Goal: Task Accomplishment & Management: Use online tool/utility

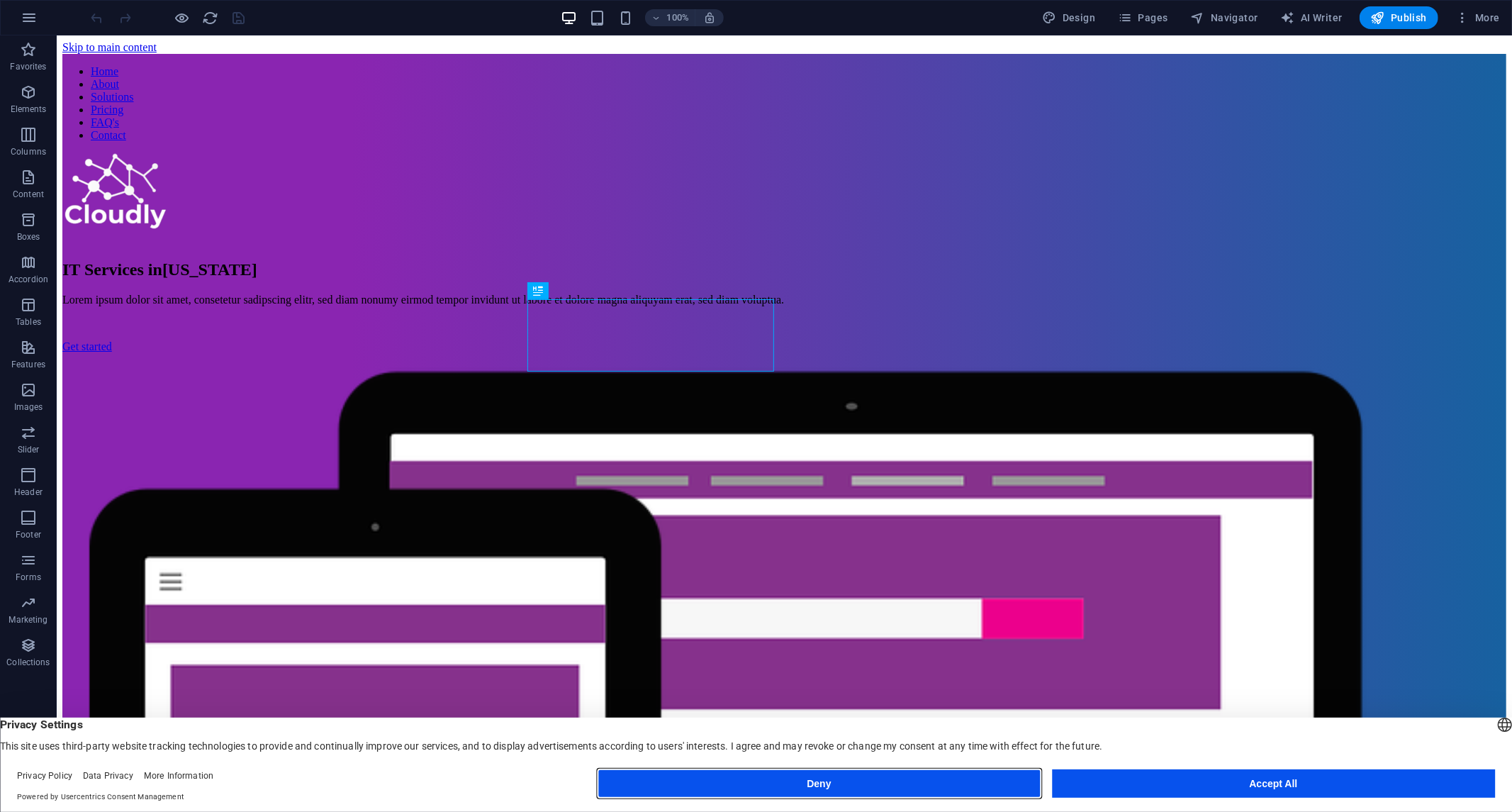
click at [913, 790] on button "Deny" at bounding box center [820, 783] width 444 height 29
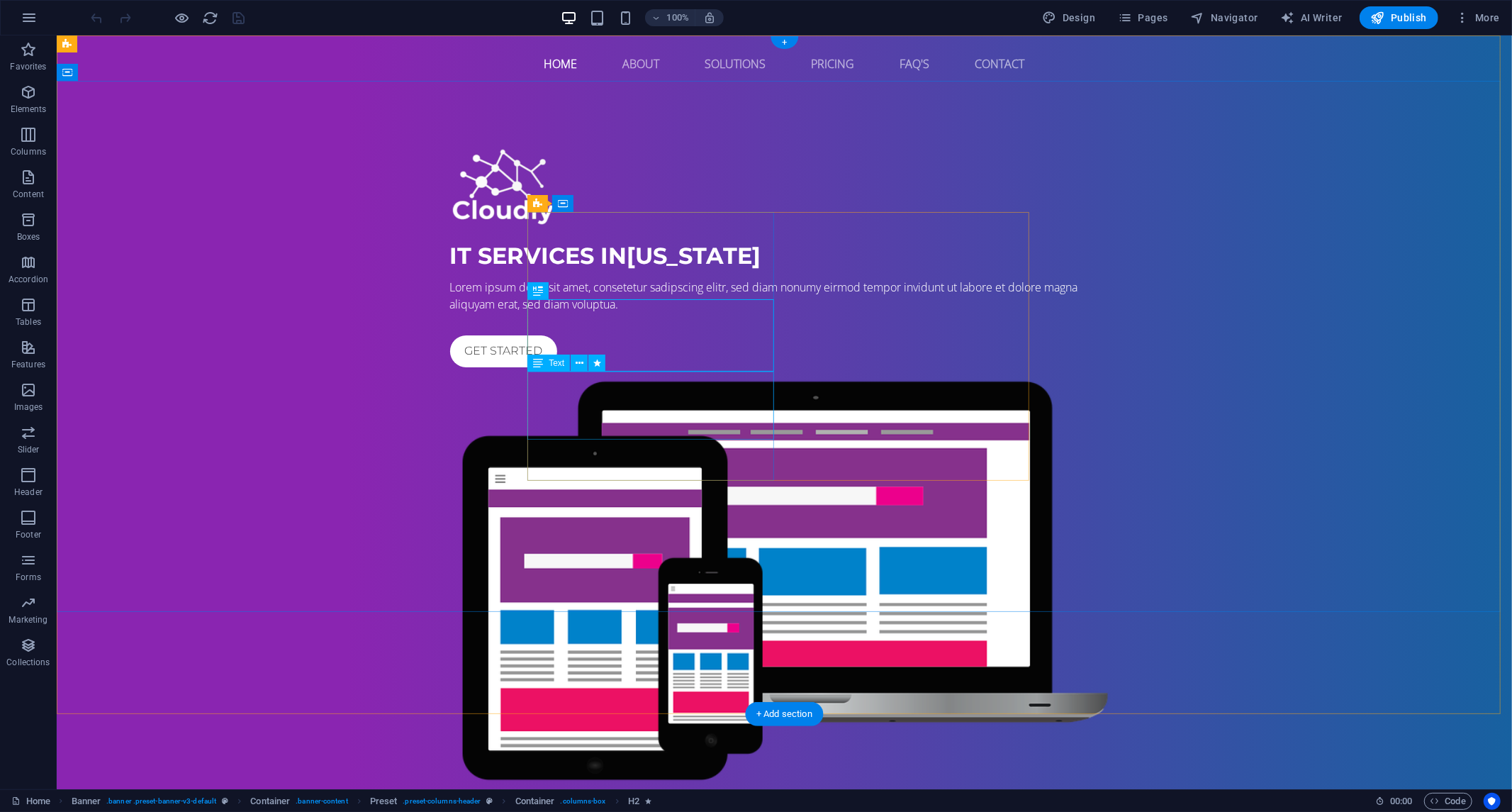
drag, startPoint x: 577, startPoint y: 398, endPoint x: 593, endPoint y: 394, distance: 16.5
click at [582, 312] on div "Lorem ipsum dolor sit amet, consetetur sadipscing elitr, sed diam nonumy eirmod…" at bounding box center [784, 295] width 669 height 34
drag, startPoint x: 712, startPoint y: 433, endPoint x: 557, endPoint y: 399, distance: 158.7
click at [557, 312] on div "Lorem ipsum dolor sit amet, consetetur sadipscing elitr, sed diam nonumy eirmod…" at bounding box center [784, 295] width 669 height 34
click at [547, 312] on div "Lorem ipsum dolor sit amet, consetetur sadipscing elitr, sed diam nonumy eirmod…" at bounding box center [784, 295] width 669 height 34
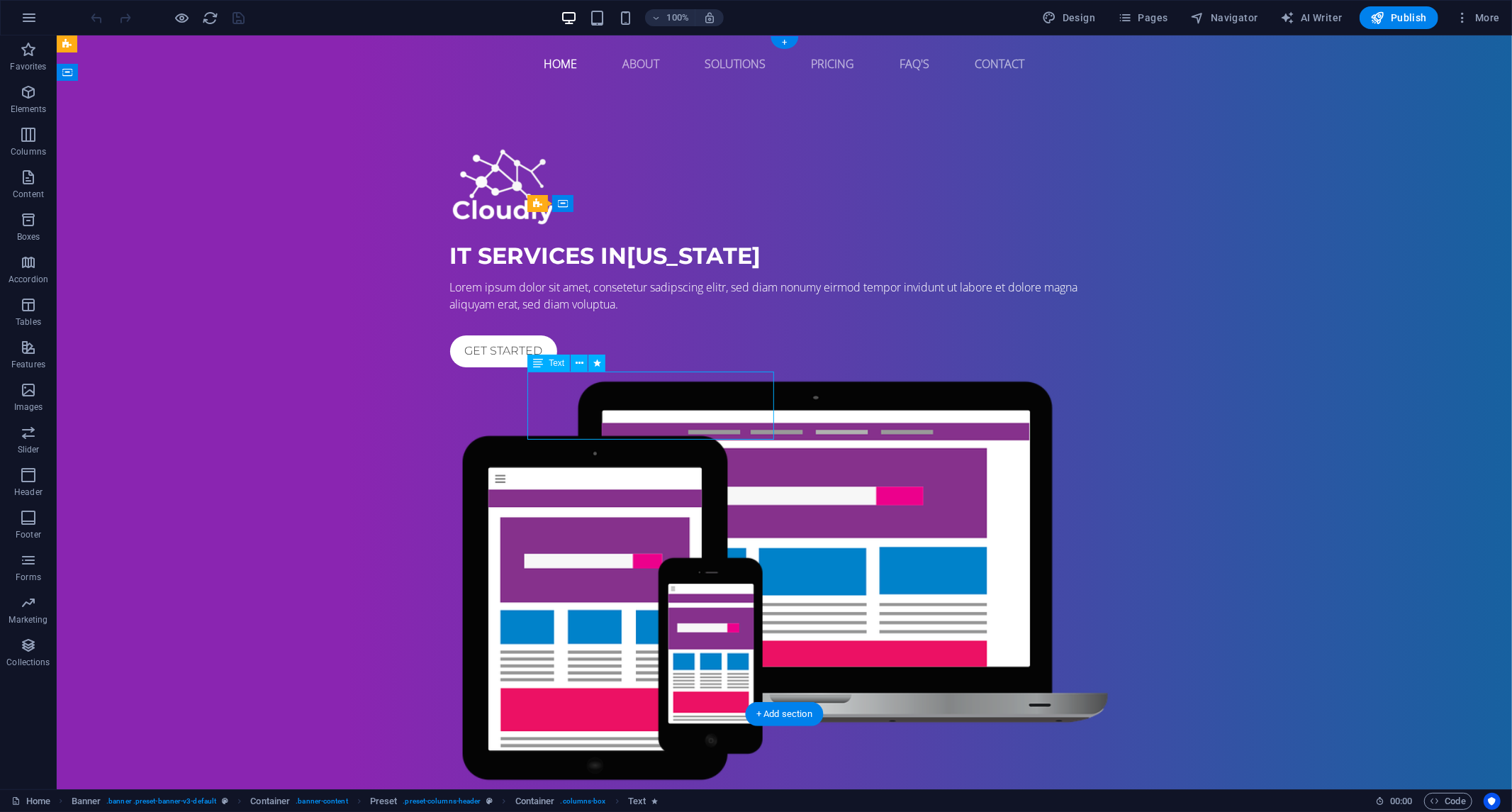
click at [547, 312] on div "Lorem ipsum dolor sit amet, consetetur sadipscing elitr, sed diam nonumy eirmod…" at bounding box center [784, 295] width 669 height 34
click at [299, 389] on div "IT Services in [US_STATE] Lorem ipsum dolor sit amet, consetetur sadipscing eli…" at bounding box center [783, 468] width 1455 height 752
click at [735, 312] on div "Lorem ipsum dolor sit amet, consetetur sadipscing elitr, sed diam nonumy eirmod…" at bounding box center [784, 295] width 669 height 34
click at [689, 312] on div "Lorem ipsum dolor sit amet, consetetur sadipscing elitr, sed diam nonumy eirmod…" at bounding box center [784, 295] width 669 height 34
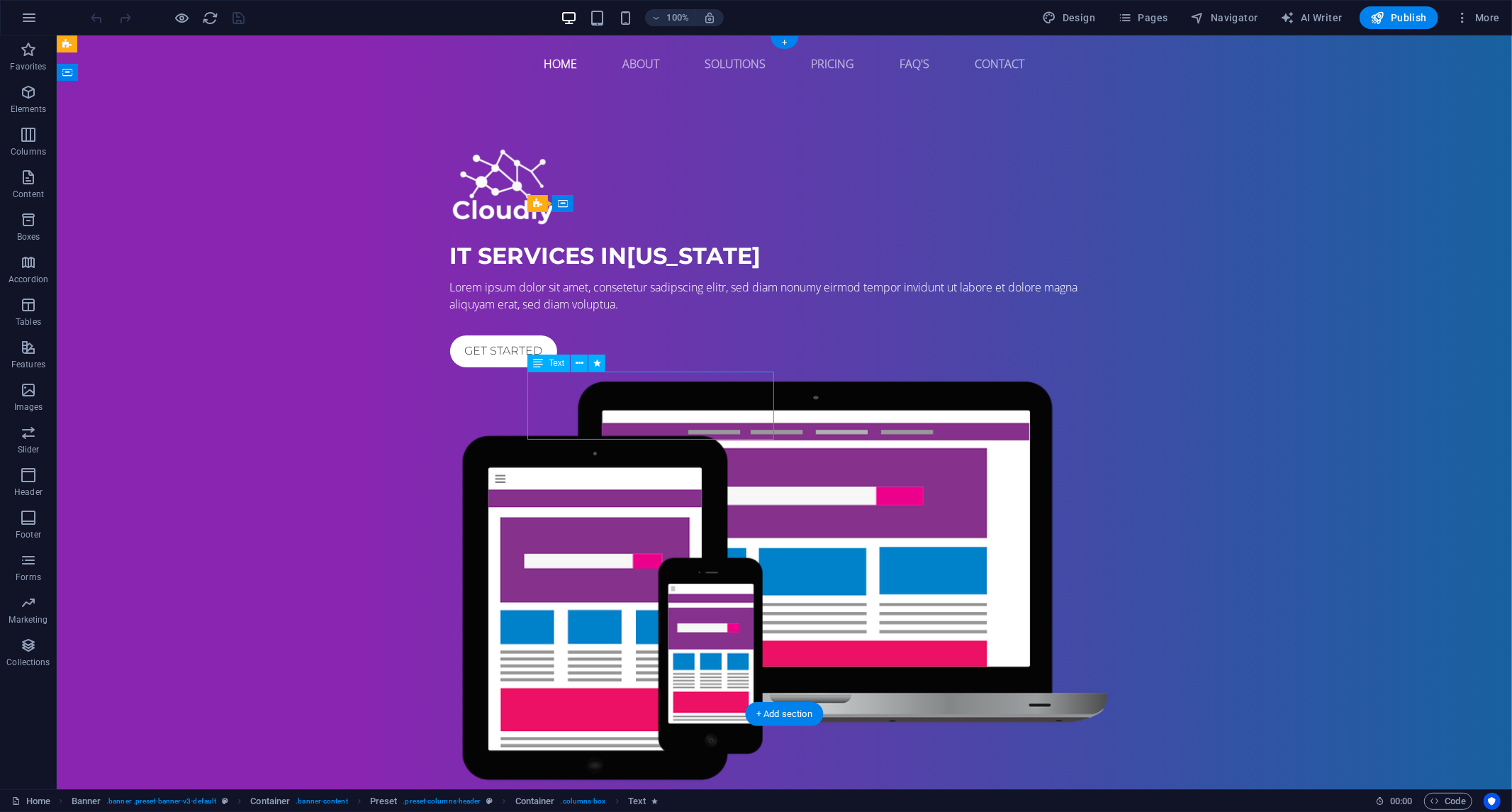
click at [689, 312] on div "Lorem ipsum dolor sit amet, consetetur sadipscing elitr, sed diam nonumy eirmod…" at bounding box center [784, 295] width 669 height 34
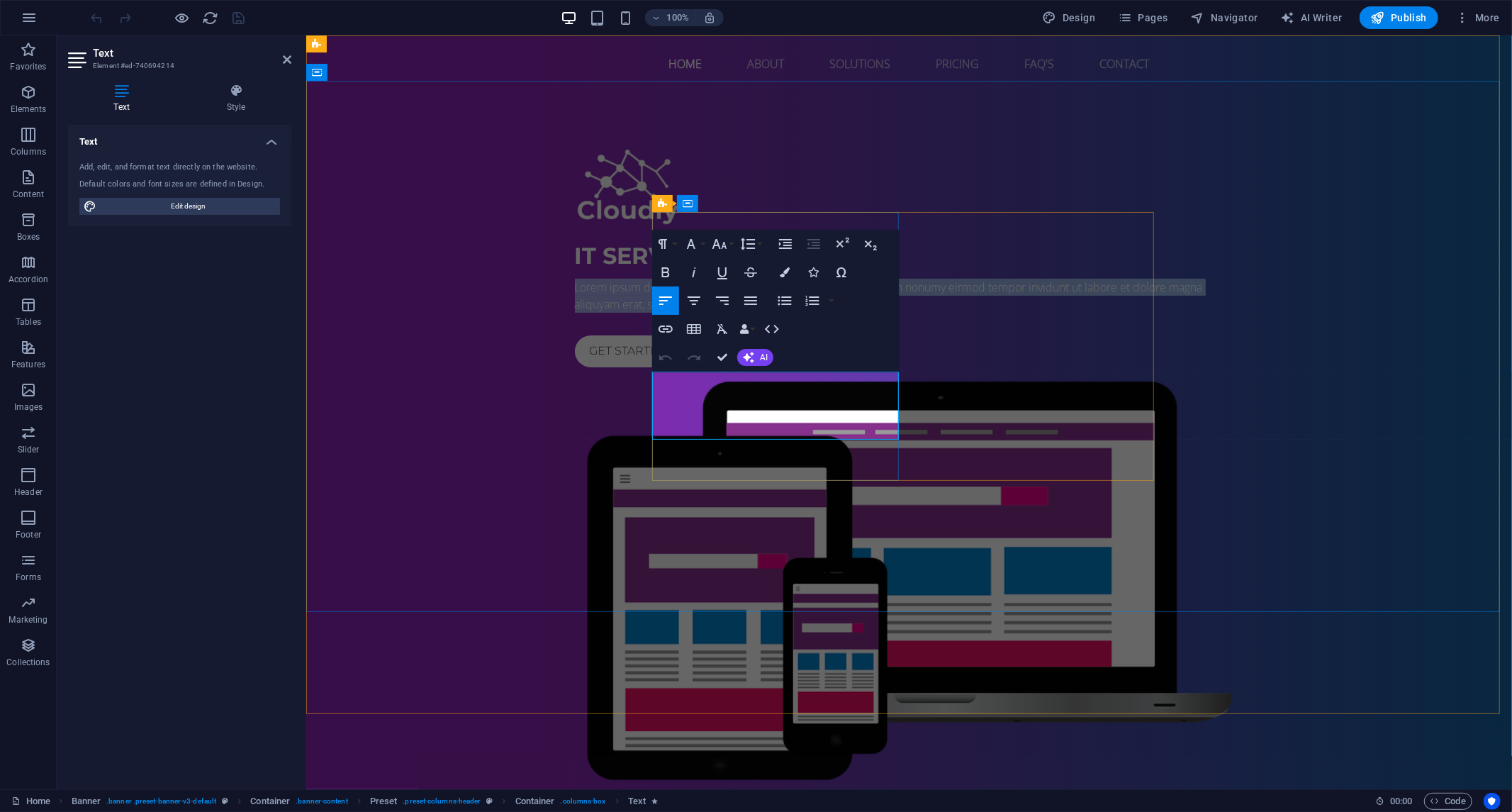
drag, startPoint x: 654, startPoint y: 381, endPoint x: 837, endPoint y: 426, distance: 188.5
click at [837, 312] on p "Lorem ipsum dolor sit amet, consetetur sadipscing elitr, sed diam nonumy eirmod…" at bounding box center [909, 295] width 669 height 34
click at [757, 364] on button "AI" at bounding box center [755, 358] width 36 height 17
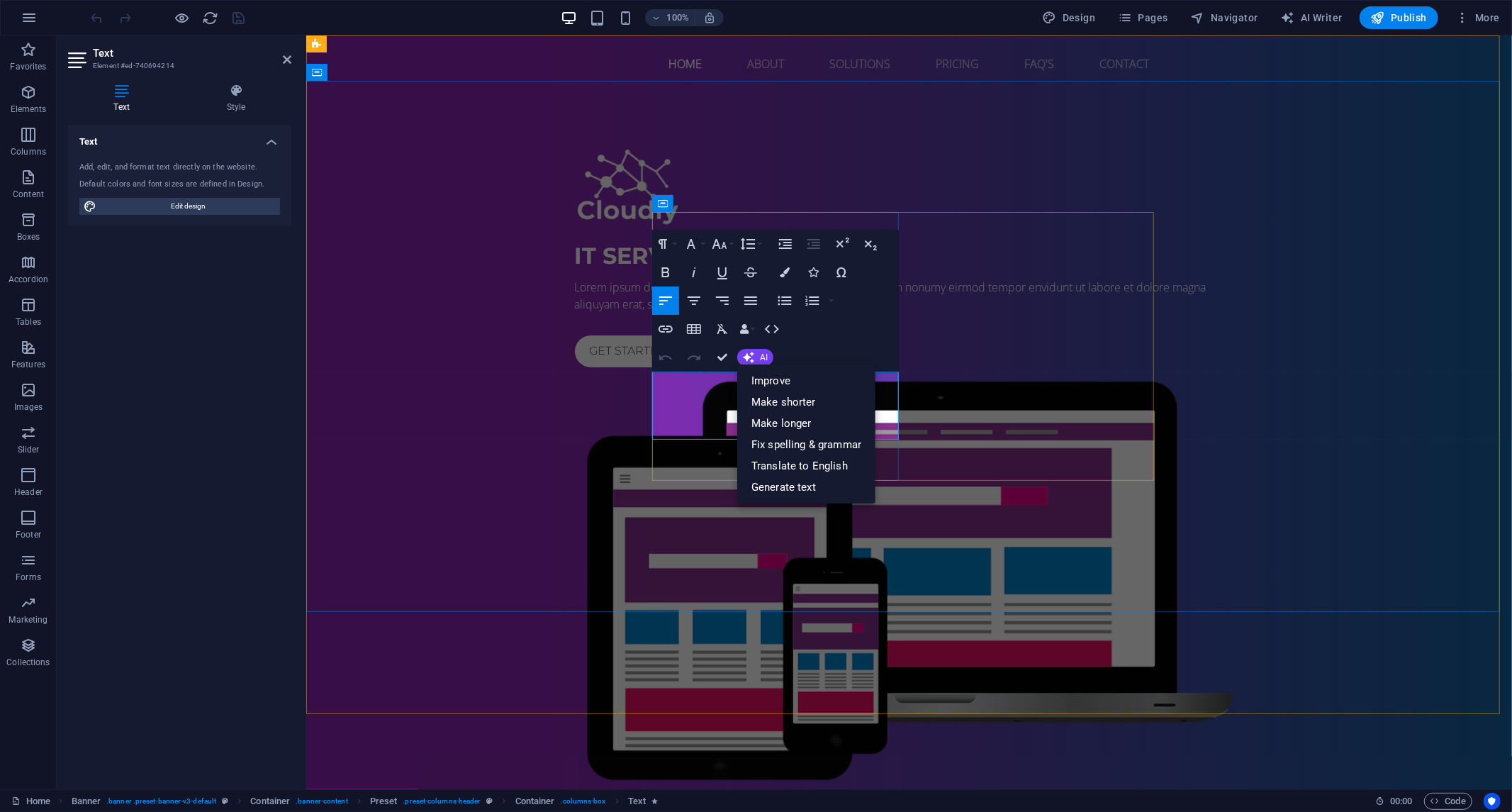
click at [709, 311] on font "Lorem ipsum dolor sit amet, consetetur sadipscing elitr, sed diam nonumy eirmod…" at bounding box center [890, 295] width 632 height 33
click at [674, 311] on font "Lorem ipsum dolor sit amet, consetetur sadipscing elitr, sed diam nonumy eirmod…" at bounding box center [890, 295] width 632 height 33
click at [655, 311] on font "Lorem ipsum dolor sit amet, consetetur sadipscing elitr, sed diam nonumy eirmod…" at bounding box center [890, 295] width 632 height 33
click at [742, 365] on ul "Improve Make shorter Make longer Fix spelling & grammar Translate to English Ge…" at bounding box center [806, 434] width 138 height 139
click at [768, 465] on link "Translate to English" at bounding box center [806, 465] width 138 height 21
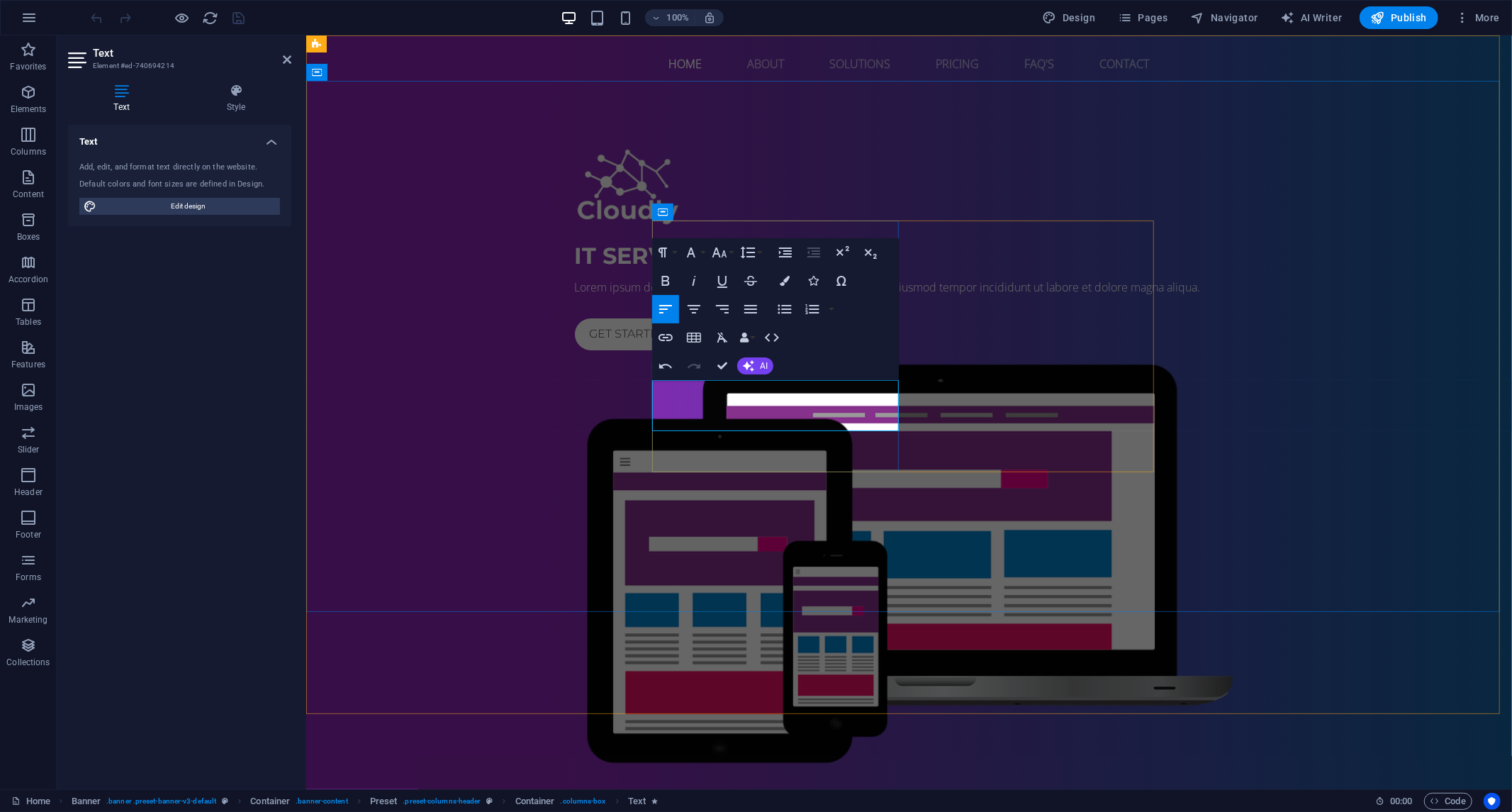
click at [862, 294] on font "Lorem ipsum dolor sit amet, consectetur adipiscing elit, sed do eiusmod tempor …" at bounding box center [887, 286] width 626 height 16
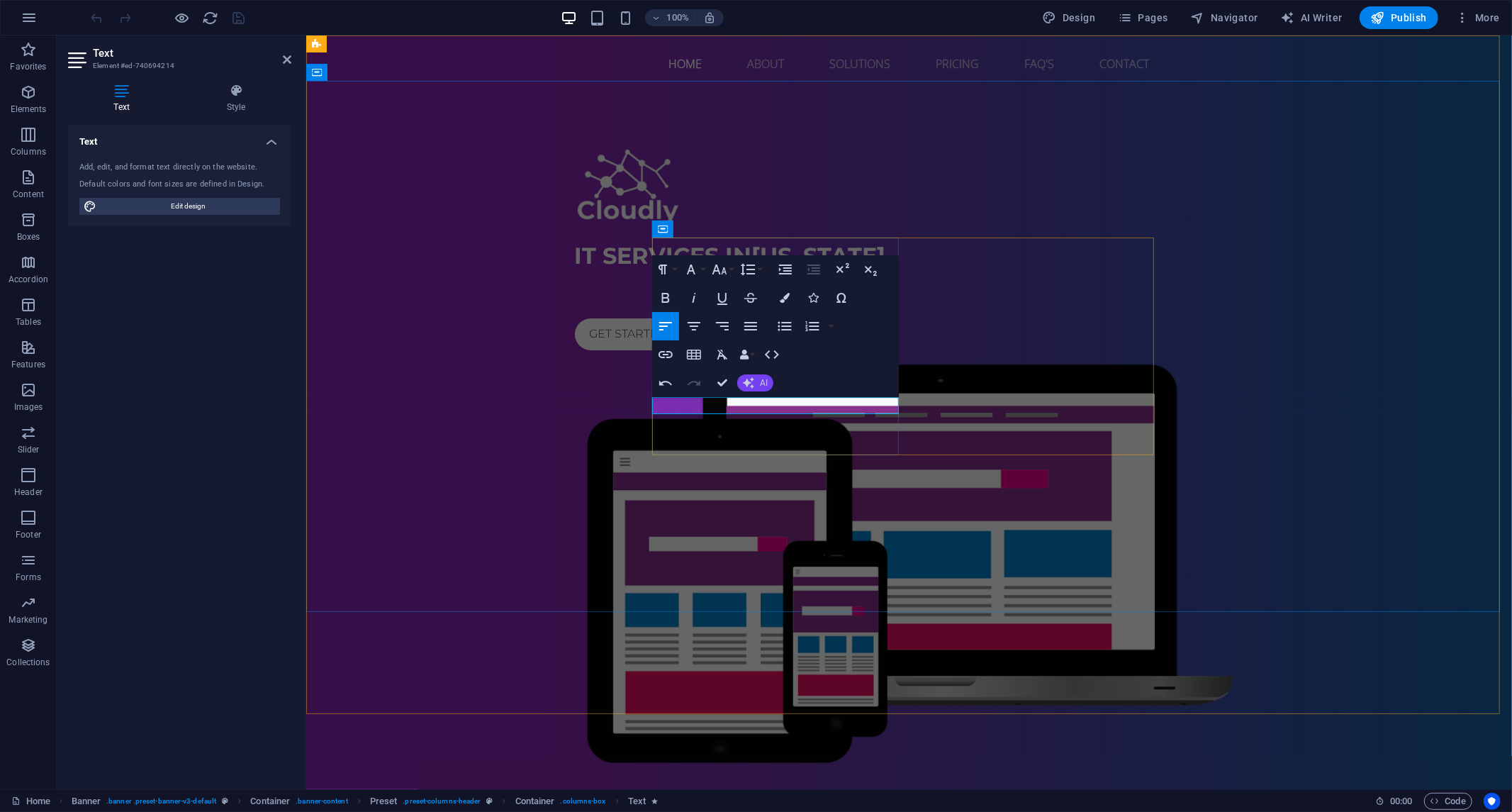
click at [749, 378] on icon "button" at bounding box center [748, 383] width 13 height 13
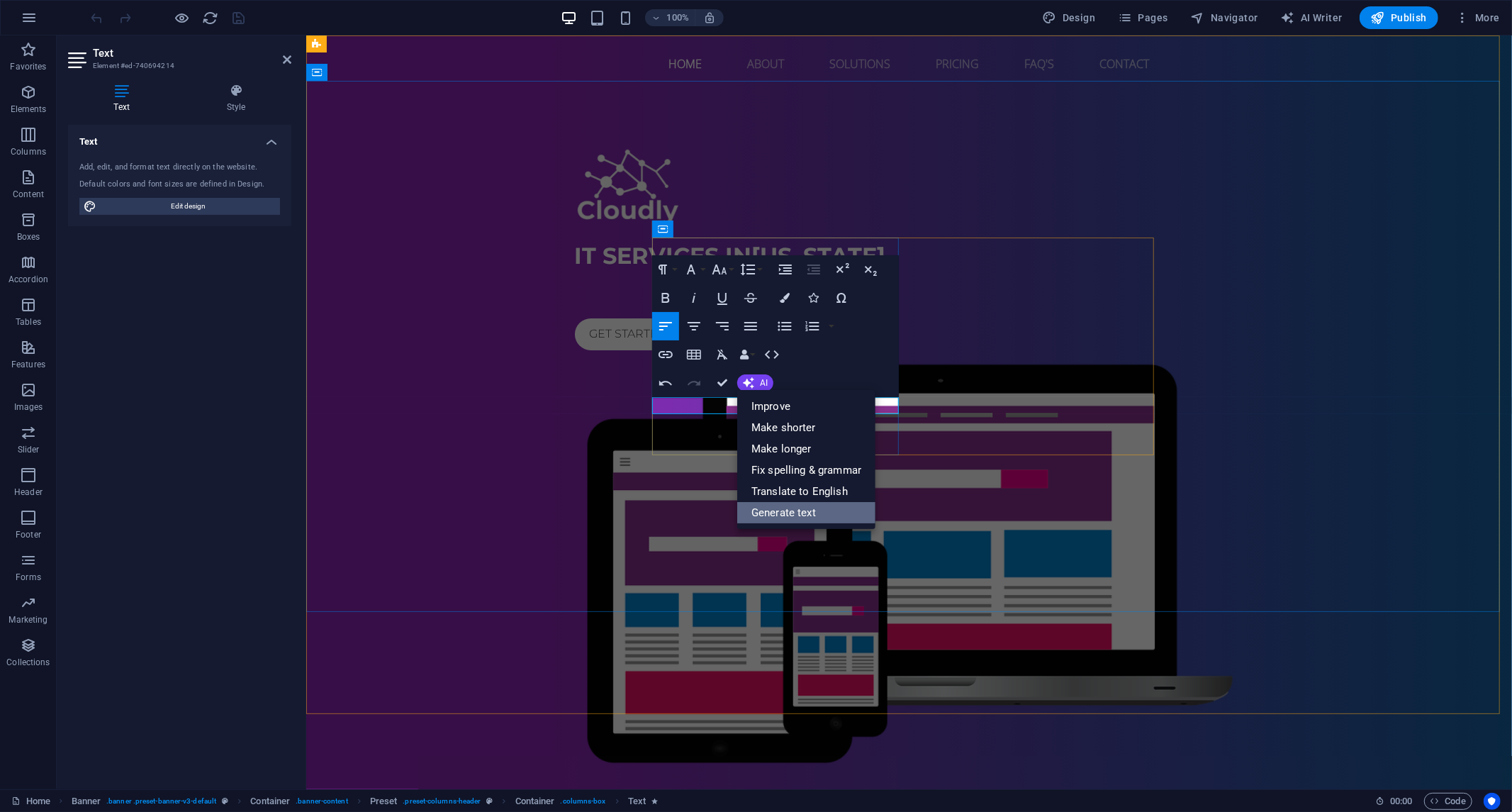
click at [789, 514] on link "Generate text" at bounding box center [806, 512] width 138 height 21
select select "English"
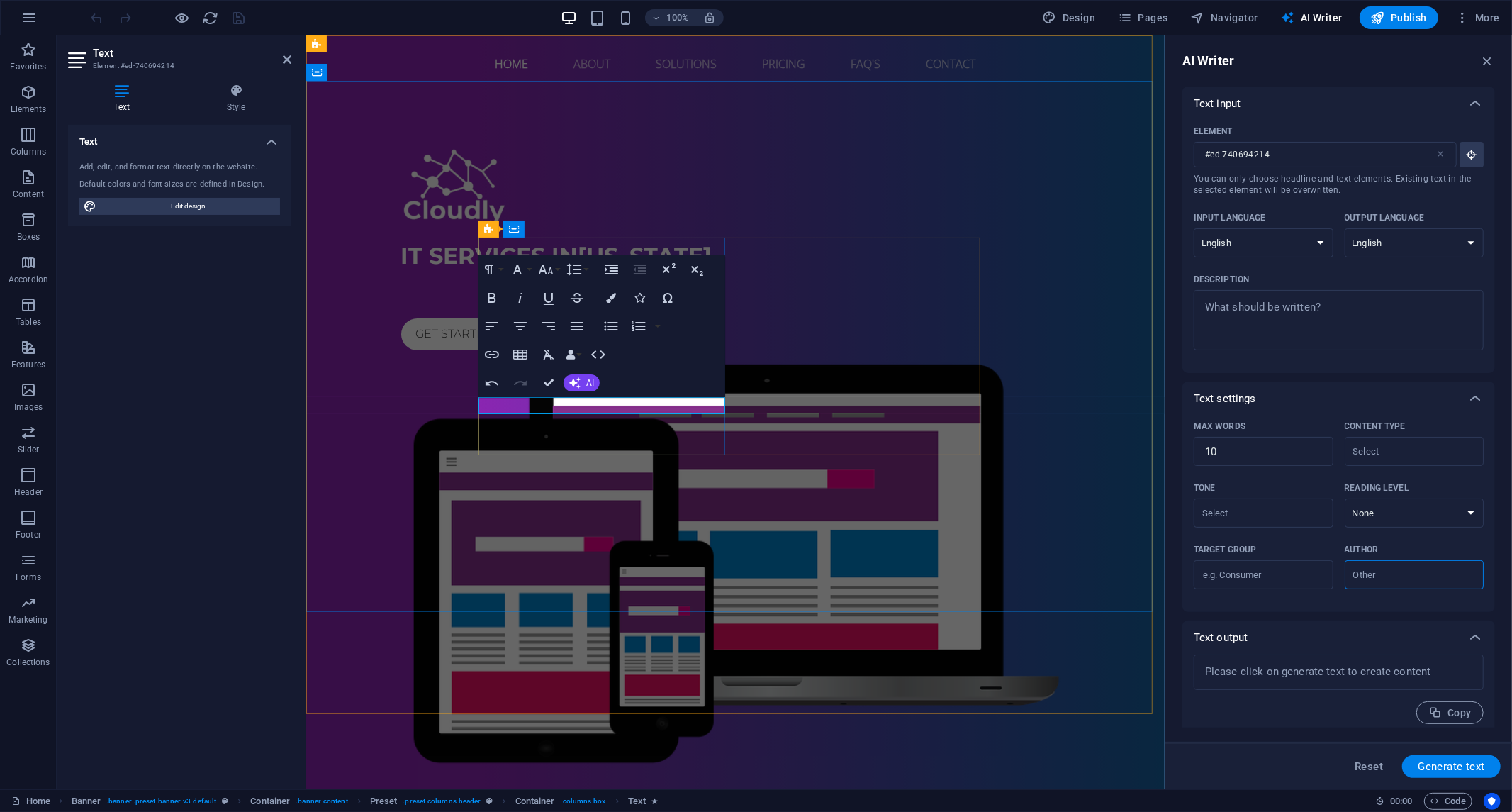
click at [618, 295] on p at bounding box center [735, 286] width 669 height 17
click at [589, 384] on font "AI" at bounding box center [590, 382] width 8 height 10
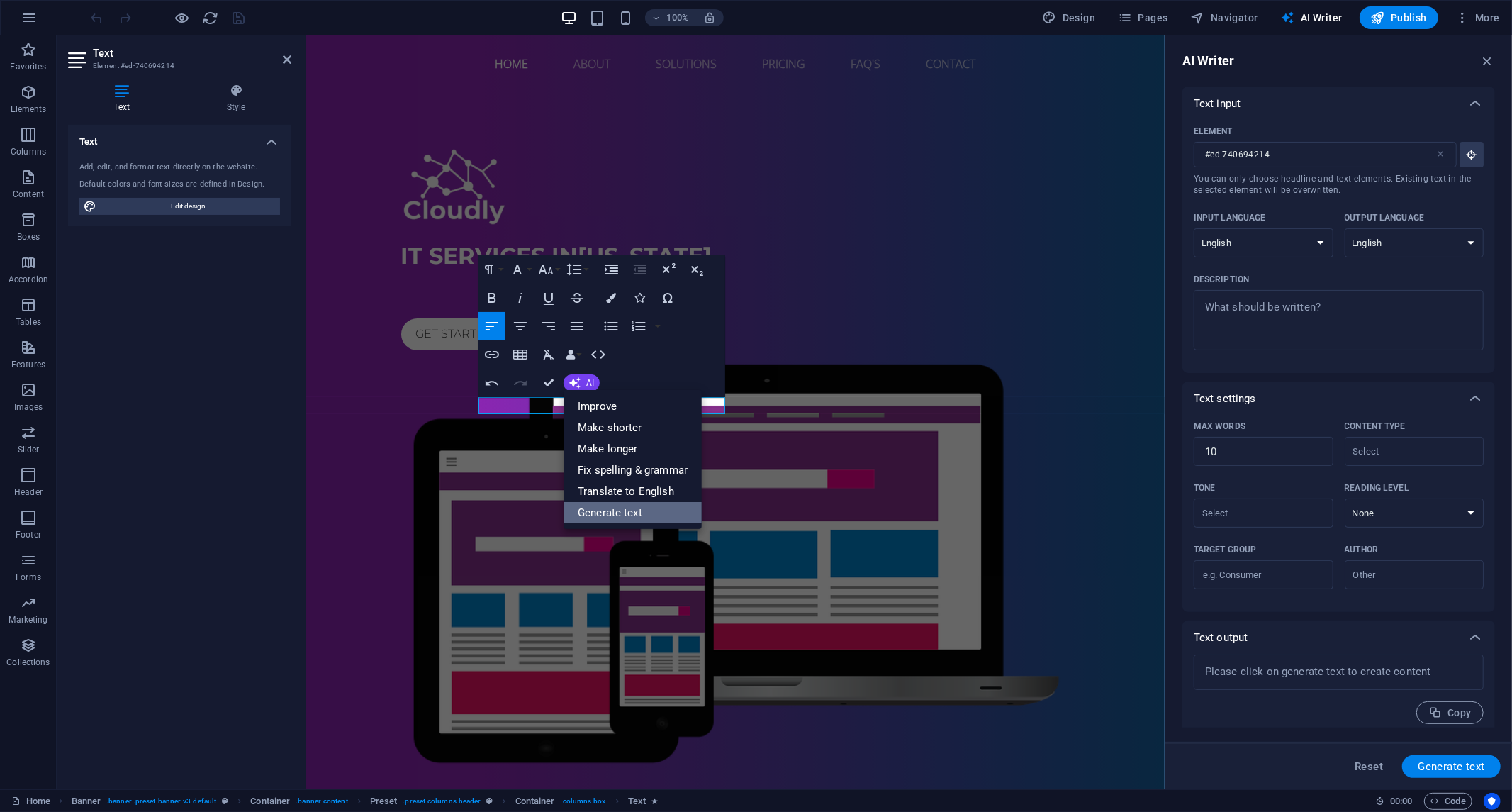
click at [613, 515] on link "Generate text" at bounding box center [633, 512] width 138 height 21
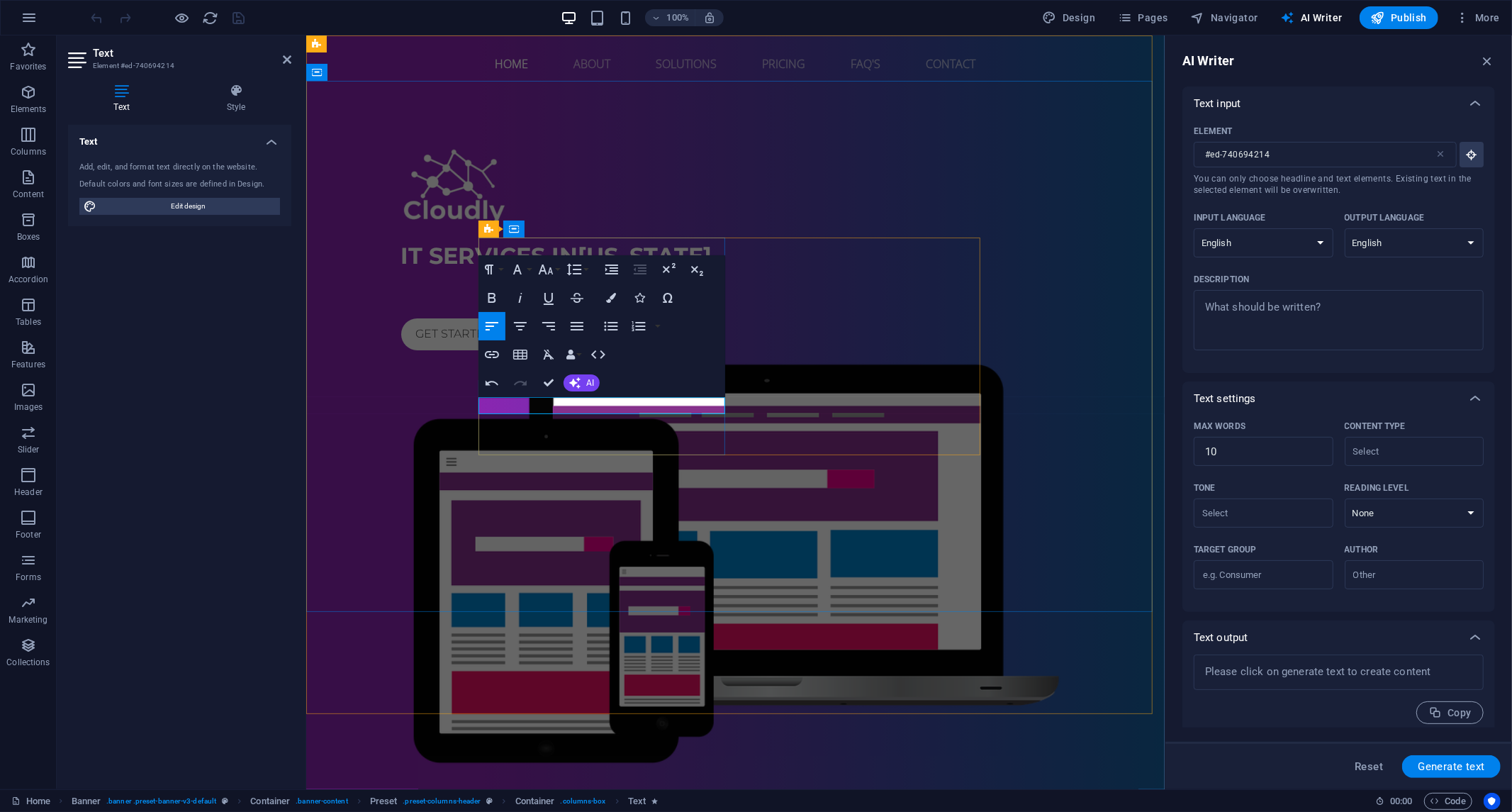
click at [552, 295] on p at bounding box center [735, 286] width 669 height 17
click at [589, 385] on font "AI" at bounding box center [590, 382] width 8 height 10
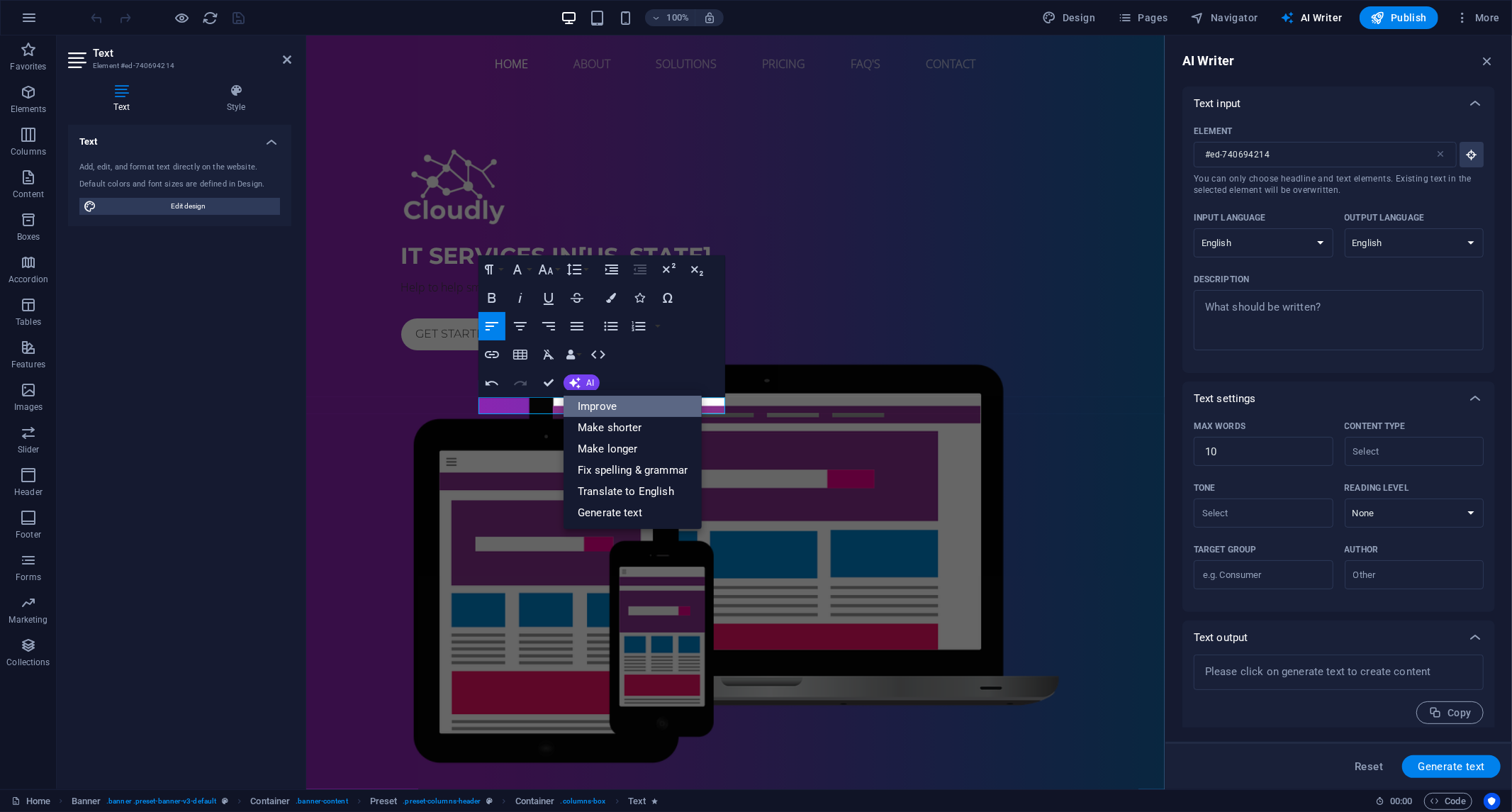
click at [605, 405] on link "Improve" at bounding box center [633, 406] width 138 height 21
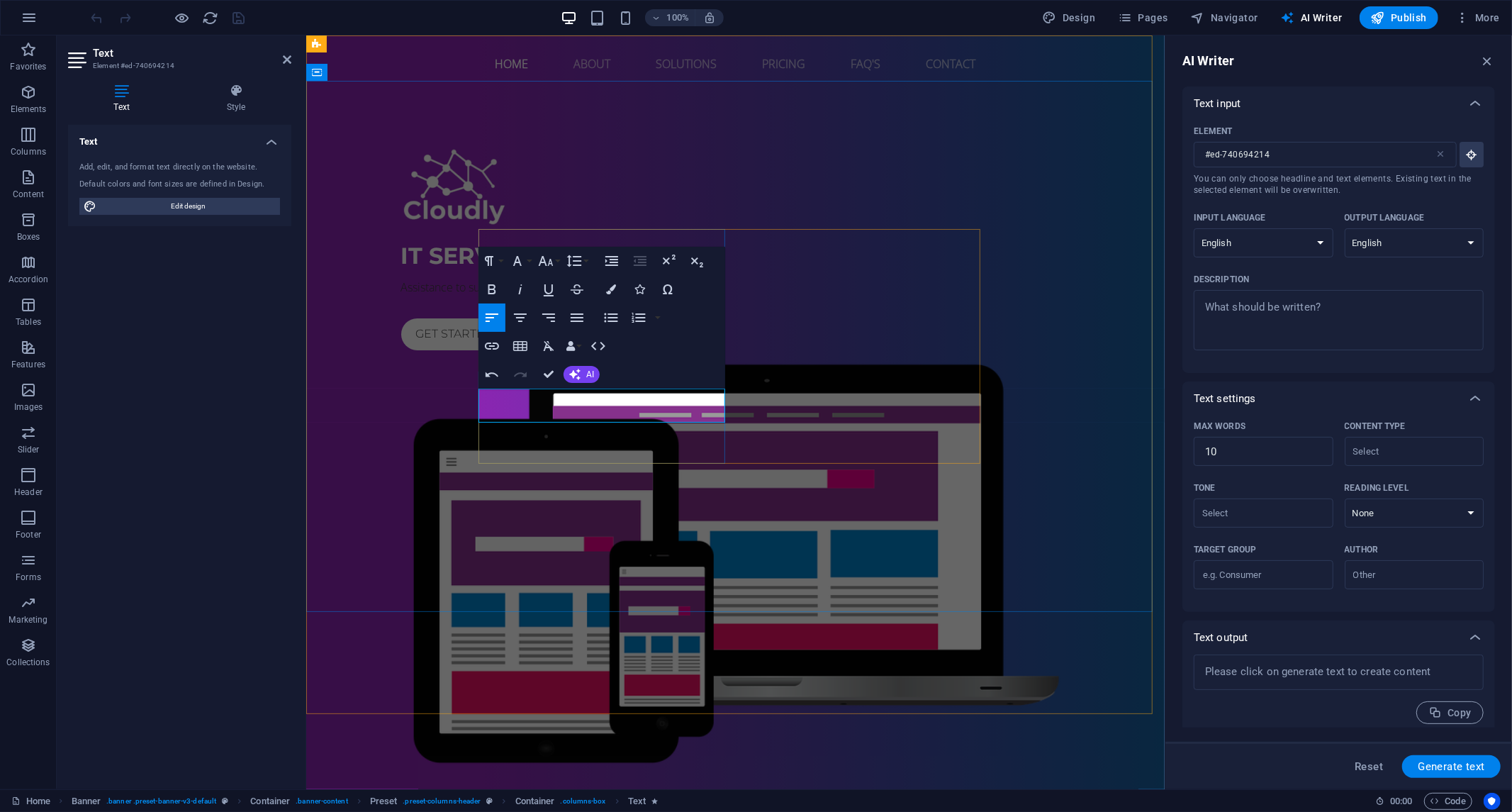
click at [589, 295] on p "Assistance to support the growth of small businesses." at bounding box center [735, 286] width 669 height 17
click at [578, 295] on p "Assistance to support the growth of small businesses." at bounding box center [735, 286] width 669 height 17
click at [579, 379] on icon "button" at bounding box center [575, 375] width 14 height 14
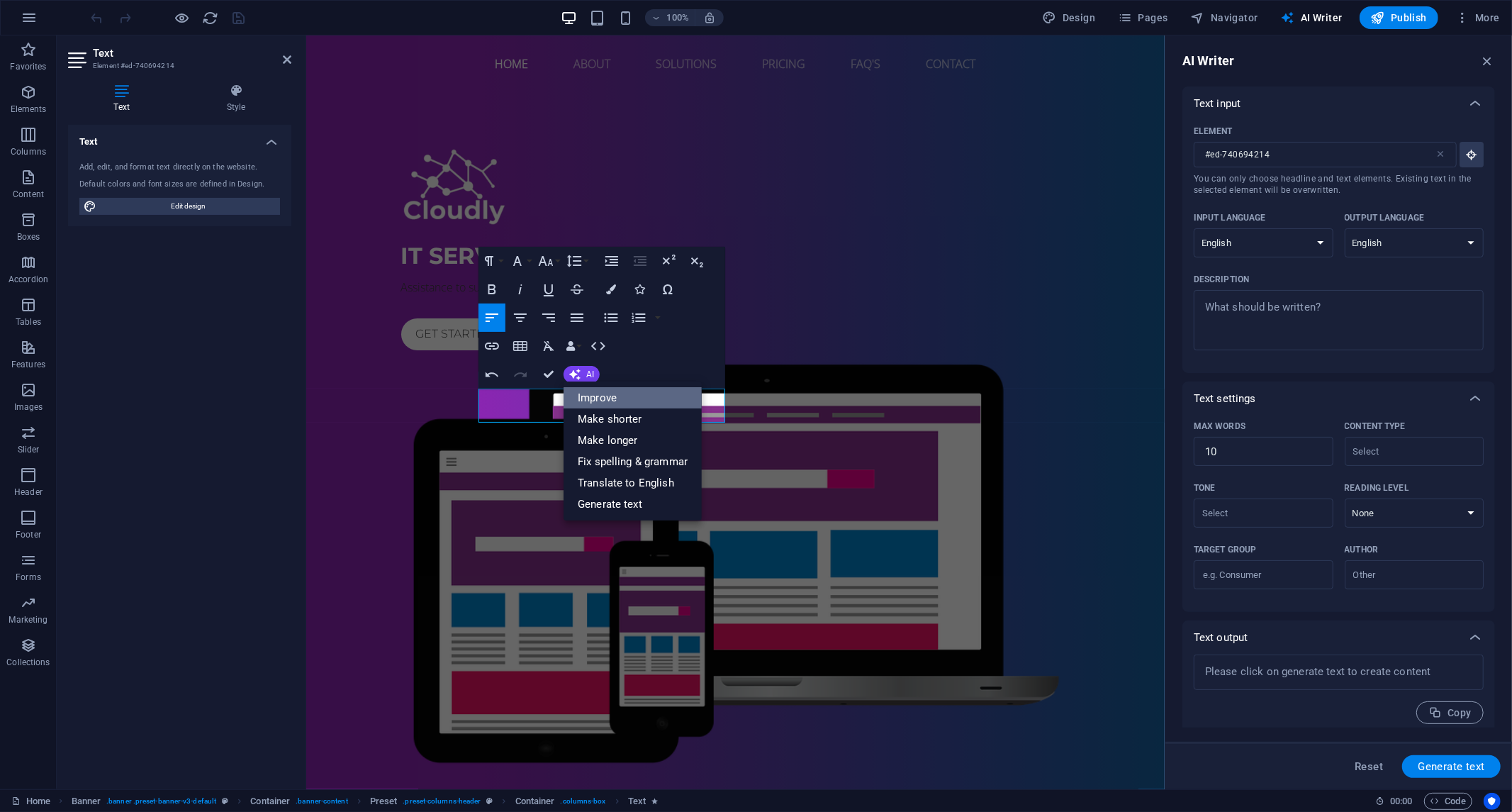
click at [602, 402] on link "Improve" at bounding box center [633, 397] width 138 height 21
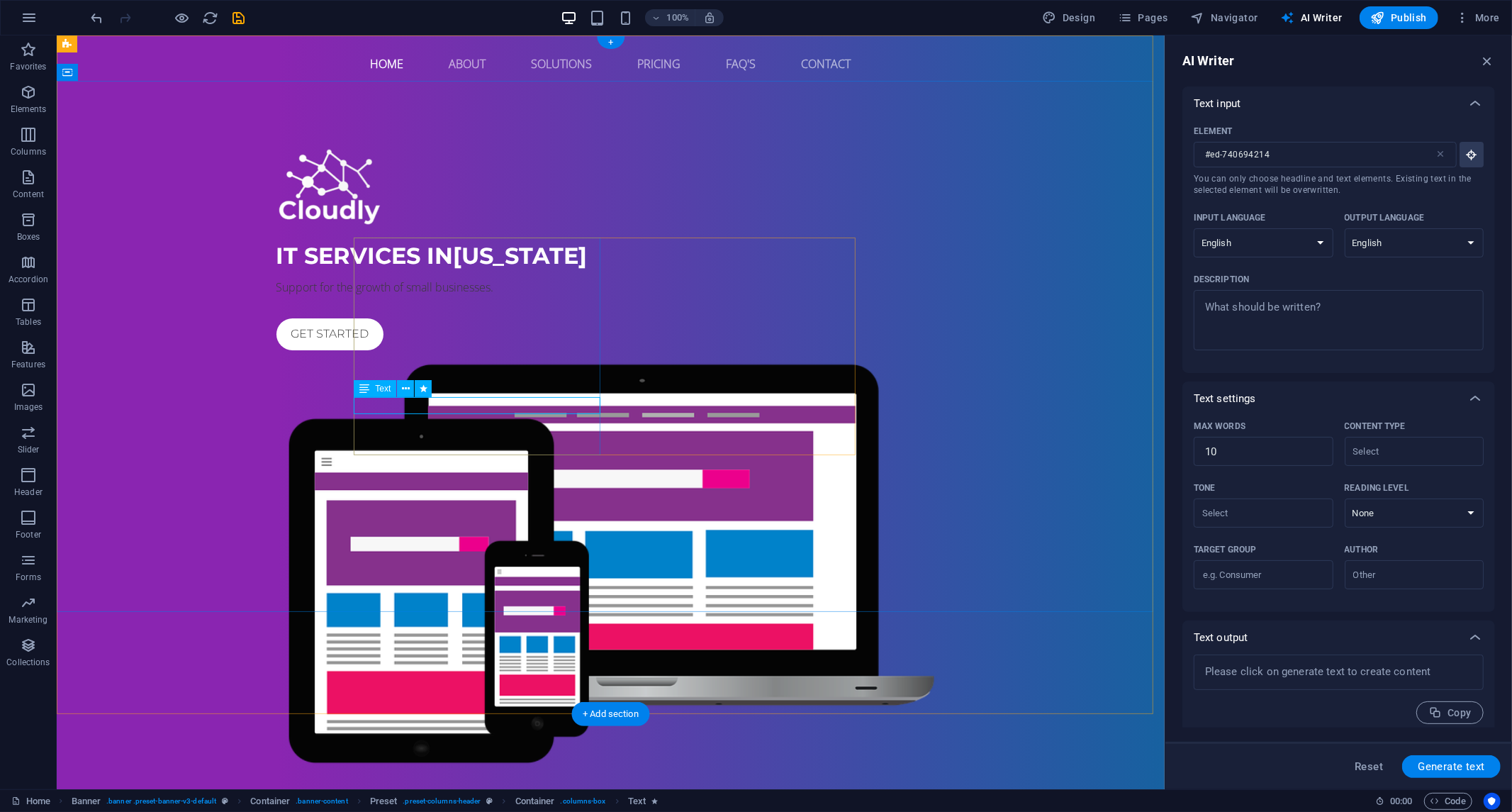
click at [503, 295] on div "Support for the growth of small businesses." at bounding box center [610, 286] width 669 height 17
click at [504, 295] on div "Support for the growth of small businesses." at bounding box center [610, 286] width 669 height 17
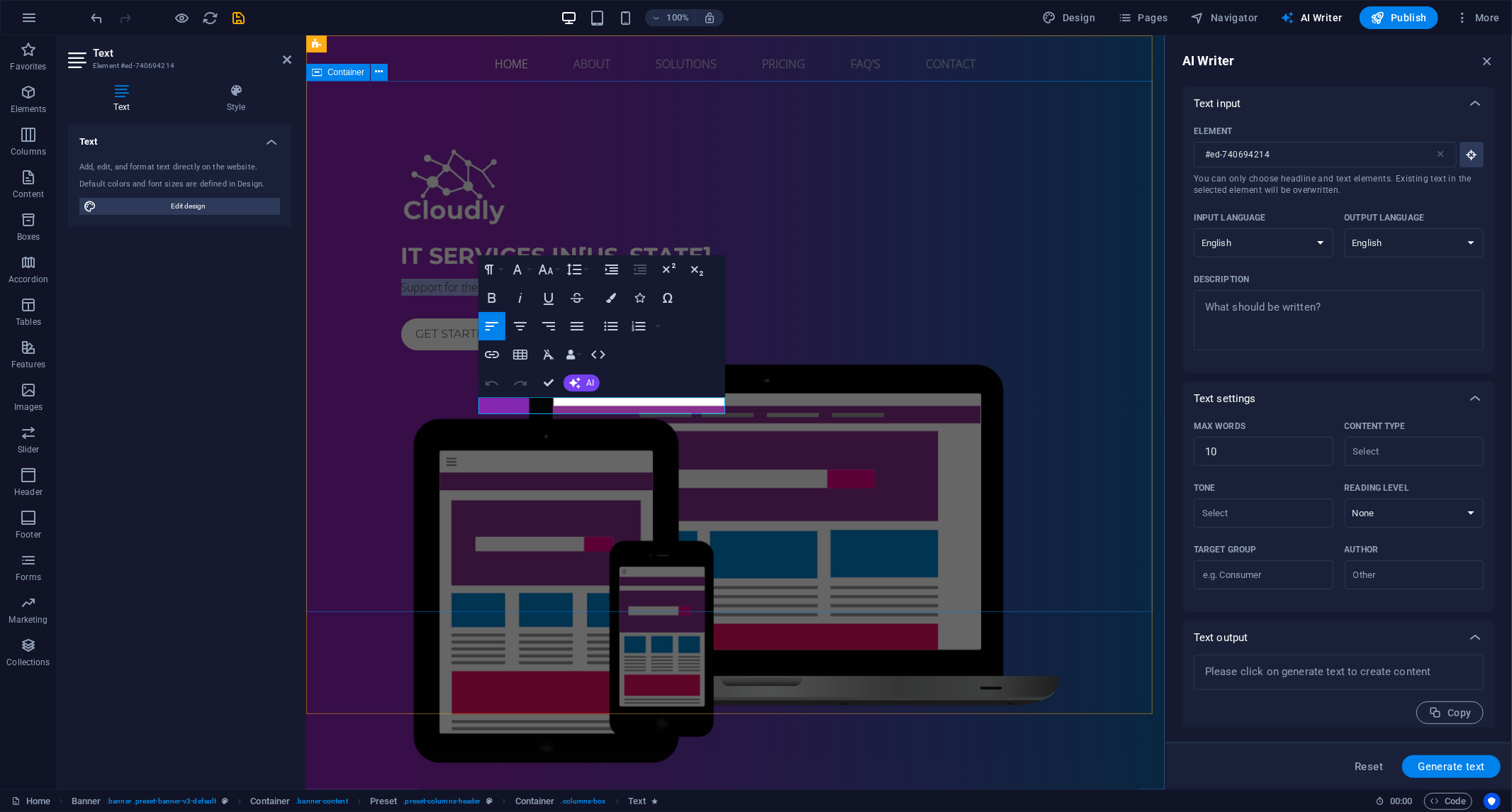
drag, startPoint x: 696, startPoint y: 405, endPoint x: 455, endPoint y: 403, distance: 241.0
click at [455, 403] on div "IT Services in [US_STATE] Support for the growth of small businesses. Get start…" at bounding box center [734, 459] width 858 height 735
click at [504, 350] on div "Get started" at bounding box center [735, 333] width 669 height 32
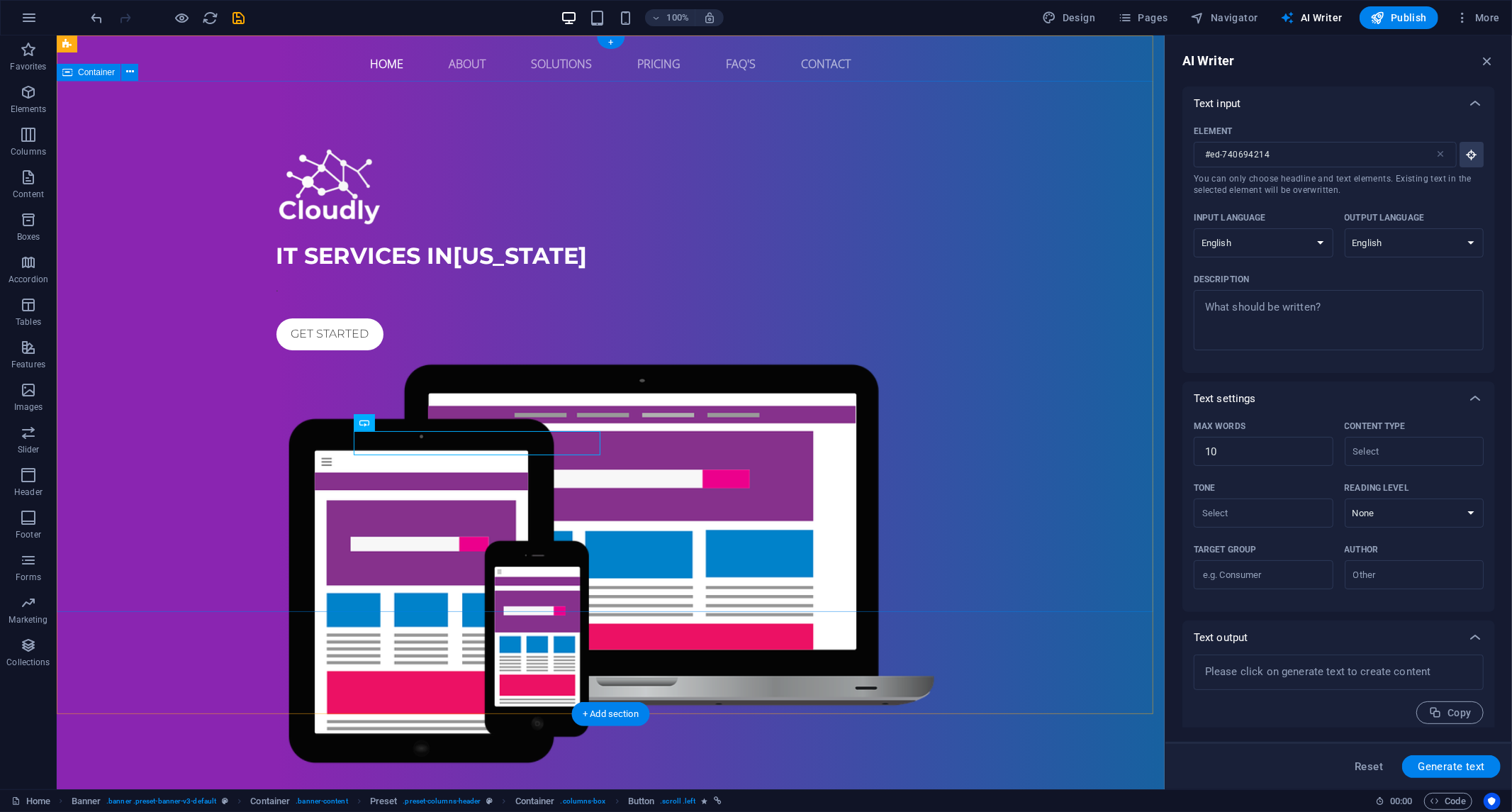
click at [613, 513] on div "IT Services in [US_STATE] . Get started" at bounding box center [609, 459] width 1108 height 735
click at [545, 272] on div "IT Services in [US_STATE]" at bounding box center [610, 255] width 669 height 34
click at [544, 272] on div "IT Services in [US_STATE]" at bounding box center [610, 255] width 669 height 34
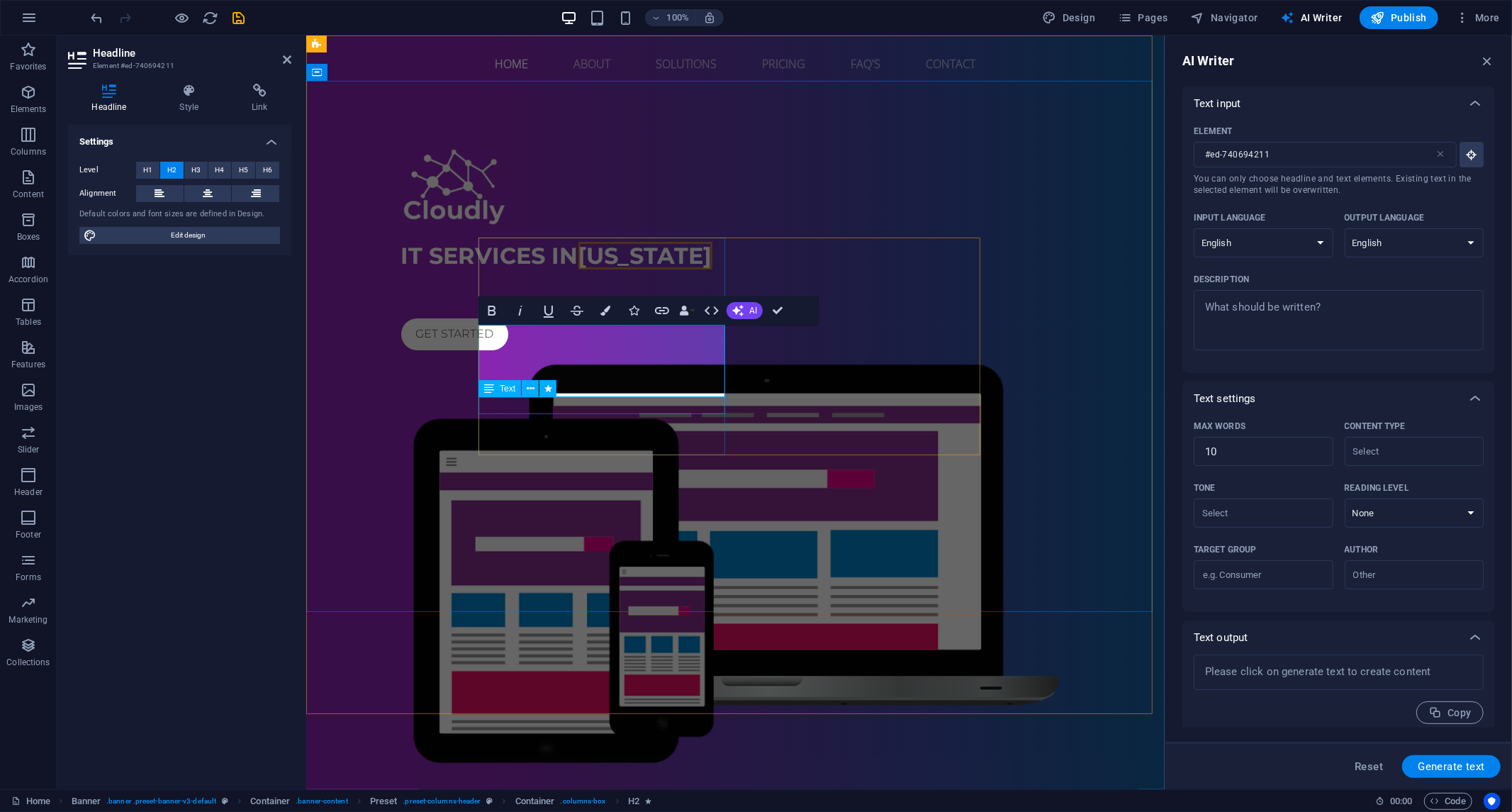
type input "#ed-740694211"
click at [653, 523] on div "IT Services in [GEOGRAPHIC_DATA] . Get started" at bounding box center [734, 459] width 858 height 735
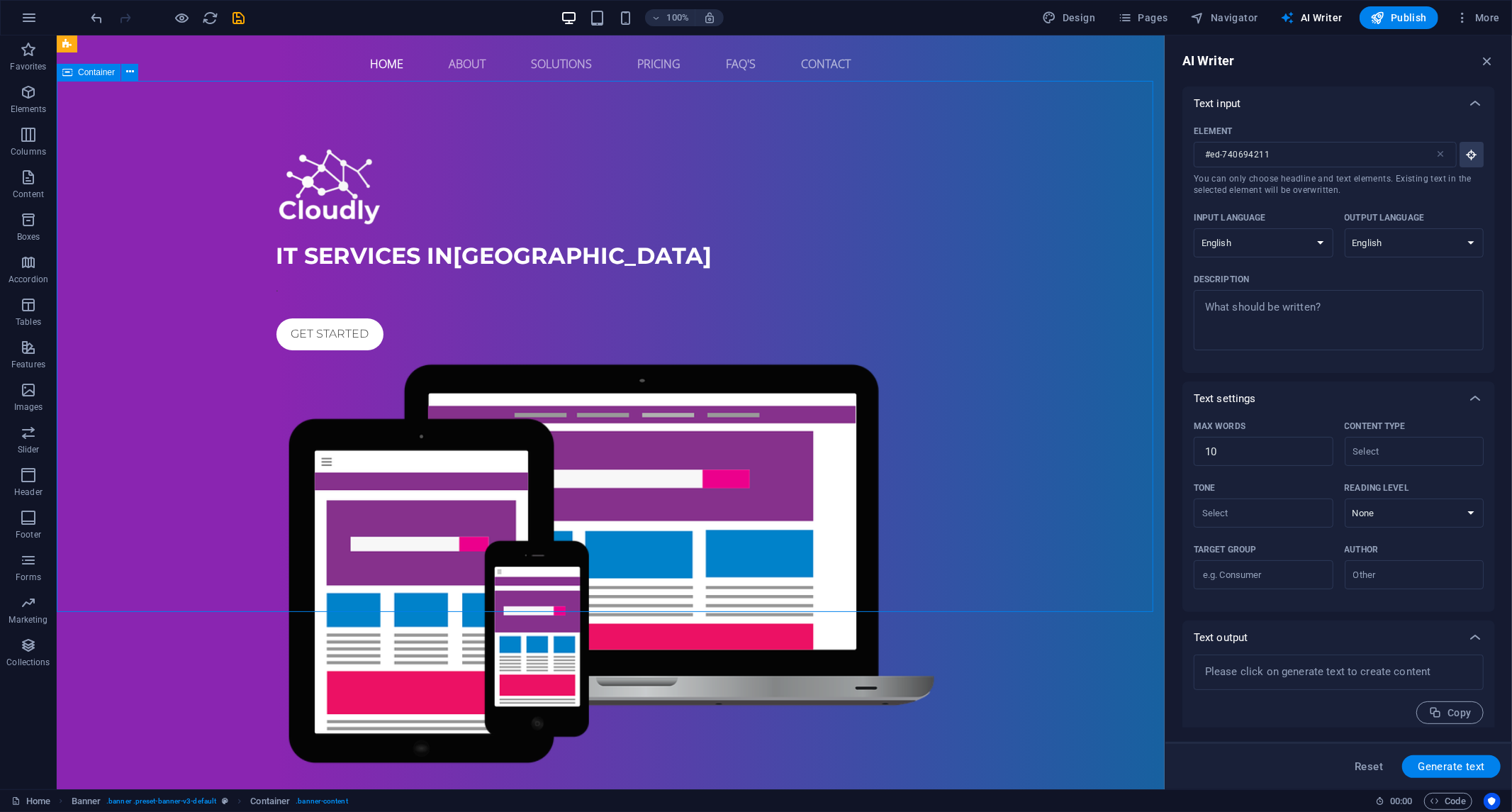
click at [626, 515] on div "IT Services in [GEOGRAPHIC_DATA] . Get started" at bounding box center [609, 459] width 1108 height 735
click at [643, 59] on nav "Home About Solutions Pricing FAQ's Contact" at bounding box center [610, 63] width 669 height 34
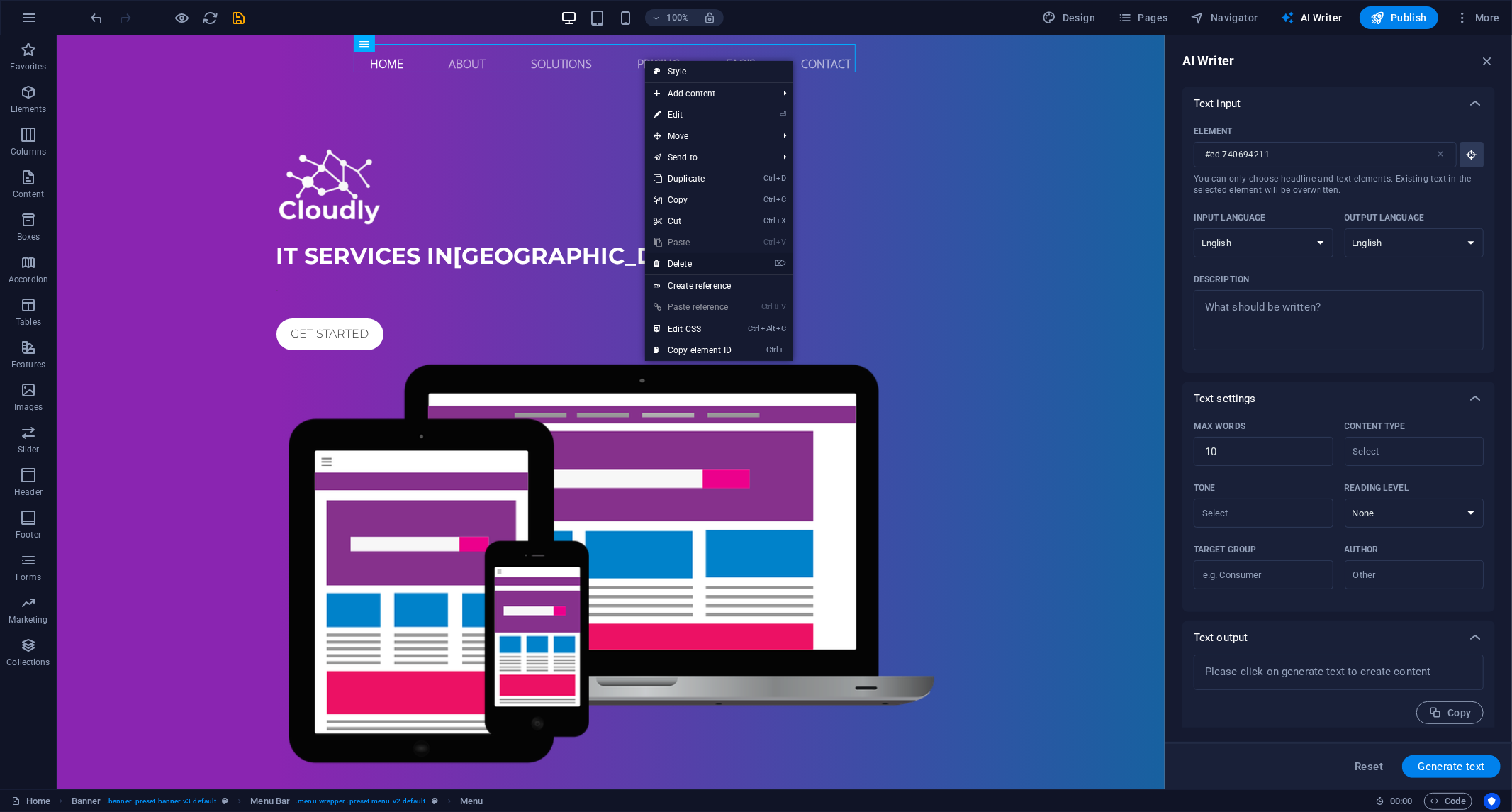
click at [668, 268] on link "⌦ Delete" at bounding box center [692, 263] width 95 height 21
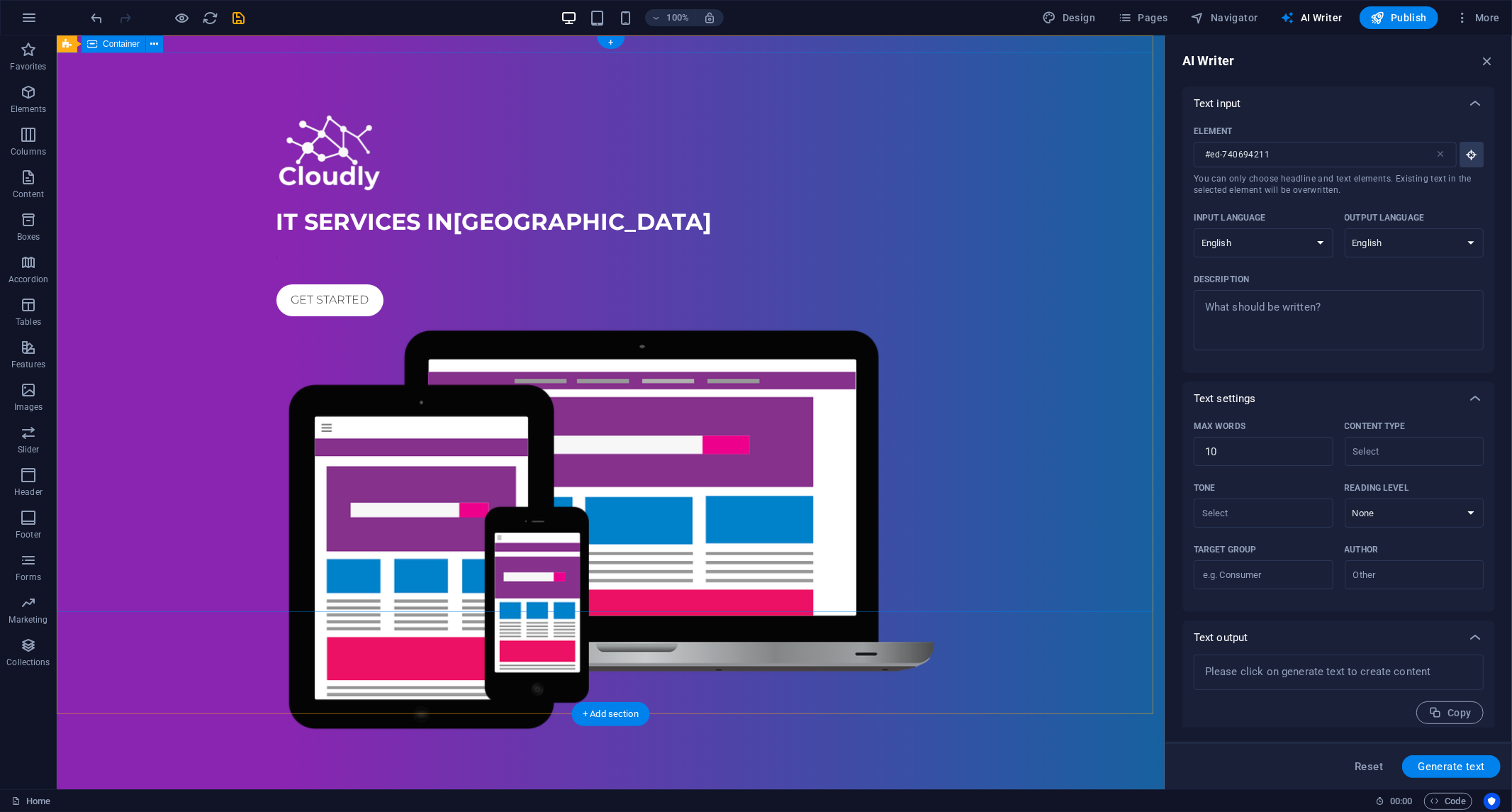
click at [592, 89] on div "IT Services in [GEOGRAPHIC_DATA] . Get started" at bounding box center [609, 425] width 1108 height 735
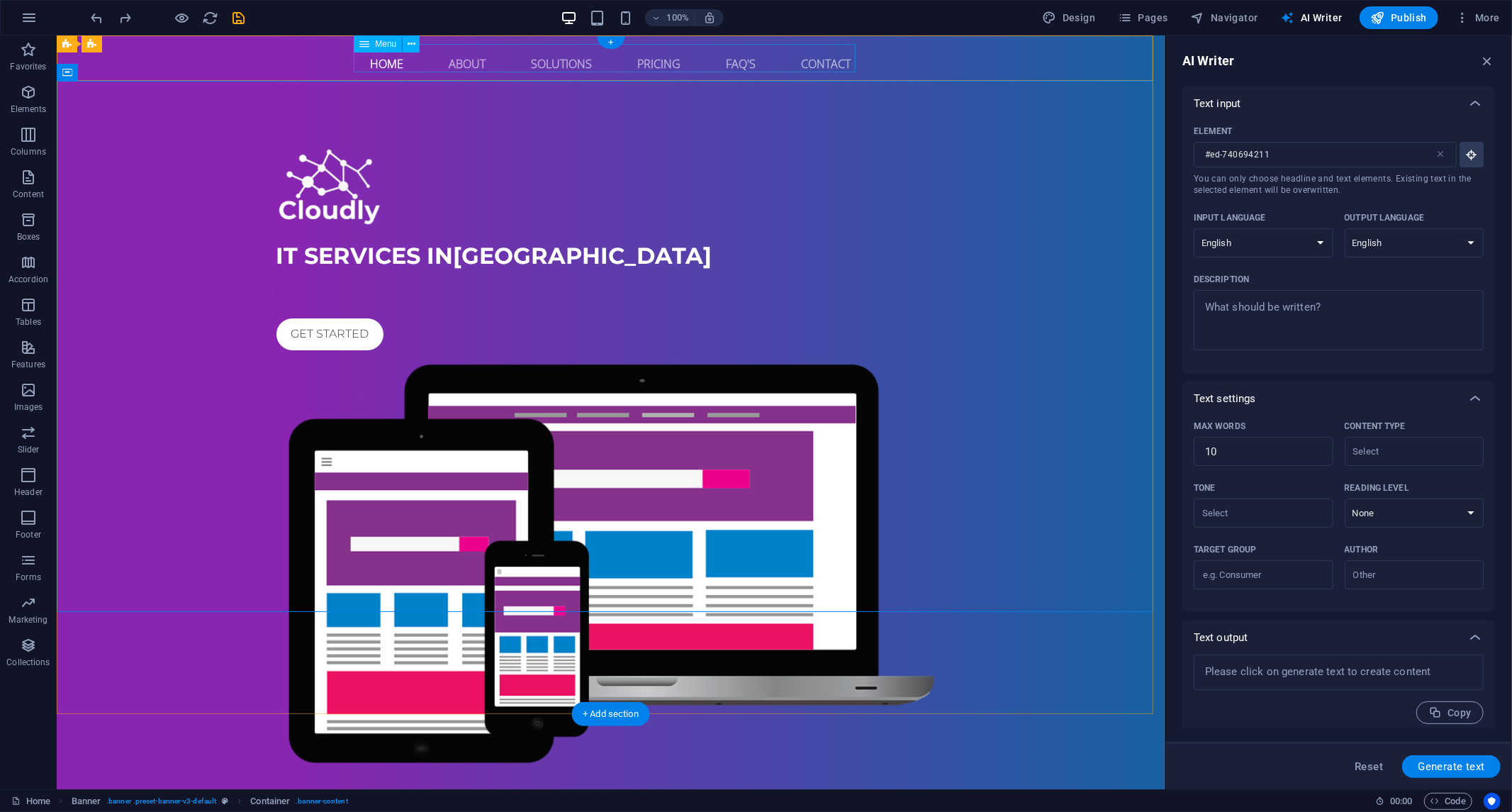
click at [658, 58] on nav "Home About Solutions Pricing FAQ's Contact" at bounding box center [610, 63] width 669 height 34
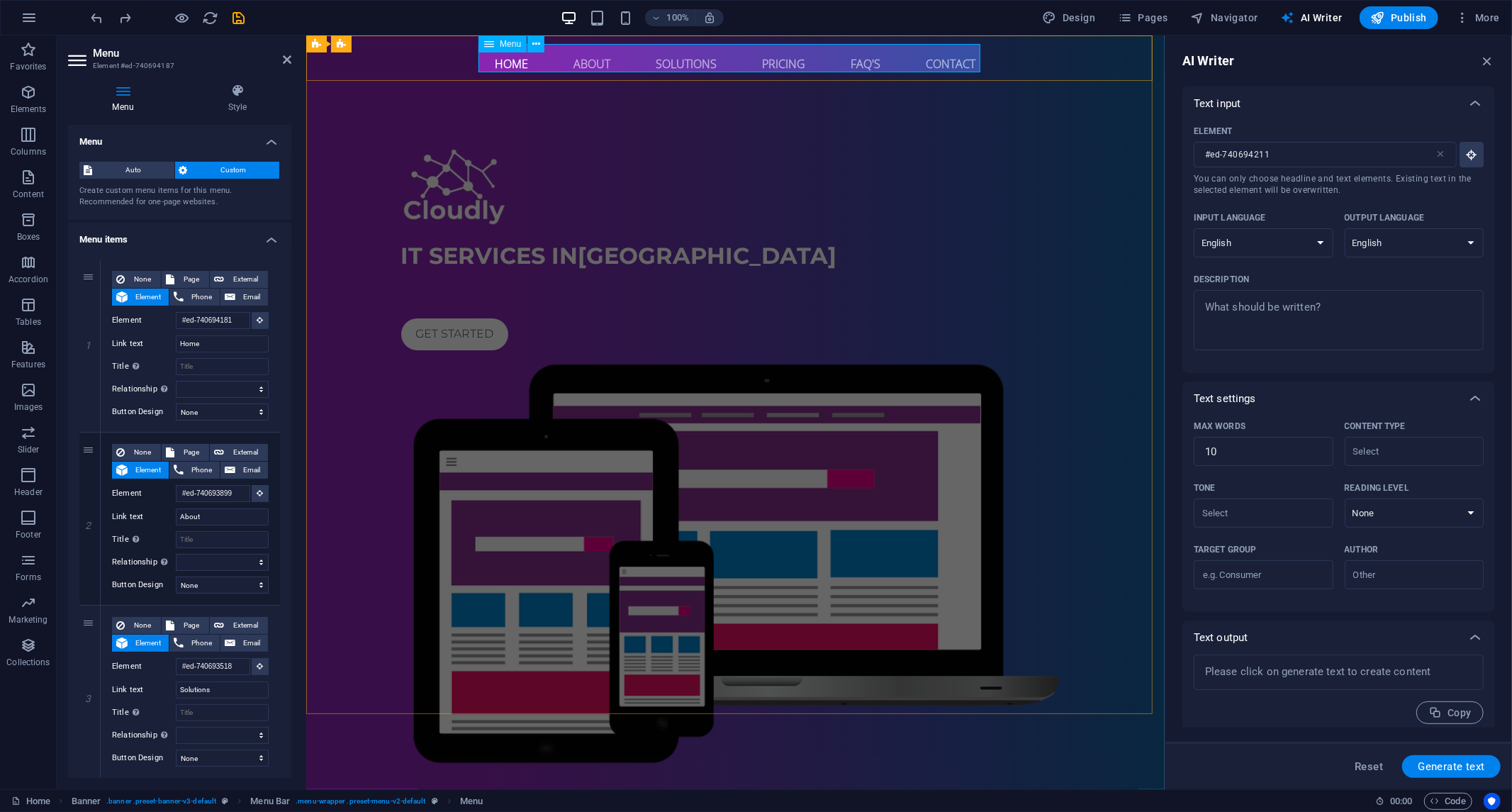
click at [772, 57] on nav "Home About Solutions Pricing FAQ's Contact" at bounding box center [735, 63] width 669 height 34
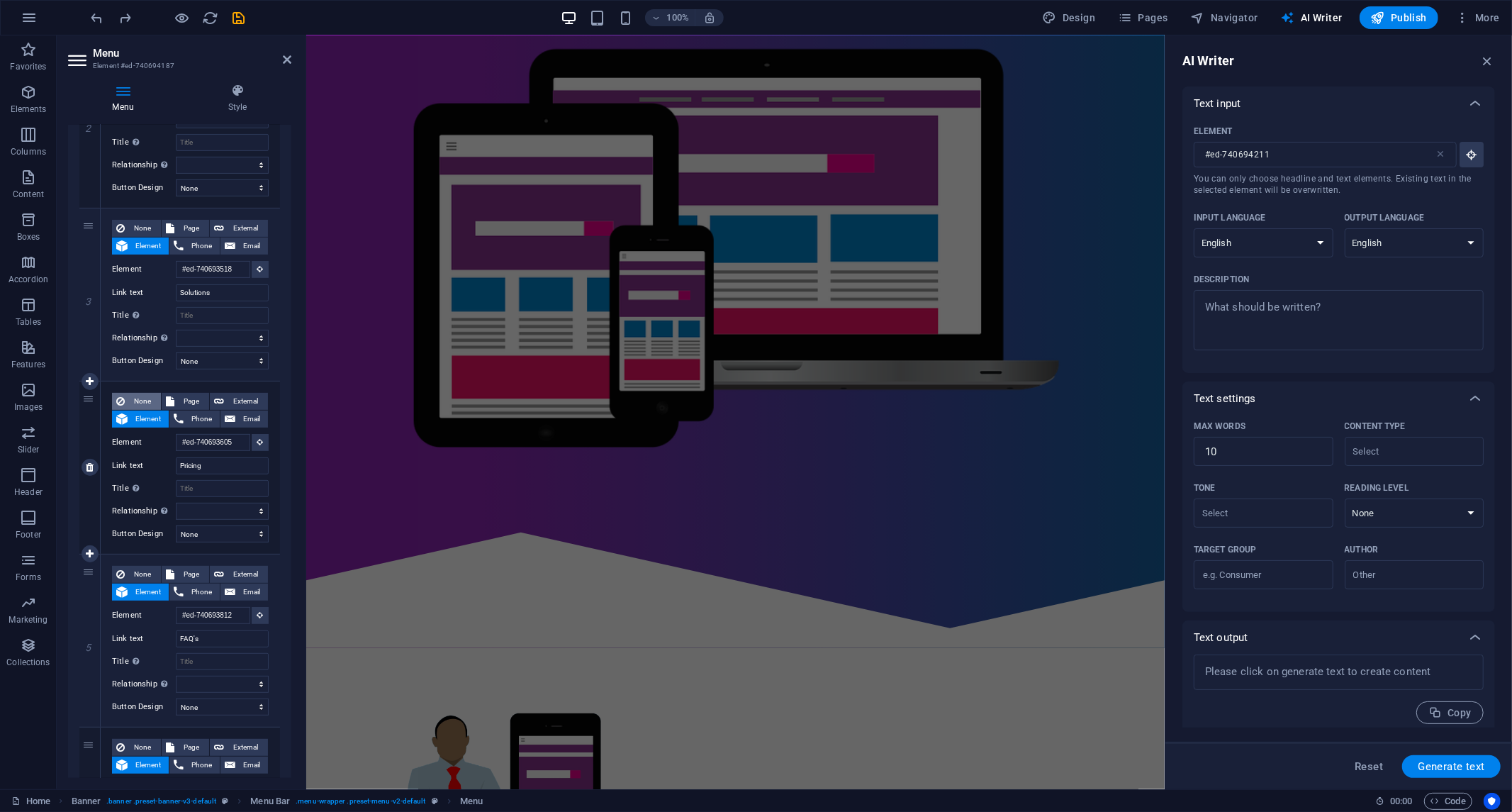
scroll to position [315, 0]
click at [126, 394] on button "None" at bounding box center [136, 402] width 49 height 17
select select
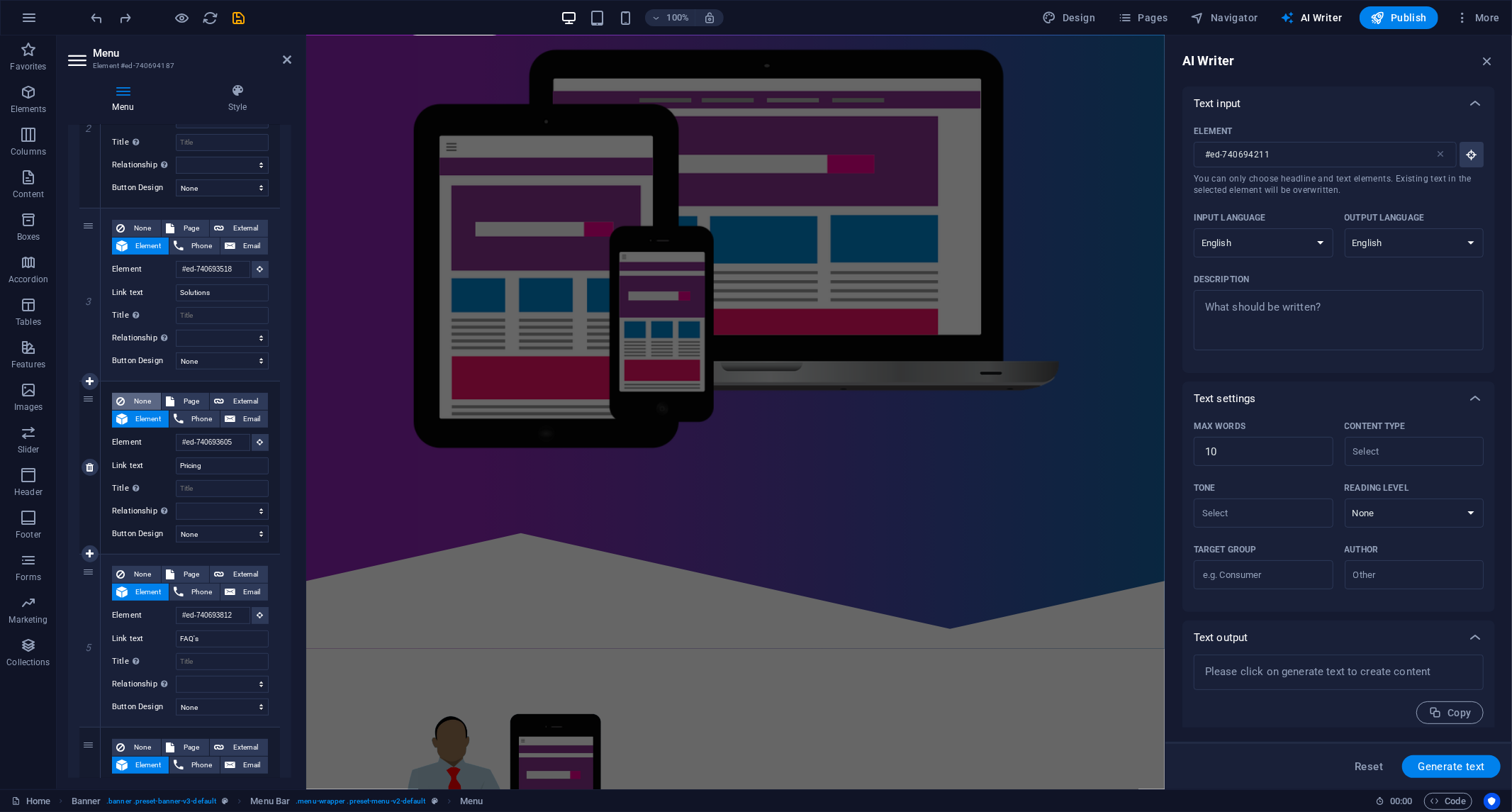
select select
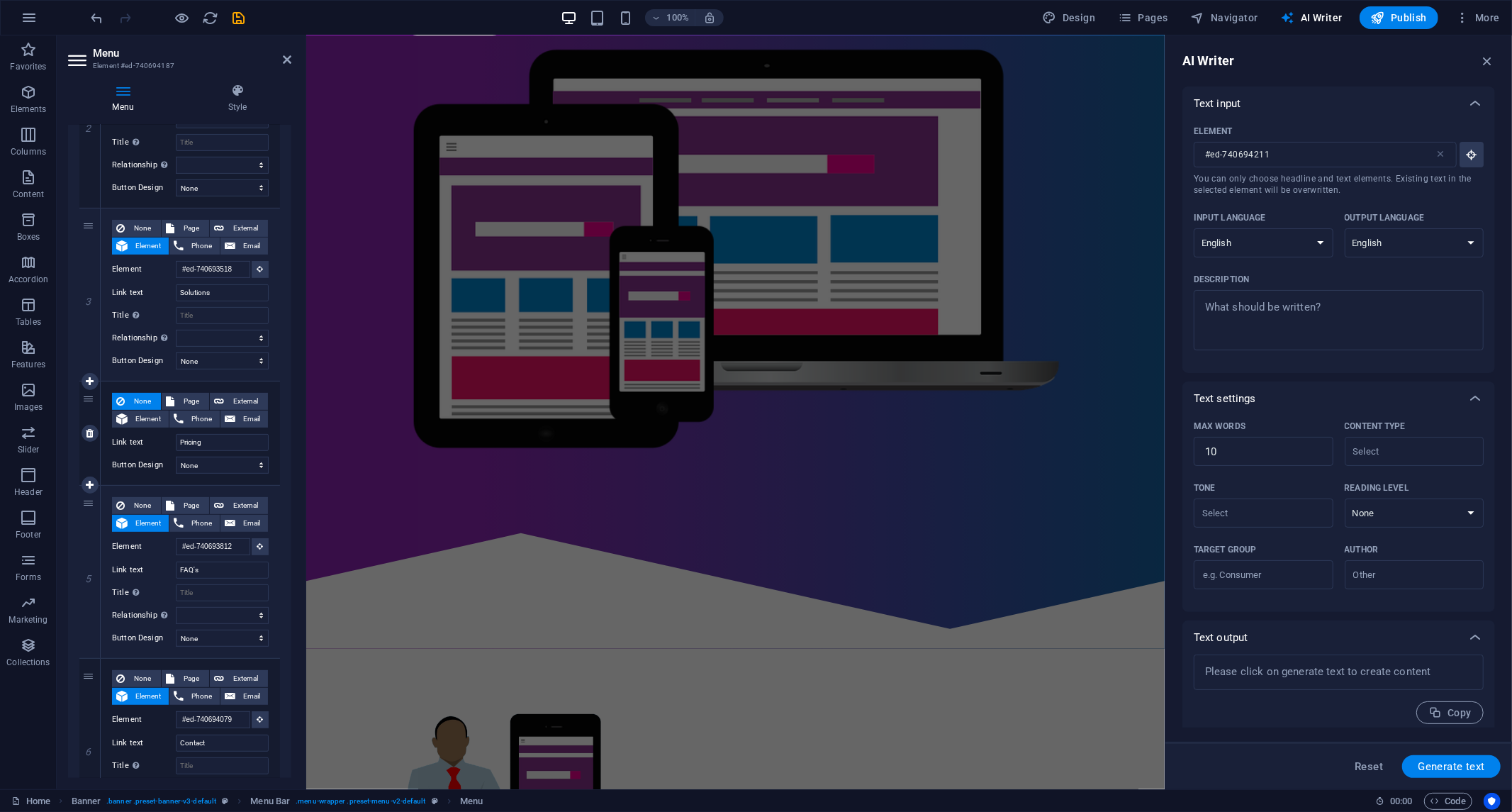
scroll to position [0, 0]
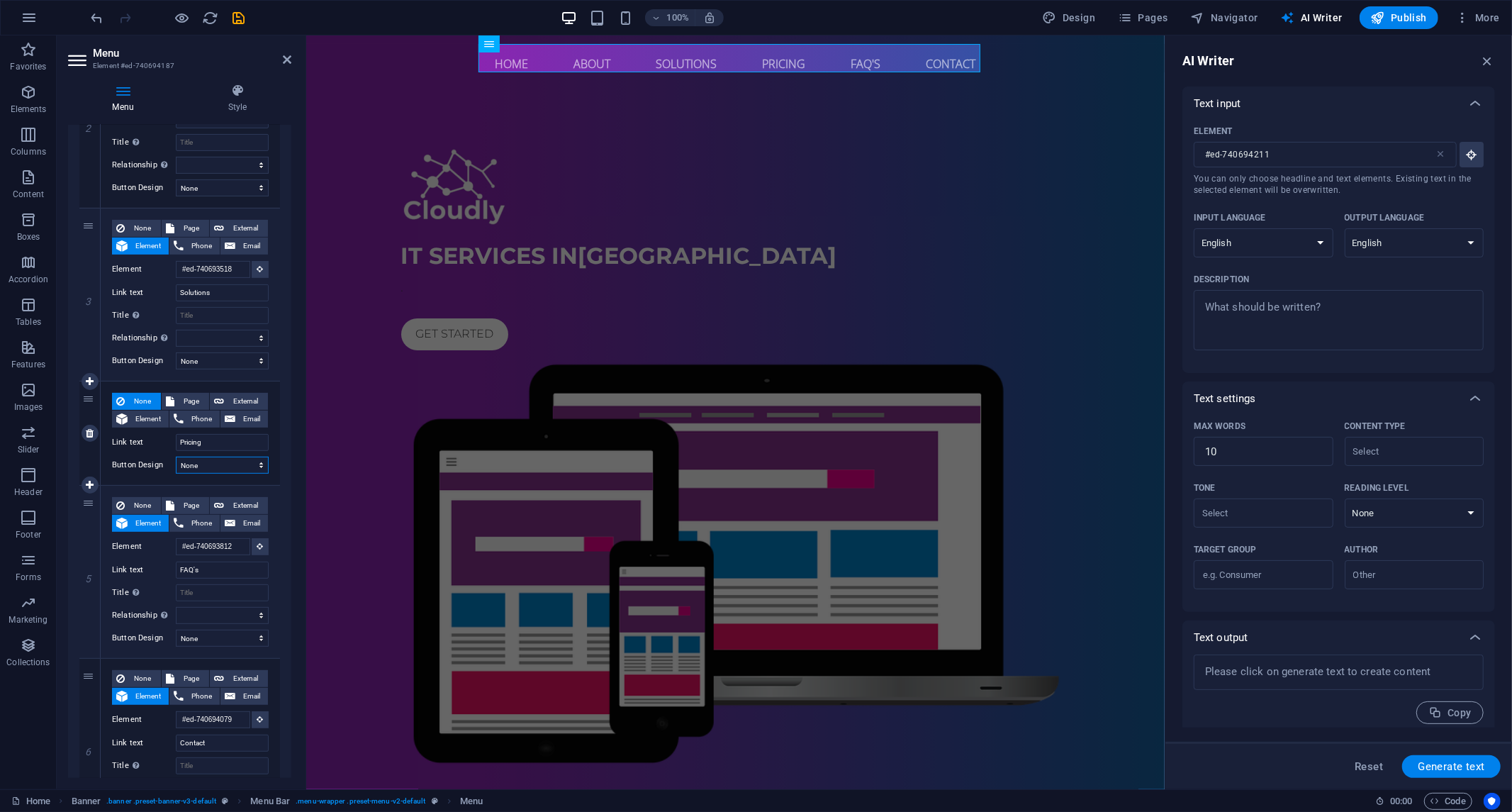
click at [214, 462] on select "None Default Primary Secondary" at bounding box center [223, 465] width 93 height 17
select select "default"
click at [176, 457] on select "None Default Primary Secondary" at bounding box center [223, 465] width 93 height 17
select select
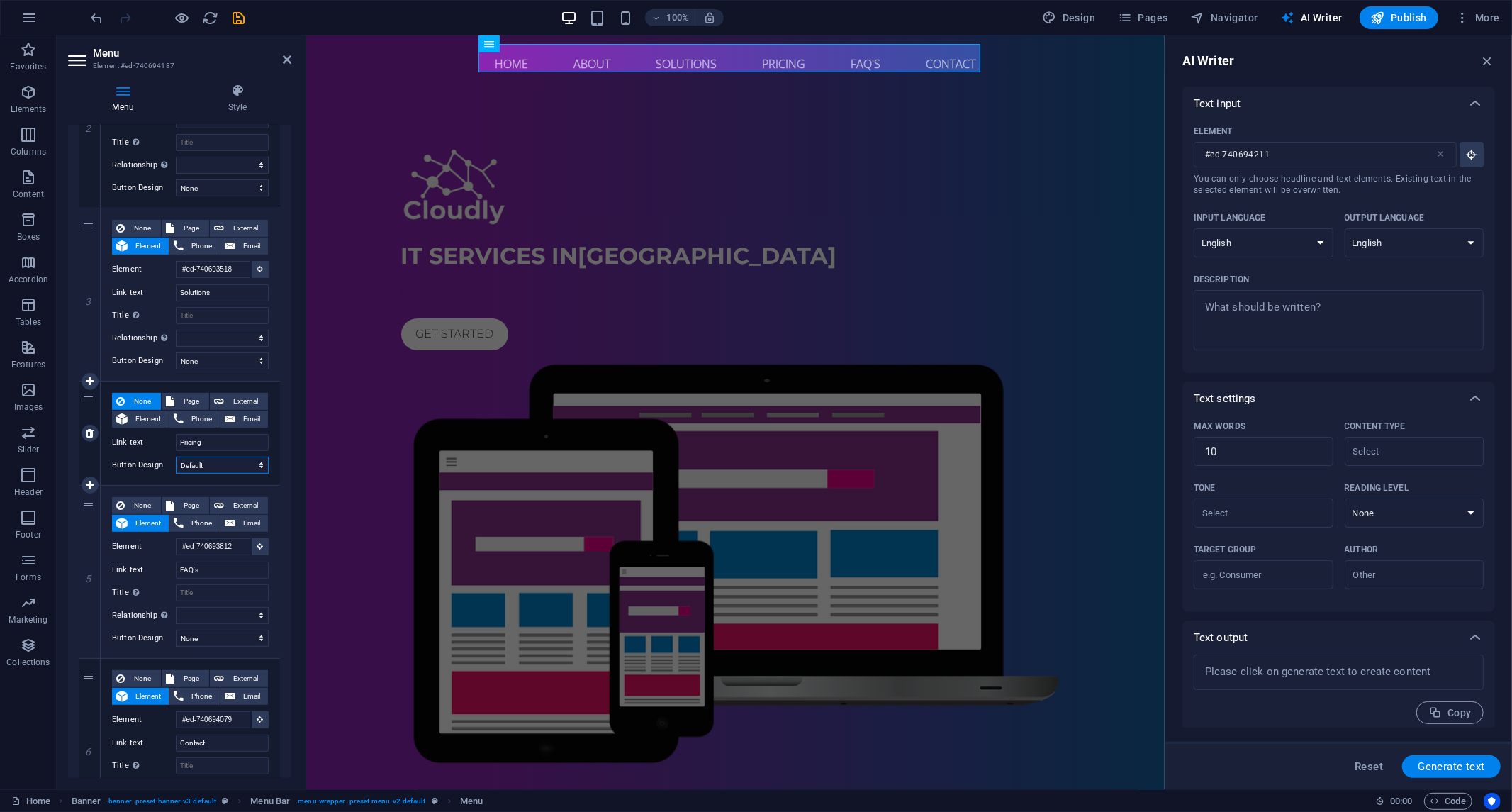
select select
click at [213, 465] on select "None Default Primary Secondary" at bounding box center [223, 465] width 93 height 17
click at [387, 454] on div "IT Services in [GEOGRAPHIC_DATA] . Get started" at bounding box center [734, 459] width 858 height 735
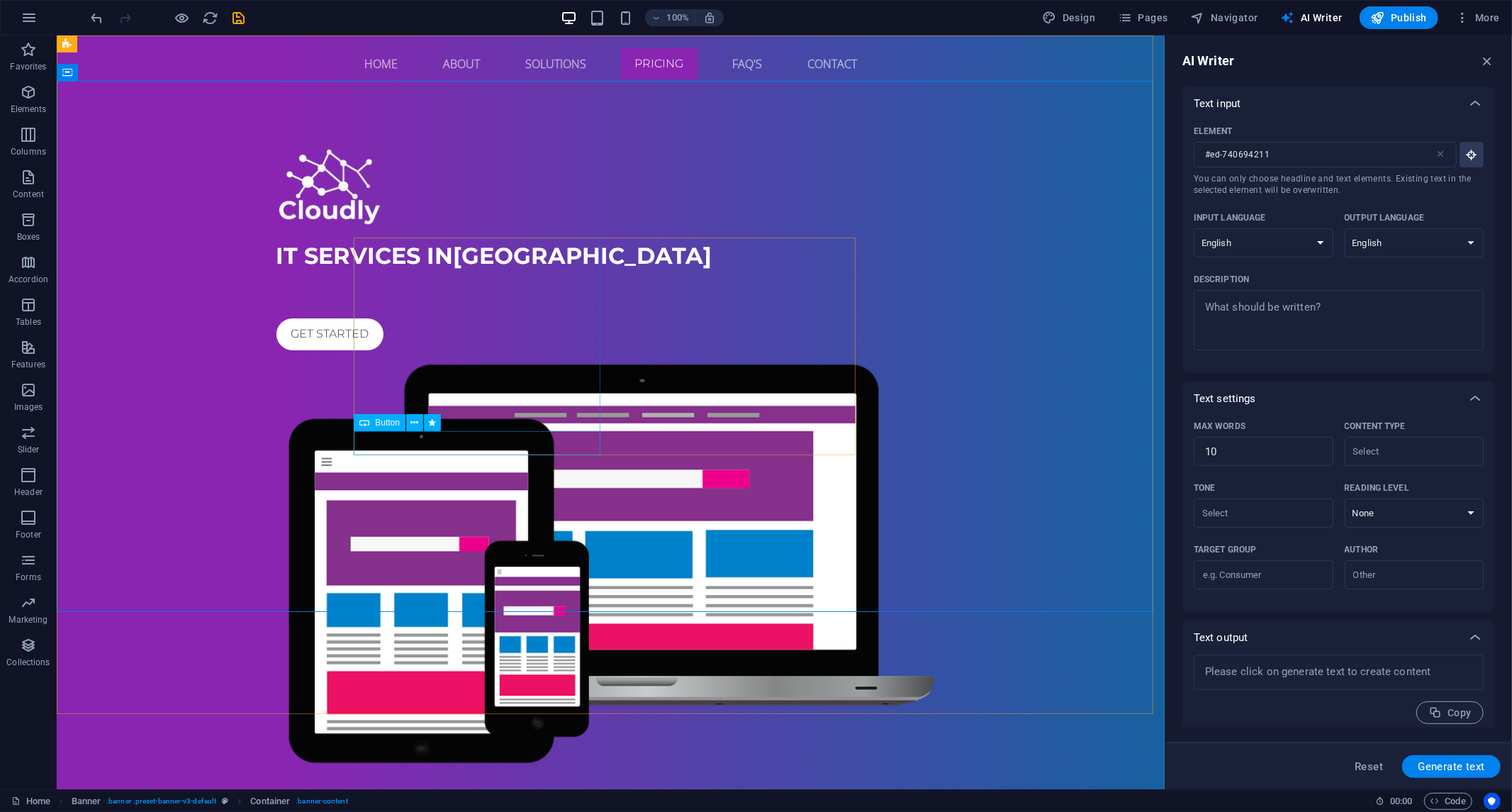
click at [371, 415] on div "Button" at bounding box center [379, 423] width 52 height 17
click at [203, 18] on icon "reload" at bounding box center [211, 18] width 16 height 16
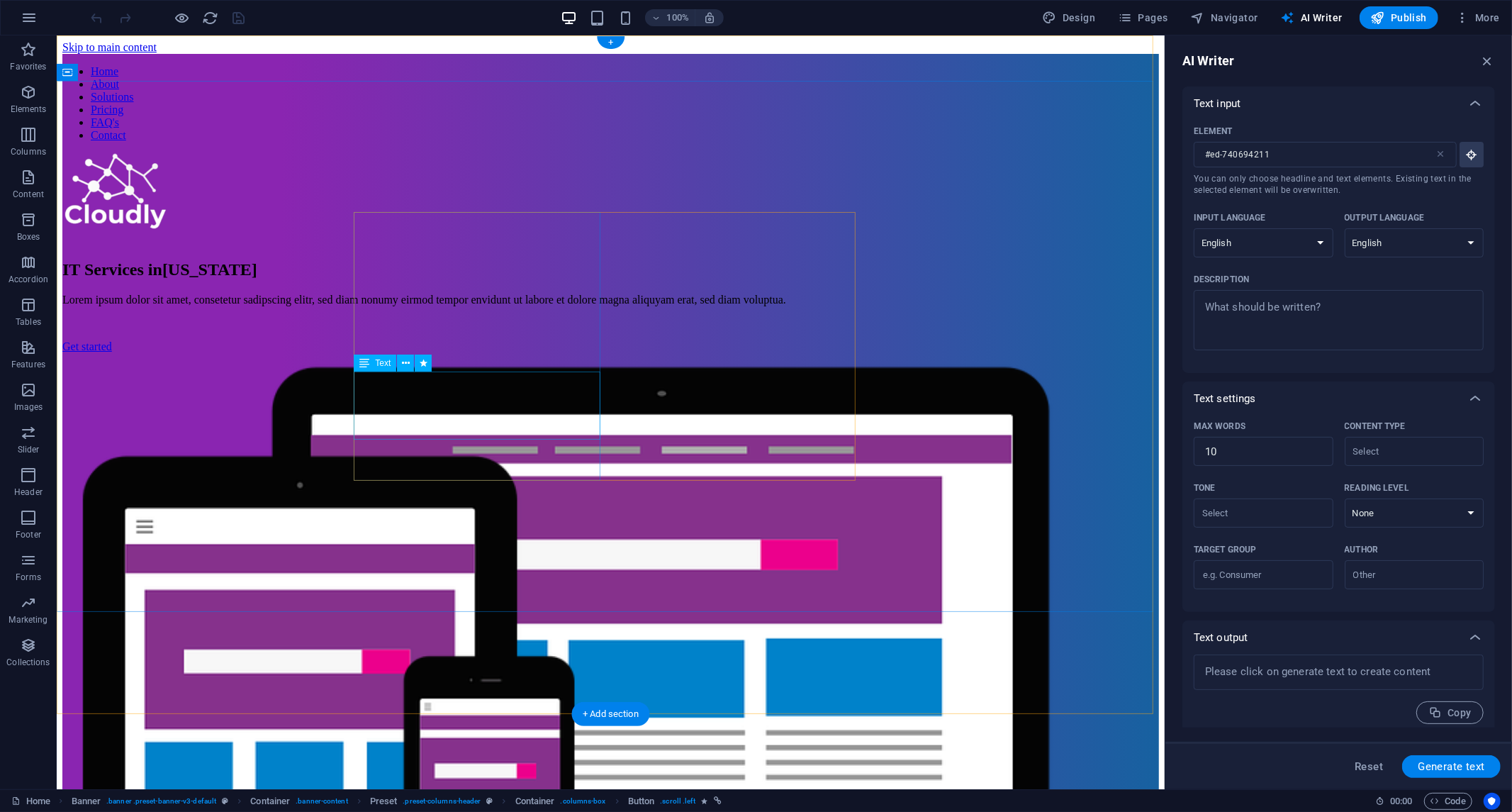
click at [455, 306] on div "Lorem ipsum dolor sit amet, consetetur sadipscing elitr, sed diam nonumy eirmod…" at bounding box center [610, 299] width 1097 height 12
click at [470, 306] on div "Lorem ipsum dolor sit amet, consetetur sadipscing elitr, sed diam nonumy eirmod…" at bounding box center [610, 299] width 1097 height 12
click at [362, 306] on div "Lorem ipsum dolor sit amet, consetetur sadipscing elitr, sed diam nonumy eirmod…" at bounding box center [610, 299] width 1097 height 12
click at [512, 278] on div "IT Services in [US_STATE]" at bounding box center [610, 269] width 1097 height 19
click at [543, 278] on div "IT Services in [US_STATE]" at bounding box center [610, 269] width 1097 height 19
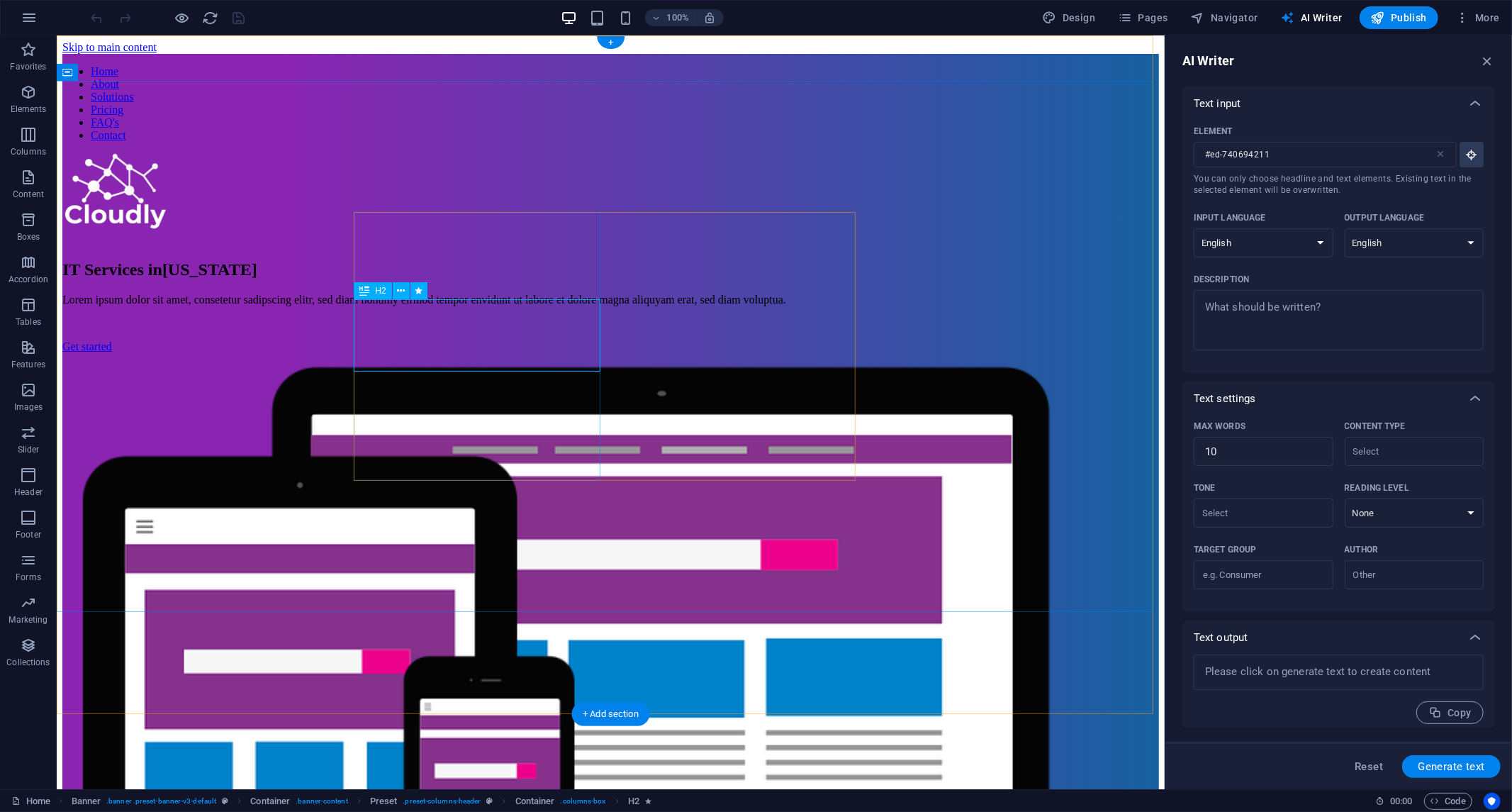
click at [551, 278] on div "IT Services in [US_STATE]" at bounding box center [610, 269] width 1097 height 19
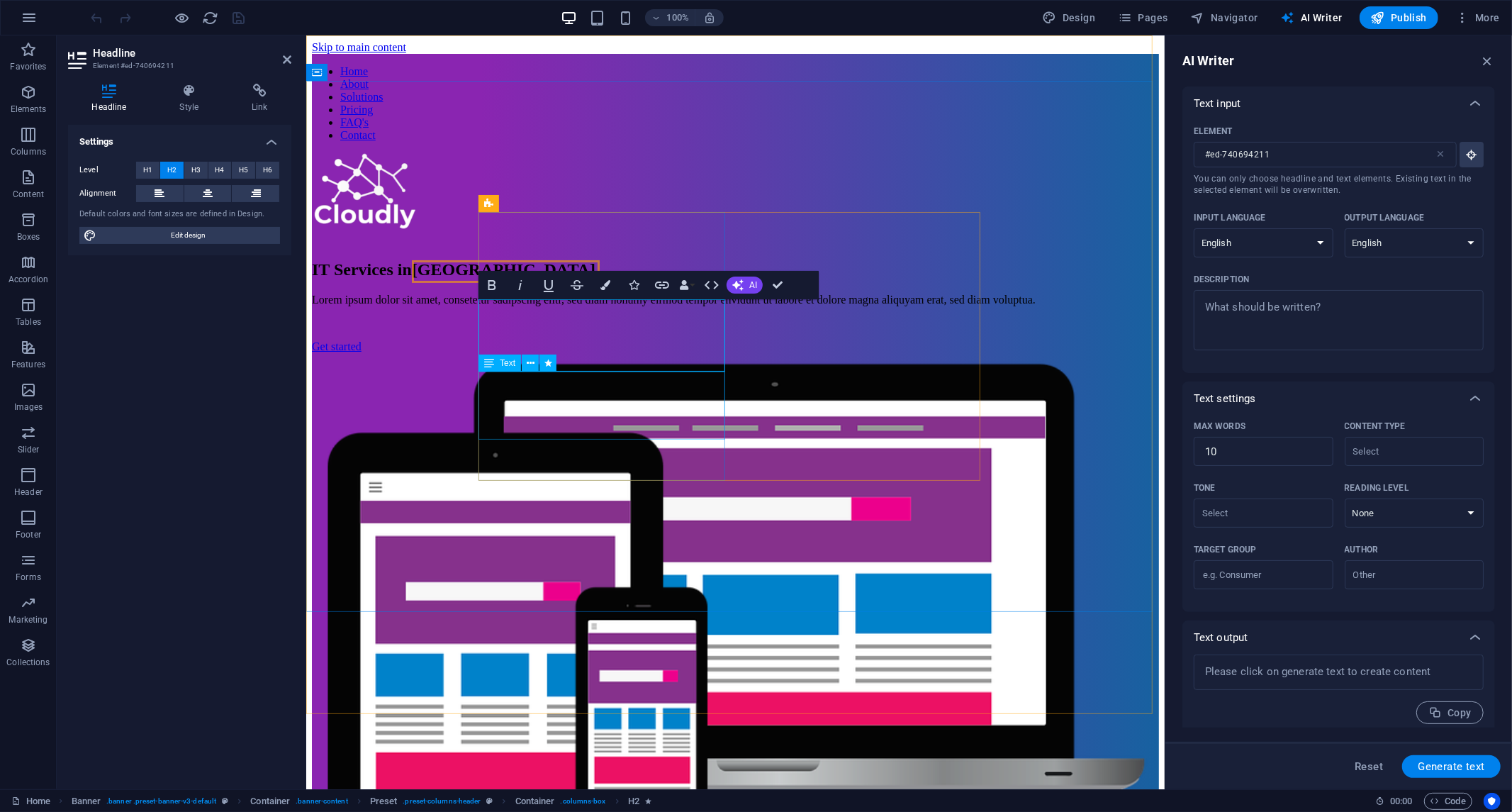
click at [628, 306] on div "Lorem ipsum dolor sit amet, consetetur sadipscing elitr, sed diam nonumy eirmod…" at bounding box center [734, 299] width 847 height 12
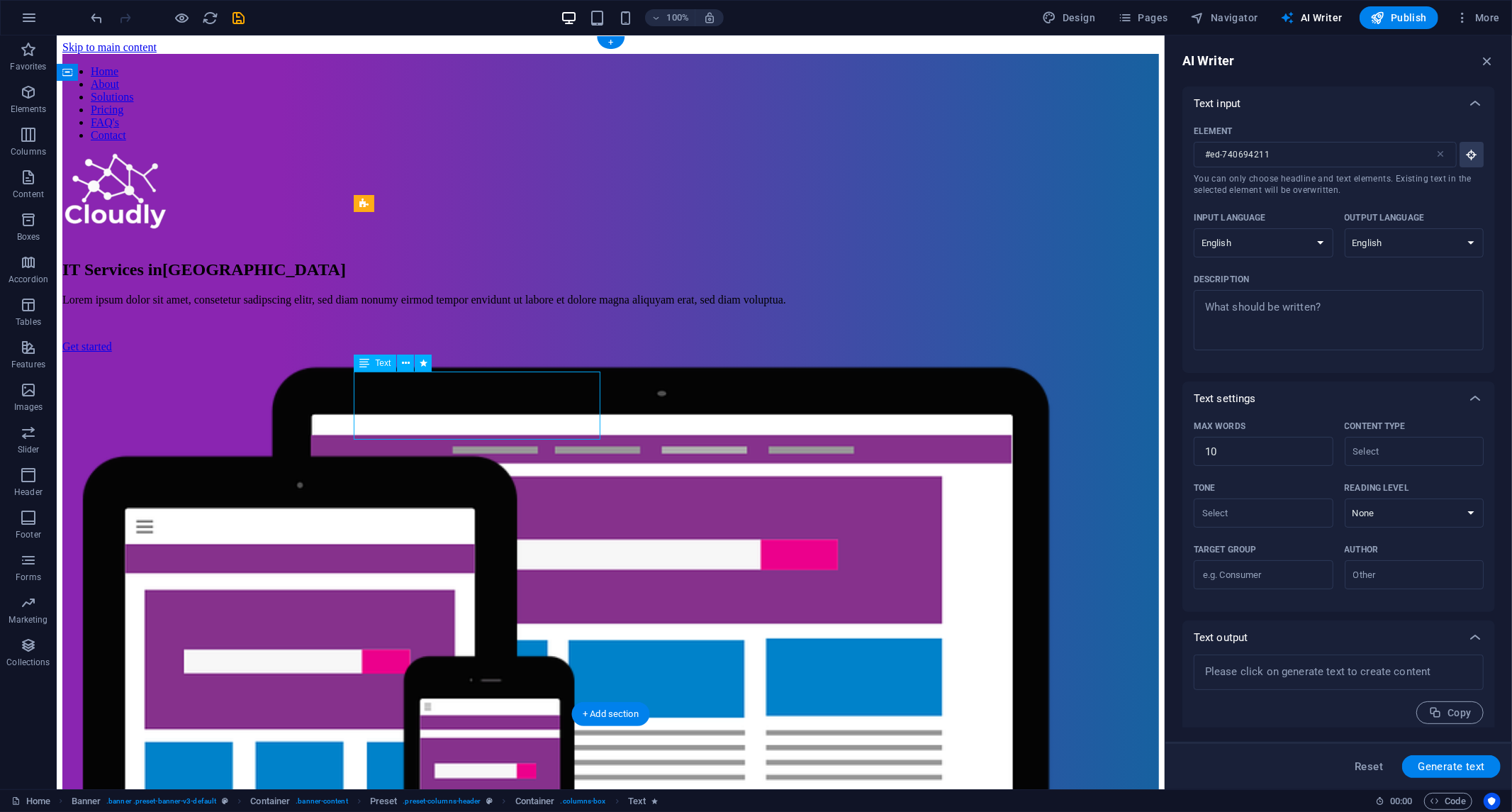
drag, startPoint x: 525, startPoint y: 427, endPoint x: 377, endPoint y: 385, distance: 153.8
click at [421, 306] on div "Lorem ipsum dolor sit amet, consetetur sadipscing elitr, sed diam nonumy eirmod…" at bounding box center [610, 299] width 1097 height 12
click at [355, 306] on div "Lorem ipsum dolor sit amet, consetetur sadipscing elitr, sed diam nonumy eirmod…" at bounding box center [610, 299] width 1097 height 12
click at [361, 306] on div "Lorem ipsum dolor sit amet, consetetur sadipscing elitr, sed diam nonumy eirmod…" at bounding box center [610, 299] width 1097 height 12
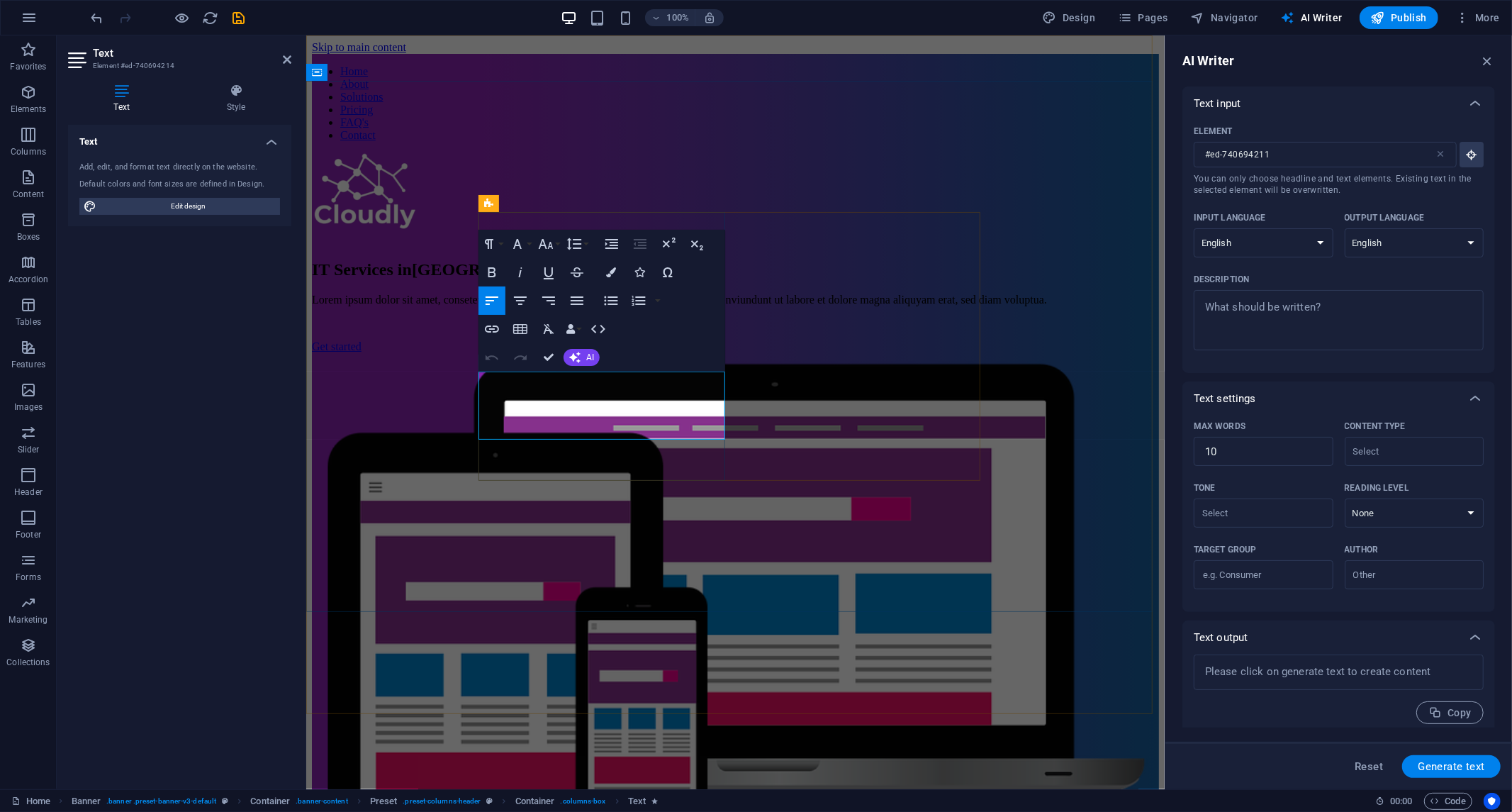
type input "#ed-740694214"
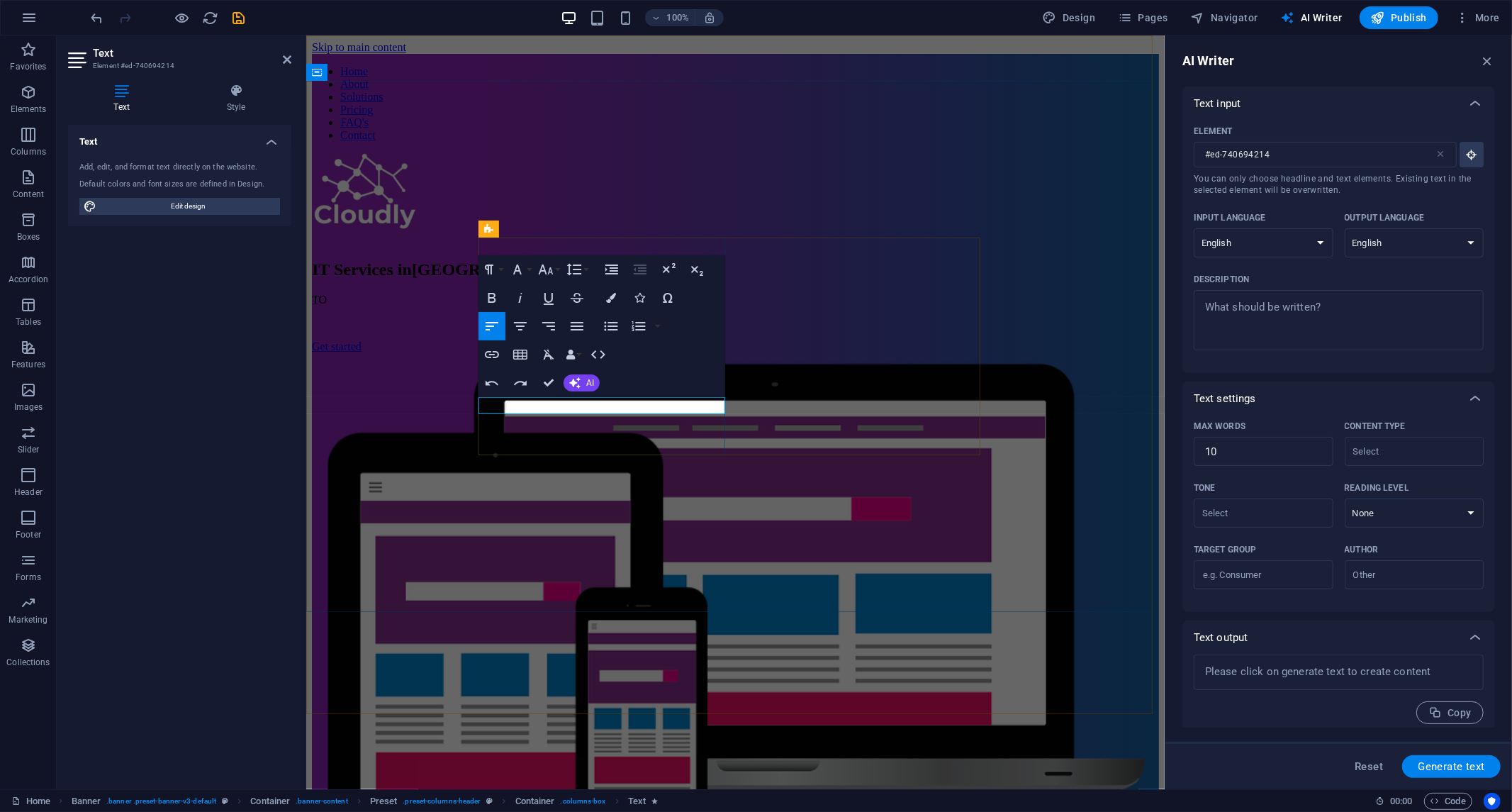
click at [628, 306] on p "TO" at bounding box center [734, 299] width 847 height 12
click at [593, 306] on p "TO" at bounding box center [734, 299] width 847 height 12
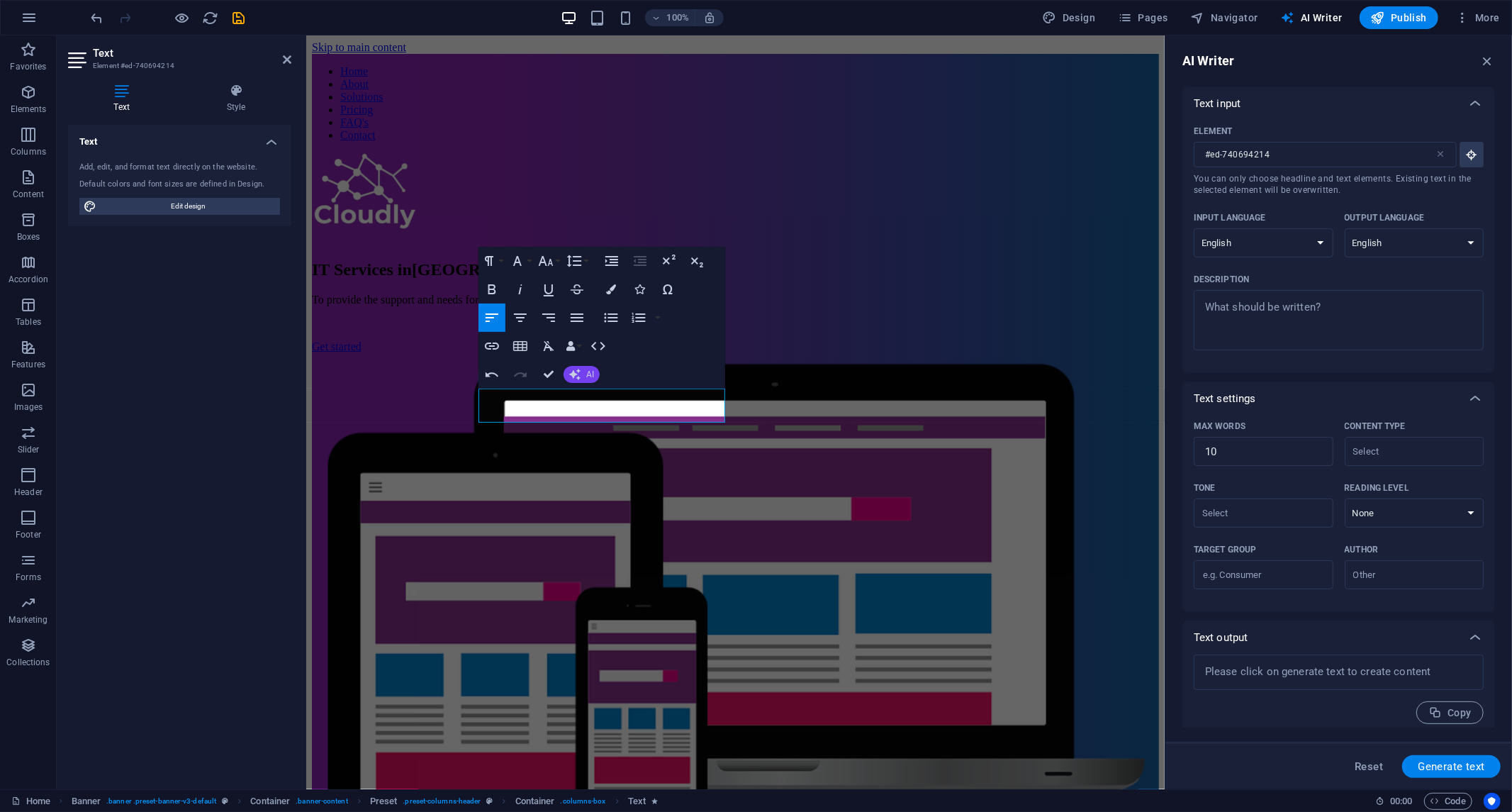
click at [582, 371] on button "AI" at bounding box center [582, 375] width 36 height 17
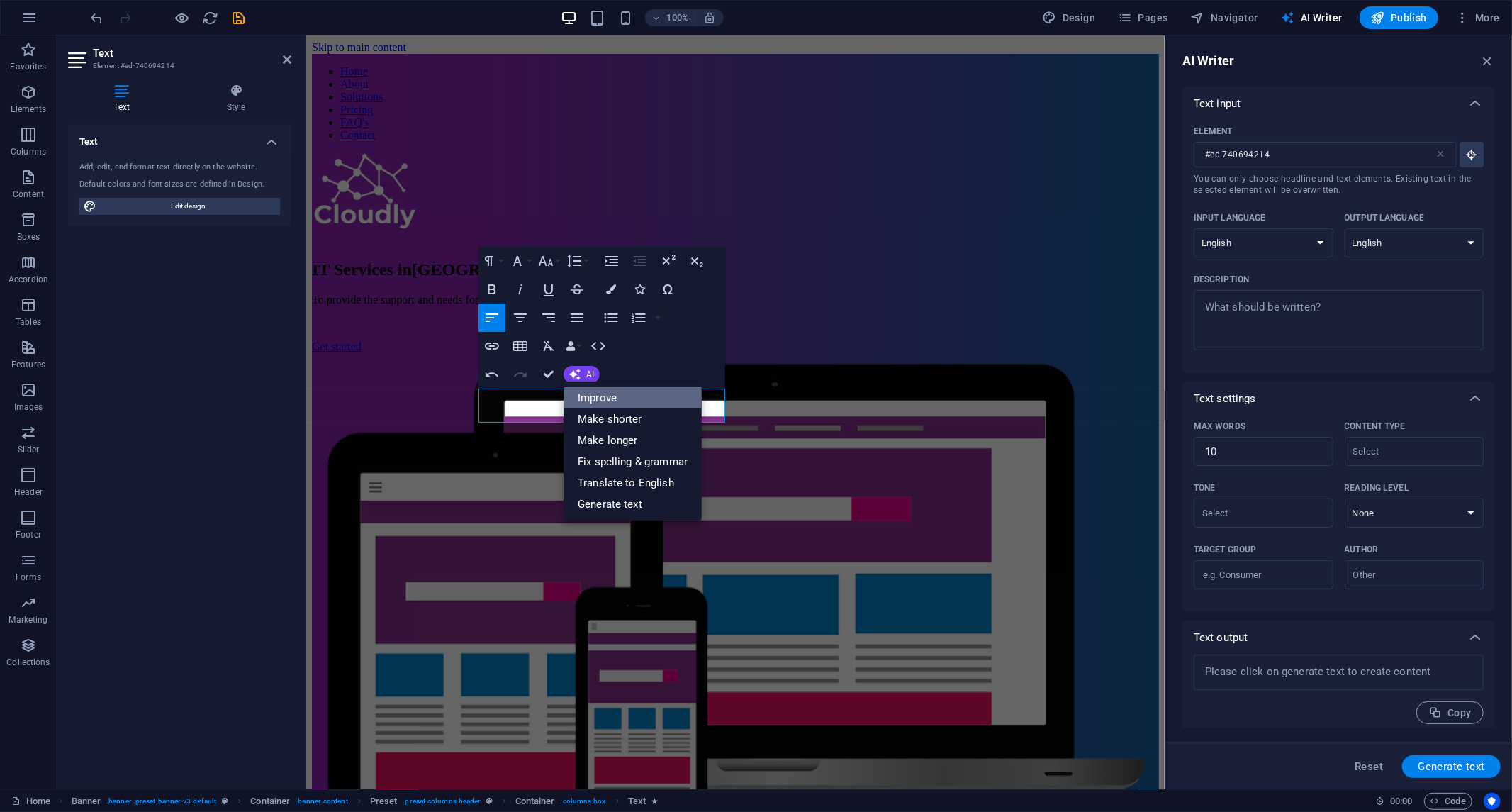
click at [611, 395] on font "Improve" at bounding box center [597, 398] width 39 height 12
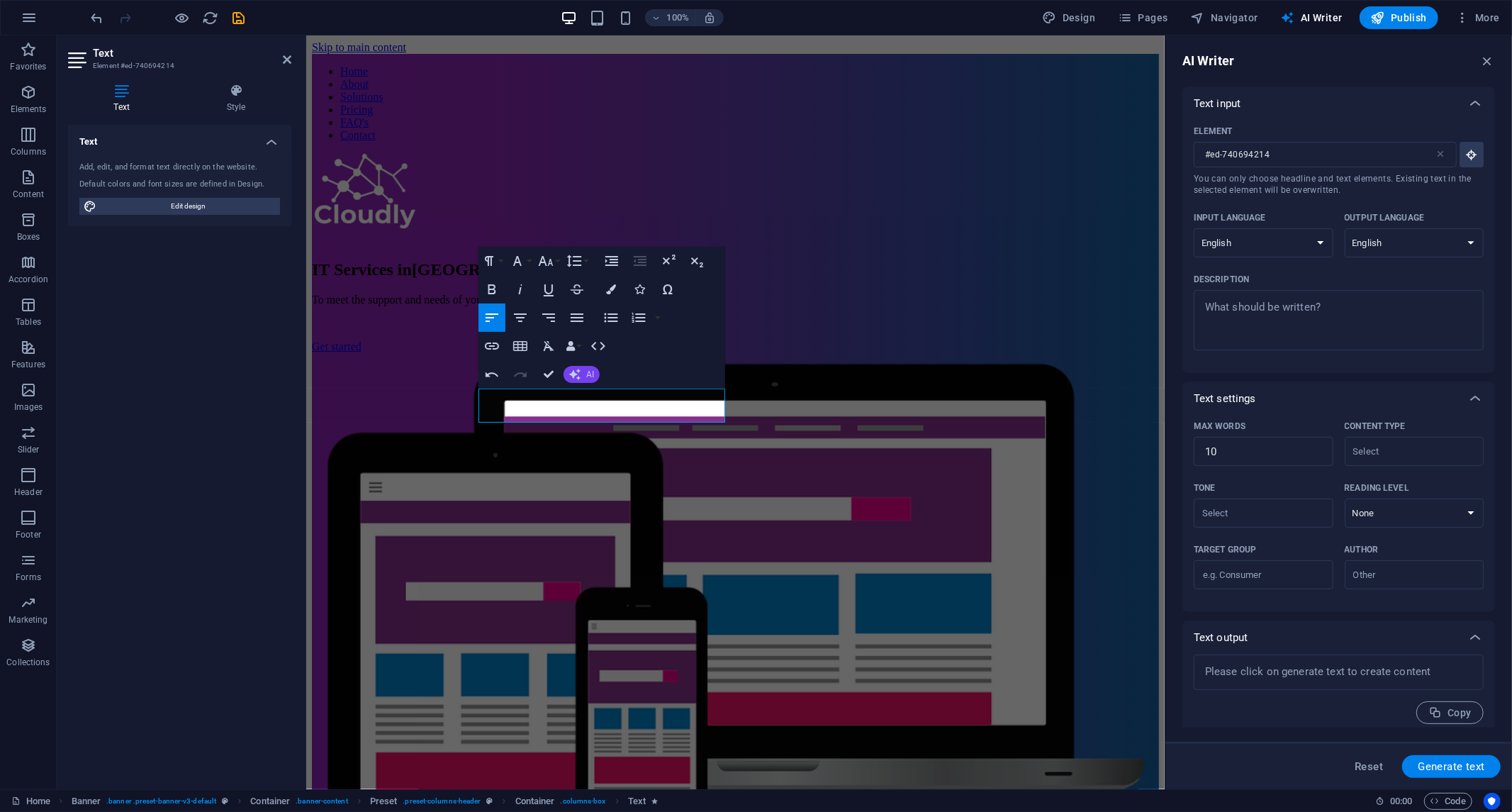
click at [583, 373] on button "AI" at bounding box center [582, 375] width 36 height 17
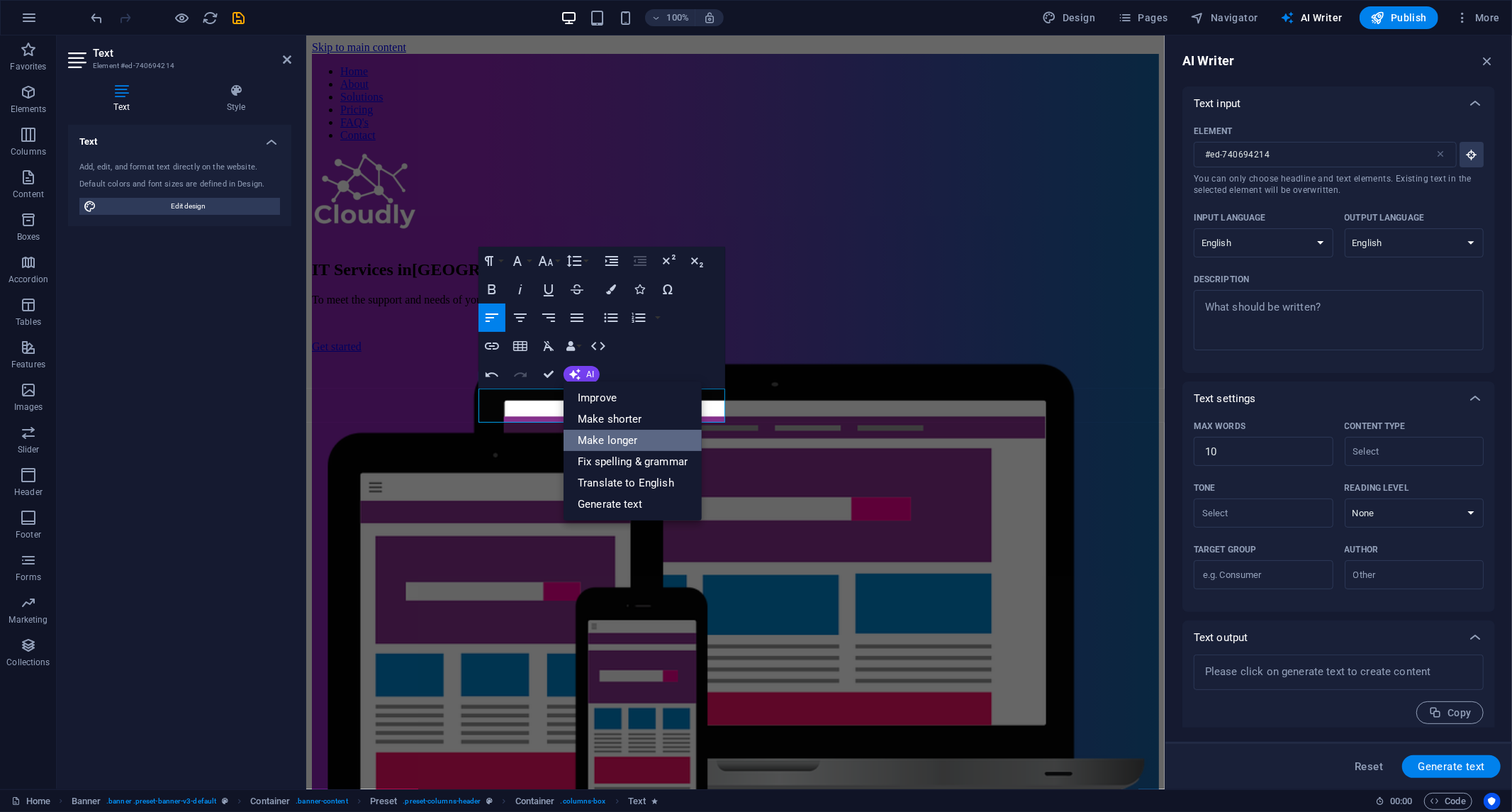
click at [604, 442] on font "Make longer" at bounding box center [608, 441] width 60 height 12
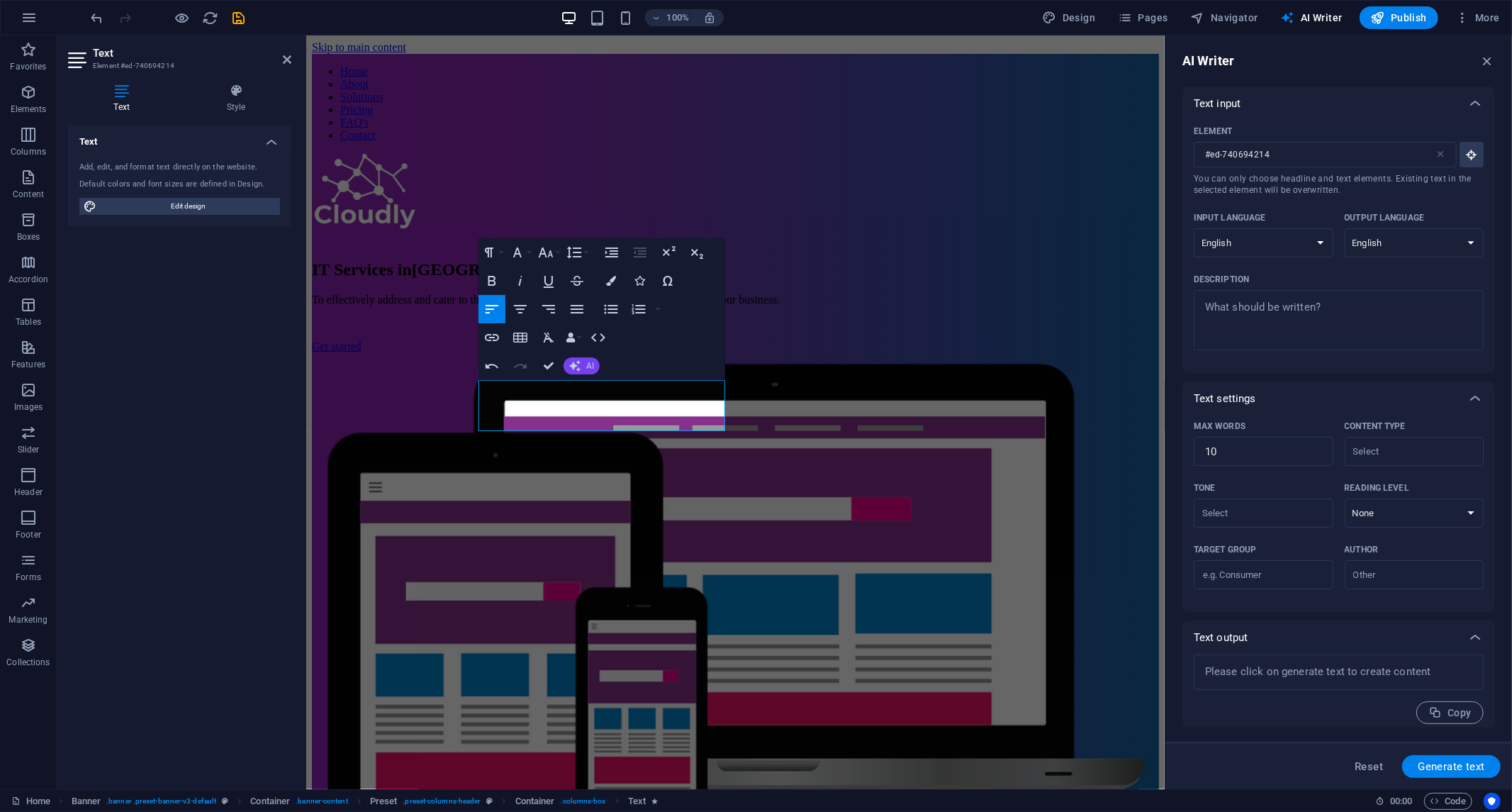
click at [583, 371] on button "AI" at bounding box center [582, 366] width 36 height 17
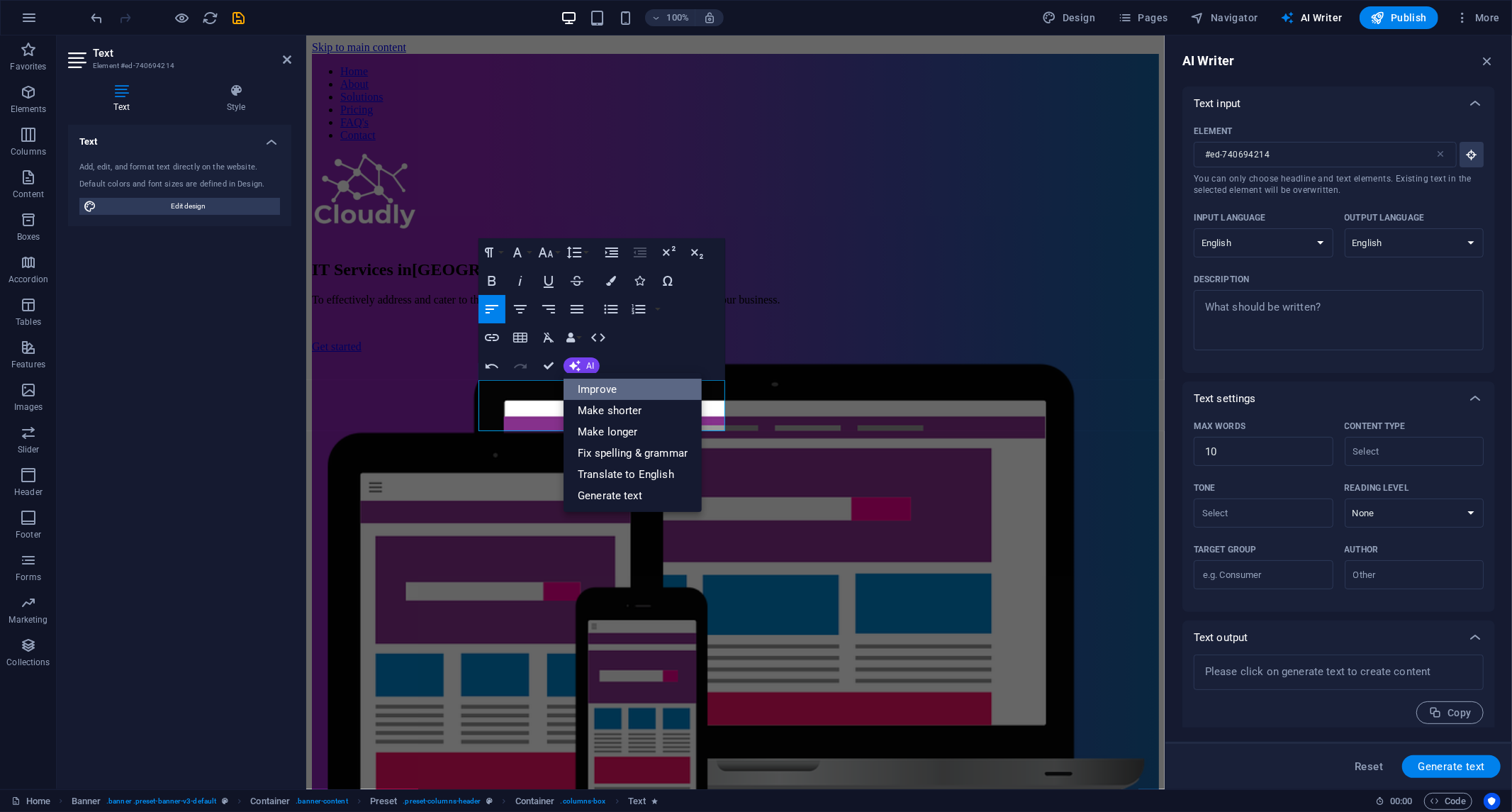
click at [587, 387] on font "Improve" at bounding box center [597, 389] width 39 height 12
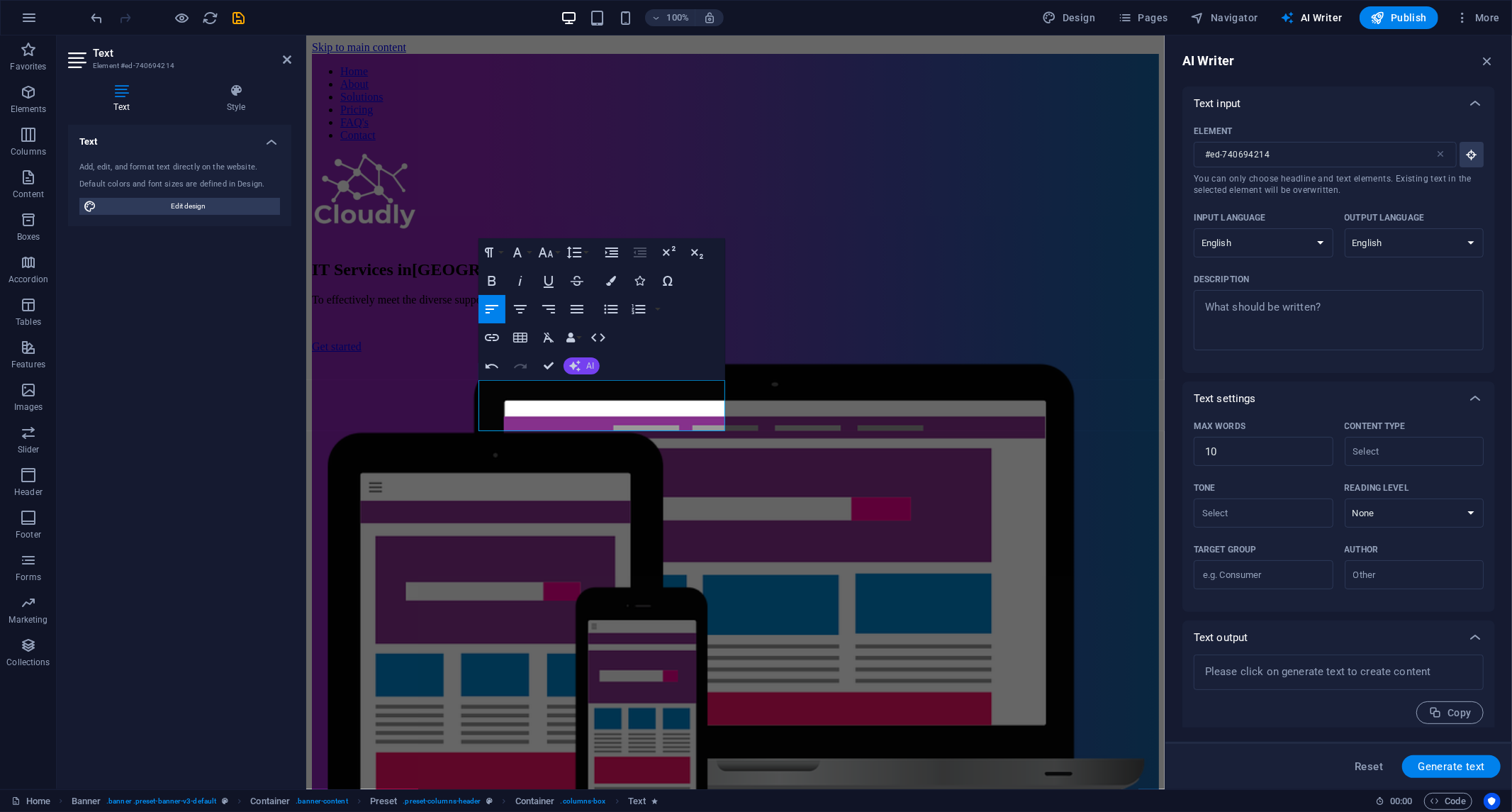
click at [592, 365] on font "AI" at bounding box center [590, 365] width 8 height 10
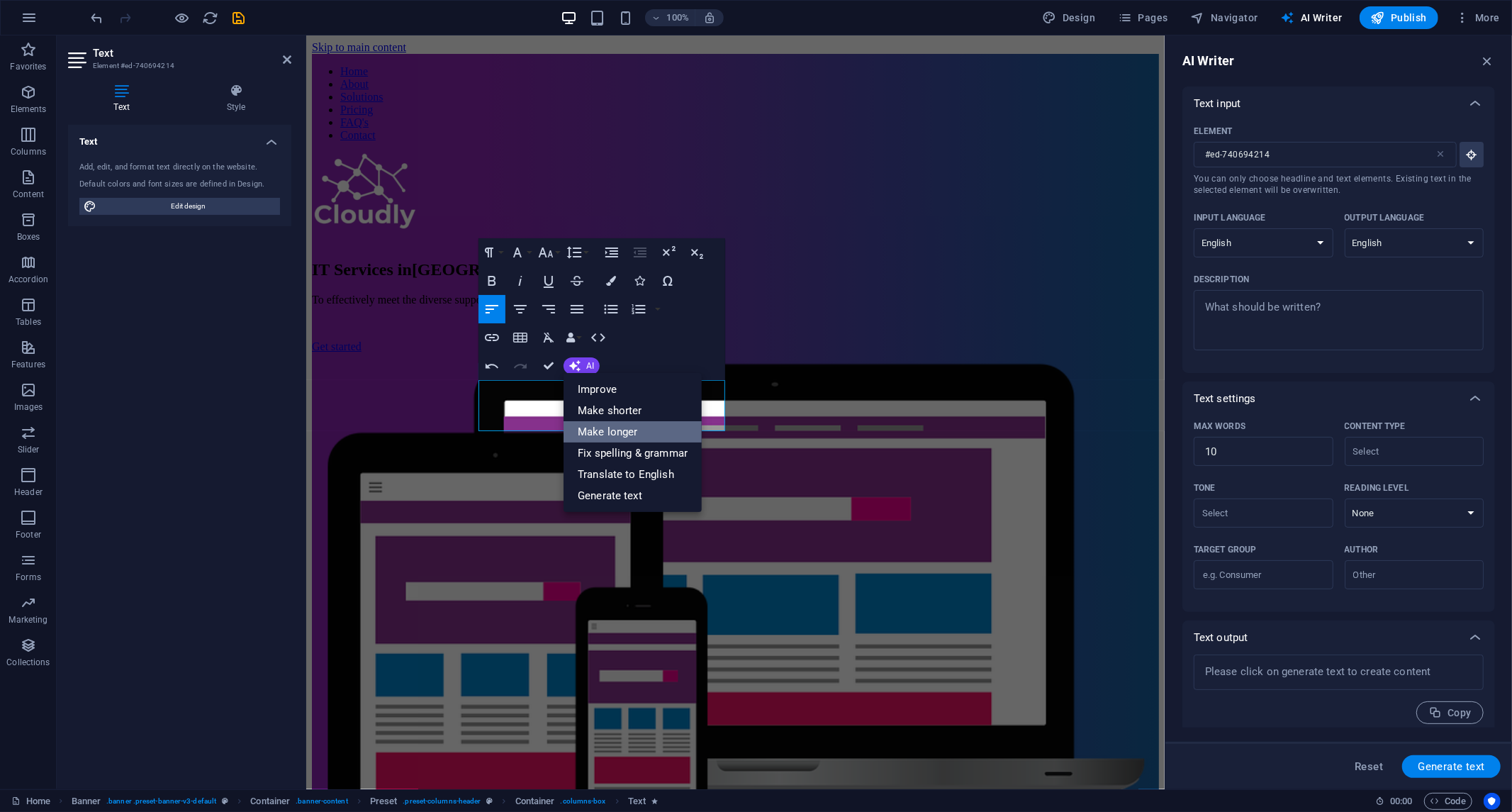
click at [622, 427] on font "Make longer" at bounding box center [608, 432] width 60 height 12
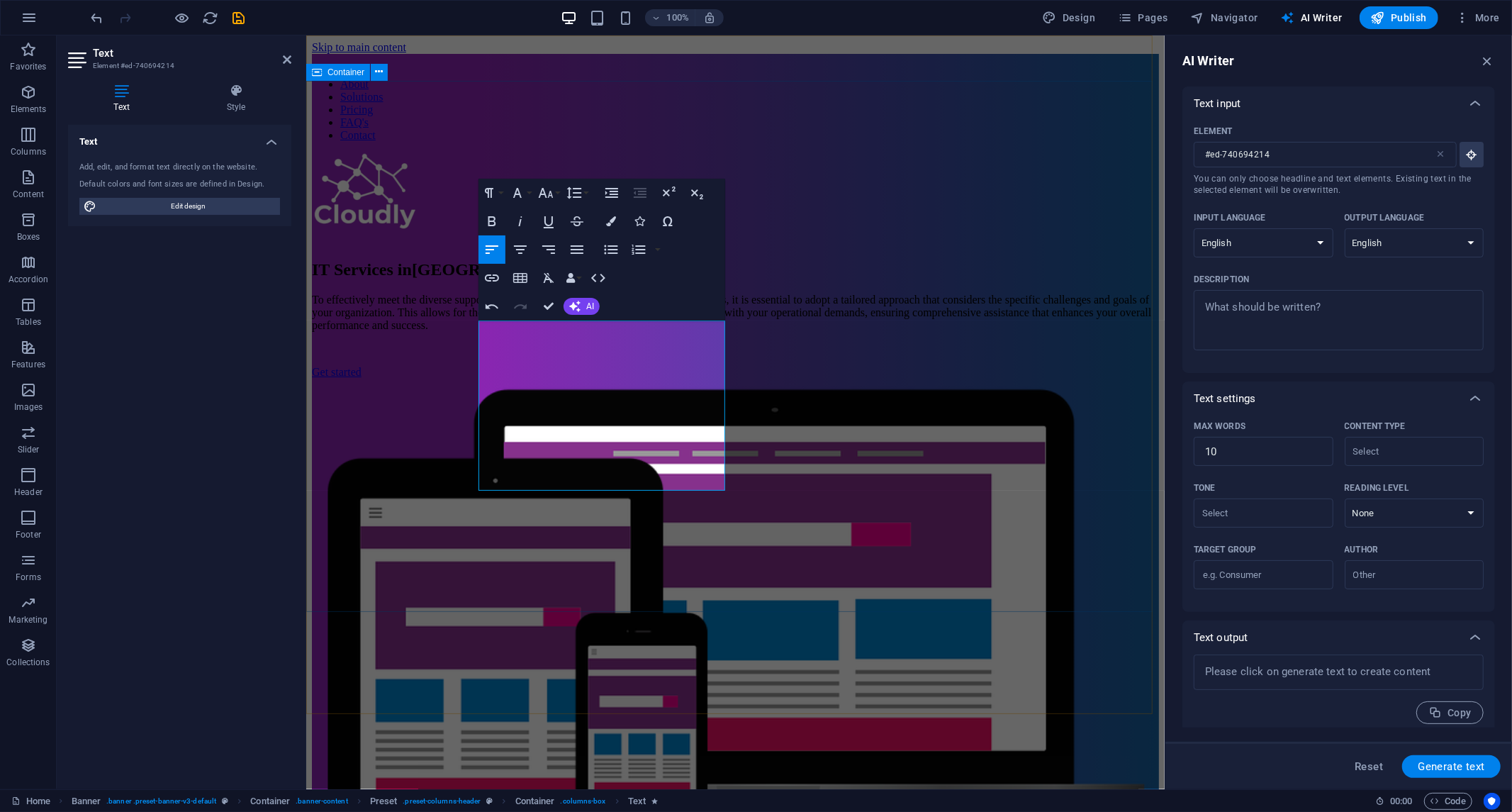
click at [746, 602] on div "IT Services in [GEOGRAPHIC_DATA] To effectively meet the diverse support requir…" at bounding box center [734, 530] width 847 height 754
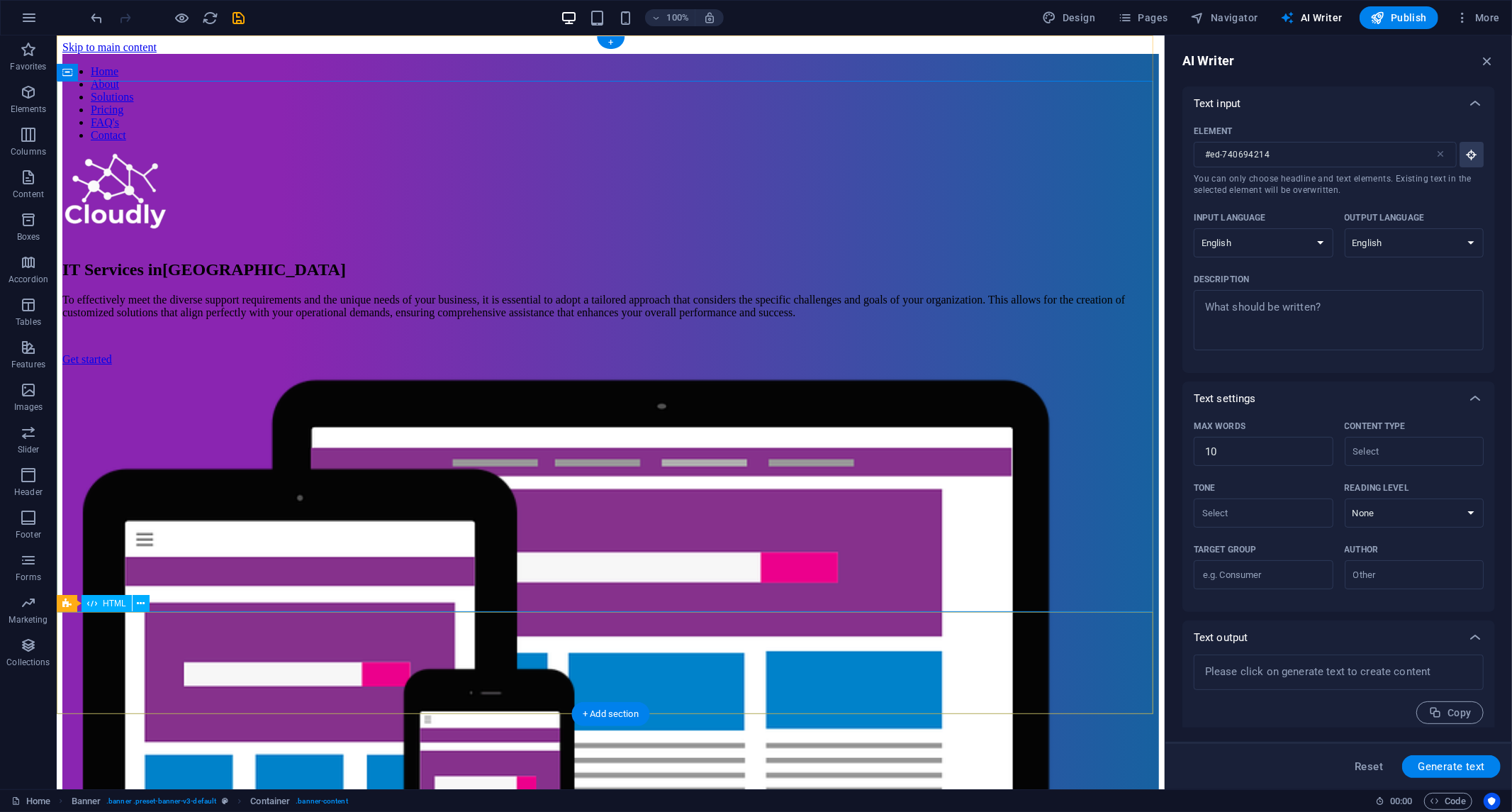
click at [660, 64] on nav "Home About Solutions Pricing FAQ's Contact" at bounding box center [610, 102] width 1097 height 77
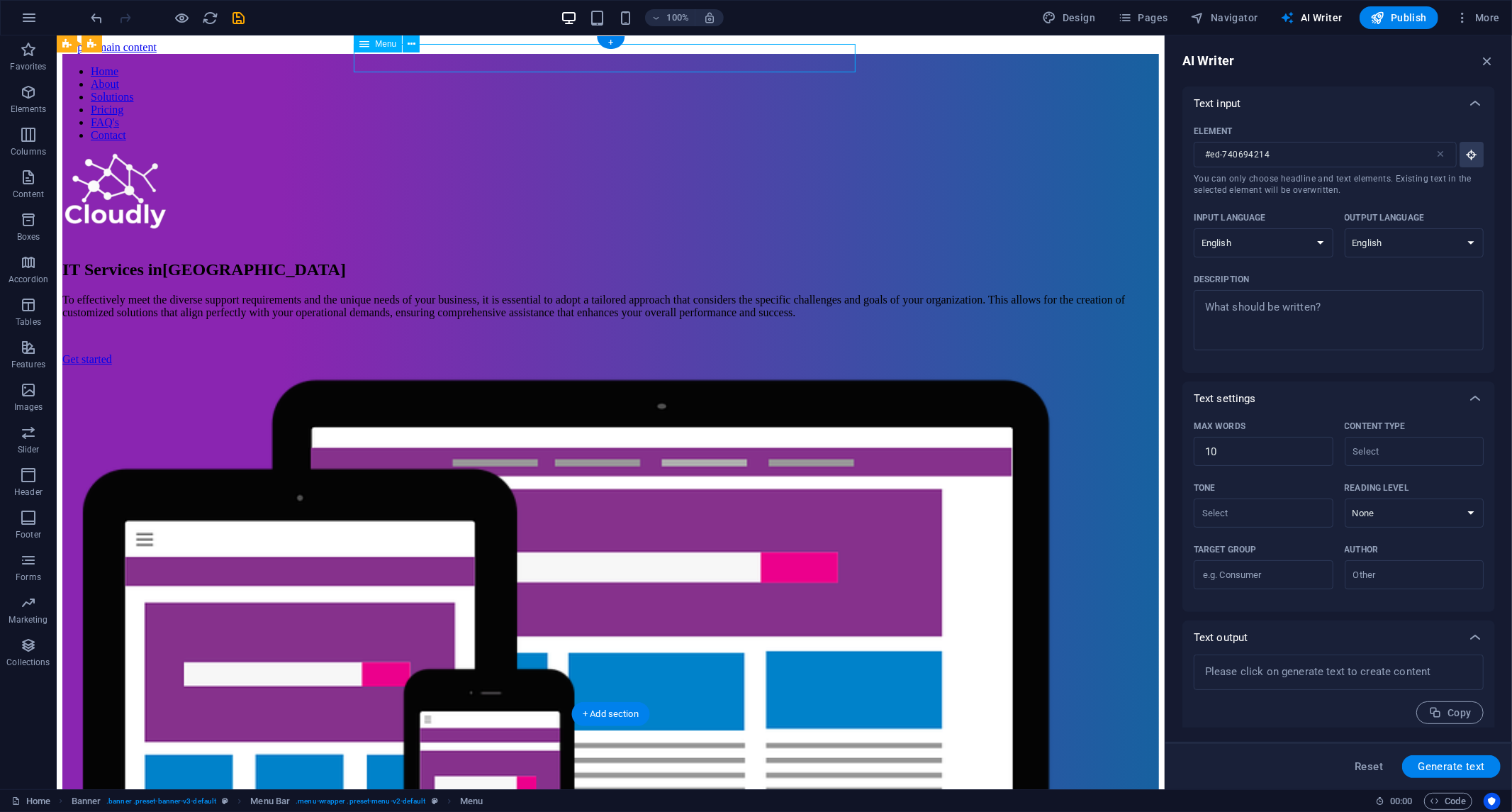
click at [660, 64] on nav "Home About Solutions Pricing FAQ's Contact" at bounding box center [610, 102] width 1097 height 77
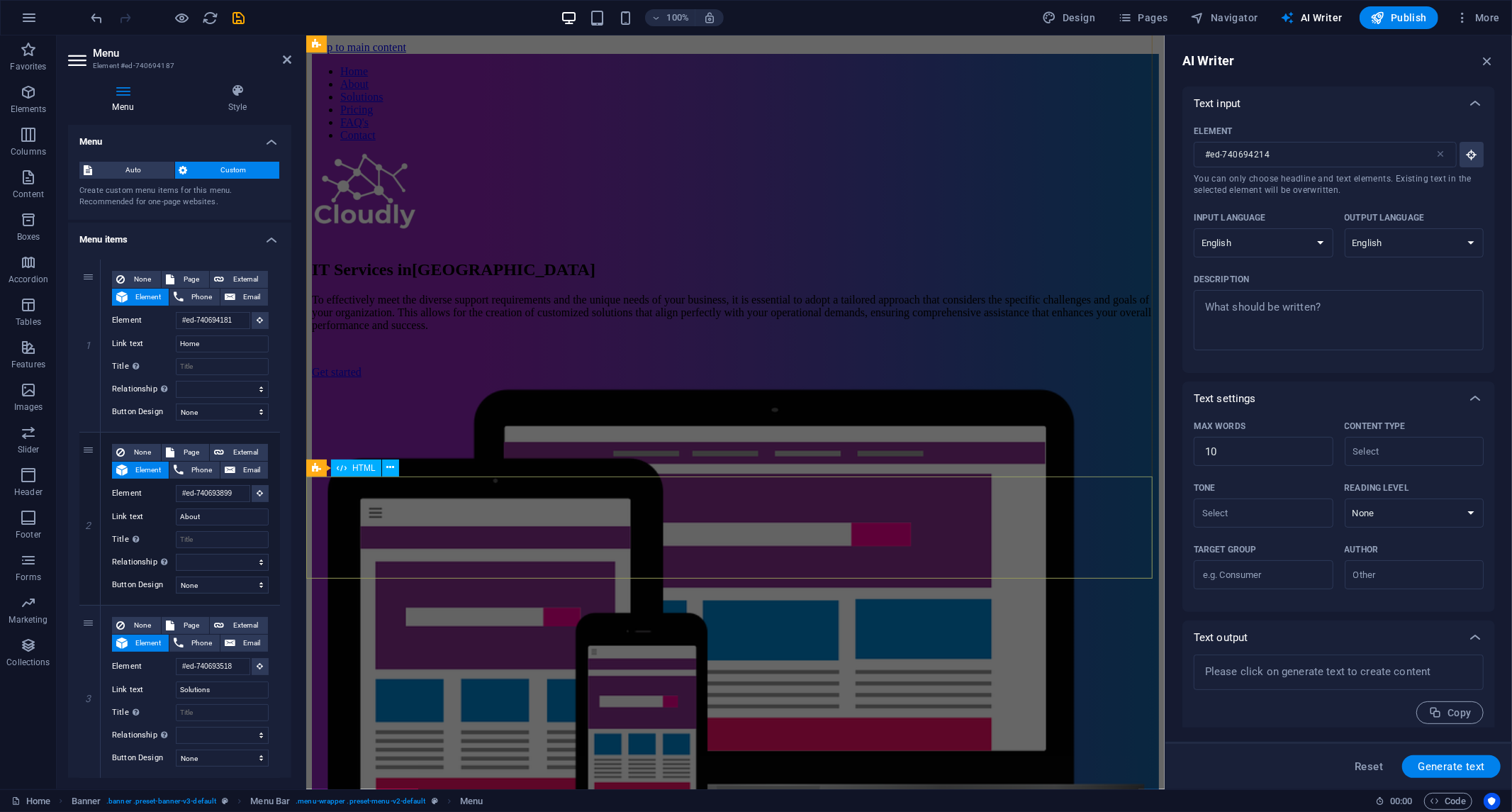
scroll to position [315, 0]
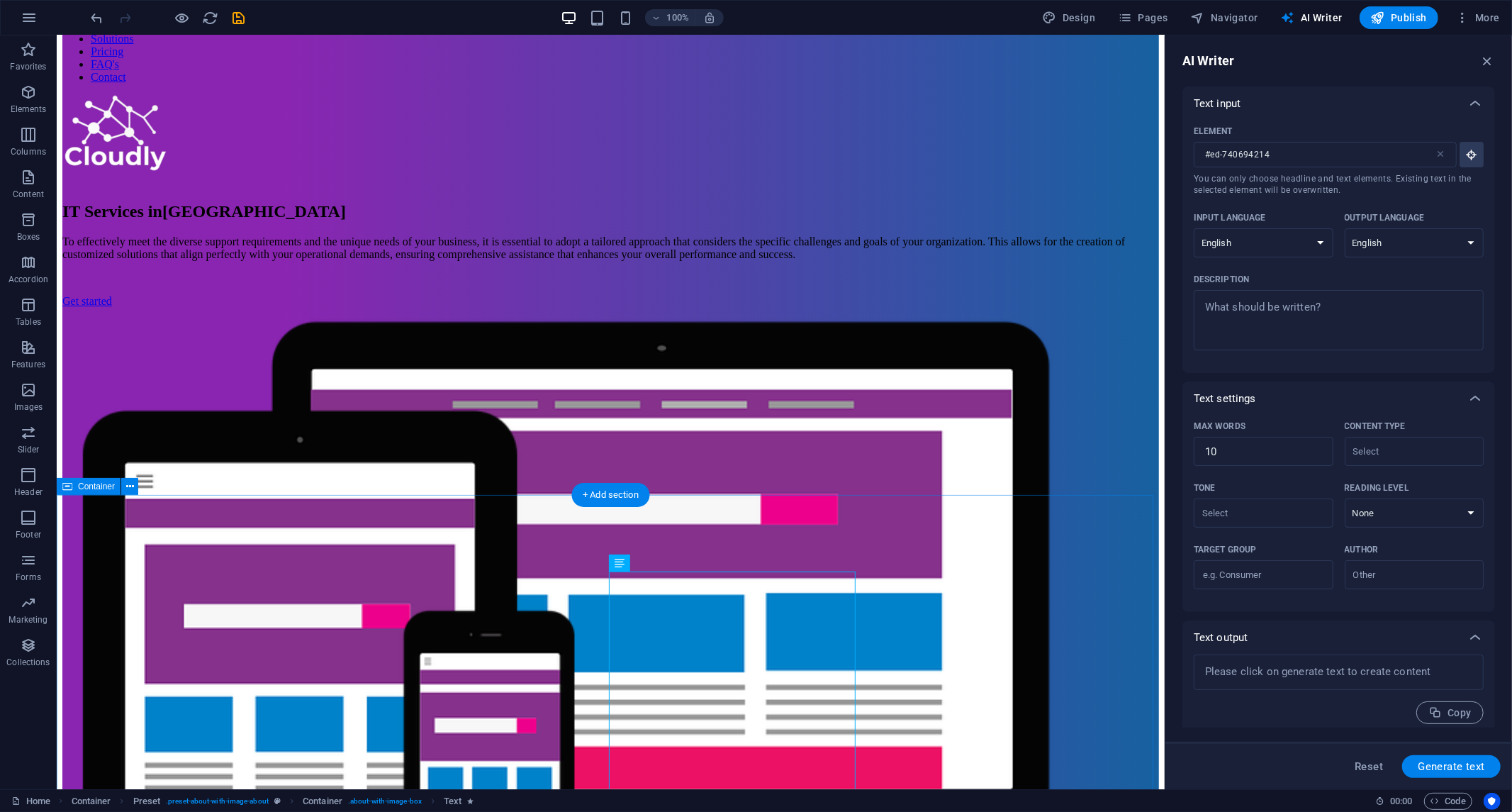
scroll to position [237, 0]
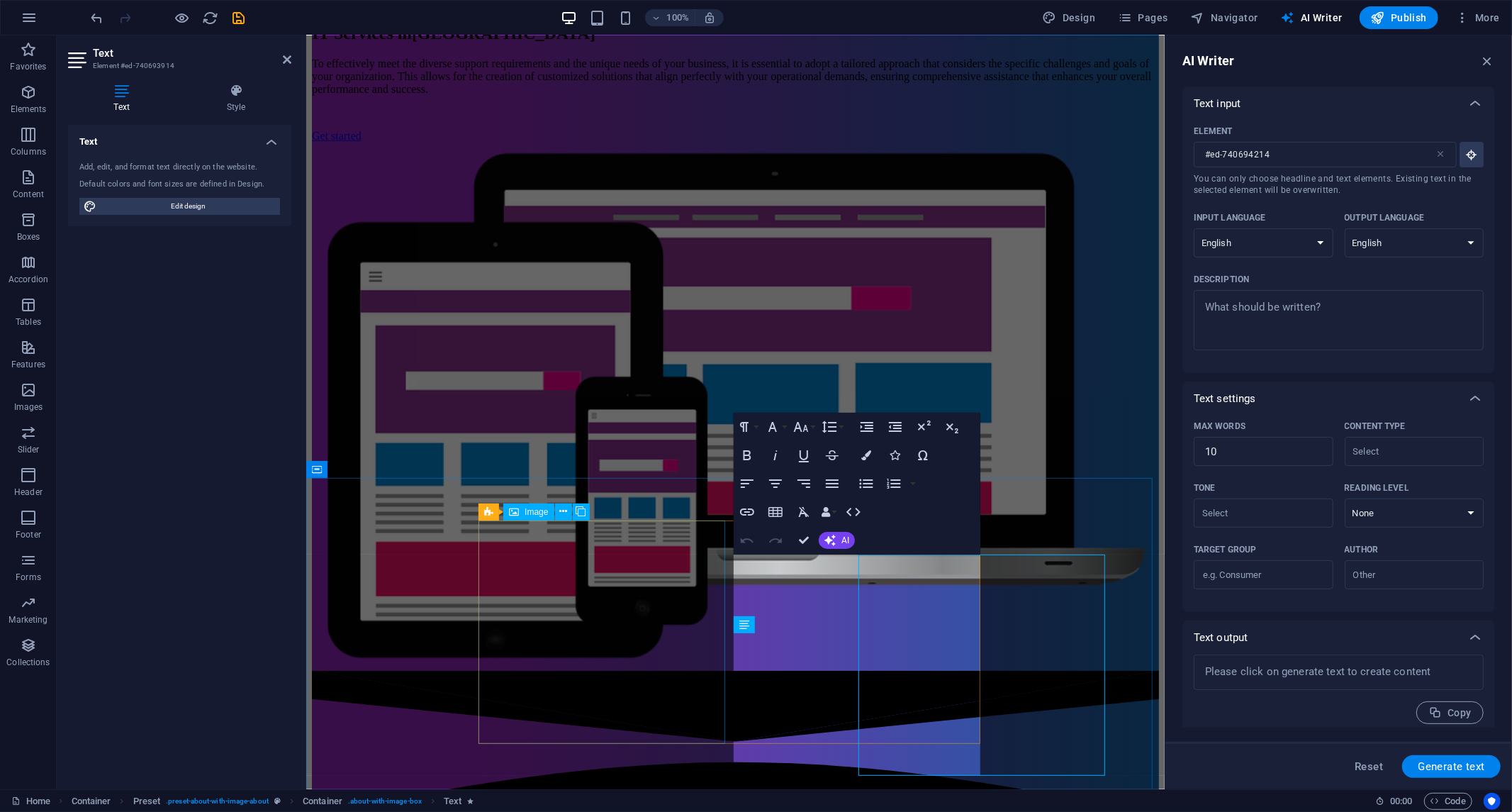
type input "#ed-740693914"
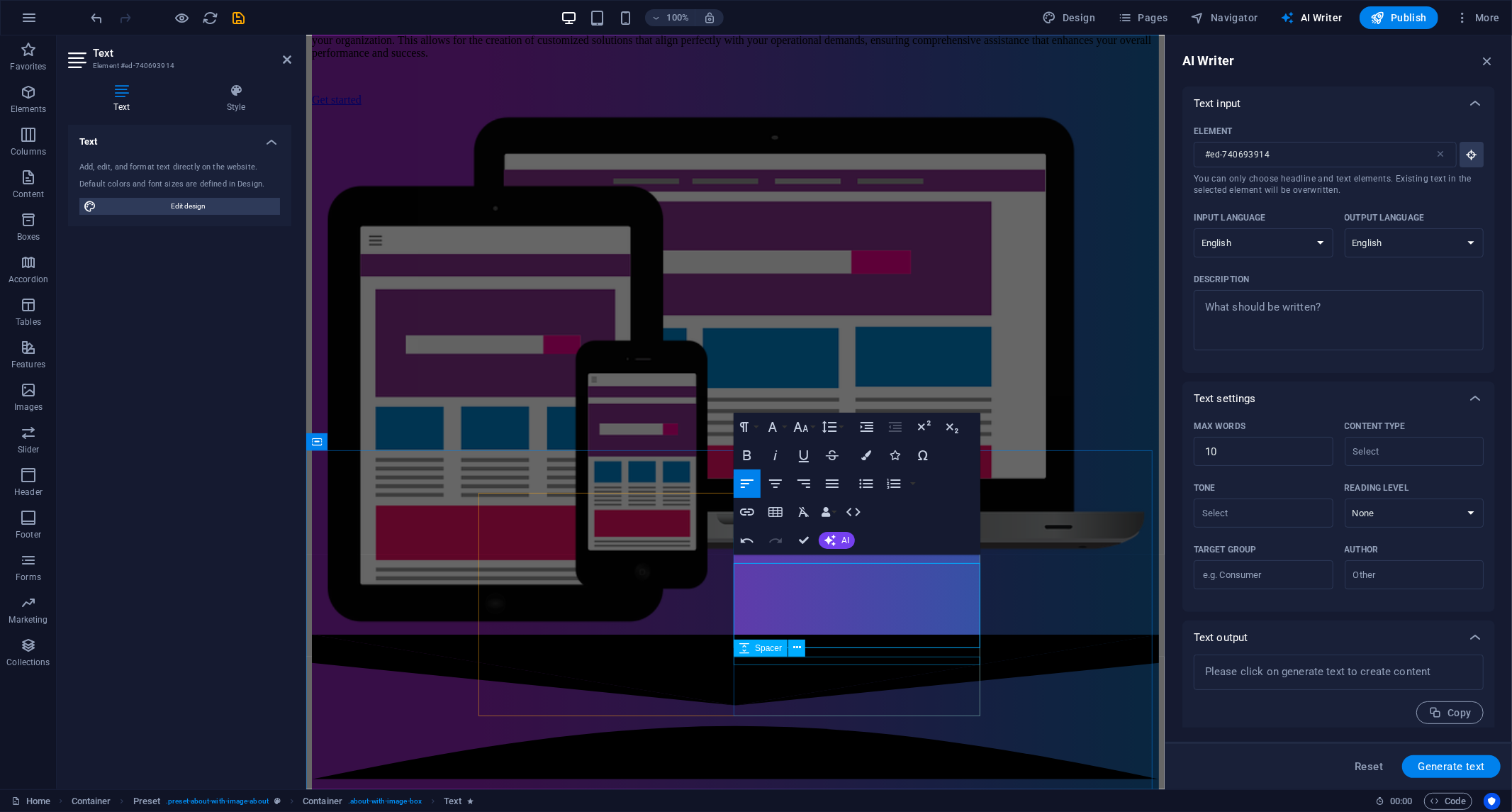
scroll to position [264, 0]
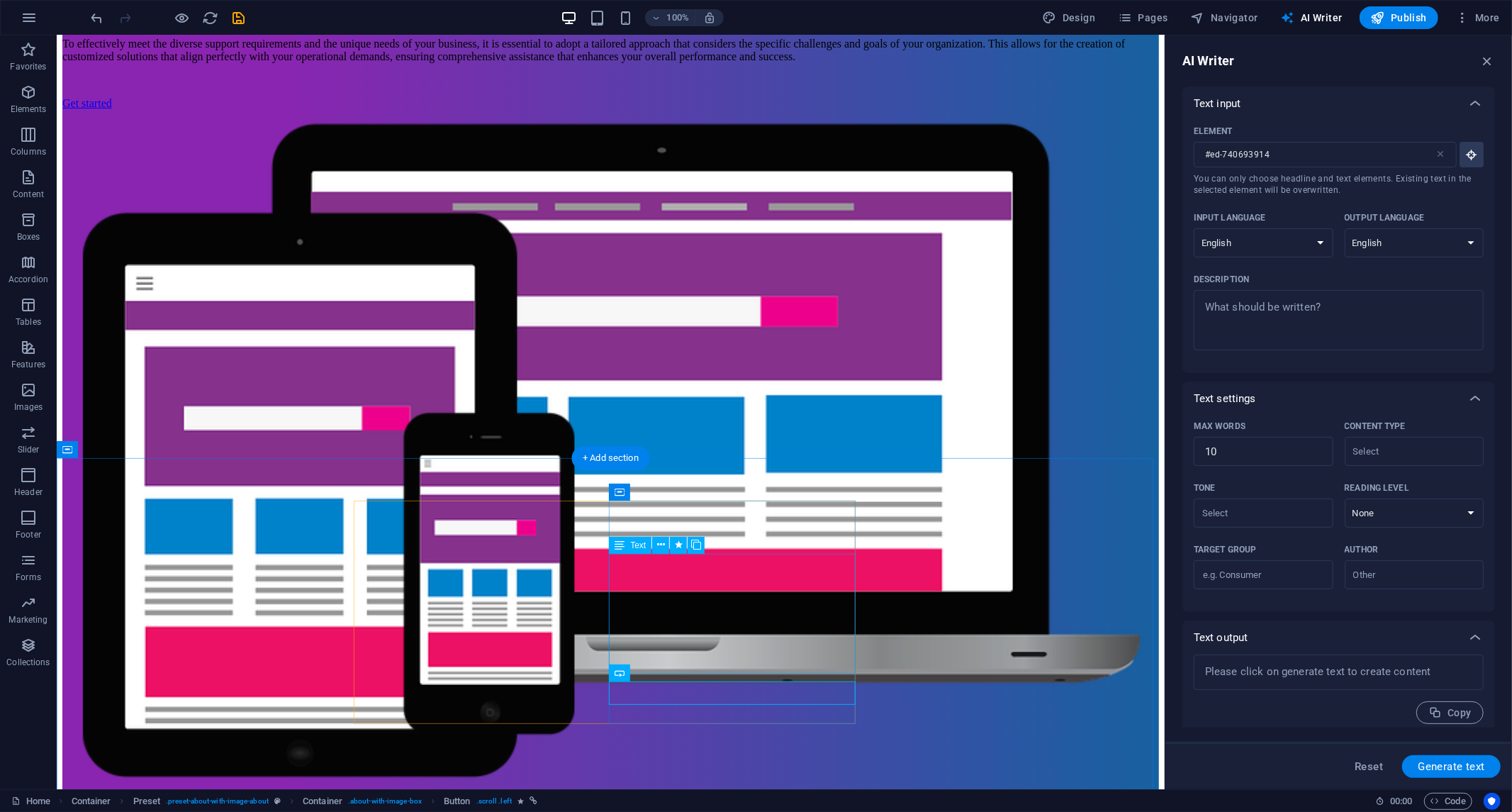
drag, startPoint x: 727, startPoint y: 648, endPoint x: 726, endPoint y: 640, distance: 8.1
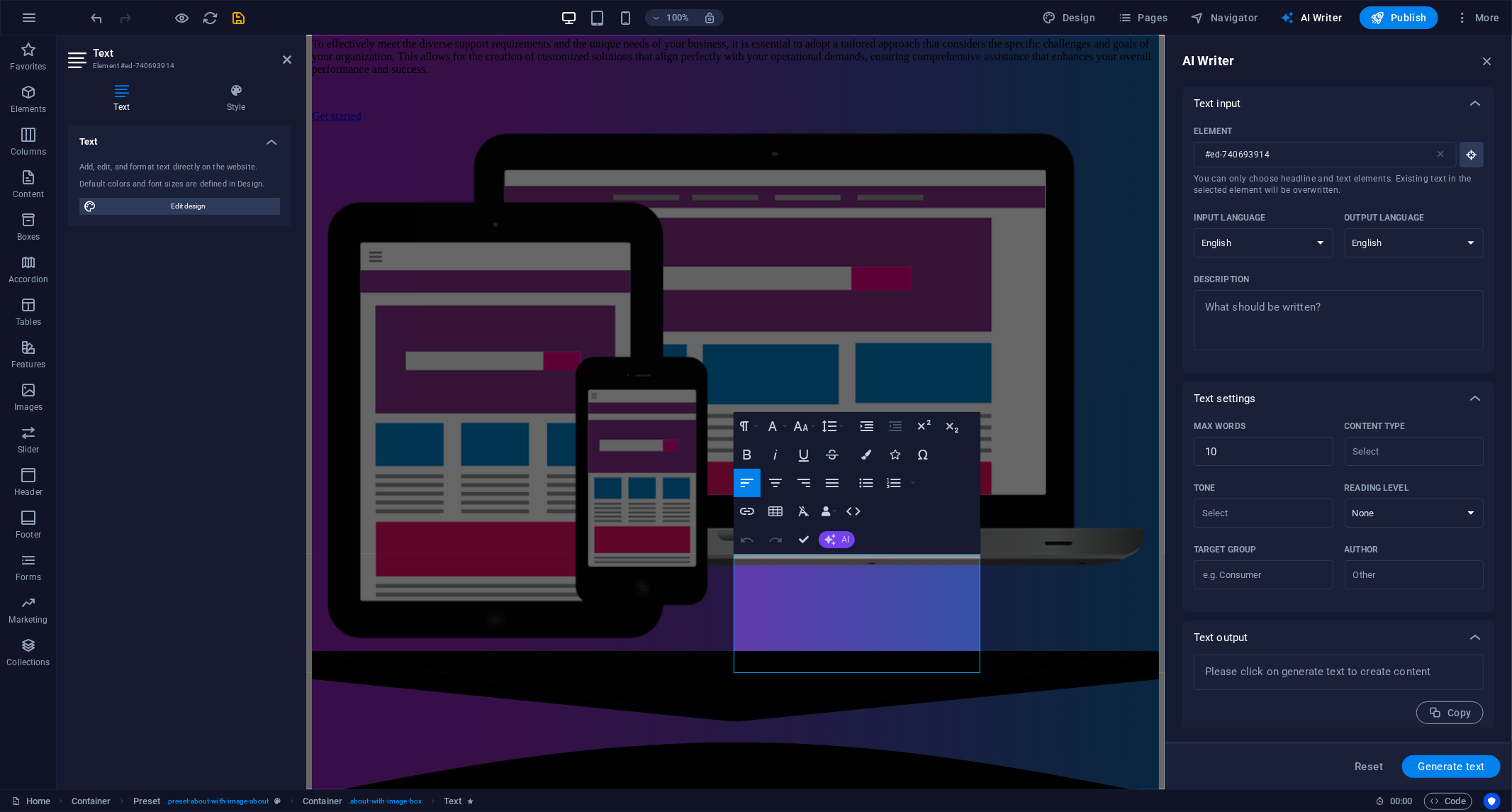
click at [841, 537] on font "AI" at bounding box center [845, 539] width 8 height 10
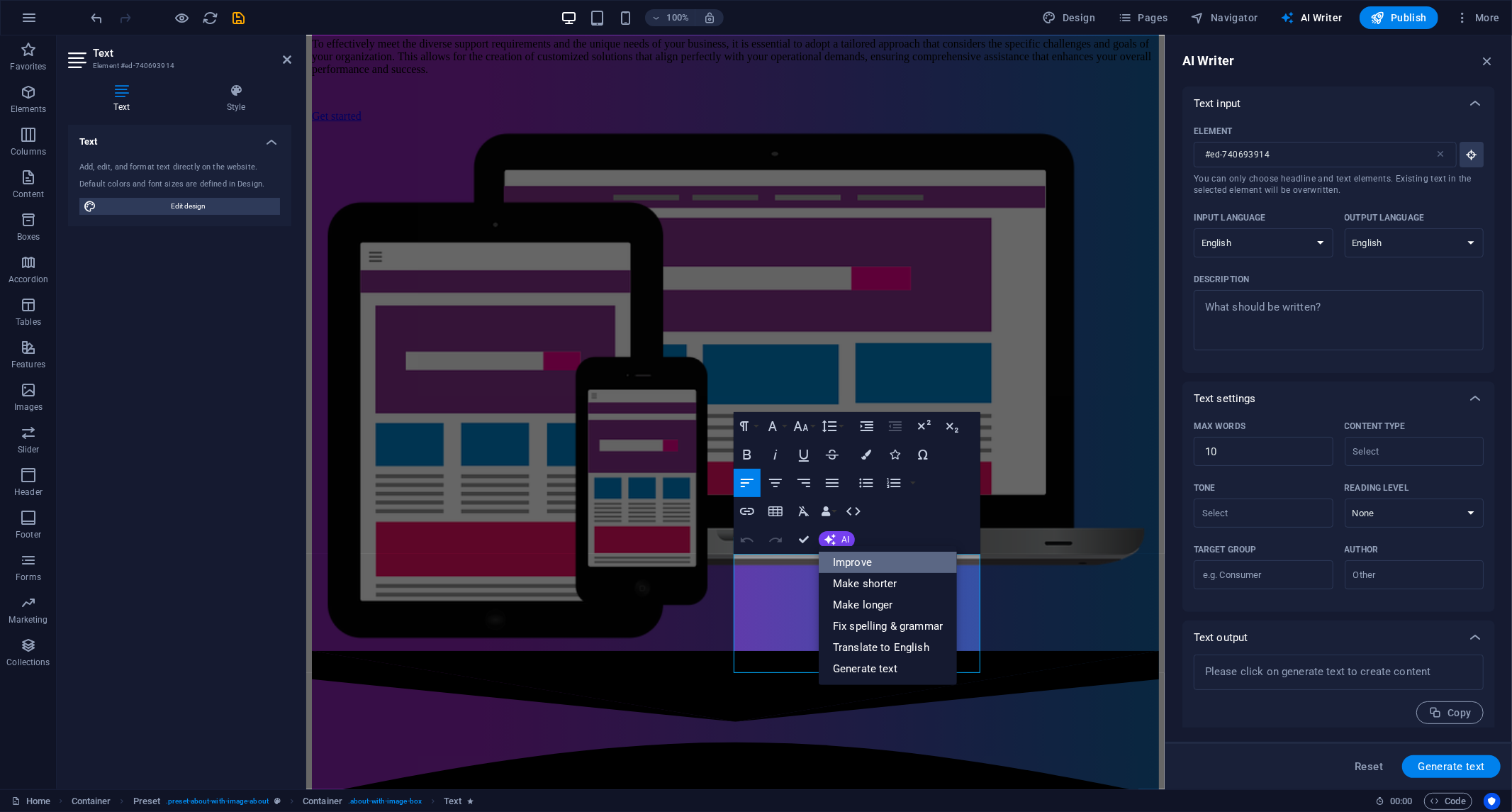
click at [866, 568] on font "Improve" at bounding box center [852, 562] width 39 height 12
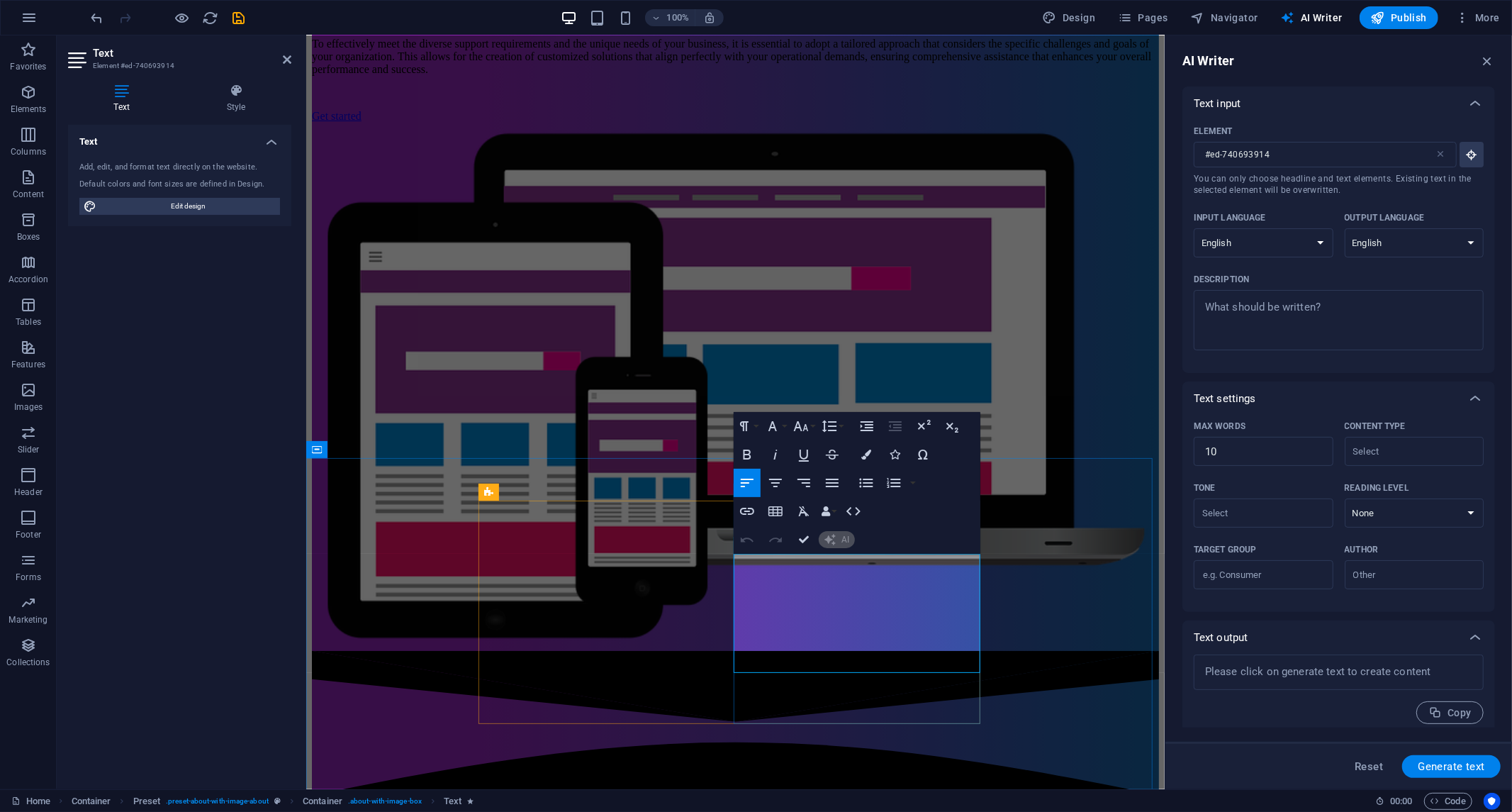
scroll to position [238, 0]
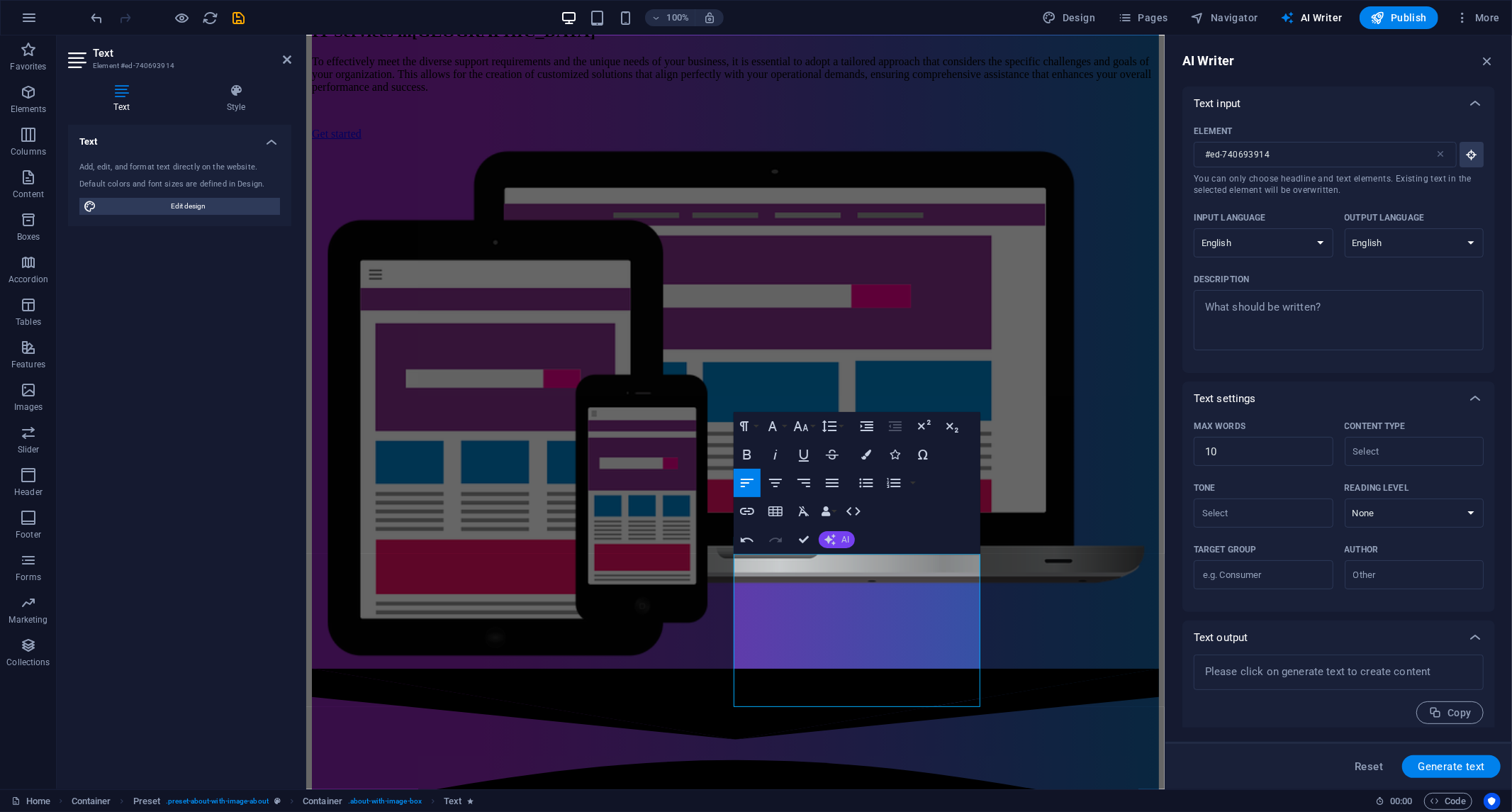
click at [837, 536] on button "AI" at bounding box center [837, 540] width 36 height 17
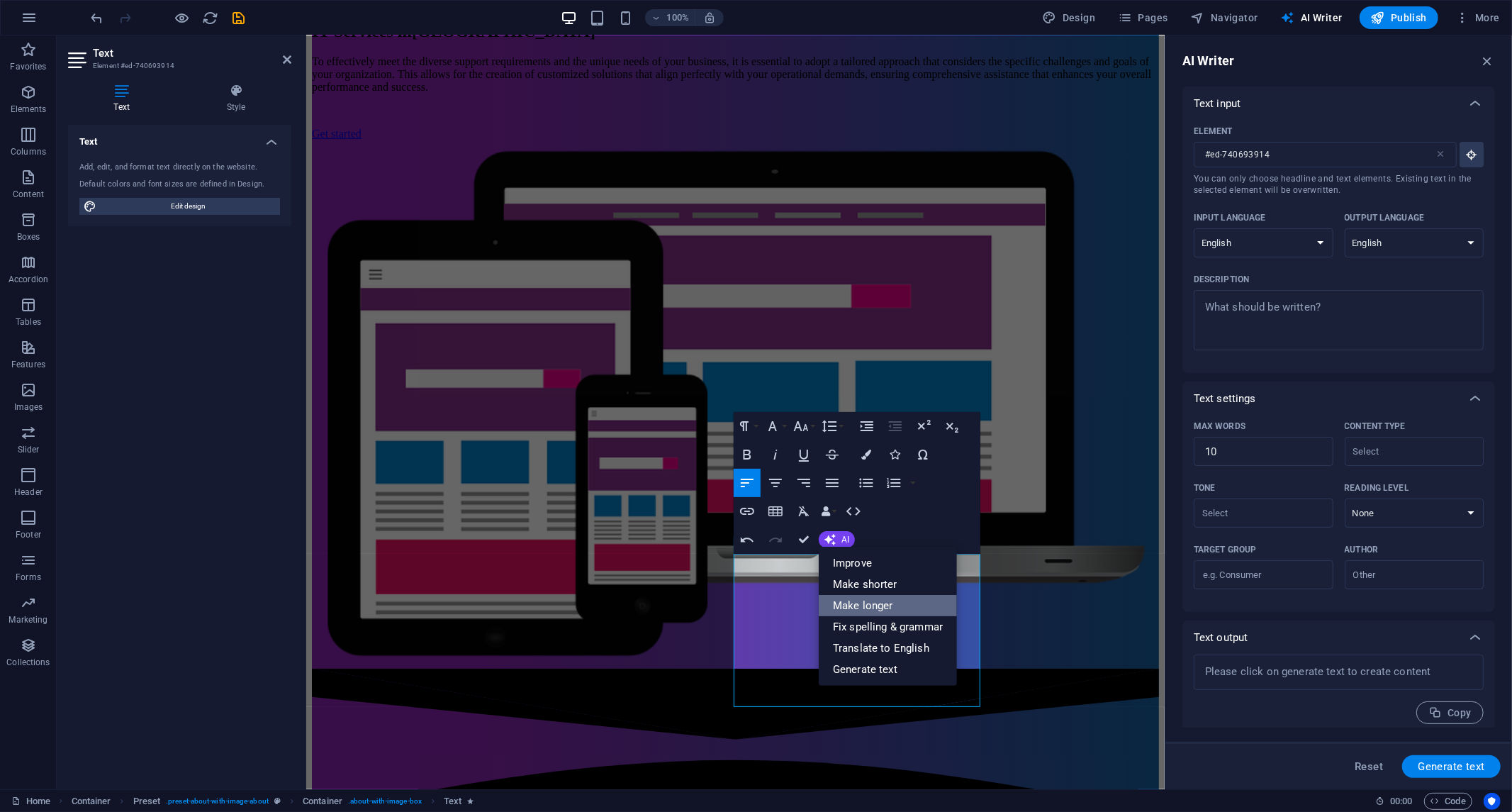
click at [860, 601] on font "Make longer" at bounding box center [863, 606] width 60 height 12
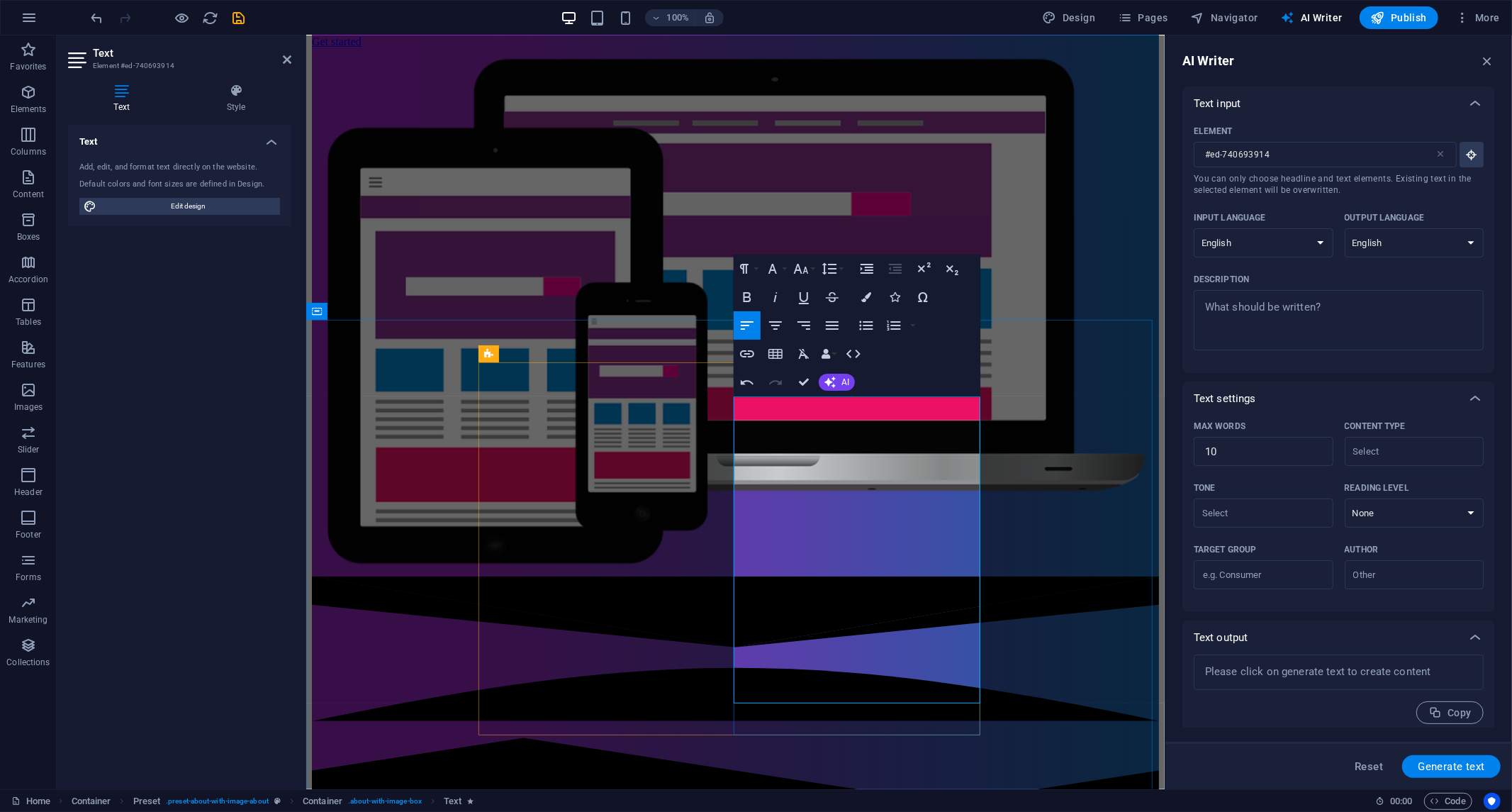
scroll to position [394, 0]
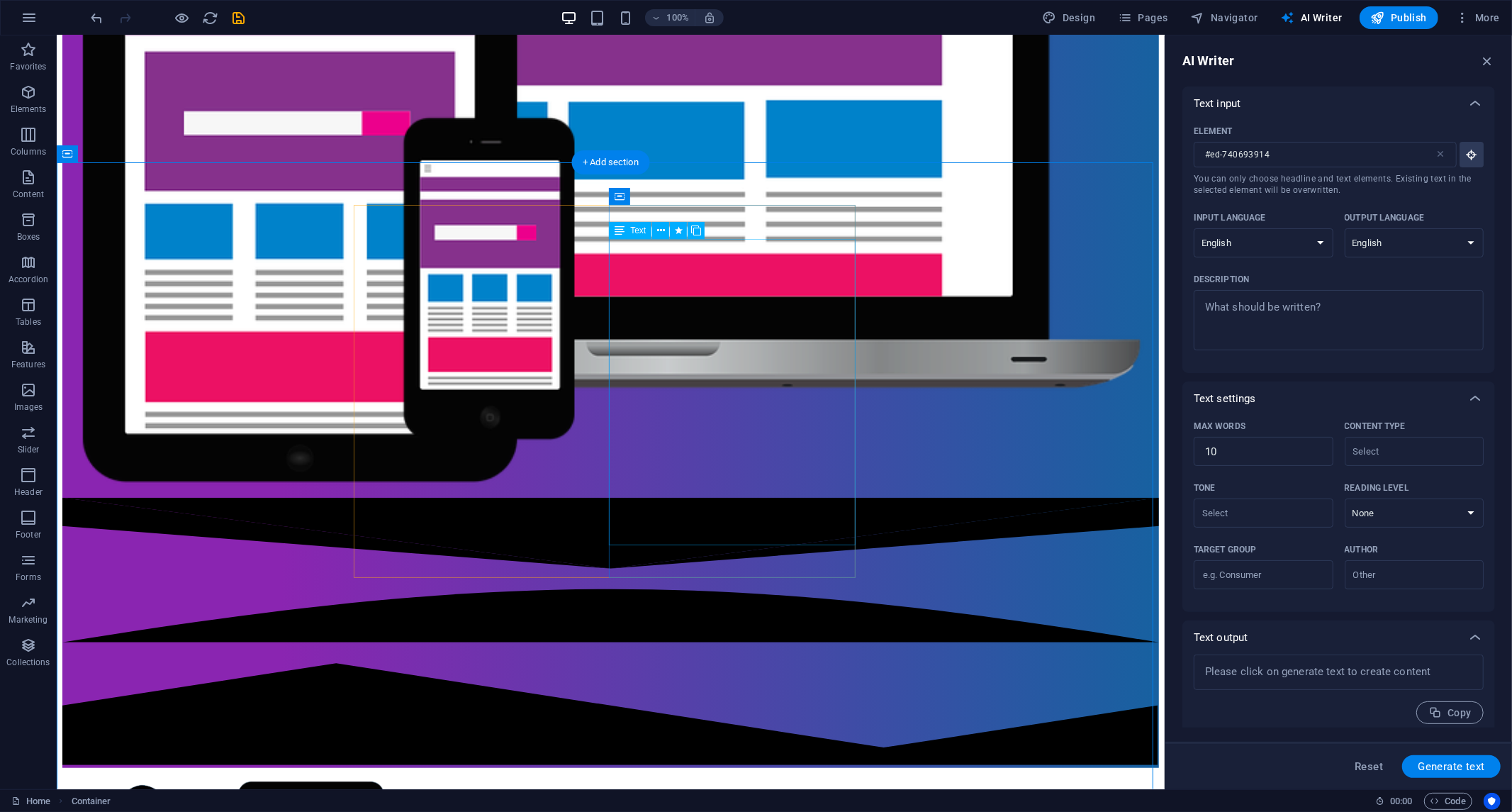
scroll to position [945, 0]
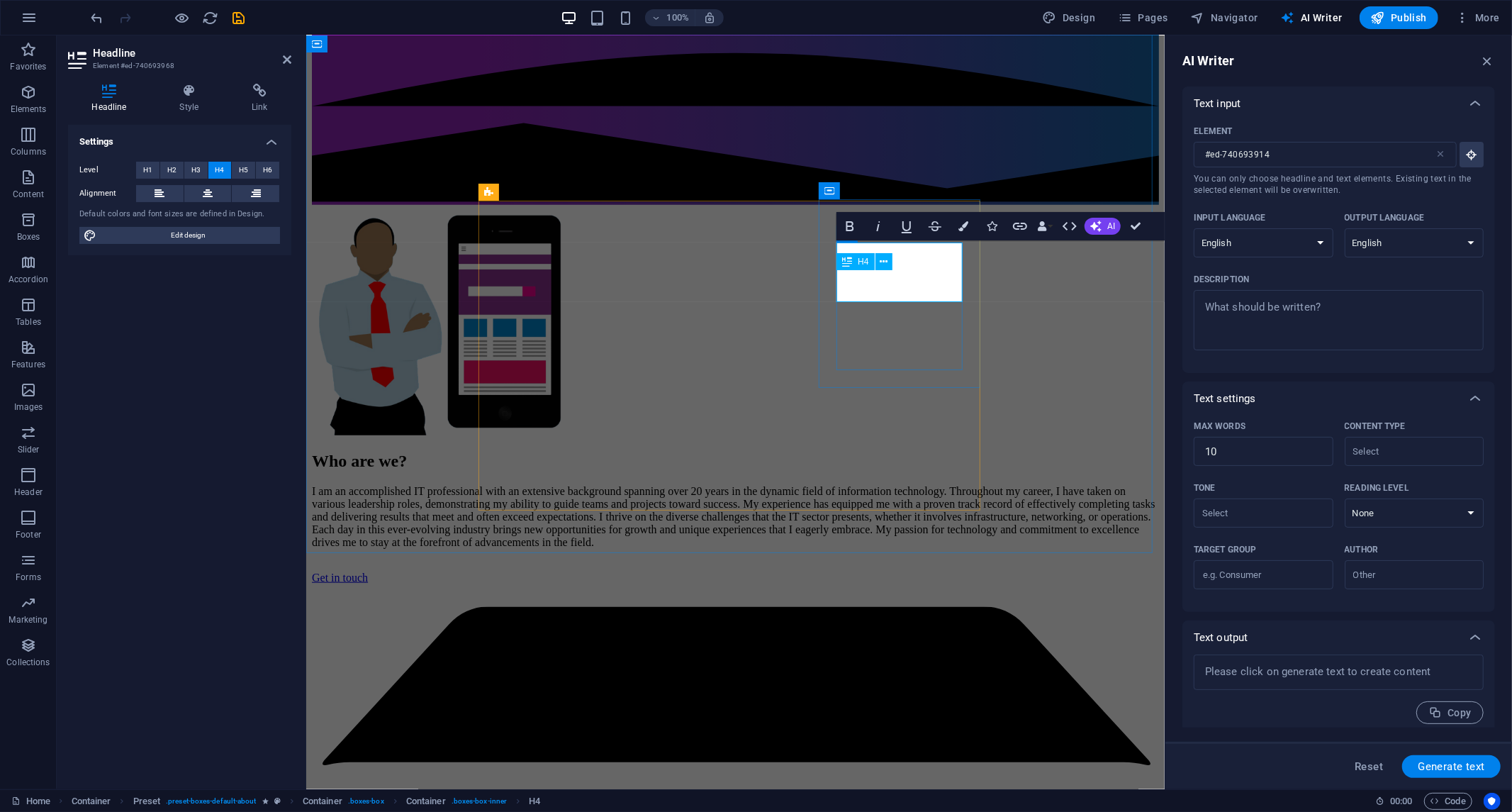
type input "#ed-740693968"
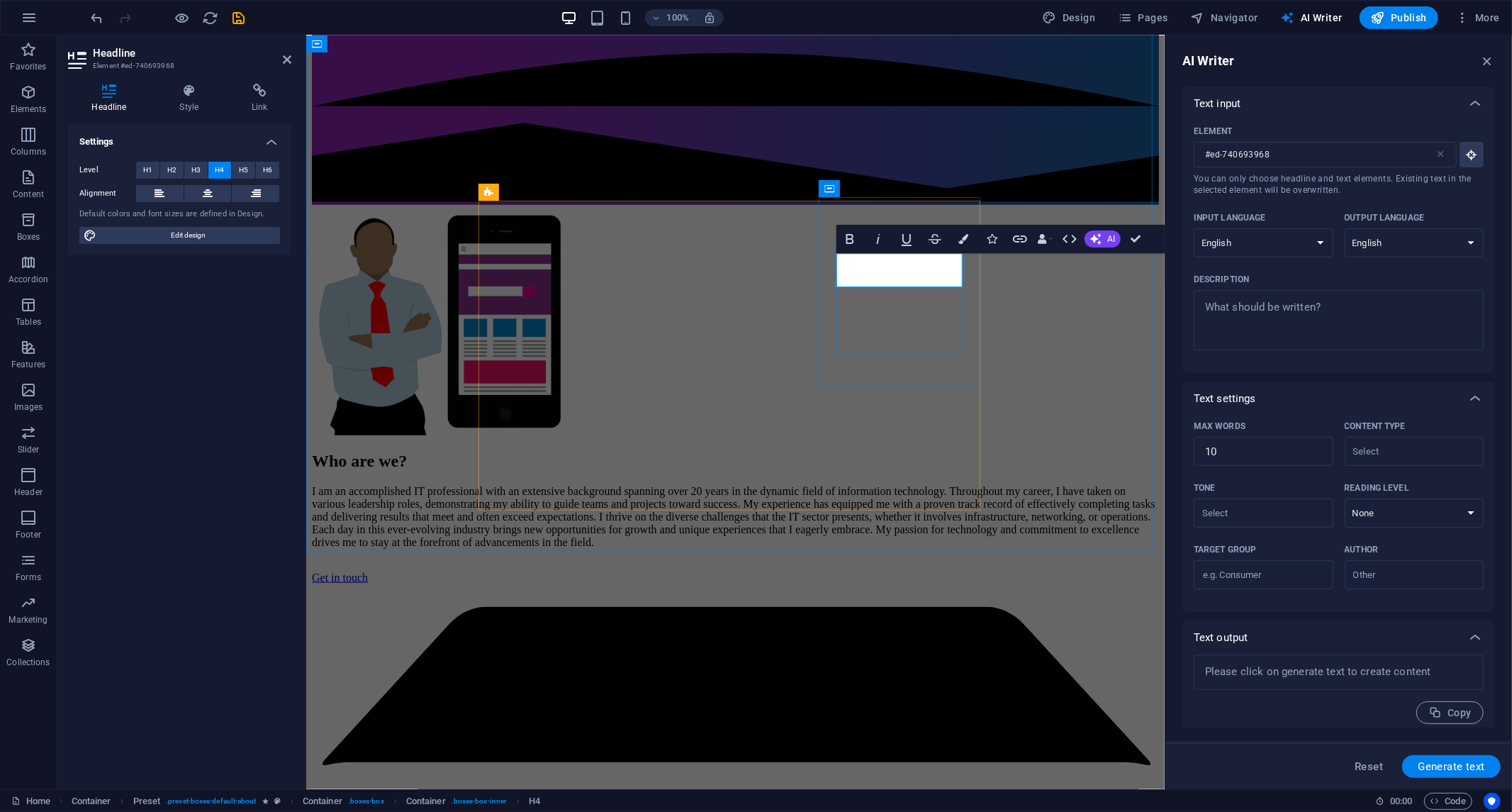
scroll to position [932, 0]
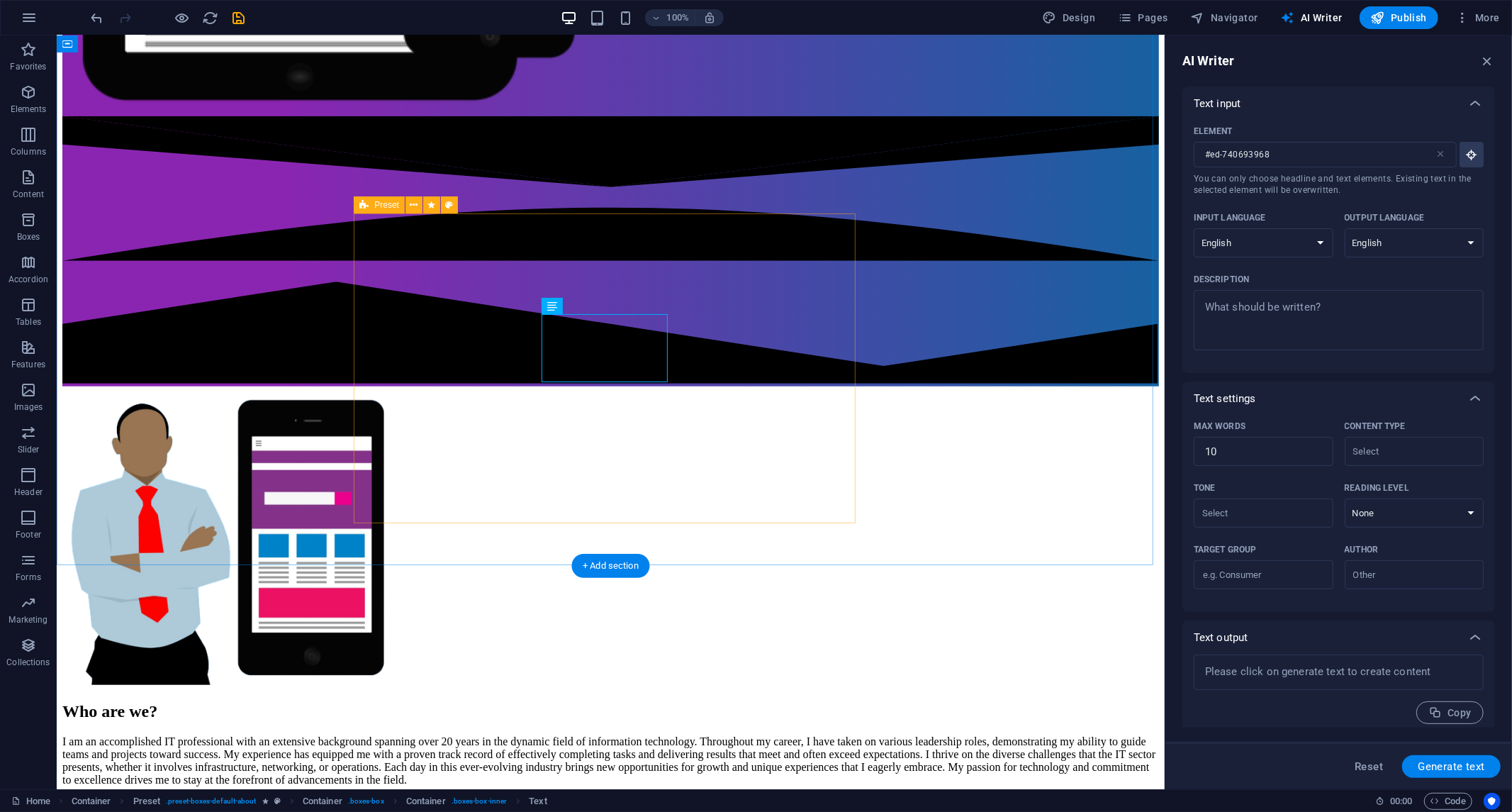
drag, startPoint x: 520, startPoint y: 369, endPoint x: 526, endPoint y: 359, distance: 11.7
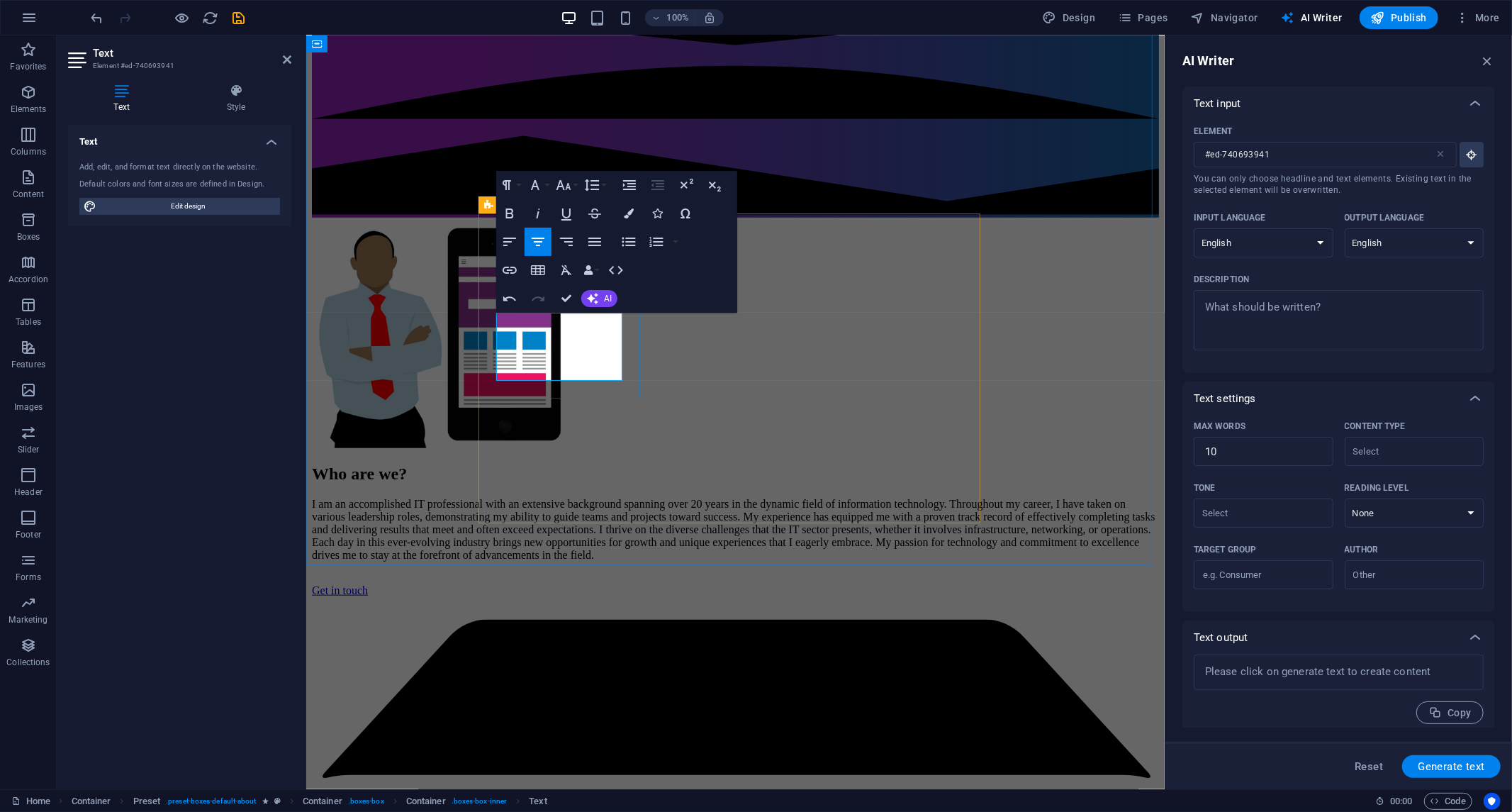
scroll to position [959, 0]
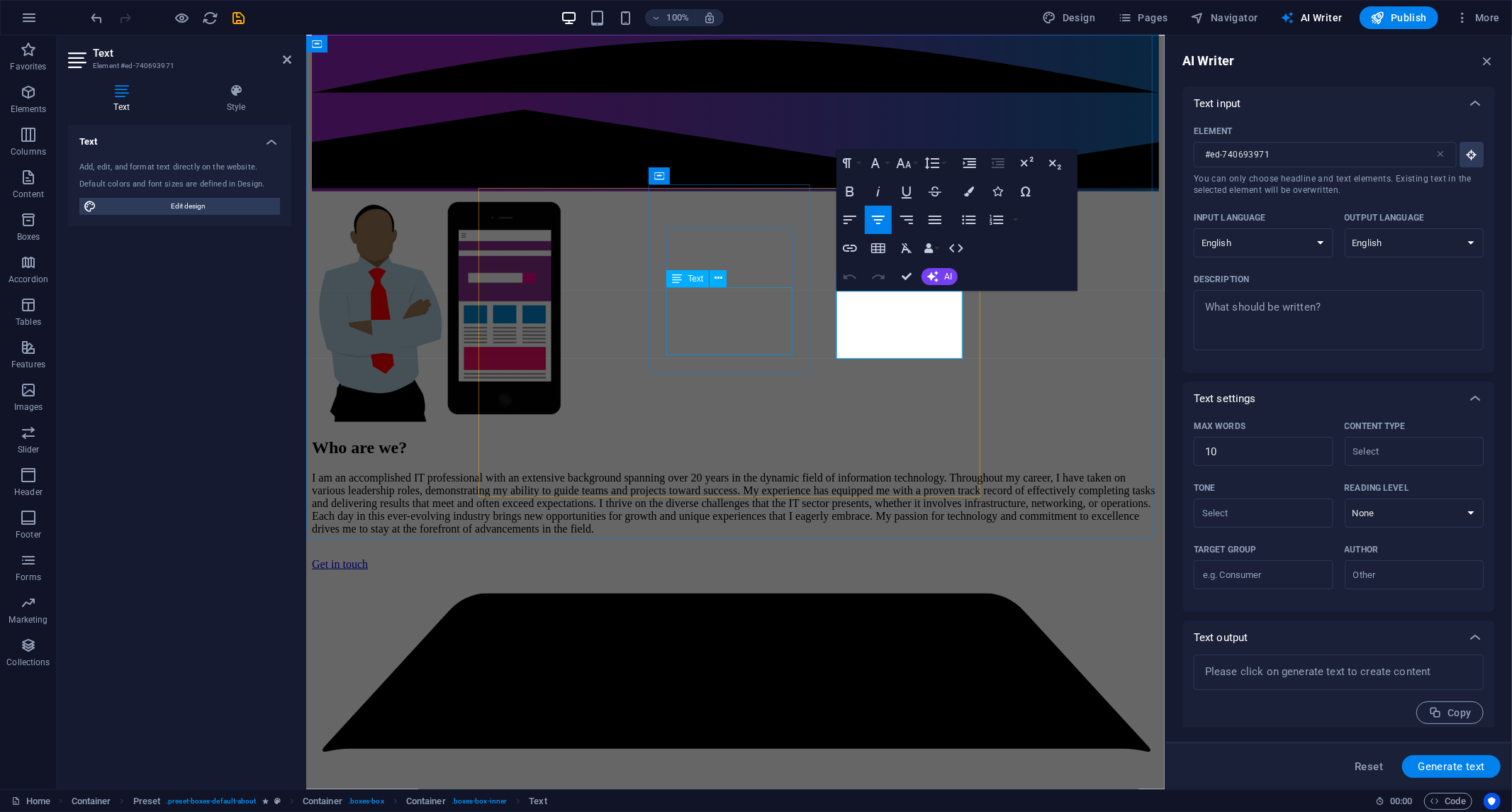
scroll to position [983, 0]
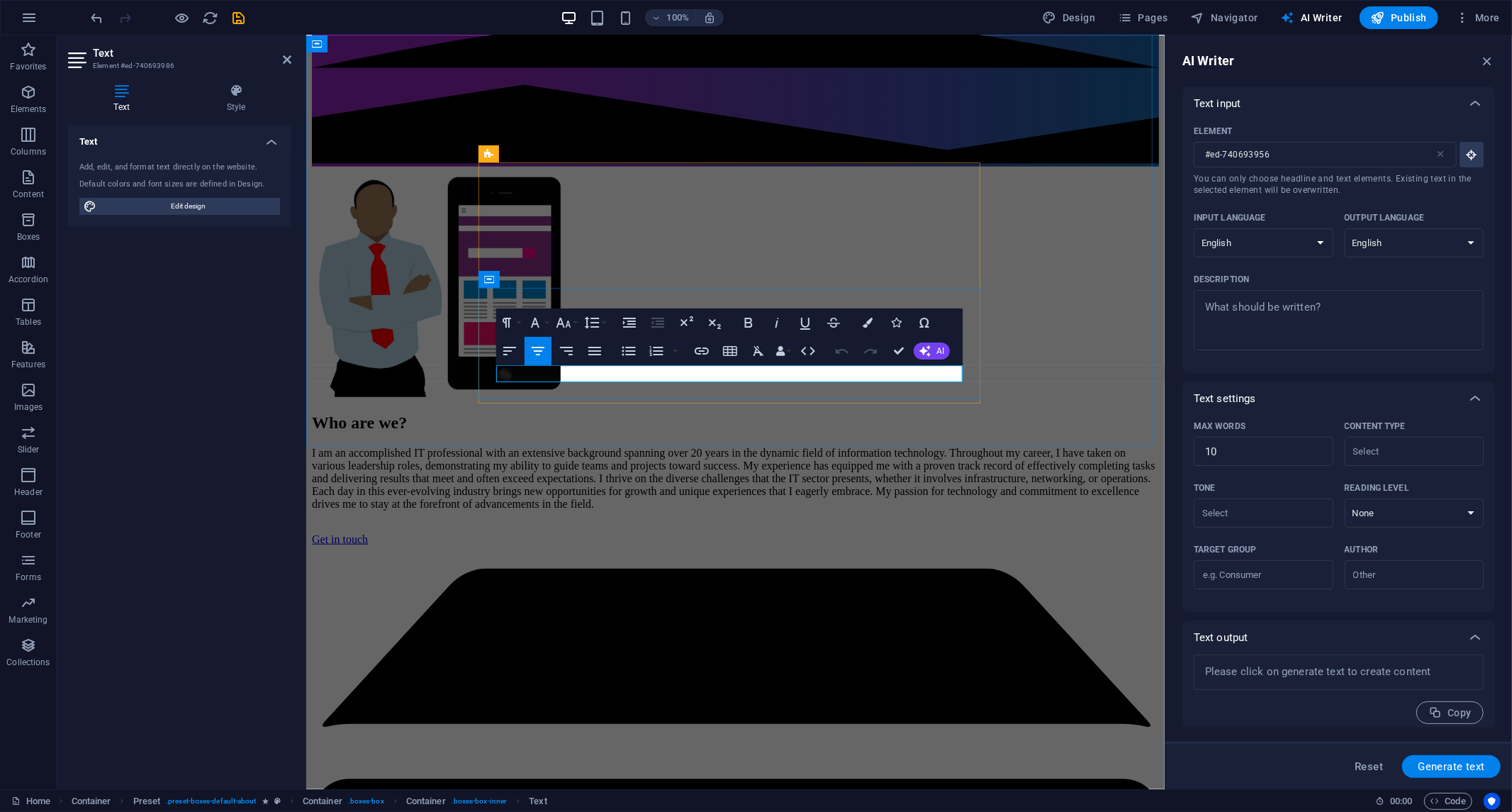
type input "#ed-740693986"
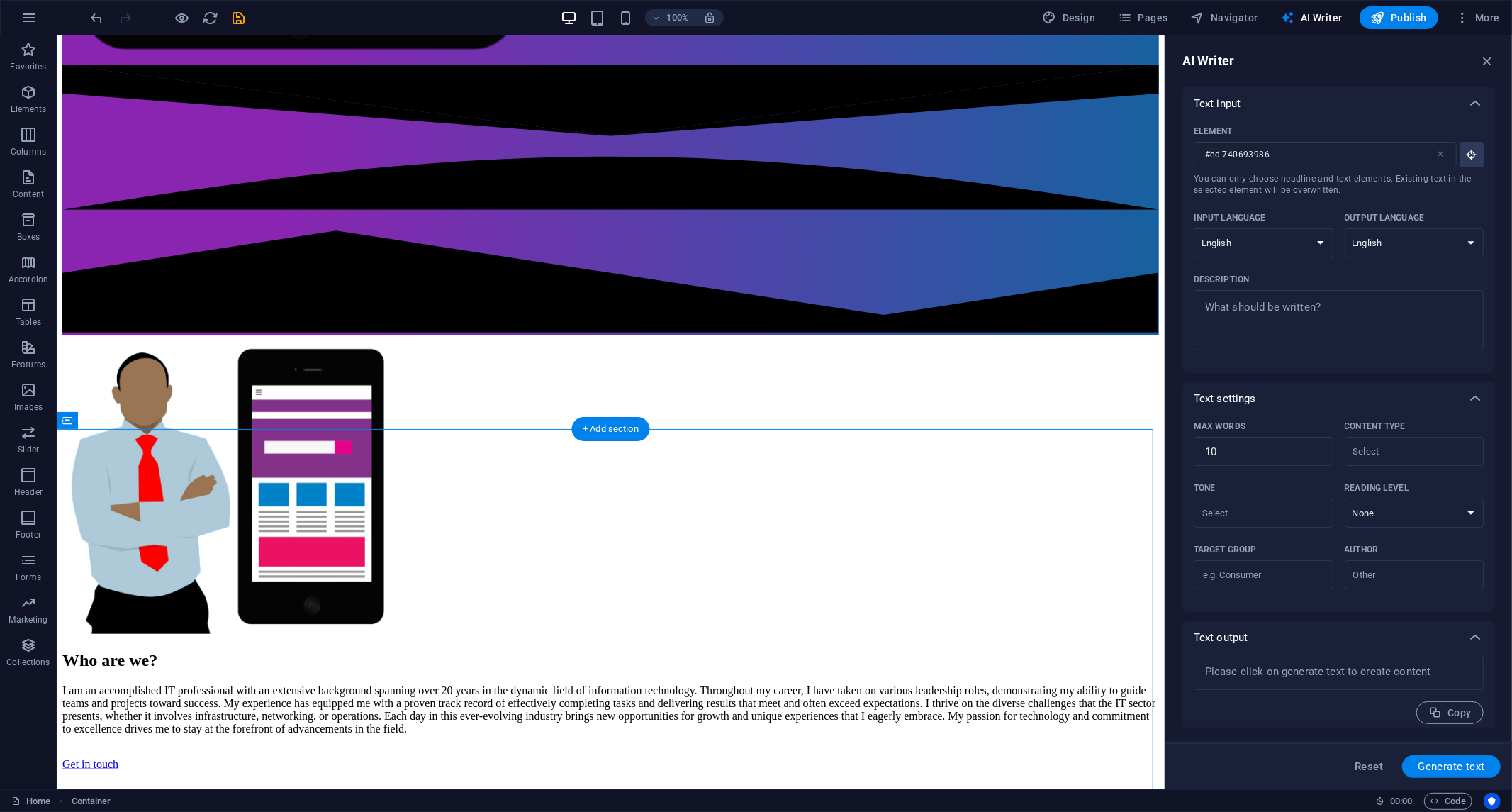
drag, startPoint x: 283, startPoint y: 459, endPoint x: 507, endPoint y: 611, distance: 270.7
drag, startPoint x: 456, startPoint y: 610, endPoint x: 213, endPoint y: 610, distance: 243.0
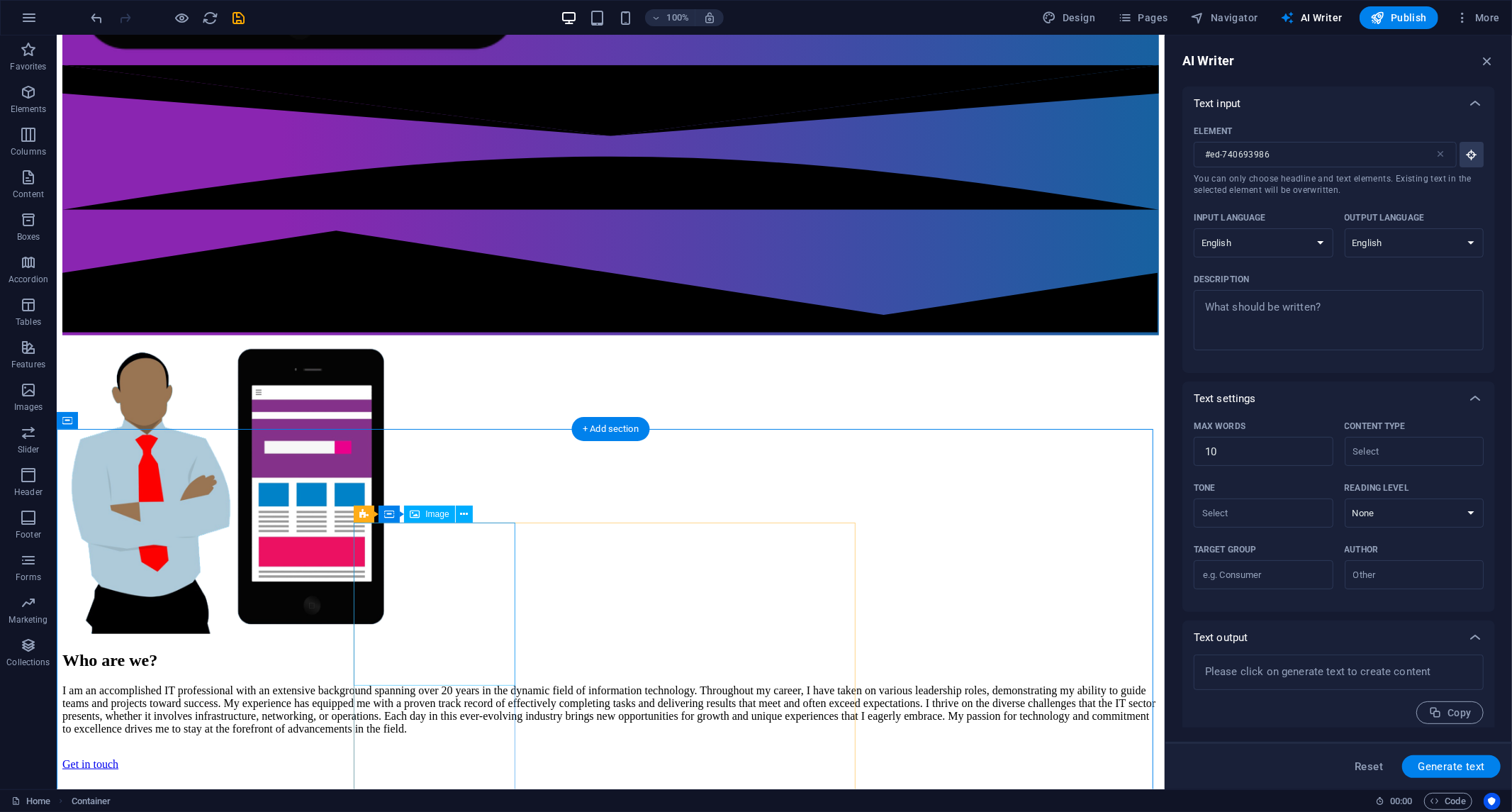
select select "%"
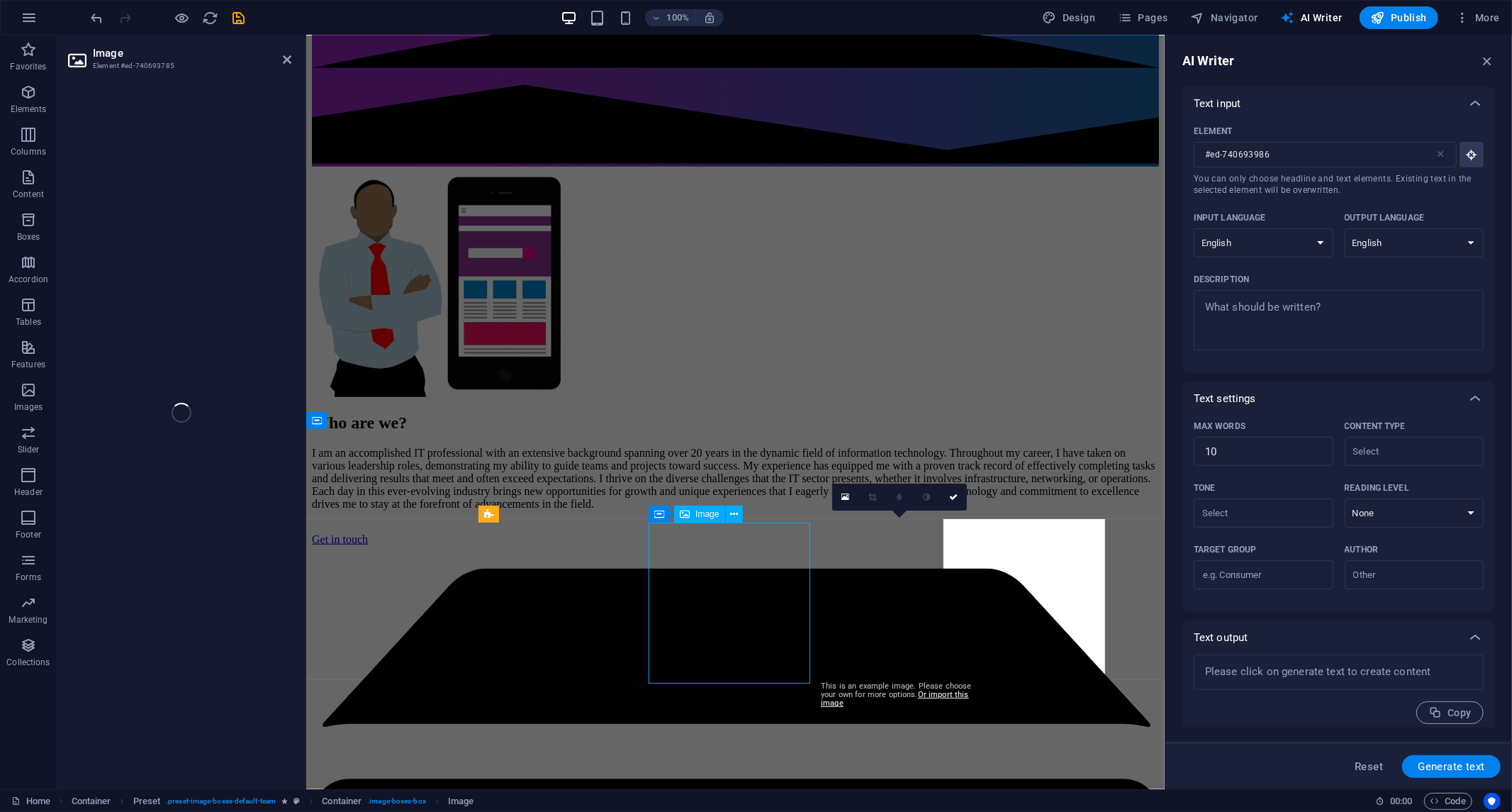
select select "%"
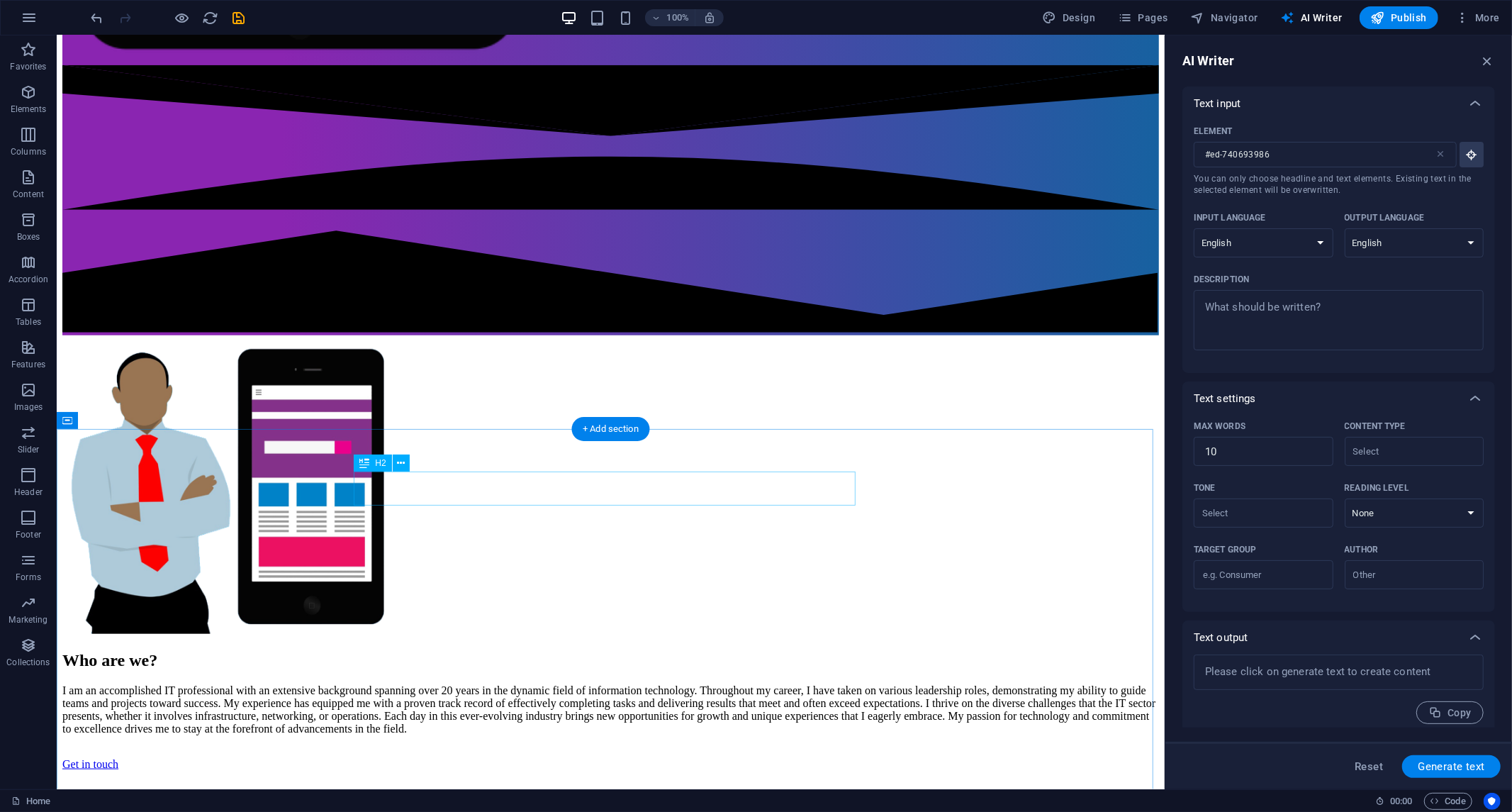
click at [394, 463] on button at bounding box center [402, 463] width 17 height 17
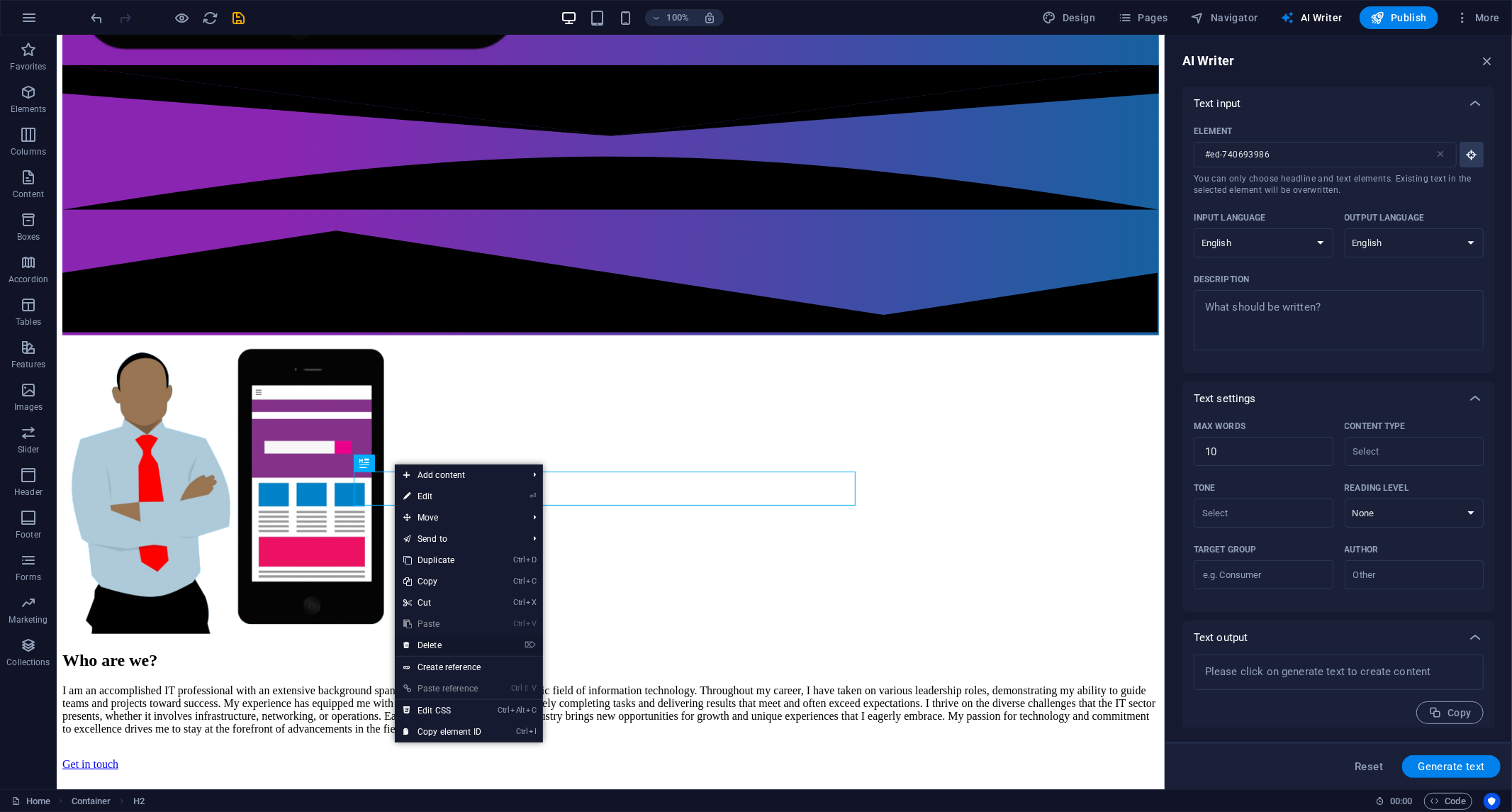
click at [433, 643] on font "Delete" at bounding box center [430, 645] width 24 height 10
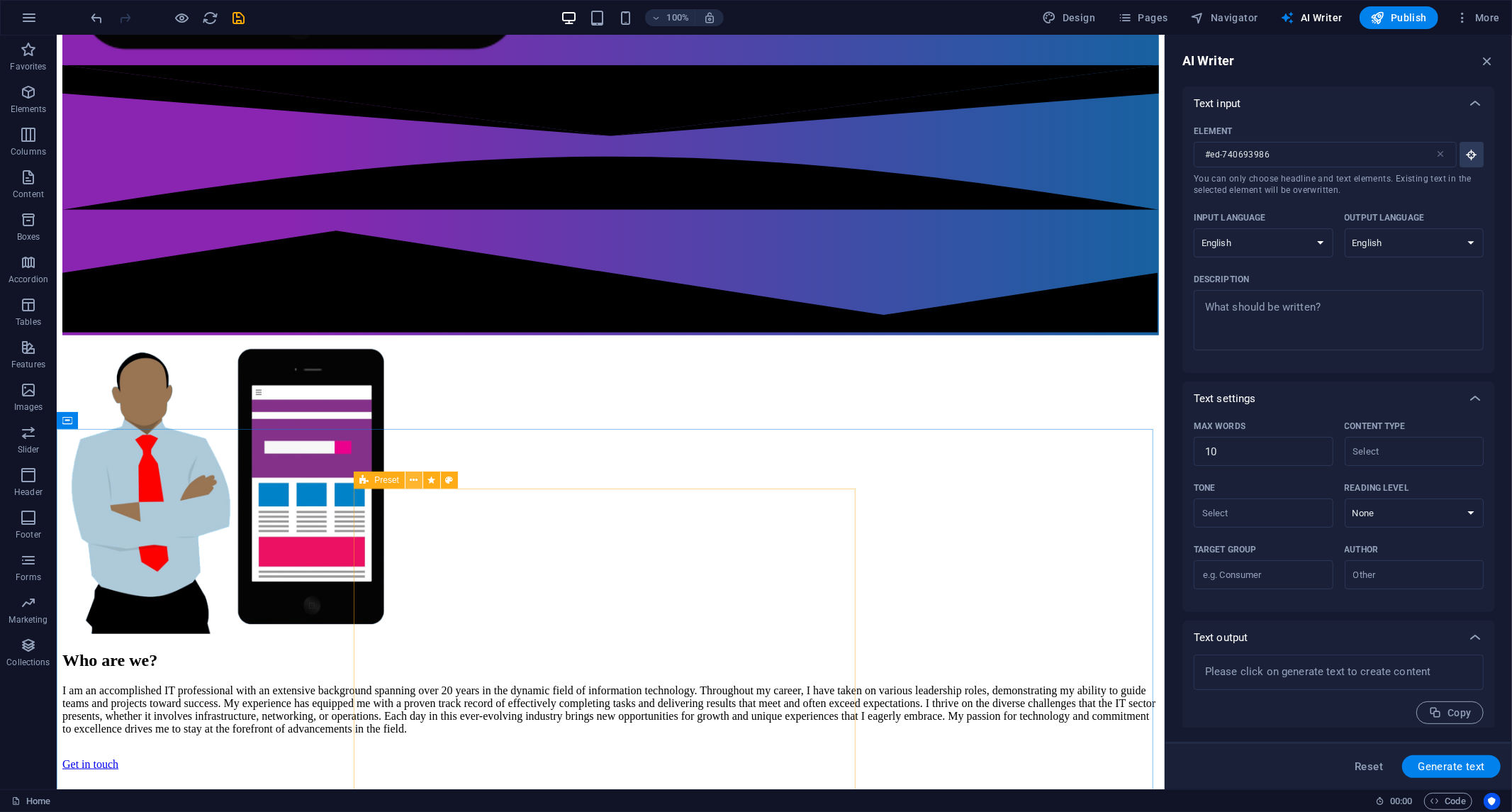
click at [413, 485] on icon at bounding box center [414, 480] width 8 height 15
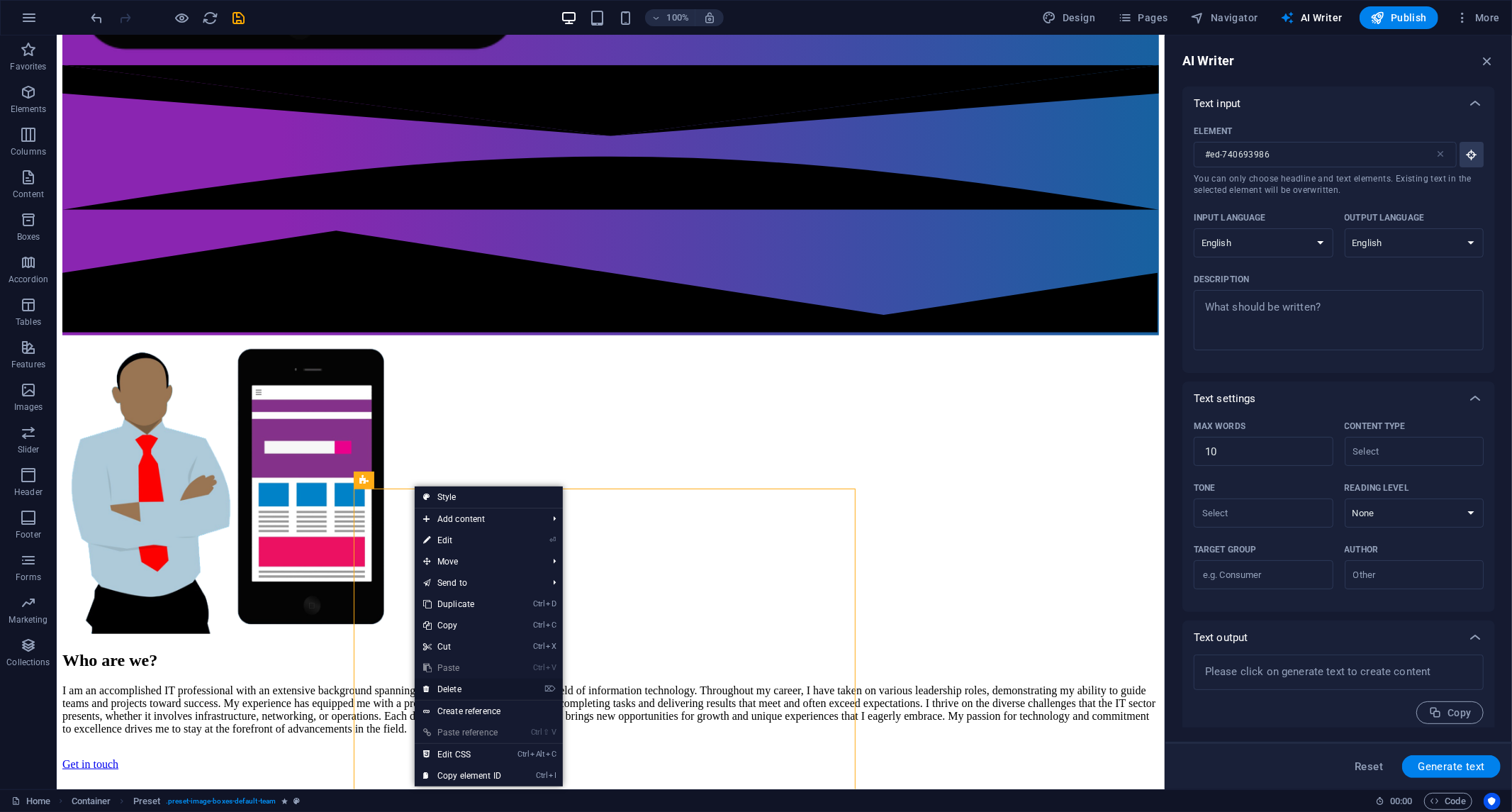
click at [445, 686] on font "Delete" at bounding box center [449, 689] width 24 height 10
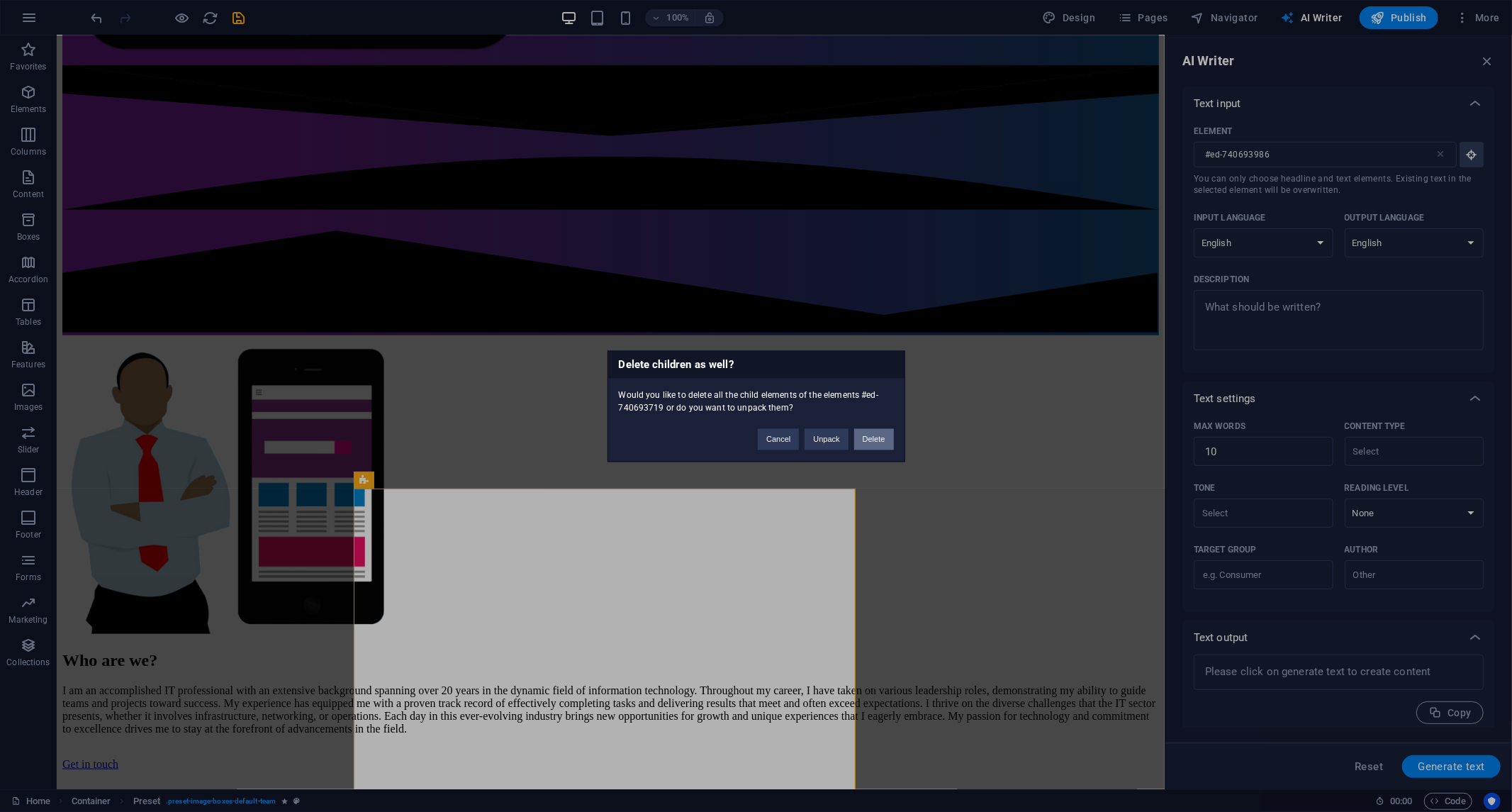
click at [882, 440] on button "Delete" at bounding box center [874, 438] width 40 height 21
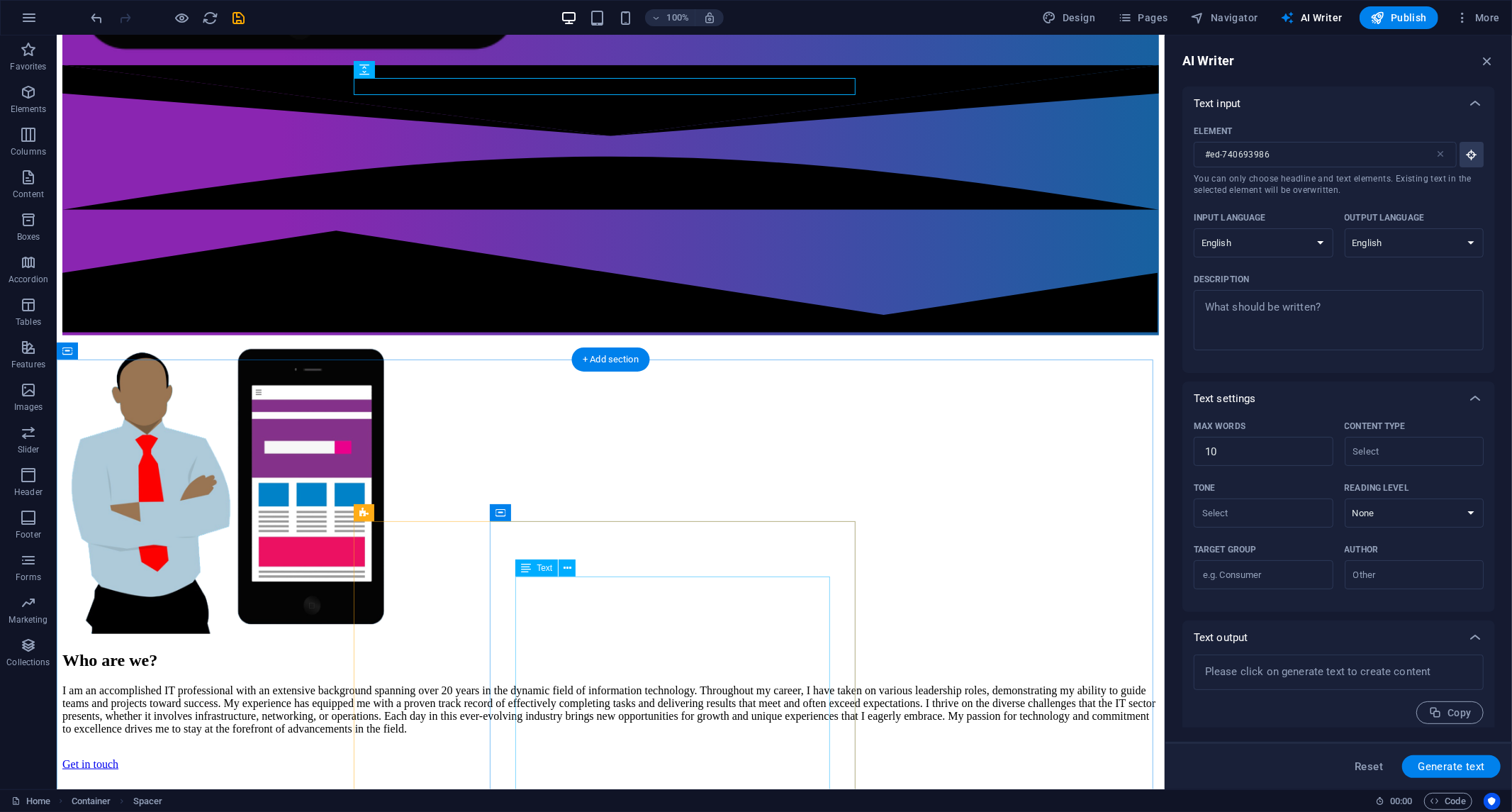
scroll to position [1378, 0]
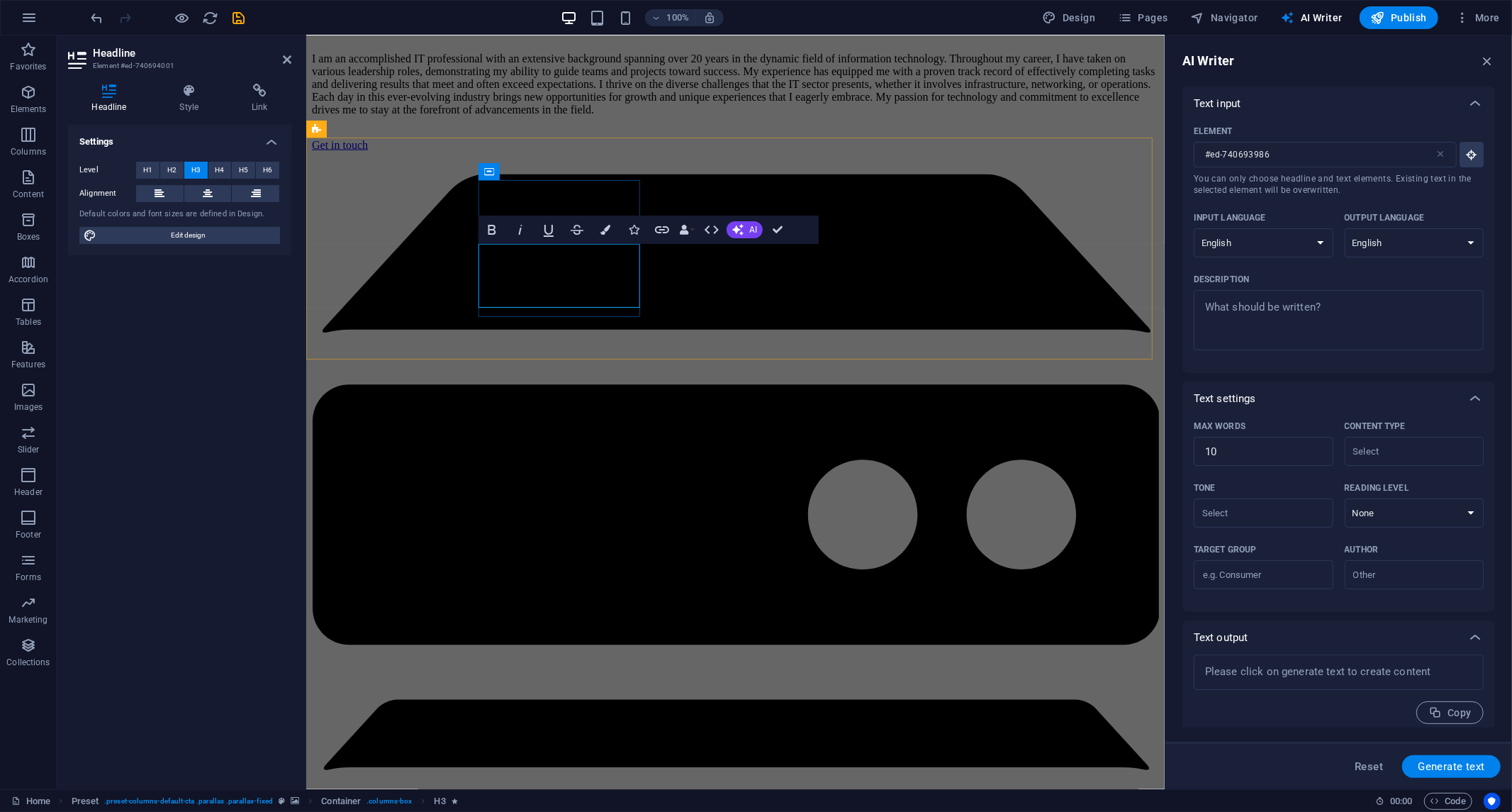
type input "#ed-740694001"
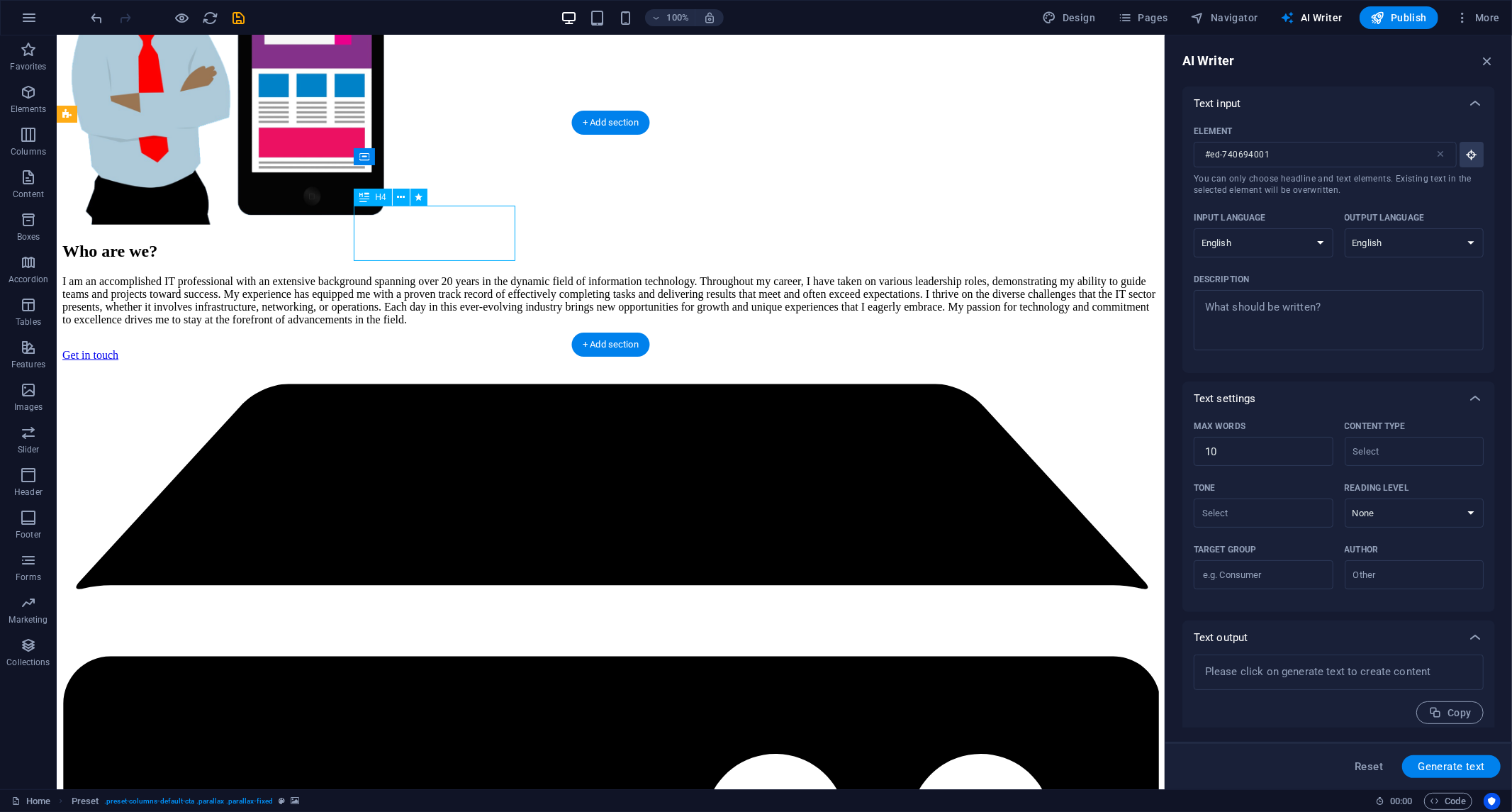
select select "px"
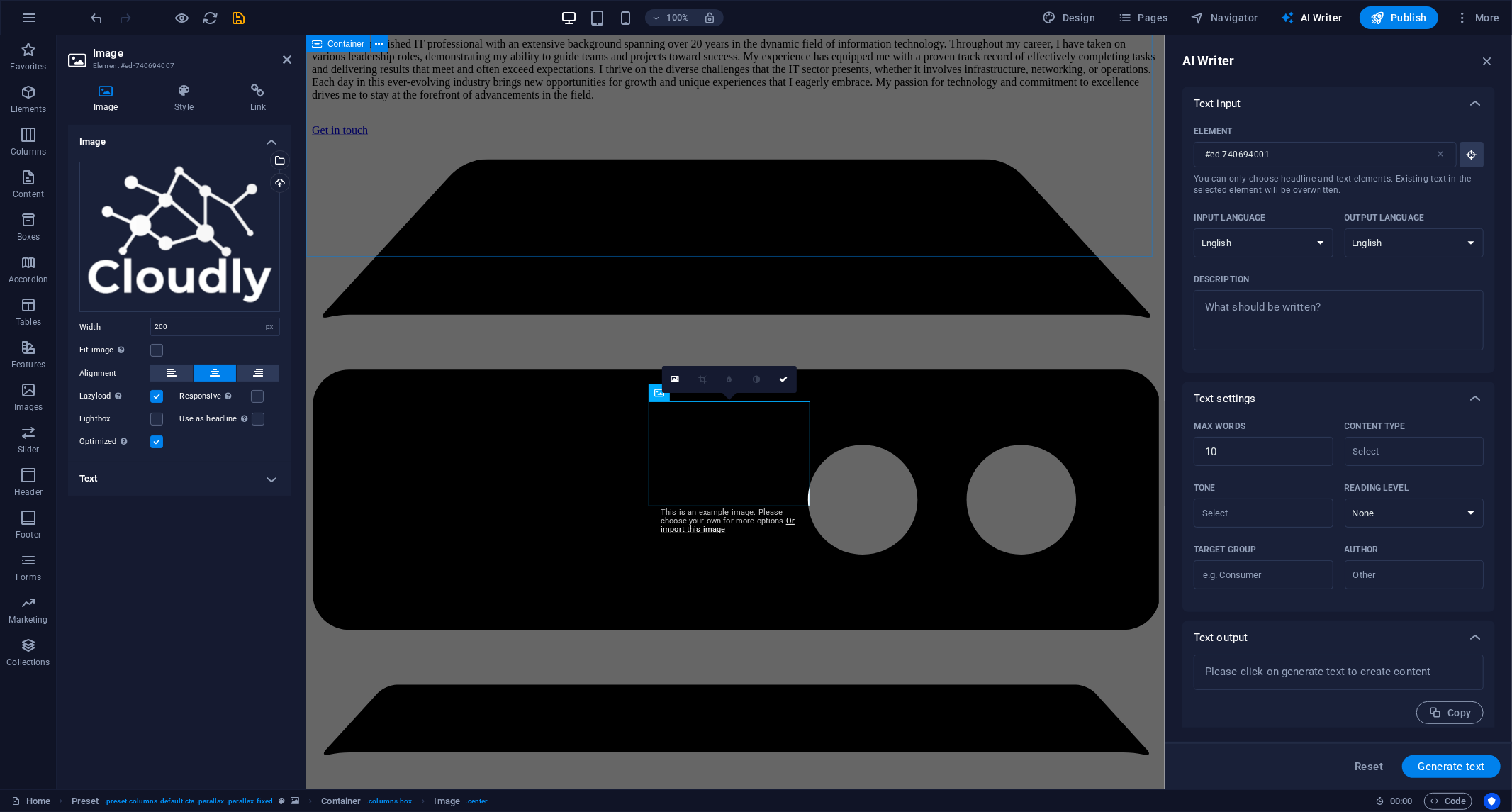
scroll to position [1156, 0]
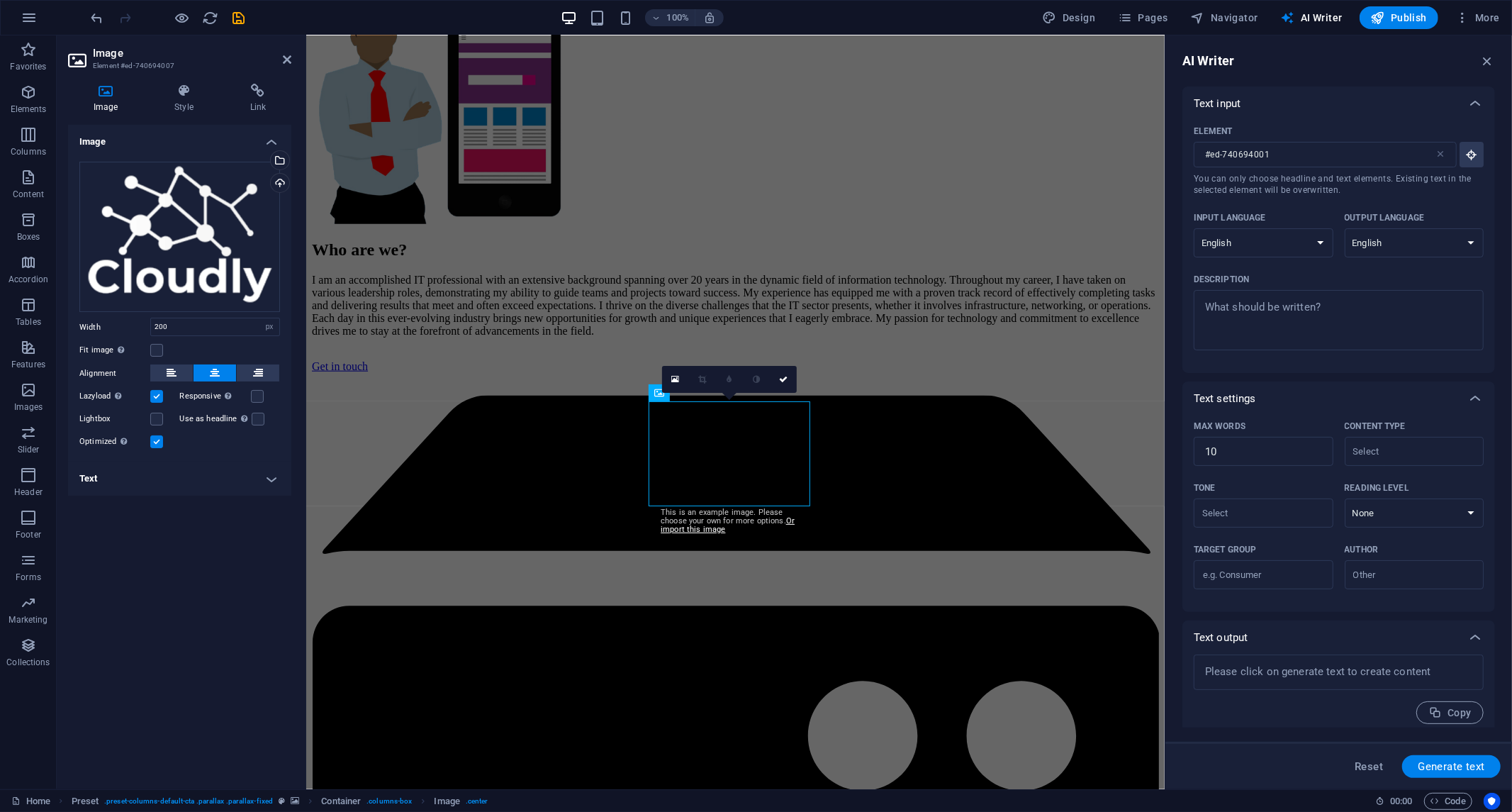
click at [675, 393] on div "0" at bounding box center [730, 379] width 135 height 27
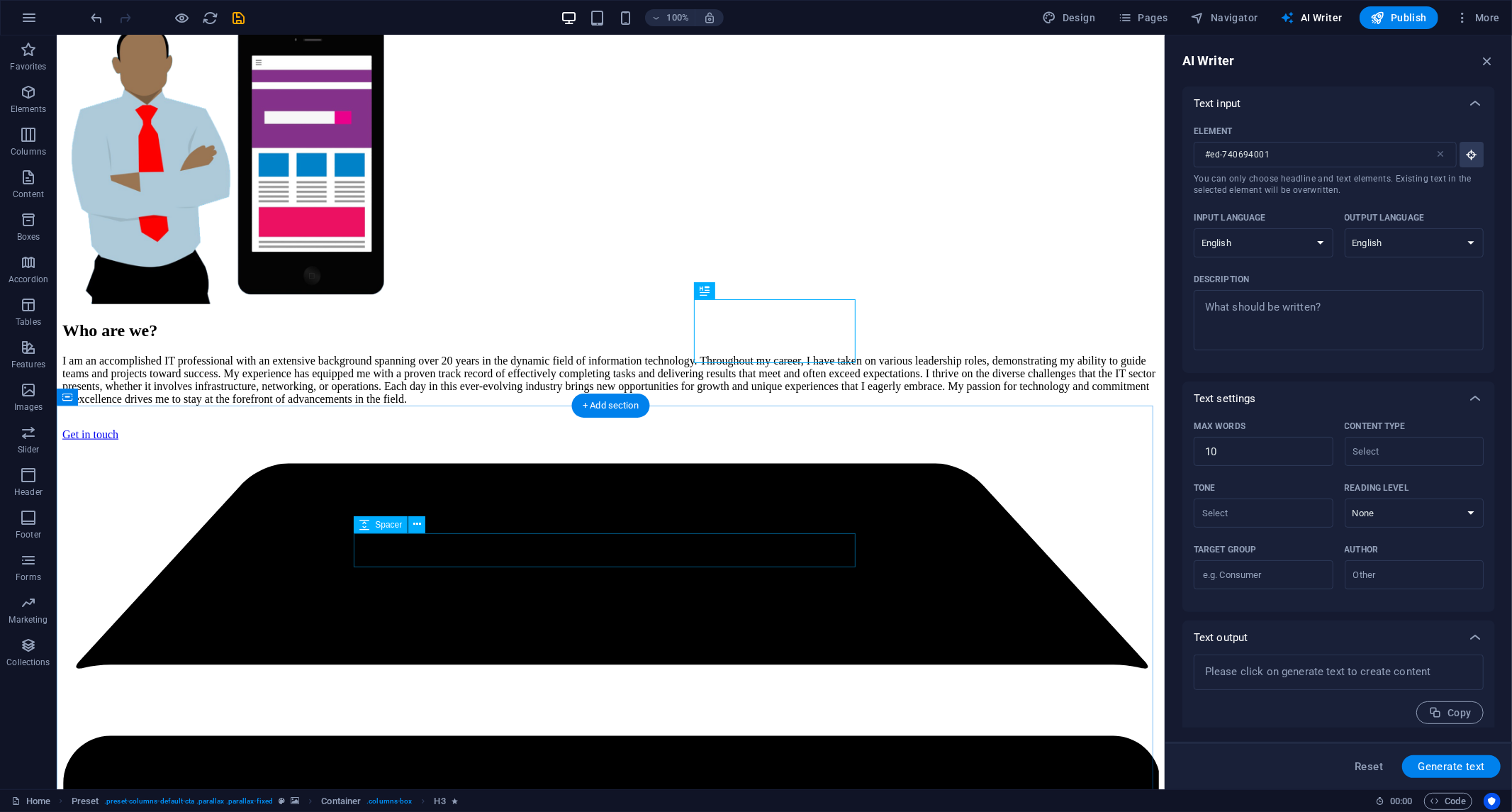
scroll to position [1314, 0]
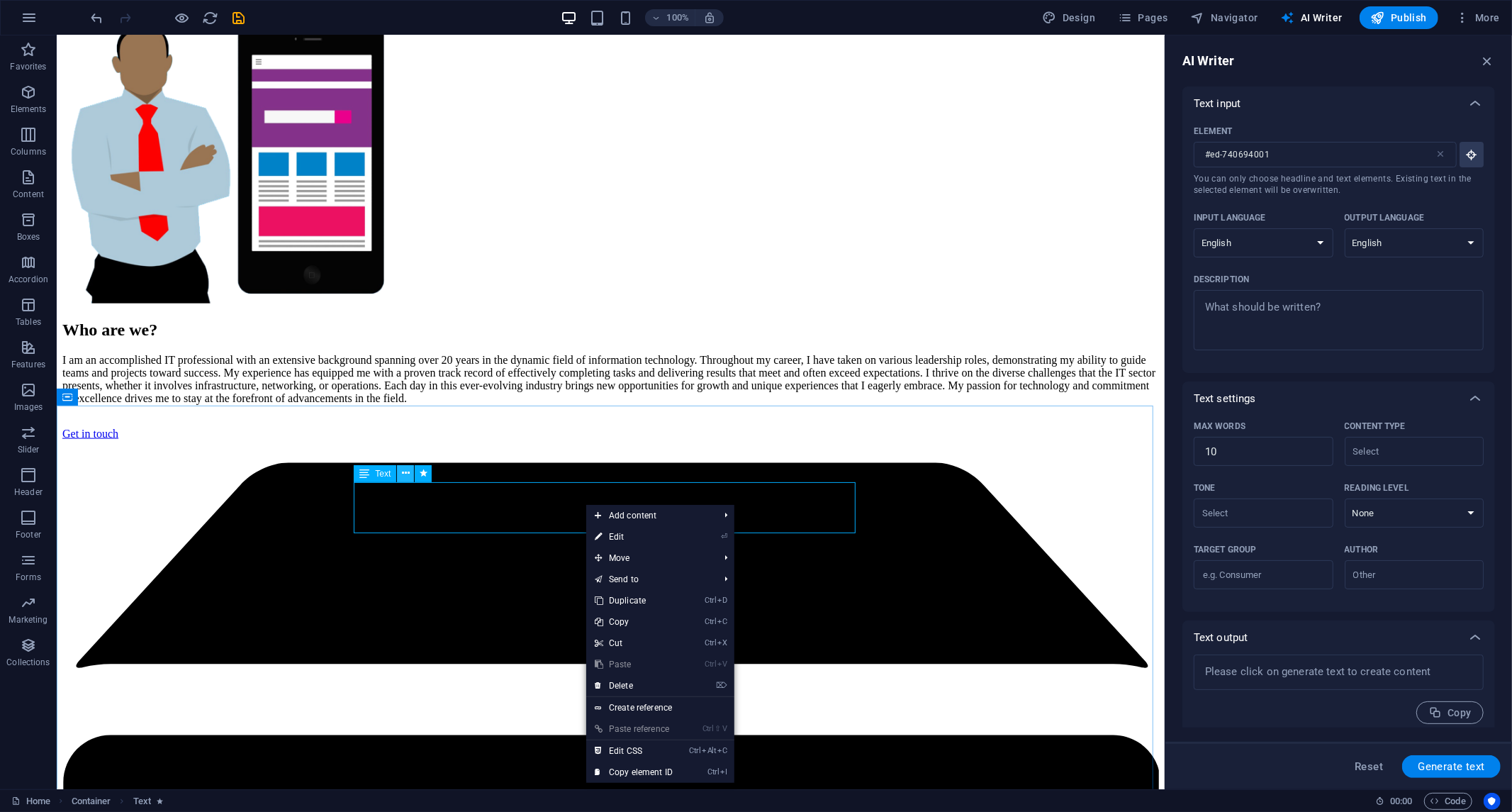
click at [409, 475] on icon at bounding box center [406, 473] width 8 height 15
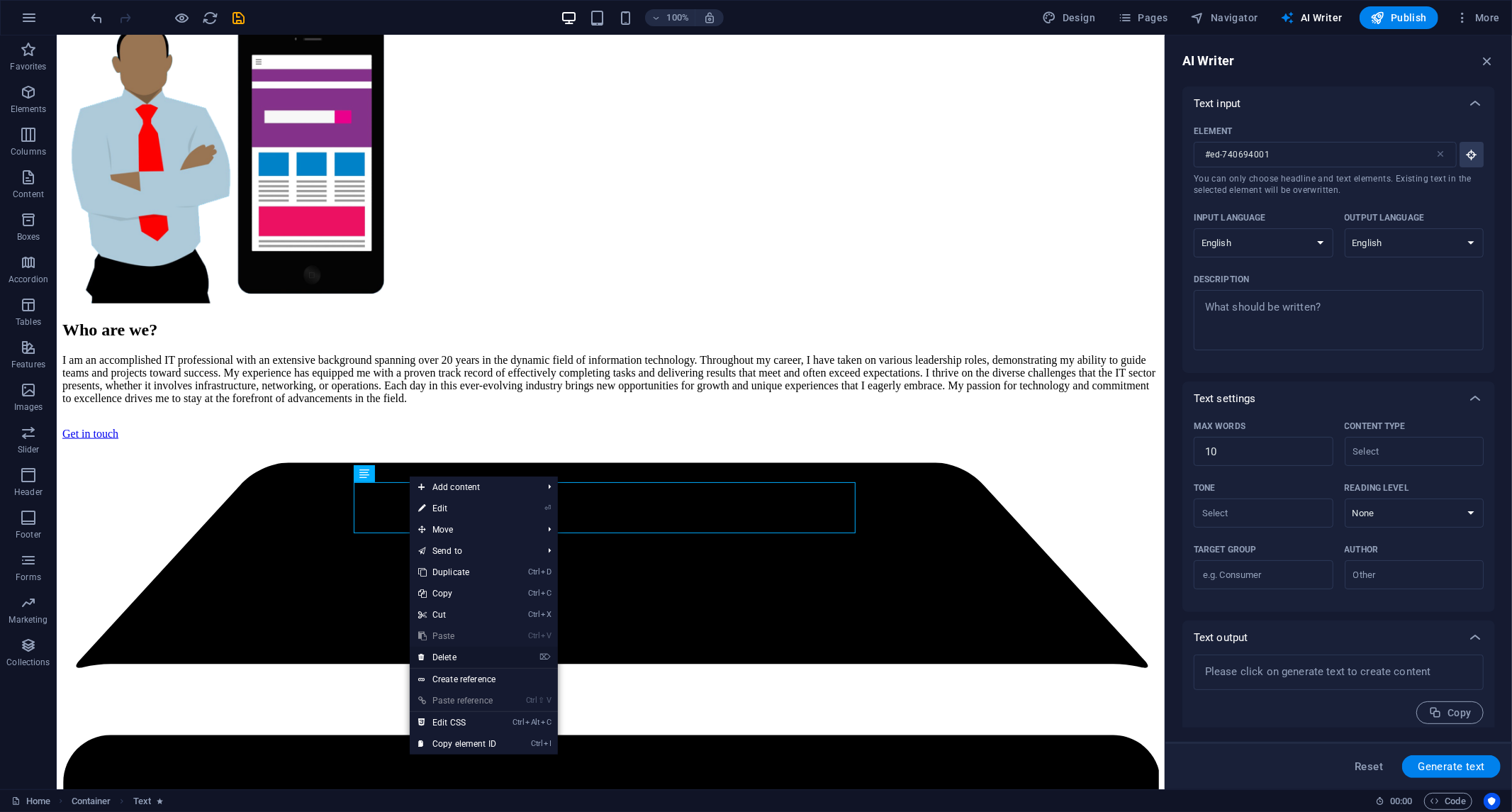
click at [452, 655] on font "Delete" at bounding box center [444, 657] width 24 height 10
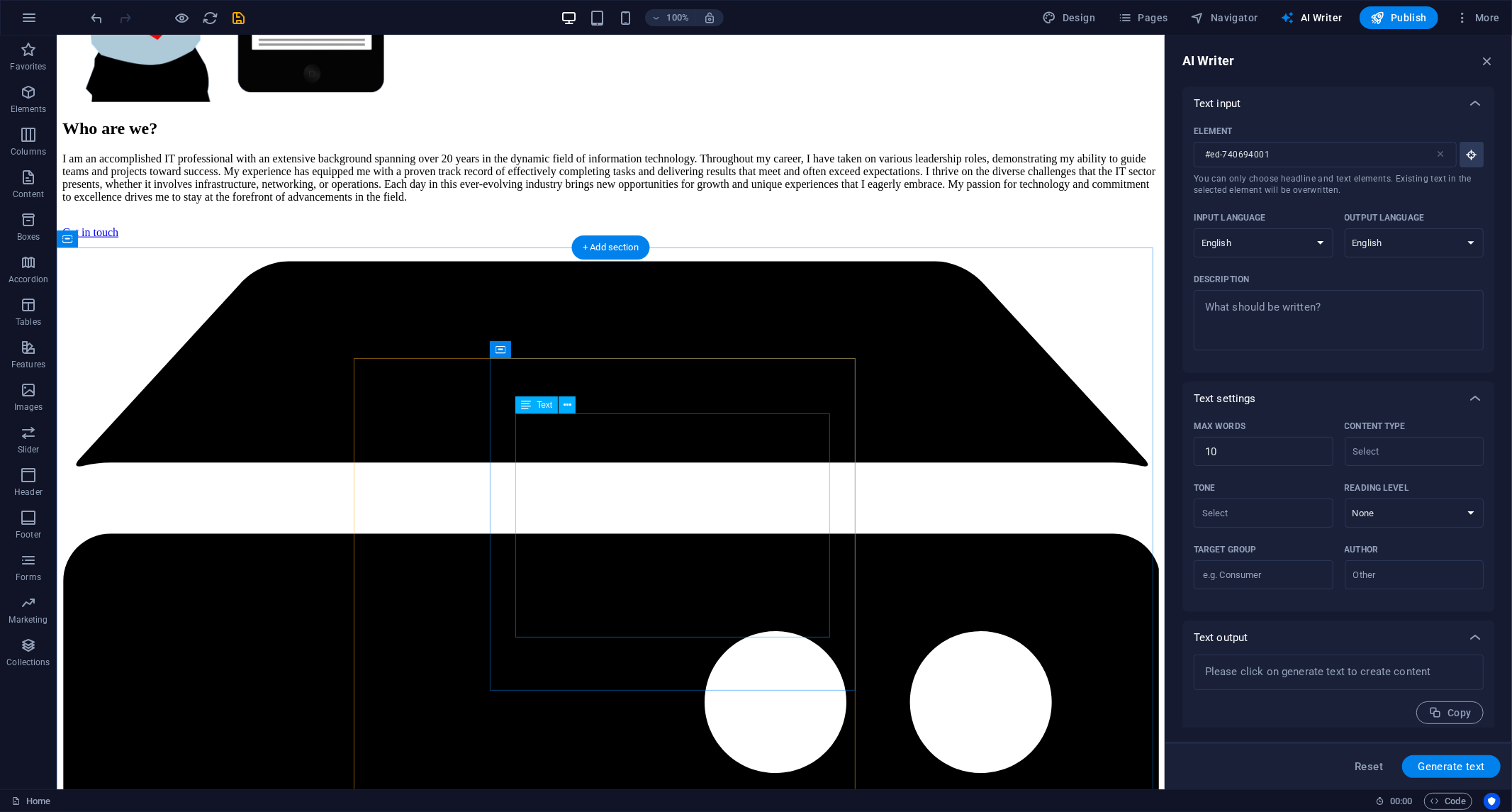
scroll to position [1471, 0]
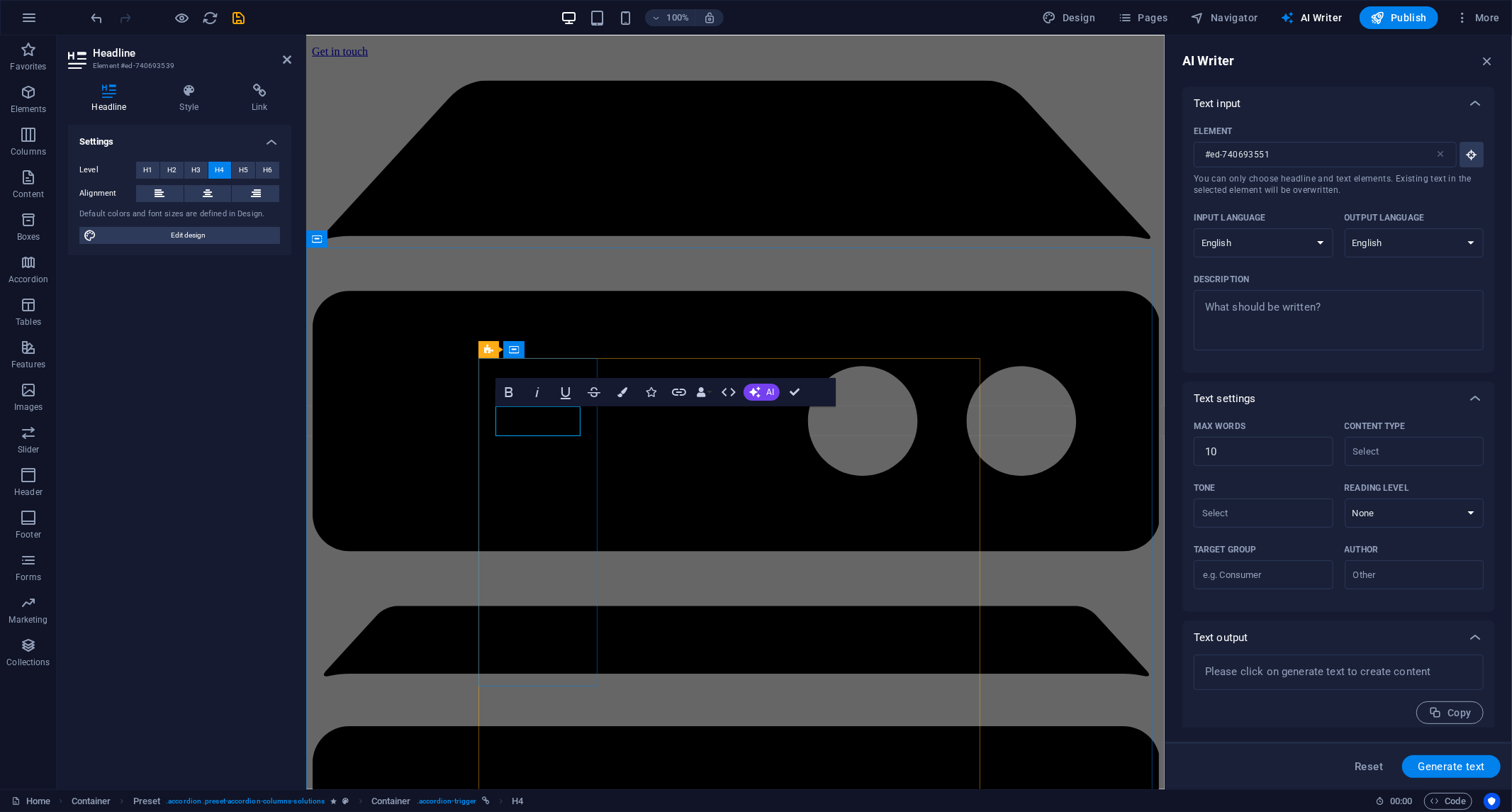
type input "#ed-740693539"
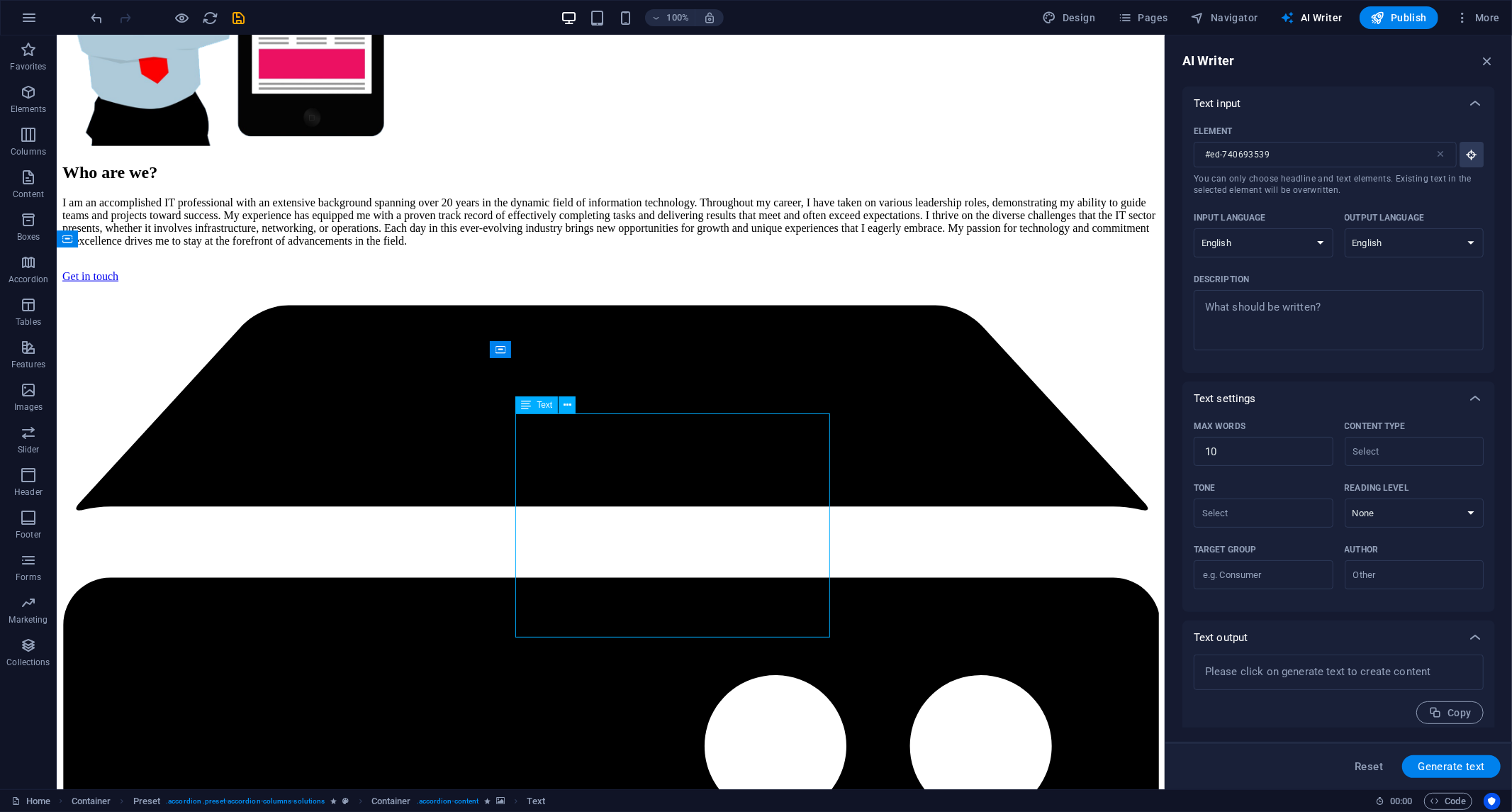
drag, startPoint x: 539, startPoint y: 469, endPoint x: 559, endPoint y: 469, distance: 20.0
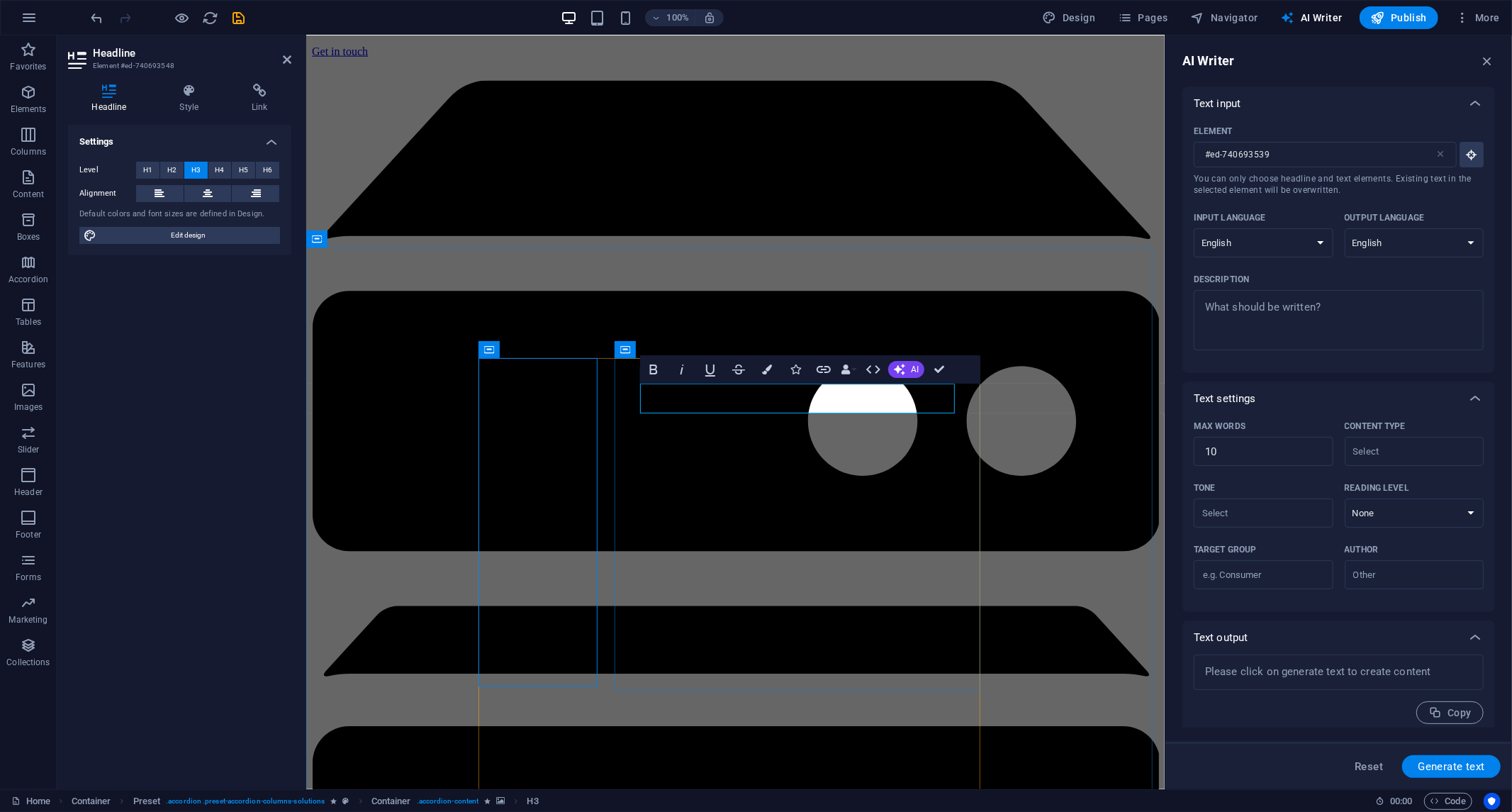
type input "#ed-740693548"
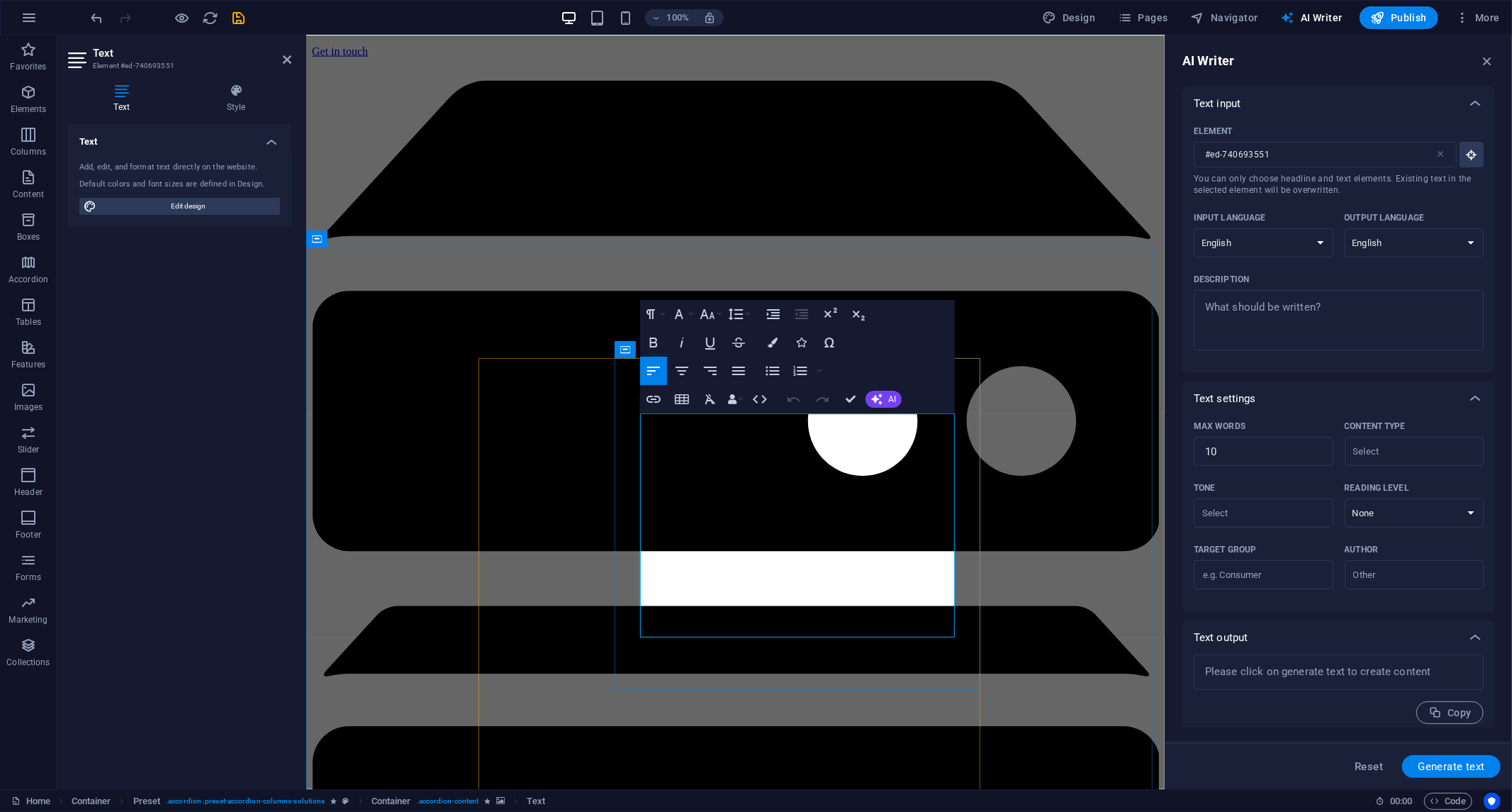
drag, startPoint x: 709, startPoint y: 534, endPoint x: 710, endPoint y: 545, distance: 11.0
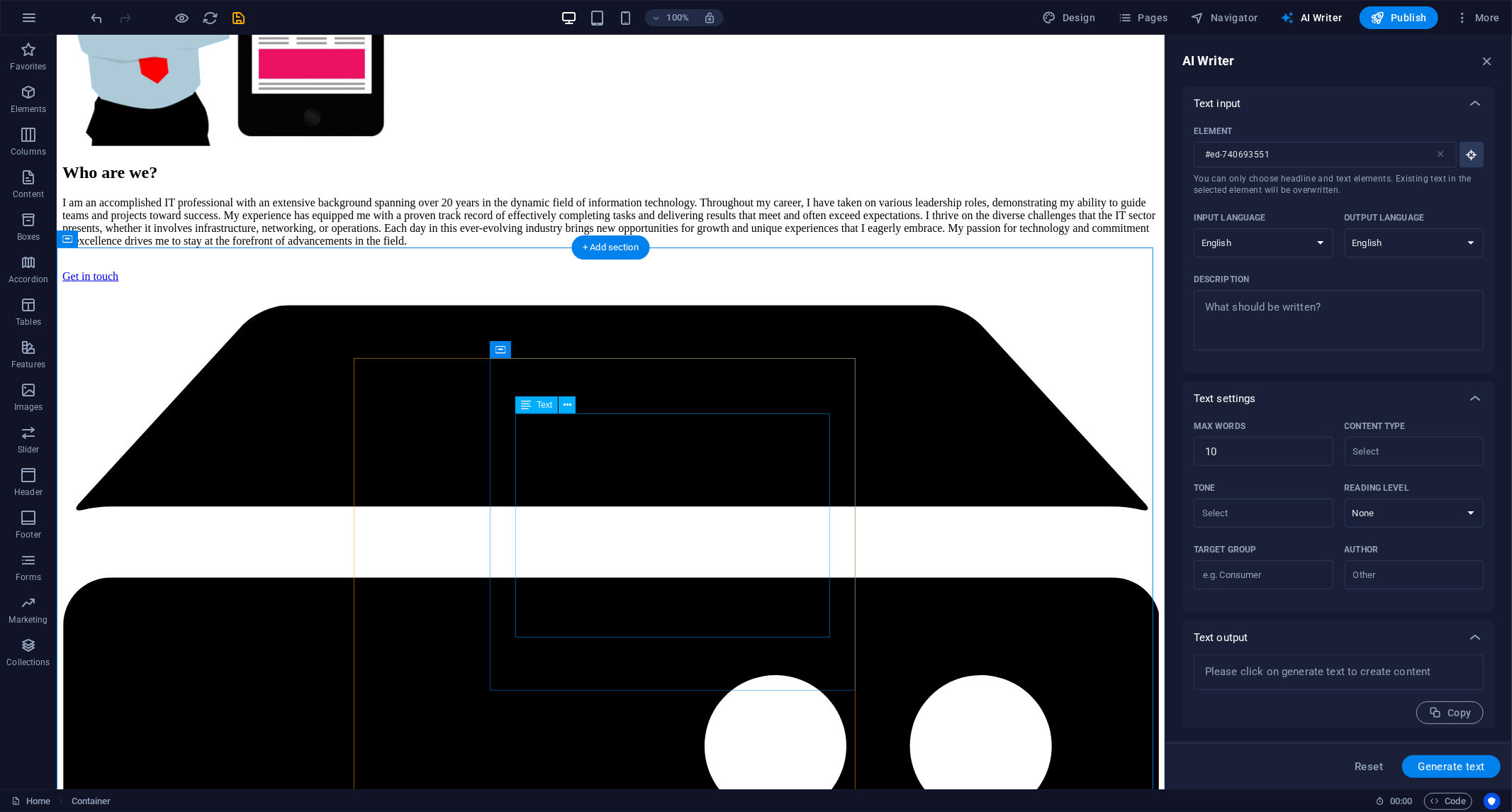
click at [561, 402] on button at bounding box center [568, 405] width 17 height 17
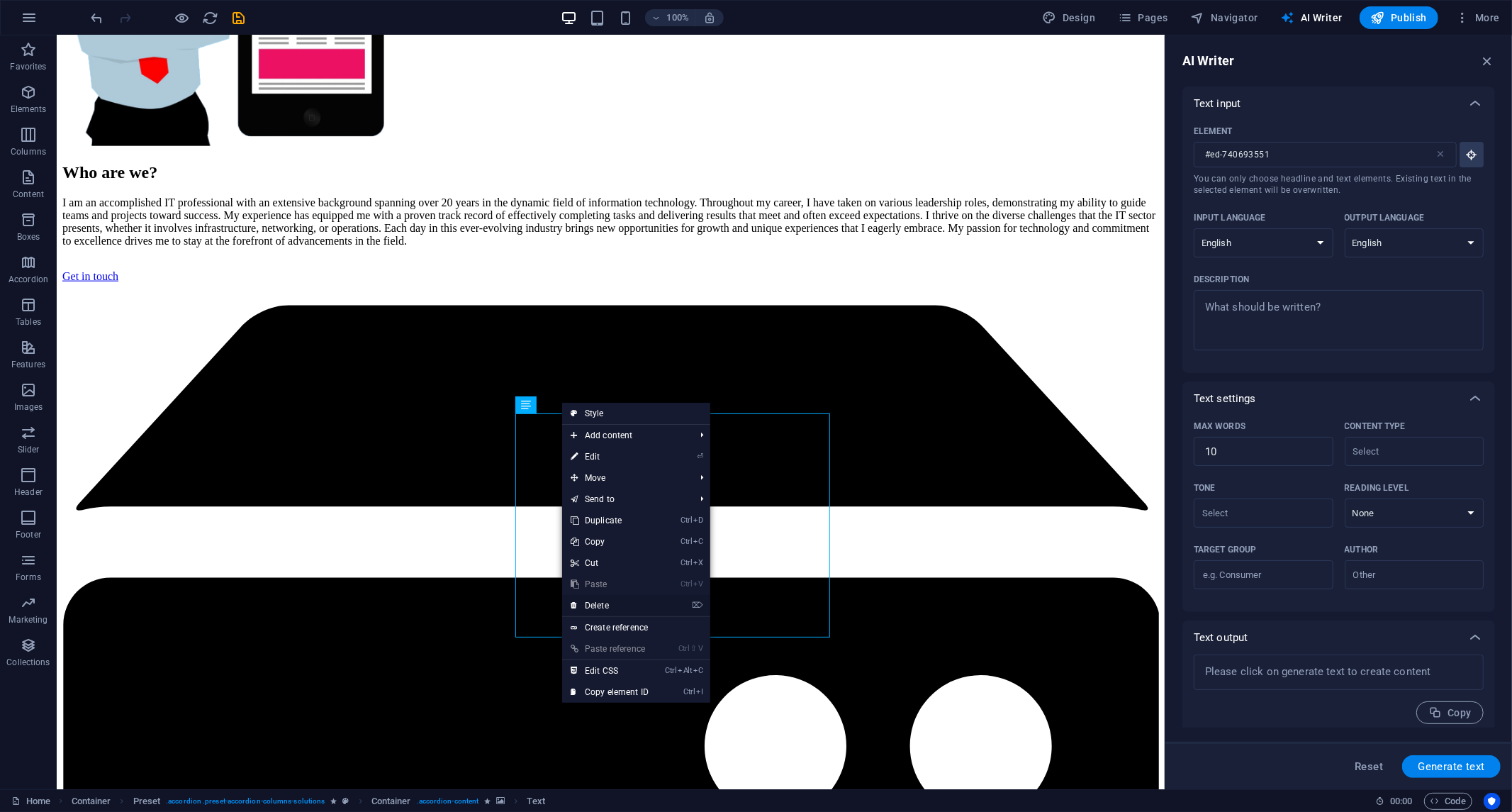
click at [589, 601] on font "Delete" at bounding box center [596, 606] width 24 height 10
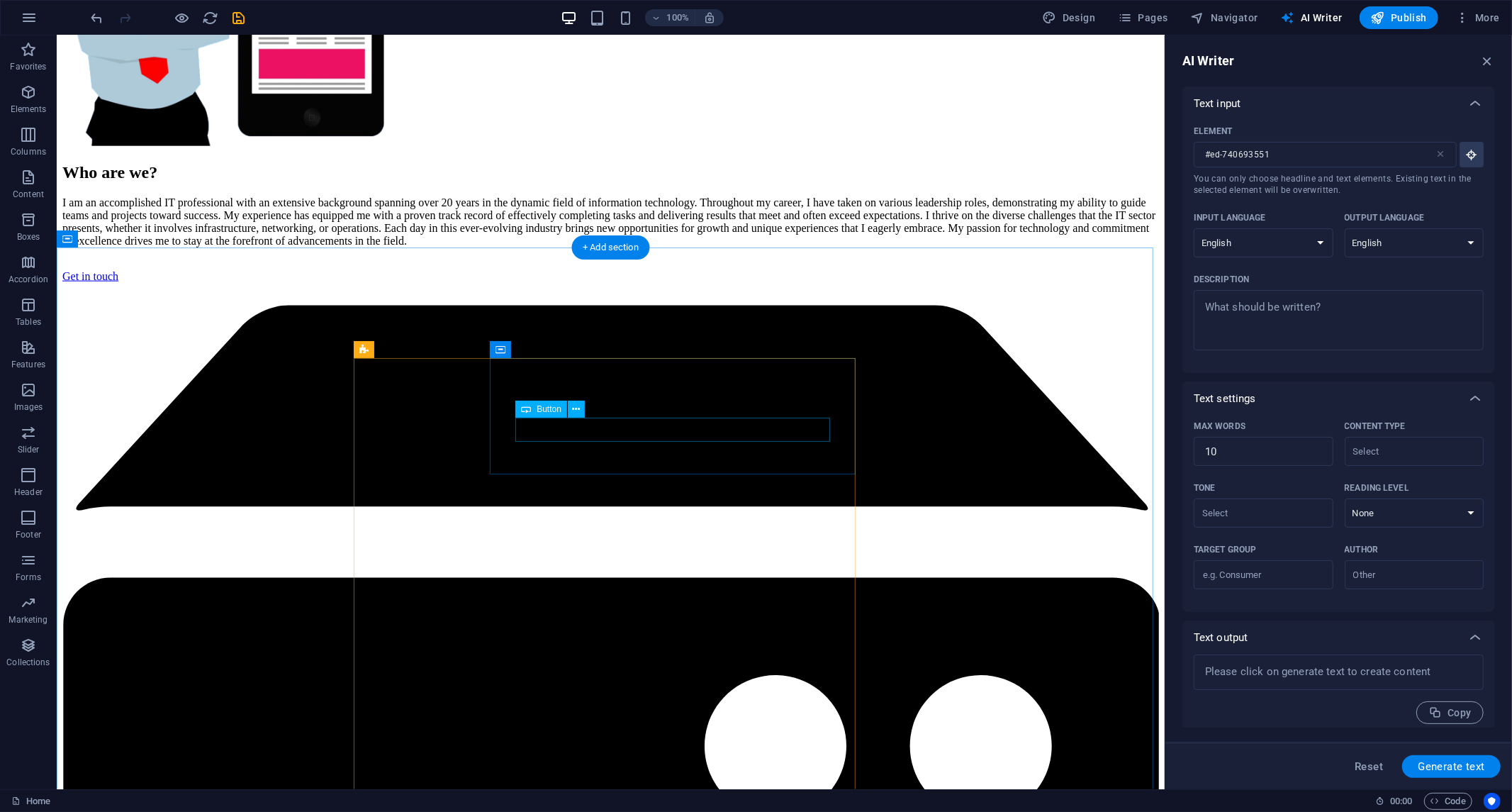
click at [573, 412] on icon at bounding box center [577, 409] width 8 height 15
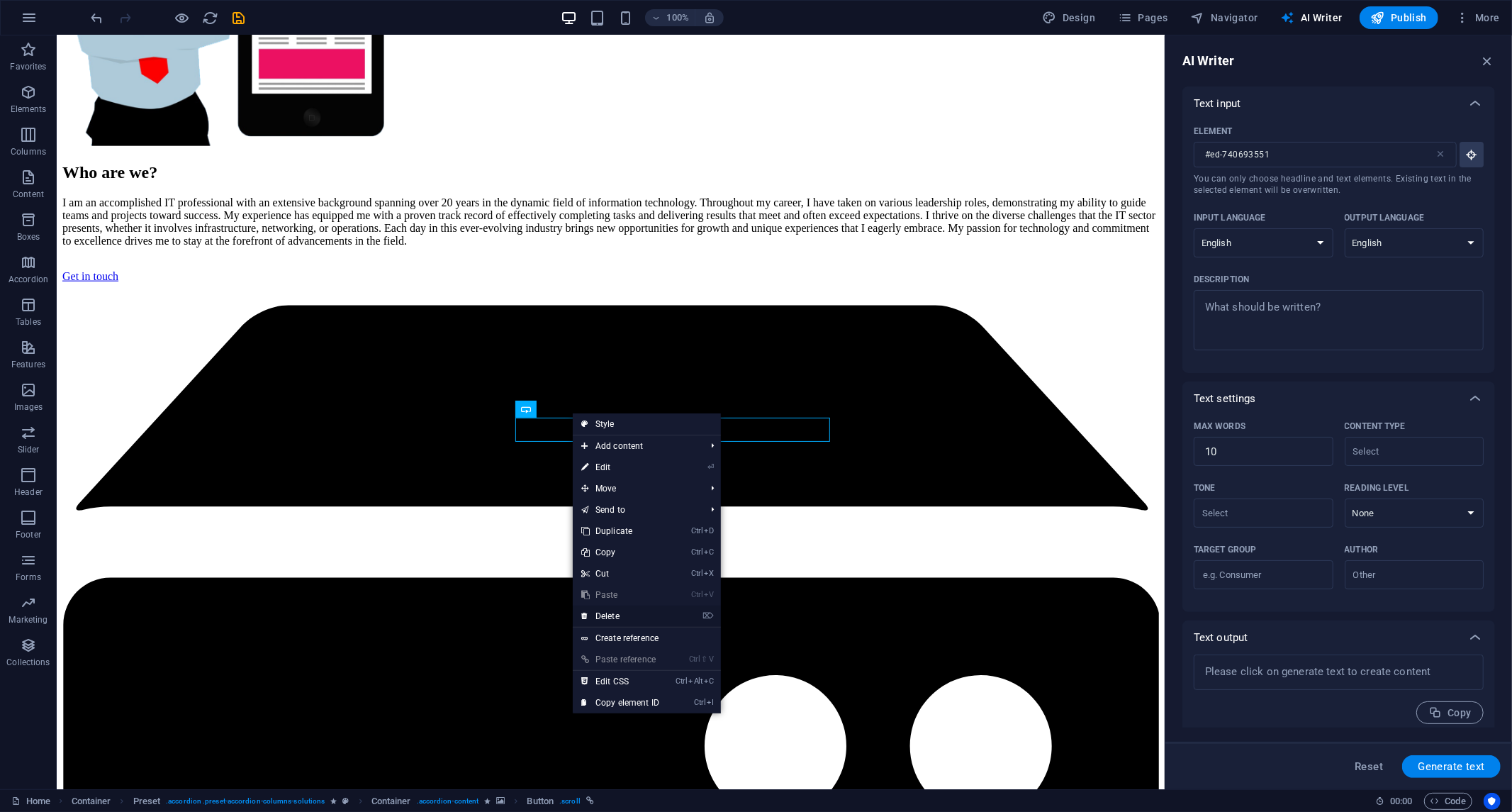
click at [602, 614] on font "Delete" at bounding box center [607, 616] width 24 height 10
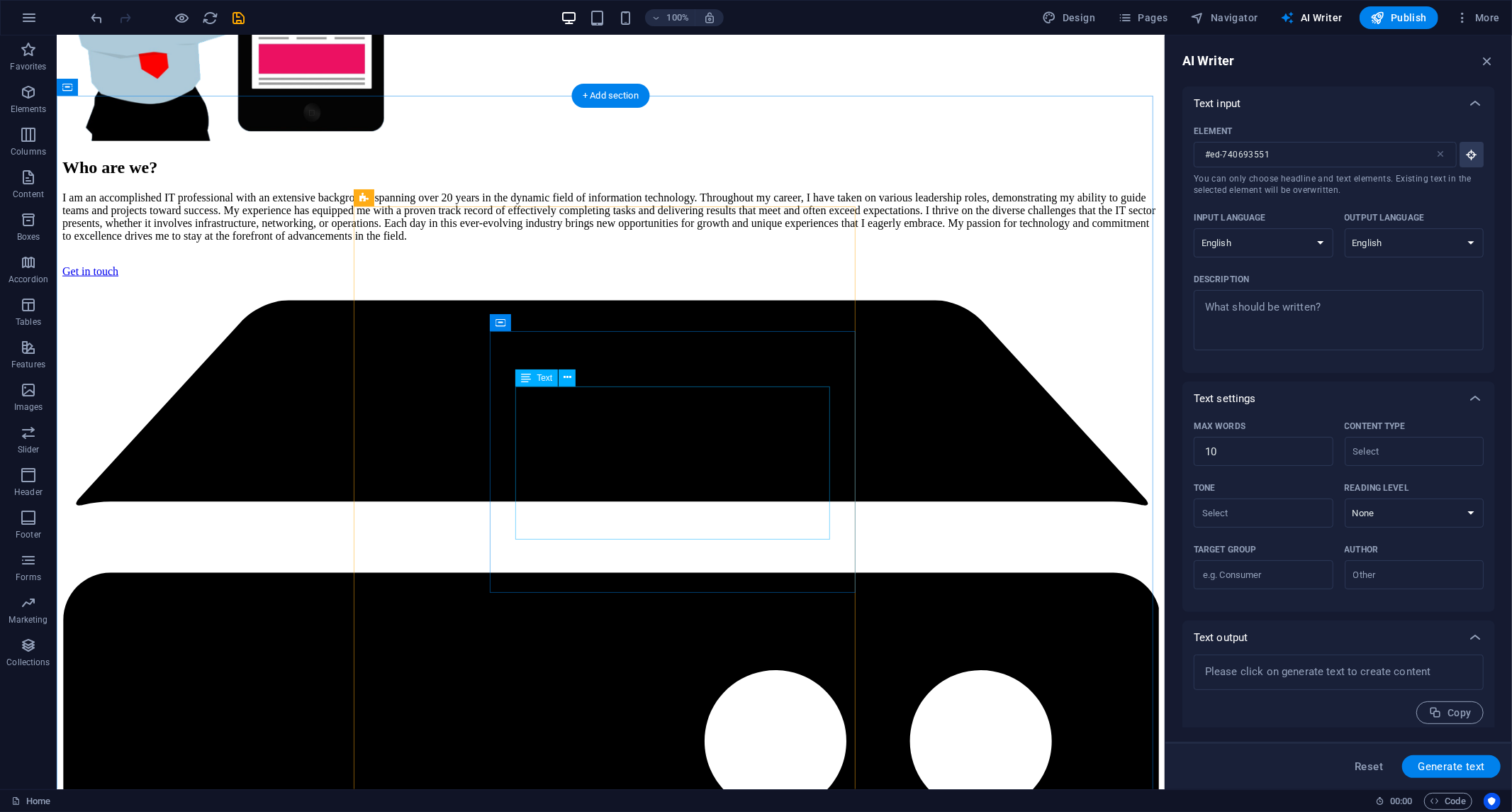
scroll to position [1629, 0]
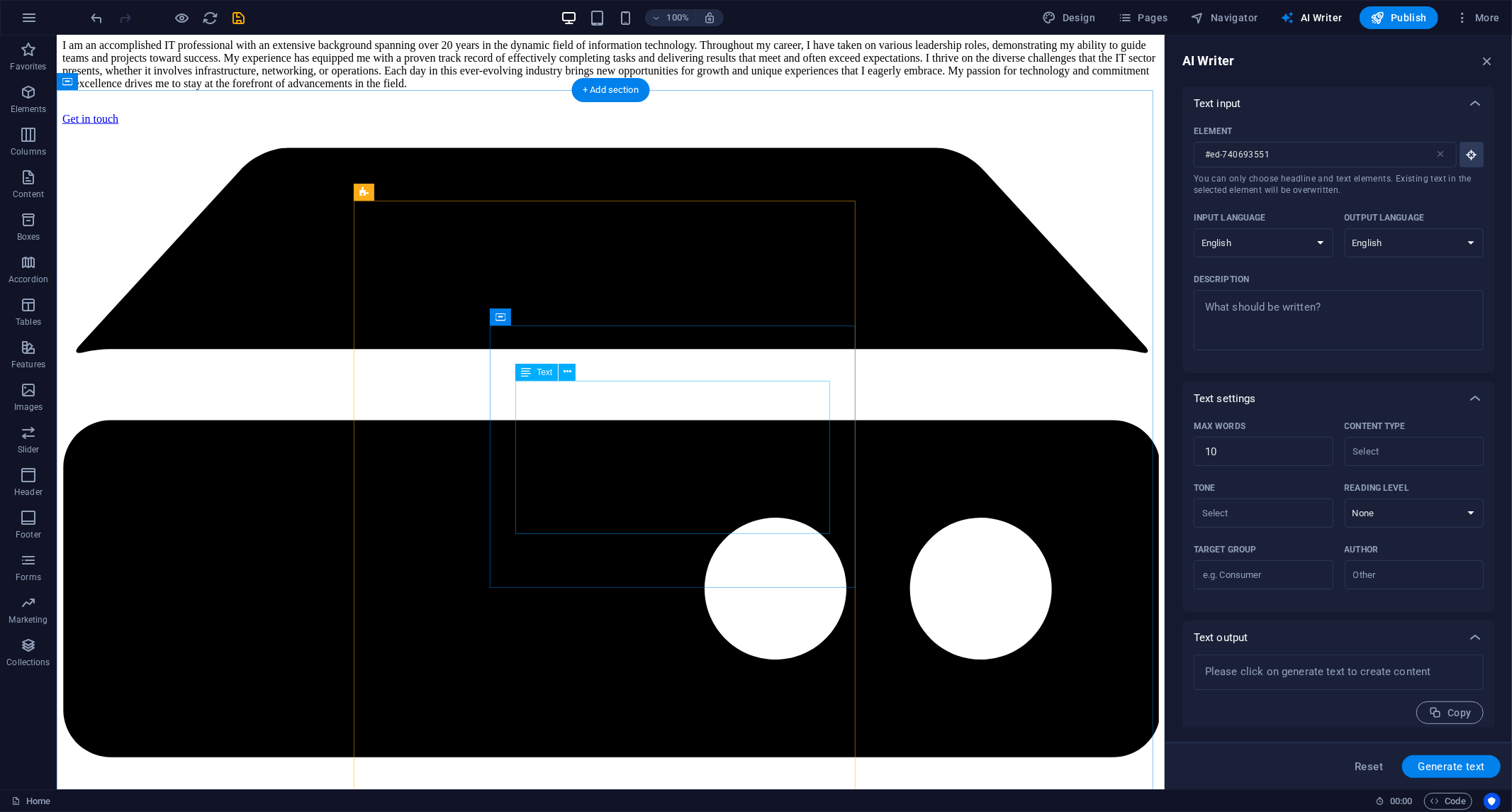
click at [568, 378] on icon at bounding box center [568, 371] width 8 height 15
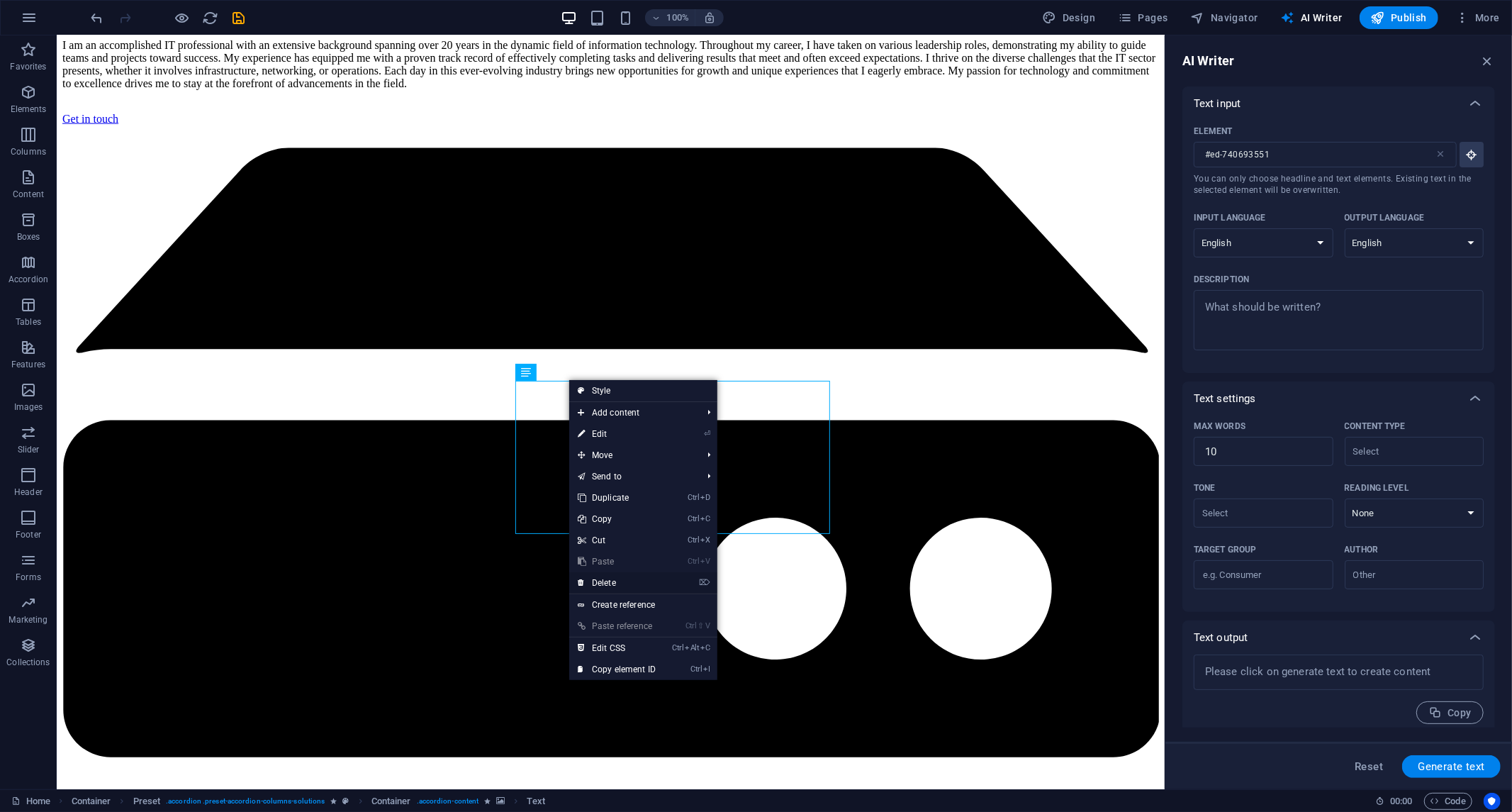
click at [603, 580] on font "Delete" at bounding box center [604, 582] width 24 height 10
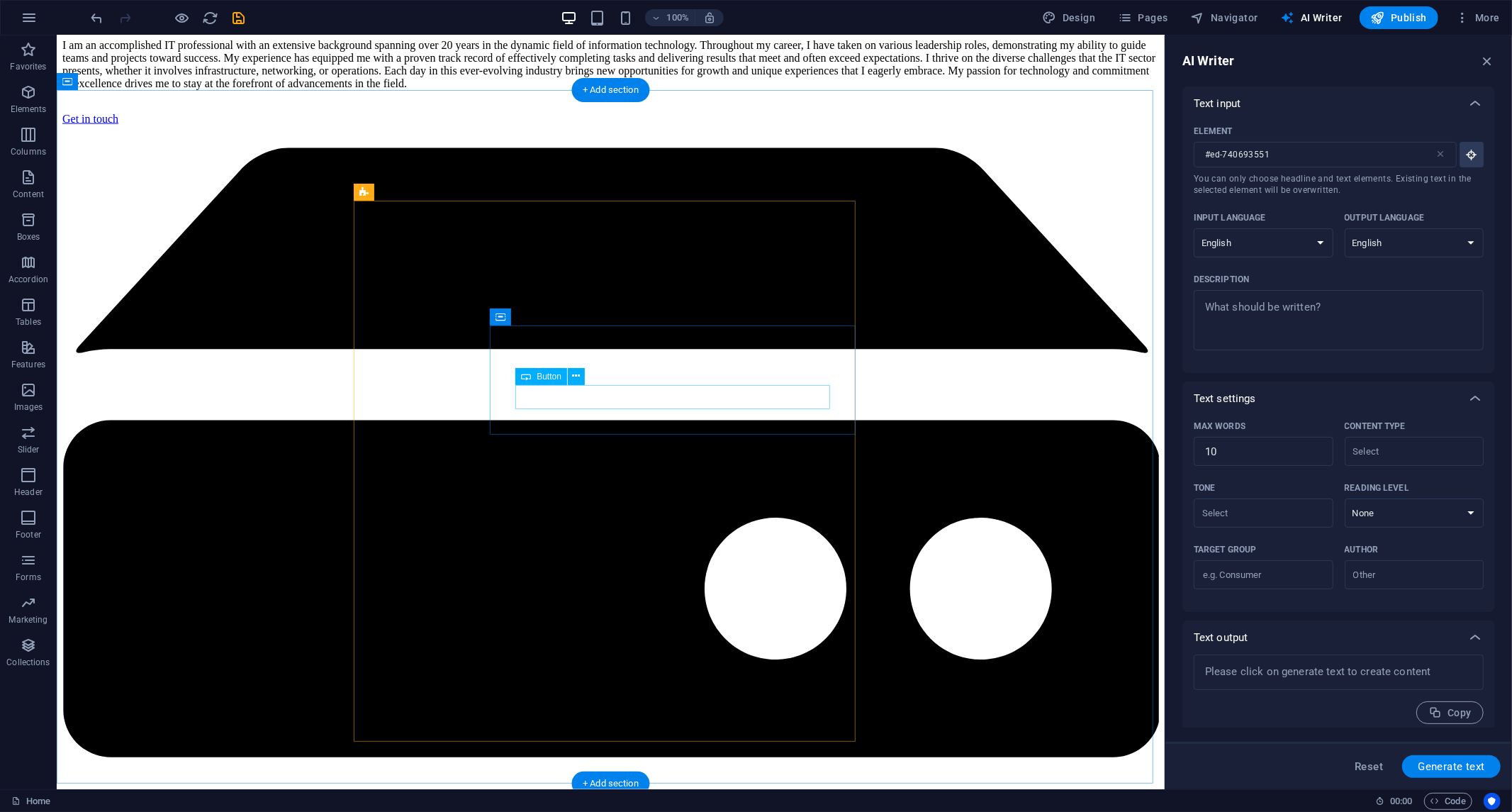
click at [575, 380] on icon at bounding box center [577, 376] width 8 height 15
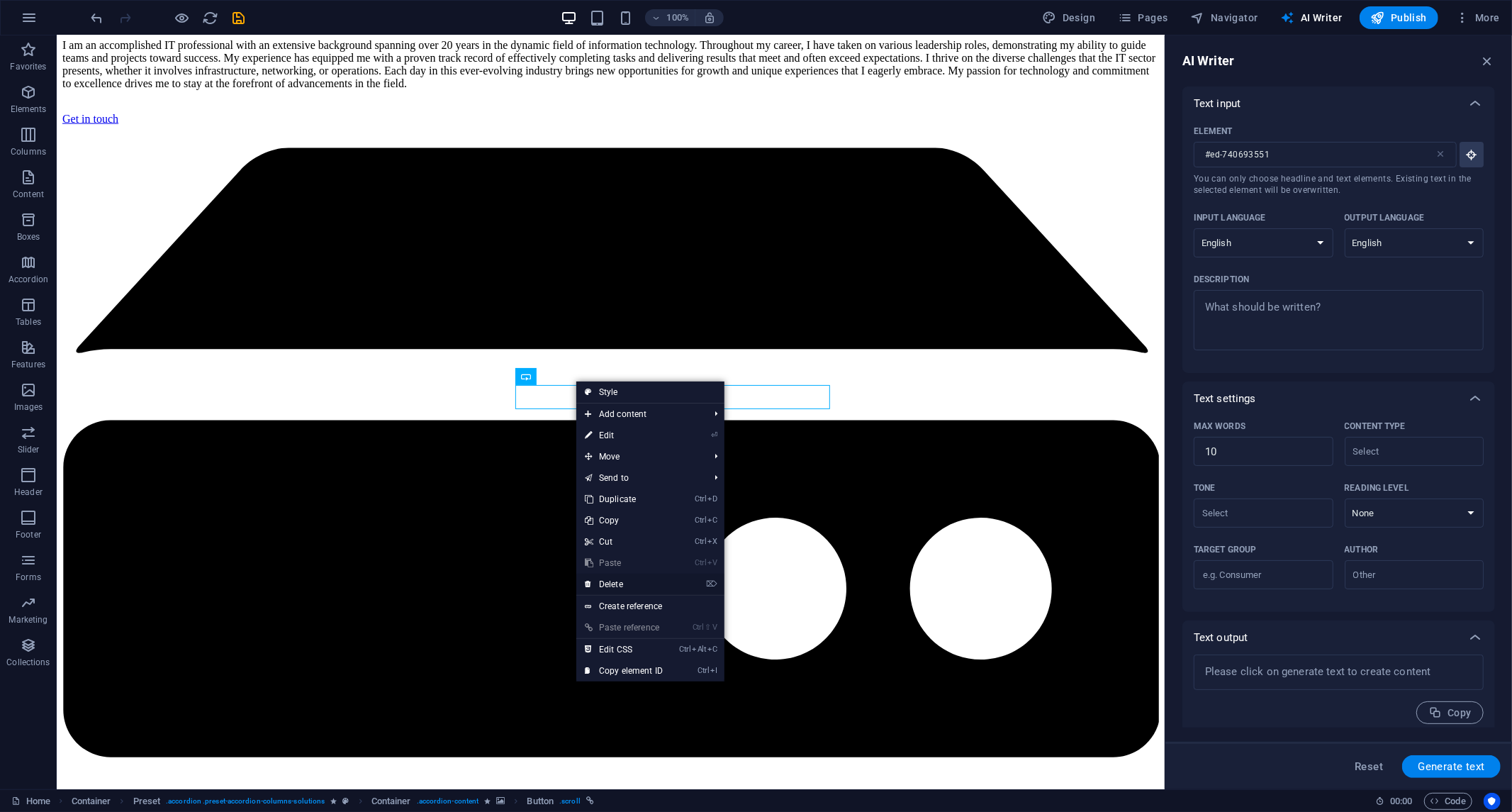
click at [608, 583] on font "Delete" at bounding box center [611, 584] width 24 height 10
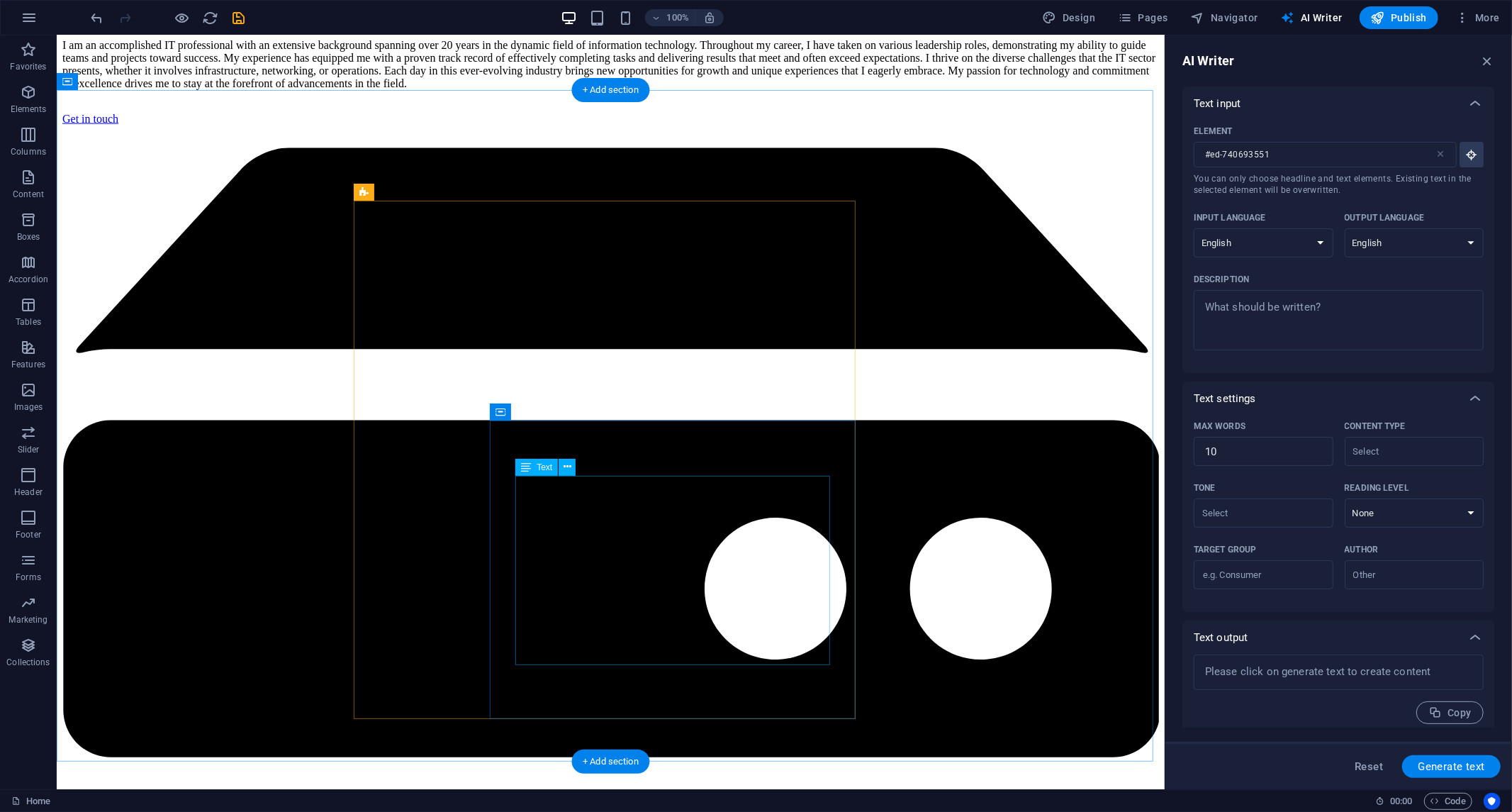
drag, startPoint x: 586, startPoint y: 483, endPoint x: 592, endPoint y: 458, distance: 25.7
click at [564, 467] on icon at bounding box center [568, 467] width 8 height 15
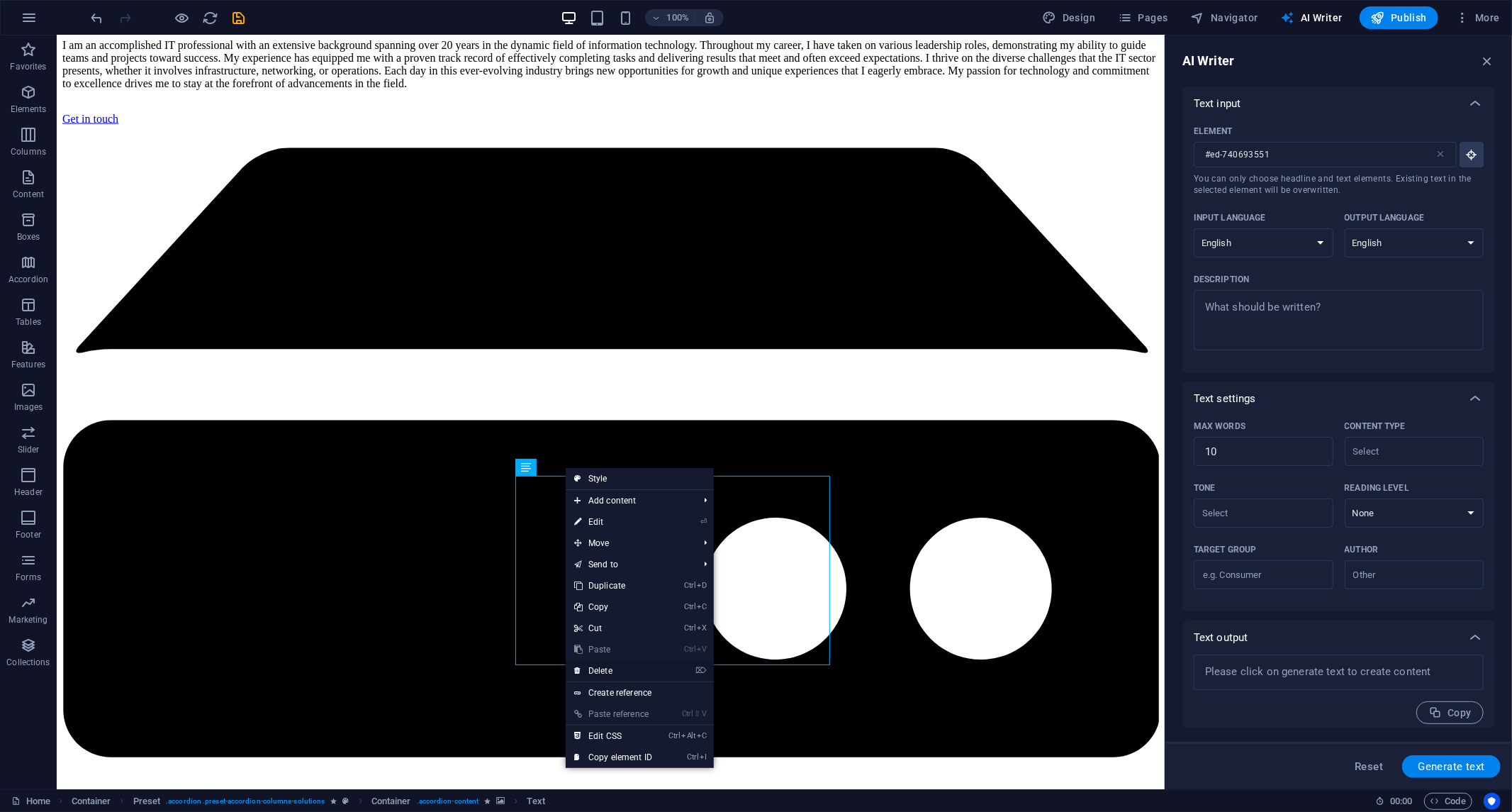
click at [604, 664] on link "⌦ Delete" at bounding box center [613, 670] width 95 height 21
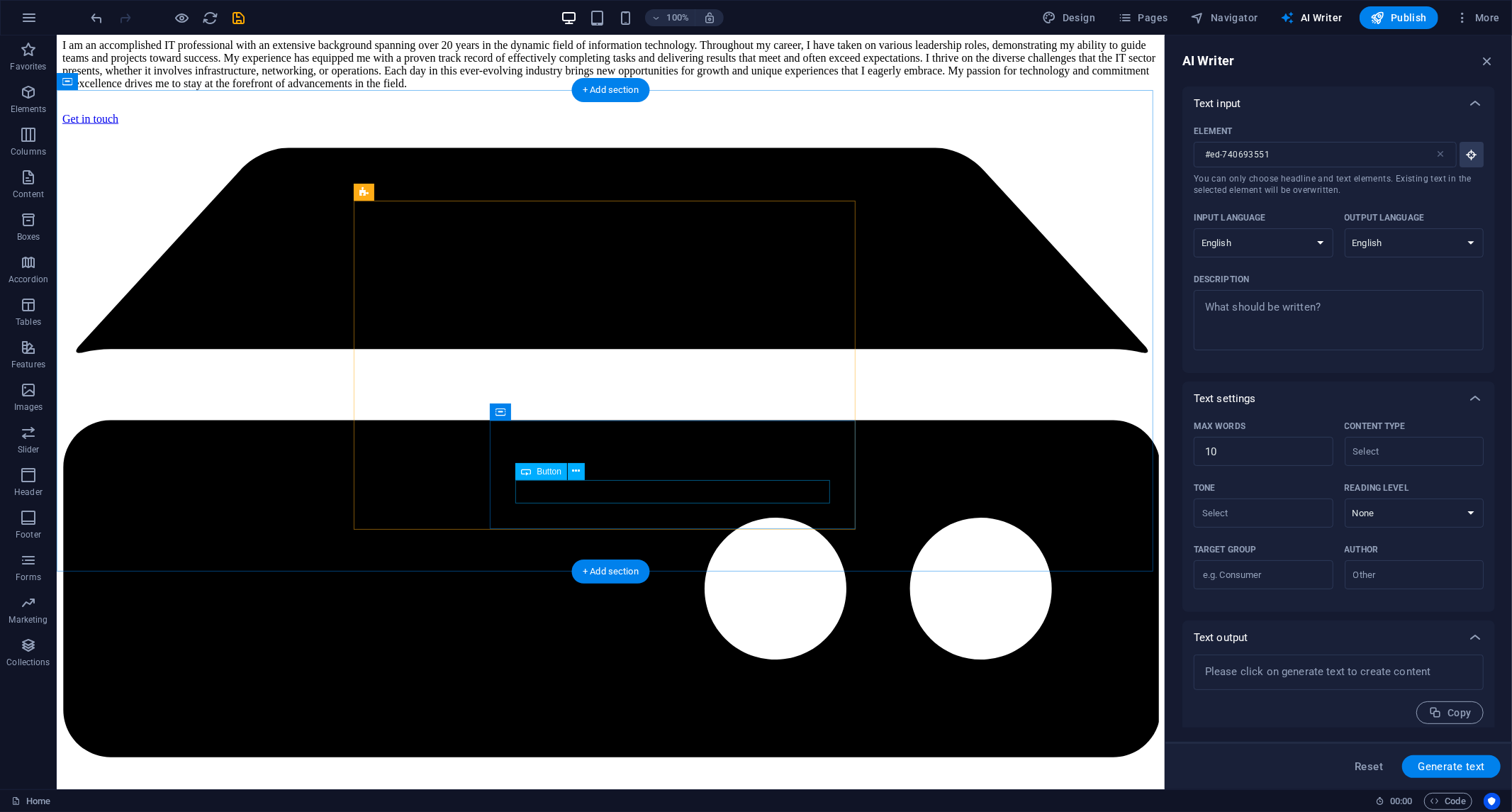
click at [576, 467] on icon at bounding box center [577, 471] width 8 height 15
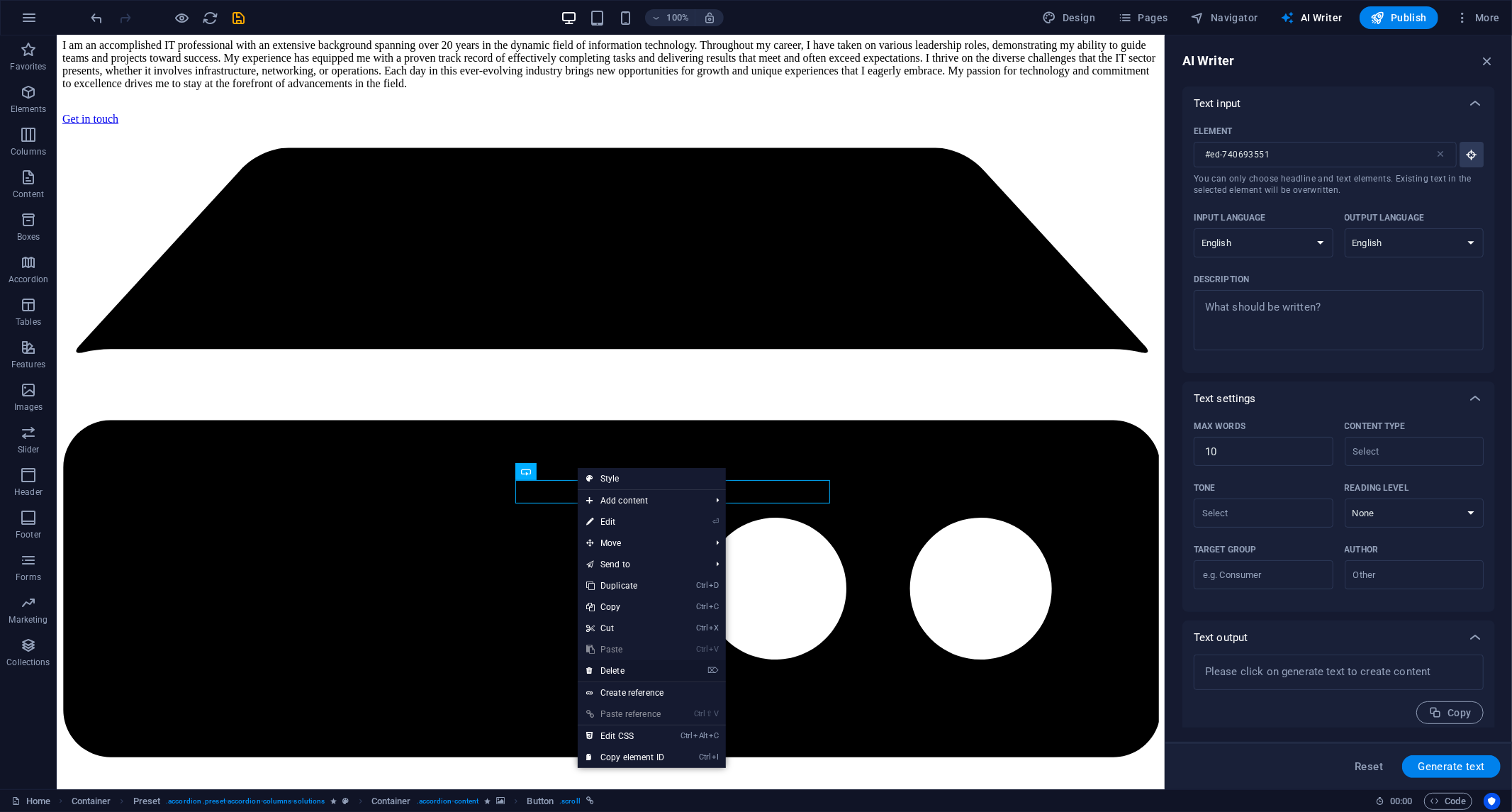
click at [614, 667] on font "Delete" at bounding box center [613, 671] width 24 height 10
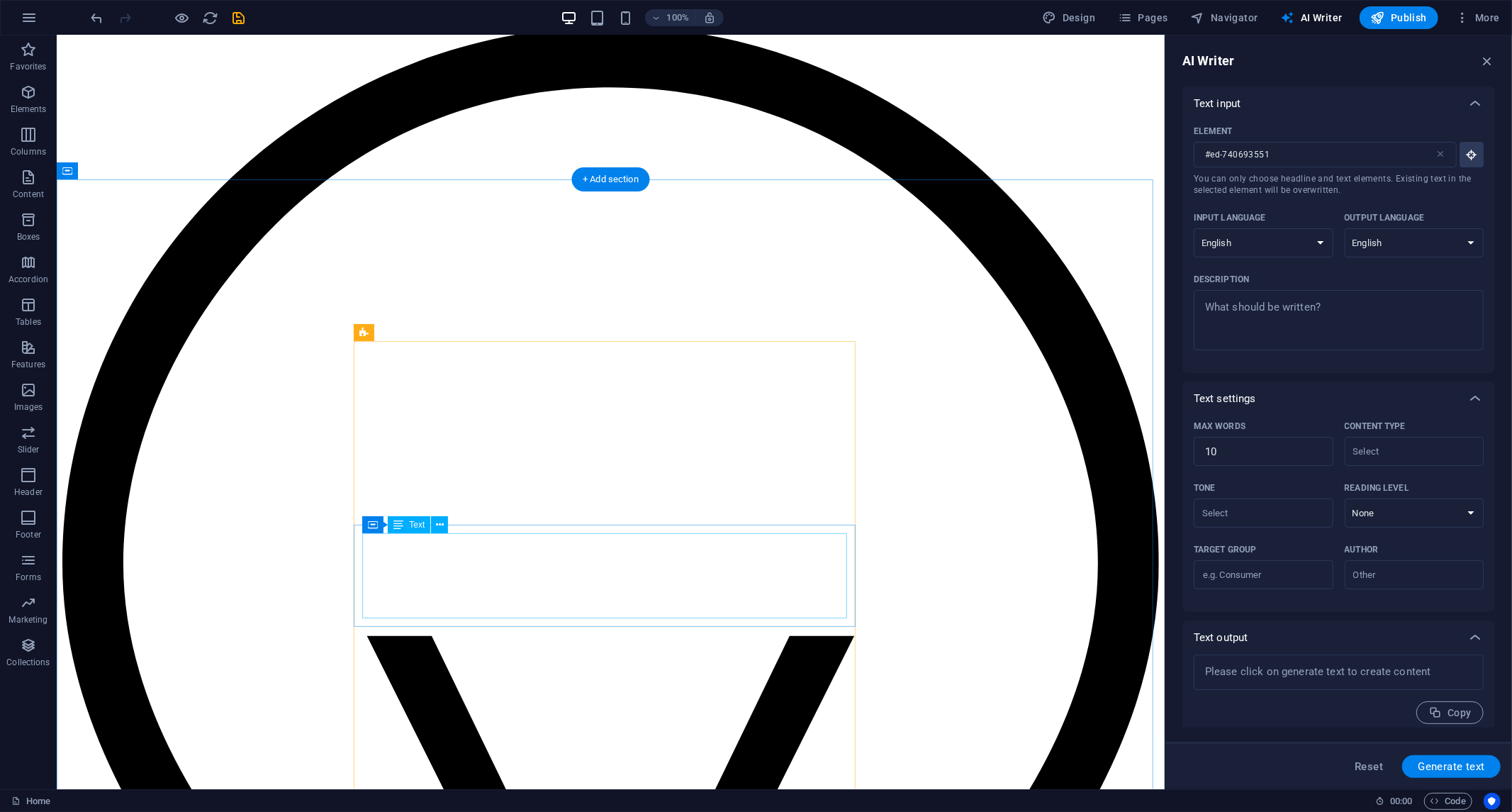
scroll to position [2654, 0]
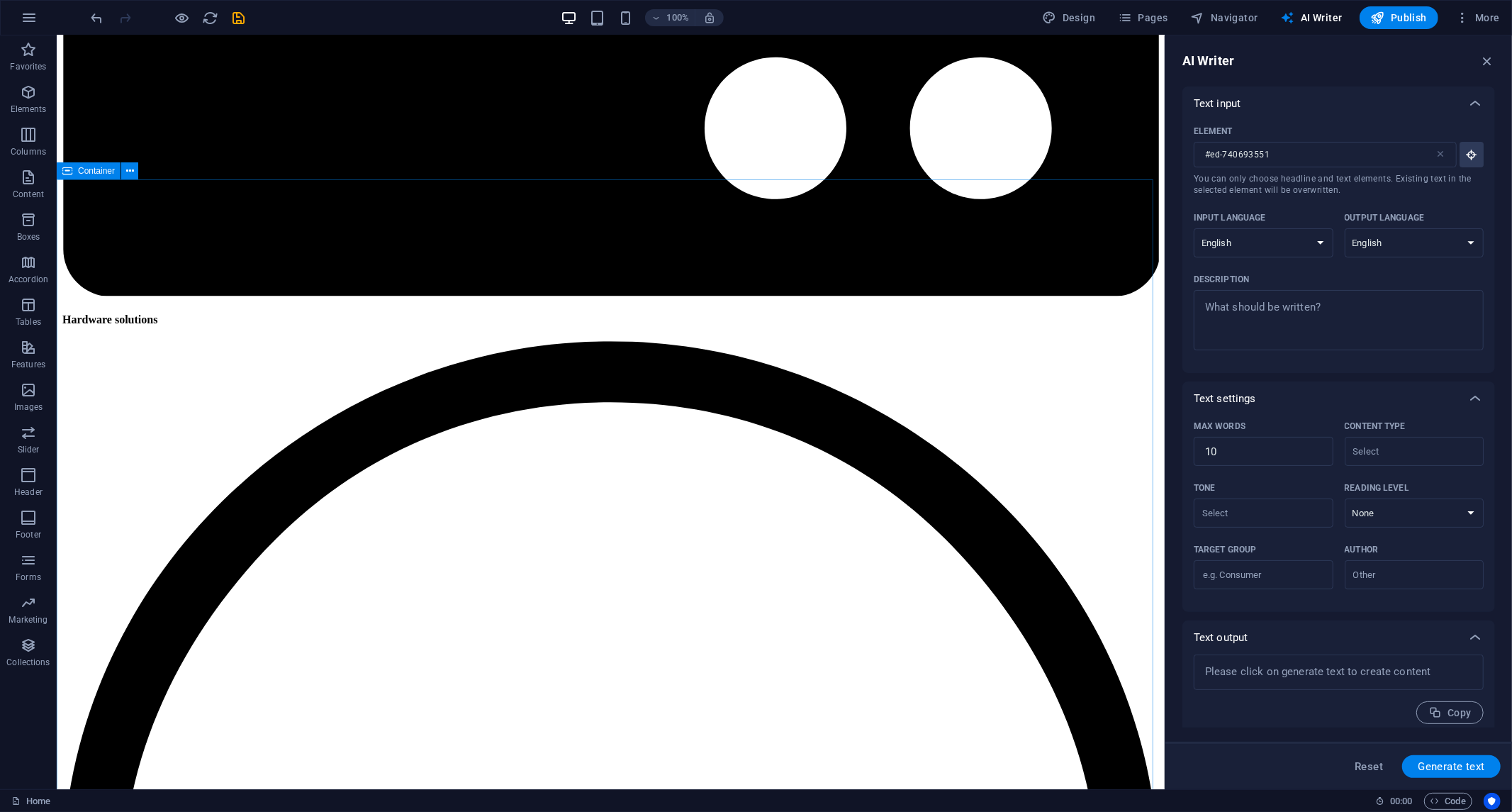
click at [65, 174] on icon at bounding box center [67, 171] width 10 height 17
click at [84, 173] on font "Container" at bounding box center [97, 171] width 37 height 10
click at [123, 171] on button at bounding box center [129, 171] width 17 height 17
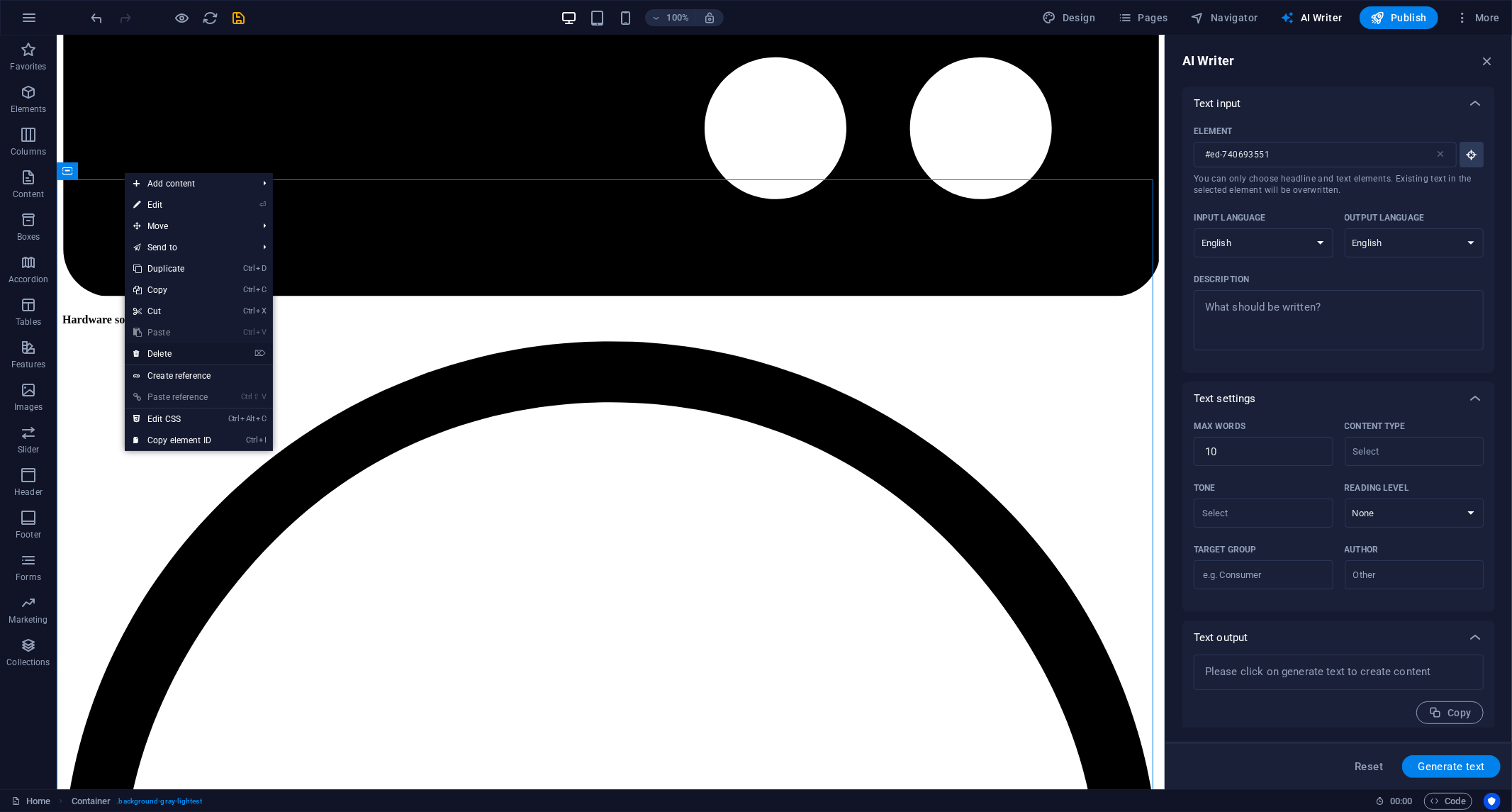
click at [160, 354] on font "Delete" at bounding box center [159, 354] width 24 height 10
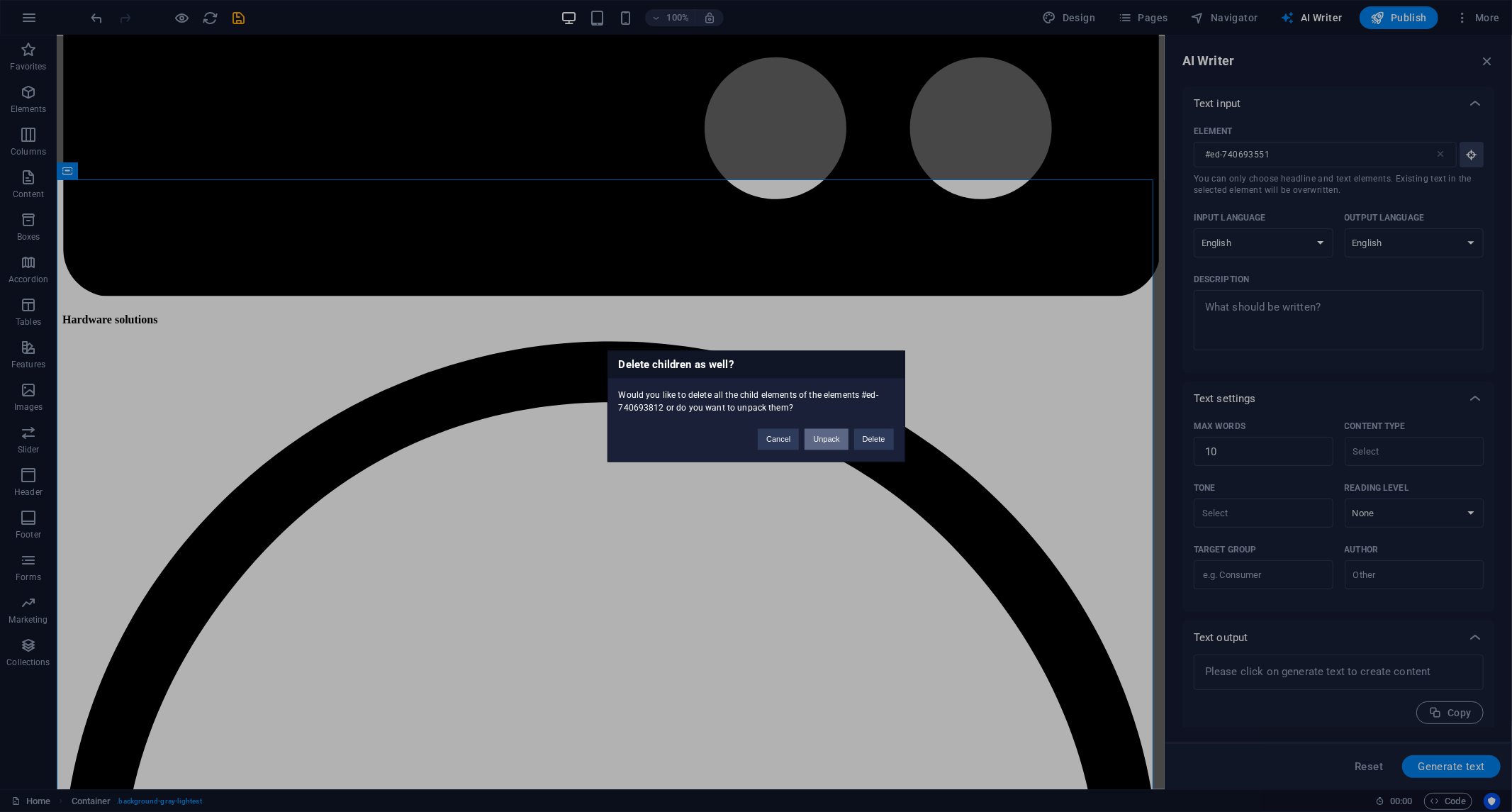
click at [827, 444] on button "Unpack" at bounding box center [827, 438] width 43 height 21
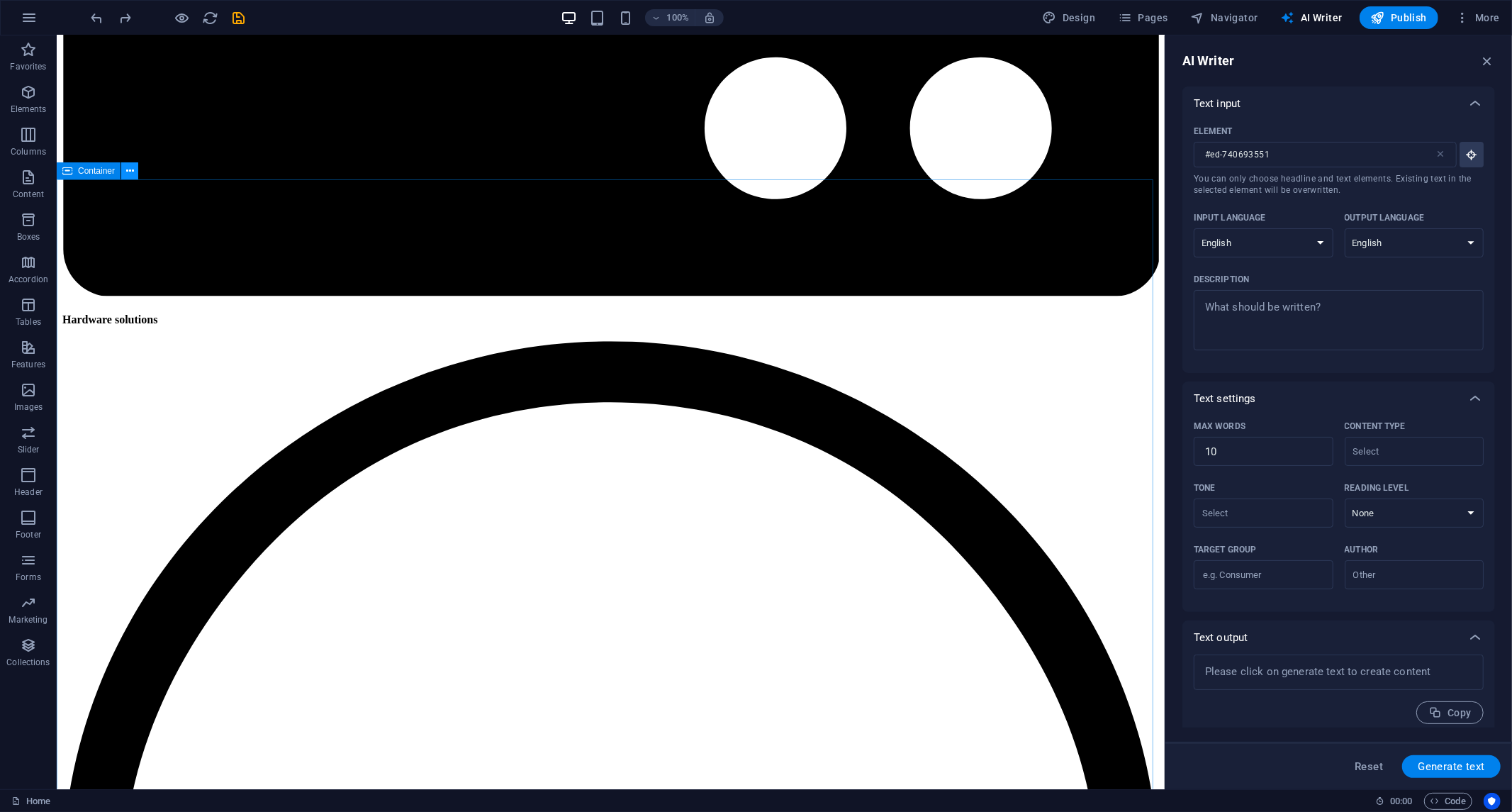
click at [132, 174] on icon at bounding box center [130, 171] width 8 height 15
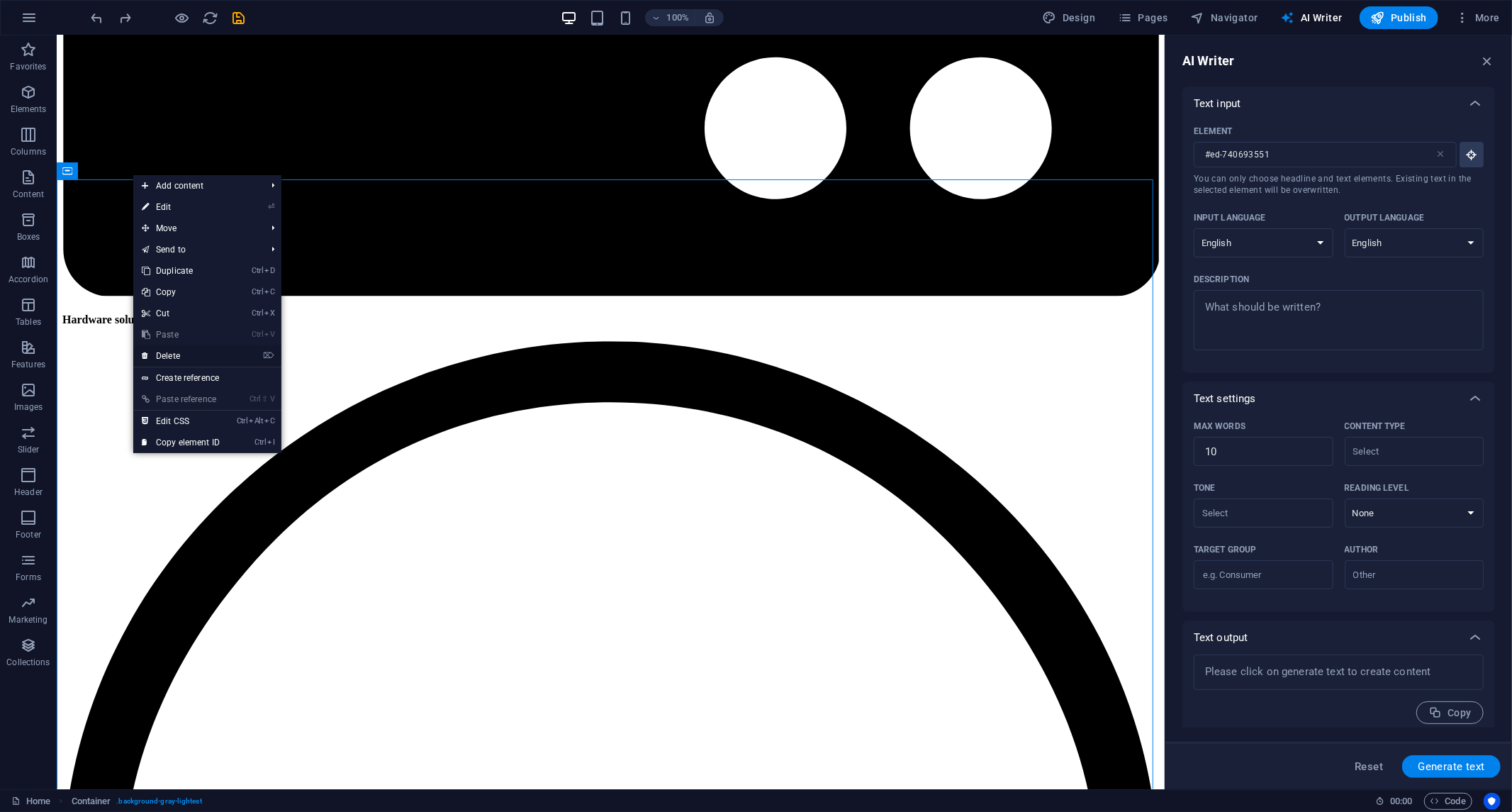
click at [183, 357] on link "⌦ Delete" at bounding box center [181, 355] width 95 height 21
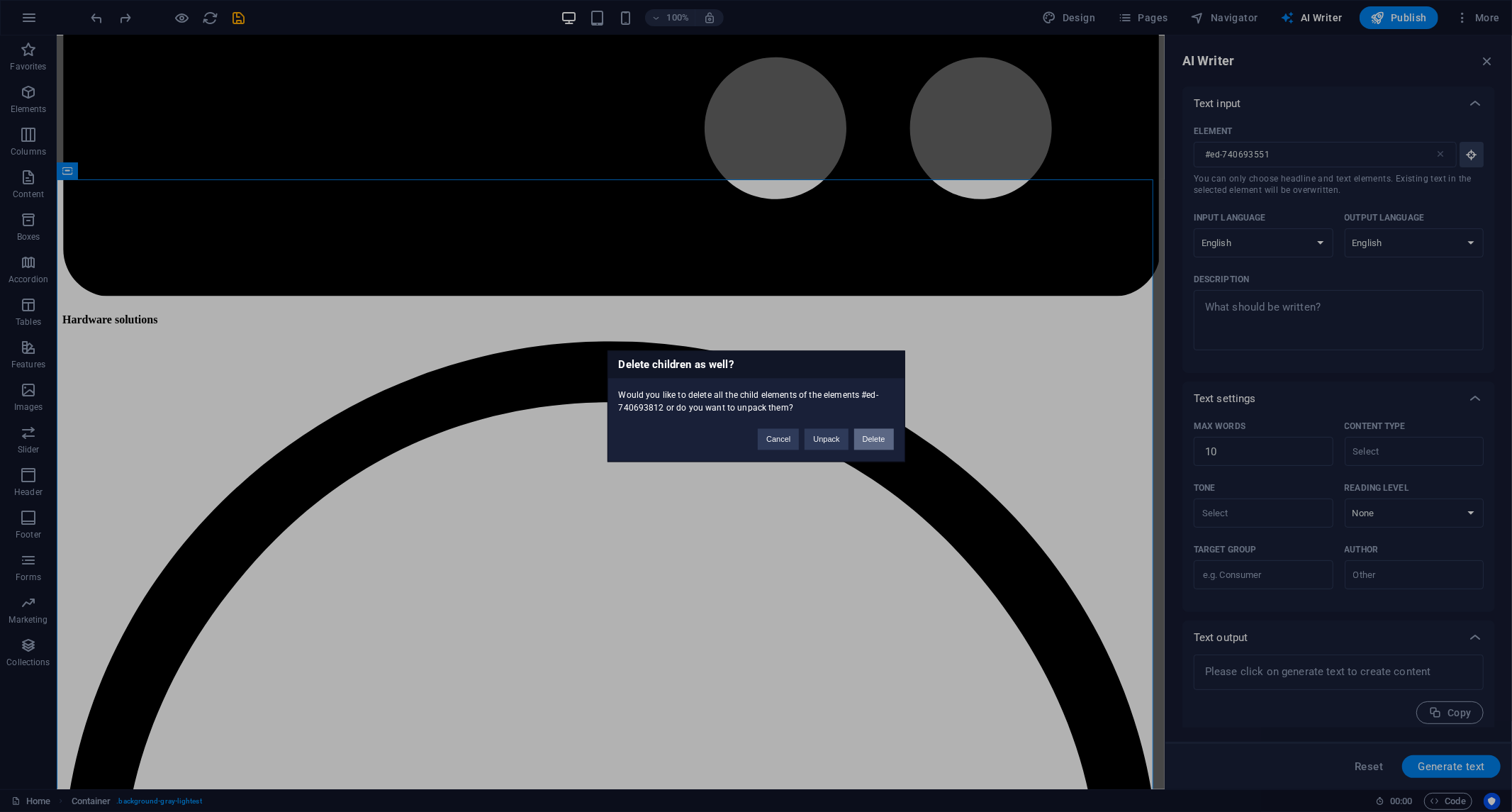
click at [887, 442] on button "Delete" at bounding box center [874, 438] width 40 height 21
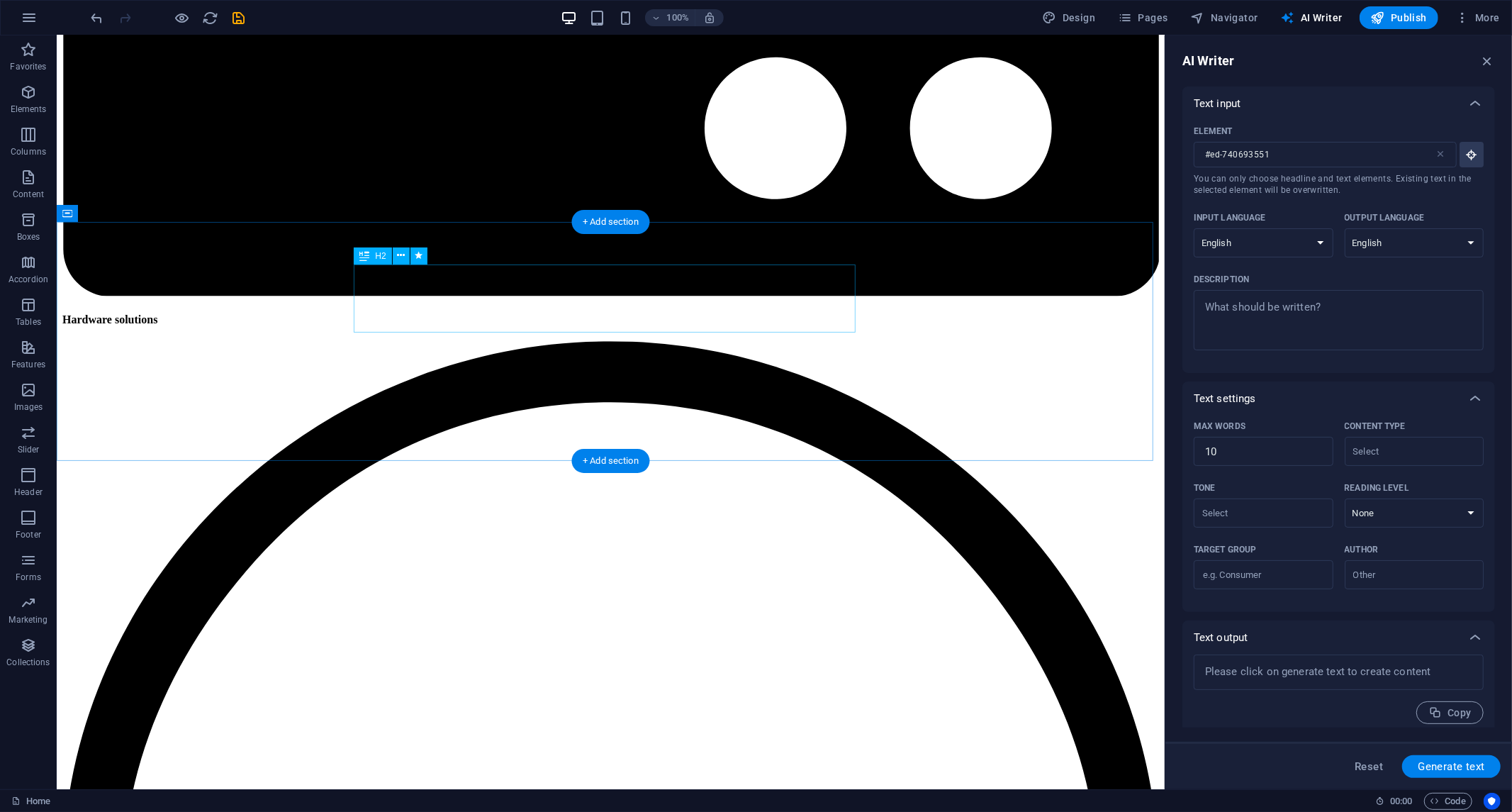
click at [129, 218] on icon at bounding box center [130, 213] width 8 height 15
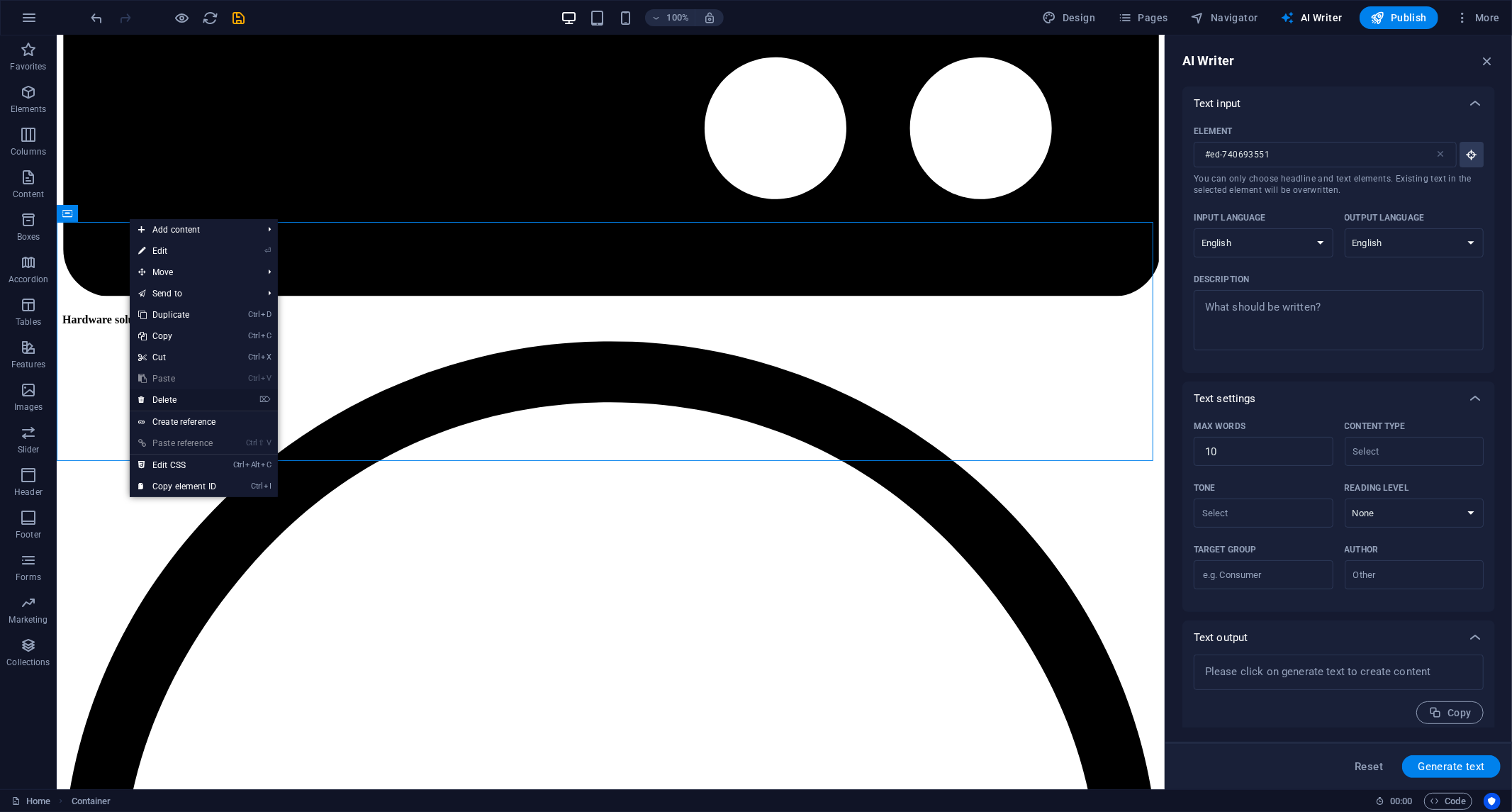
click at [163, 399] on font "Delete" at bounding box center [164, 399] width 24 height 10
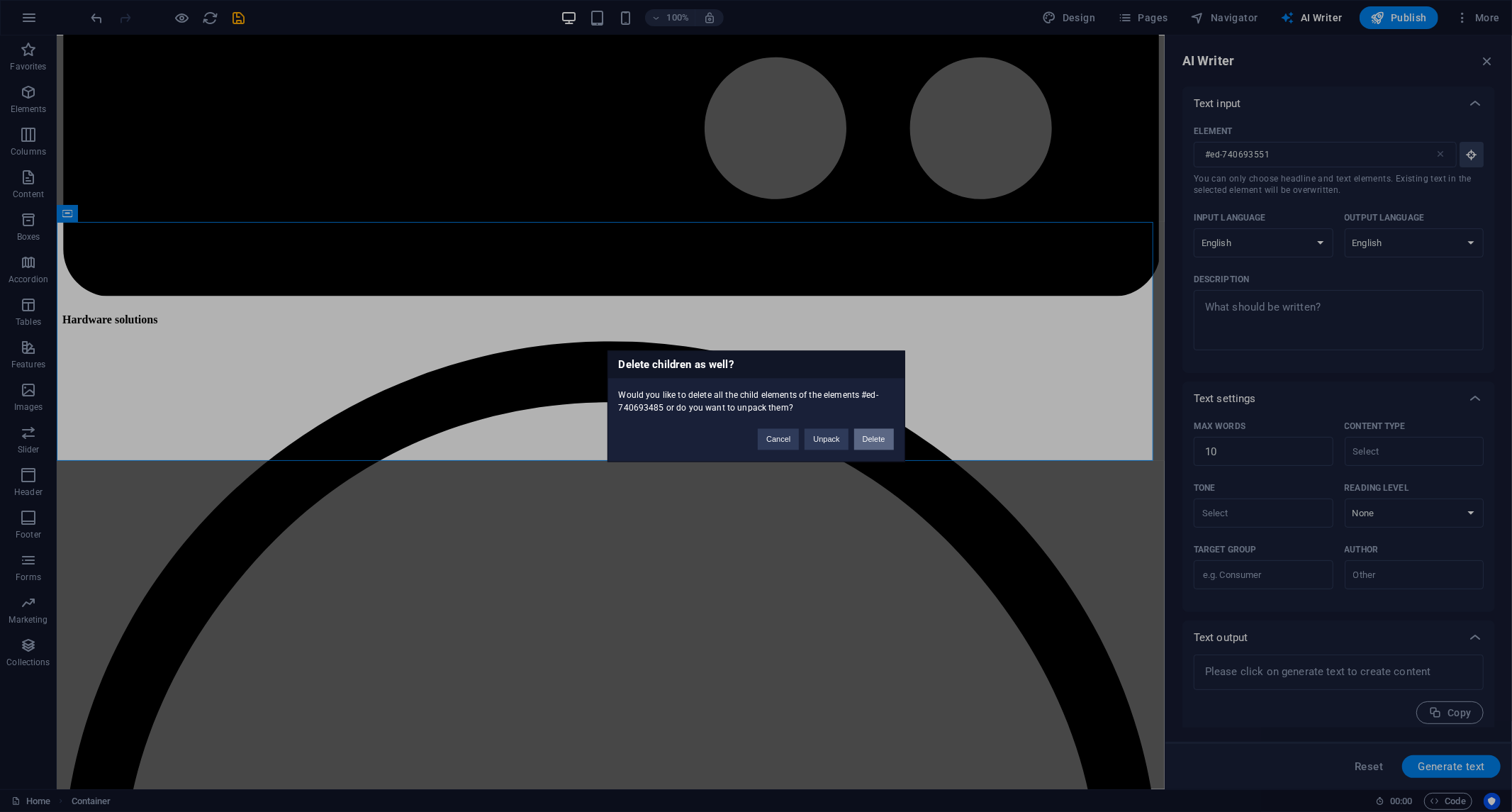
click at [884, 444] on button "Delete" at bounding box center [874, 438] width 40 height 21
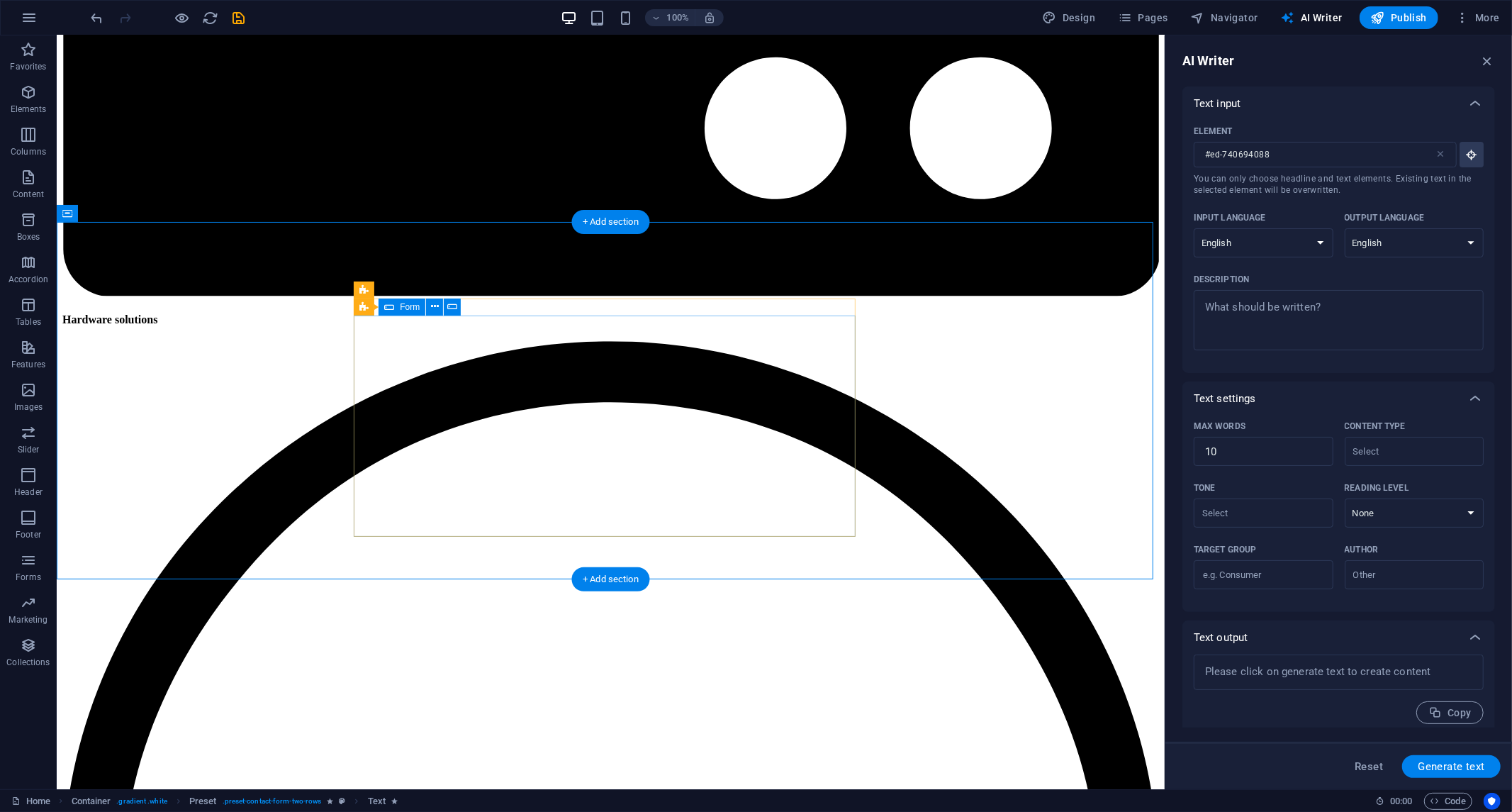
click div "I have read and understand the privacy policy. Unreadable? Regenerate Submit"
click at [422, 501] on icon at bounding box center [423, 499] width 8 height 15
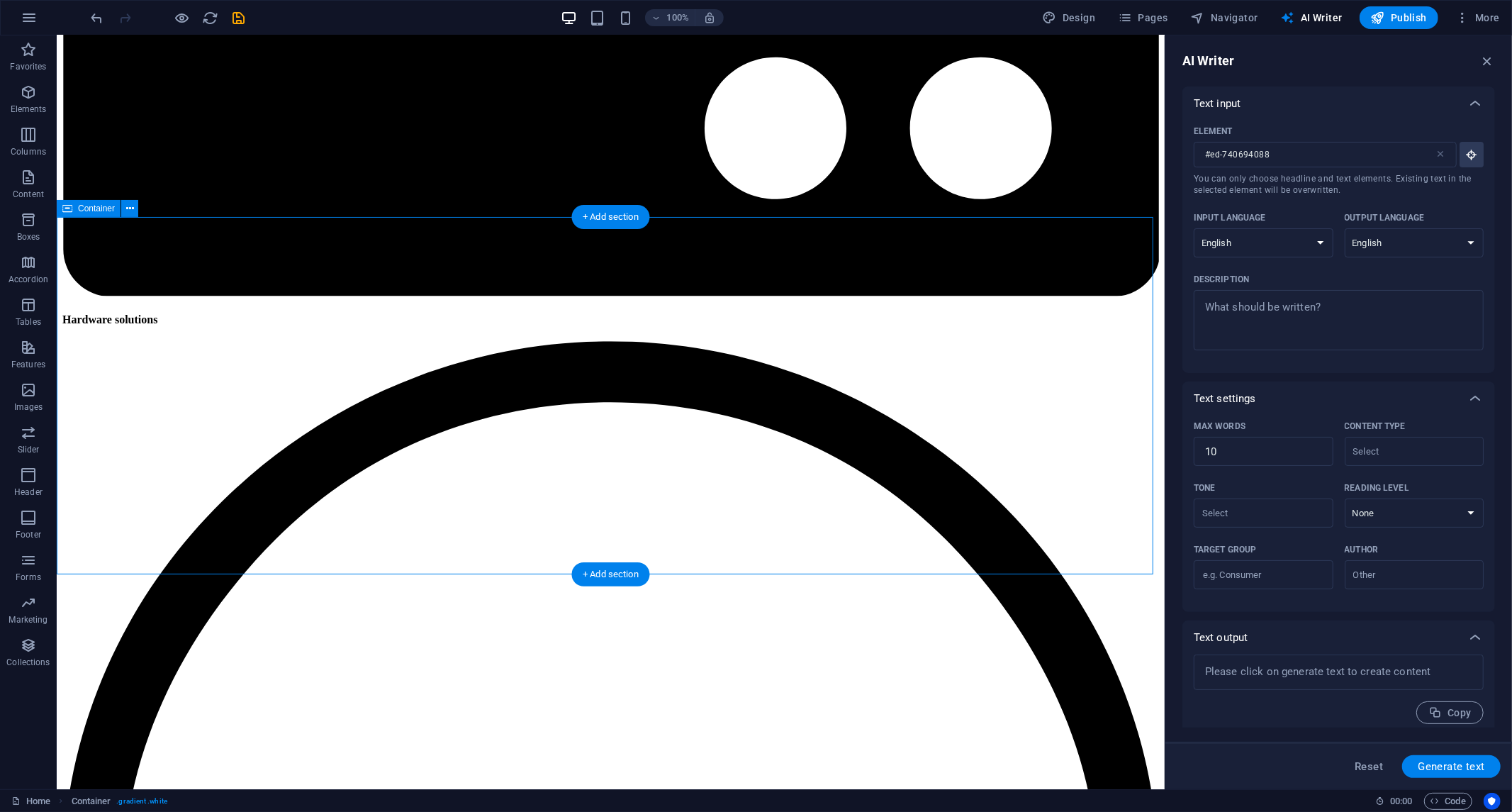
scroll to position [2822, 0]
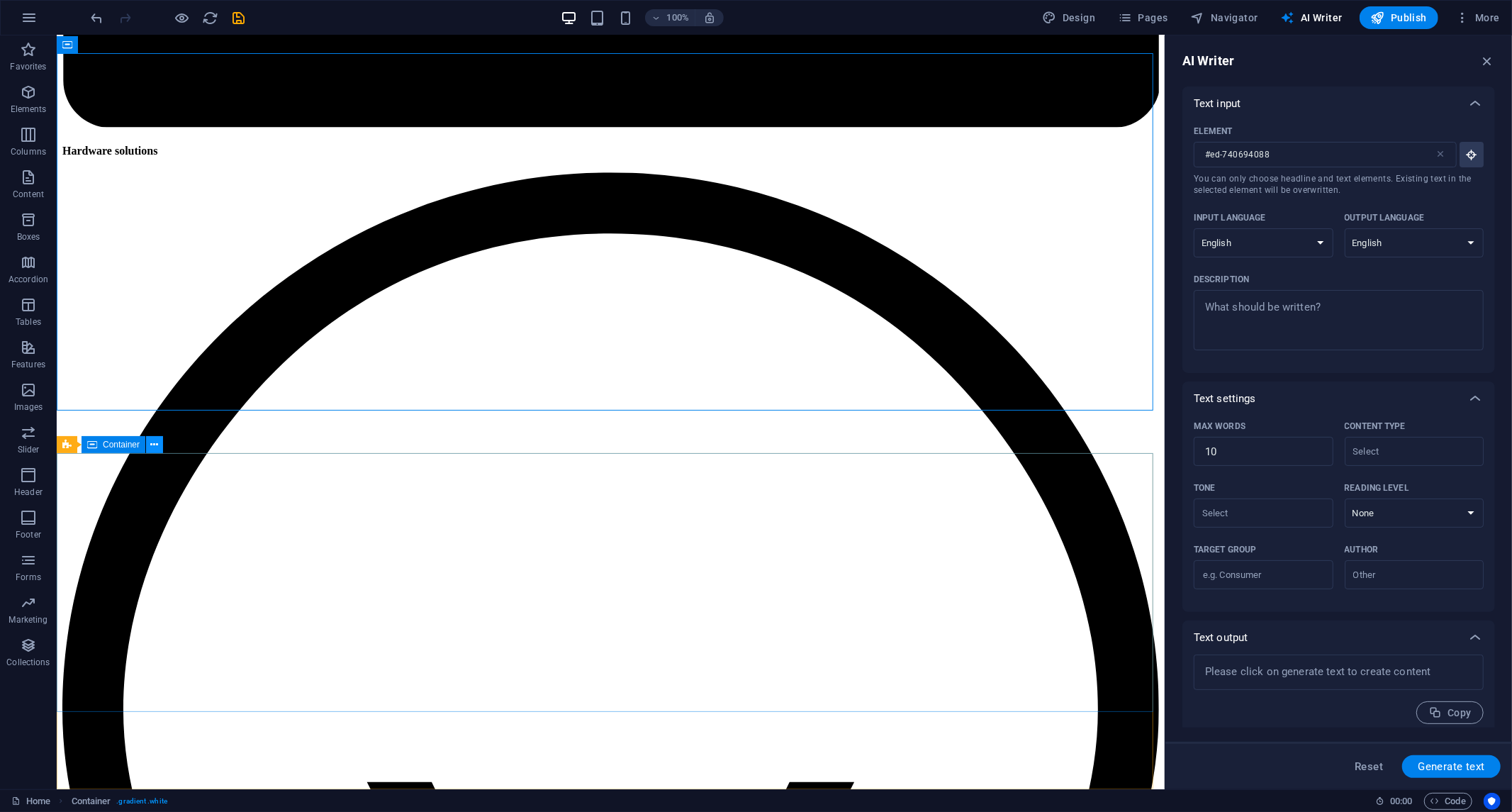
click at [156, 443] on icon at bounding box center [155, 444] width 8 height 15
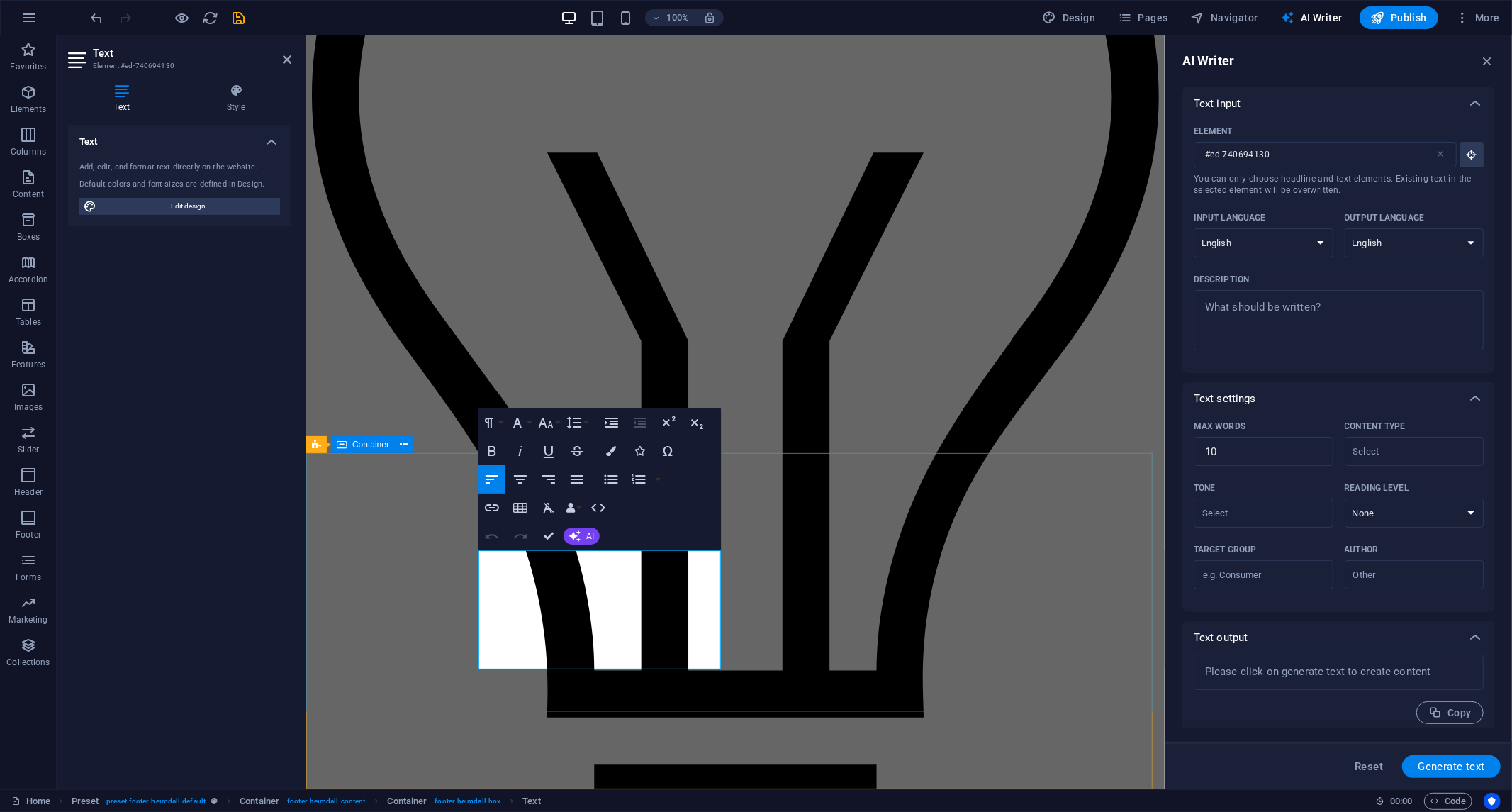
drag, startPoint x: 337, startPoint y: 549, endPoint x: 651, endPoint y: 543, distance: 314.1
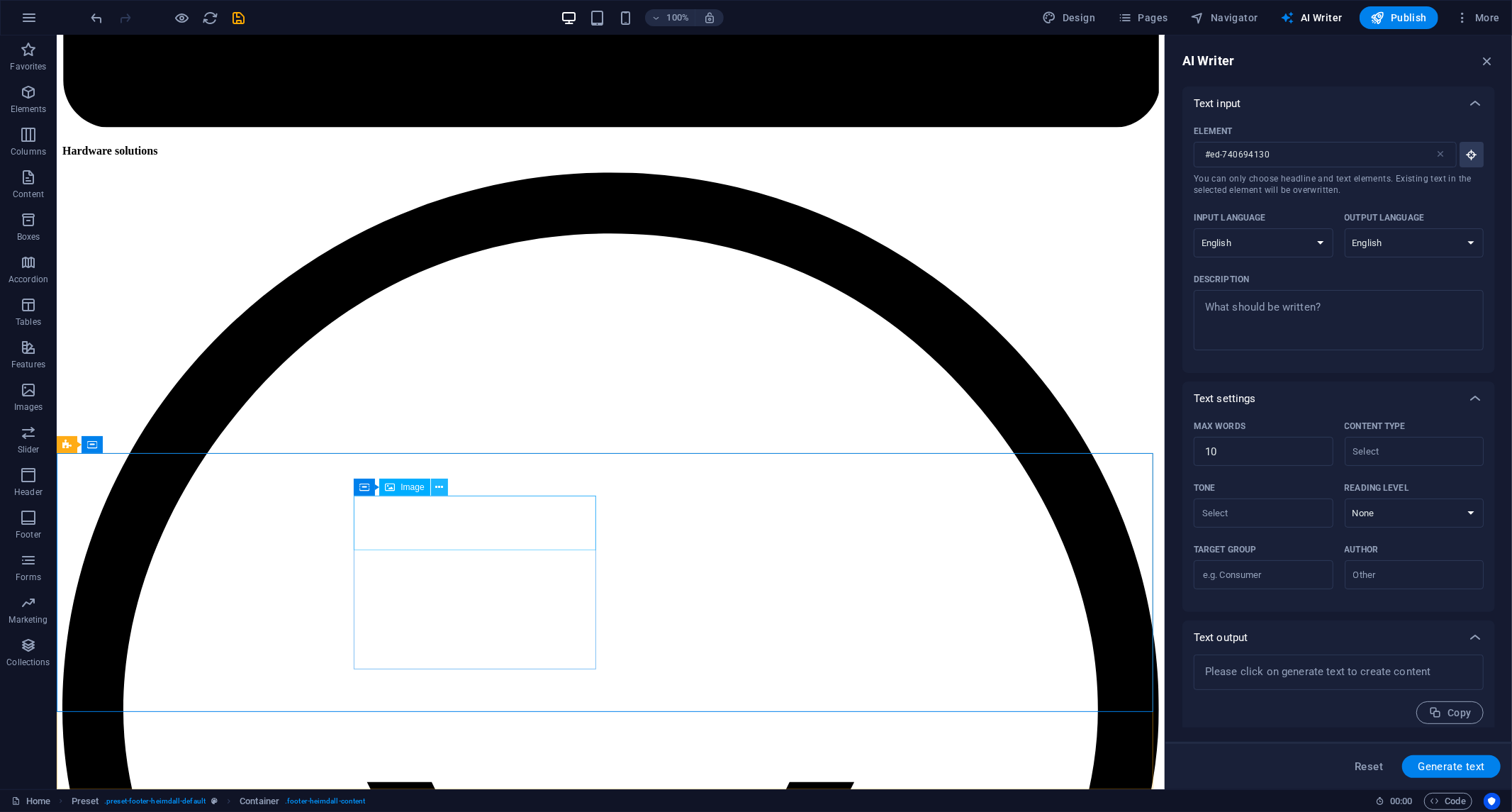
click at [447, 481] on button at bounding box center [440, 487] width 17 height 17
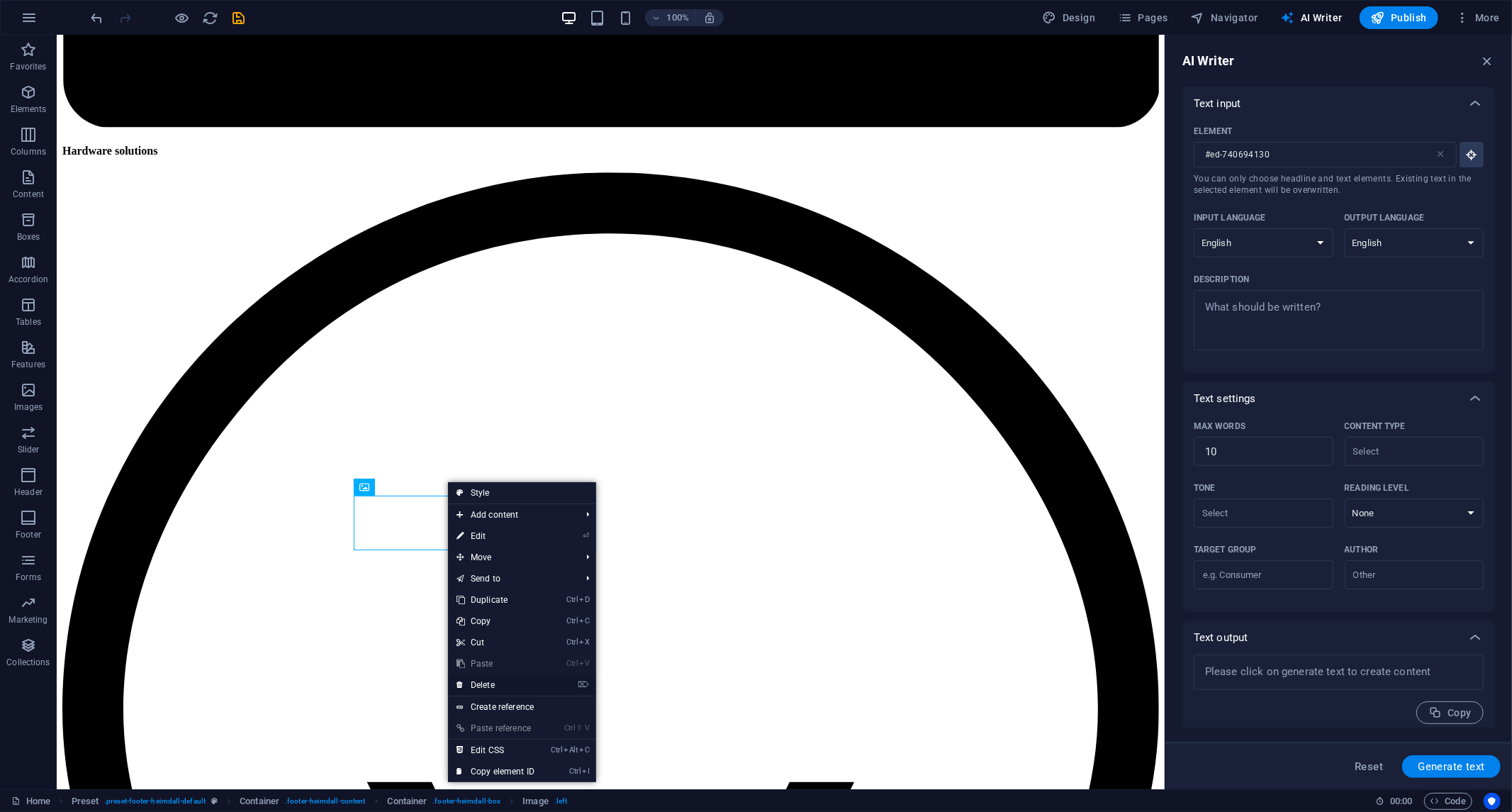
click at [490, 680] on font "Delete" at bounding box center [482, 685] width 24 height 10
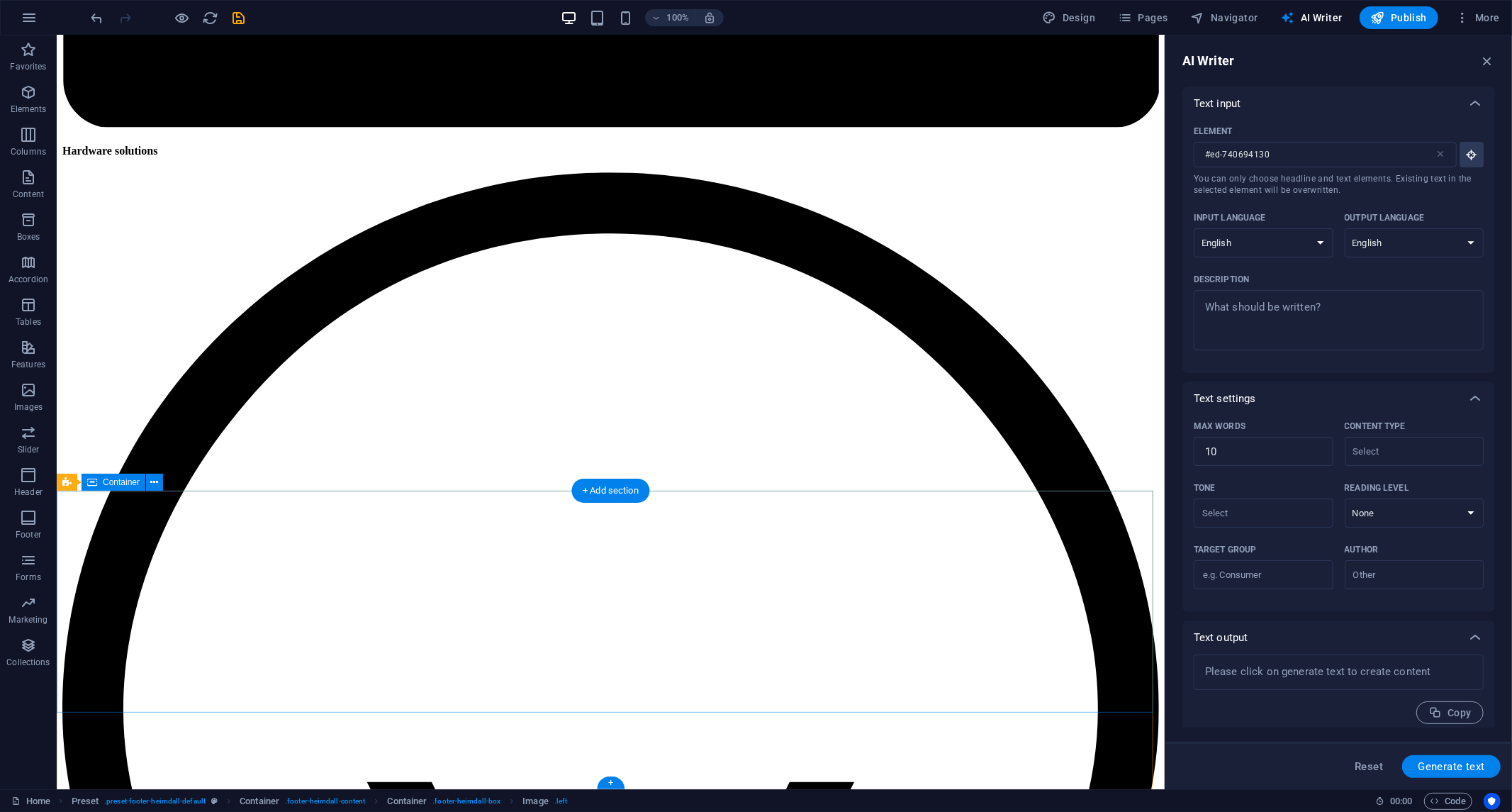
scroll to position [2784, 0]
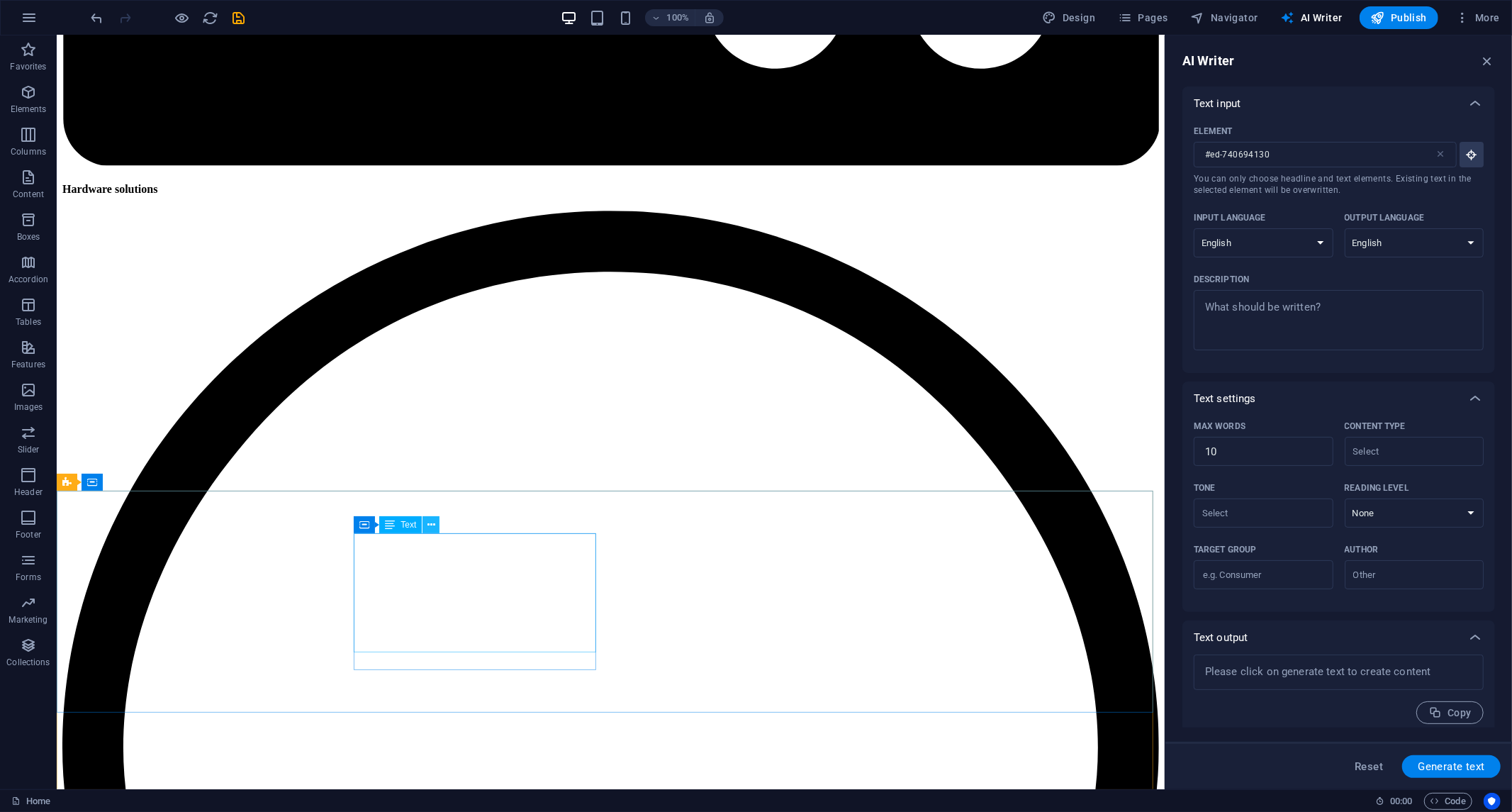
click at [430, 527] on icon at bounding box center [431, 525] width 8 height 15
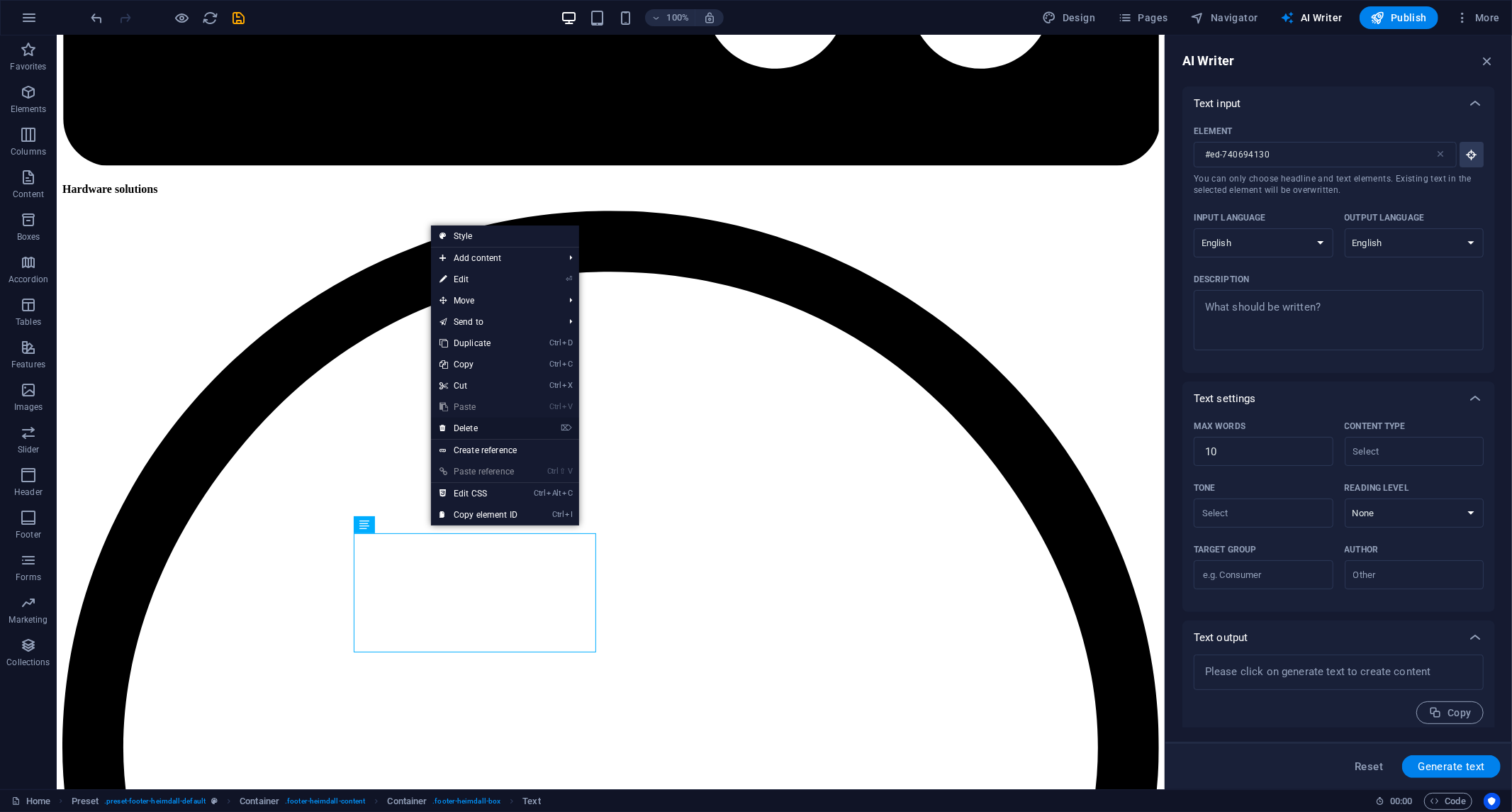
click at [460, 427] on font "Delete" at bounding box center [465, 428] width 24 height 10
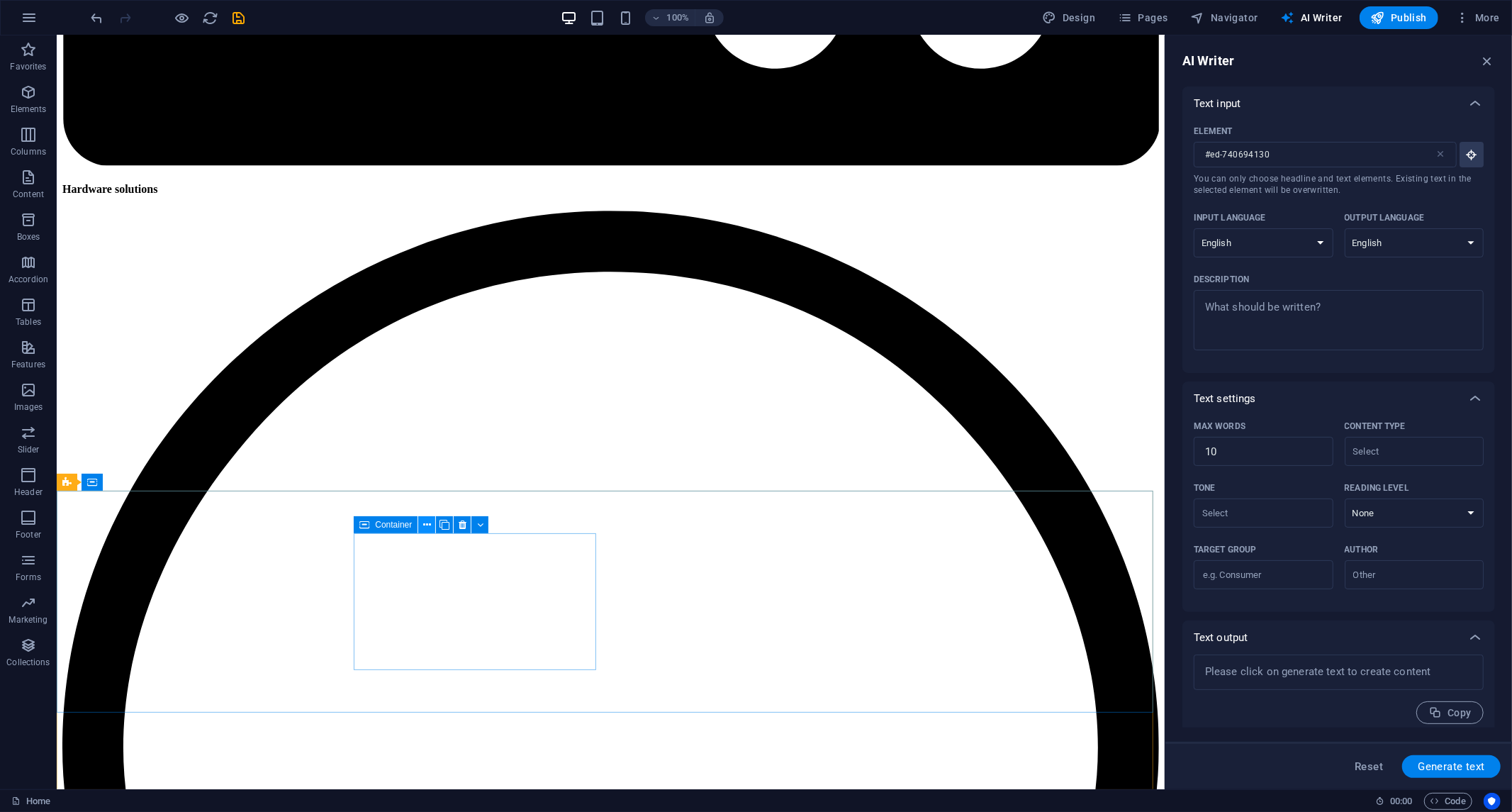
click at [428, 522] on icon at bounding box center [427, 525] width 8 height 15
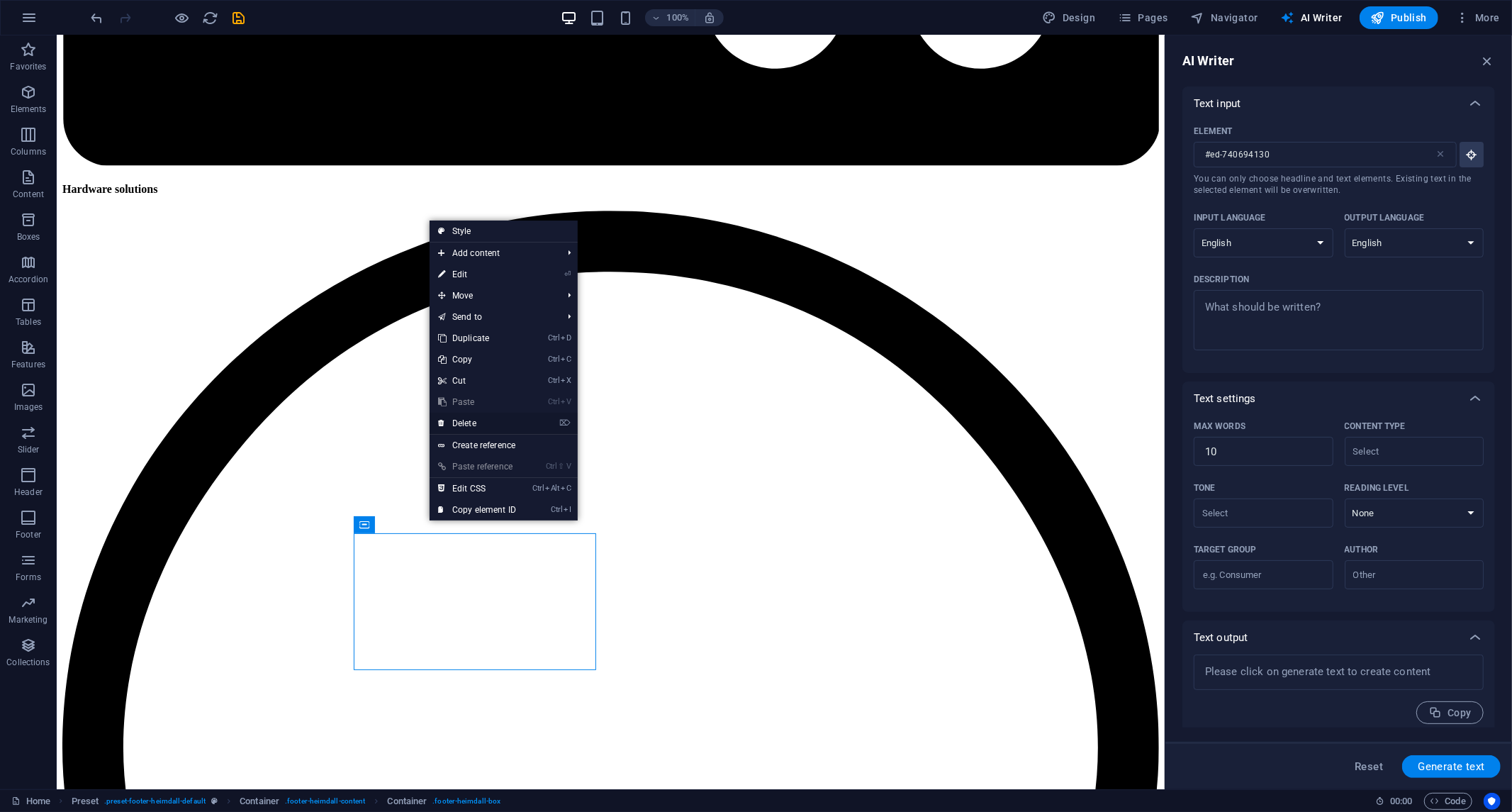
click at [468, 423] on font "Delete" at bounding box center [464, 423] width 24 height 10
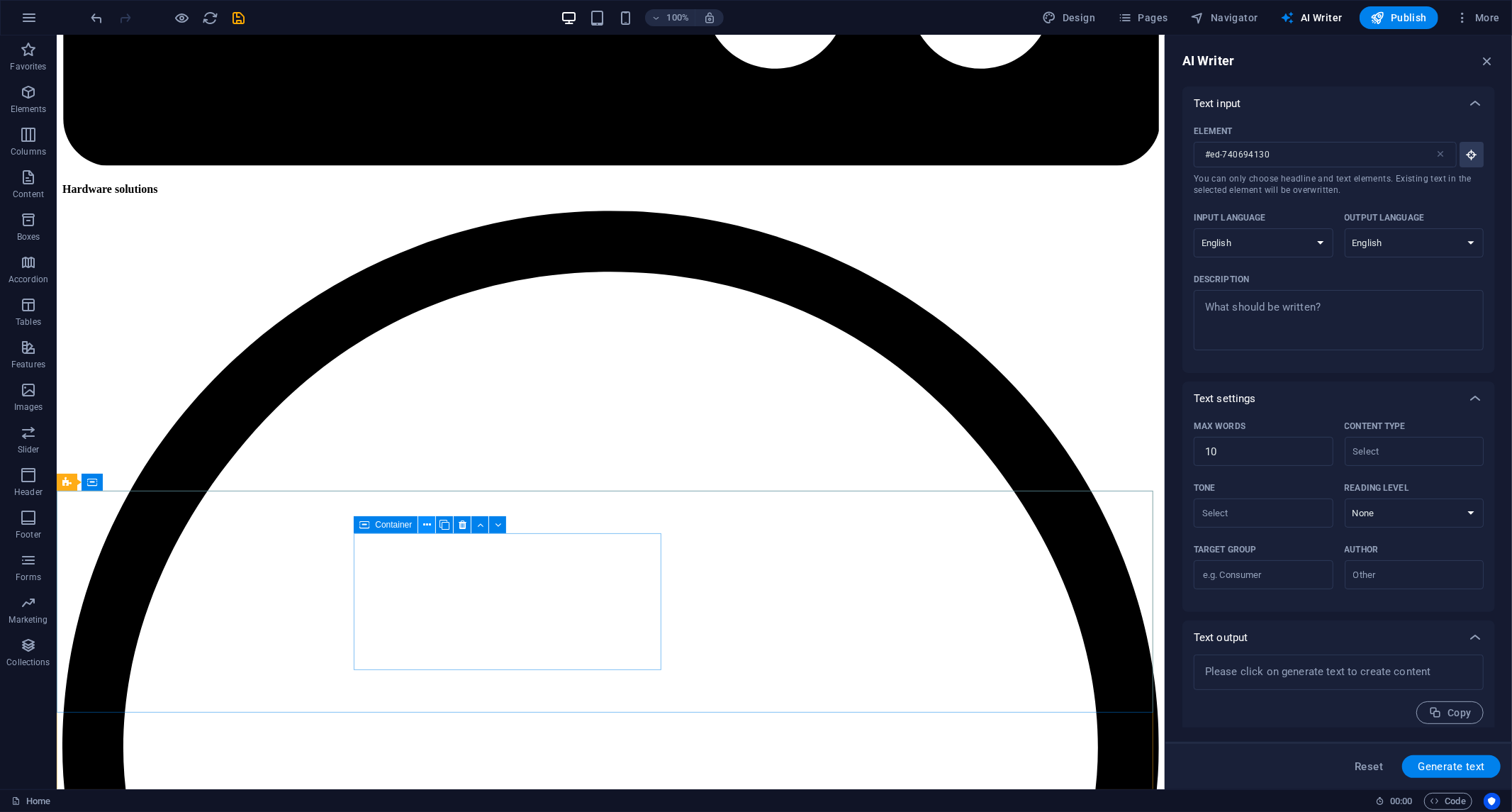
click at [420, 520] on button at bounding box center [427, 525] width 17 height 17
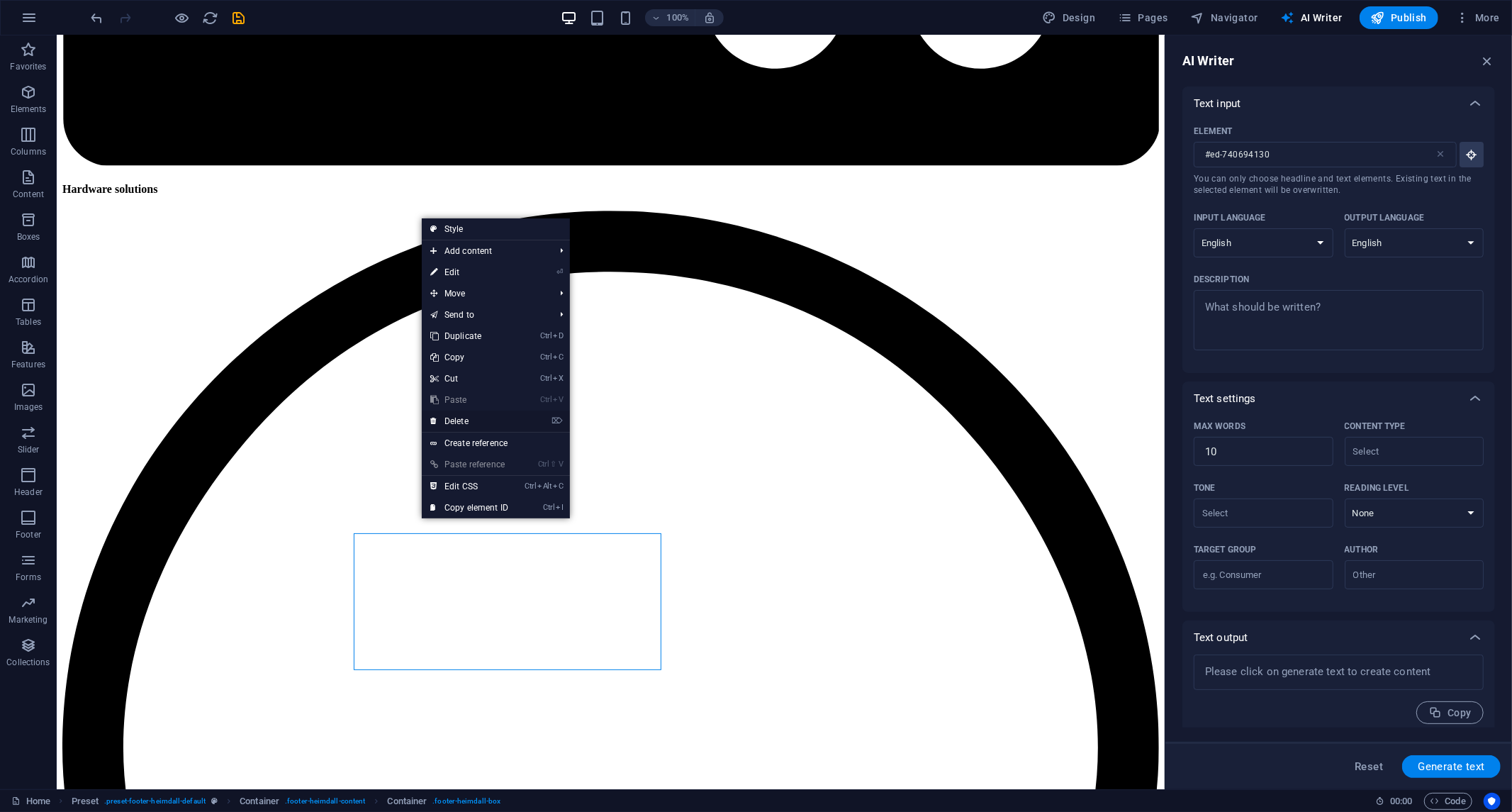
click at [458, 420] on font "Delete" at bounding box center [456, 421] width 24 height 10
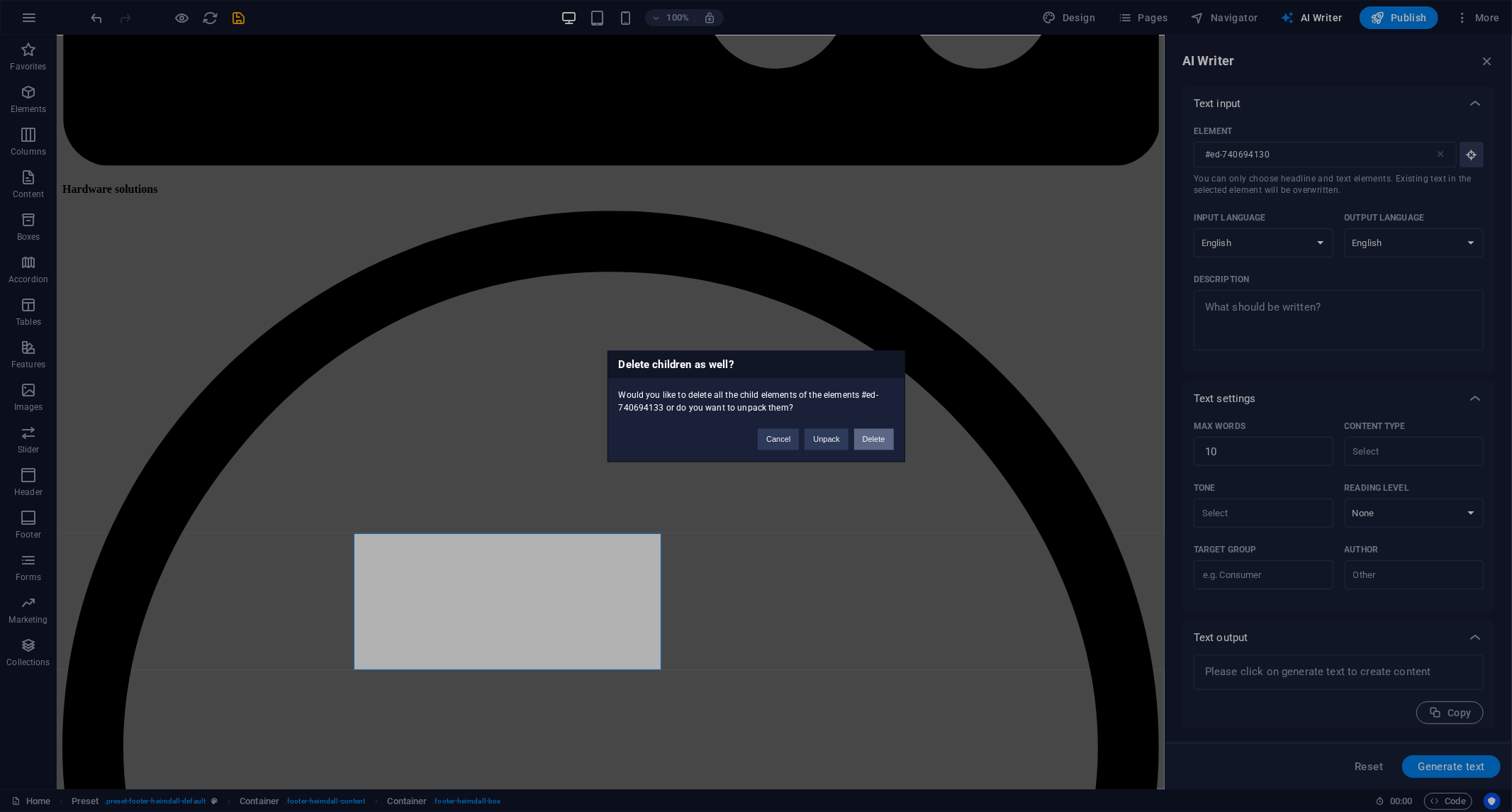
drag, startPoint x: 877, startPoint y: 442, endPoint x: 820, endPoint y: 406, distance: 67.4
click at [877, 442] on font "Delete" at bounding box center [874, 439] width 22 height 9
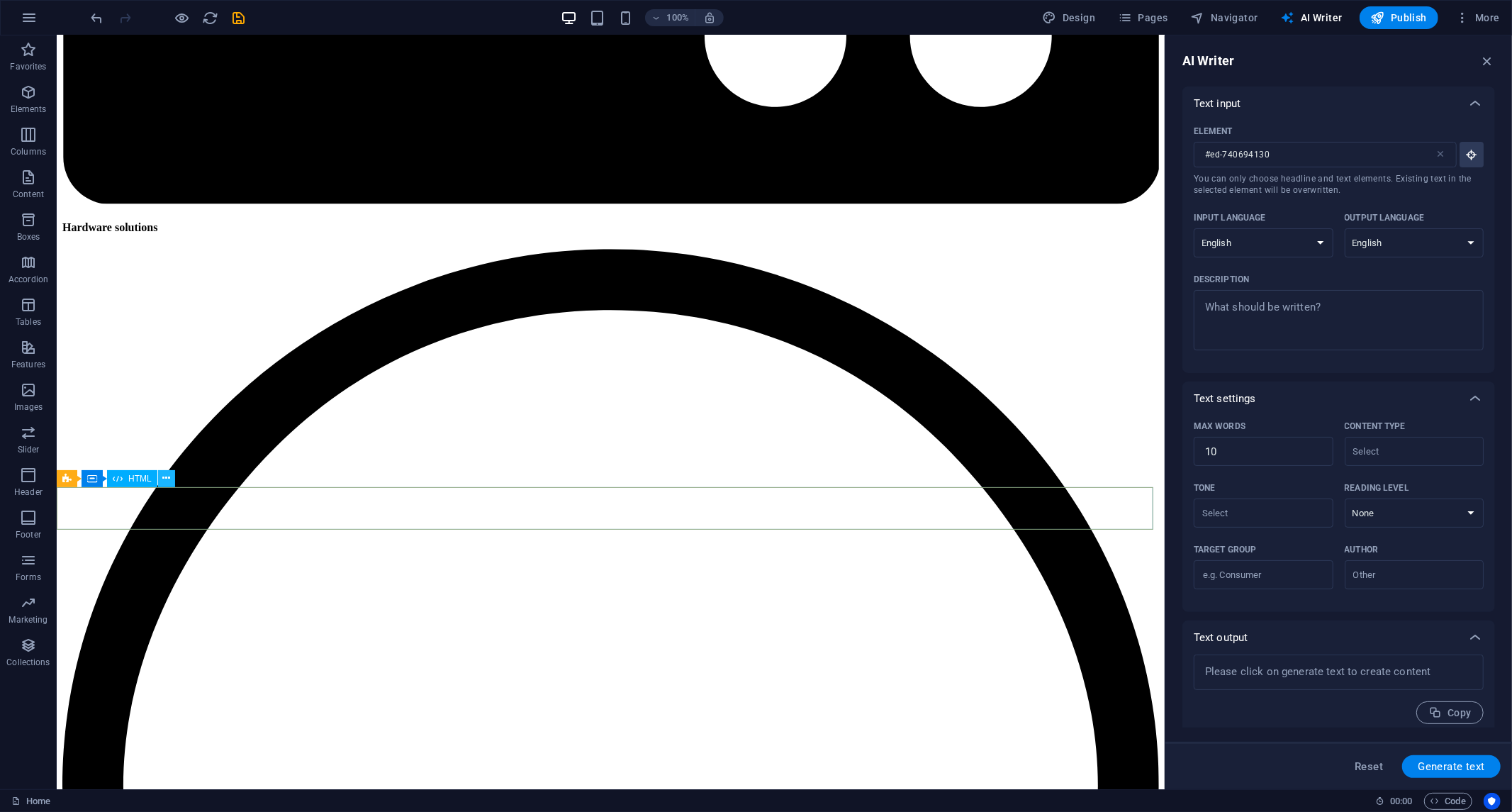
click at [167, 480] on icon at bounding box center [166, 478] width 8 height 15
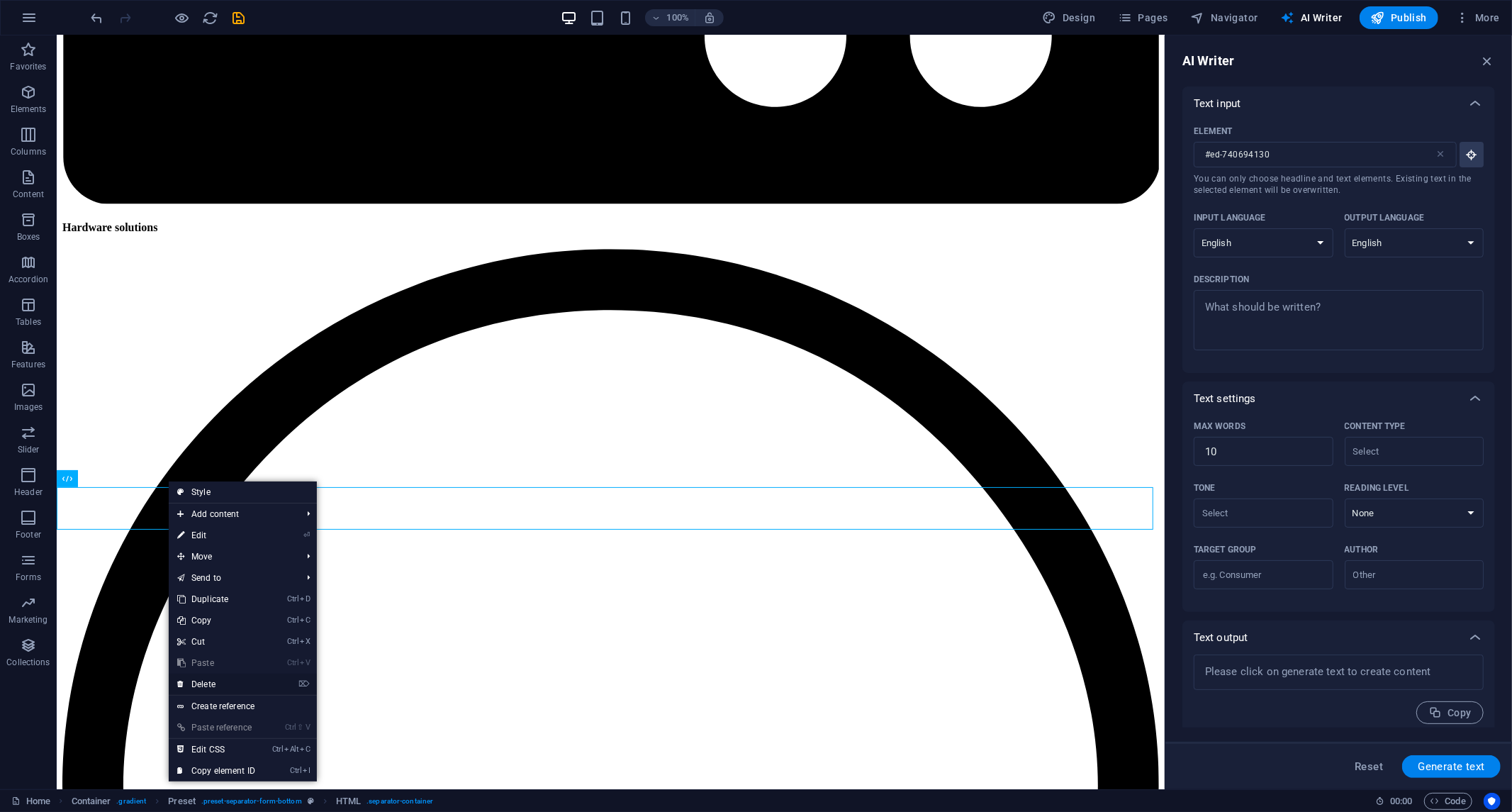
click at [228, 677] on link "⌦ Delete" at bounding box center [216, 684] width 95 height 21
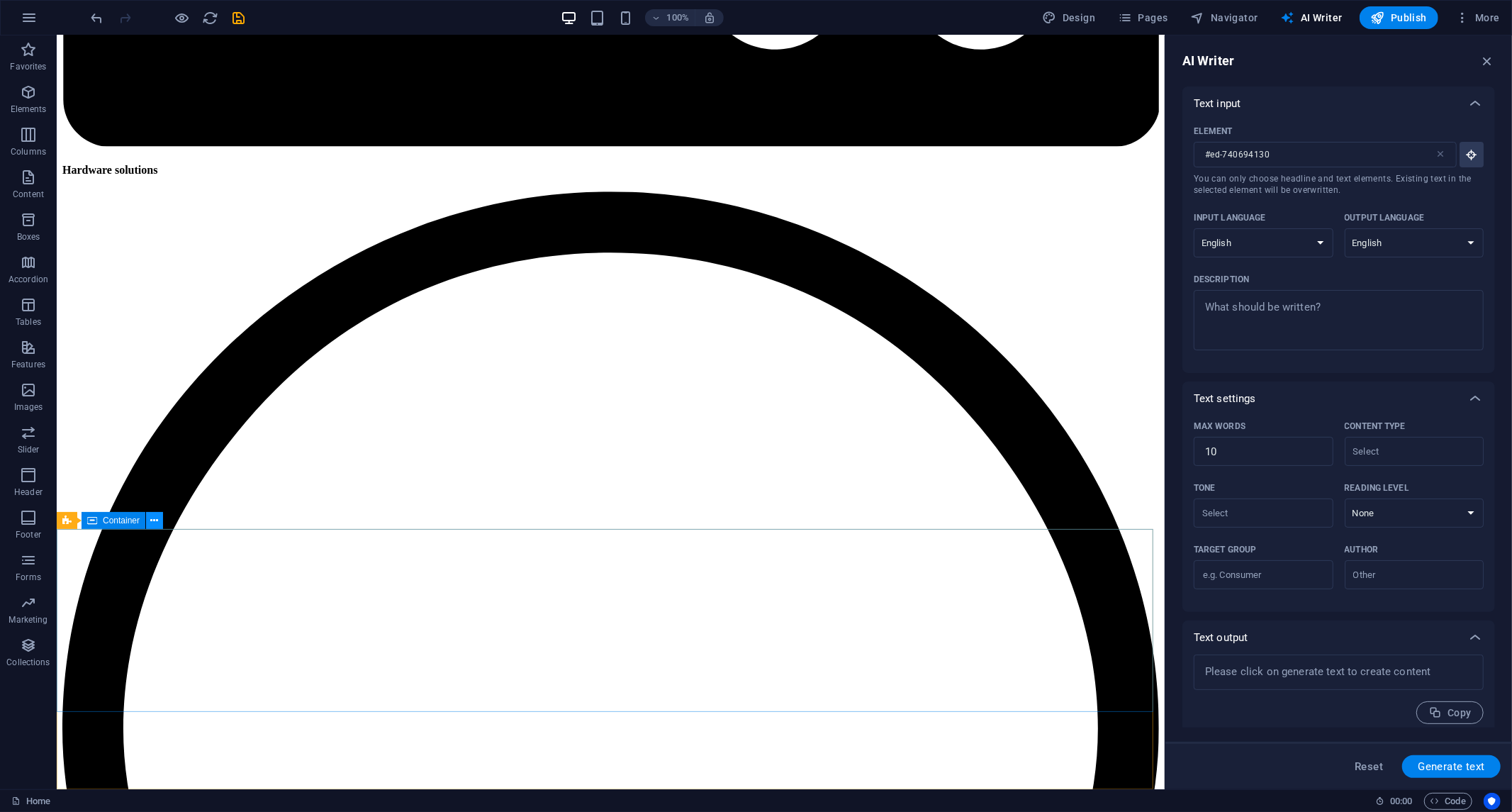
click at [154, 514] on icon at bounding box center [155, 520] width 8 height 15
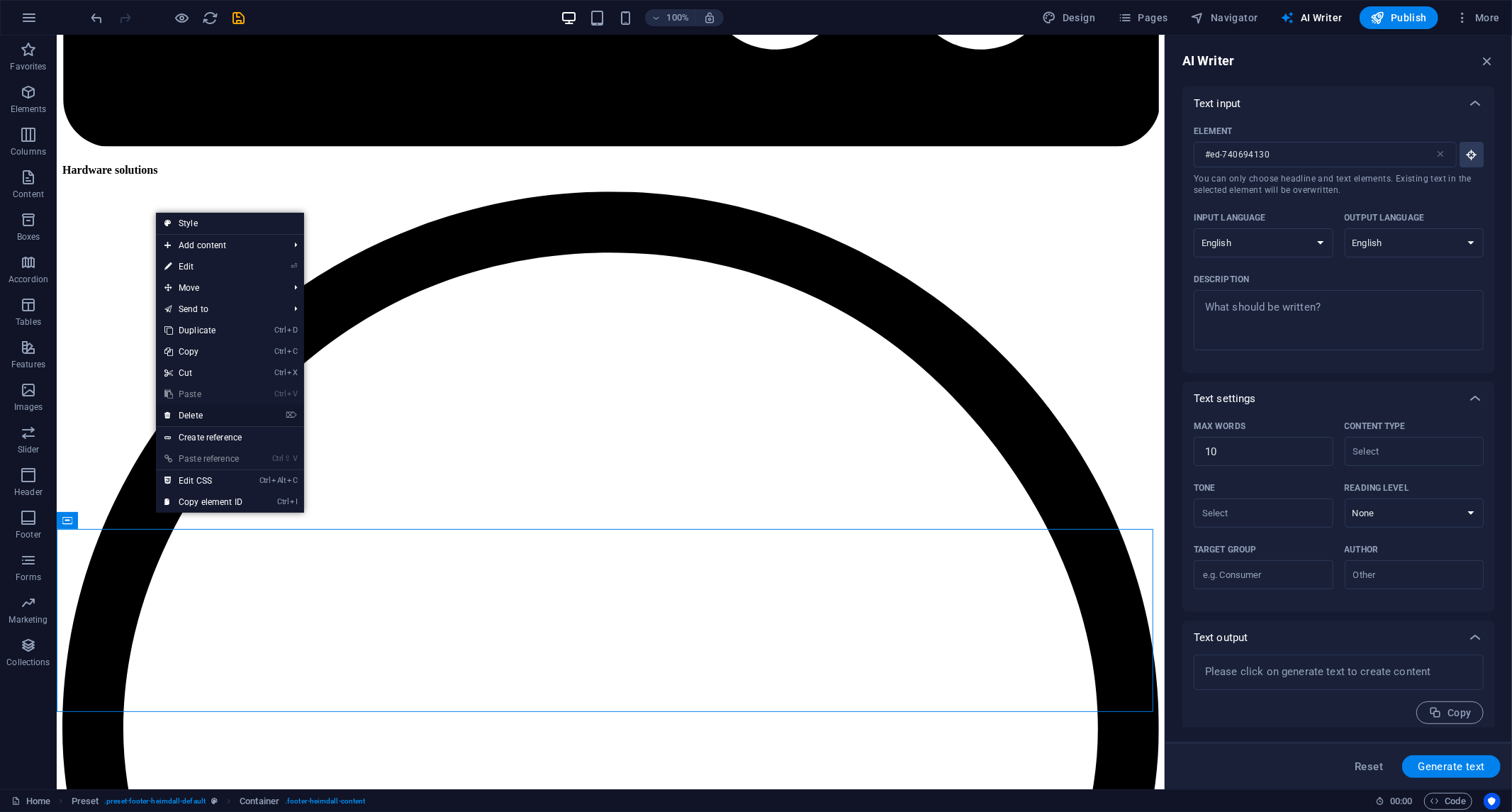
click at [197, 413] on font "Delete" at bounding box center [190, 415] width 24 height 10
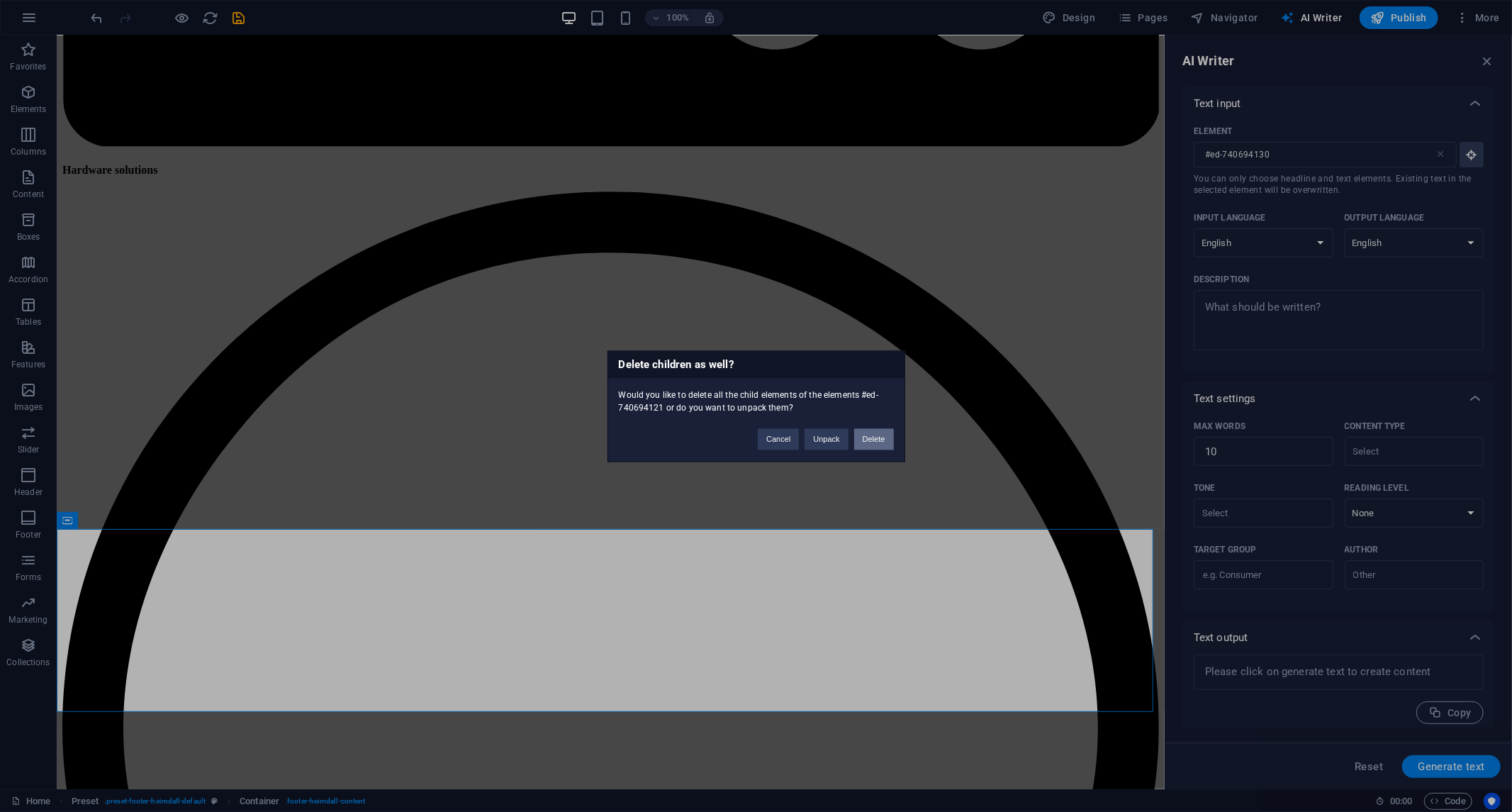
click at [884, 431] on button "Delete" at bounding box center [874, 438] width 40 height 21
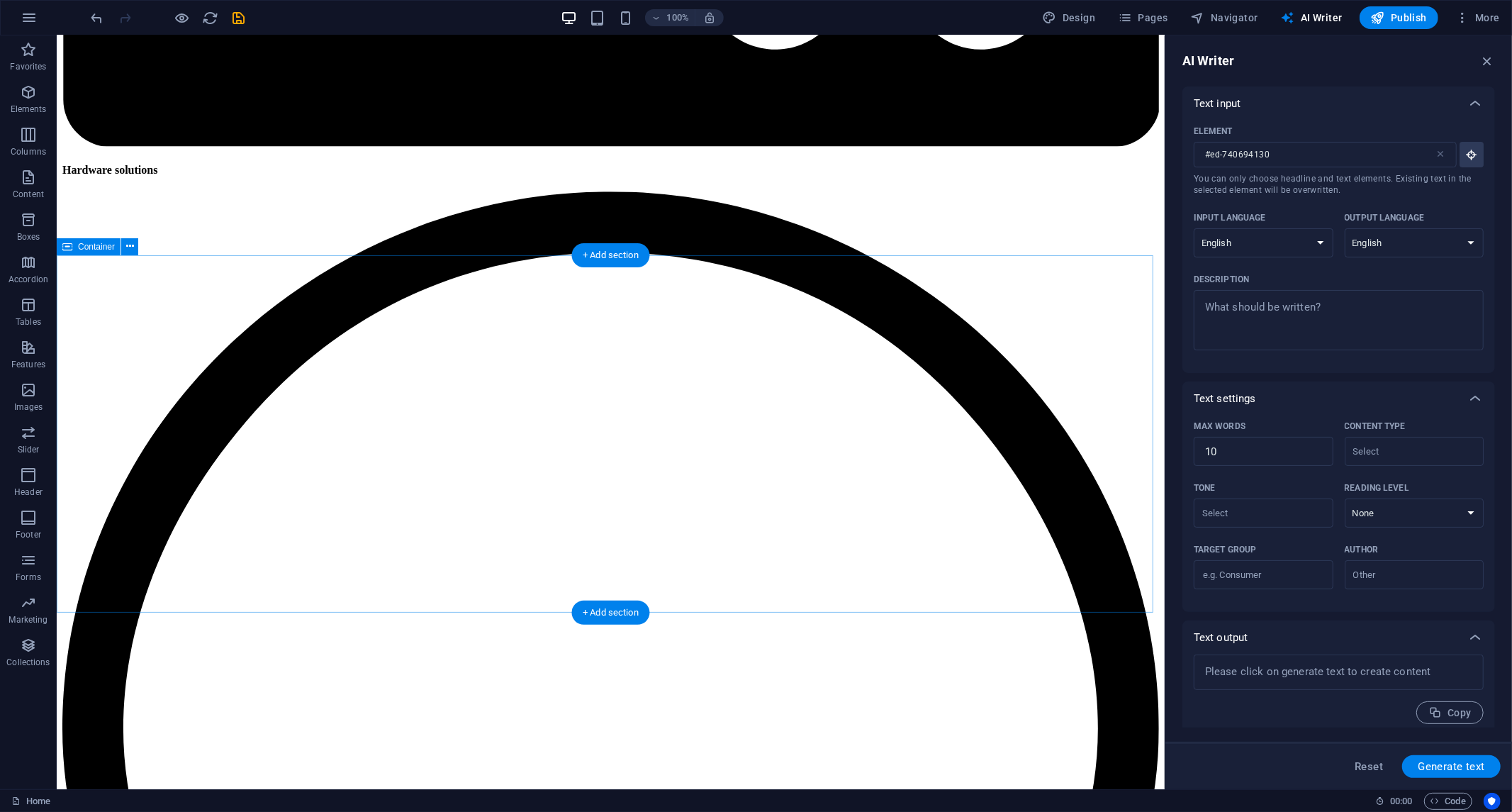
scroll to position [2621, 0]
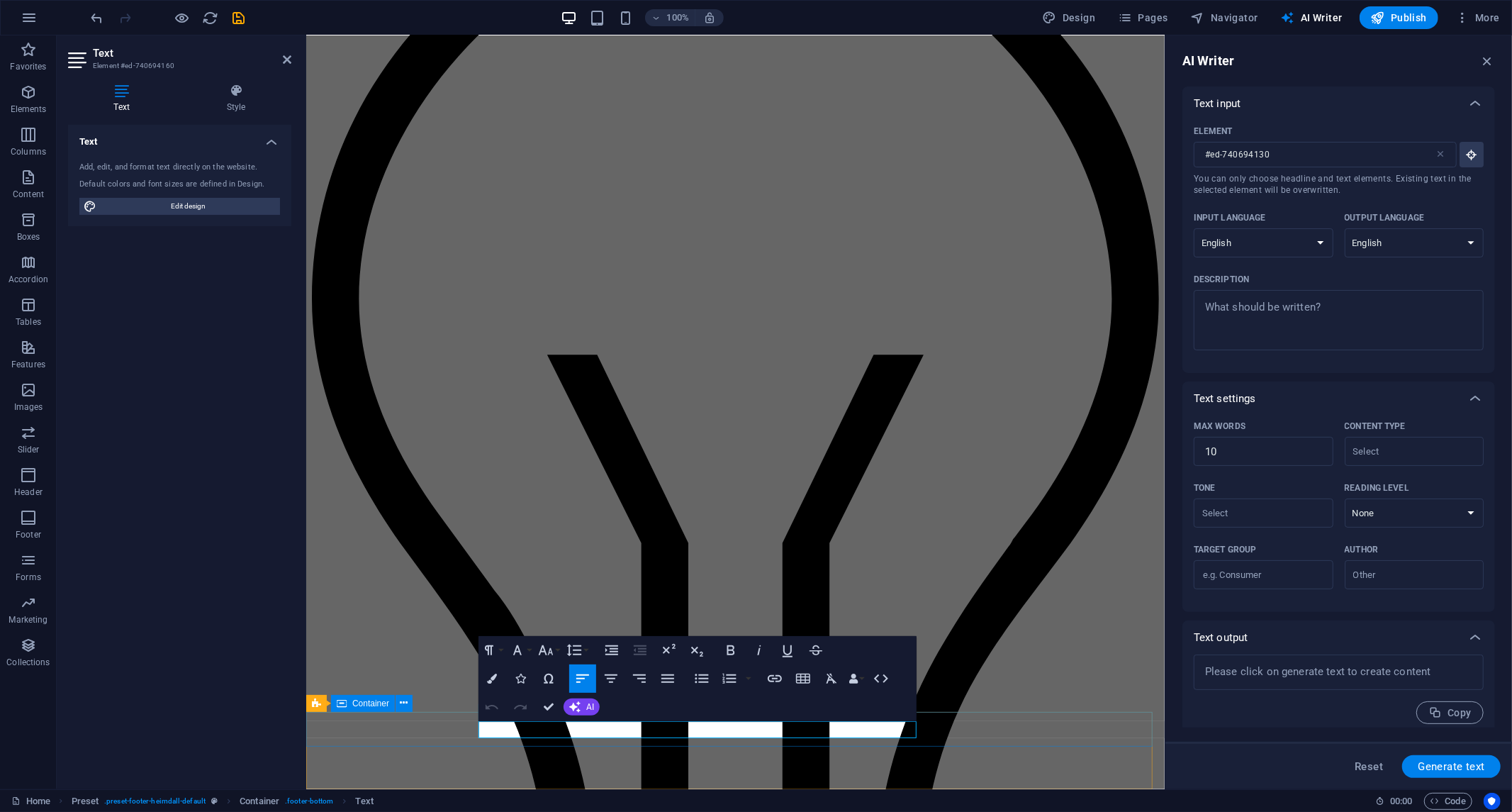
type input "#ed-740694160"
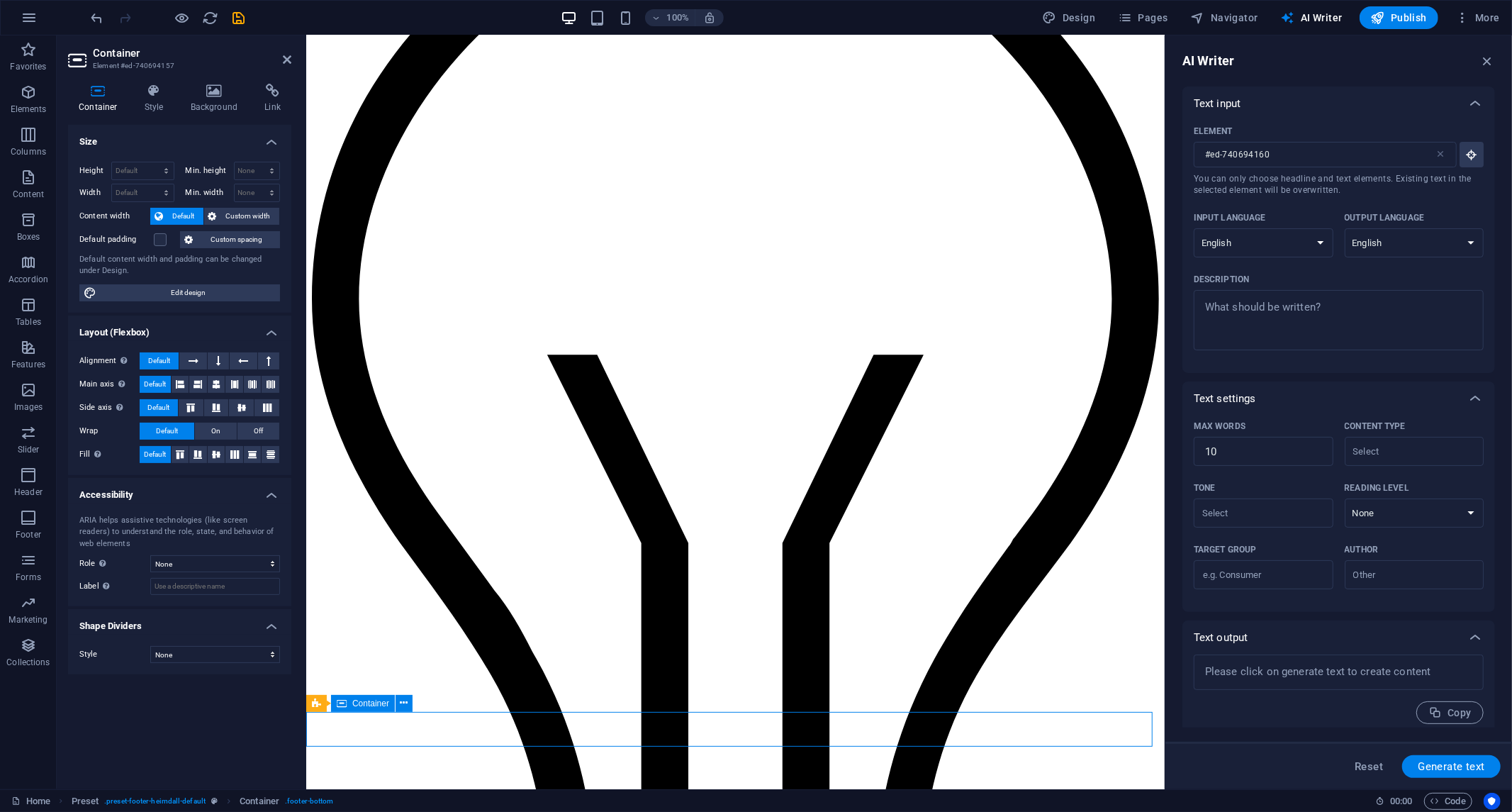
click at [1018, 715] on icon at bounding box center [1019, 713] width 8 height 15
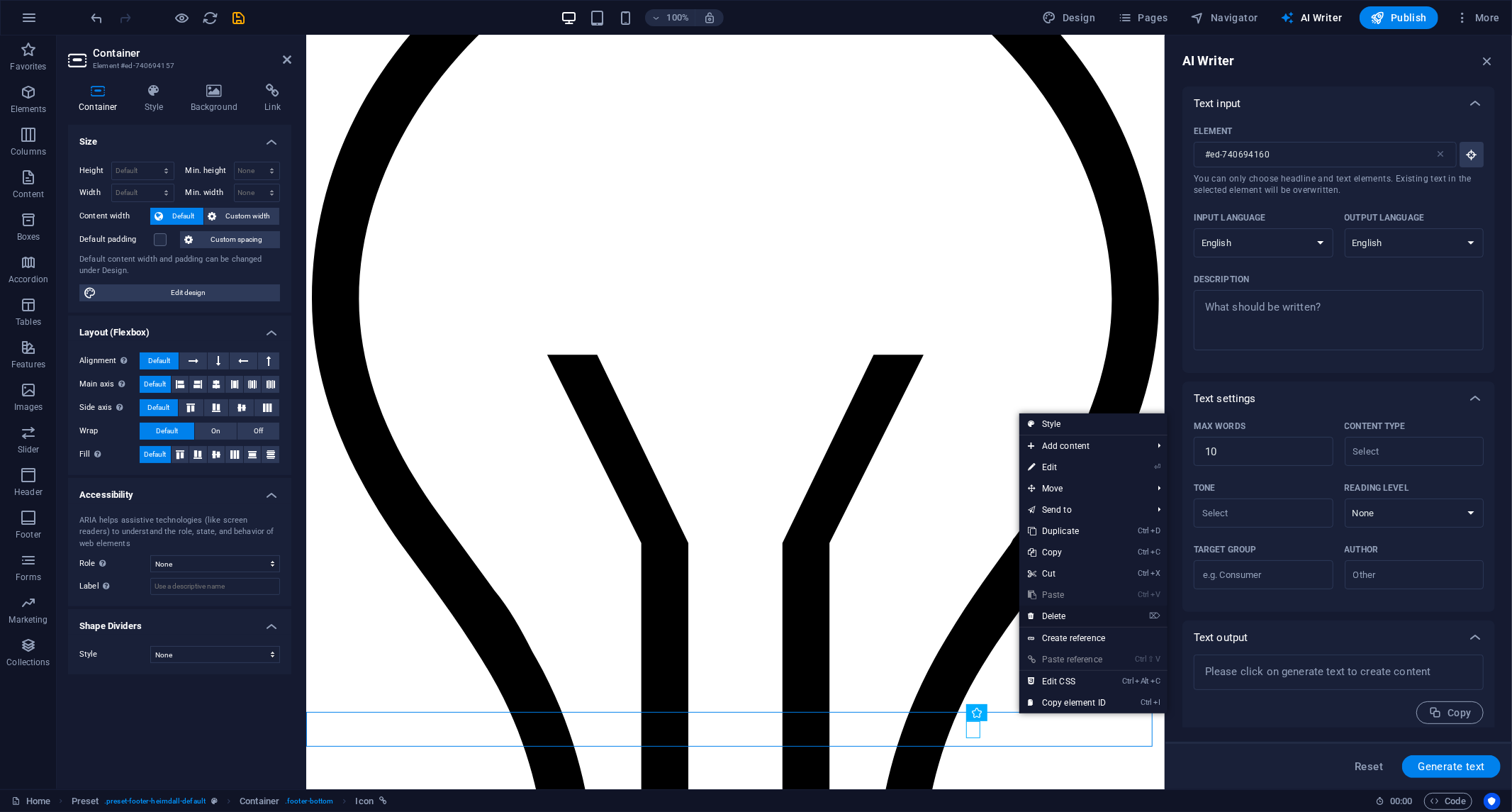
click at [1051, 614] on font "Delete" at bounding box center [1054, 616] width 24 height 10
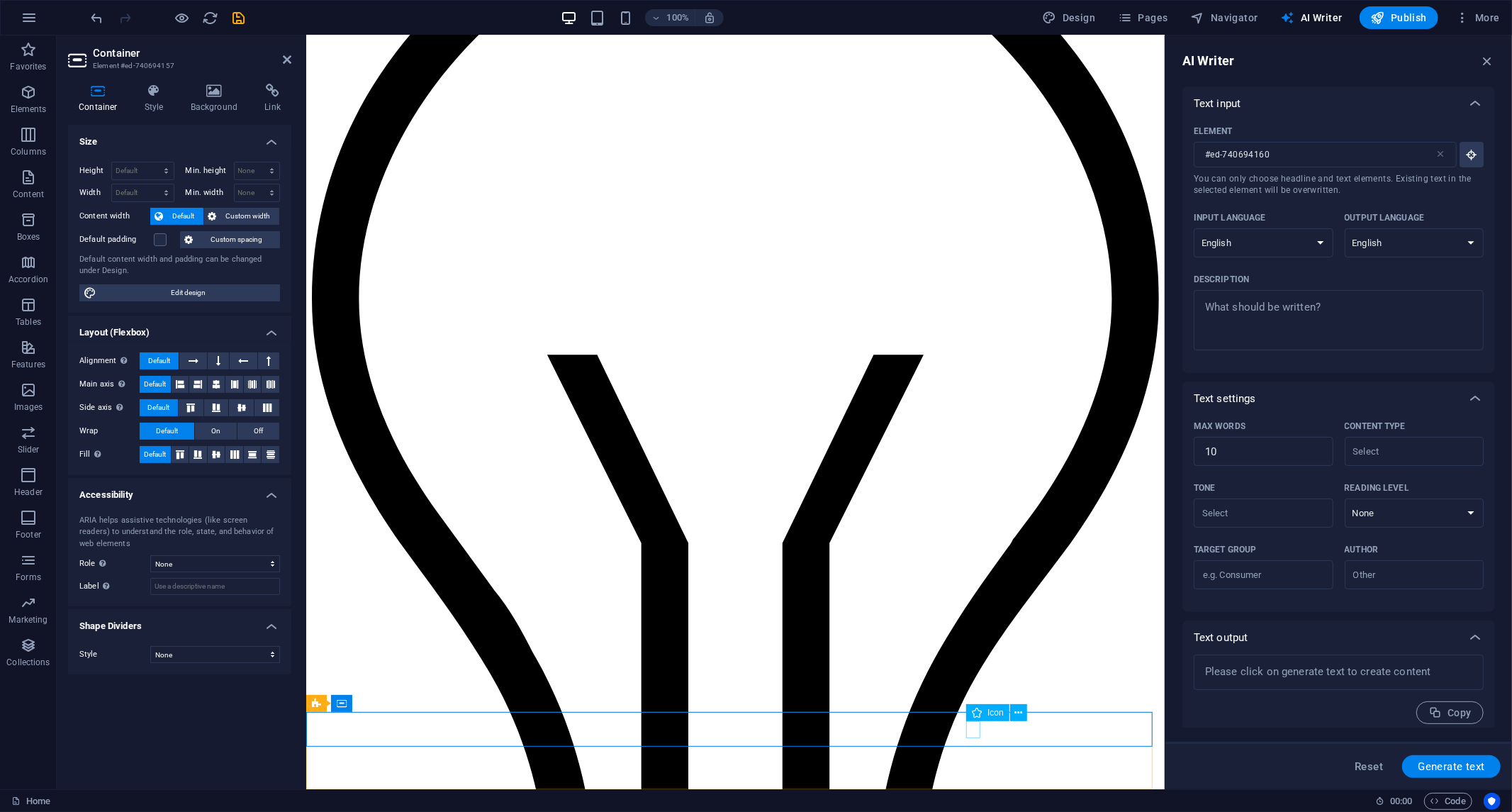
click at [975, 721] on div "Icon" at bounding box center [1001, 713] width 71 height 18
click at [301, 468] on div "Container Style Background Link Size Height Default px rem % vh vw Min. height …" at bounding box center [179, 430] width 246 height 717
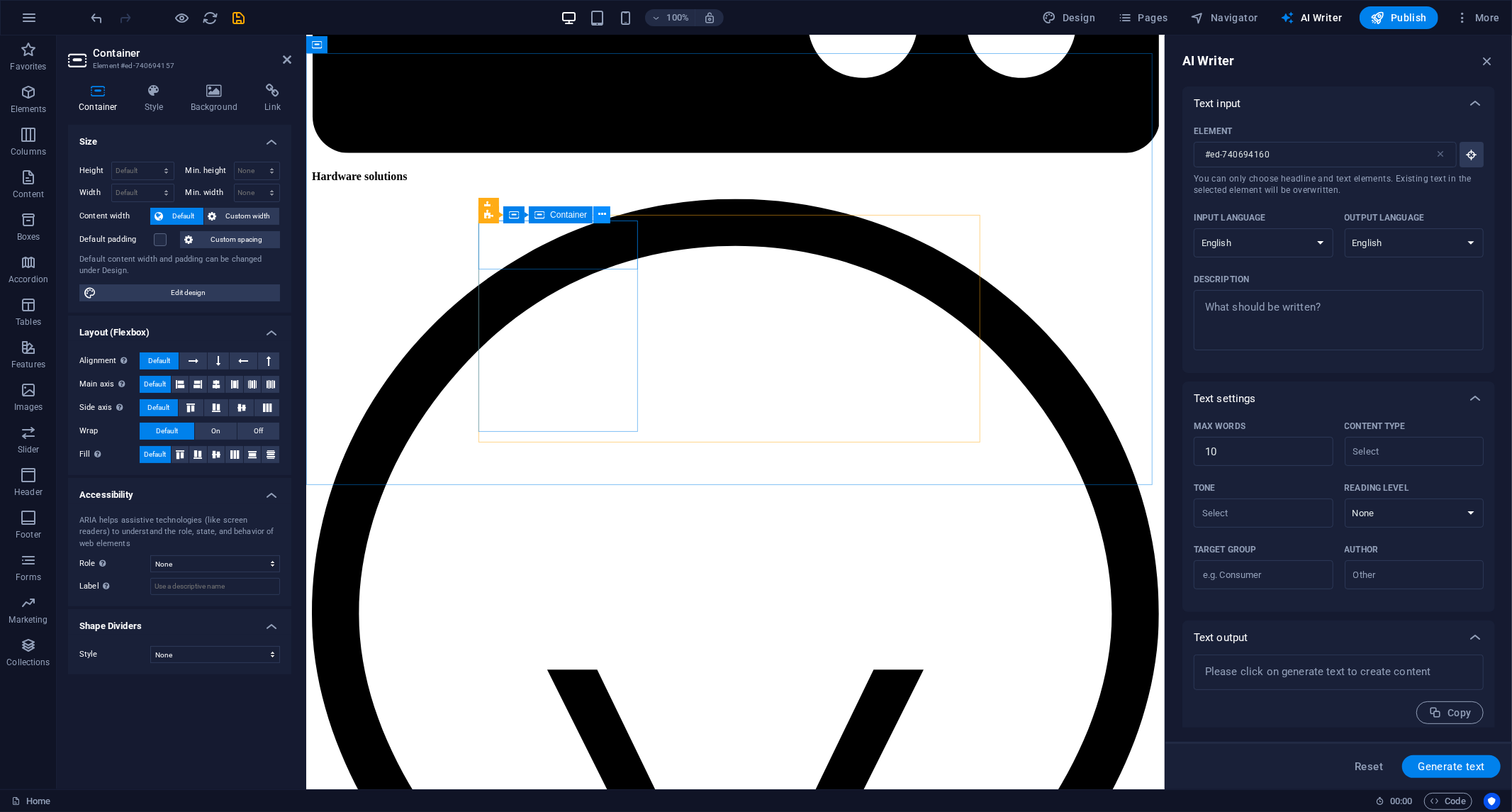
click at [604, 213] on icon at bounding box center [602, 214] width 8 height 15
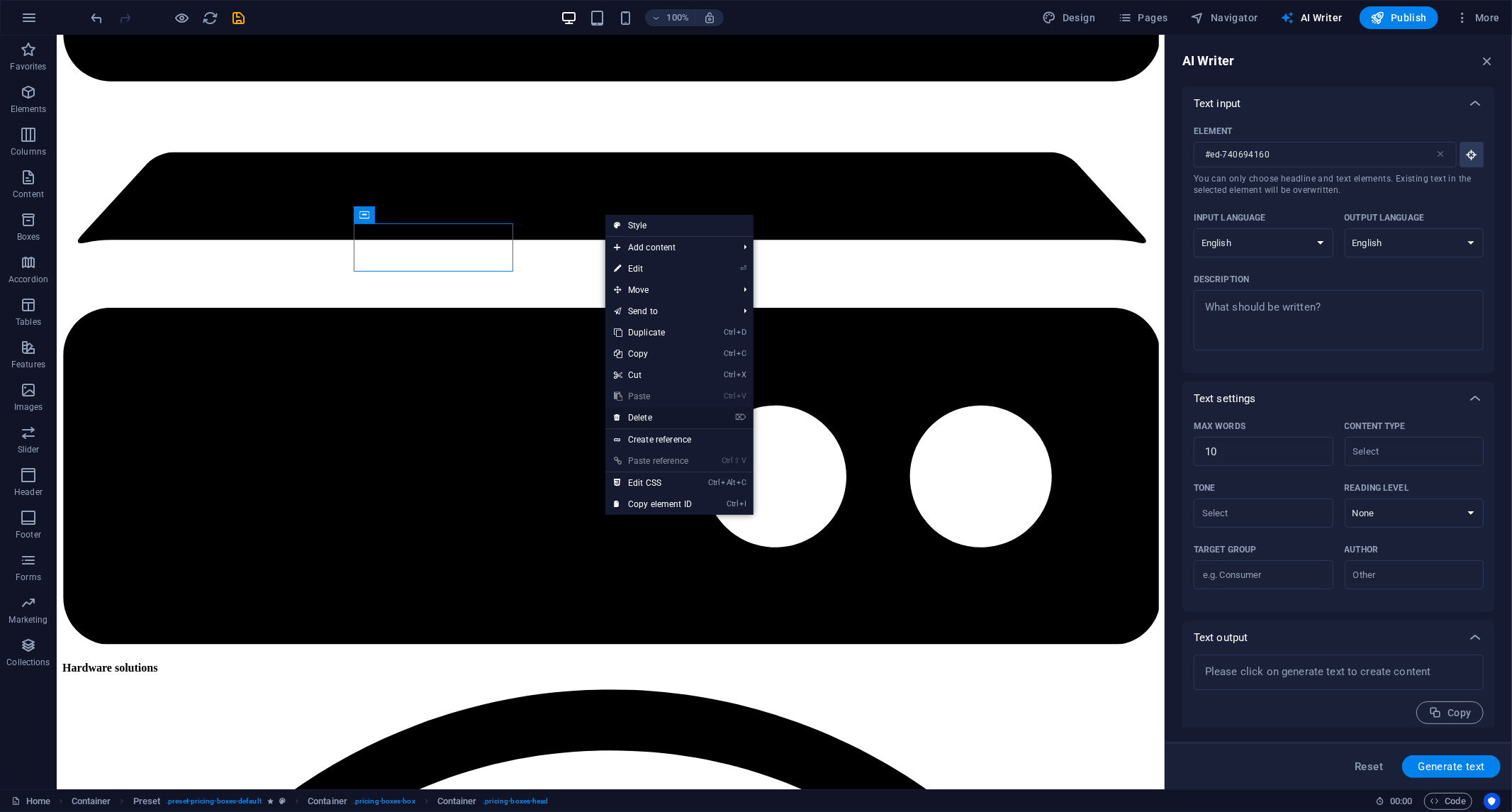
click at [638, 413] on font "Delete" at bounding box center [640, 417] width 24 height 10
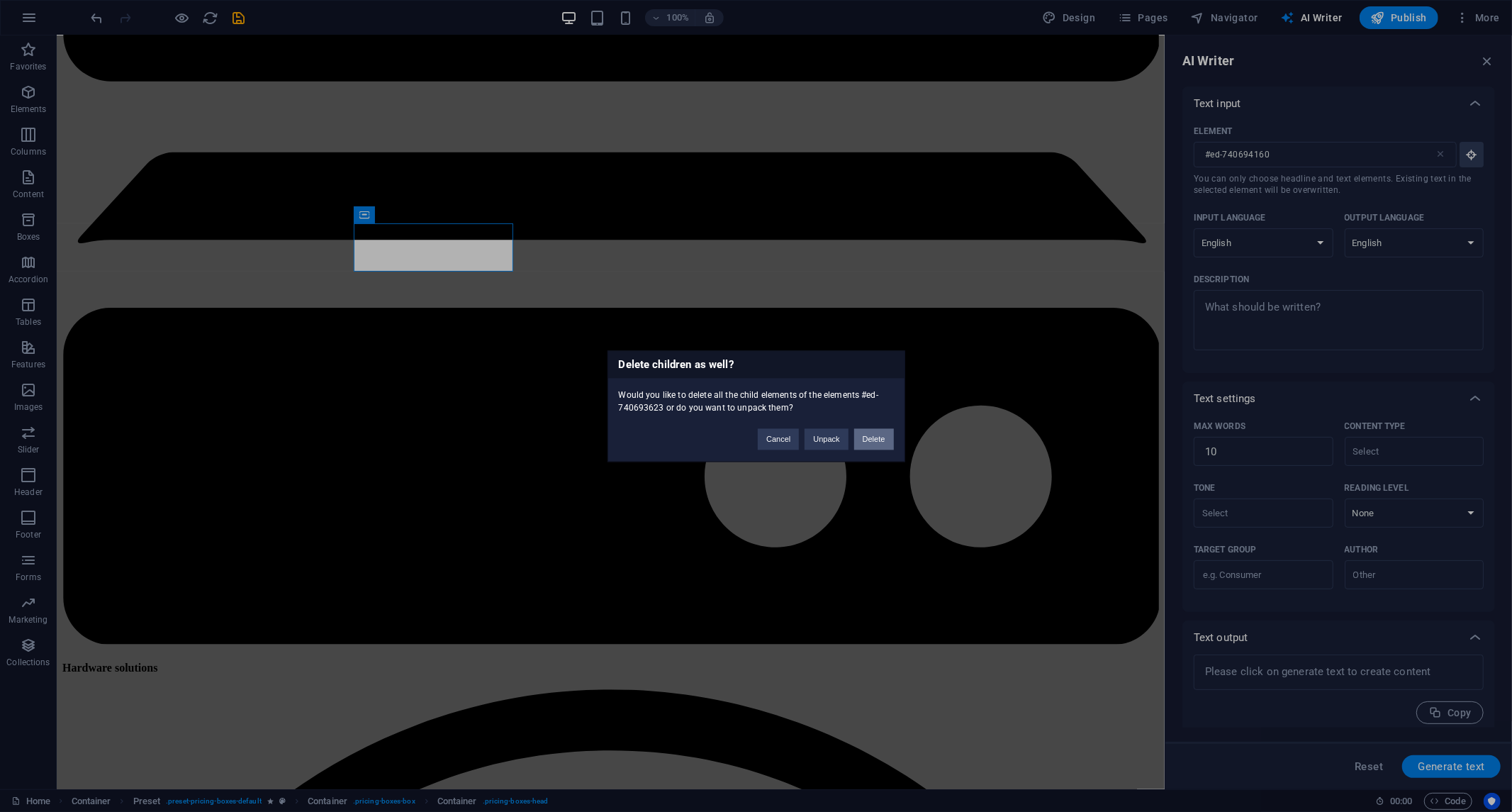
click at [892, 444] on button "Delete" at bounding box center [874, 438] width 40 height 21
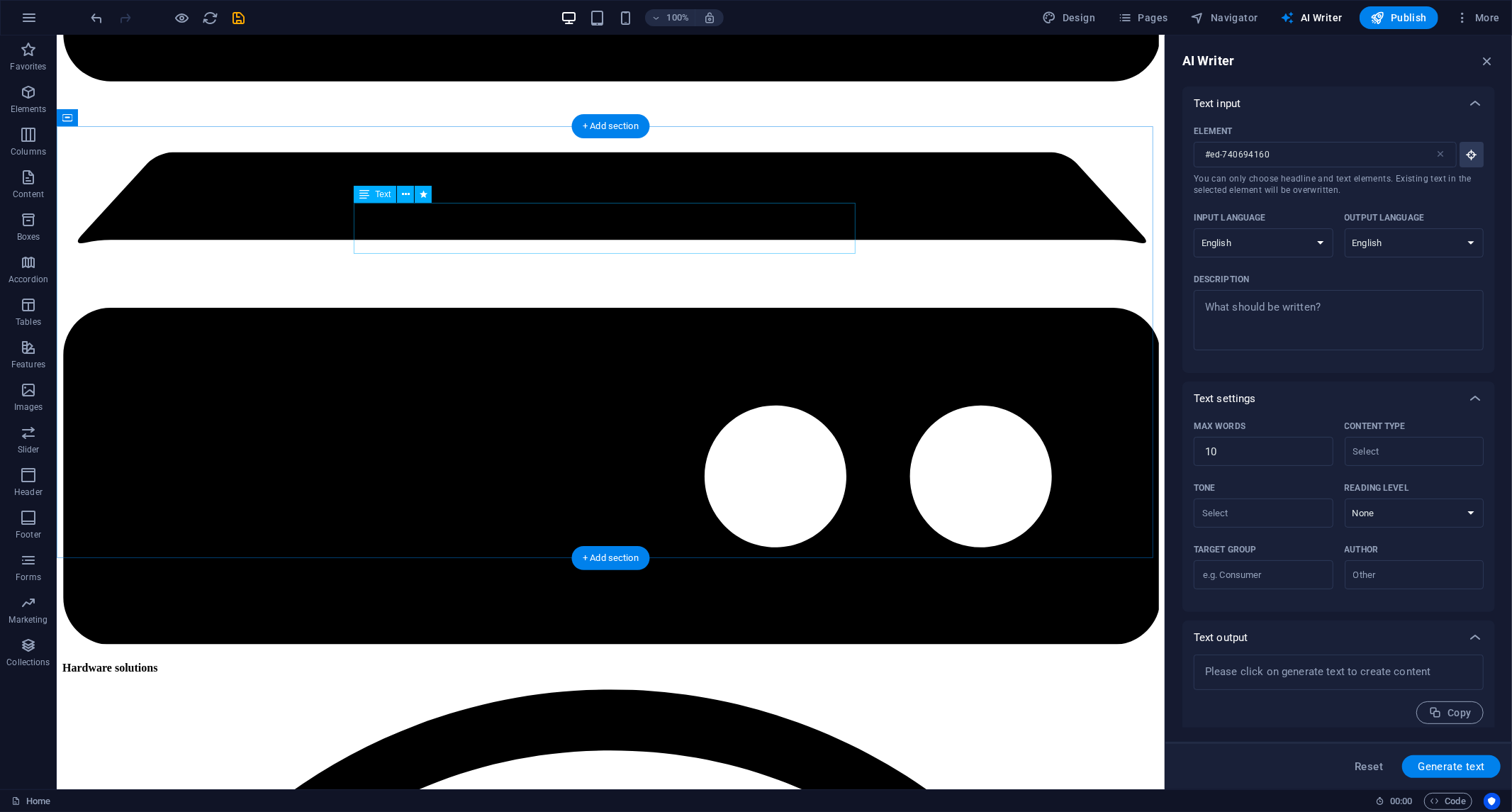
scroll to position [2227, 0]
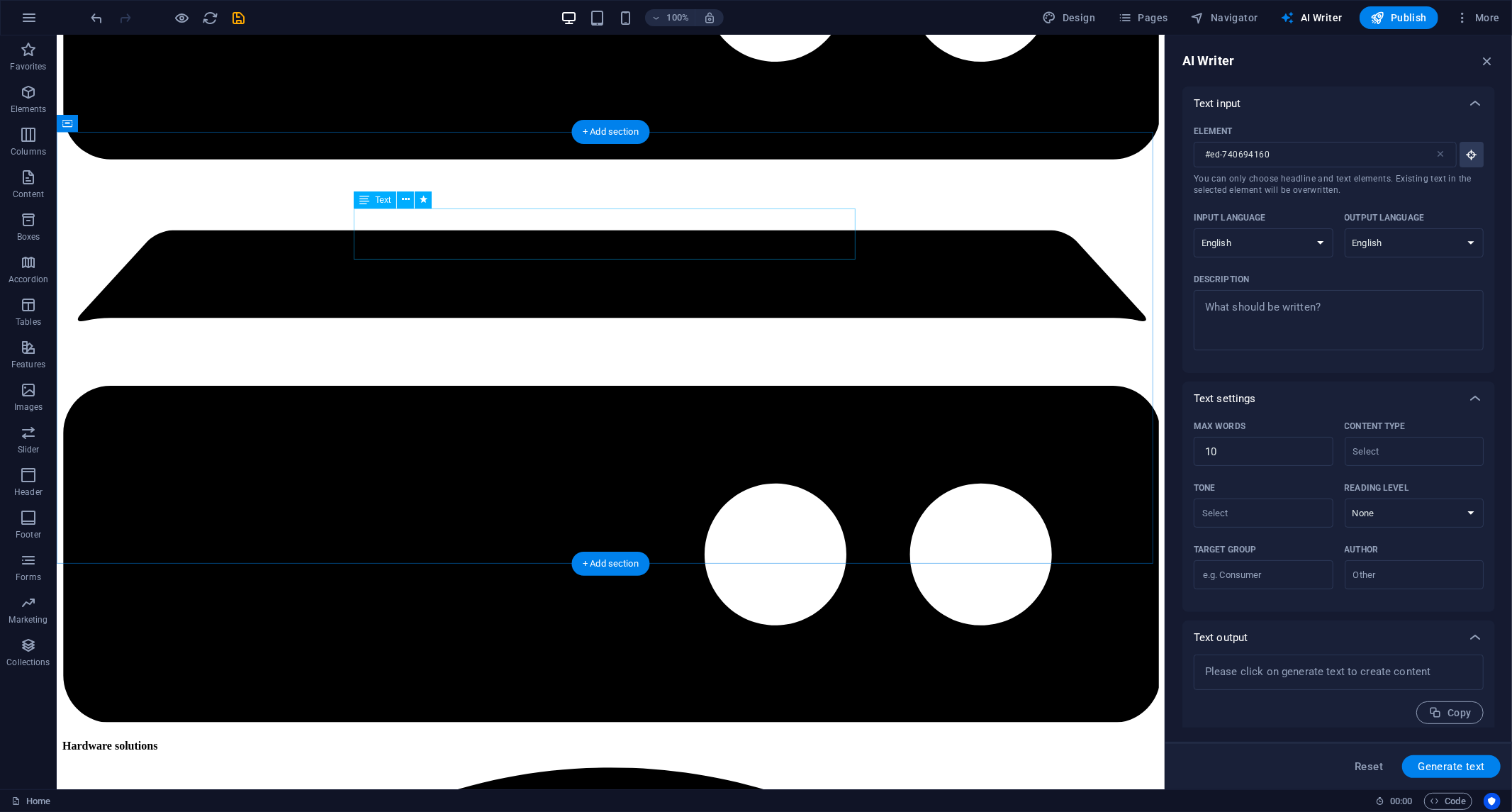
click at [407, 202] on icon at bounding box center [406, 199] width 8 height 15
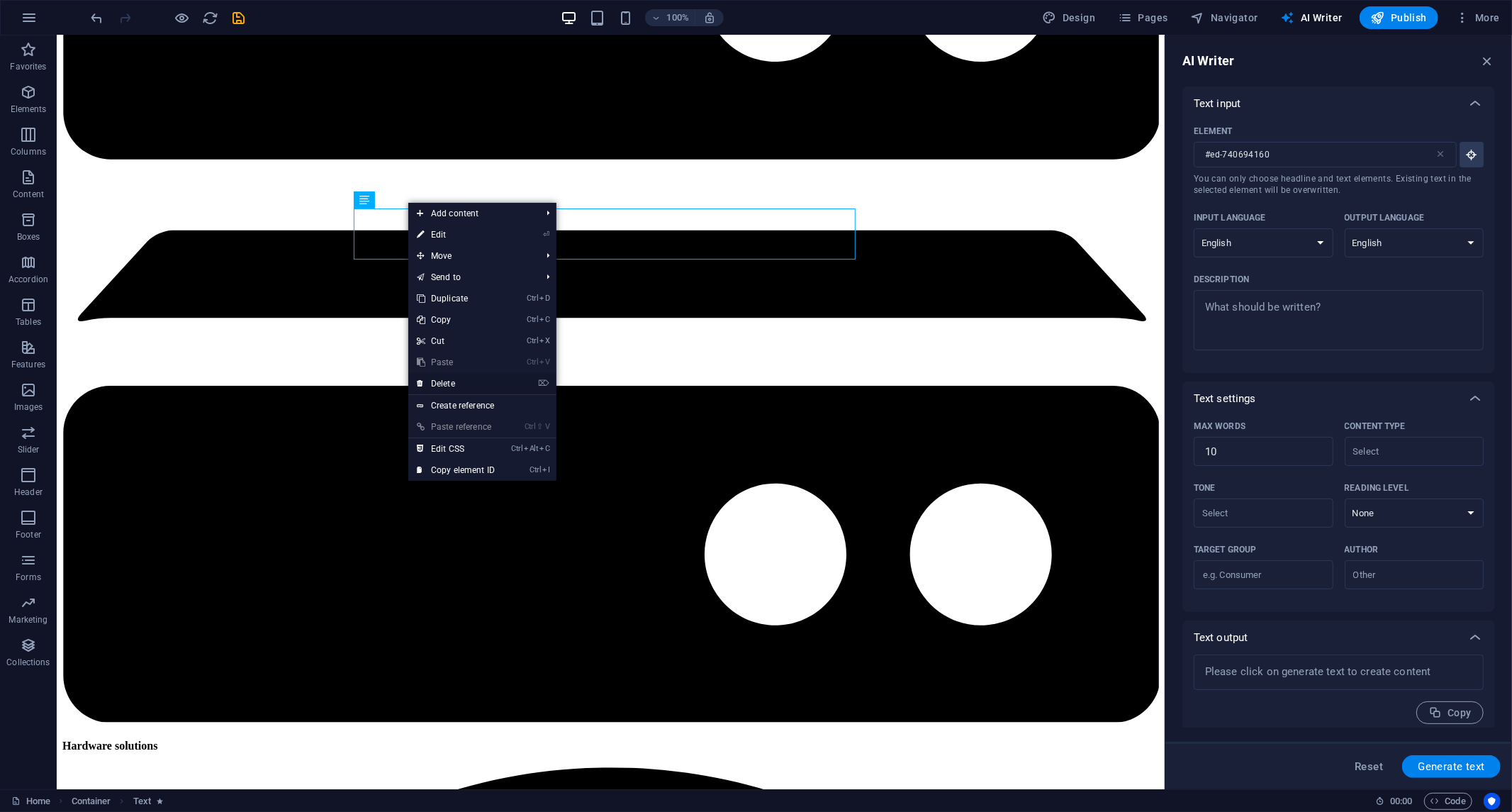
click at [441, 382] on font "Delete" at bounding box center [443, 383] width 24 height 10
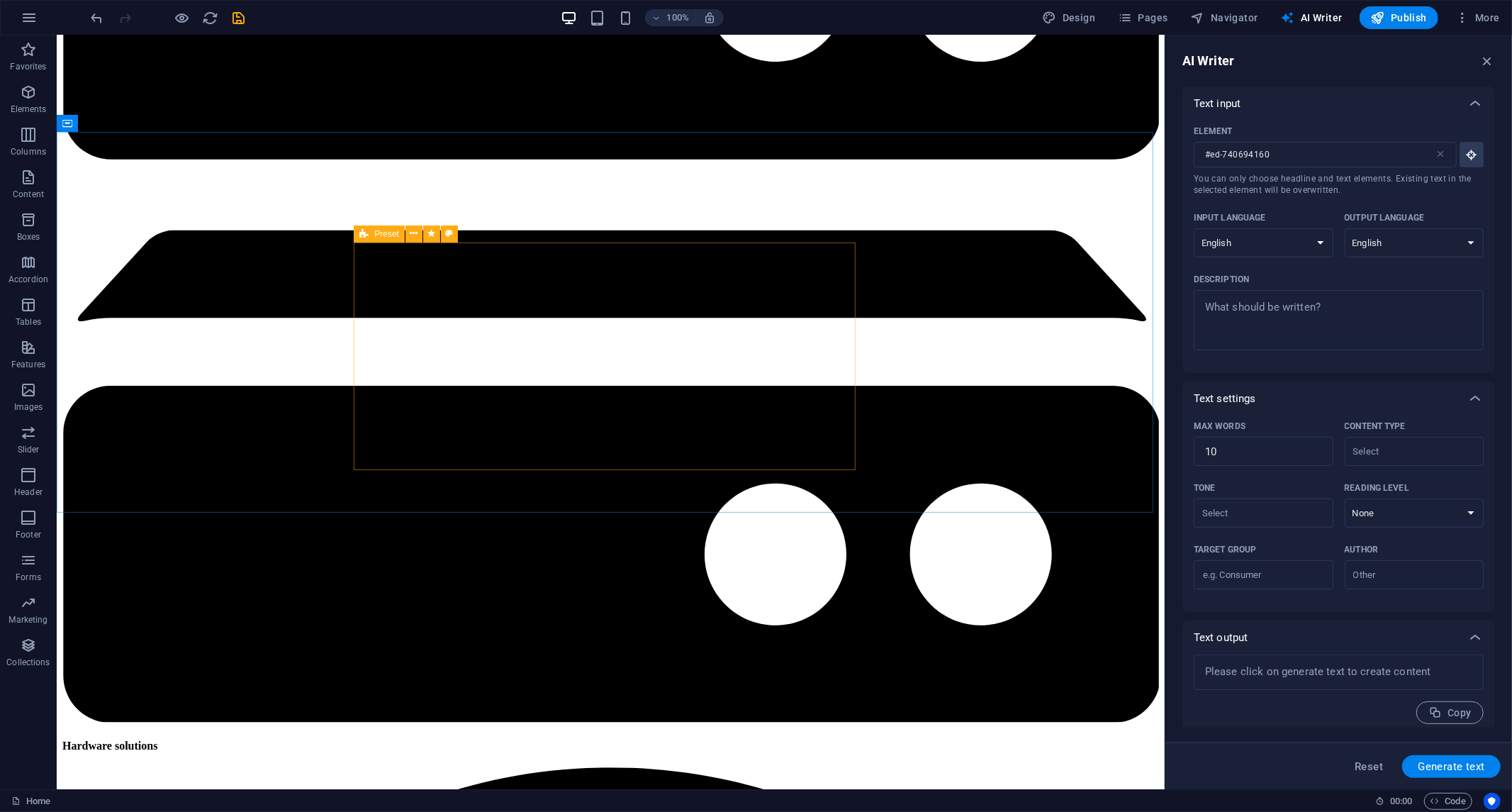
click at [461, 239] on div "Preset" at bounding box center [410, 234] width 113 height 18
click at [410, 232] on icon at bounding box center [414, 233] width 8 height 15
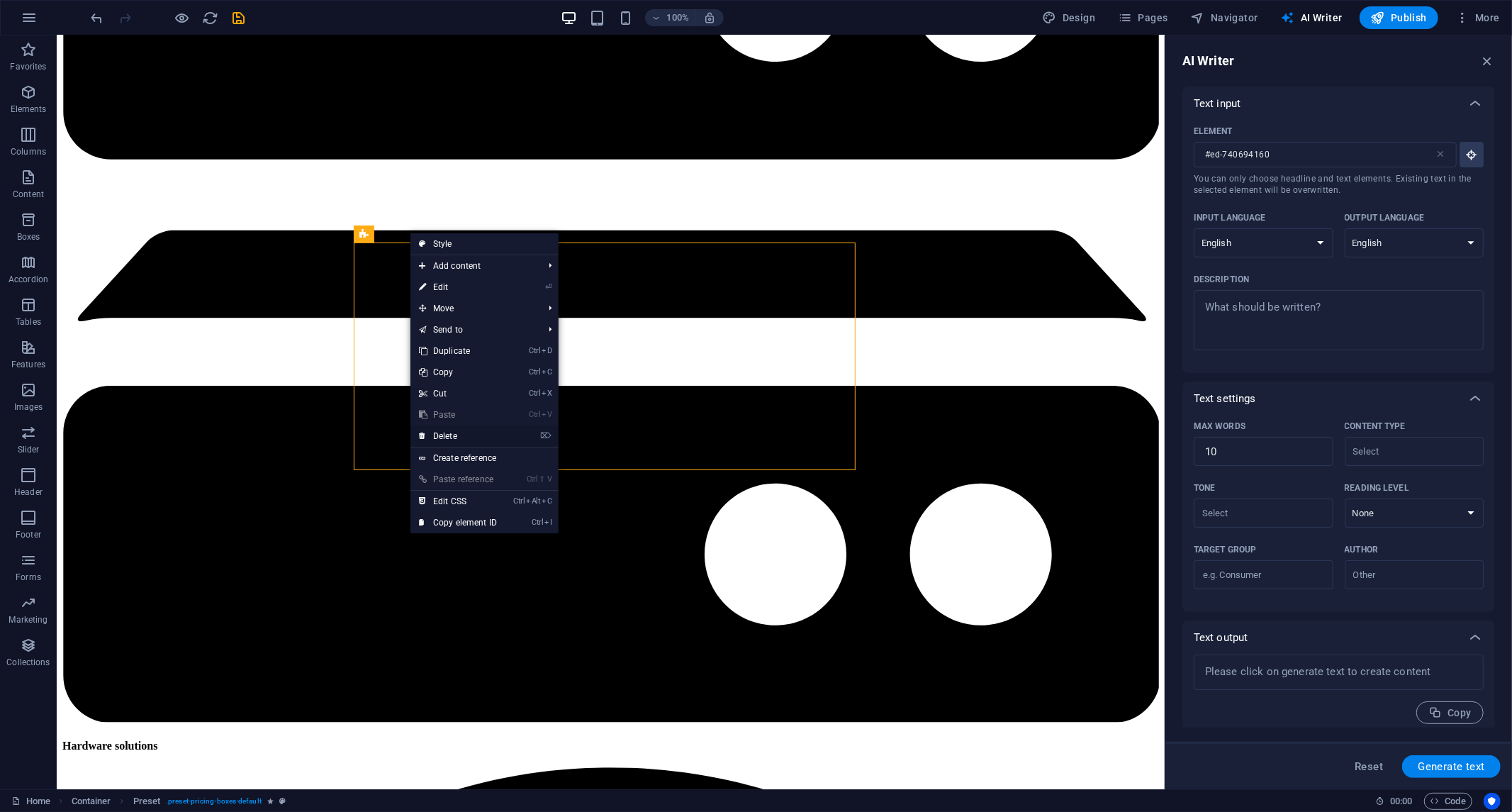
click at [451, 437] on font "Delete" at bounding box center [445, 436] width 24 height 10
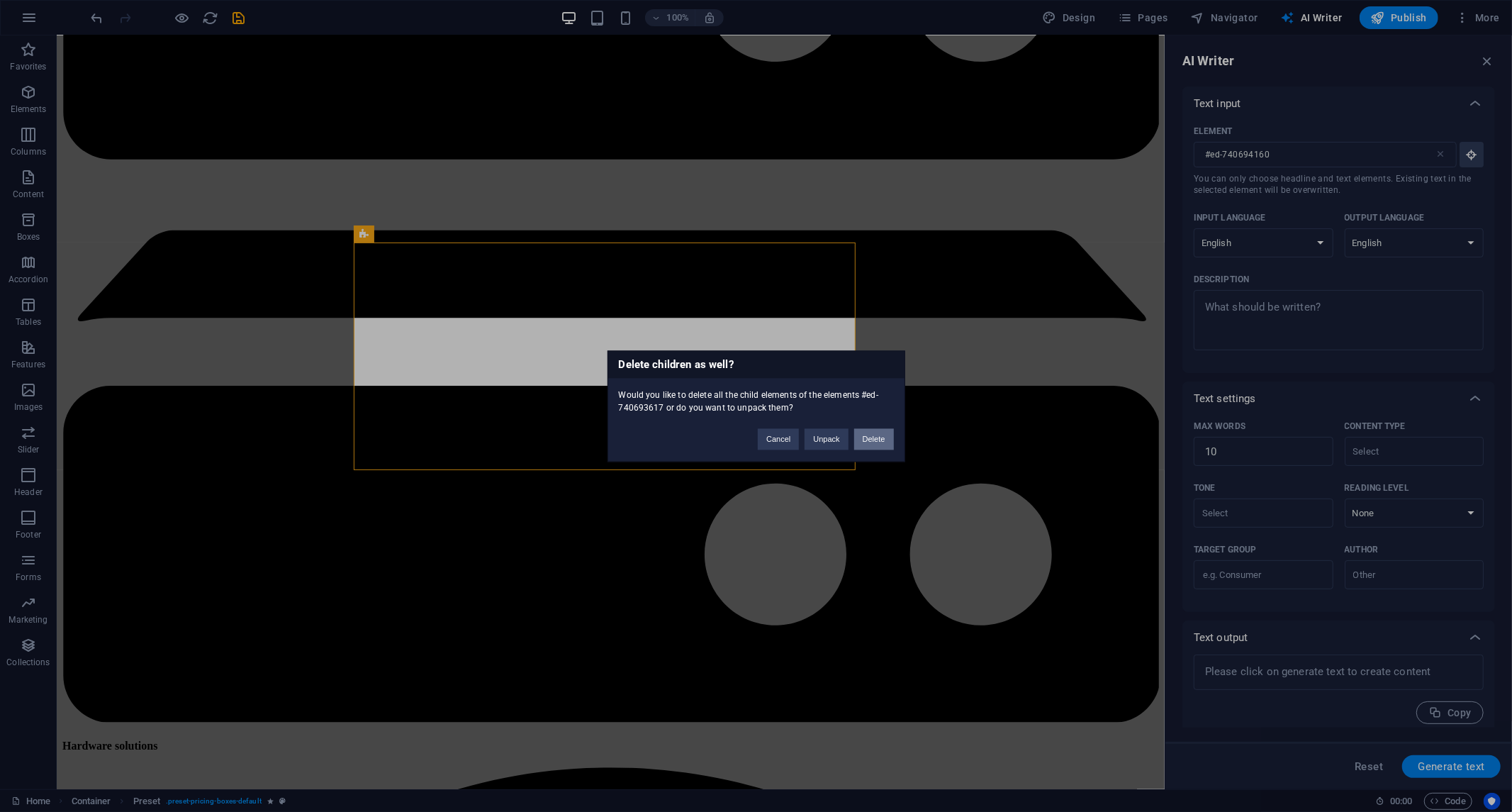
click at [878, 447] on button "Delete" at bounding box center [874, 438] width 40 height 21
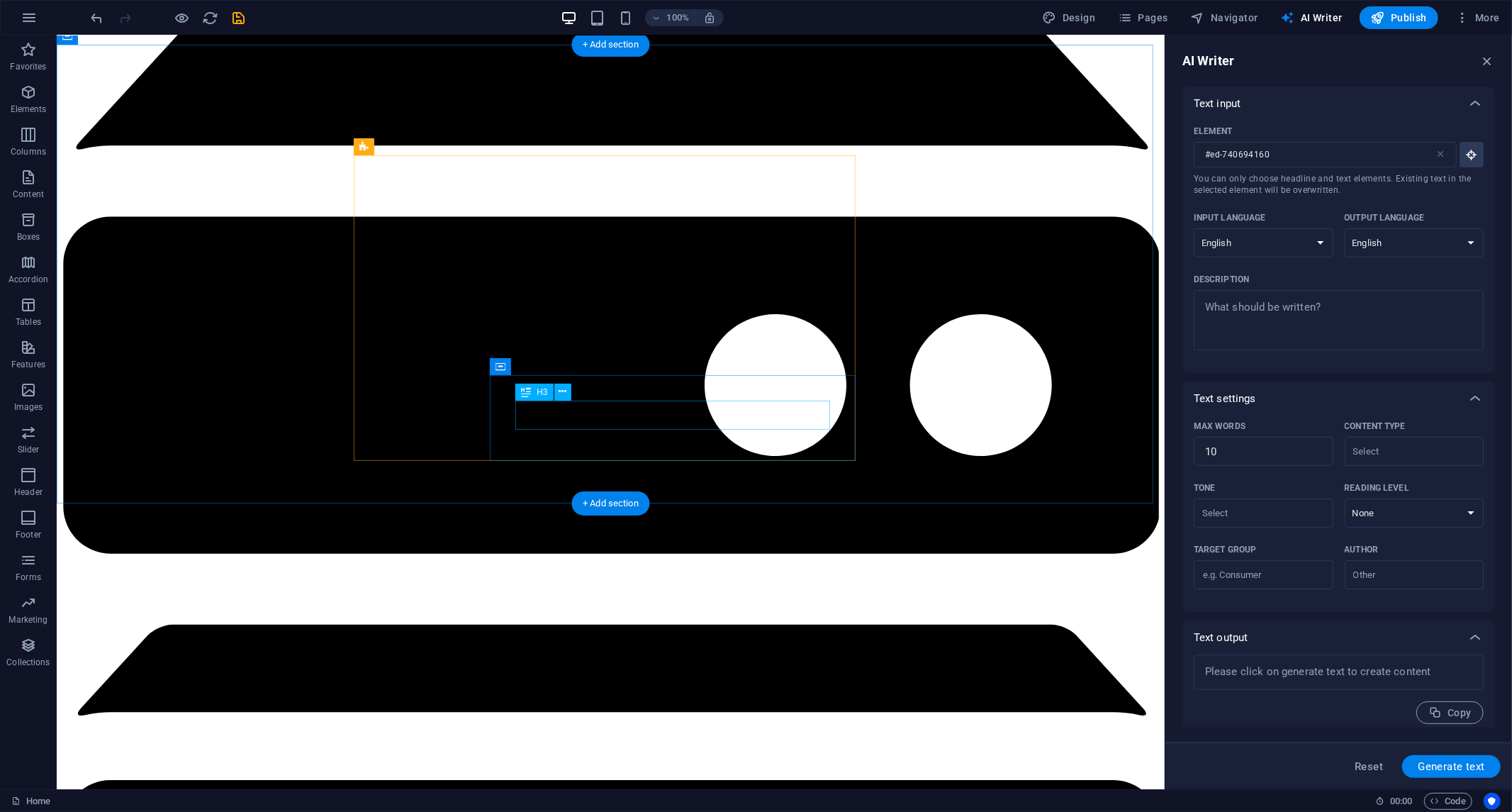
scroll to position [1675, 0]
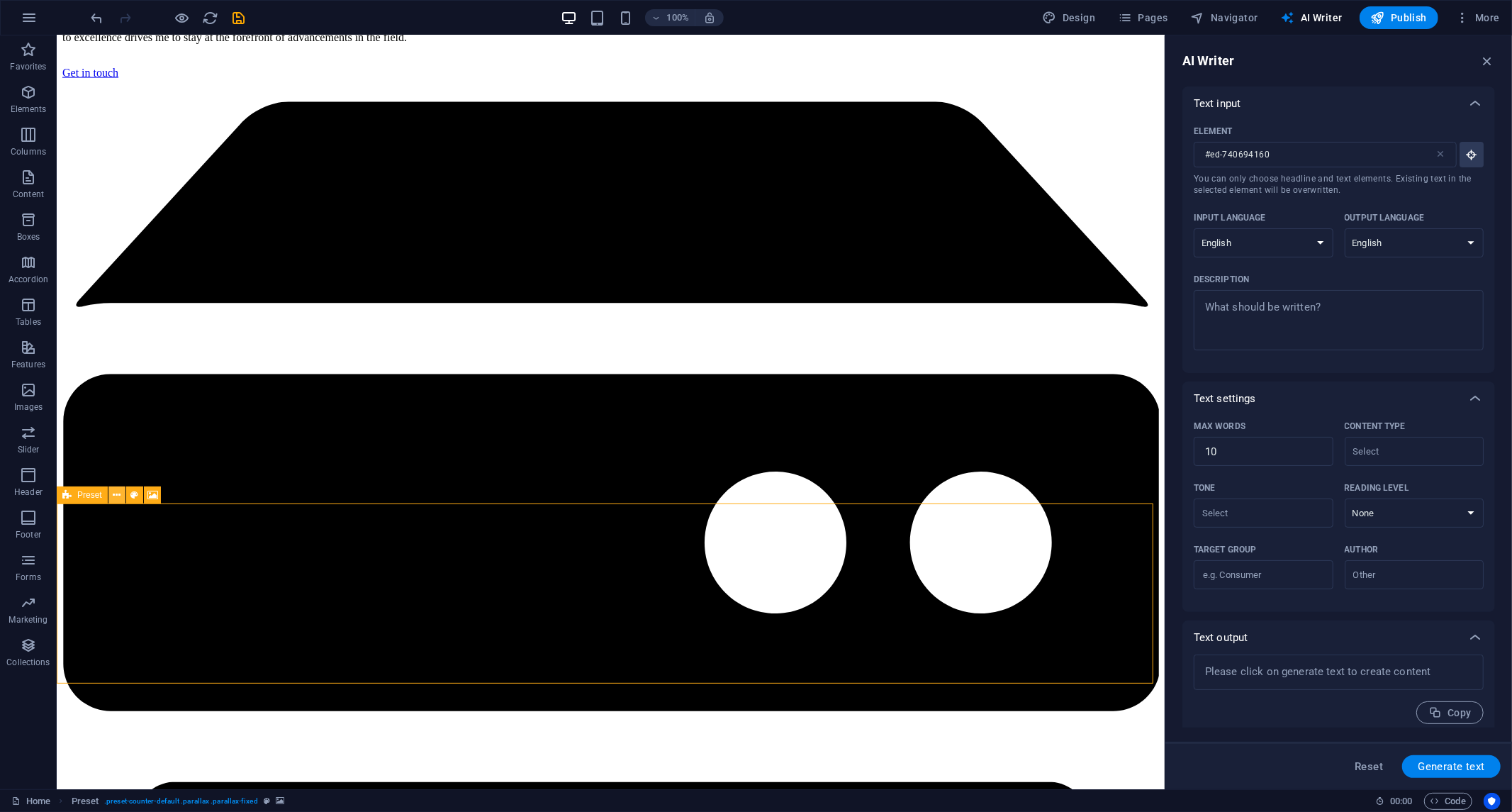
click at [112, 494] on icon at bounding box center [116, 495] width 8 height 15
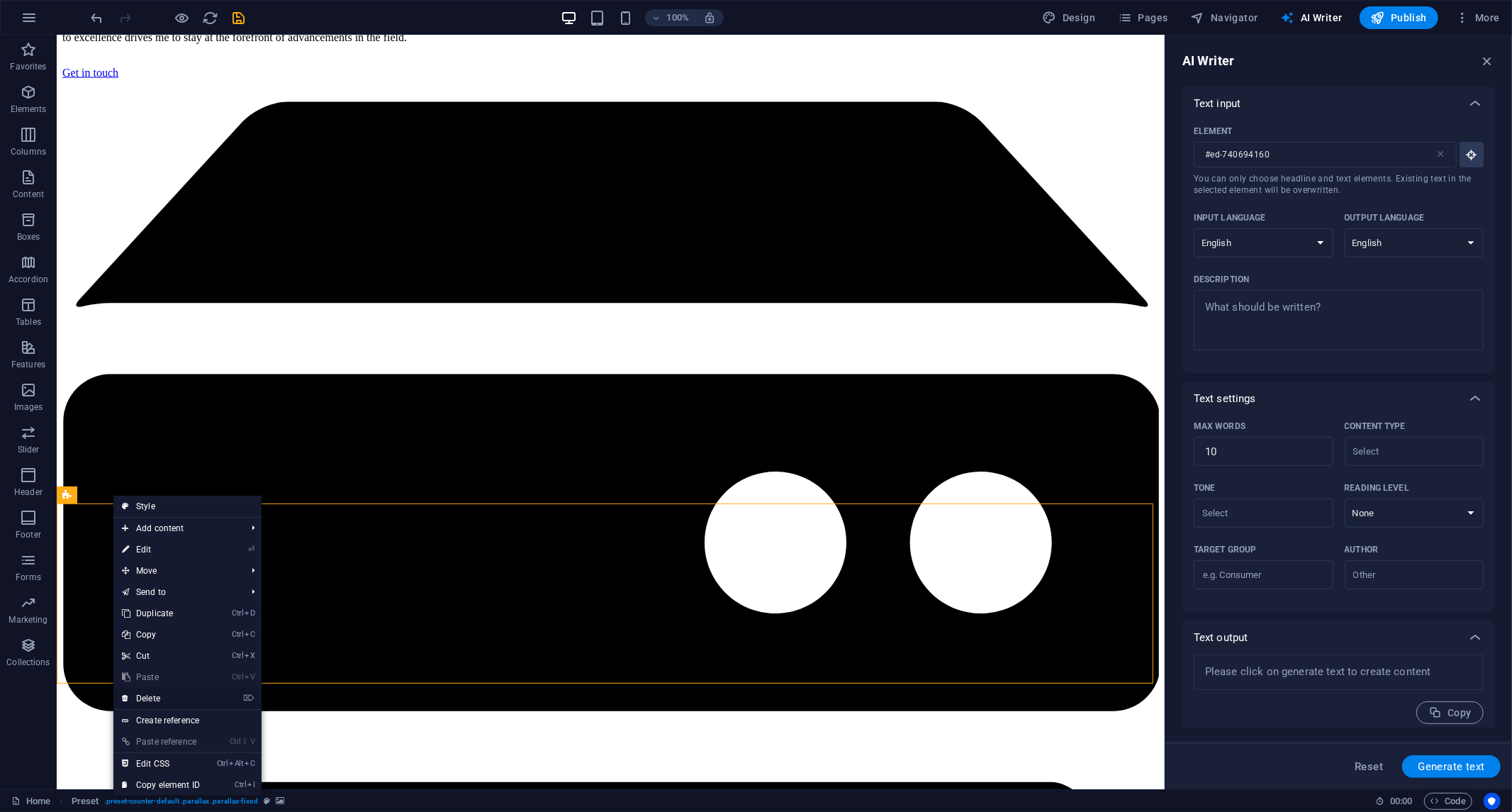
click at [140, 698] on font "Delete" at bounding box center [148, 698] width 24 height 10
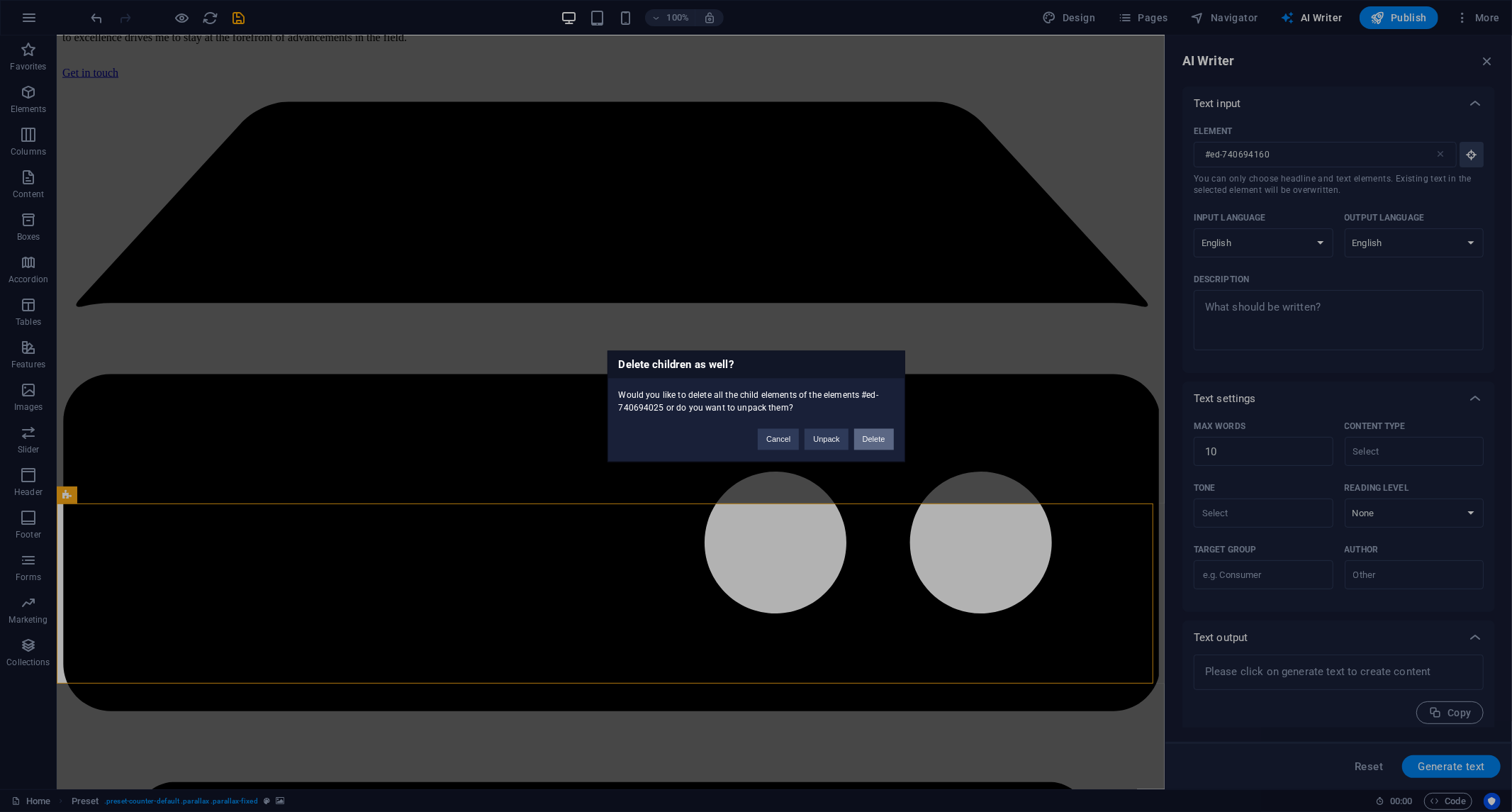
click at [859, 437] on button "Delete" at bounding box center [874, 438] width 40 height 21
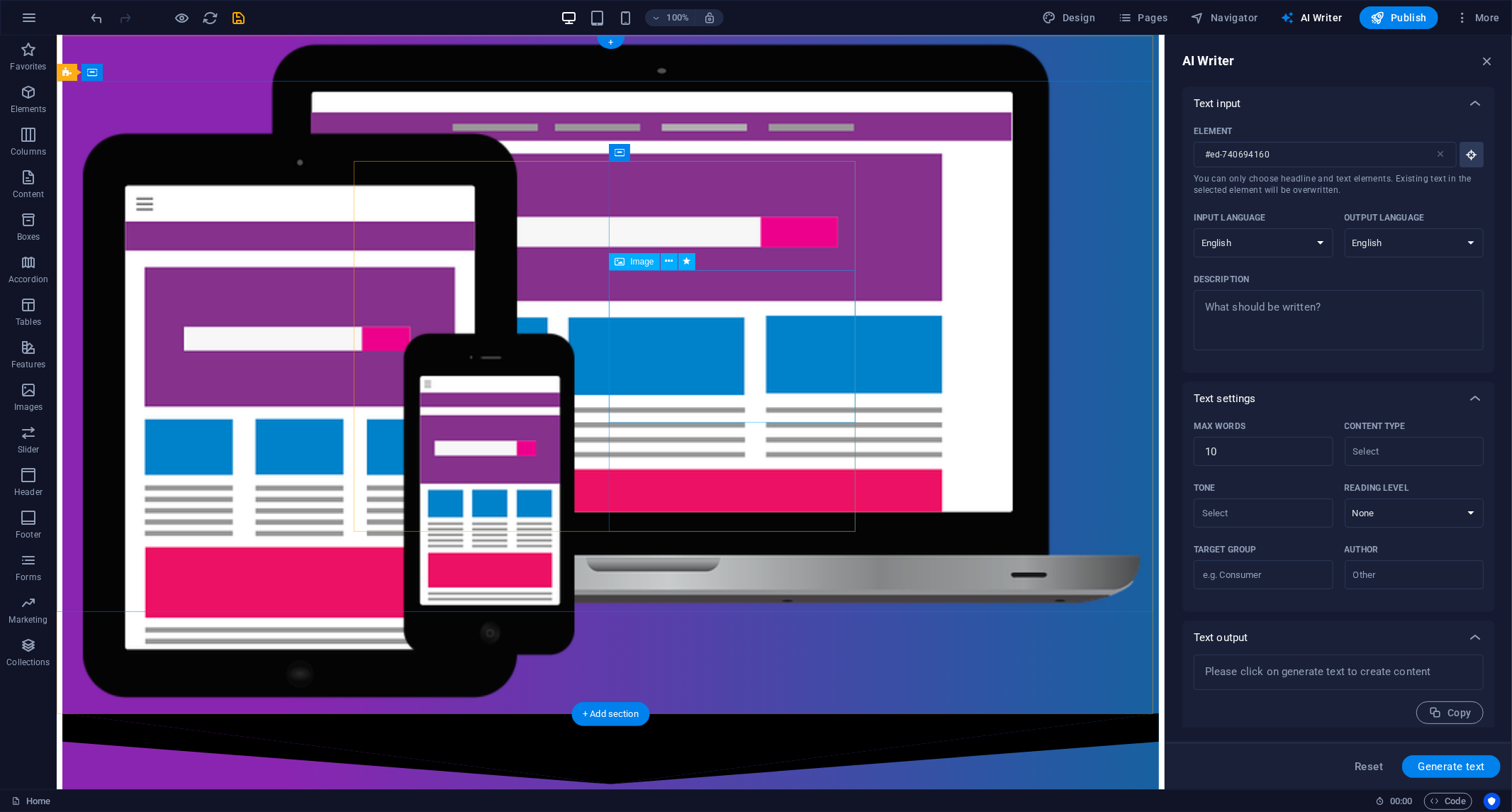
scroll to position [0, 0]
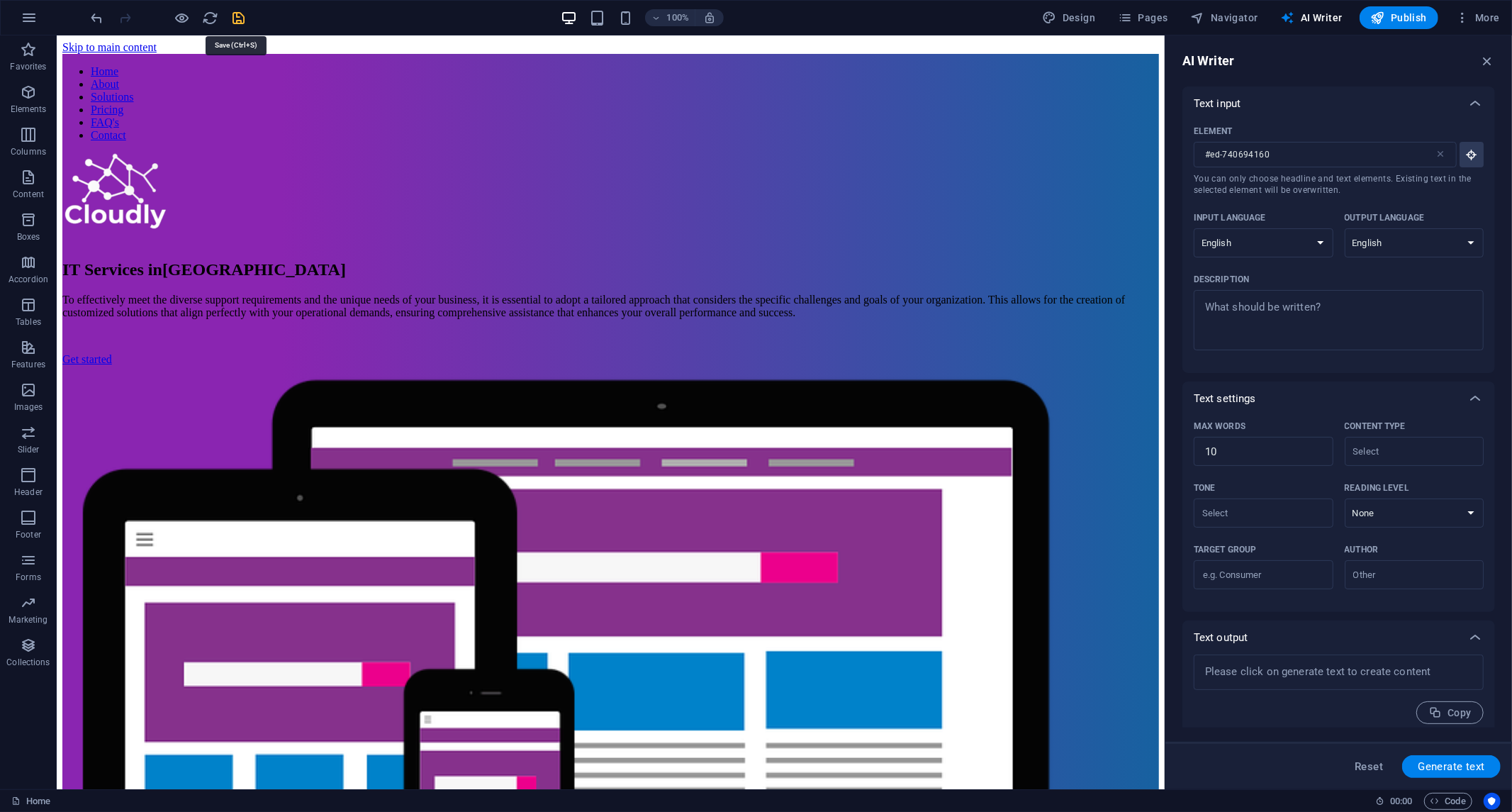
click at [237, 19] on icon "save" at bounding box center [239, 18] width 16 height 16
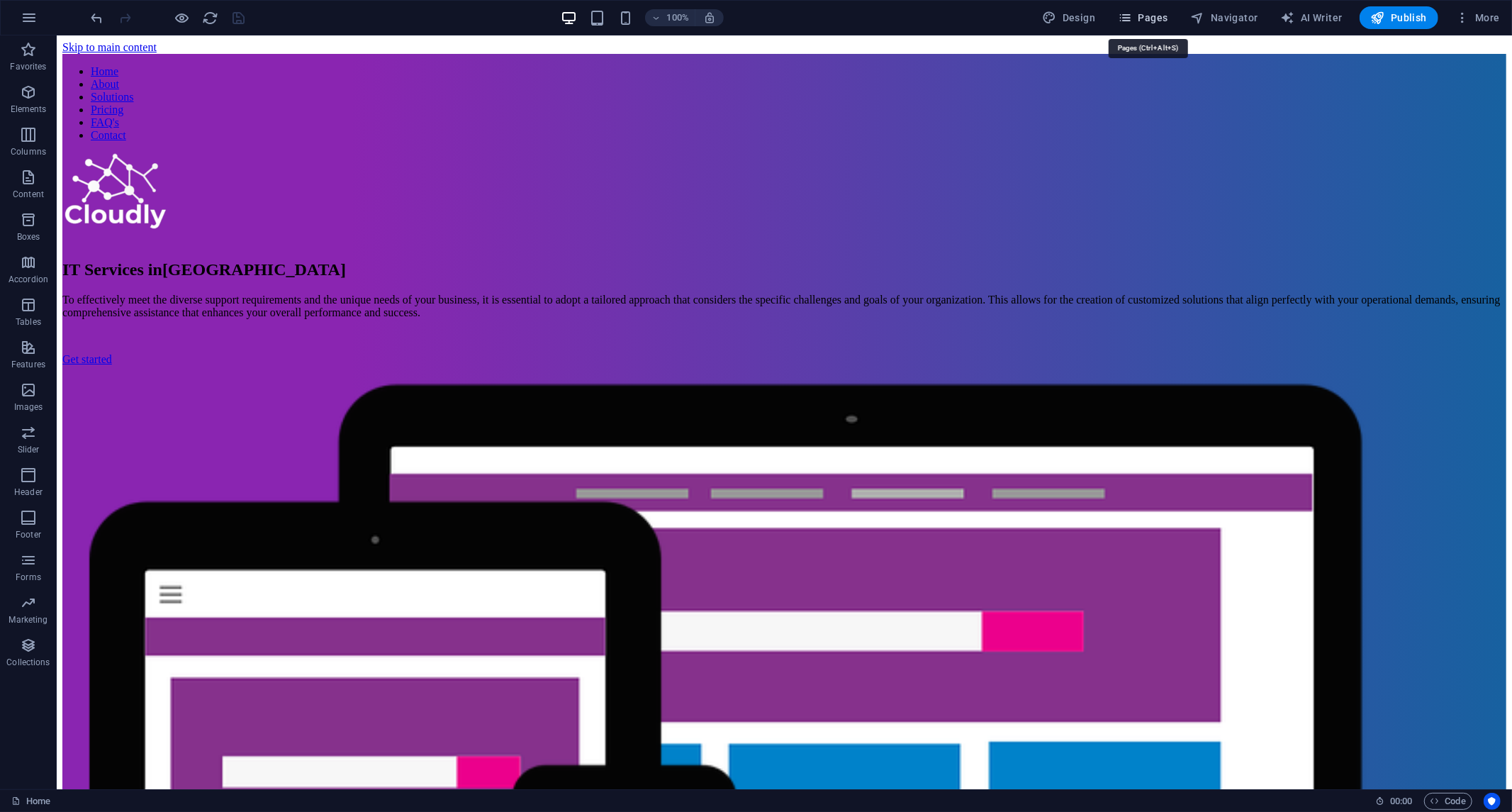
click at [1140, 12] on span "Pages" at bounding box center [1143, 18] width 50 height 14
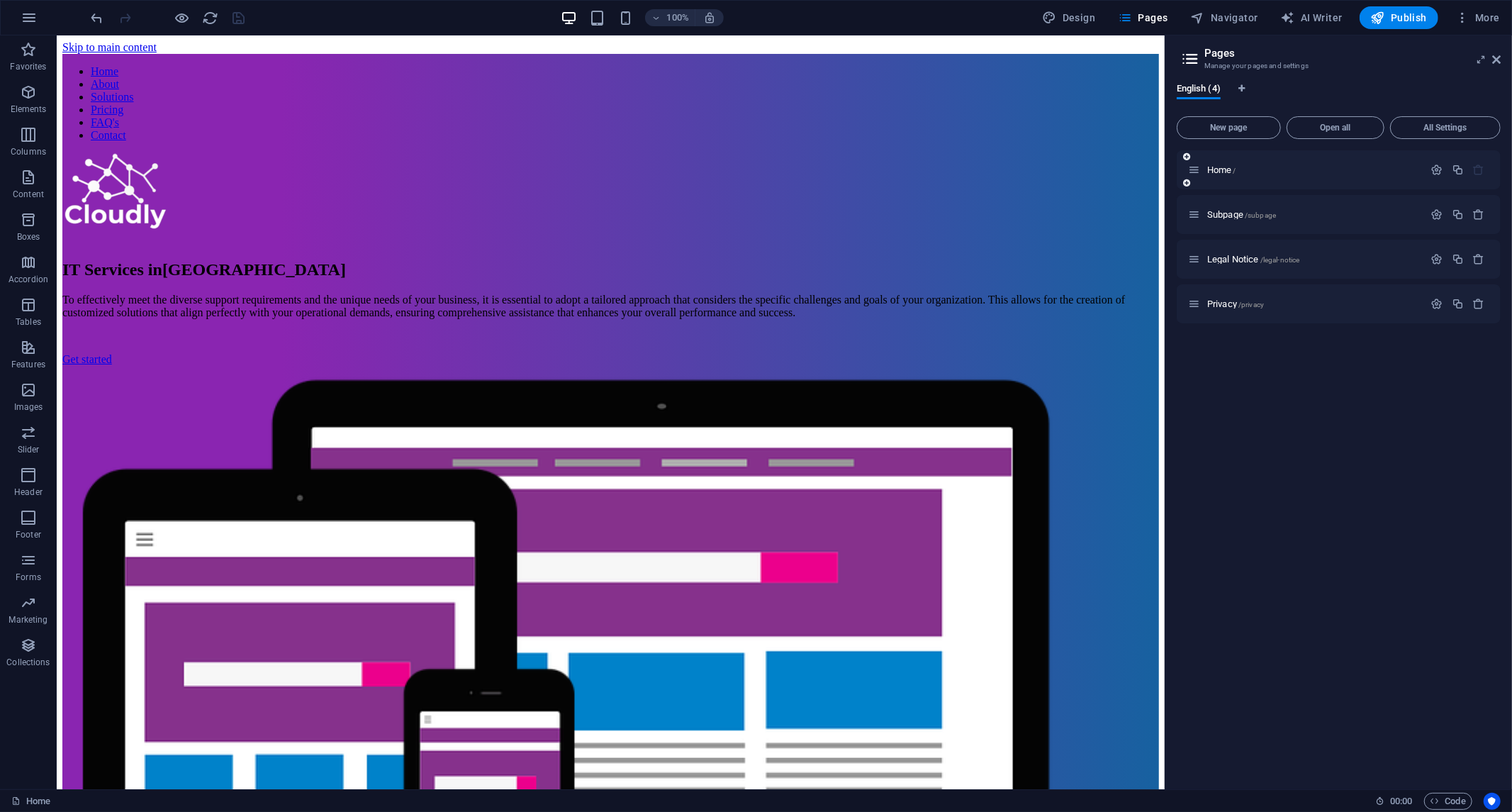
click at [1252, 179] on div "Home /" at bounding box center [1339, 170] width 324 height 39
click at [1231, 217] on span "Subpage /subpage" at bounding box center [1241, 215] width 69 height 11
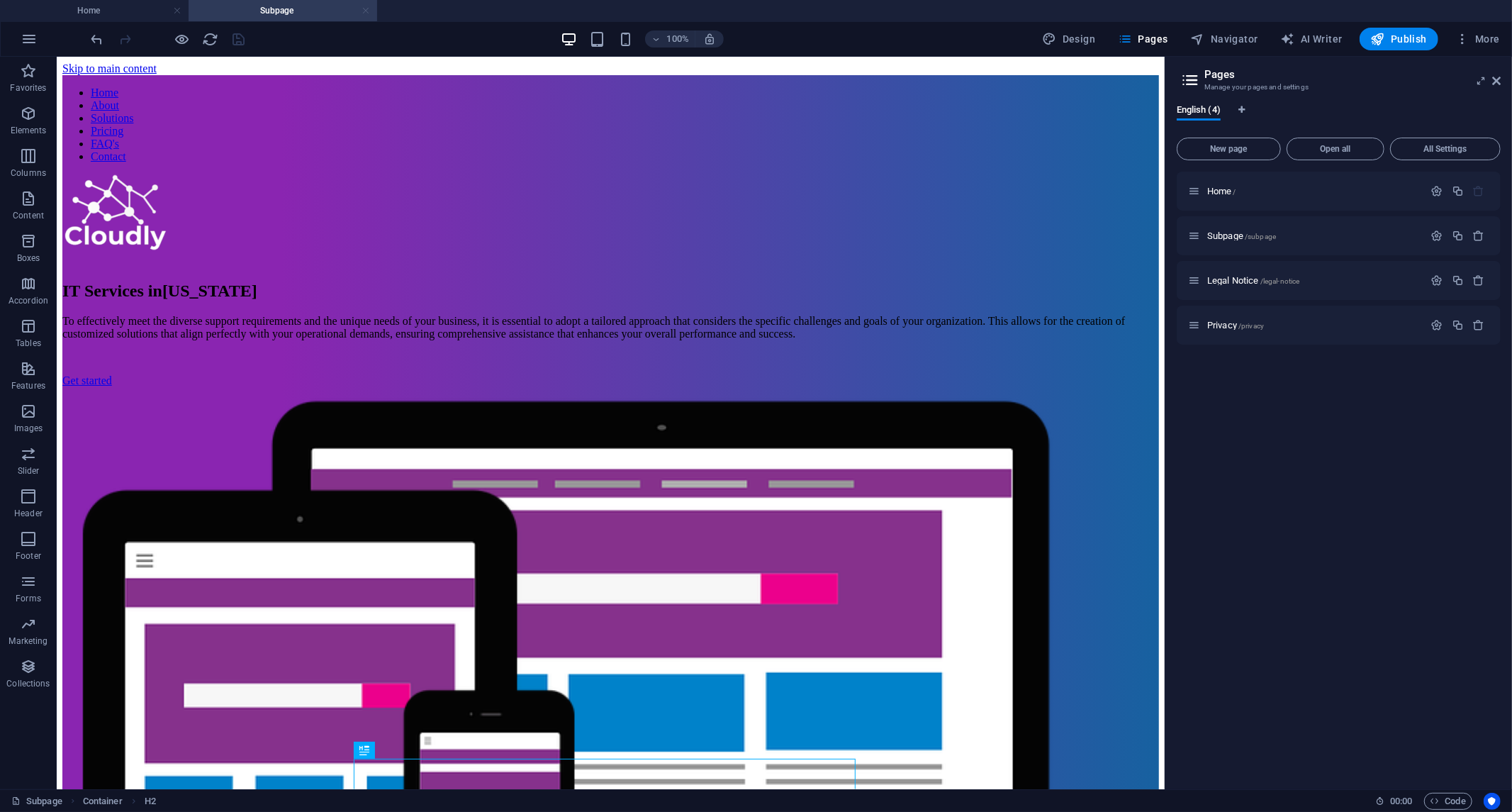
click at [369, 12] on link at bounding box center [365, 10] width 9 height 13
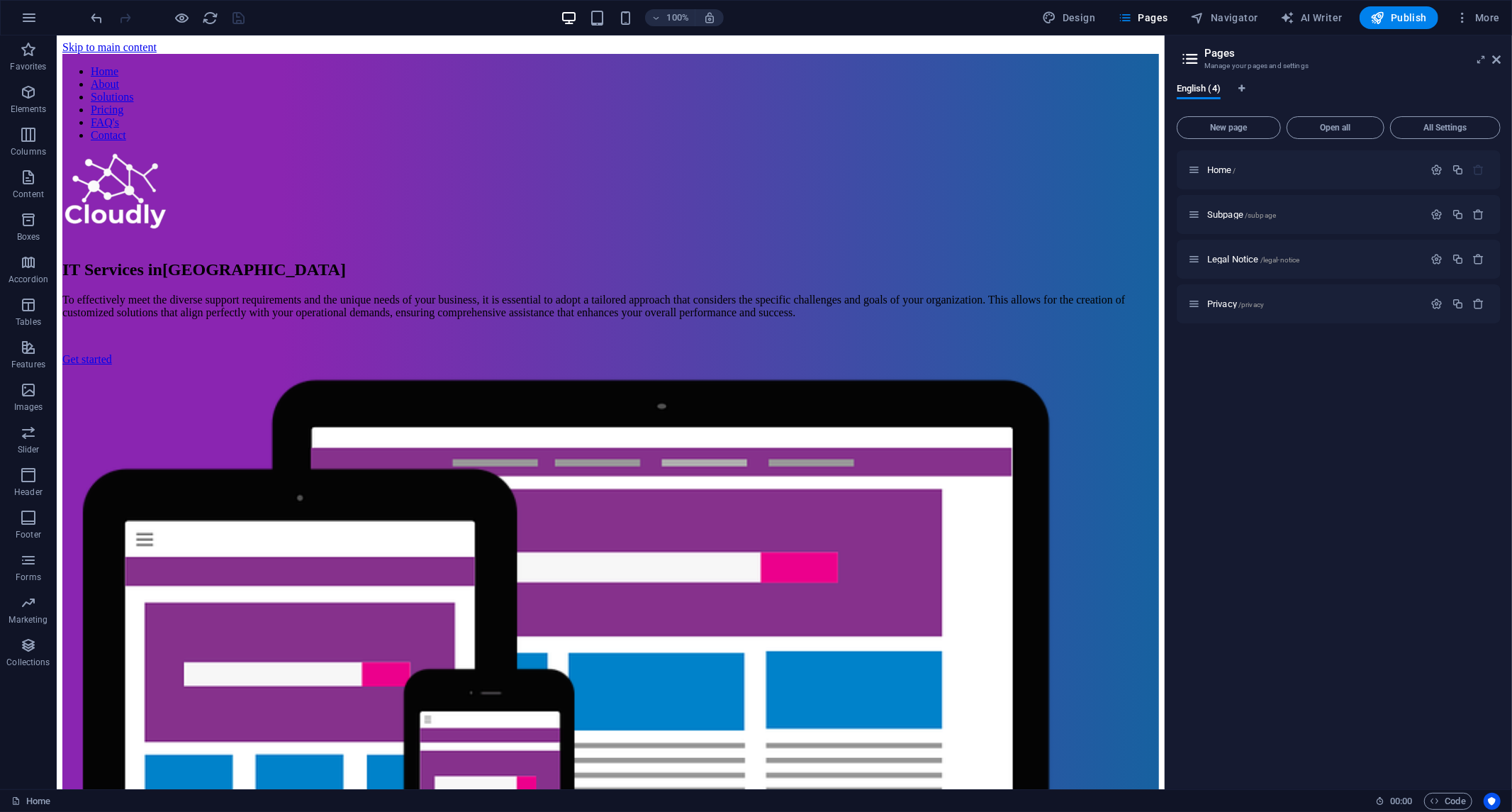
click at [270, 175] on div "IT Services in [GEOGRAPHIC_DATA] To effectively meet the diverse support requir…" at bounding box center [610, 600] width 1097 height 896
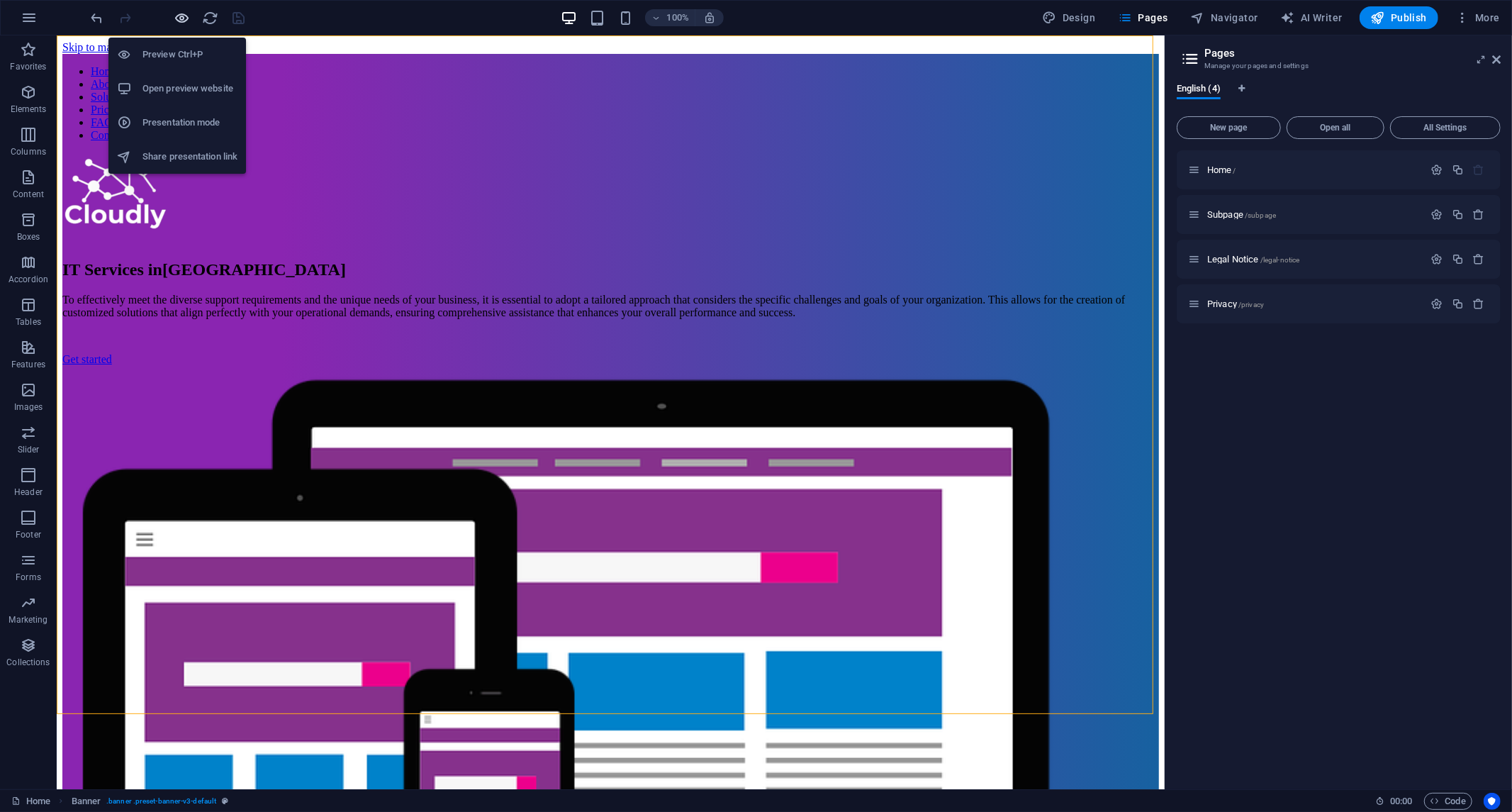
click at [174, 20] on icon "button" at bounding box center [182, 18] width 16 height 16
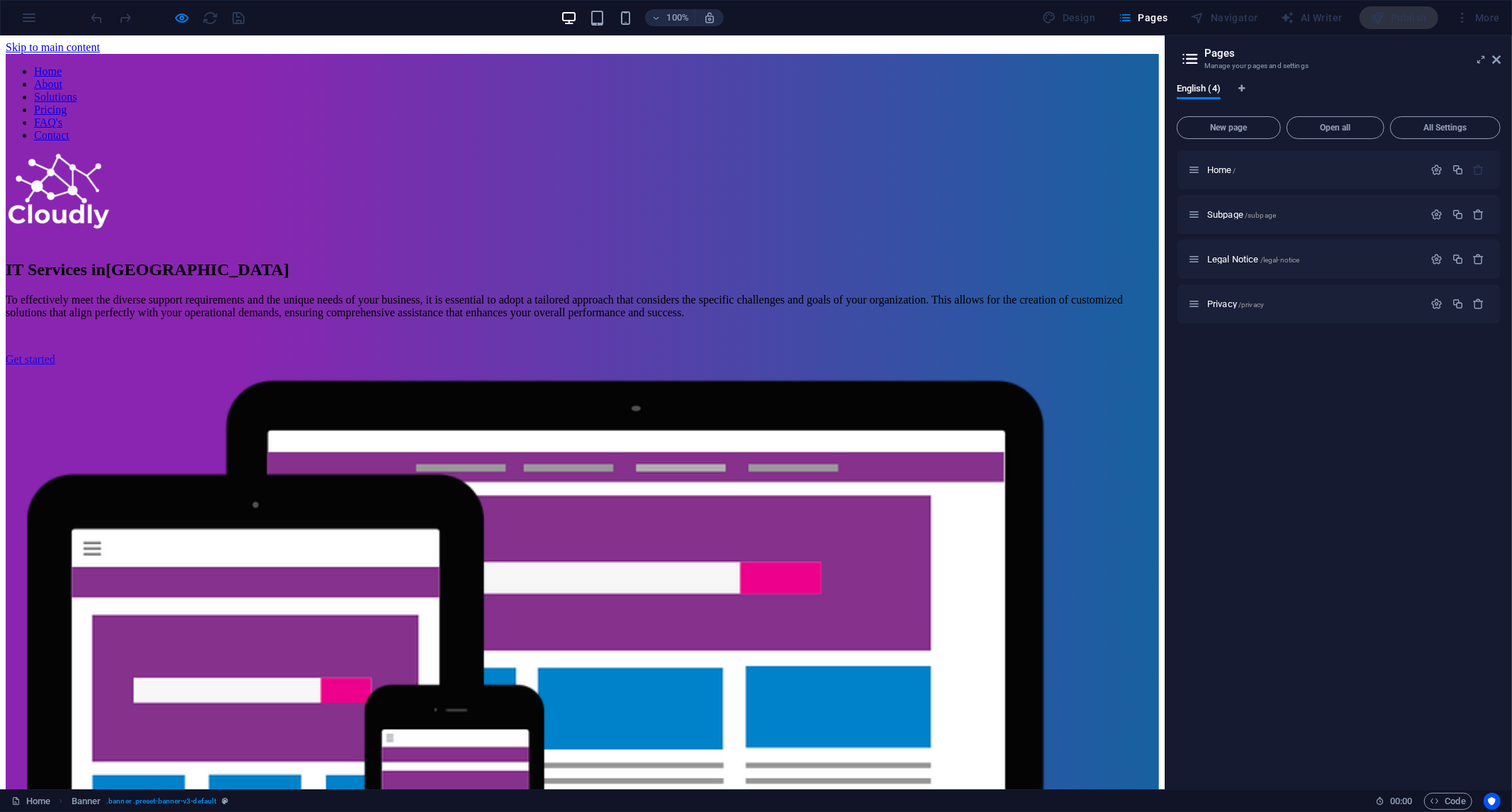
click at [112, 200] on img at bounding box center [58, 192] width 106 height 79
click at [112, 198] on img at bounding box center [58, 192] width 106 height 79
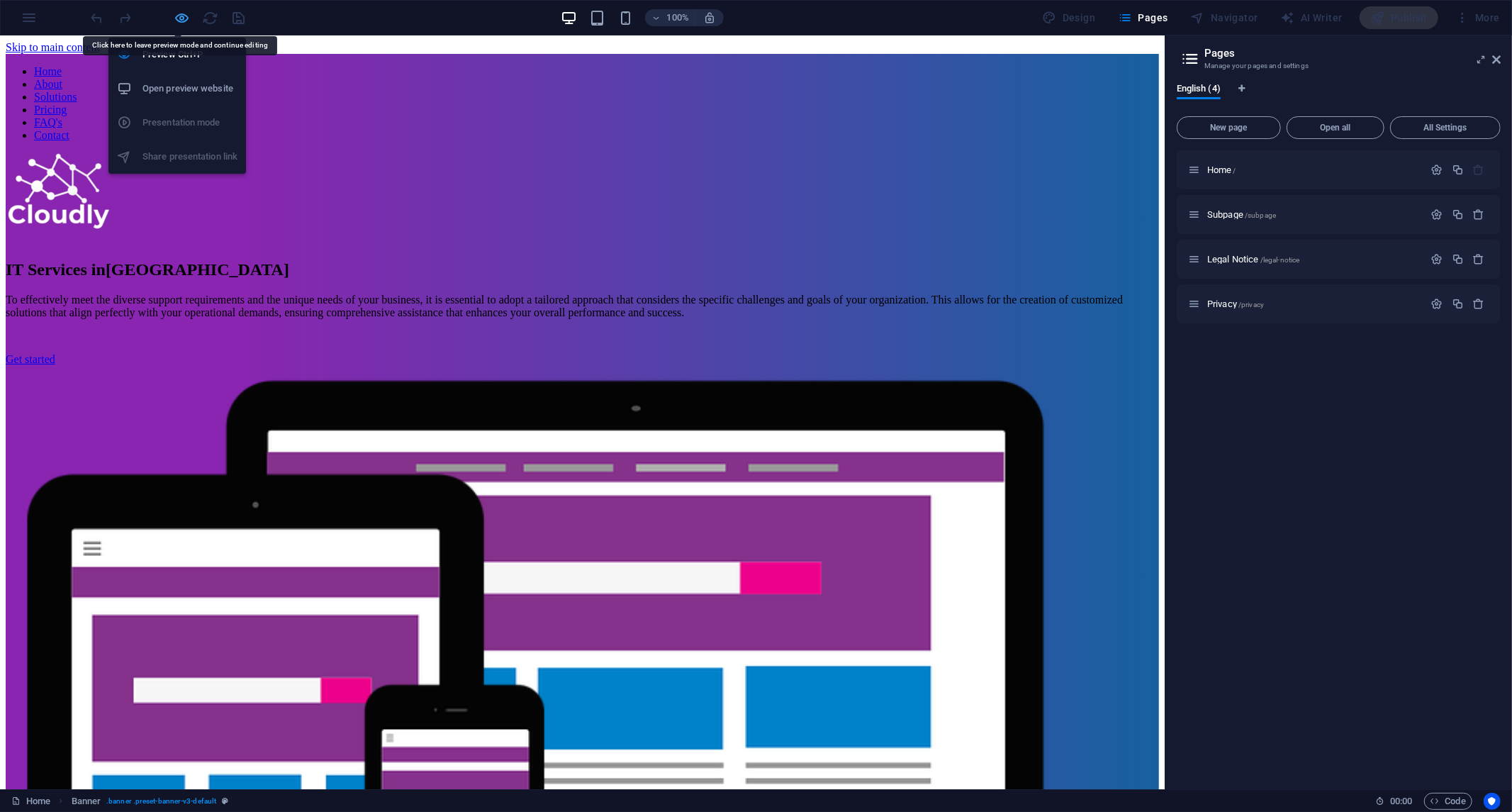
click at [178, 16] on icon "button" at bounding box center [182, 18] width 16 height 16
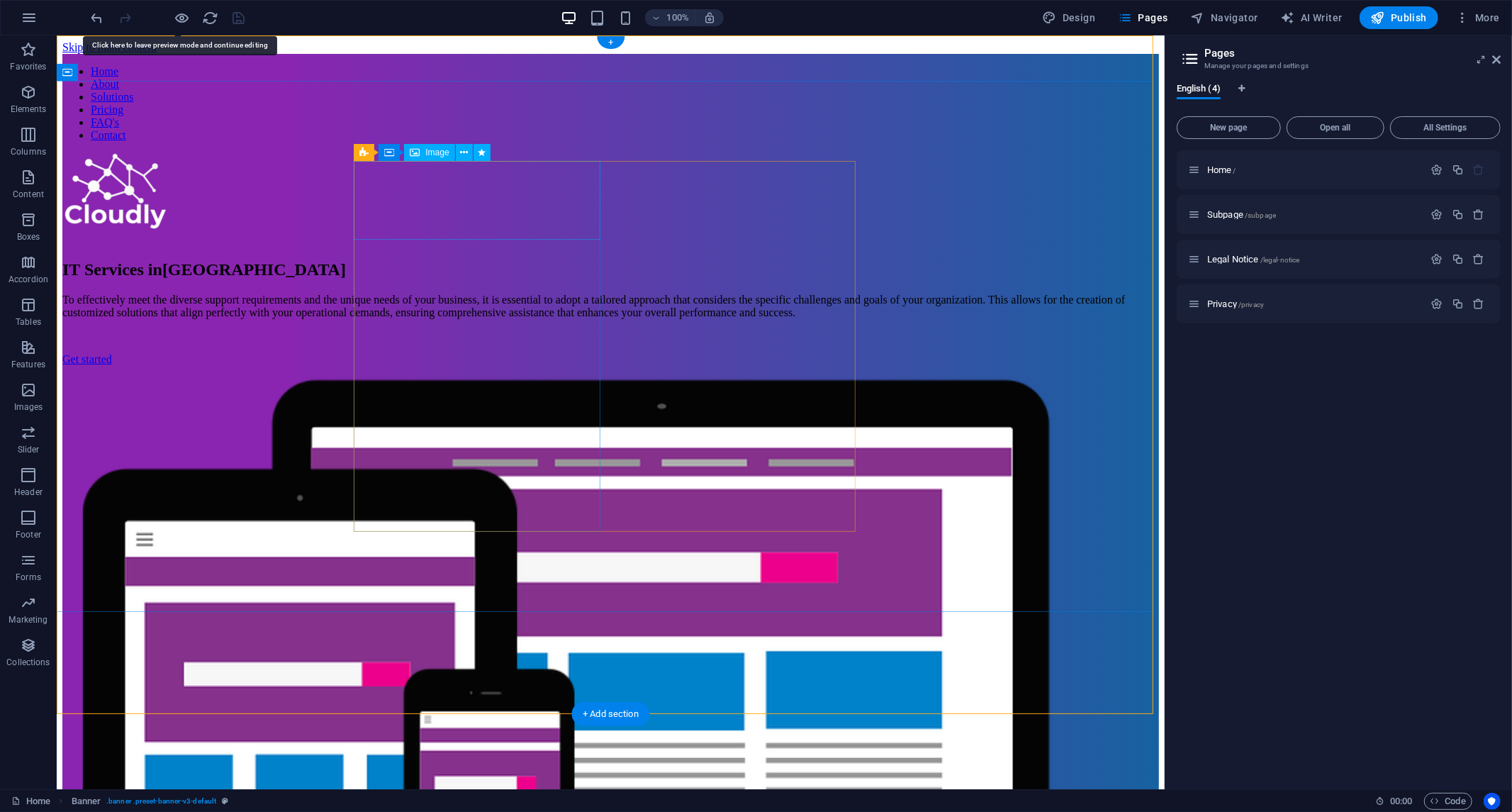
click at [409, 219] on figure at bounding box center [610, 193] width 1097 height 81
select select "px"
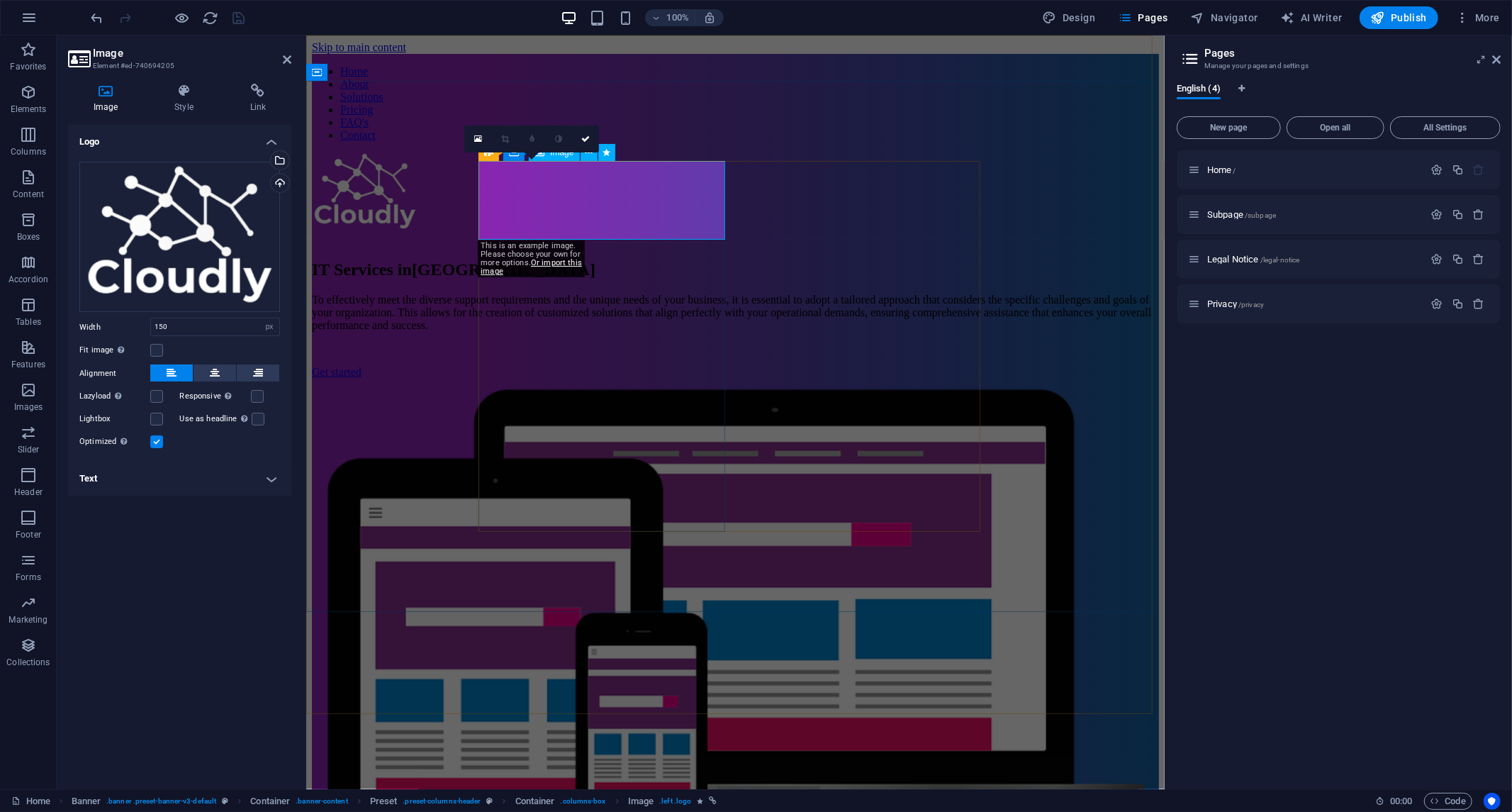
click at [525, 221] on figure at bounding box center [734, 193] width 847 height 81
click at [188, 261] on div "Drag files here, click to choose files or select files from Files or our free s…" at bounding box center [179, 237] width 201 height 151
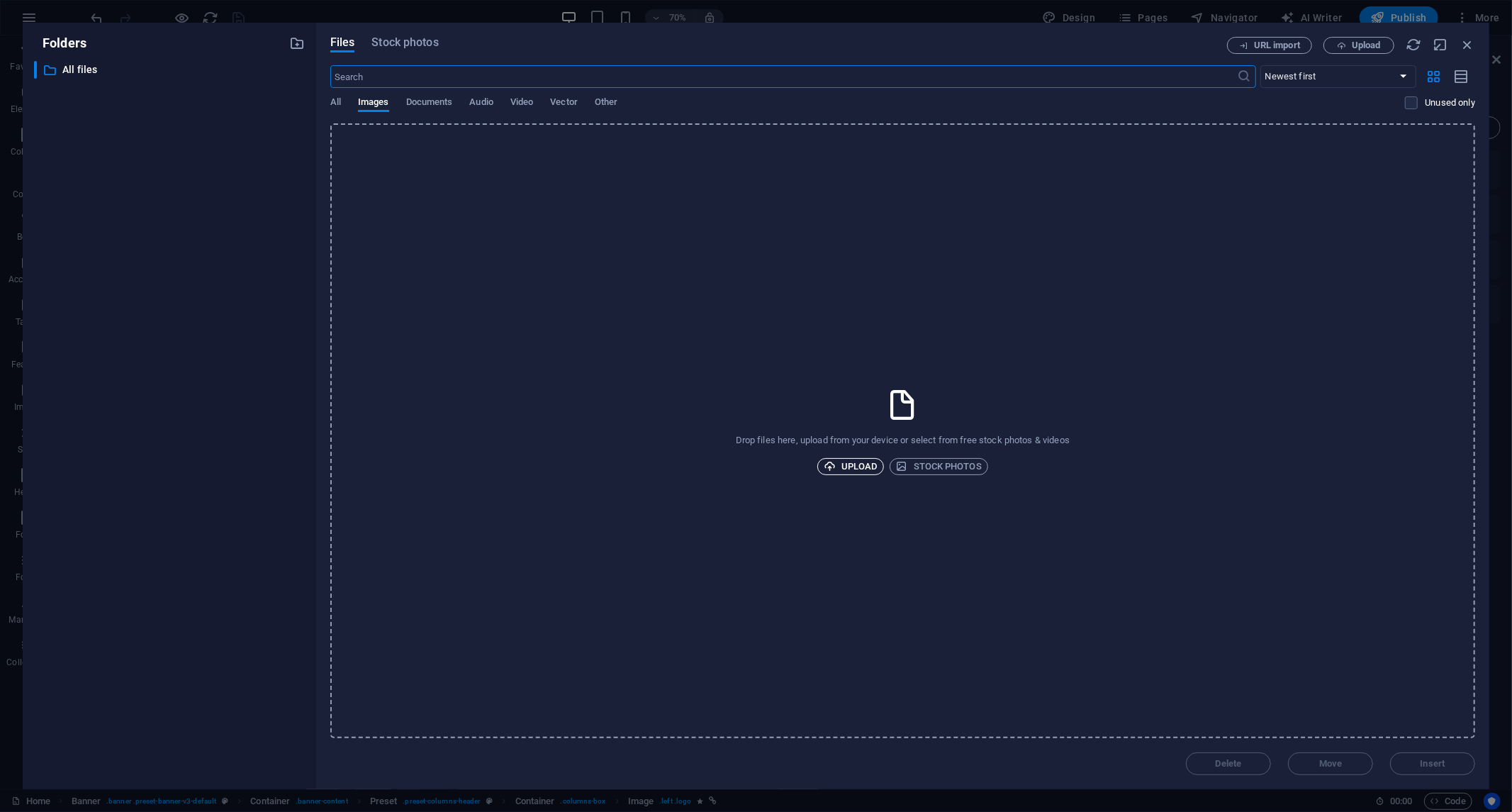
click at [857, 463] on font "Upload" at bounding box center [859, 466] width 36 height 11
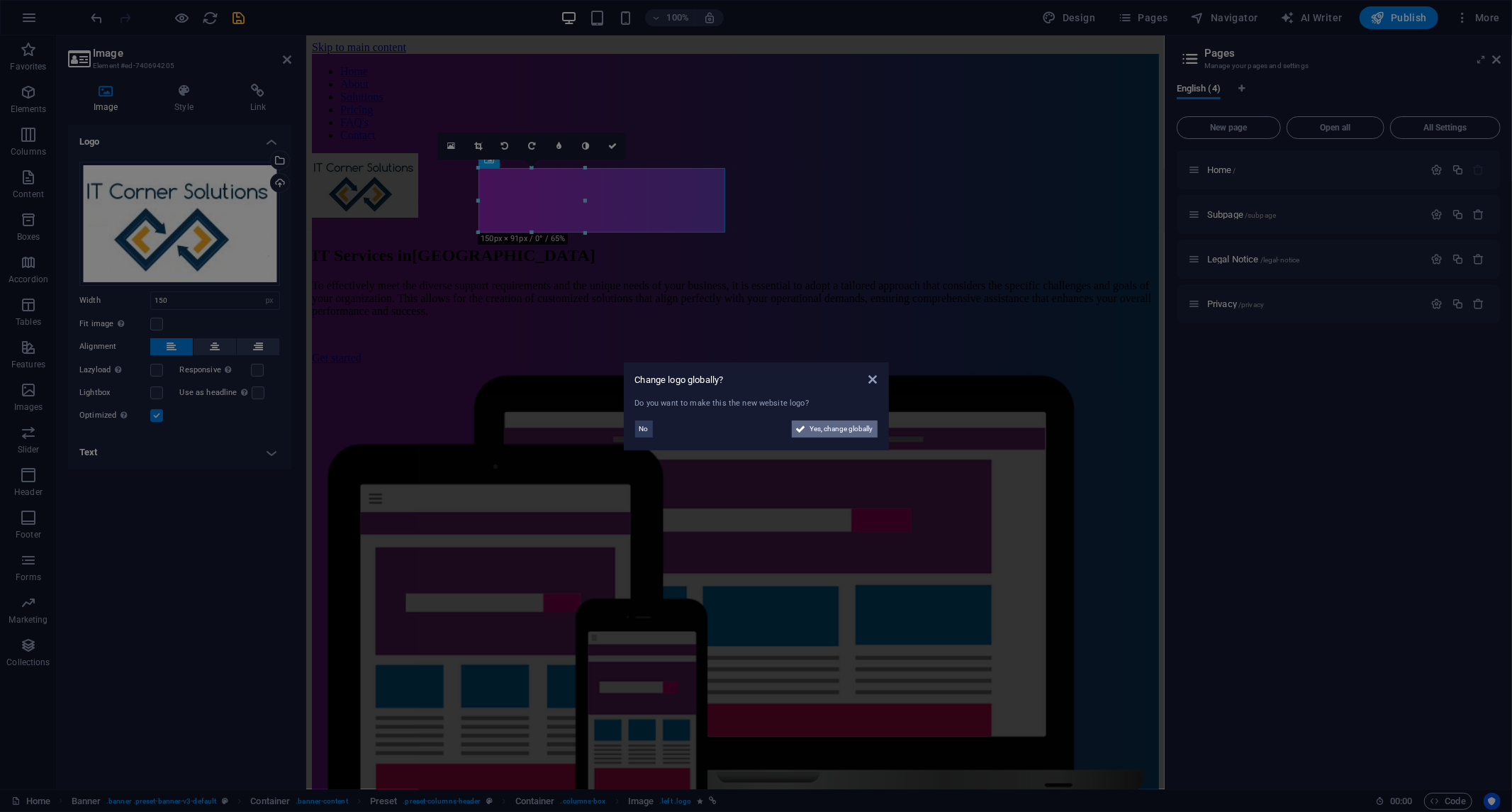
click at [838, 431] on span "Yes, change globally" at bounding box center [841, 429] width 63 height 17
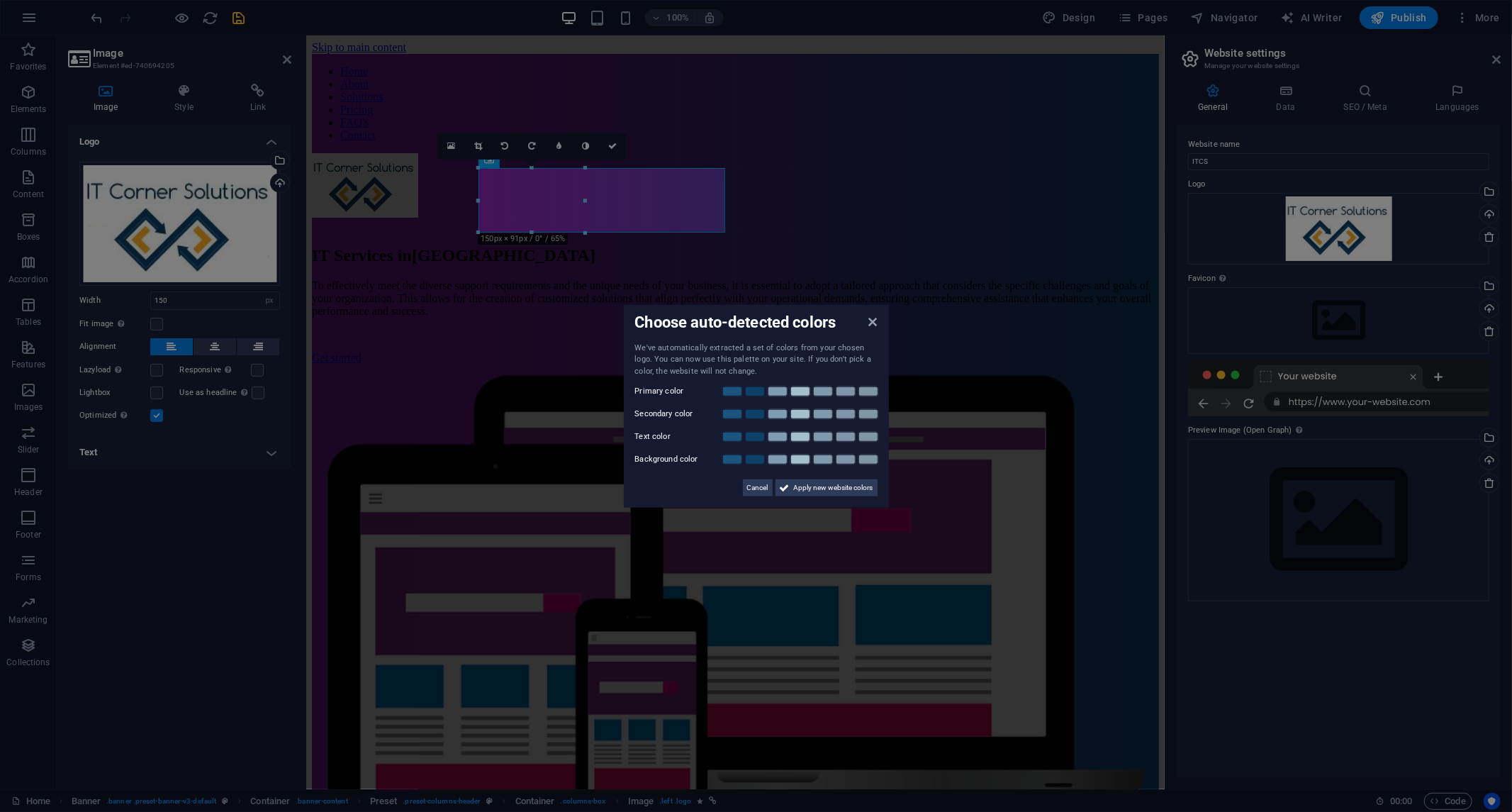
click at [641, 208] on aside "Choose auto-detected colors We've automatically extracted a set of colors from …" at bounding box center [756, 406] width 1512 height 812
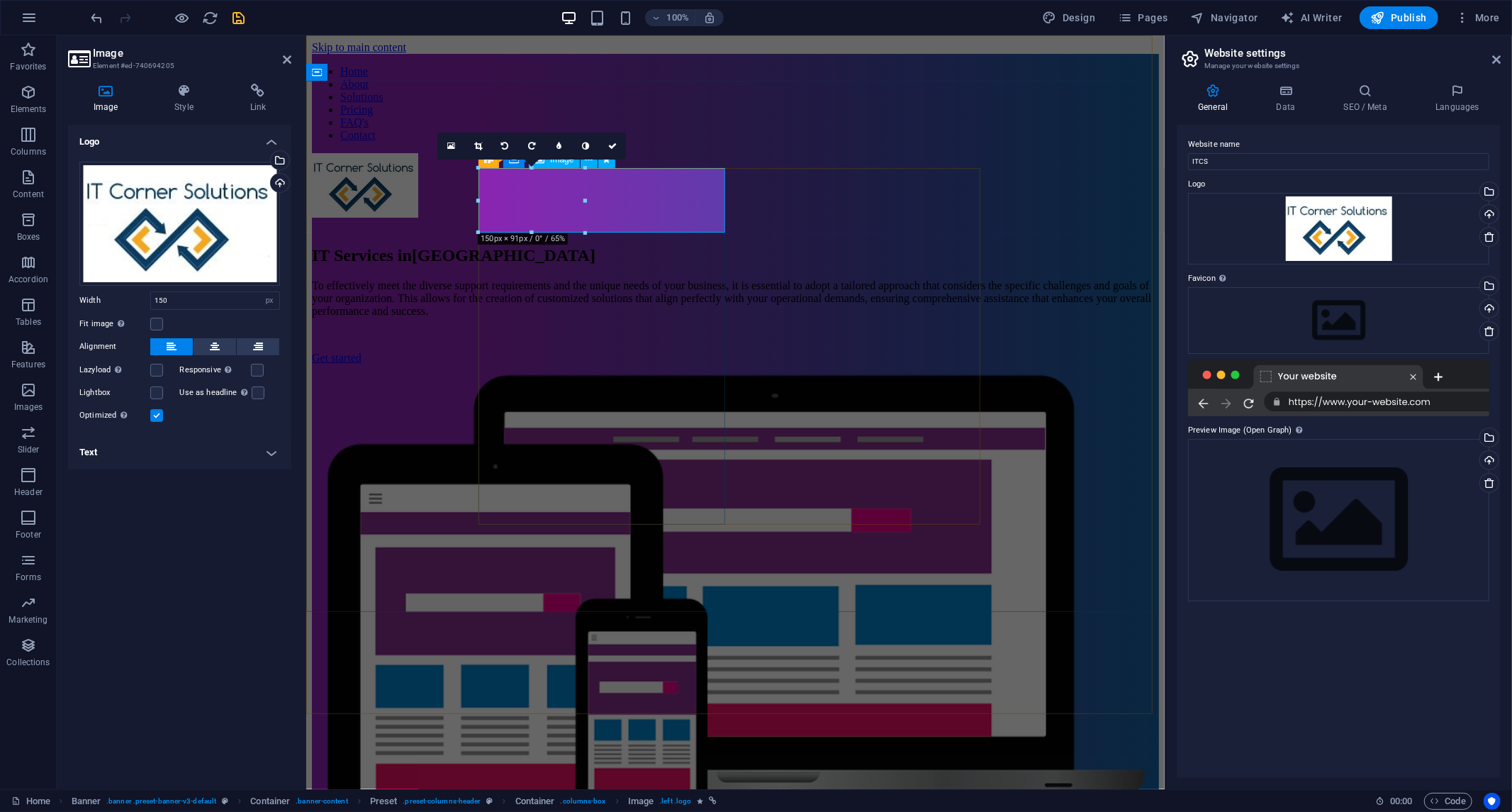
click at [632, 210] on figure at bounding box center [734, 186] width 847 height 67
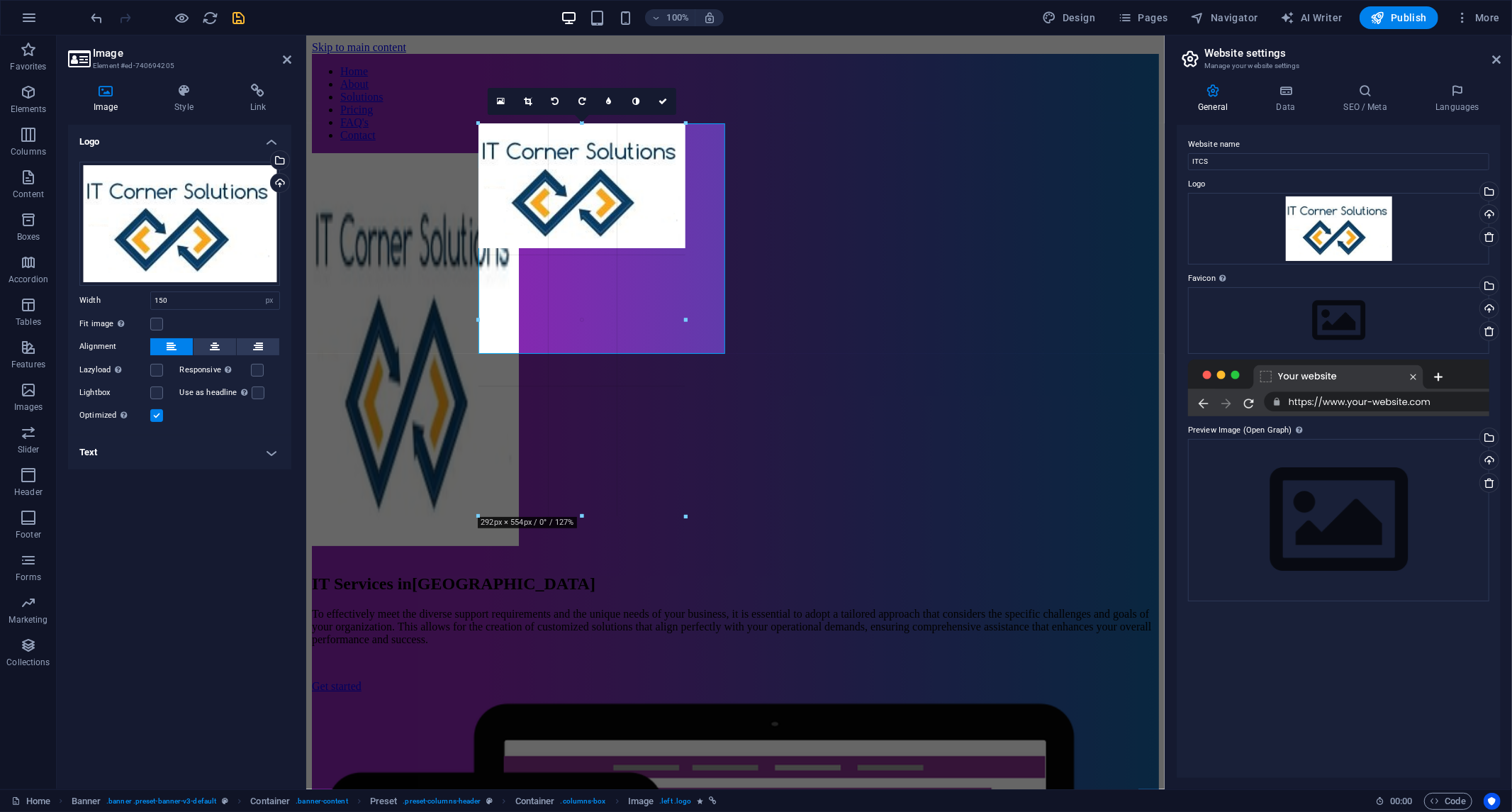
drag, startPoint x: 584, startPoint y: 197, endPoint x: 684, endPoint y: 246, distance: 111.4
type input "291"
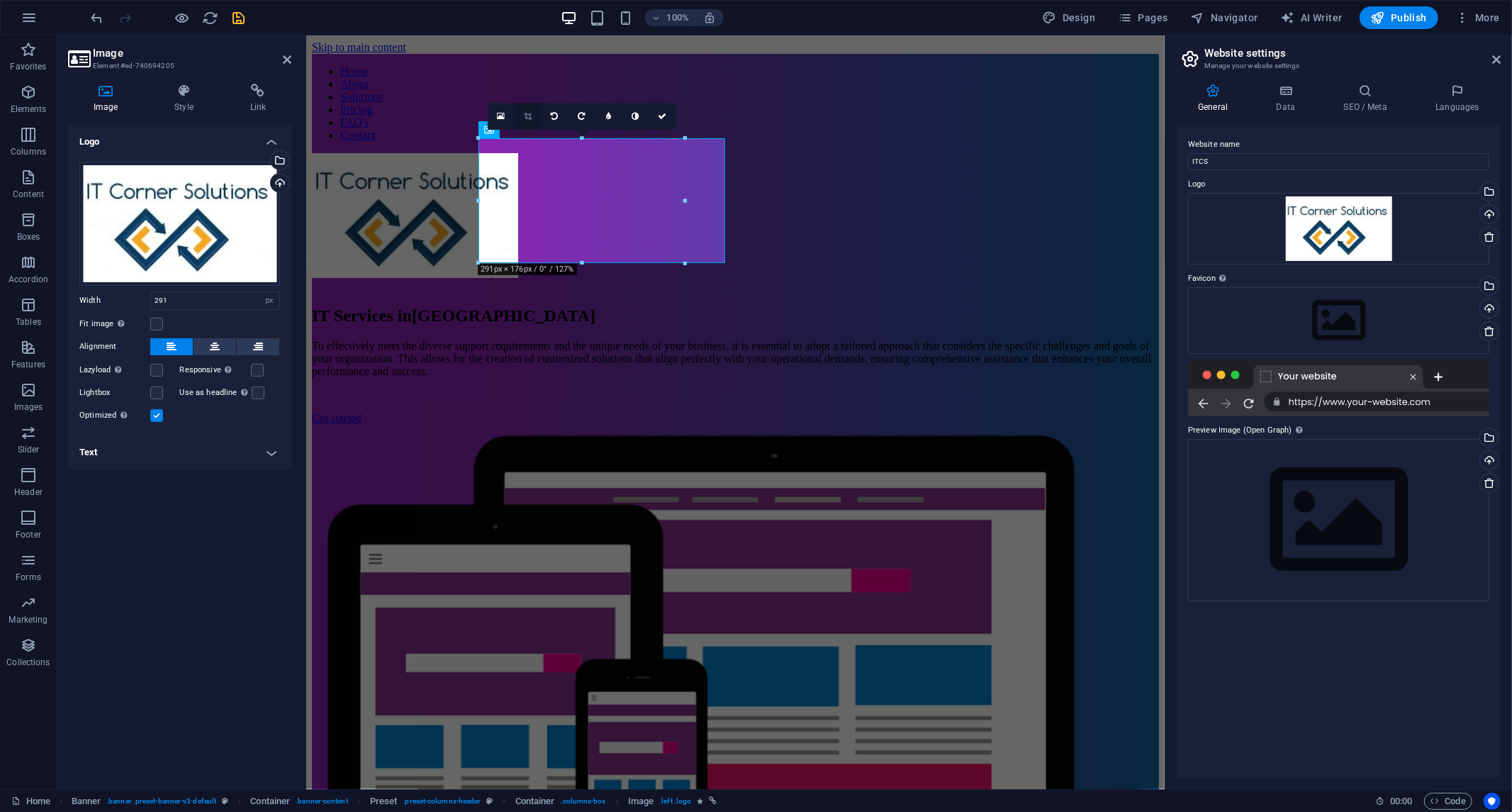
click at [528, 116] on icon at bounding box center [528, 116] width 8 height 9
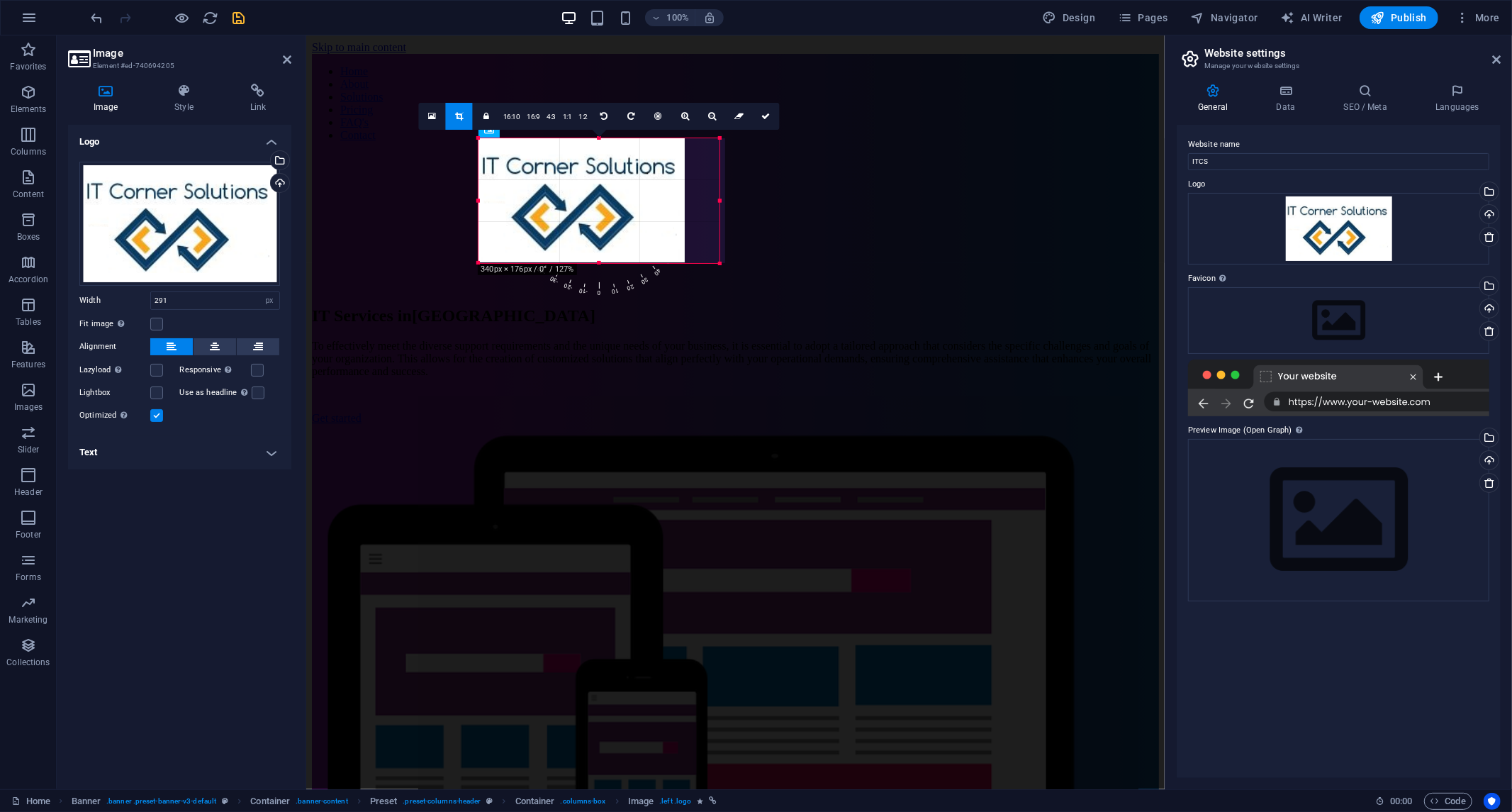
drag, startPoint x: 685, startPoint y: 203, endPoint x: 720, endPoint y: 203, distance: 35.0
click at [720, 203] on div at bounding box center [720, 200] width 5 height 125
drag, startPoint x: 727, startPoint y: 195, endPoint x: 961, endPoint y: 192, distance: 234.0
click at [979, 195] on div "IT Services in [GEOGRAPHIC_DATA] To effectively meet the diverse support requir…" at bounding box center [734, 552] width 847 height 800
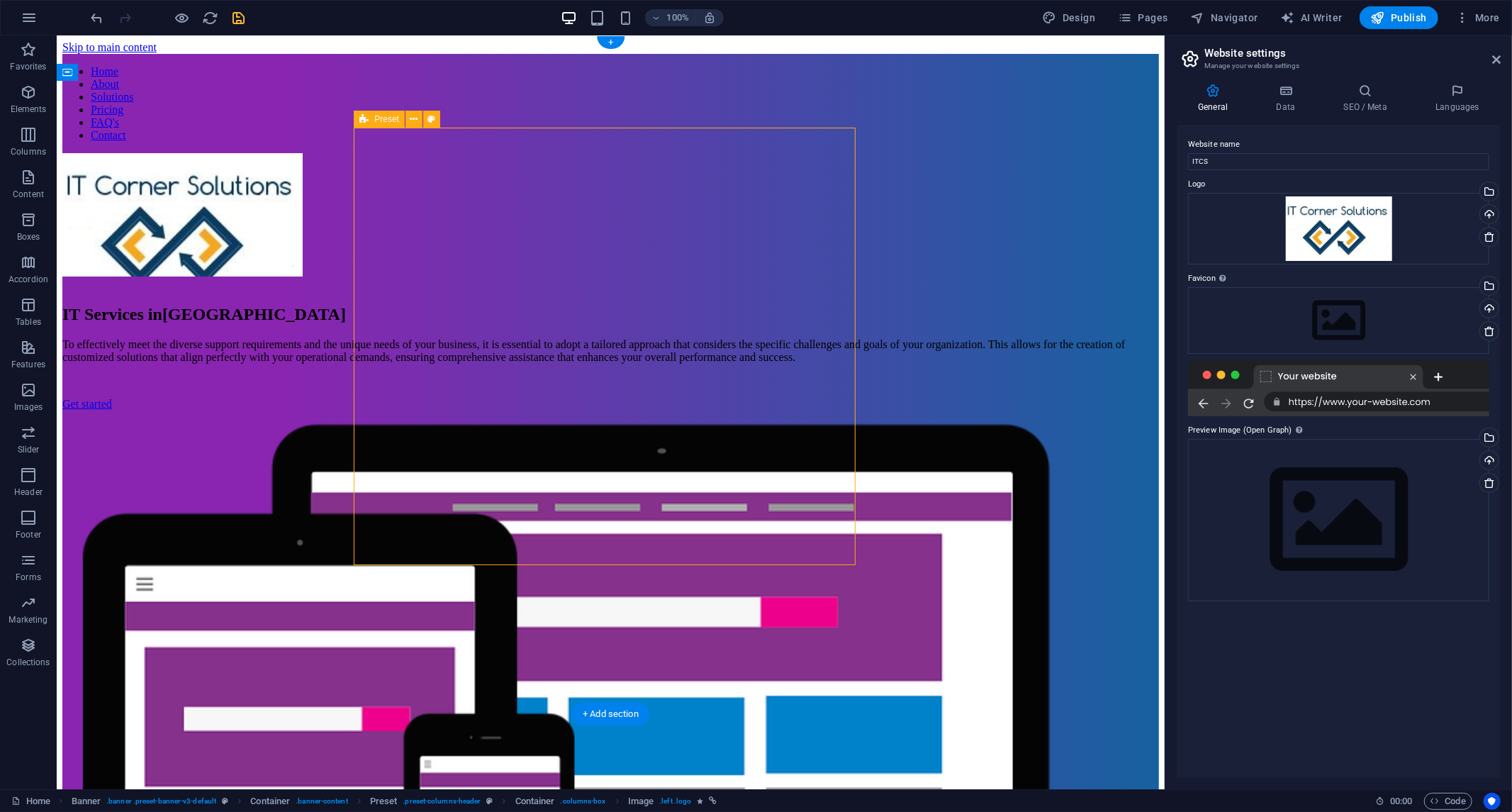
click at [711, 410] on div at bounding box center [610, 752] width 1097 height 683
drag, startPoint x: 711, startPoint y: 192, endPoint x: 410, endPoint y: 185, distance: 301.1
click at [713, 410] on div at bounding box center [610, 752] width 1097 height 683
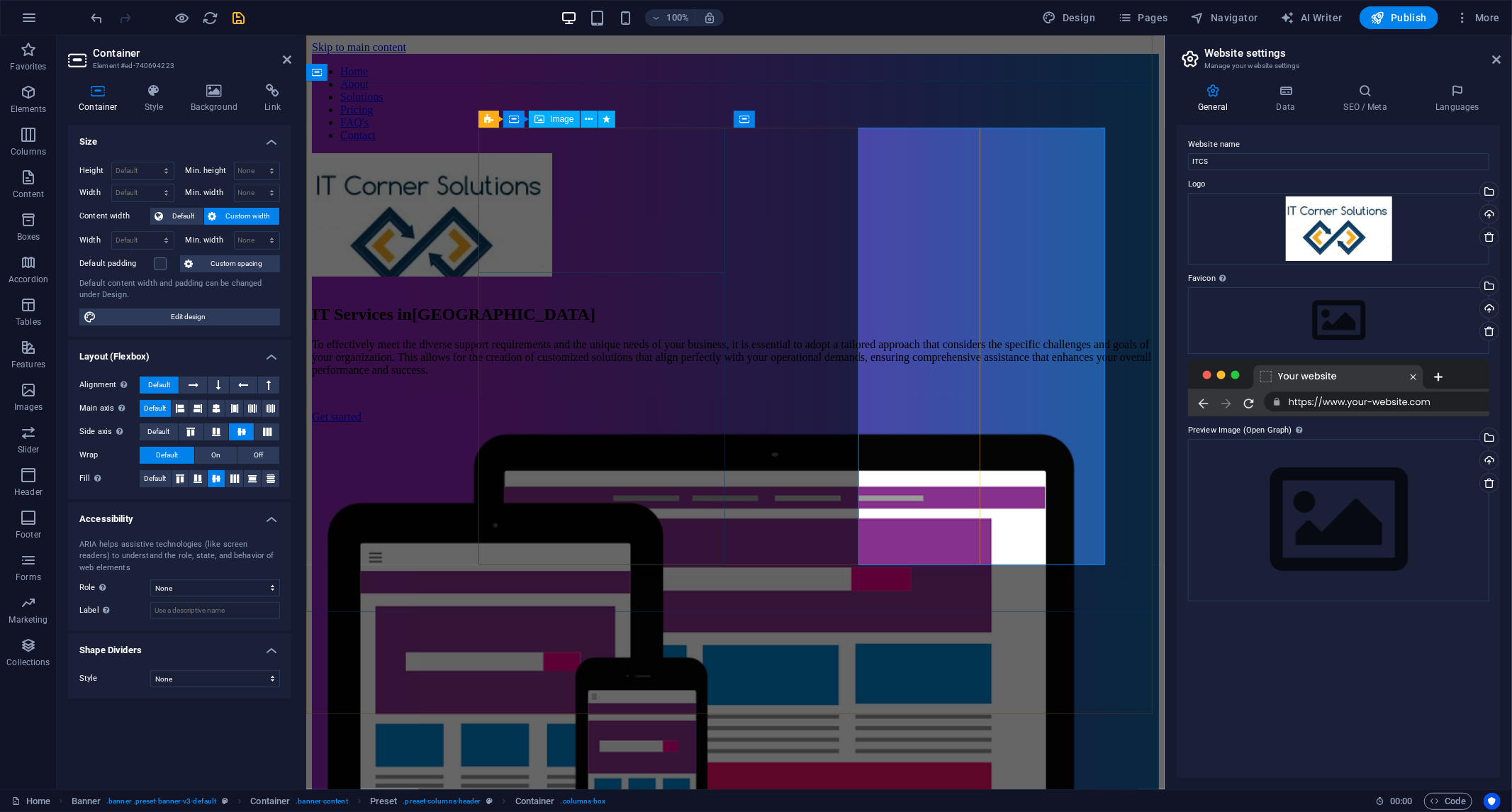
drag, startPoint x: 620, startPoint y: 237, endPoint x: 871, endPoint y: 237, distance: 251.0
click at [871, 237] on div "IT Services in [GEOGRAPHIC_DATA] To effectively meet the diverse support requir…" at bounding box center [734, 552] width 847 height 799
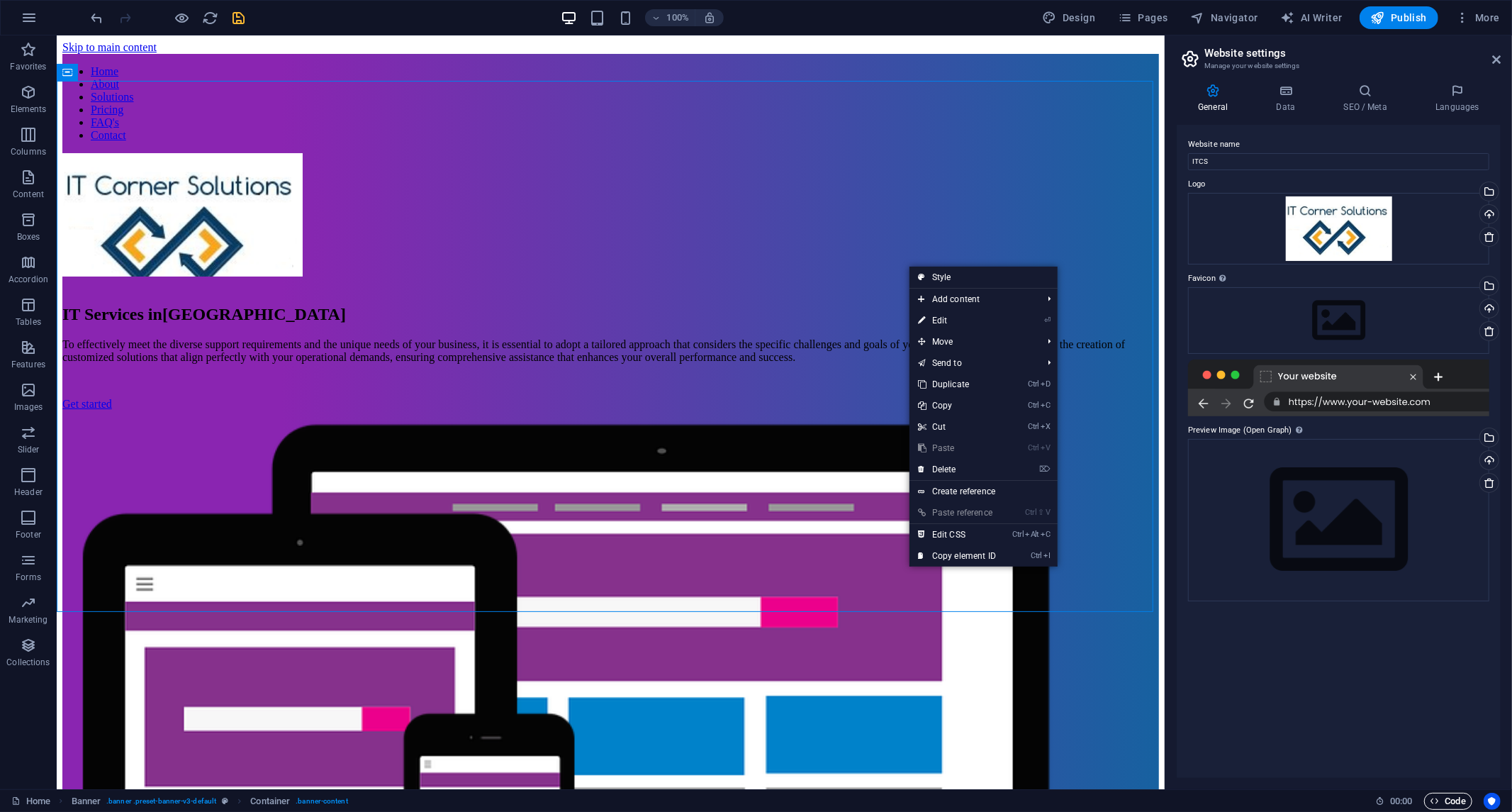
click at [1452, 804] on font "Code" at bounding box center [1456, 801] width 21 height 11
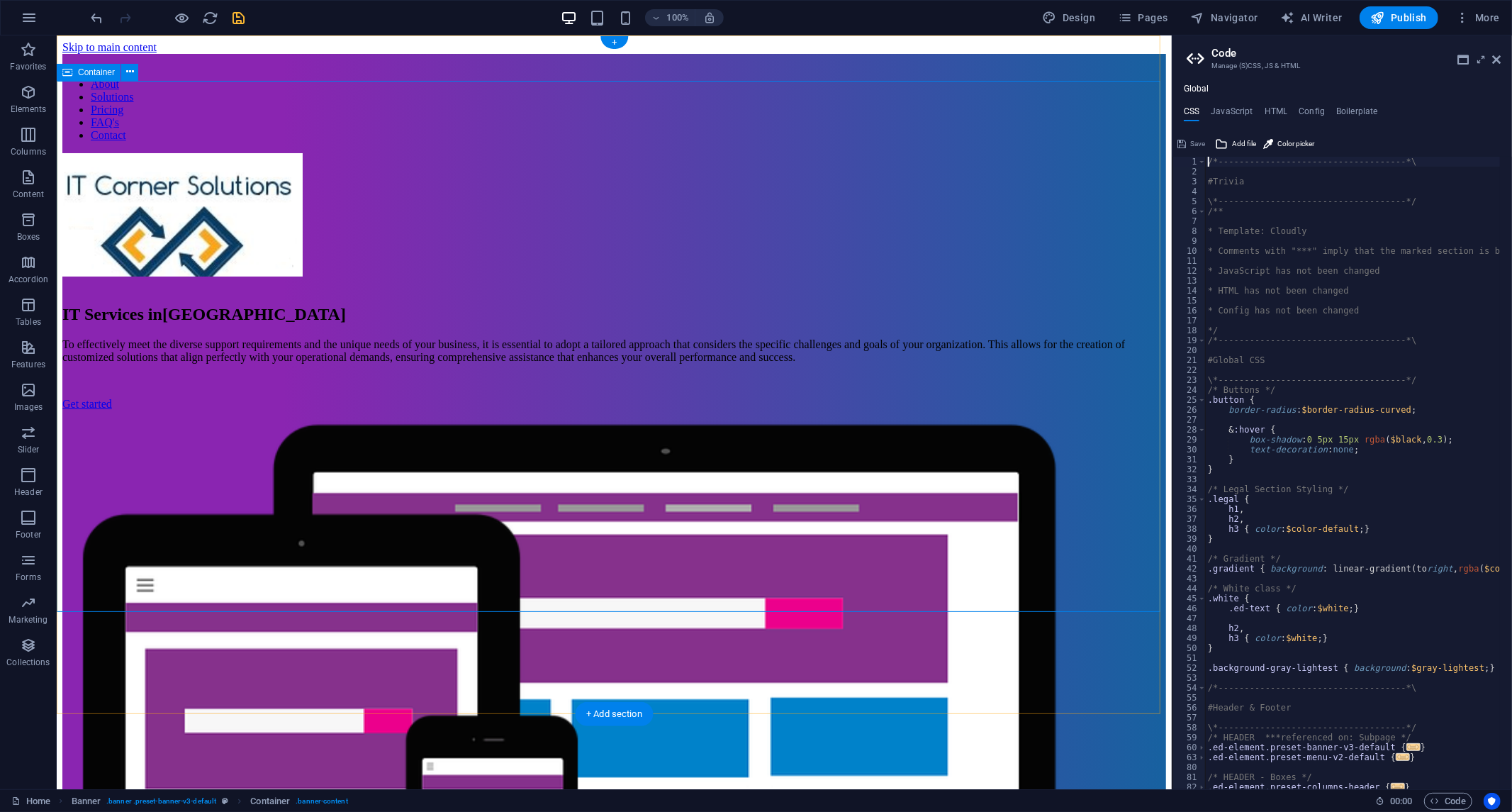
drag, startPoint x: 1039, startPoint y: 459, endPoint x: 1015, endPoint y: 436, distance: 33.2
click at [1028, 459] on div "IT Services in [GEOGRAPHIC_DATA] To effectively meet the diverse support requir…" at bounding box center [614, 625] width 1104 height 945
click at [645, 153] on div "IT Services in [GEOGRAPHIC_DATA] To effectively meet the diverse support requir…" at bounding box center [614, 625] width 1104 height 945
click at [234, 18] on icon "save" at bounding box center [239, 18] width 16 height 16
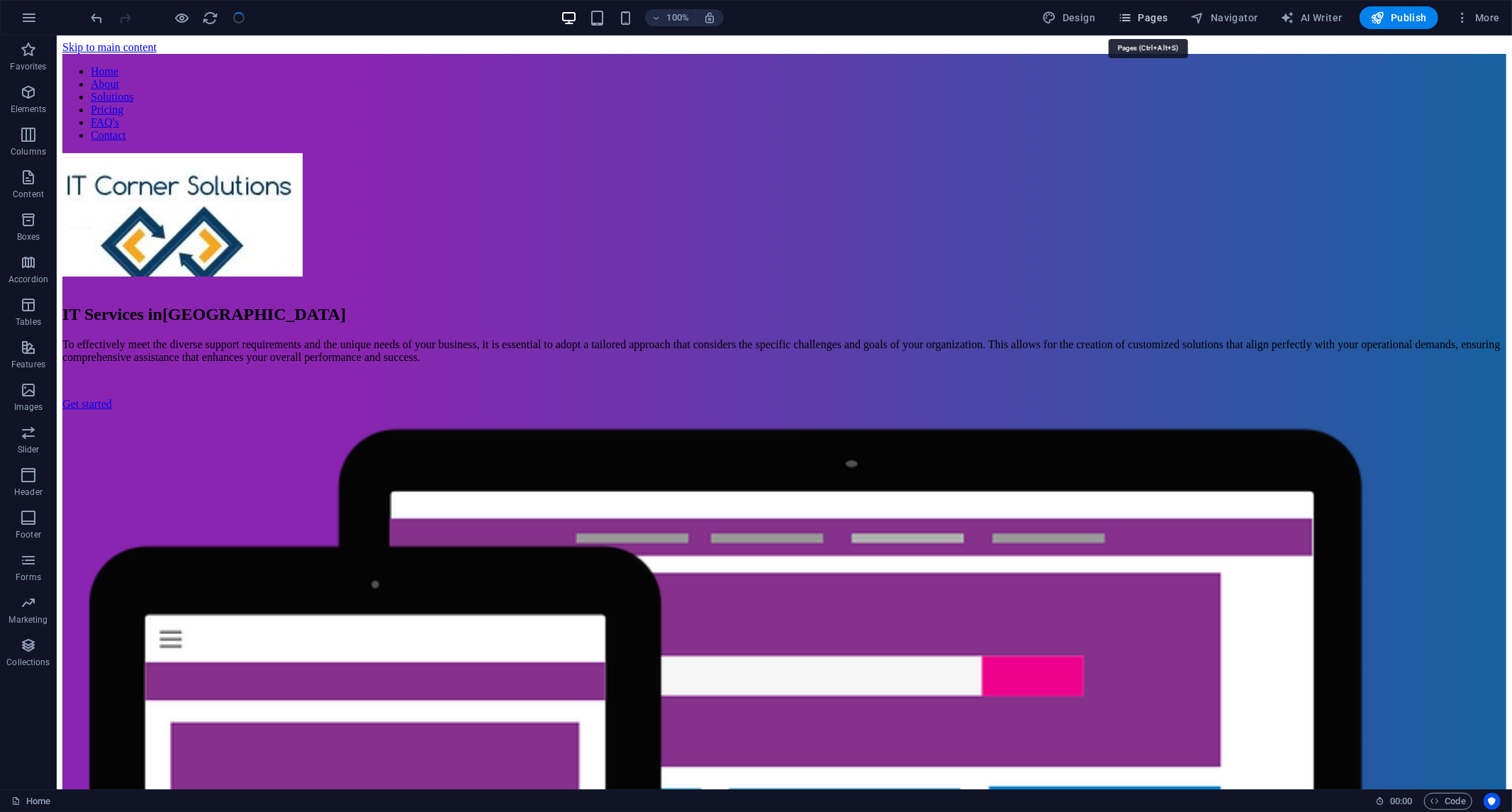
click at [1154, 21] on font "Pages" at bounding box center [1154, 18] width 29 height 12
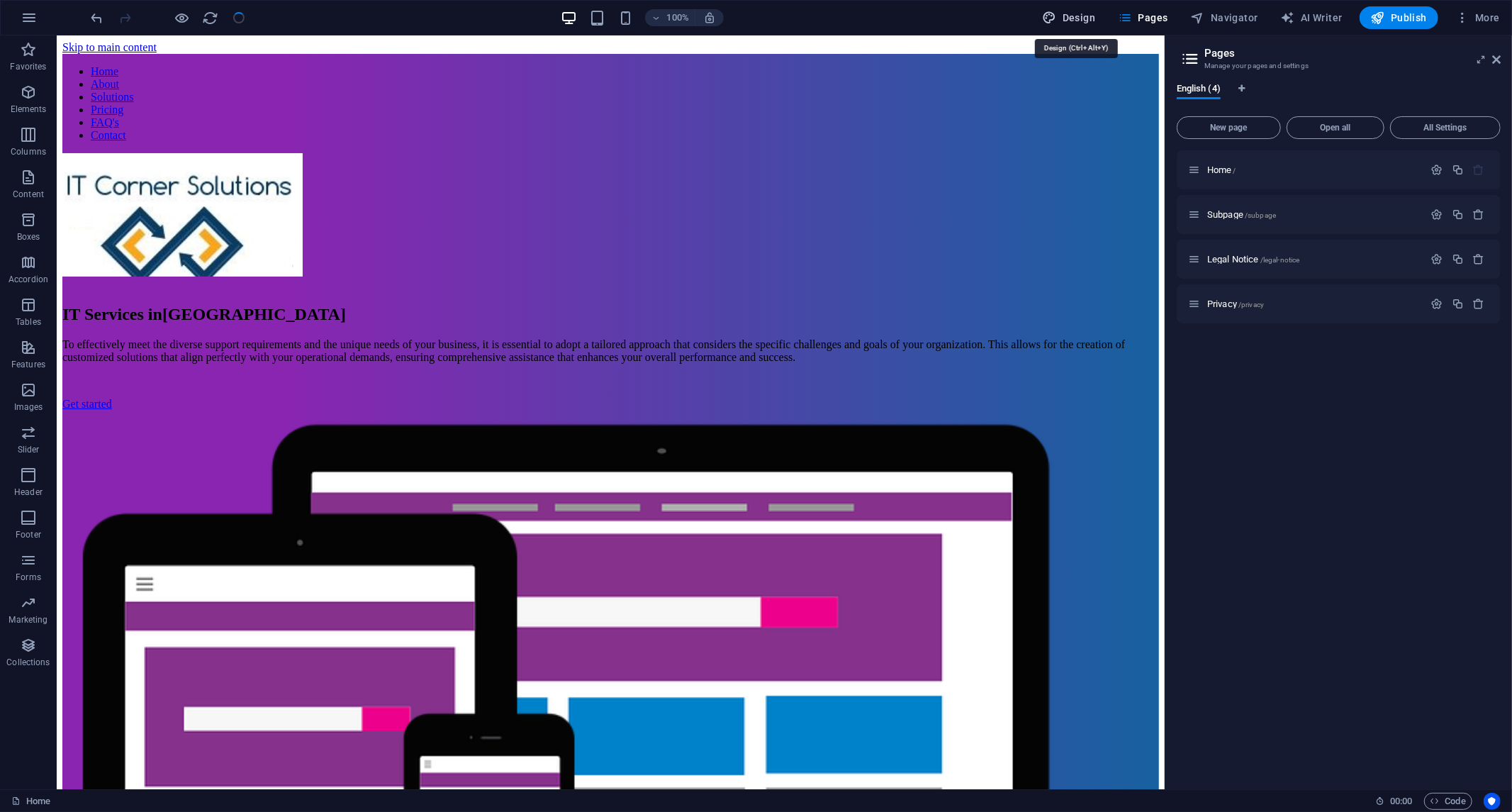
click at [1067, 12] on font "Design" at bounding box center [1079, 18] width 33 height 12
select select "px"
select select "400"
select select "px"
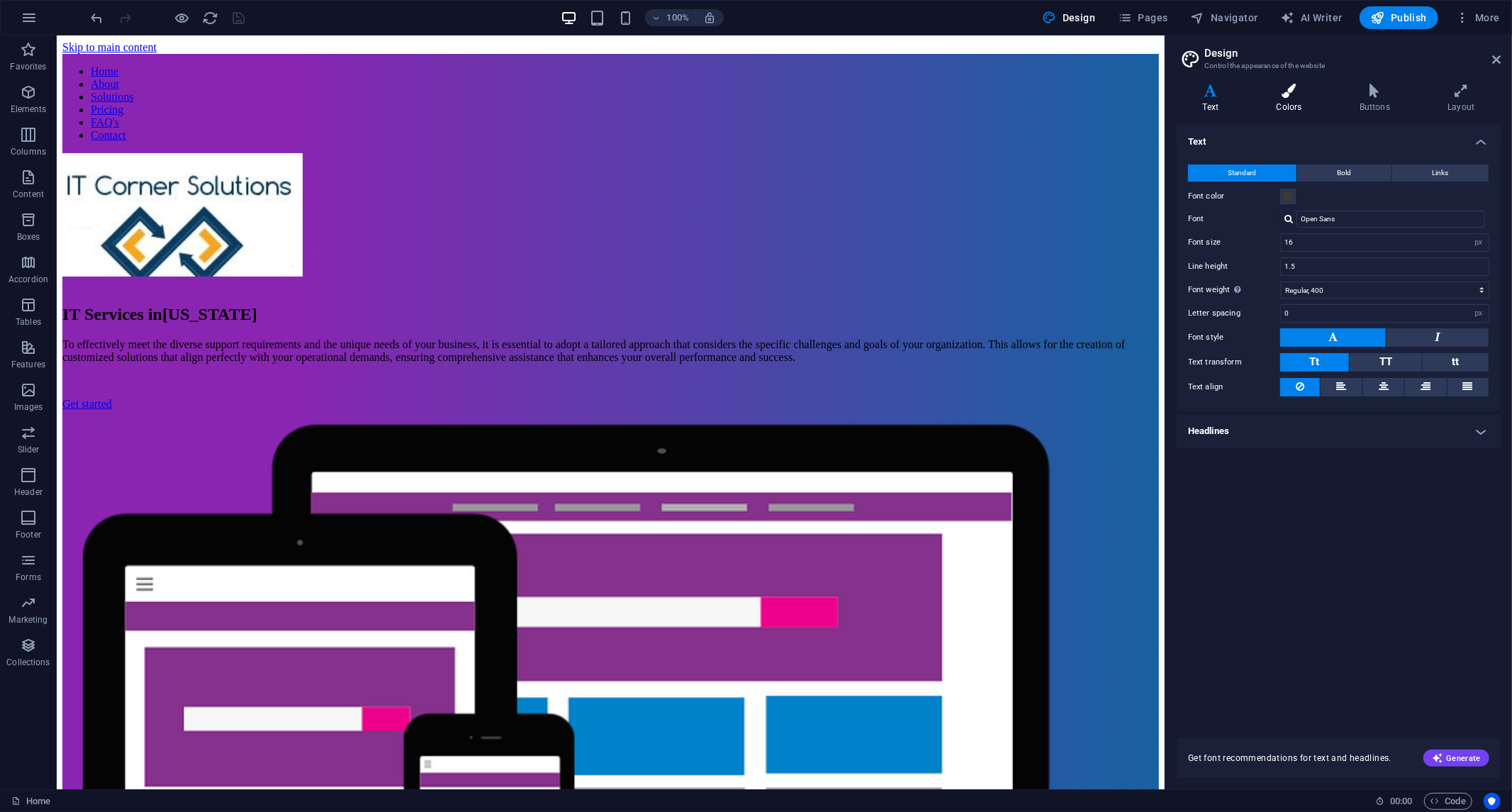
click at [1296, 96] on icon at bounding box center [1289, 91] width 78 height 14
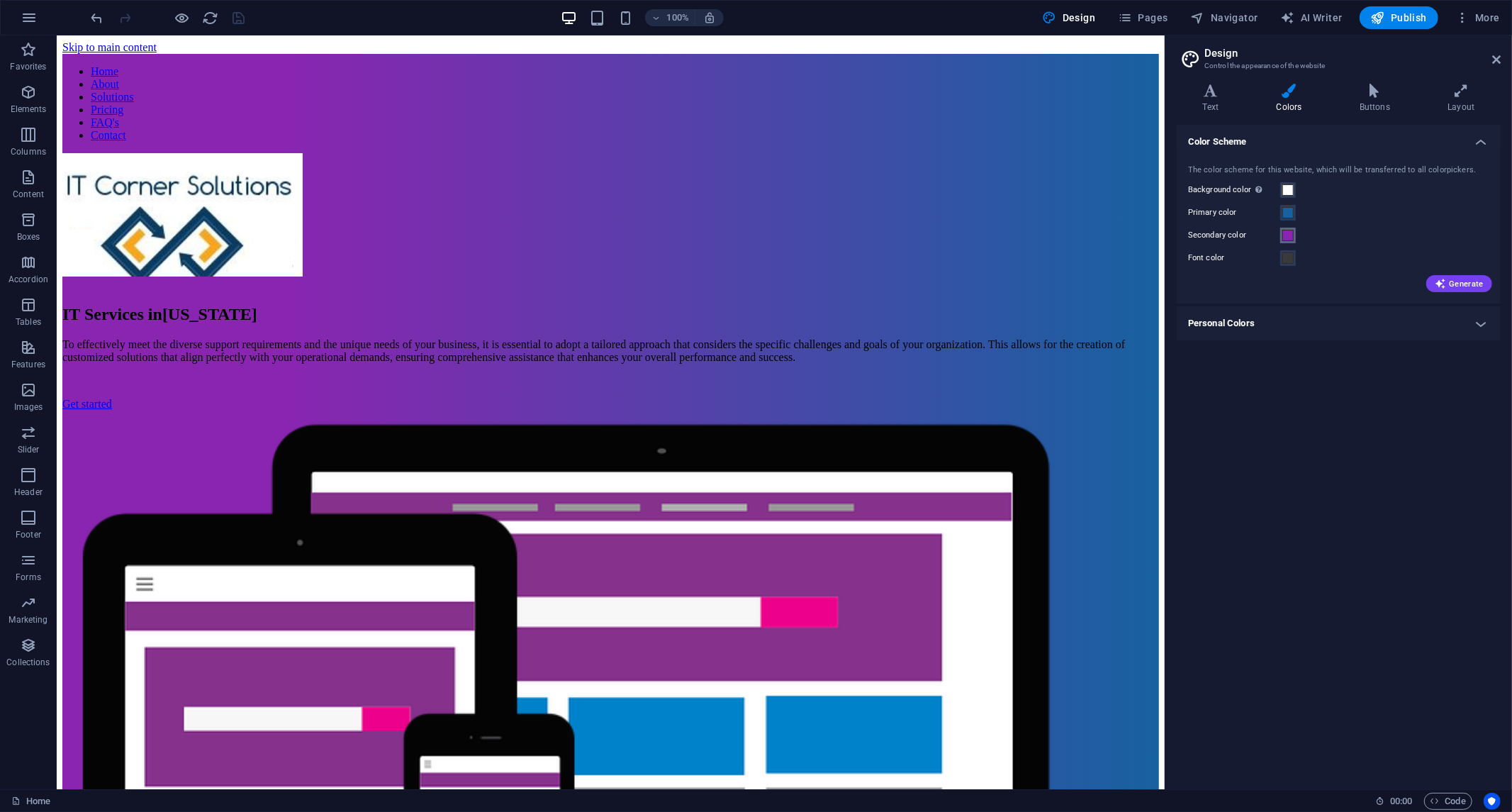
click at [1289, 236] on span at bounding box center [1288, 235] width 12 height 12
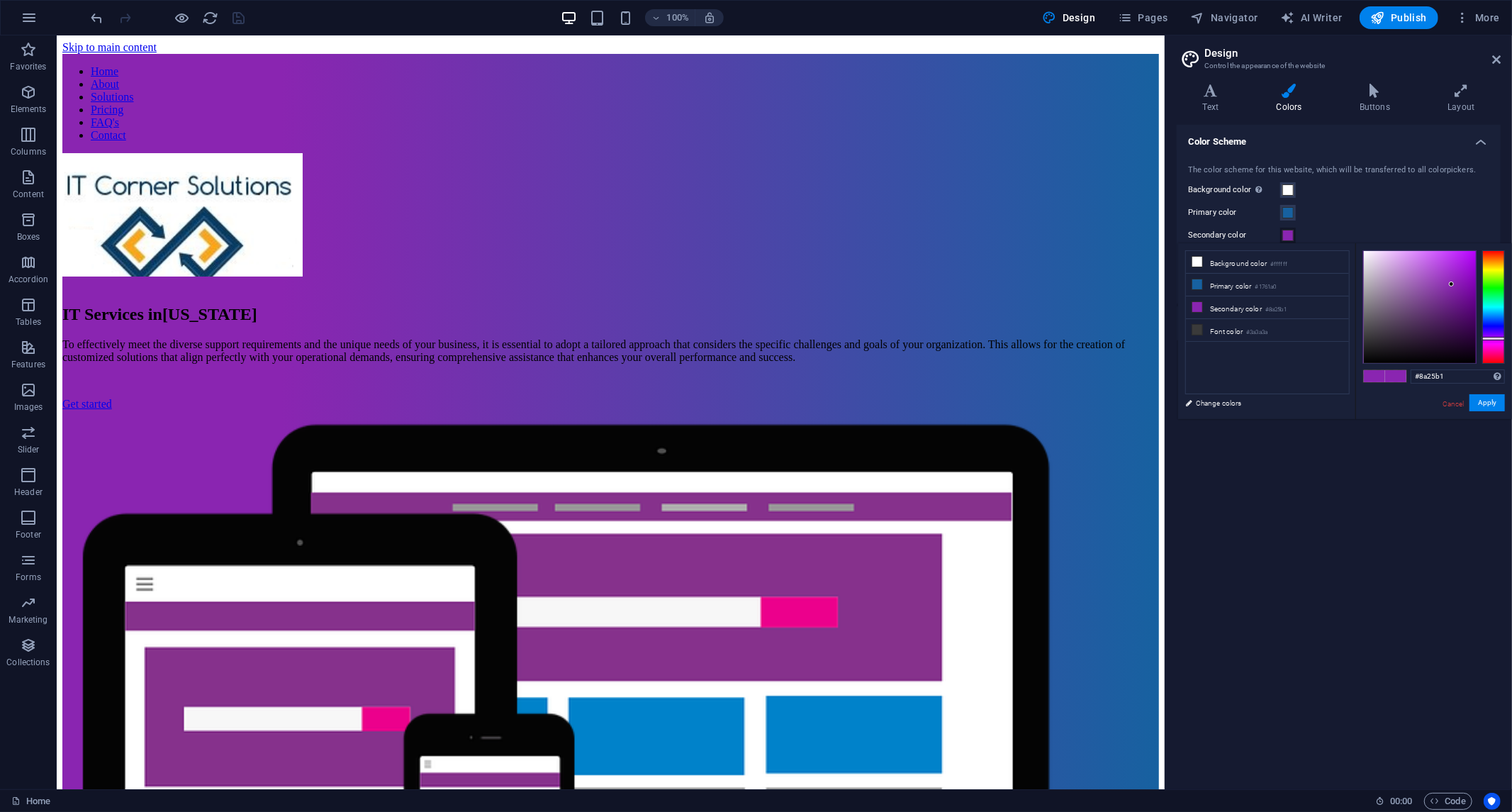
type input "#88b125"
click at [1495, 275] on div at bounding box center [1493, 307] width 22 height 113
click at [1489, 403] on font "Apply" at bounding box center [1488, 403] width 19 height 8
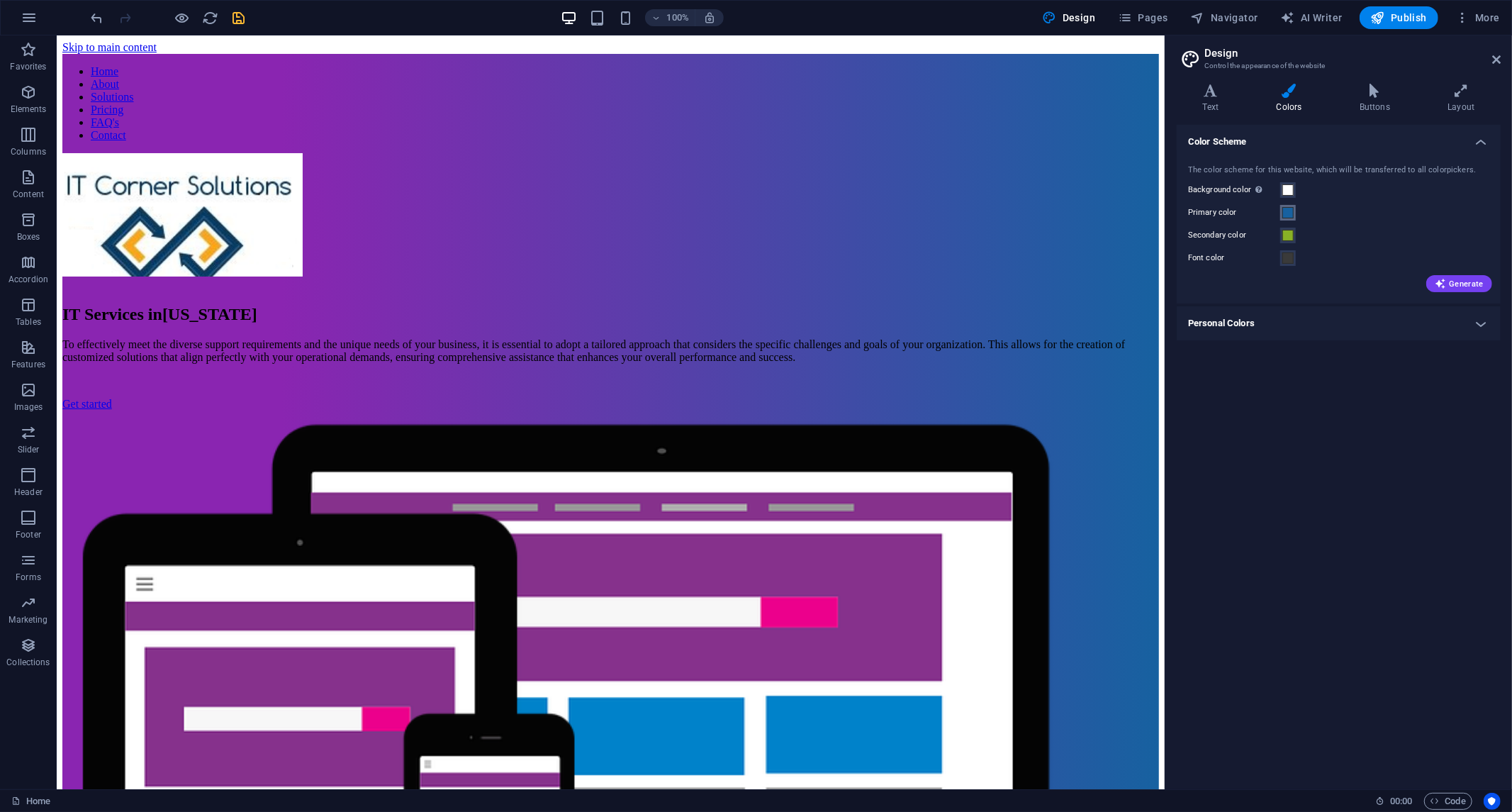
click at [1286, 215] on span at bounding box center [1288, 213] width 12 height 12
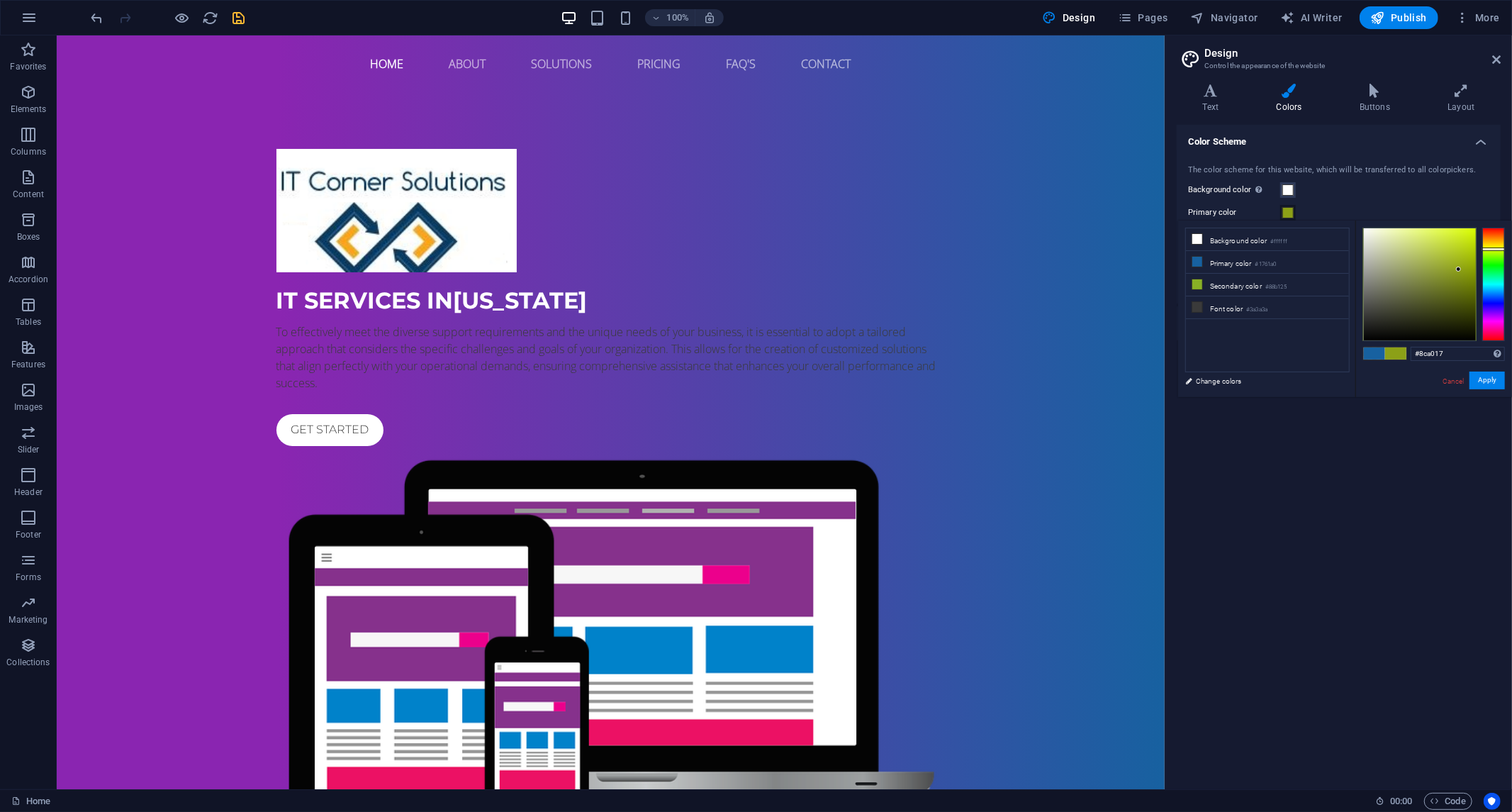
click at [1487, 249] on div at bounding box center [1493, 285] width 22 height 113
type input "#adc51f"
click at [1458, 253] on div at bounding box center [1420, 284] width 112 height 112
click at [1484, 380] on font "Apply" at bounding box center [1488, 381] width 19 height 8
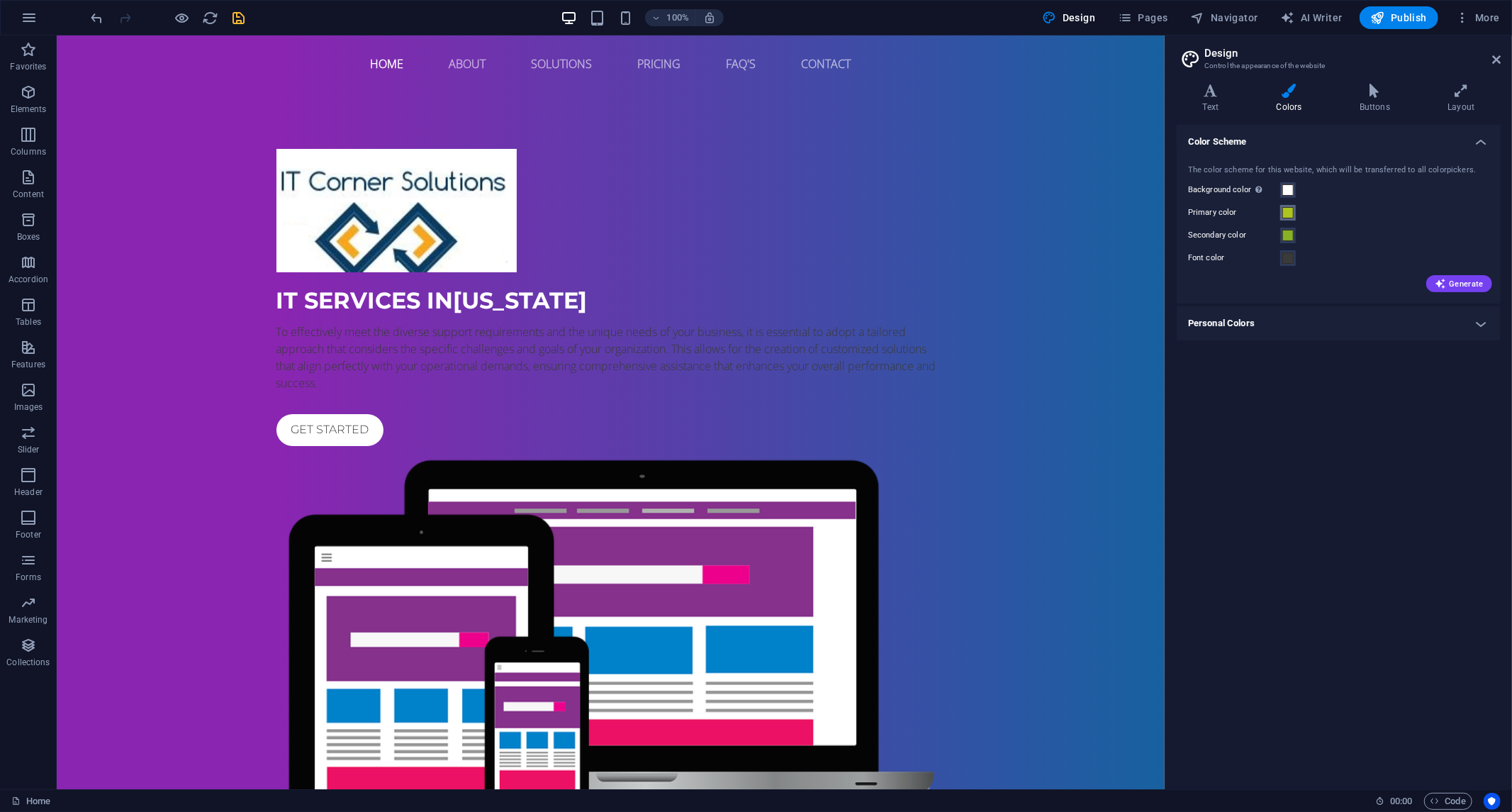
click at [1293, 217] on span at bounding box center [1288, 213] width 12 height 12
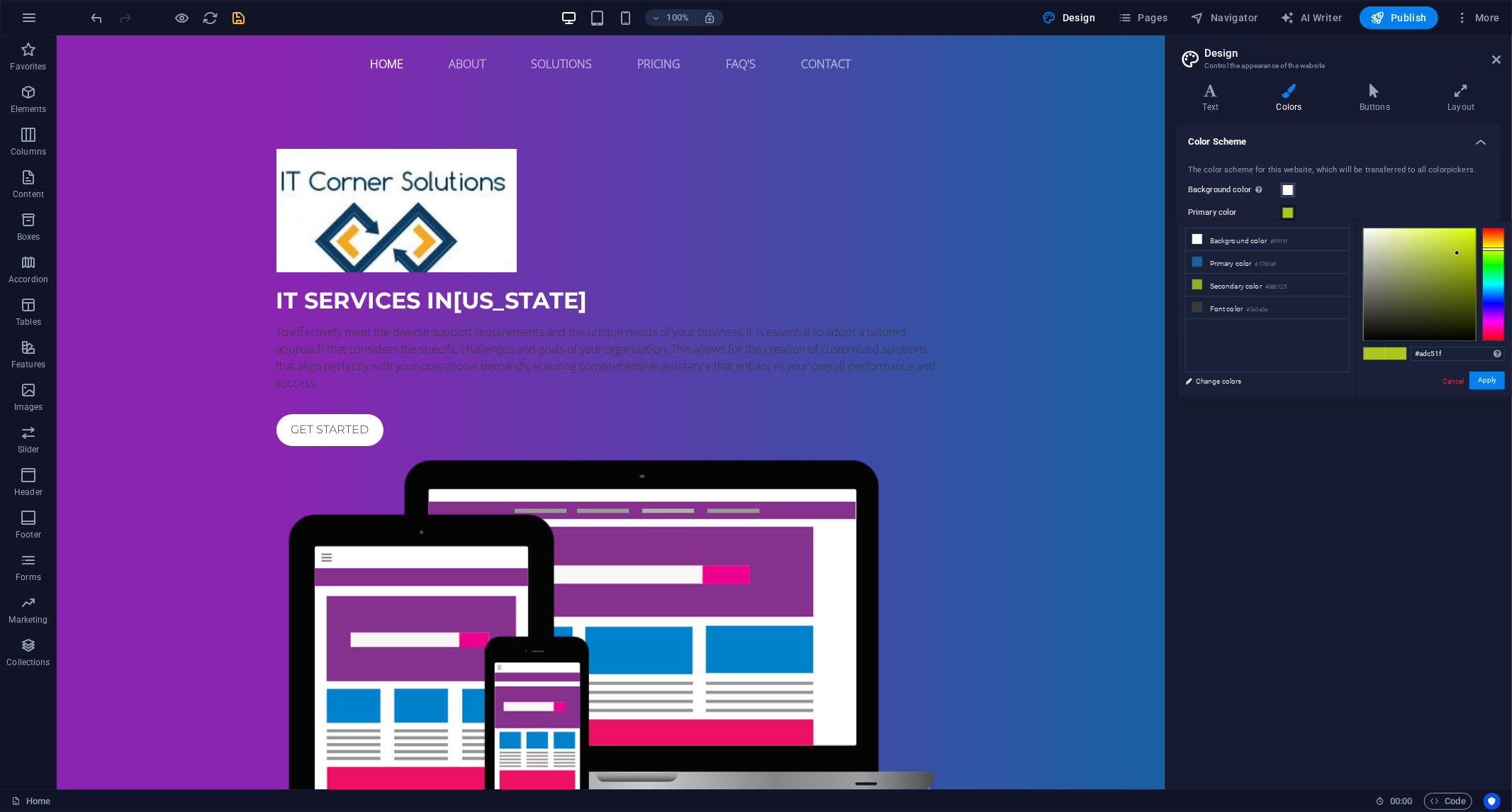
click at [1293, 217] on span at bounding box center [1288, 213] width 12 height 12
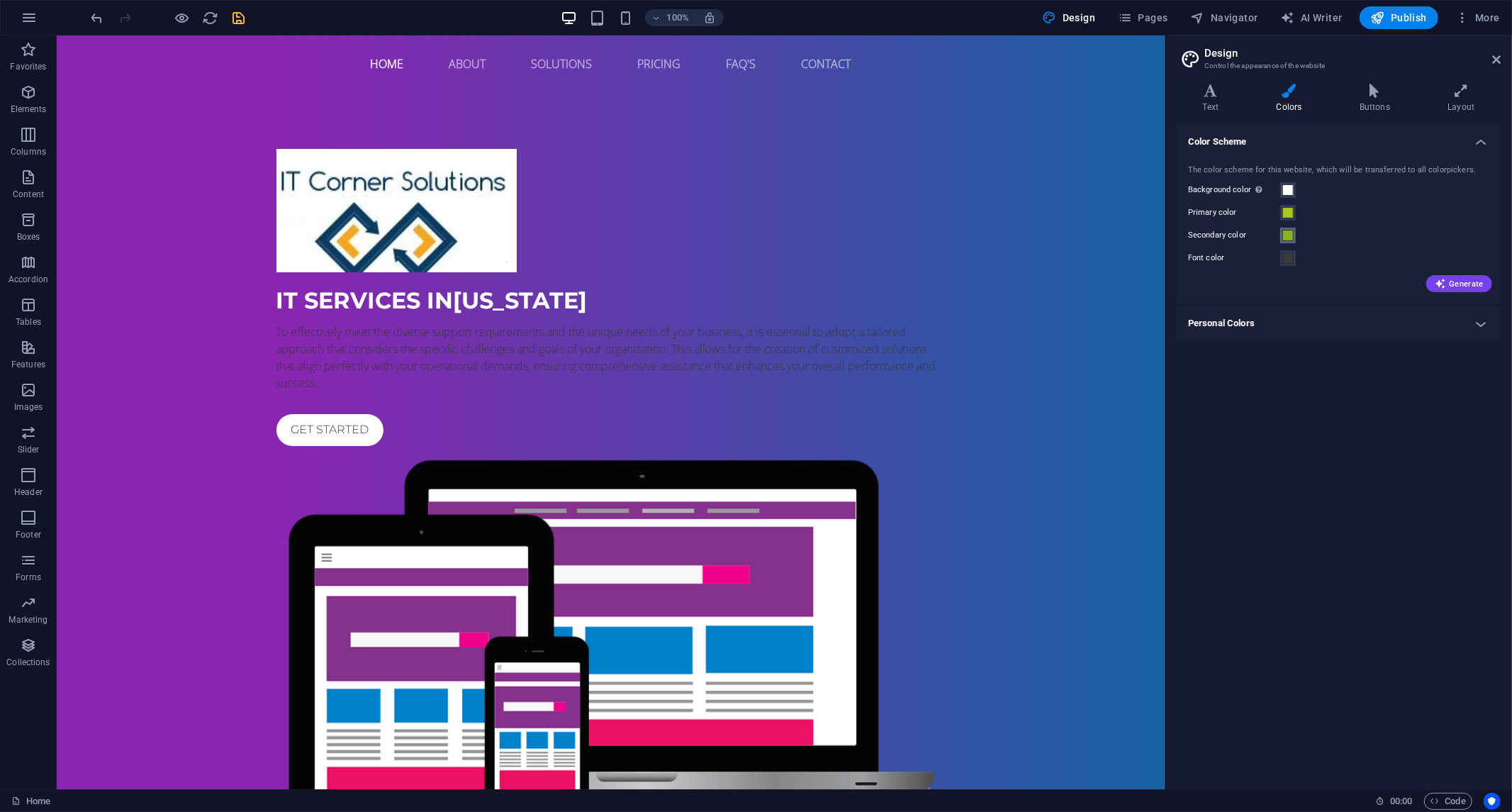
click at [1287, 239] on span at bounding box center [1288, 235] width 12 height 12
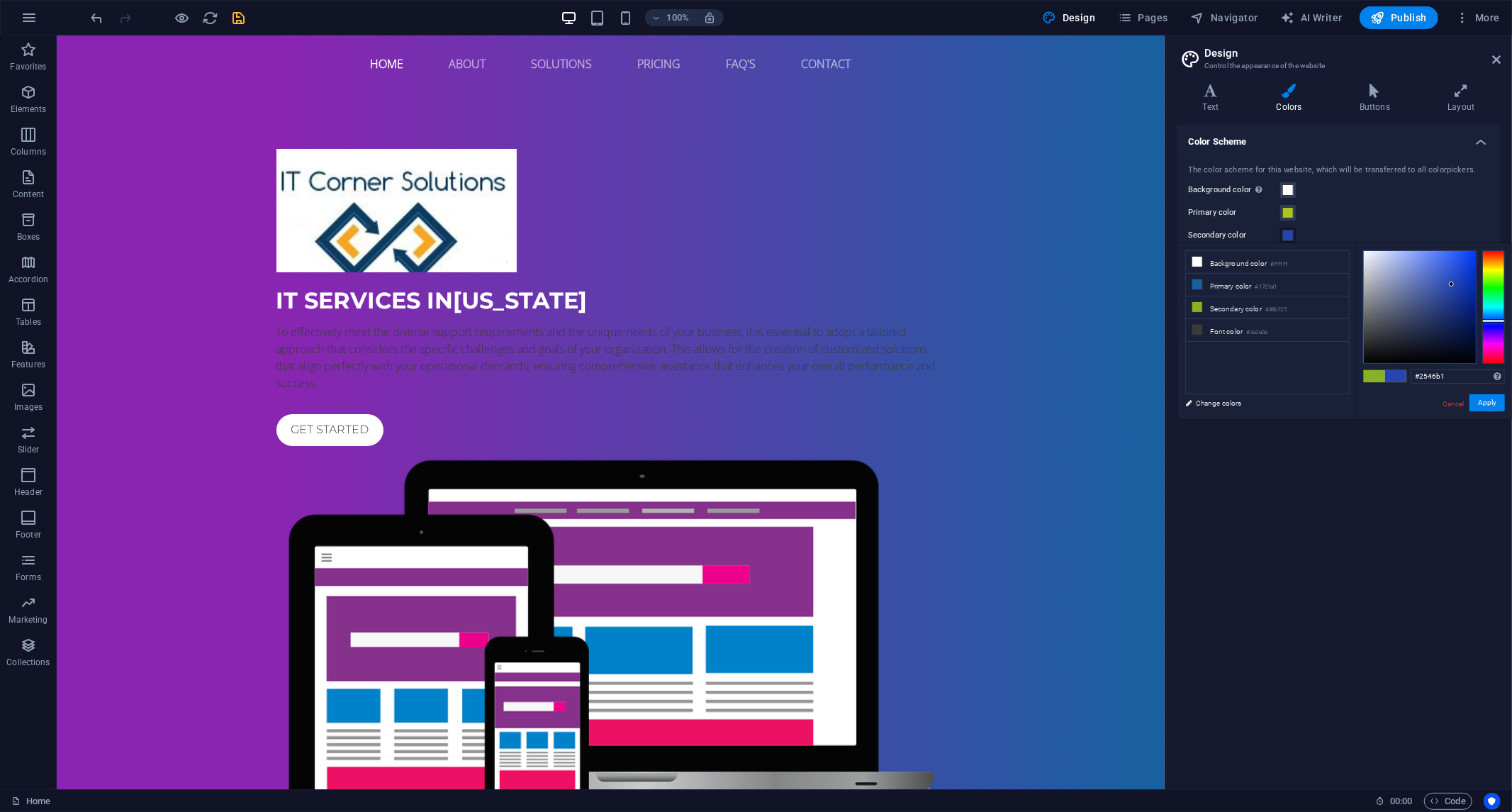
click at [1492, 320] on div at bounding box center [1493, 307] width 22 height 113
type input "#0d2576"
click at [1463, 311] on div at bounding box center [1420, 307] width 112 height 112
drag, startPoint x: 1490, startPoint y: 402, endPoint x: 1482, endPoint y: 423, distance: 22.5
click at [1491, 402] on font "Apply" at bounding box center [1488, 403] width 19 height 8
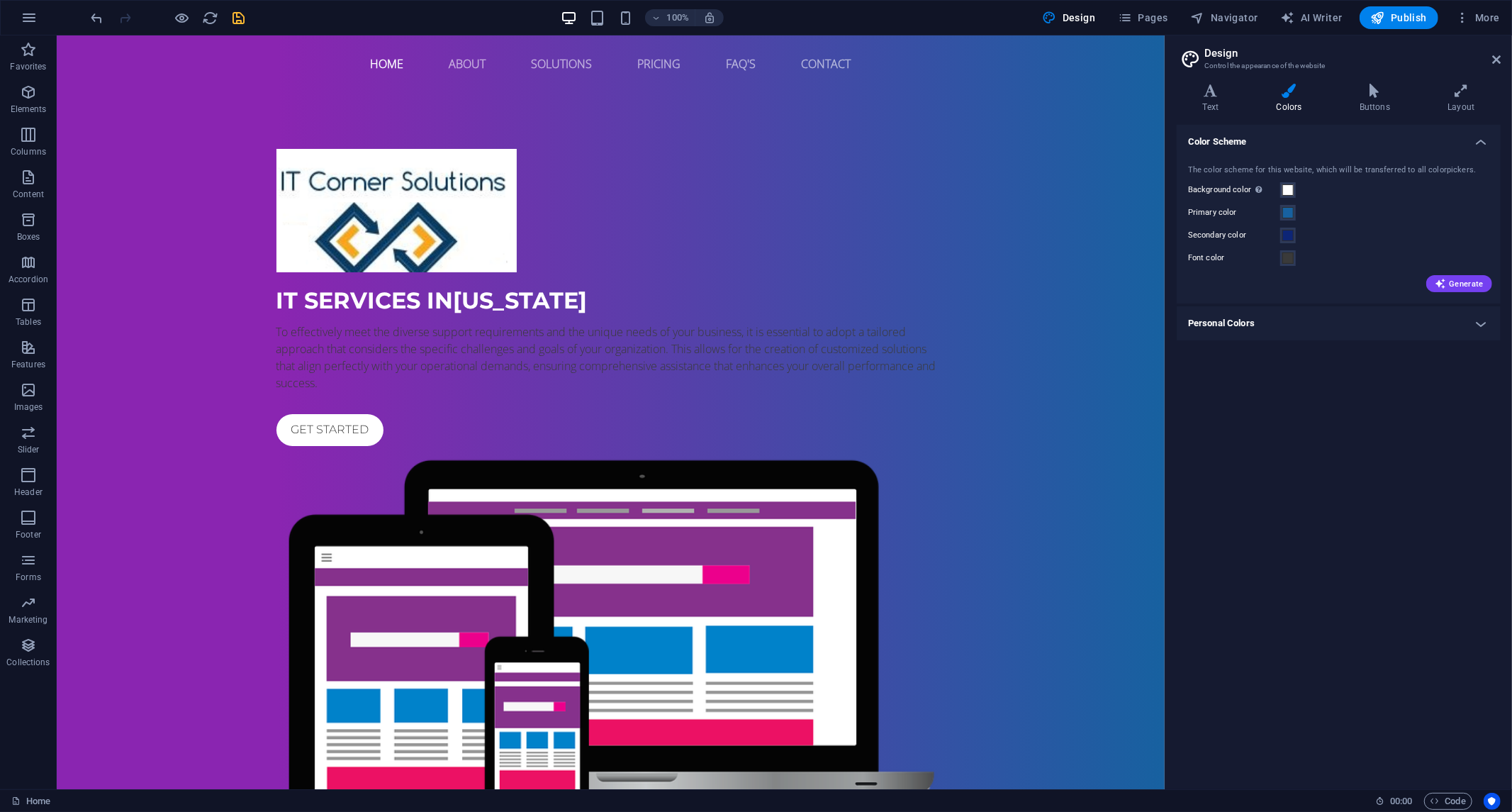
click at [1343, 677] on div "Color Scheme The color scheme for this website, which will be transferred to al…" at bounding box center [1339, 451] width 324 height 653
click at [1029, 139] on div "IT Services in [US_STATE] To effectively meet the diverse support requirements …" at bounding box center [609, 507] width 1108 height 831
click at [1459, 286] on font "Generate" at bounding box center [1466, 284] width 35 height 9
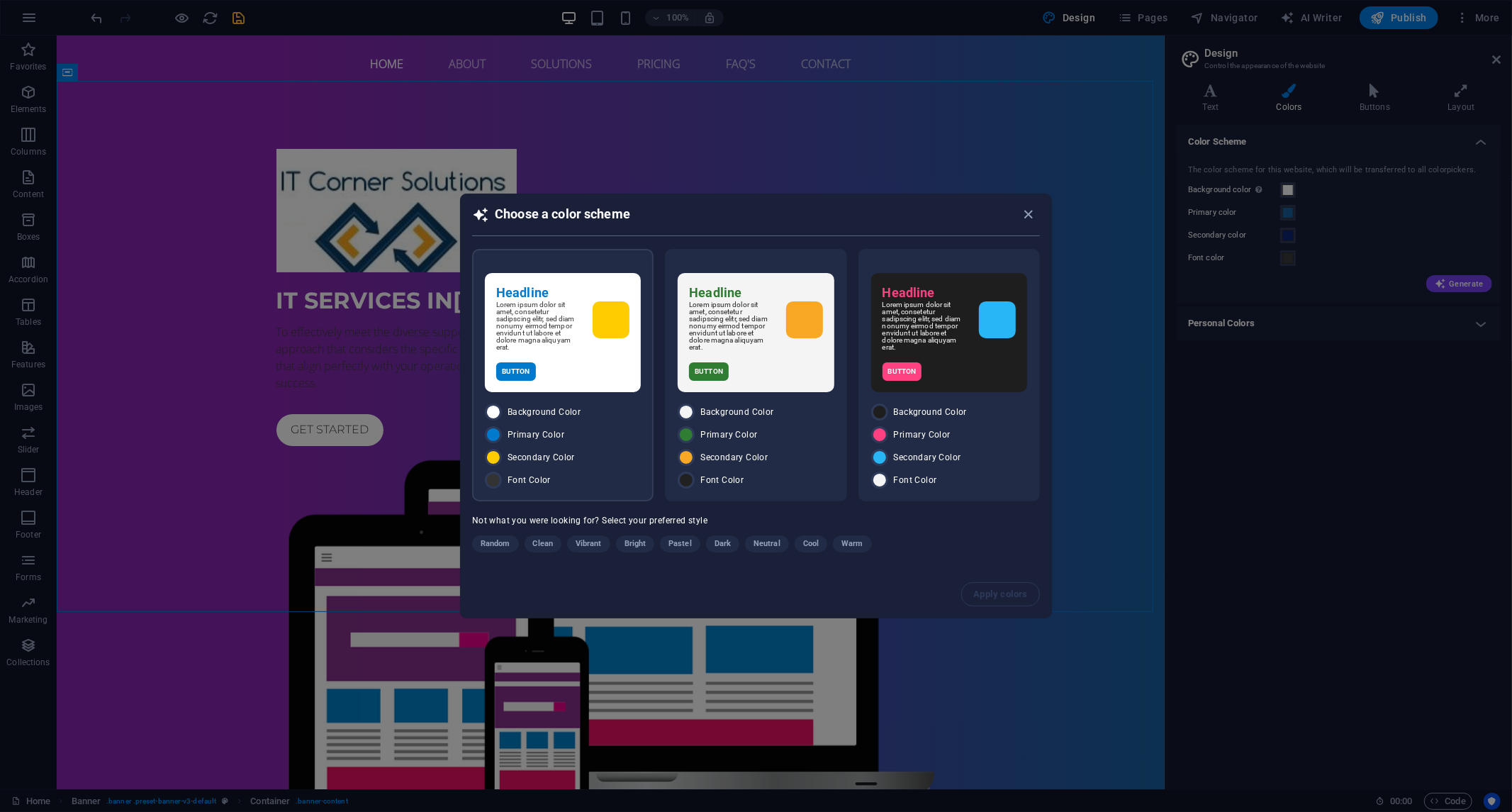
click at [565, 371] on div "Button" at bounding box center [563, 371] width 133 height 19
click at [993, 591] on span "Apply colors" at bounding box center [1001, 594] width 54 height 12
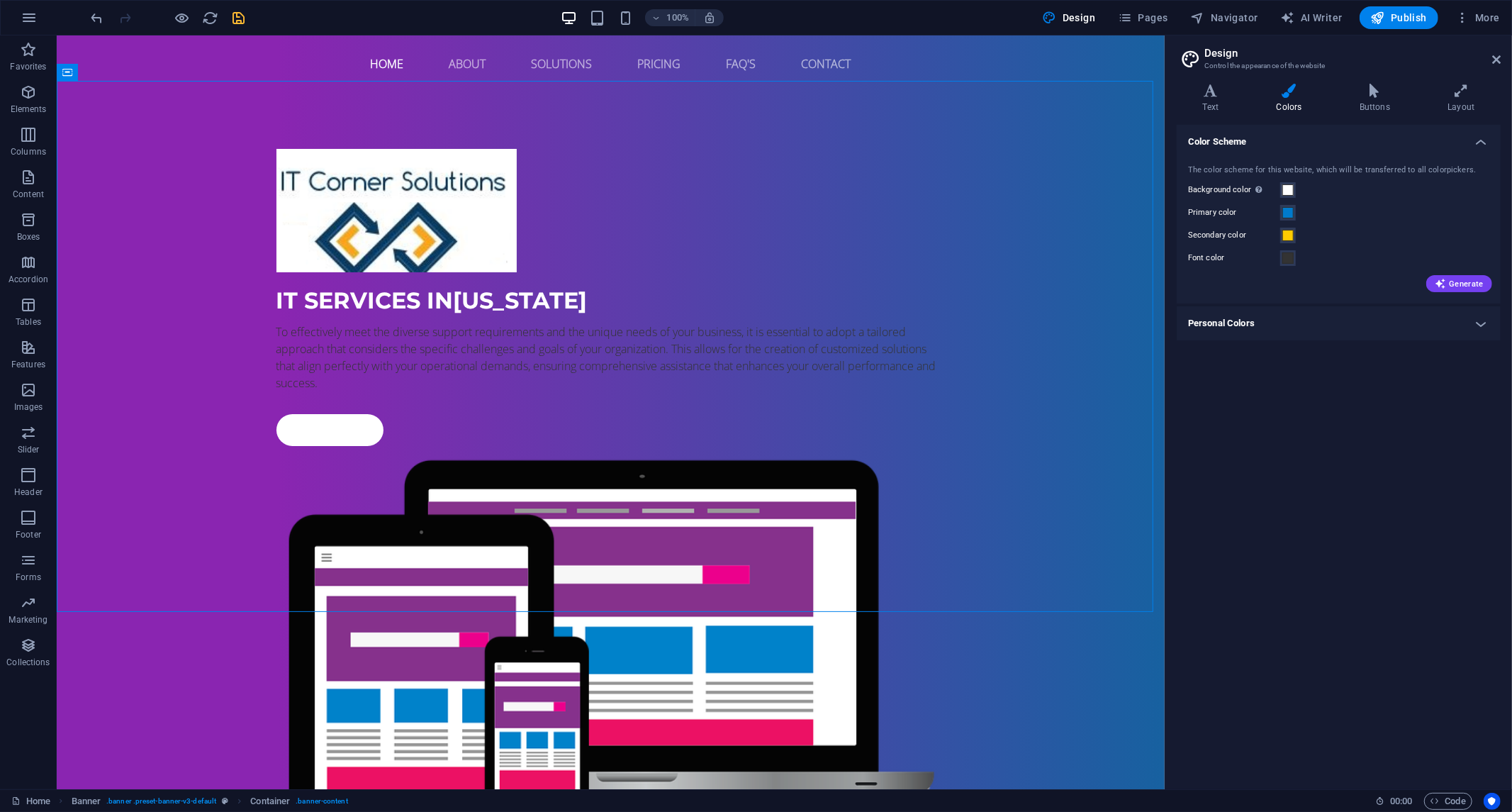
click at [235, 17] on icon "save" at bounding box center [239, 18] width 16 height 16
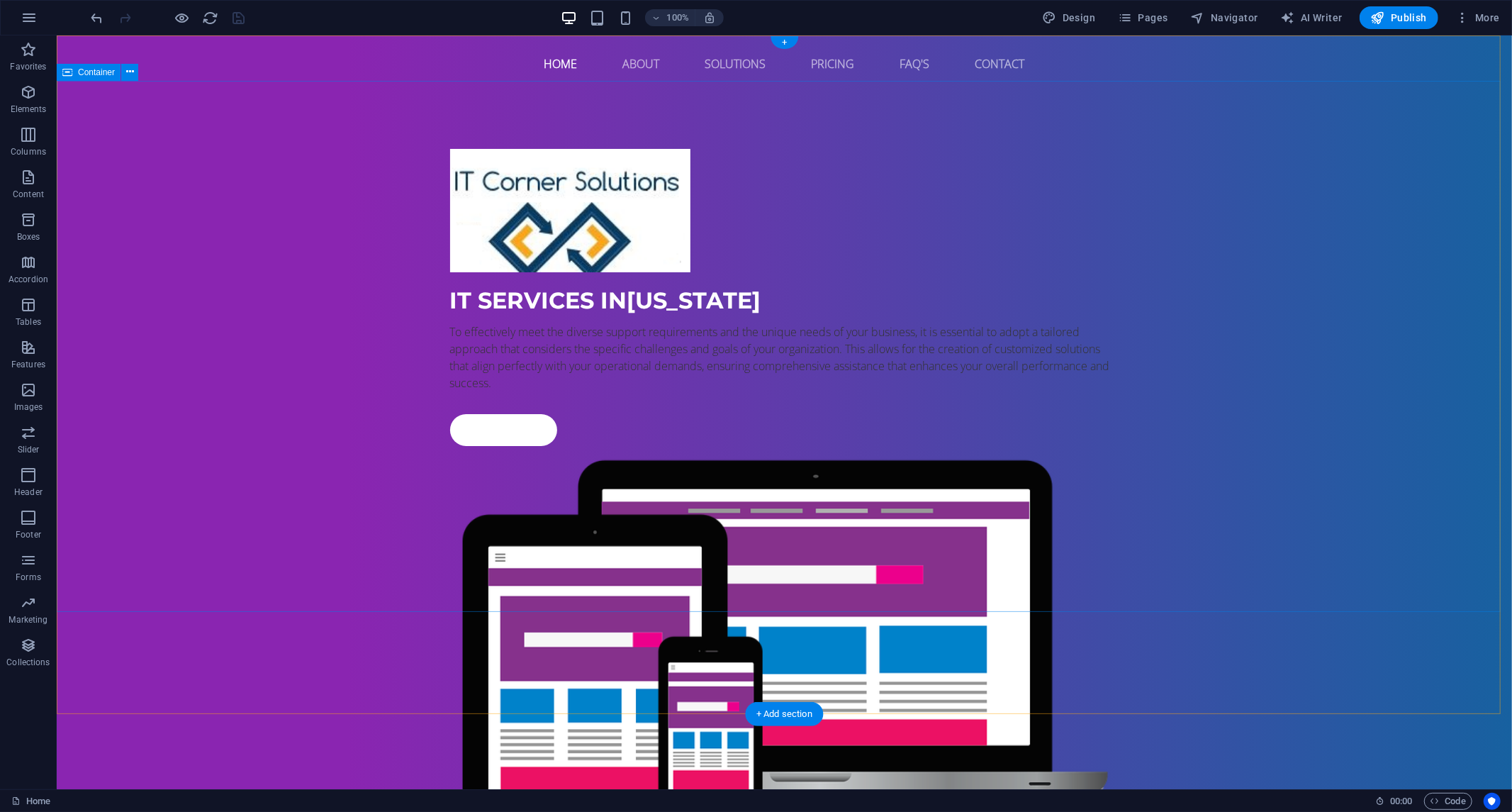
click at [1217, 245] on div "IT Services in [US_STATE] To effectively meet the diverse support requirements …" at bounding box center [783, 507] width 1455 height 831
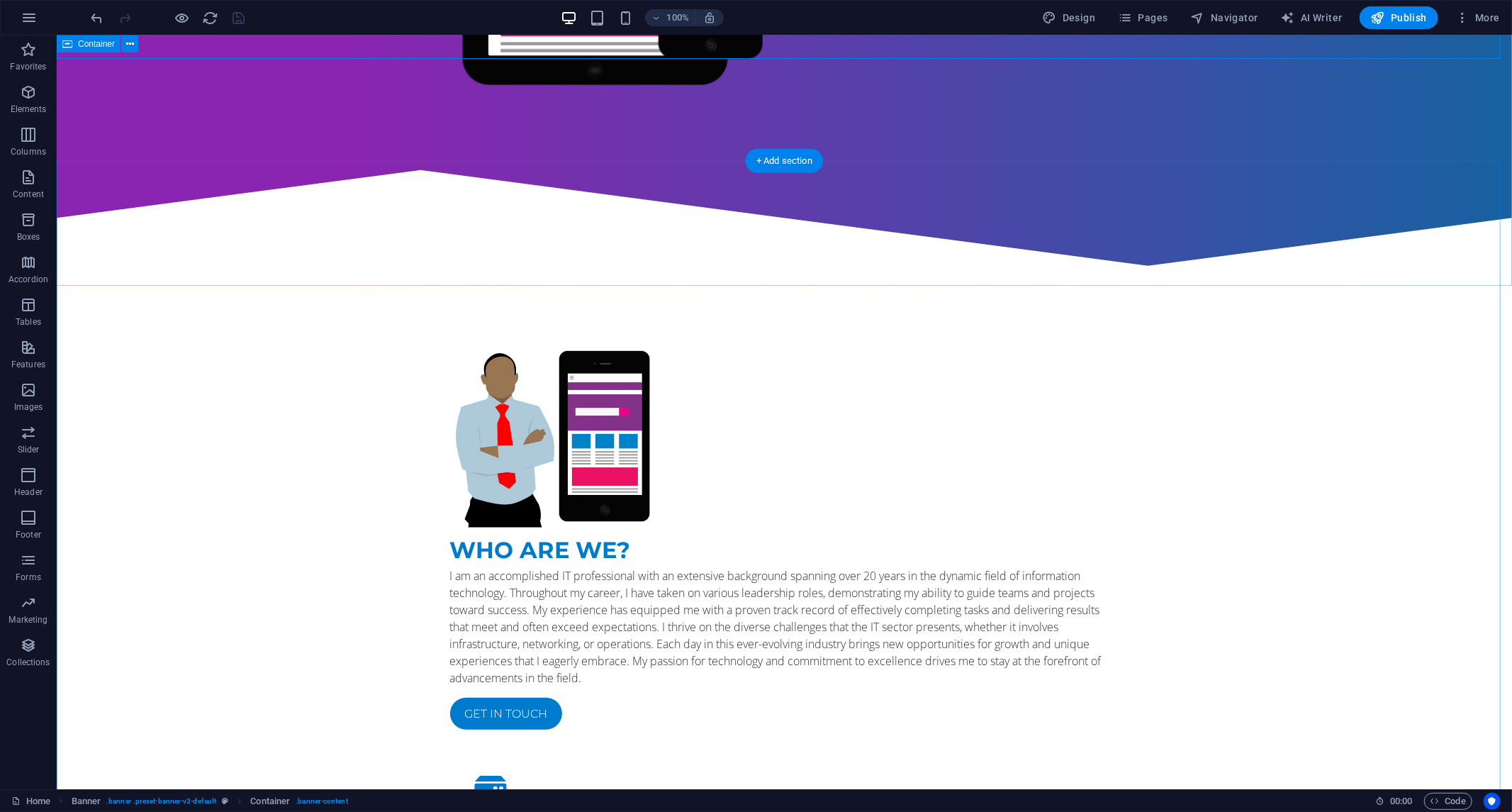
scroll to position [192, 0]
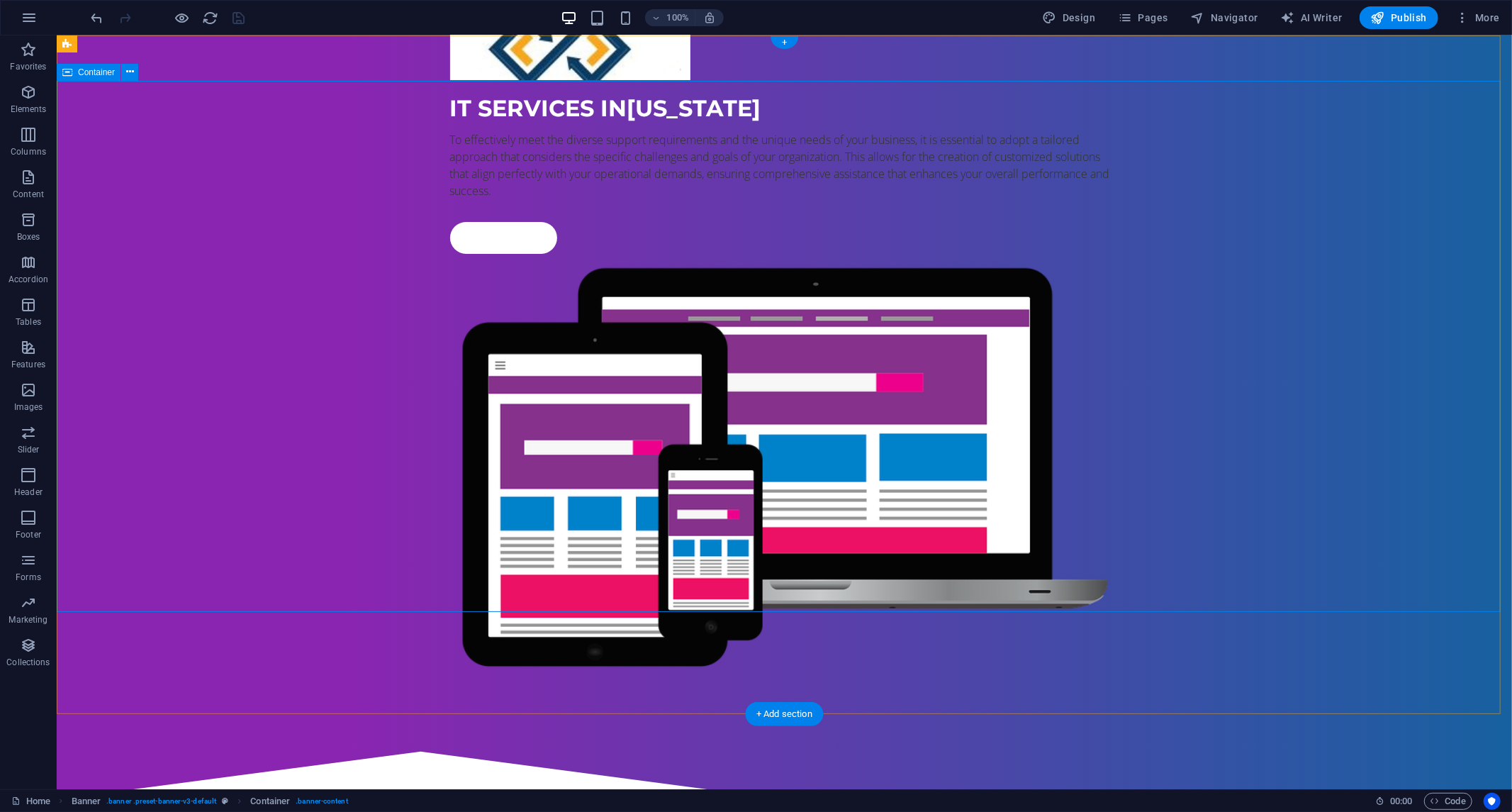
click at [1245, 271] on div "IT Services in [US_STATE] To effectively meet the diverse support requirements …" at bounding box center [783, 315] width 1455 height 831
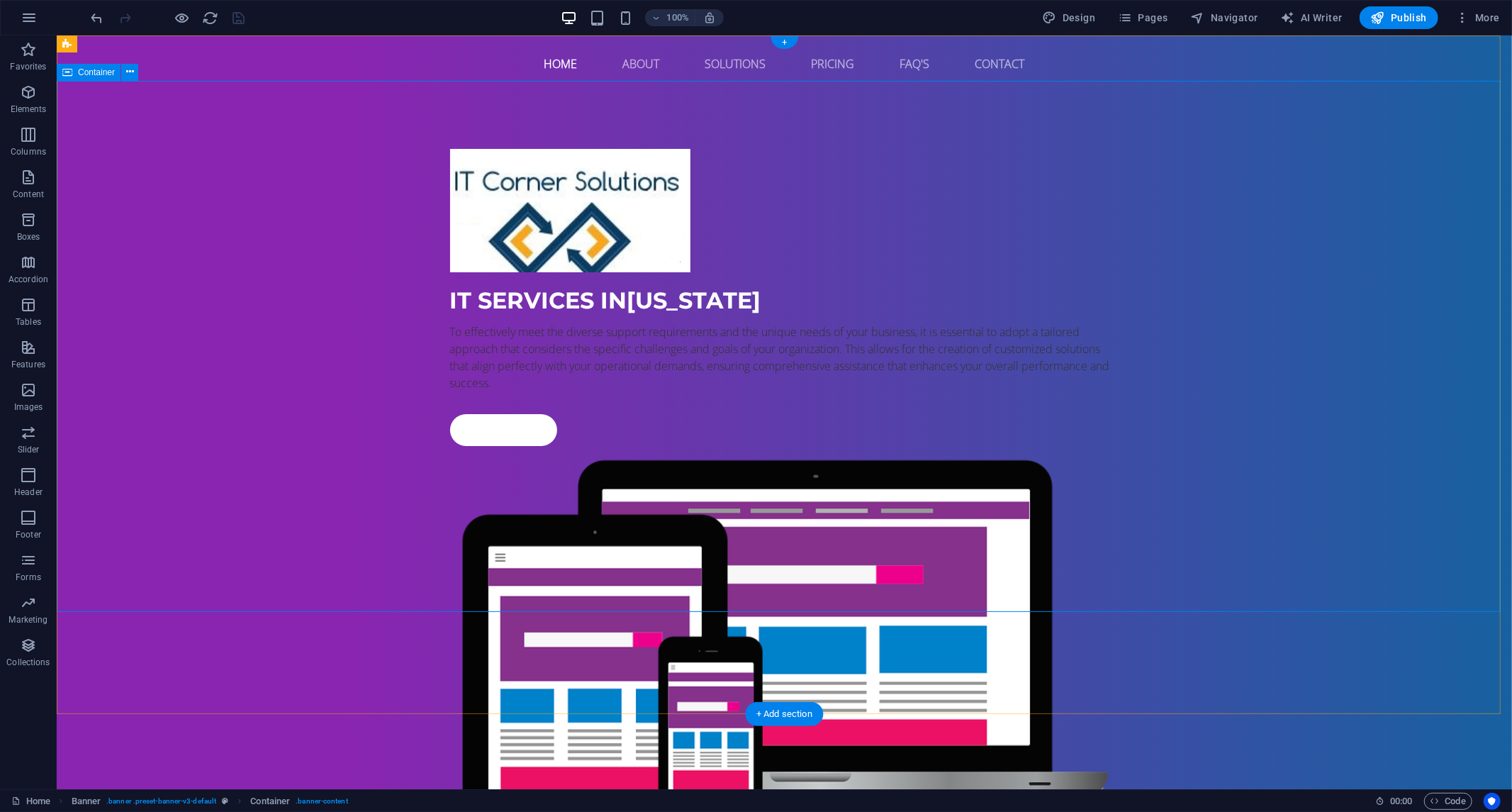
click at [1245, 271] on div "IT Services in [US_STATE] To effectively meet the diverse support requirements …" at bounding box center [783, 507] width 1455 height 831
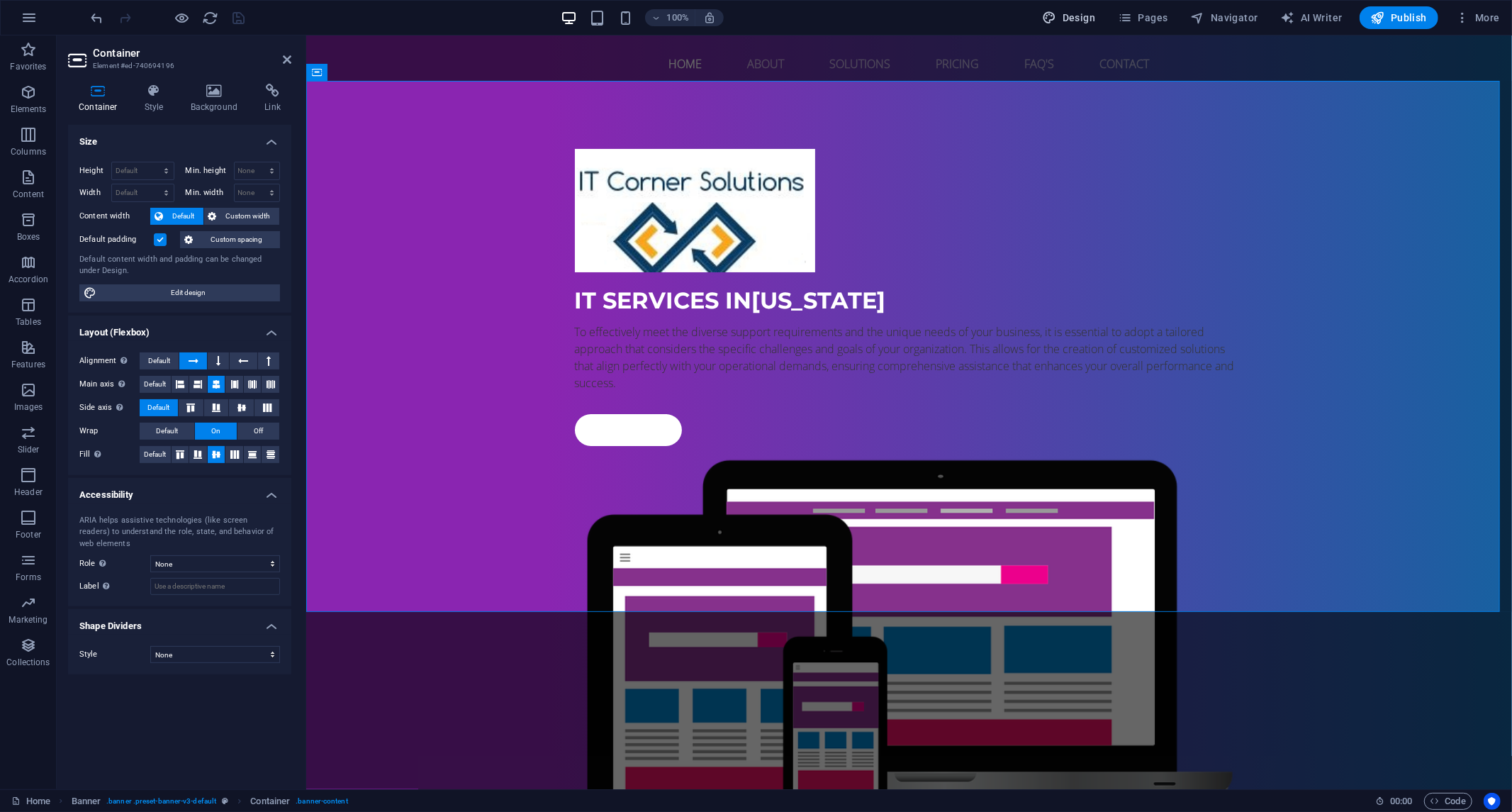
click at [1041, 22] on button "Design" at bounding box center [1069, 17] width 64 height 22
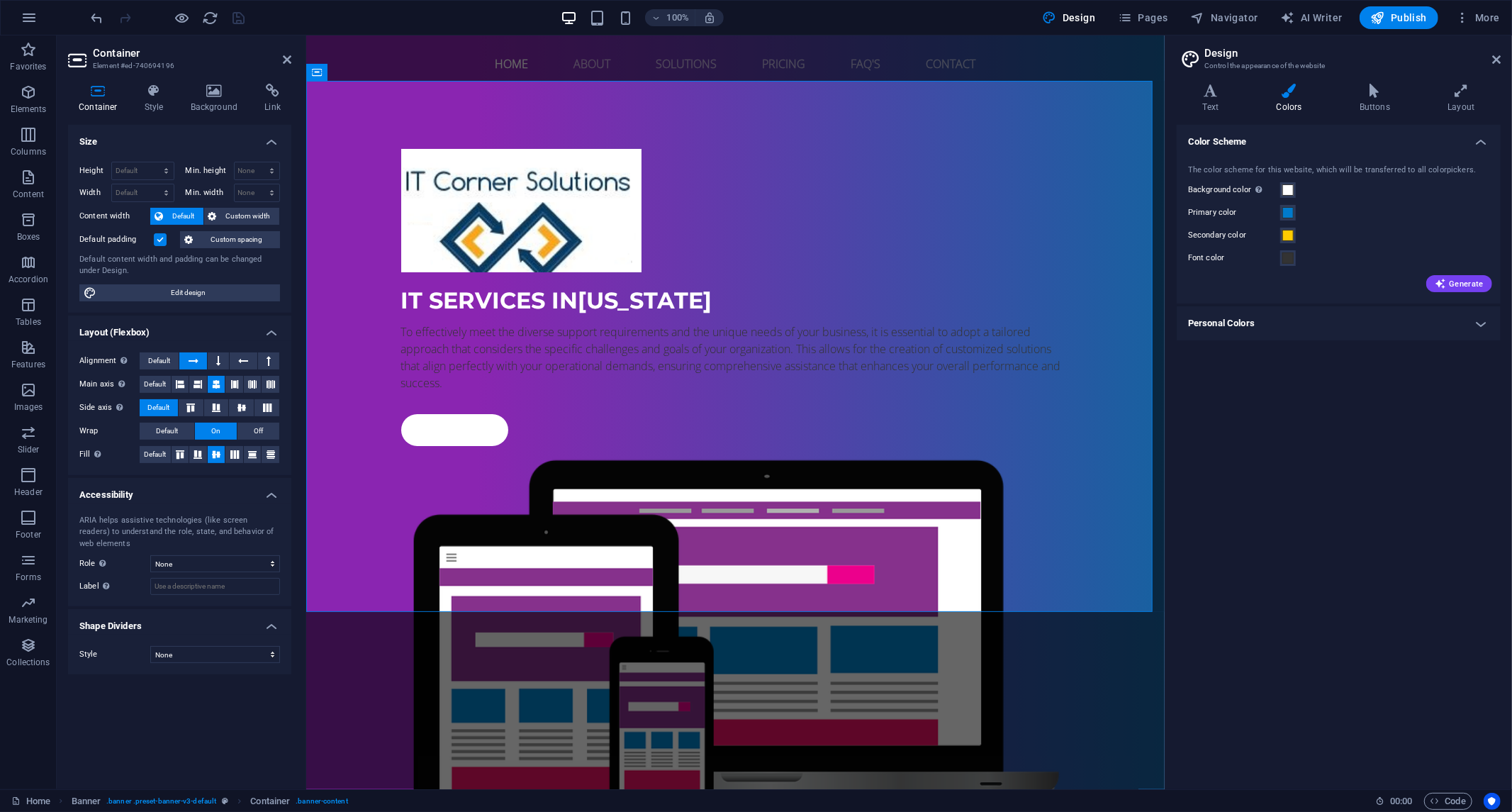
click at [1465, 330] on h4 "Personal Colors" at bounding box center [1339, 323] width 324 height 34
click at [1461, 98] on h4 "Layout" at bounding box center [1462, 98] width 79 height 29
click at [1206, 268] on font "Features" at bounding box center [1207, 265] width 37 height 11
click at [990, 238] on div "IT Services in [US_STATE] To effectively meet the diverse support requirements …" at bounding box center [734, 507] width 858 height 831
click at [426, 241] on div "IT Services in [US_STATE] To effectively meet the diverse support requirements …" at bounding box center [734, 507] width 858 height 831
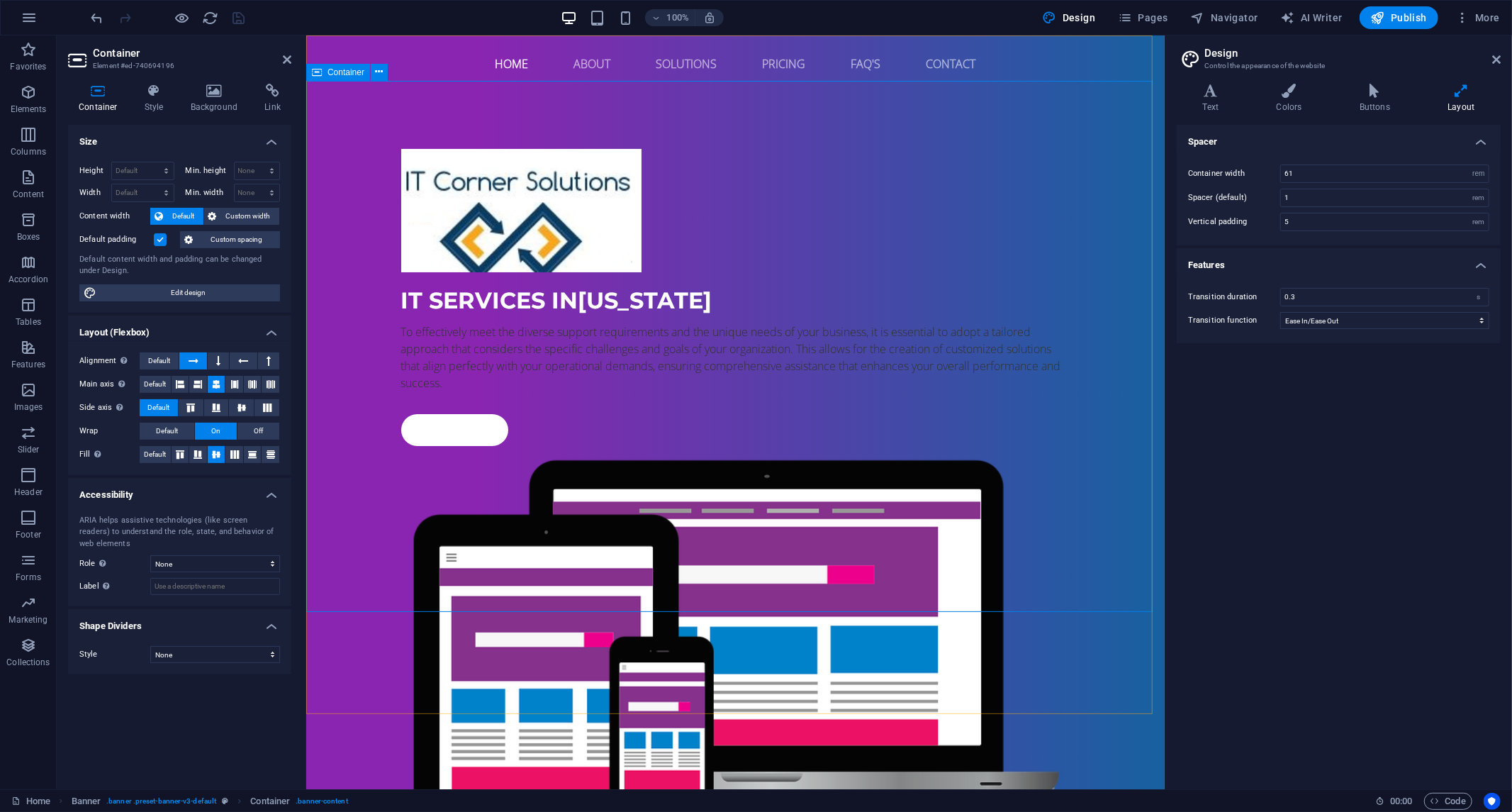
click at [986, 135] on div "IT Services in [US_STATE] To effectively meet the diverse support requirements …" at bounding box center [734, 507] width 858 height 831
click at [1089, 12] on font "Design" at bounding box center [1079, 18] width 33 height 12
click at [1203, 89] on icon at bounding box center [1211, 91] width 68 height 14
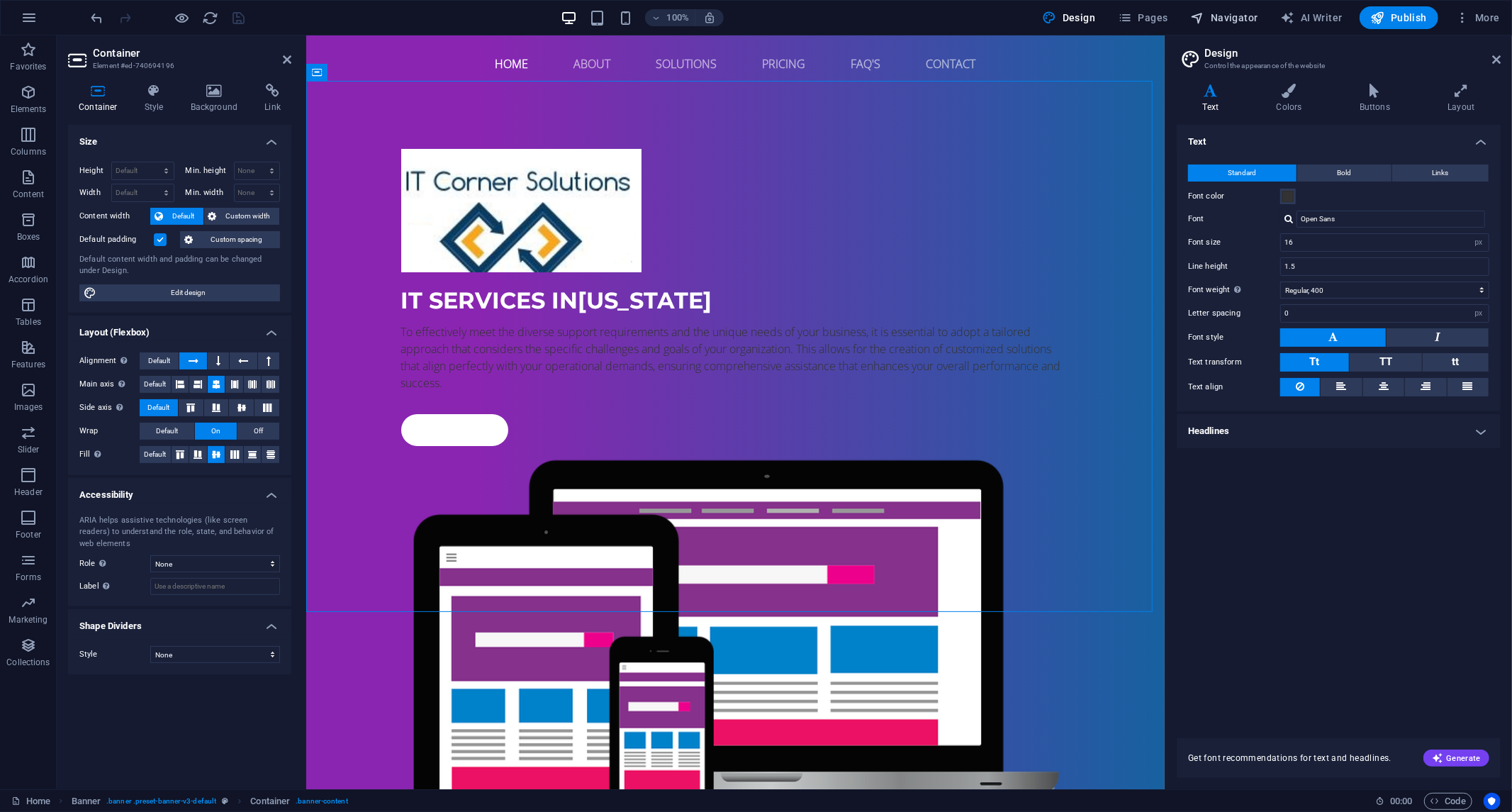
click at [1234, 20] on font "Navigator" at bounding box center [1234, 18] width 47 height 12
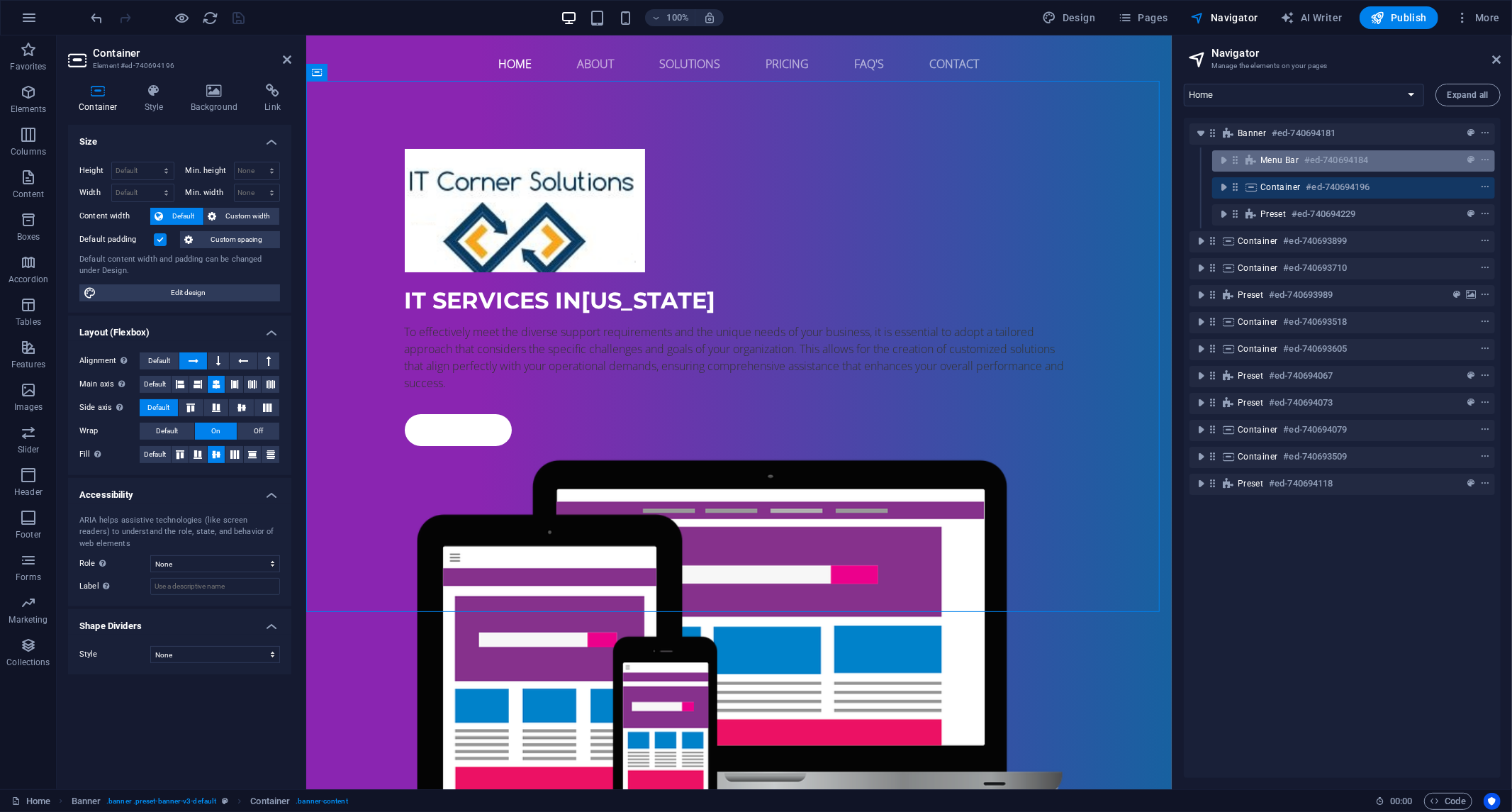
click at [1279, 166] on div "Menu Bar #ed-740694184" at bounding box center [1342, 161] width 164 height 17
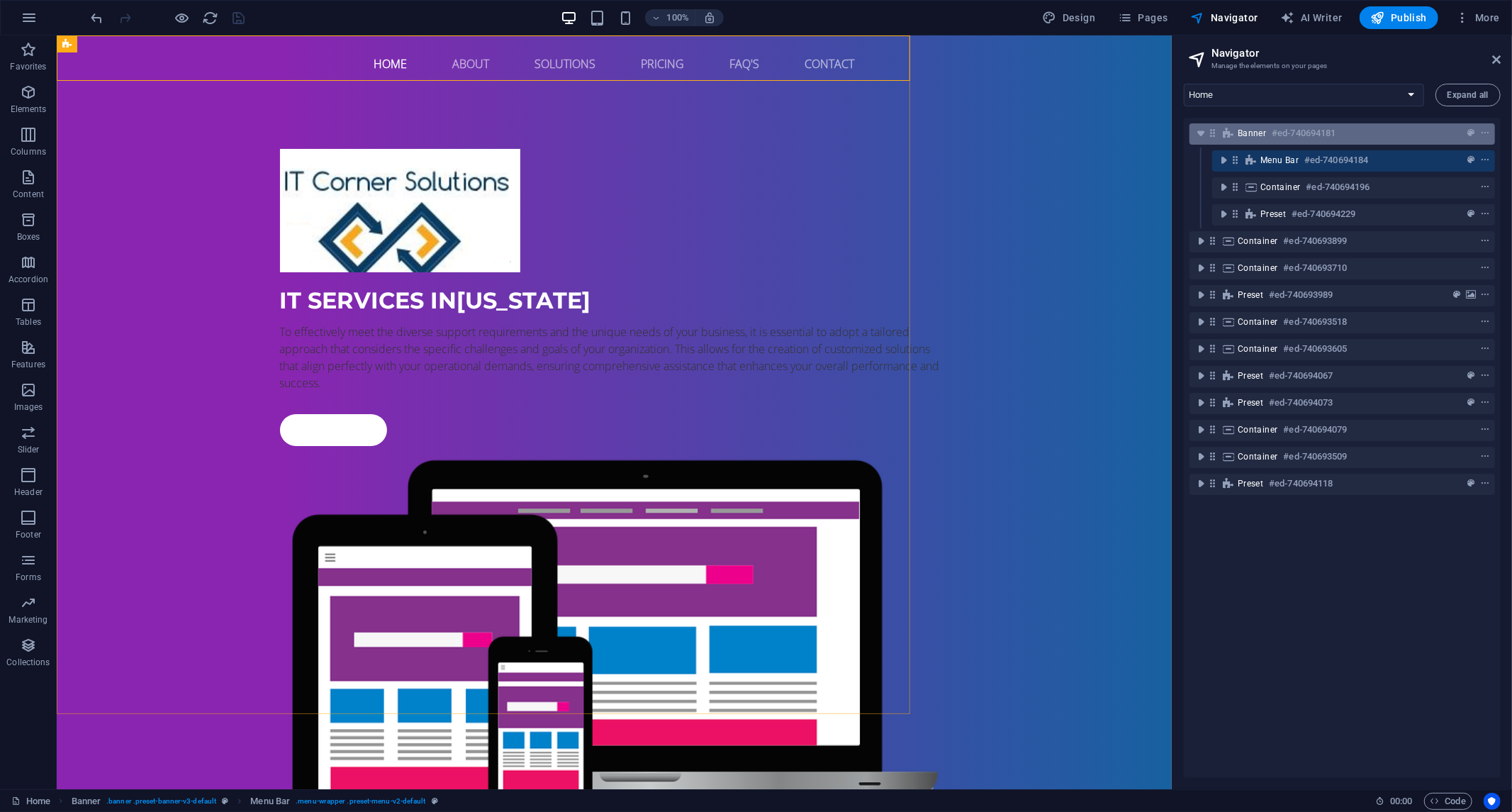
click at [1276, 136] on h6 "#ed-740694181" at bounding box center [1304, 133] width 64 height 17
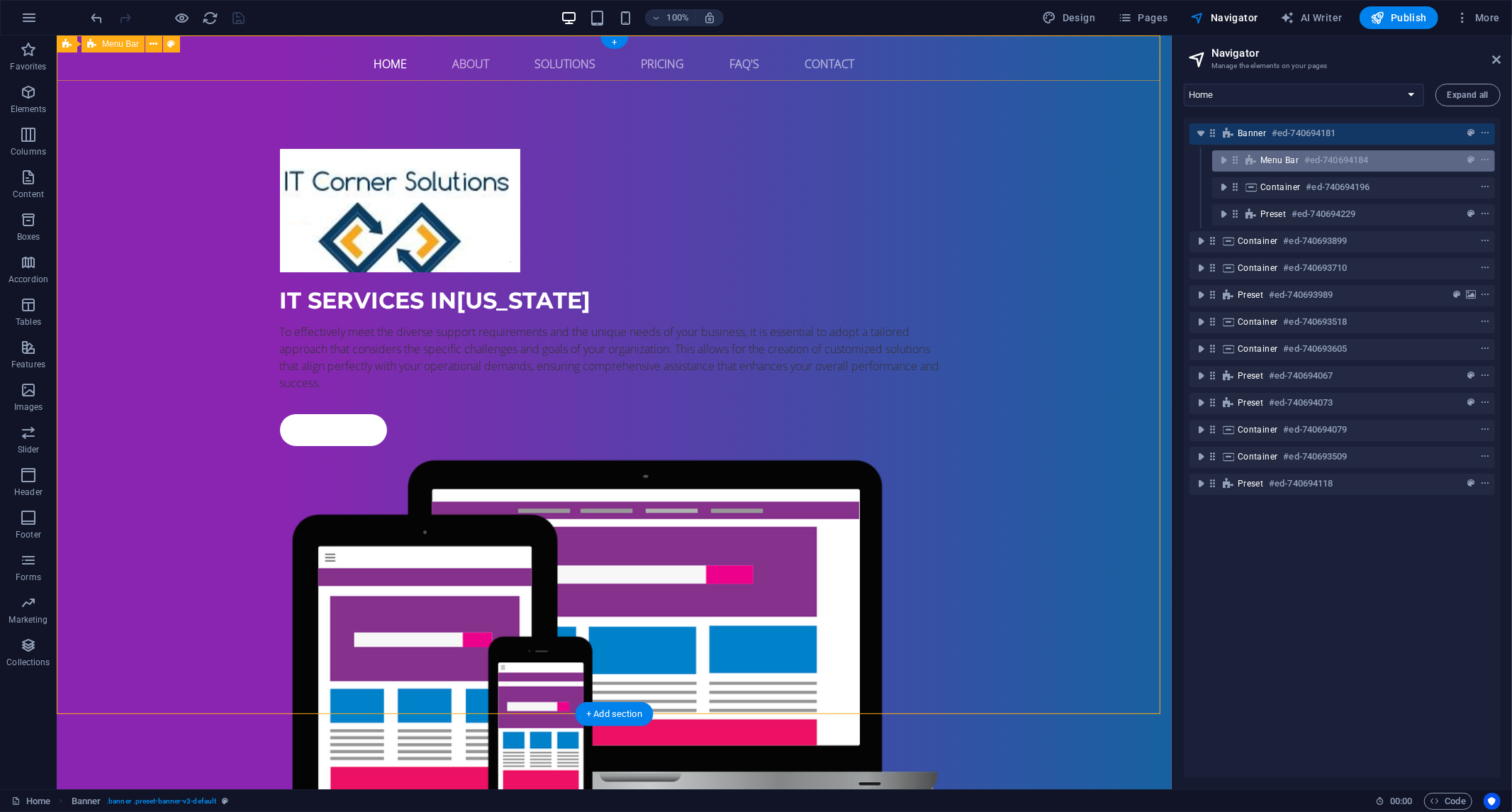
click at [1280, 164] on span "Menu Bar" at bounding box center [1279, 160] width 38 height 12
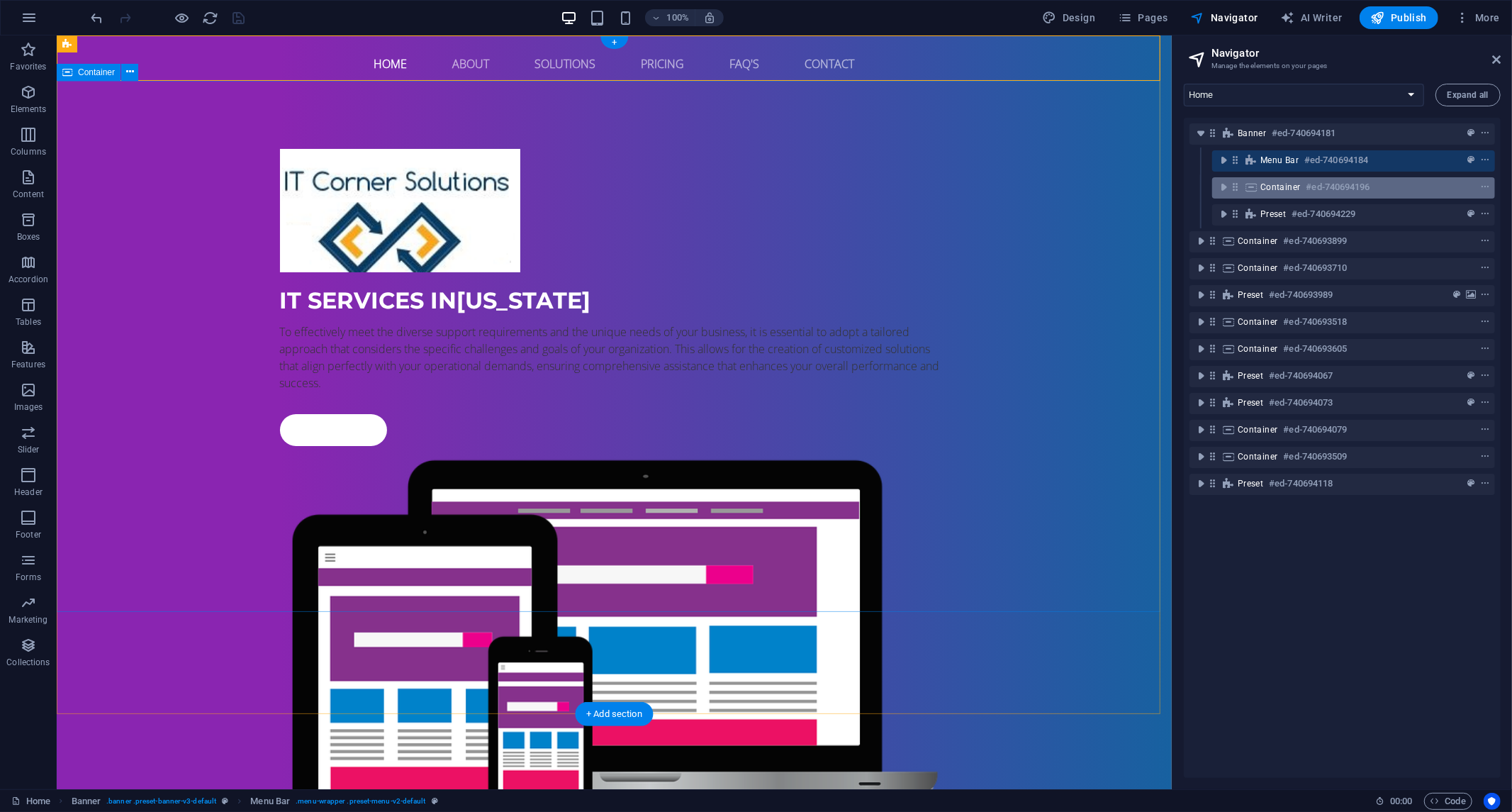
click at [1279, 185] on span "Container" at bounding box center [1281, 187] width 40 height 12
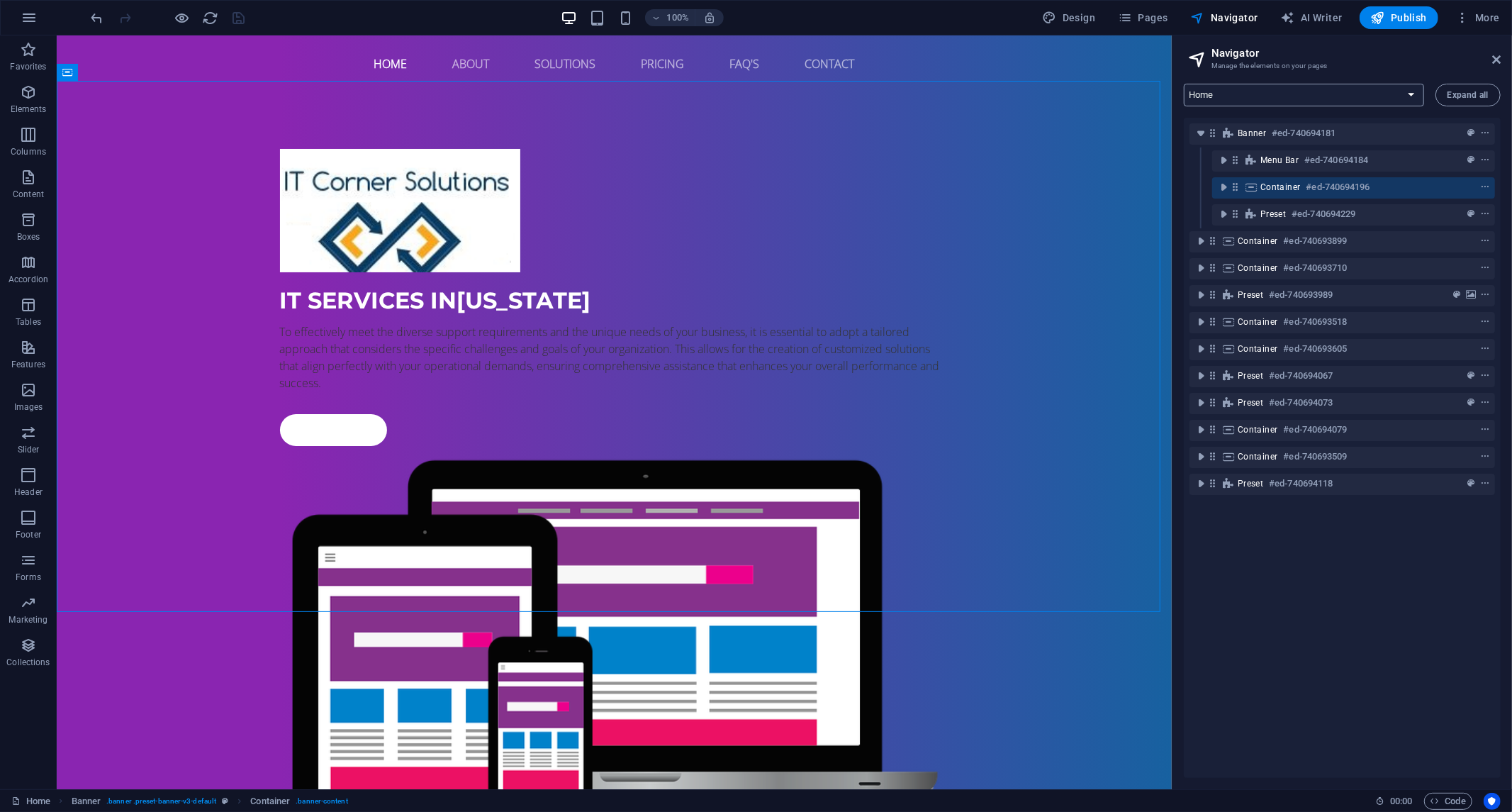
click at [1359, 91] on select "Home Subpage Legal Notice Privacy" at bounding box center [1304, 95] width 240 height 22
drag, startPoint x: 1359, startPoint y: 91, endPoint x: 1351, endPoint y: 234, distance: 143.2
click at [1359, 91] on select "Home Subpage Legal Notice Privacy" at bounding box center [1304, 95] width 240 height 22
click at [1379, 676] on div "Banner #ed-740694181 Menu Bar #ed-740694184 Container #ed-740694196 Preset #ed-…" at bounding box center [1342, 447] width 317 height 660
click at [1501, 60] on aside "Navigator Manage the elements on your pages Home Subpage Legal Notice Privacy E…" at bounding box center [1342, 413] width 340 height 754
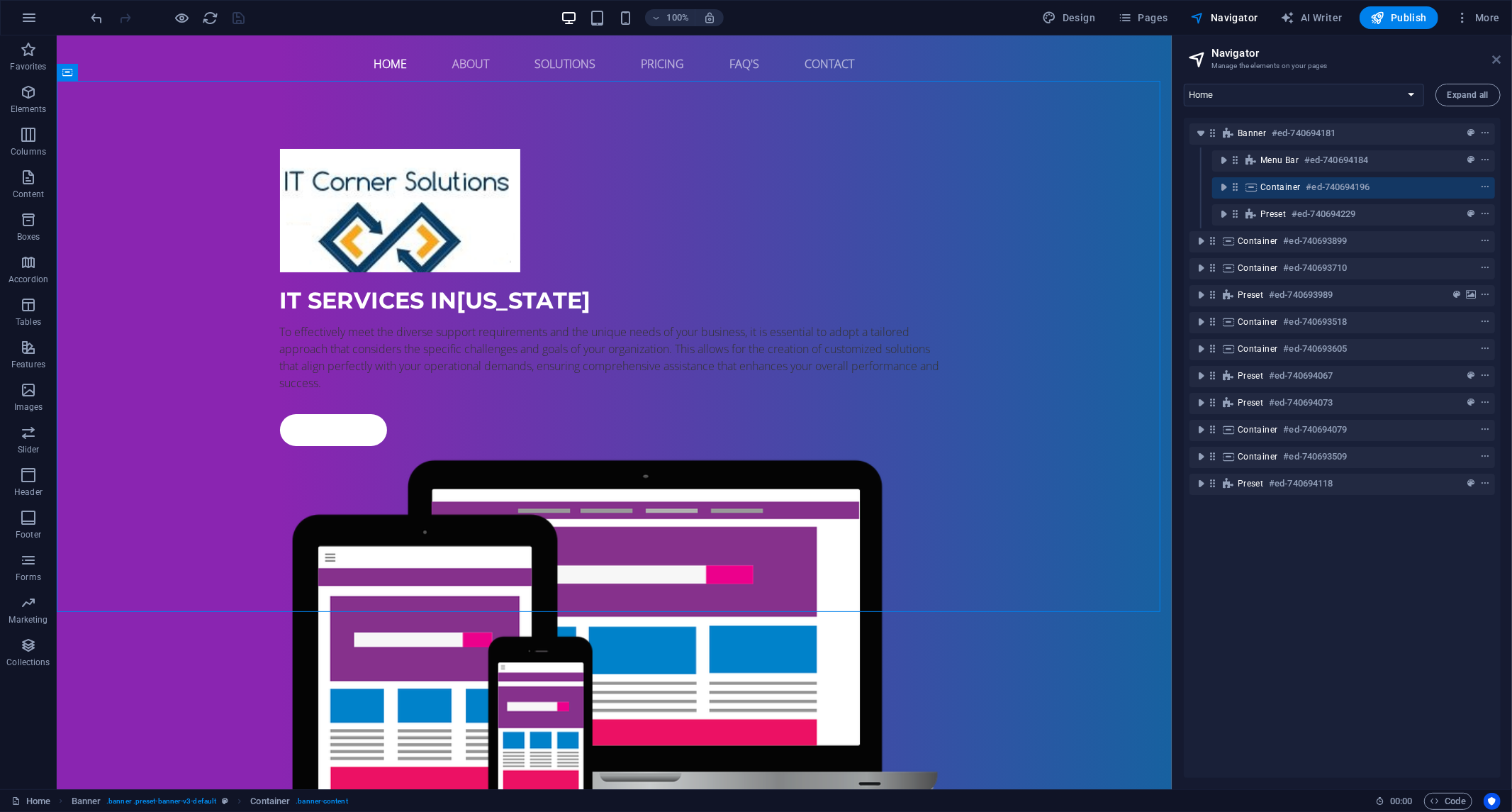
click at [1496, 60] on icon at bounding box center [1496, 59] width 9 height 12
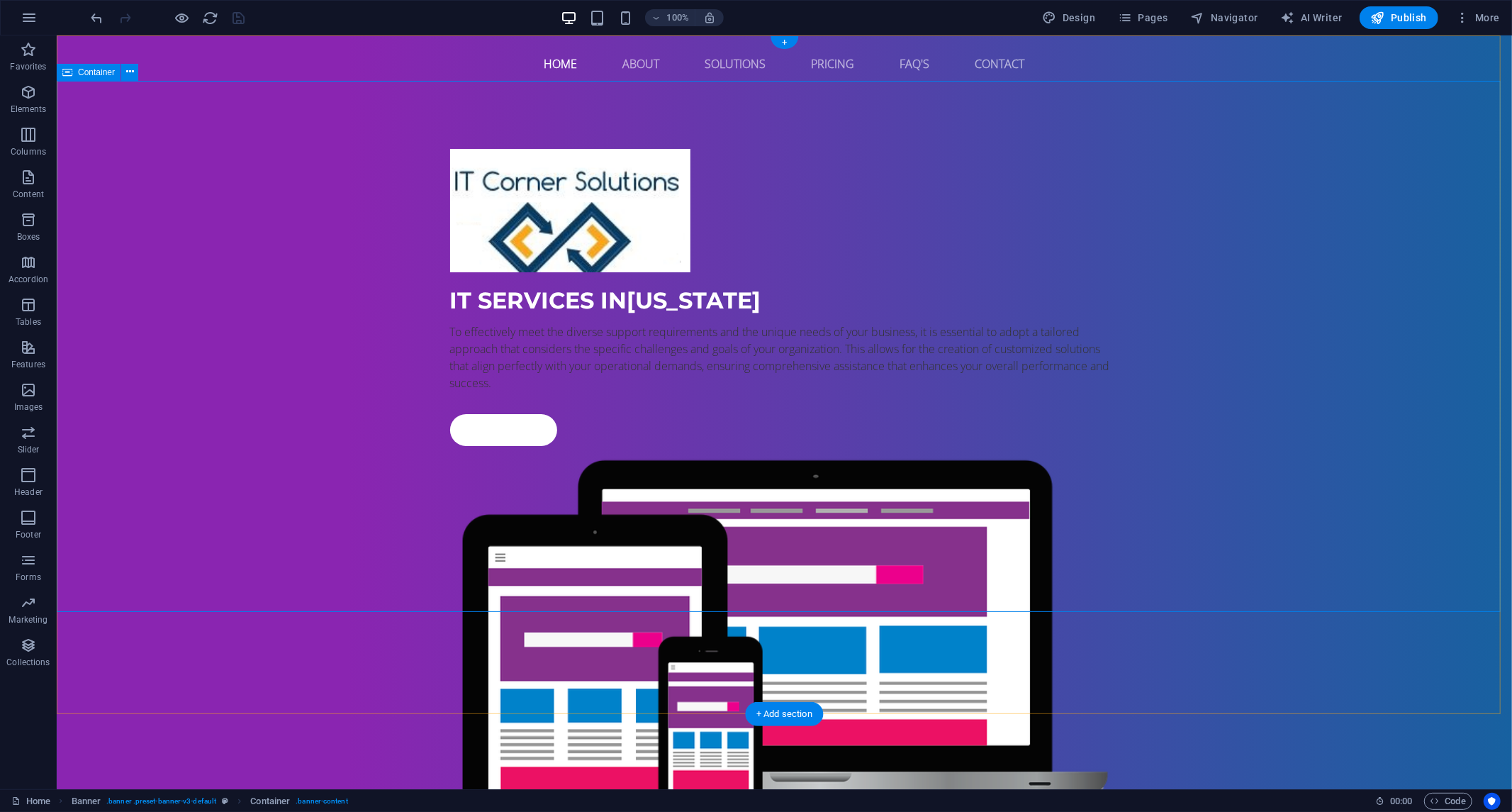
click at [295, 101] on div "IT Services in [US_STATE] To effectively meet the diverse support requirements …" at bounding box center [783, 507] width 1455 height 831
click at [406, 46] on div "Home About Solutions Pricing FAQ's Contact" at bounding box center [783, 63] width 1455 height 57
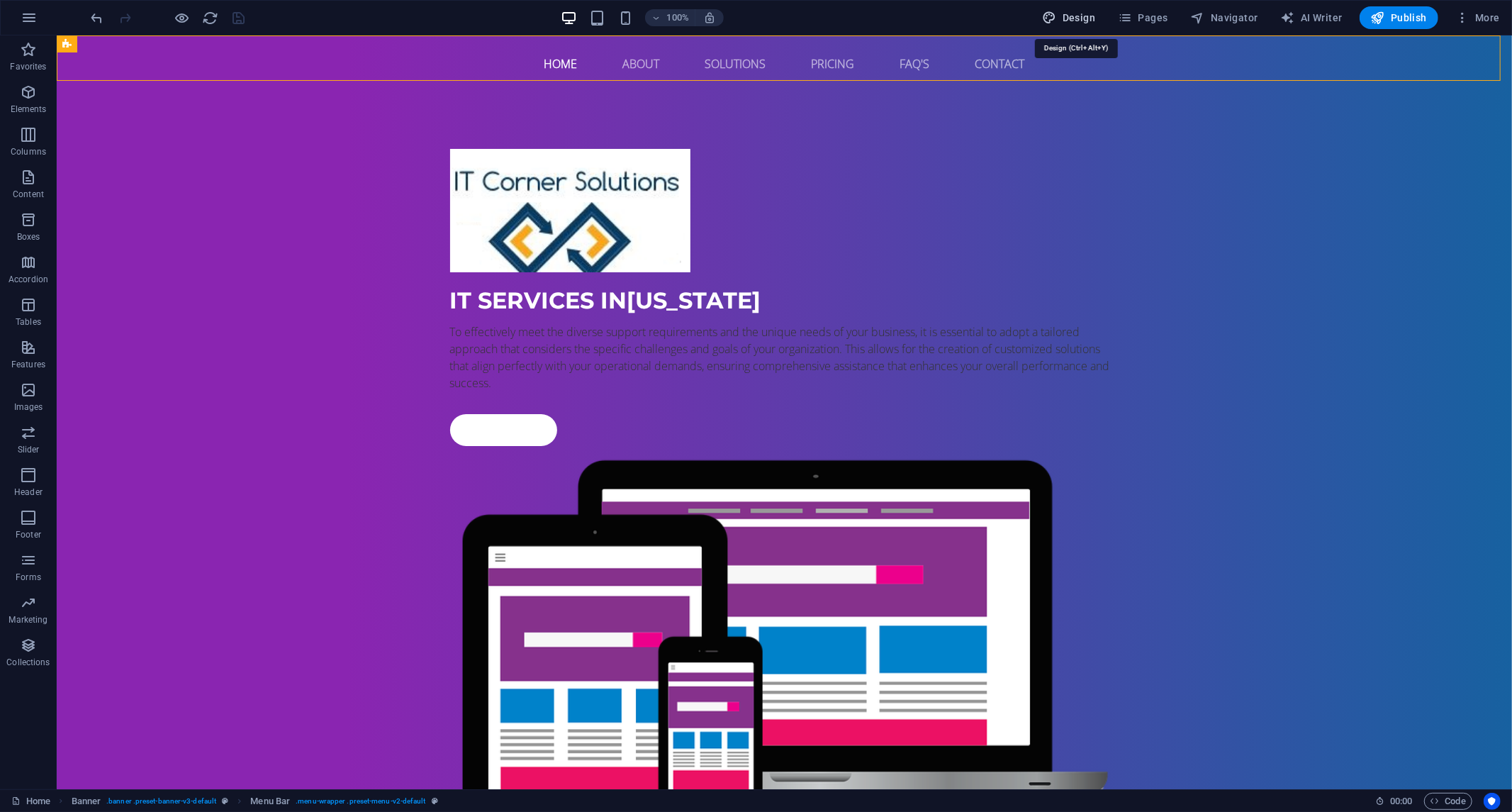
click at [1075, 12] on font "Design" at bounding box center [1079, 18] width 33 height 12
select select "px"
select select "400"
select select "px"
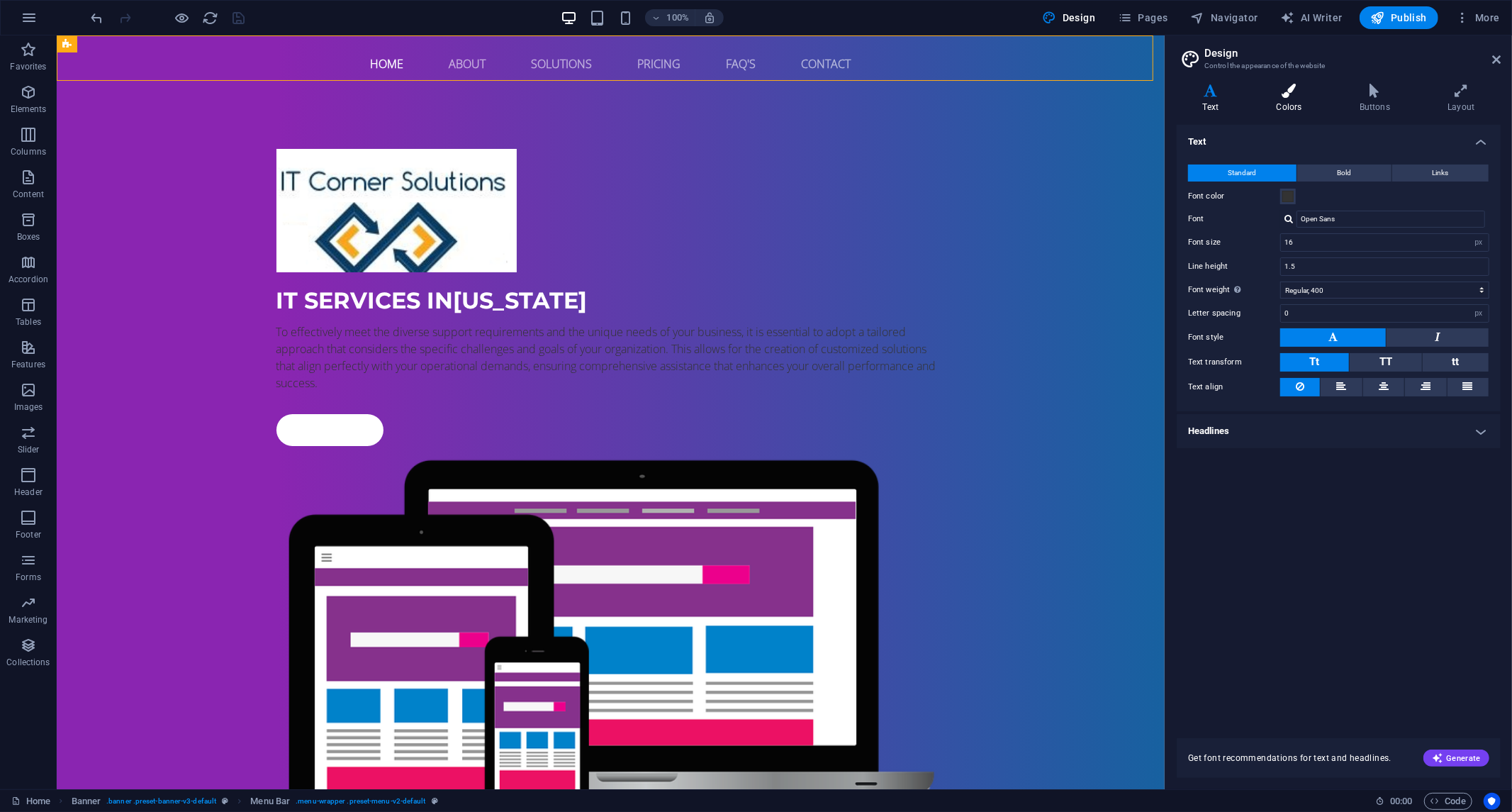
click at [1316, 91] on icon at bounding box center [1289, 91] width 78 height 14
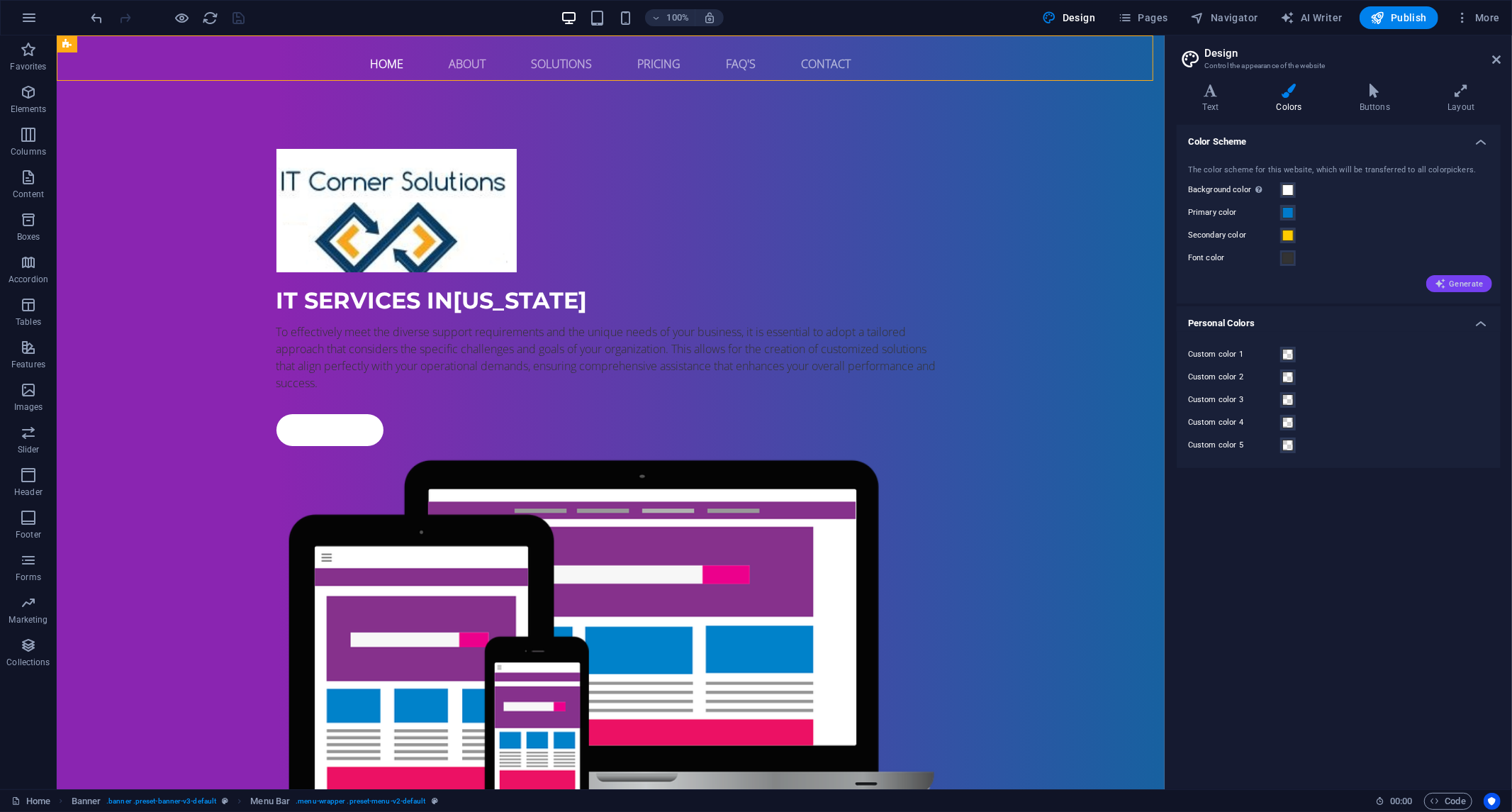
click at [1463, 279] on font "Generate" at bounding box center [1466, 284] width 35 height 9
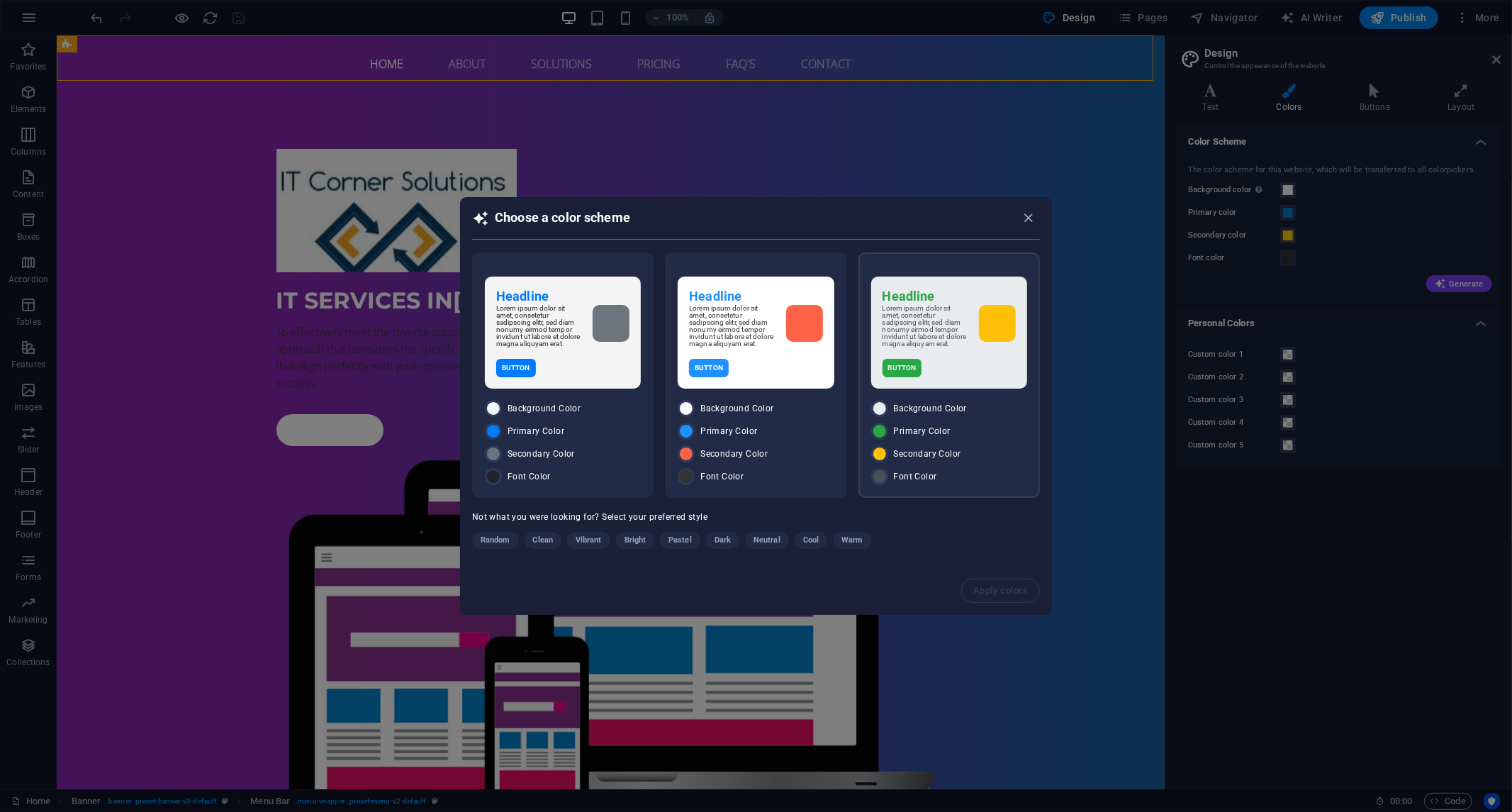
click at [976, 468] on div "Font Color" at bounding box center [949, 477] width 156 height 17
click at [589, 361] on div "Button" at bounding box center [563, 369] width 133 height 19
click at [758, 392] on div "Headline Lorem ipsum dolor sit amet, consetetur sadipscing elitr, sed diam nonu…" at bounding box center [756, 375] width 181 height 245
click at [949, 379] on div "Headline Lorem ipsum dolor sit amet, consetetur sadipscing elitr, sed diam nonu…" at bounding box center [949, 333] width 156 height 112
click at [1007, 592] on span "Apply colors" at bounding box center [1001, 590] width 54 height 12
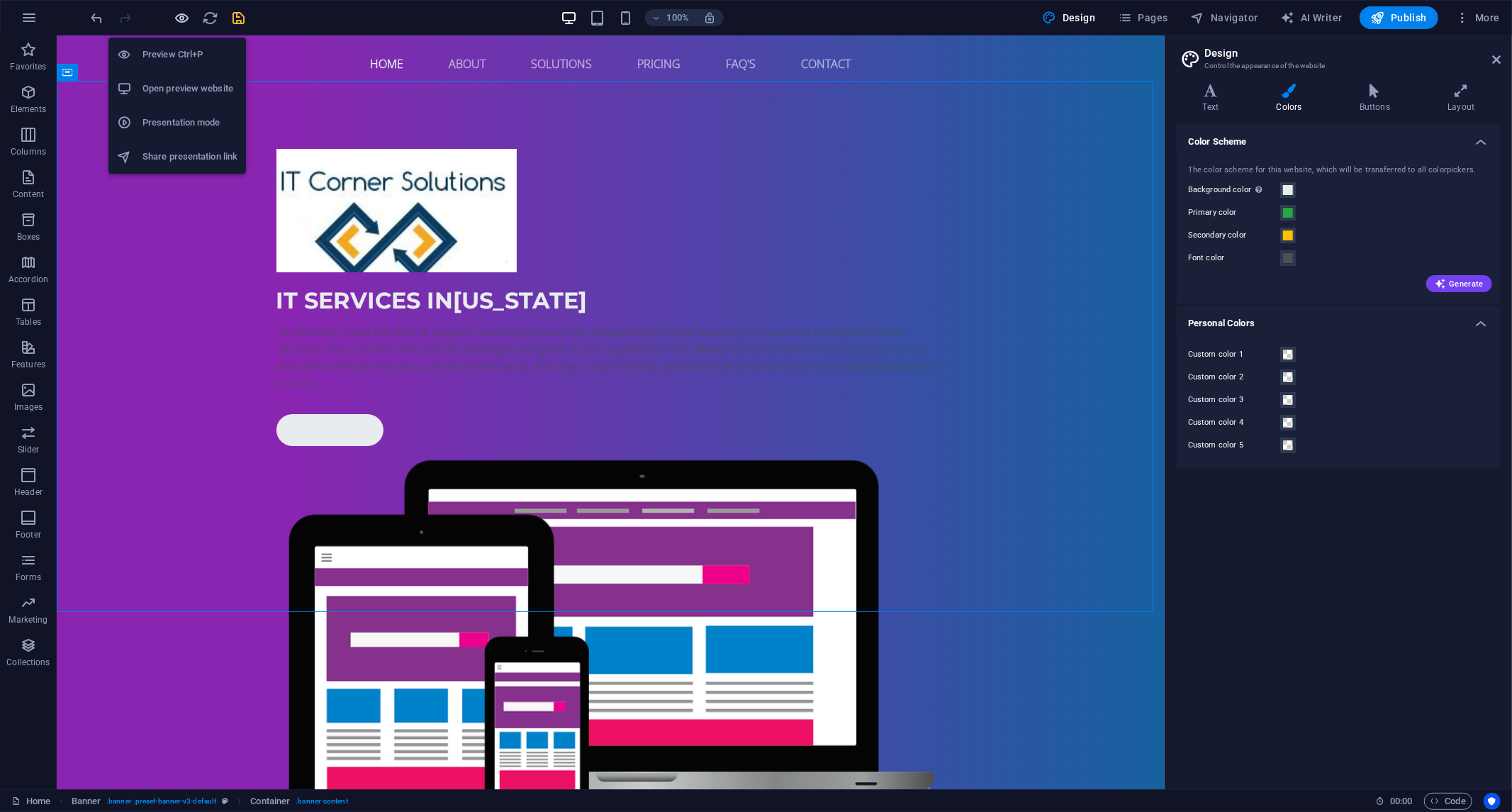
click at [180, 22] on icon "button" at bounding box center [182, 18] width 16 height 16
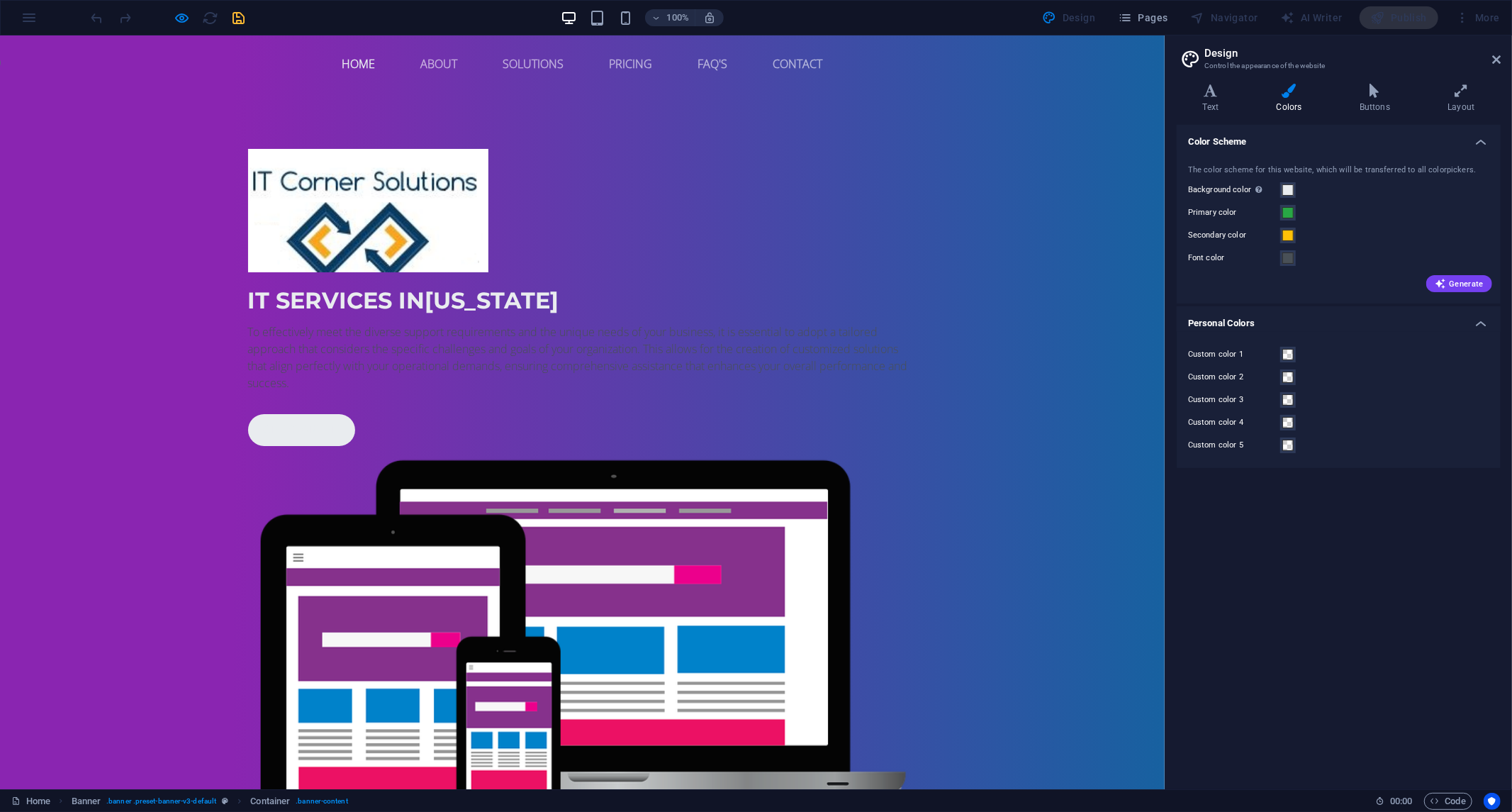
click at [426, 300] on font "IT Services in" at bounding box center [337, 300] width 178 height 28
click at [426, 286] on font "IT Services in" at bounding box center [337, 300] width 178 height 28
click at [180, 21] on icon "button" at bounding box center [182, 18] width 16 height 16
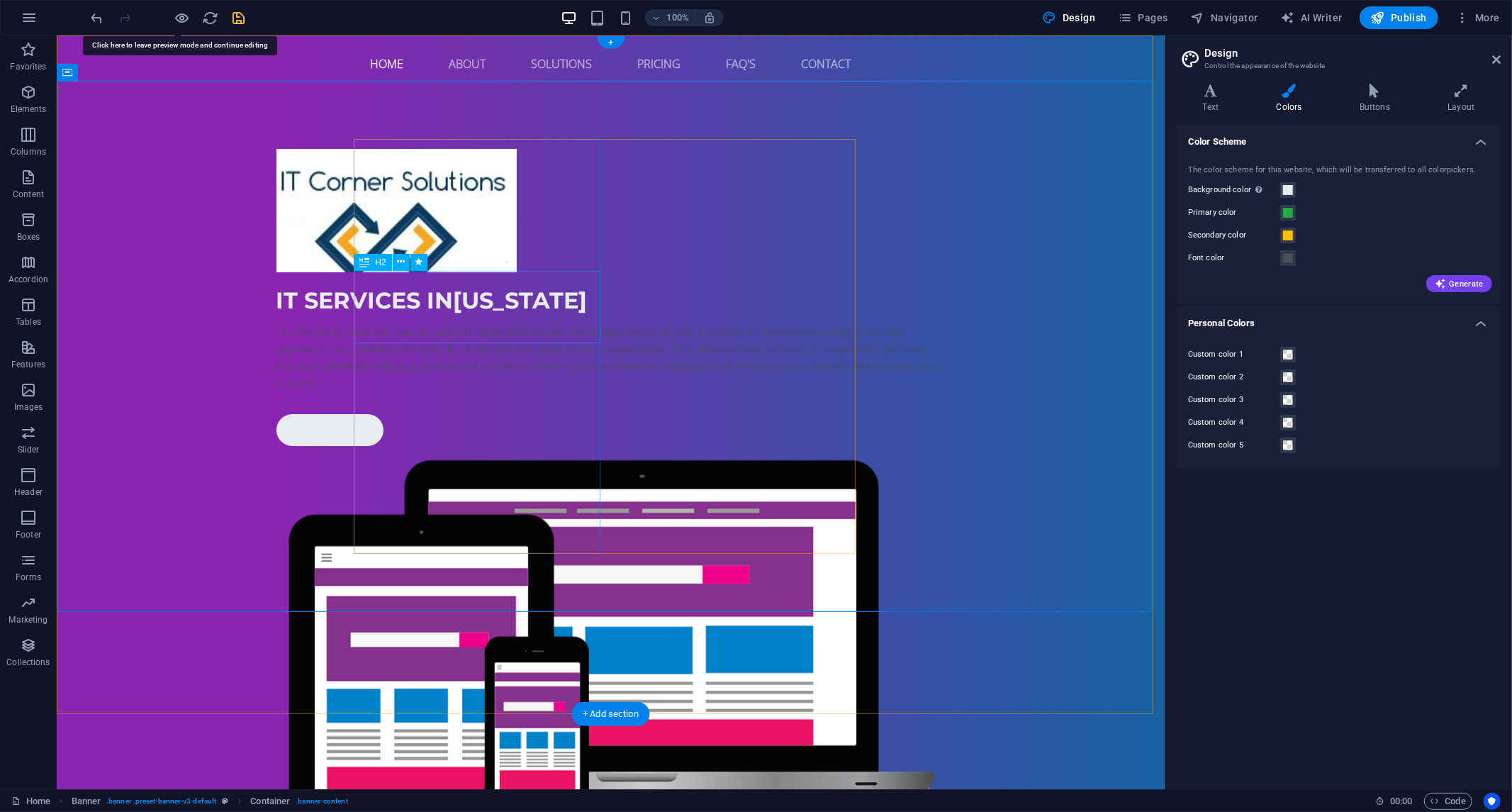
click at [500, 295] on div "IT Services in [US_STATE]" at bounding box center [610, 300] width 669 height 34
click at [520, 292] on div "IT Services in [US_STATE]" at bounding box center [610, 300] width 669 height 34
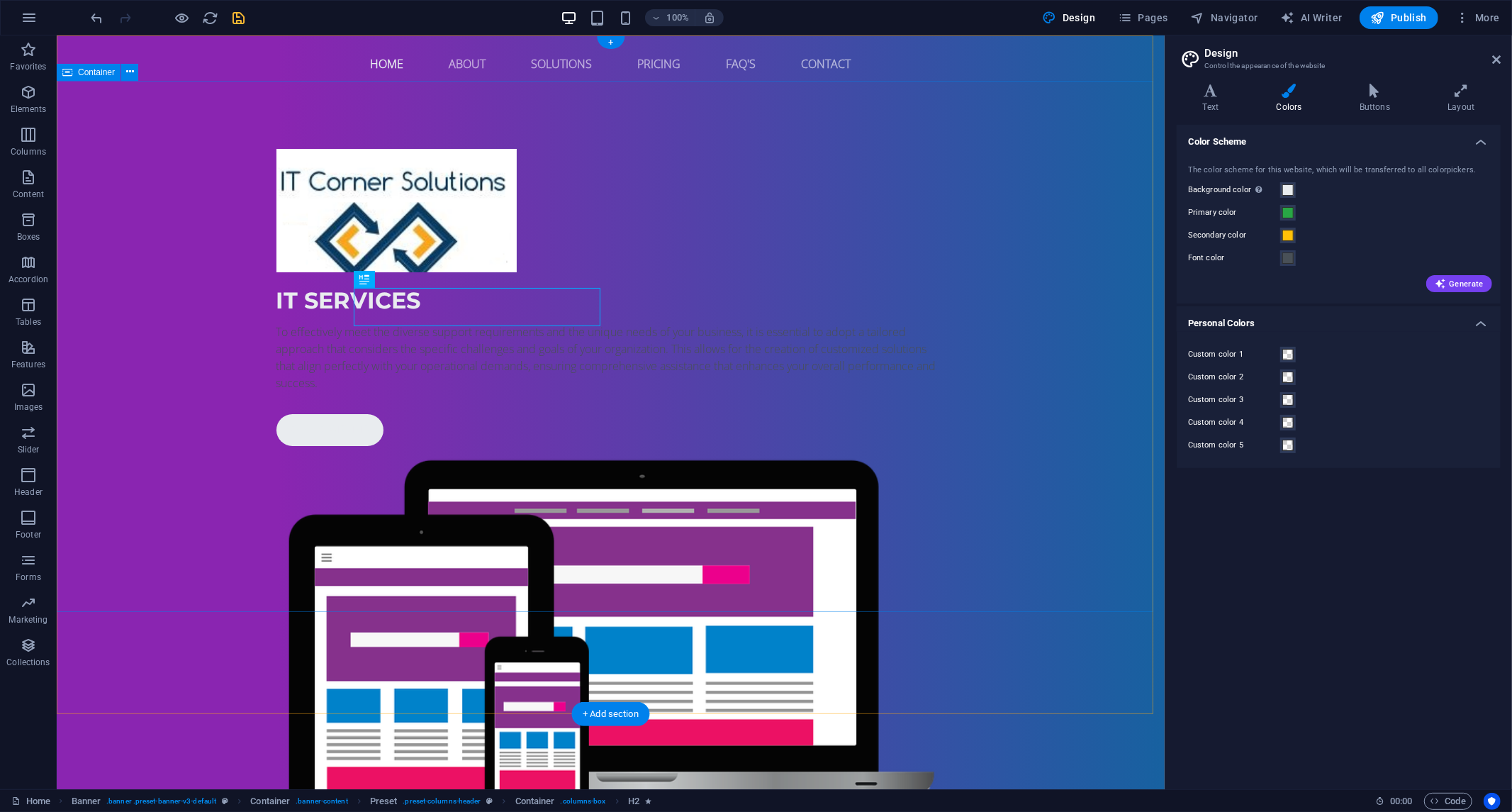
click at [1047, 385] on div "IT Services To effectively meet the diverse support requirements and the unique…" at bounding box center [609, 507] width 1108 height 831
click at [440, 386] on div "To effectively meet the diverse support requirements and the unique needs of yo…" at bounding box center [610, 357] width 669 height 68
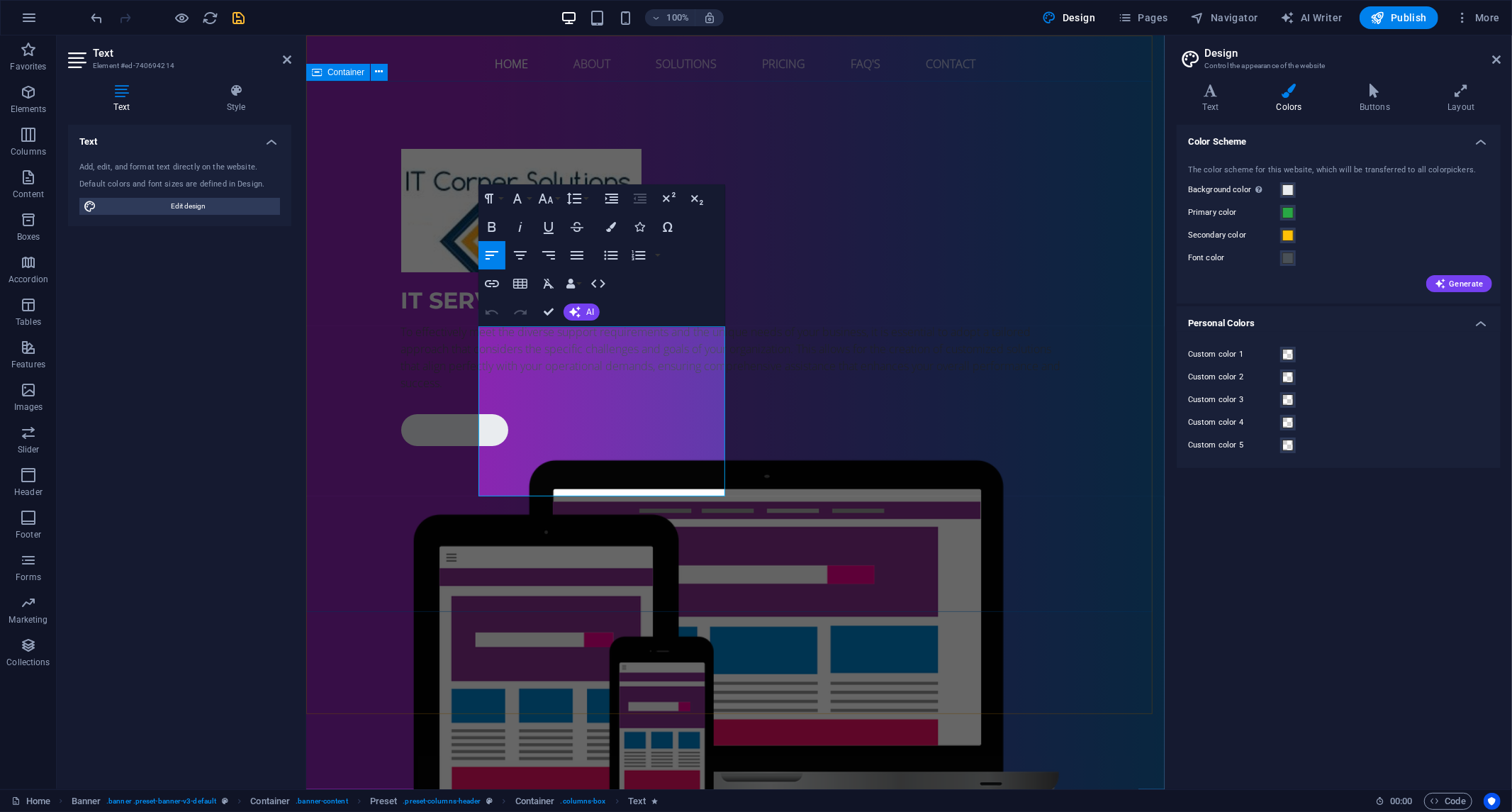
click at [1044, 203] on div "IT Services To effectively meet the diverse support requirements and the unique…" at bounding box center [734, 507] width 858 height 831
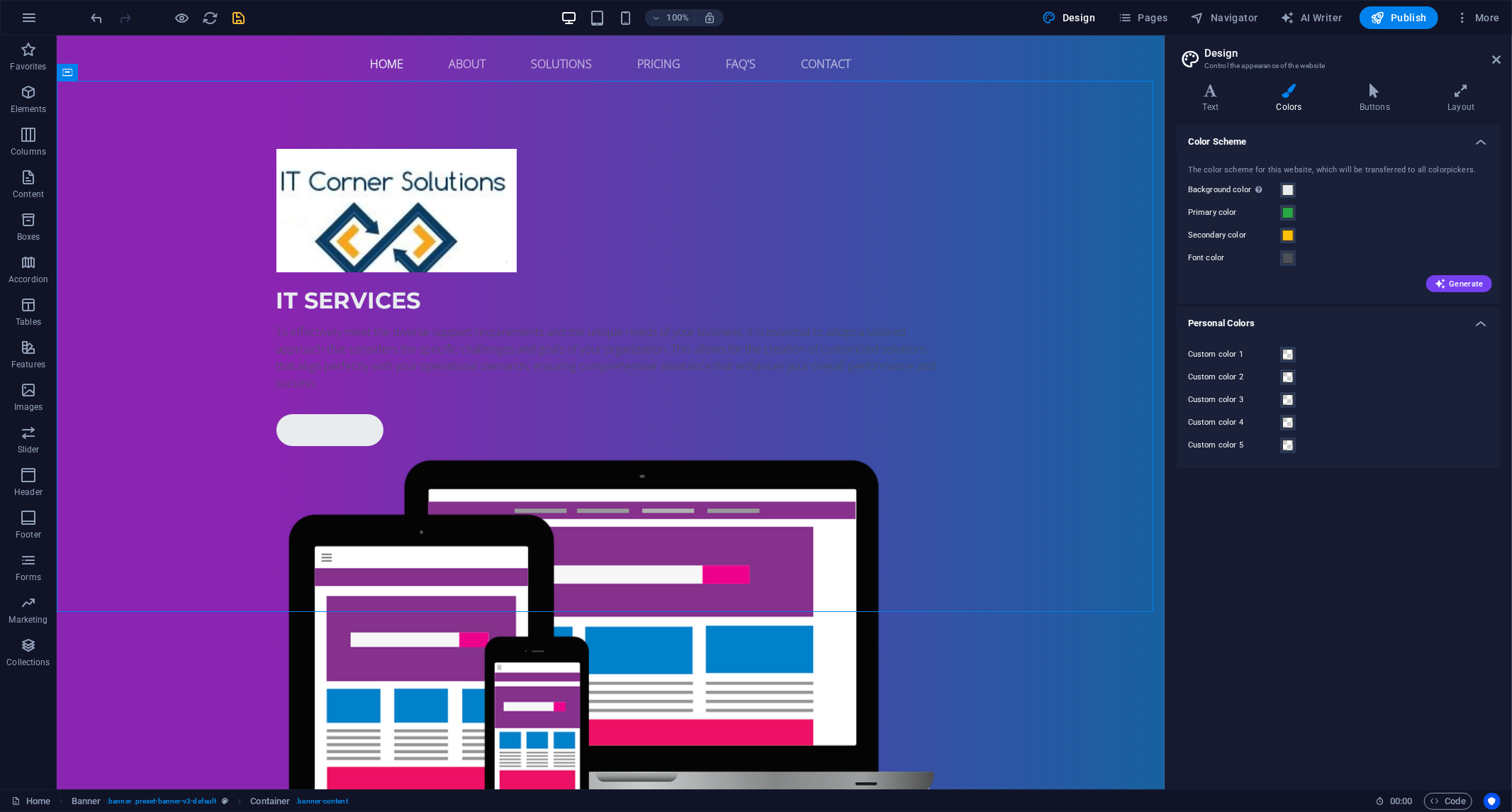
click at [222, 20] on div at bounding box center [167, 17] width 159 height 22
click at [231, 21] on icon "save" at bounding box center [239, 18] width 16 height 16
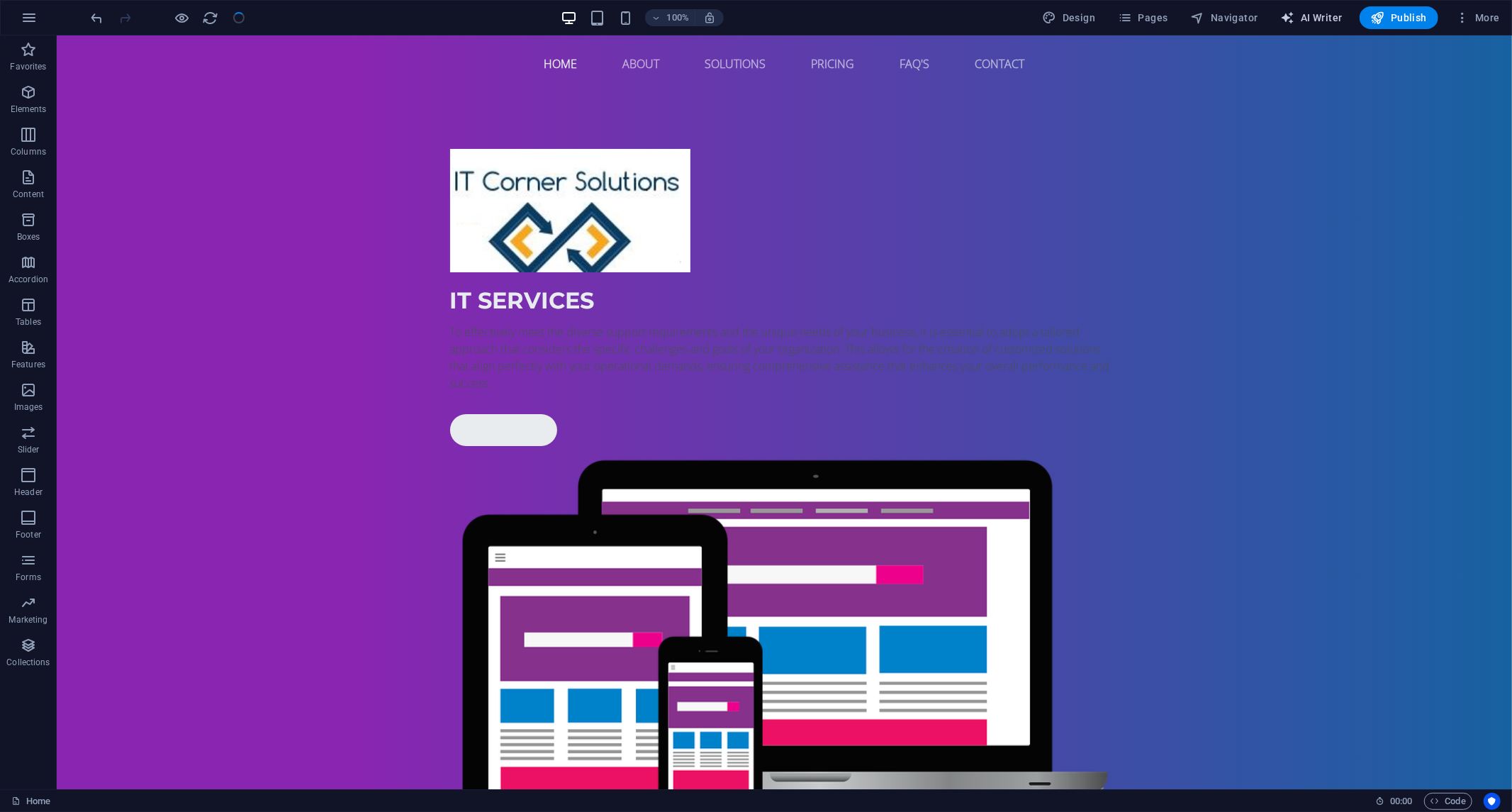
click at [1322, 14] on font "AI Writer" at bounding box center [1322, 18] width 42 height 12
select select "English"
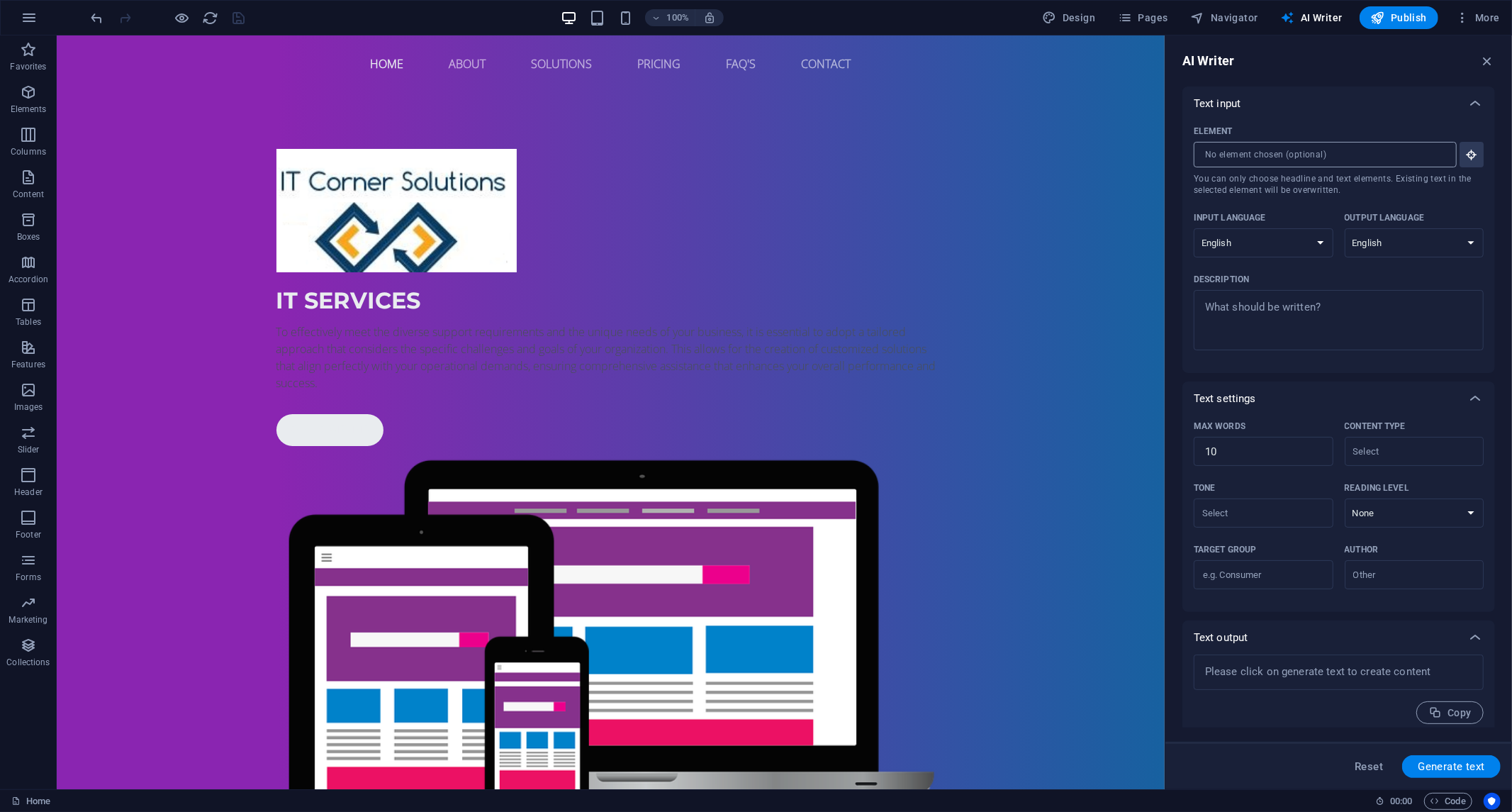
click at [1406, 143] on input "Element ​ You can only choose headline and text elements. Existing text in the …" at bounding box center [1320, 154] width 253 height 26
click at [1470, 157] on icon "button" at bounding box center [1472, 154] width 12 height 12
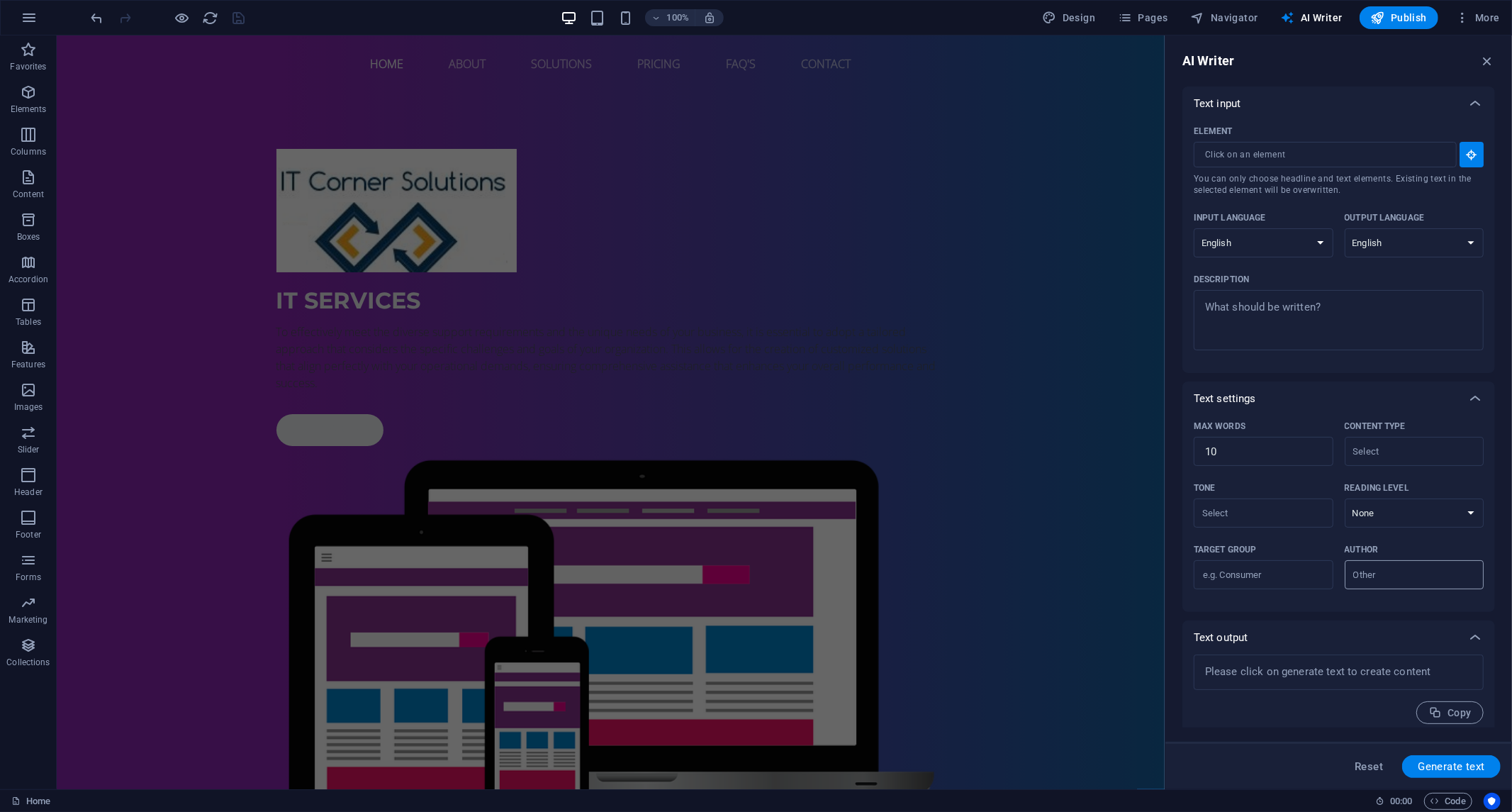
click at [1421, 584] on input "Author ​" at bounding box center [1403, 575] width 108 height 21
click at [1407, 634] on span "Business owner" at bounding box center [1393, 633] width 77 height 14
type input "Business owner"
click at [1284, 572] on input "Target group ​" at bounding box center [1264, 575] width 140 height 22
click at [1285, 572] on input "Target group ​" at bounding box center [1264, 575] width 140 height 22
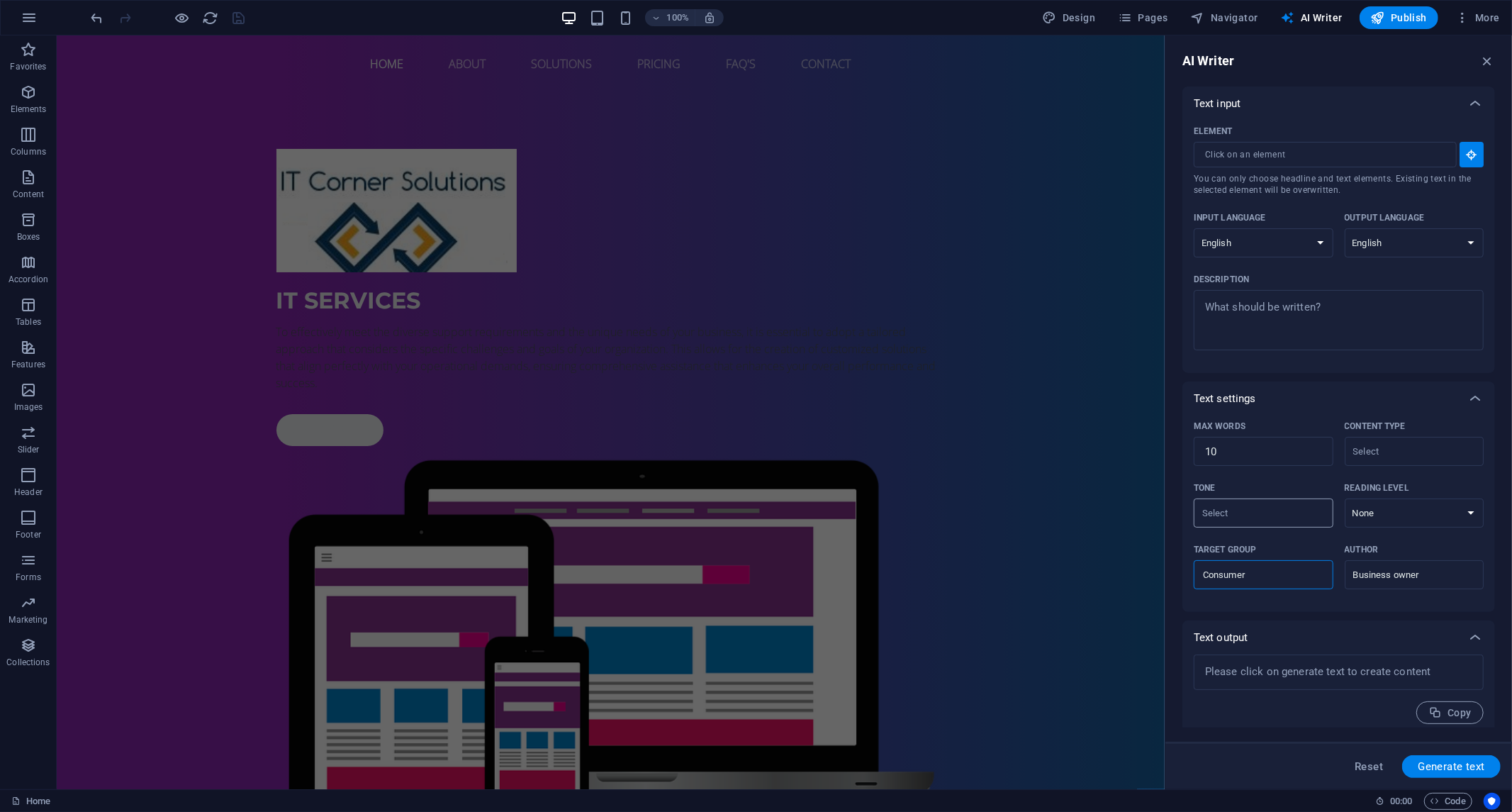
type input "Consumer"
click at [1284, 515] on input "Tone ​" at bounding box center [1251, 513] width 108 height 21
click at [1232, 569] on span "Friendly" at bounding box center [1224, 571] width 37 height 14
type input "Friendly"
click at [1396, 507] on select "None Academic Adult Teen Child" at bounding box center [1415, 513] width 140 height 29
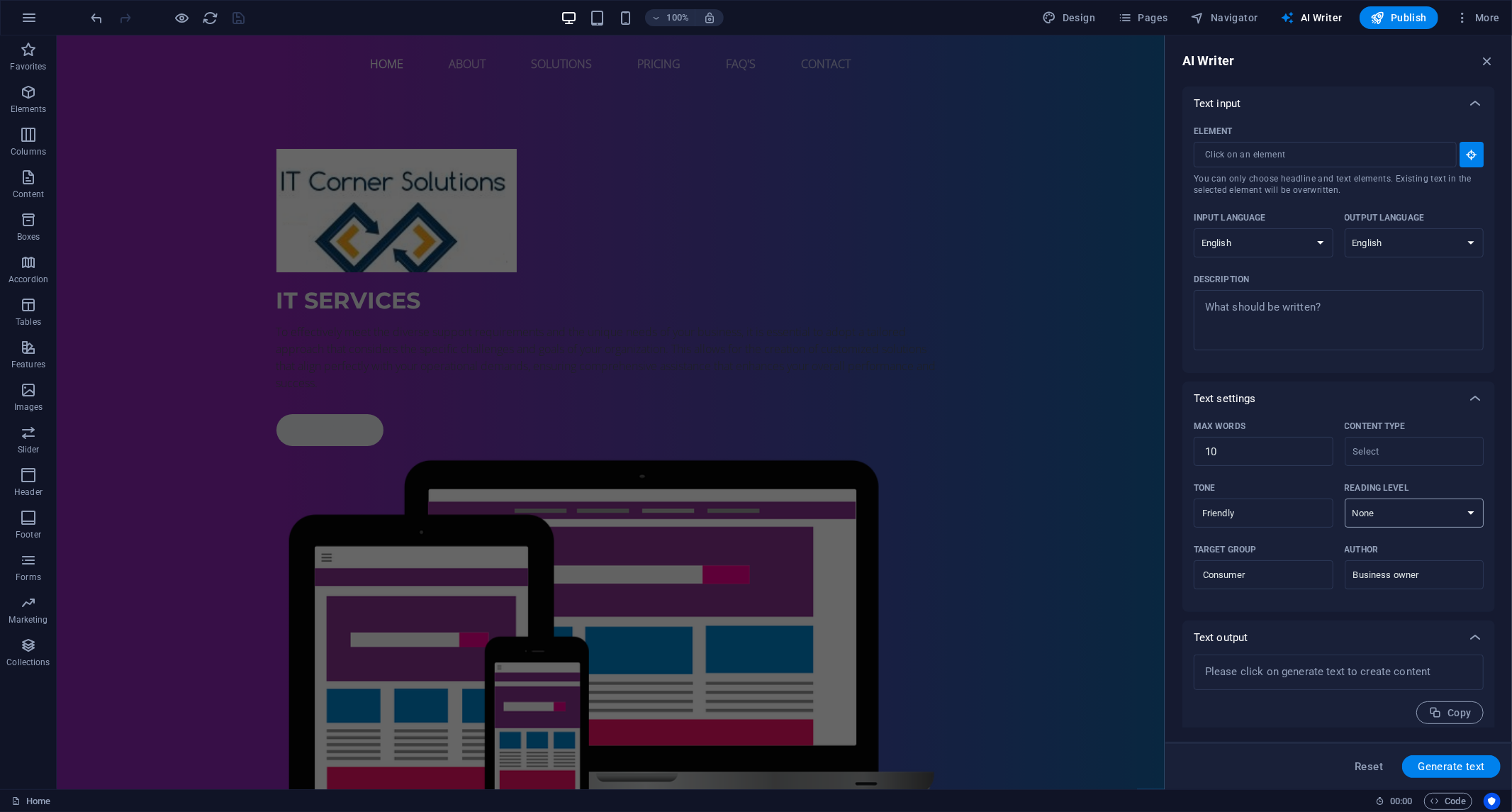
select select "Adult"
click at [1345, 499] on select "None Academic Adult Teen Child" at bounding box center [1415, 513] width 140 height 29
click at [1409, 447] on input "Content type ​" at bounding box center [1403, 451] width 108 height 21
click at [1411, 533] on span "Service copy" at bounding box center [1386, 532] width 62 height 14
click at [1414, 462] on div "Service copy ​" at bounding box center [1415, 451] width 140 height 29
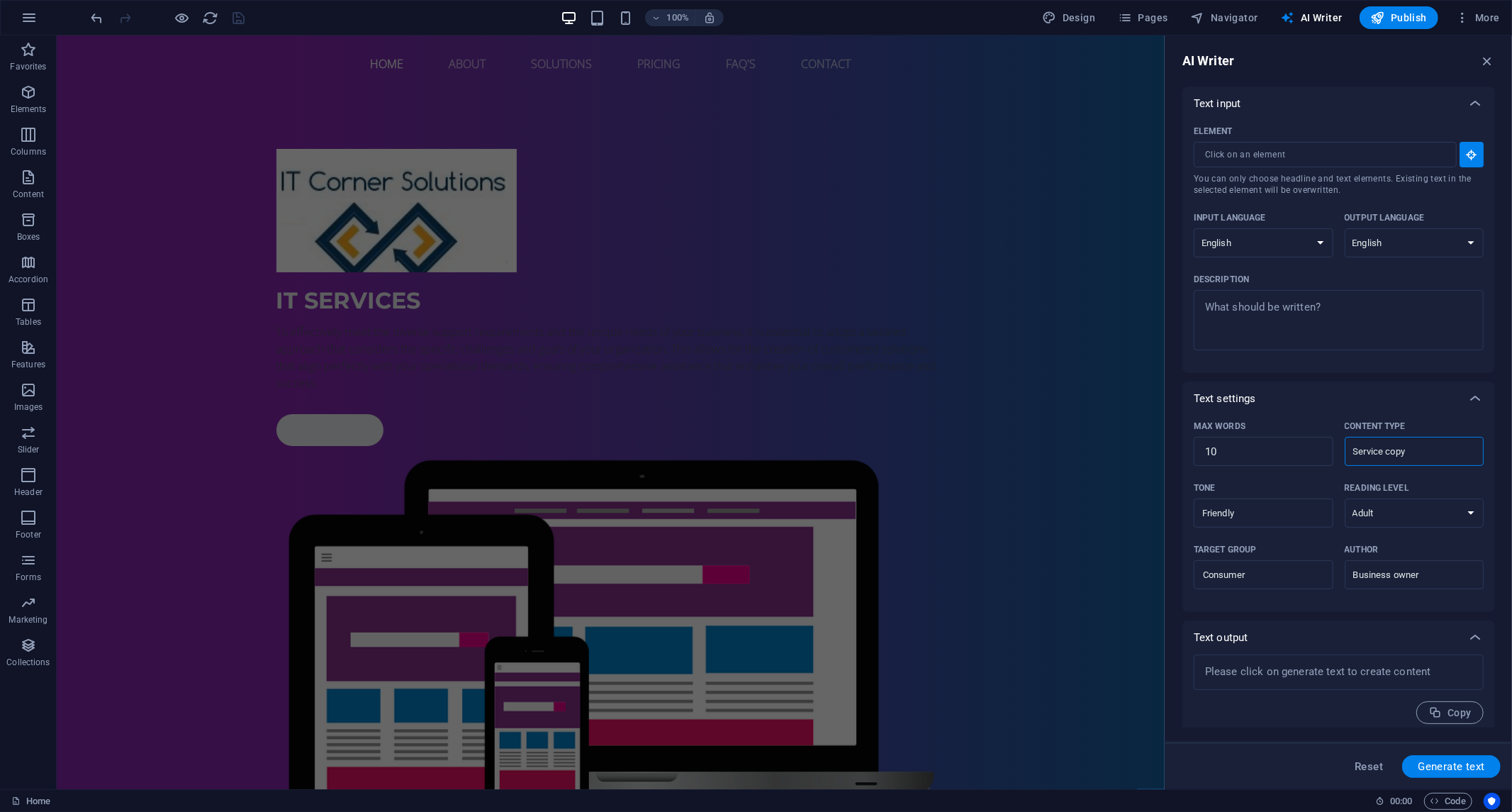
click at [1414, 461] on input "Service copy" at bounding box center [1403, 451] width 108 height 21
click at [1414, 451] on input "Service copy" at bounding box center [1403, 451] width 108 height 21
click at [1386, 513] on span "Product copy" at bounding box center [1386, 509] width 64 height 14
type input "Product copy"
click at [1472, 768] on font "Generate text" at bounding box center [1452, 766] width 67 height 12
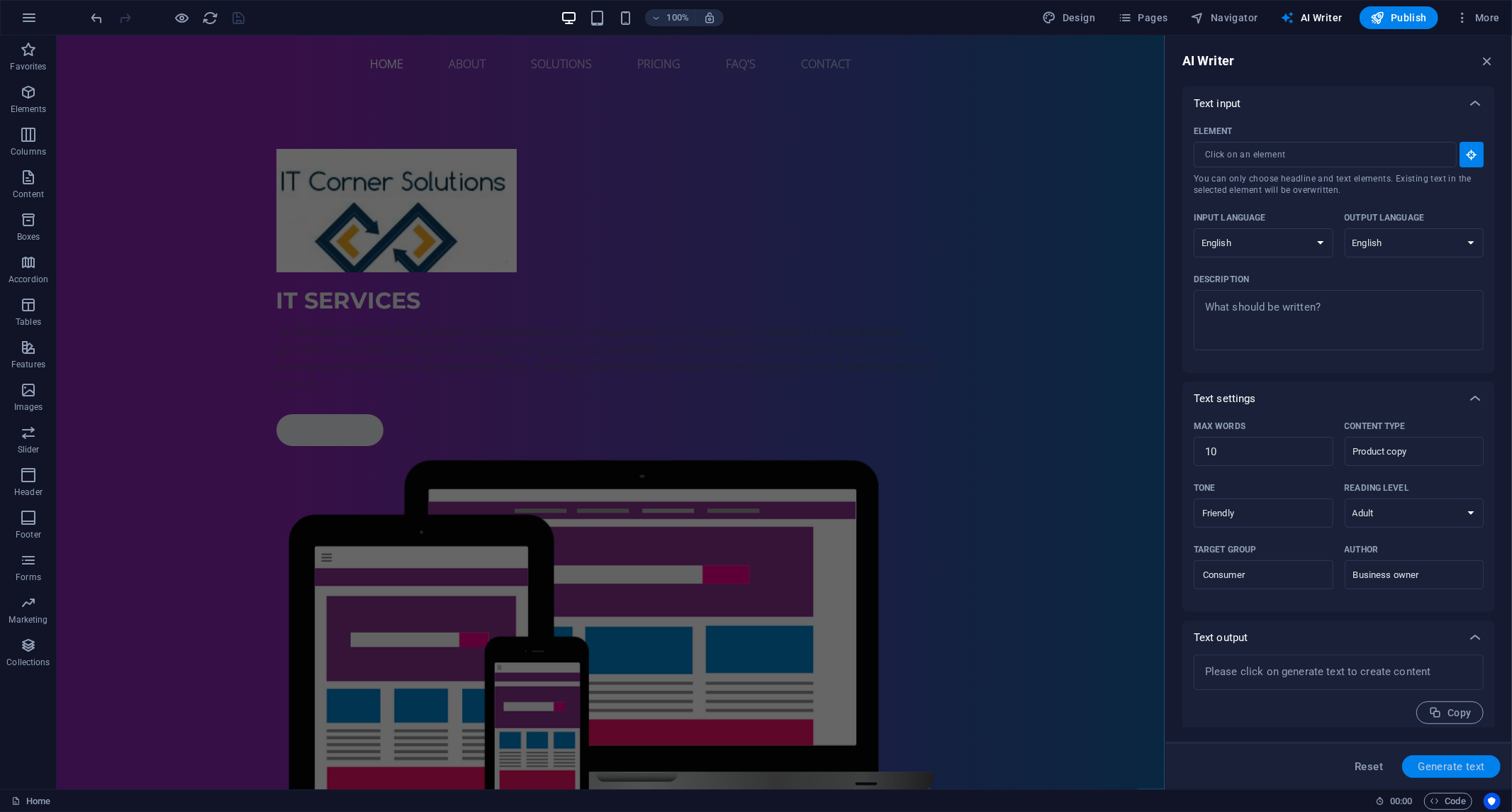
type textarea "x"
click at [1327, 308] on textarea "Description x ​ Please add a description" at bounding box center [1339, 320] width 276 height 46
type textarea "x"
click at [1483, 60] on icon "button" at bounding box center [1487, 61] width 16 height 16
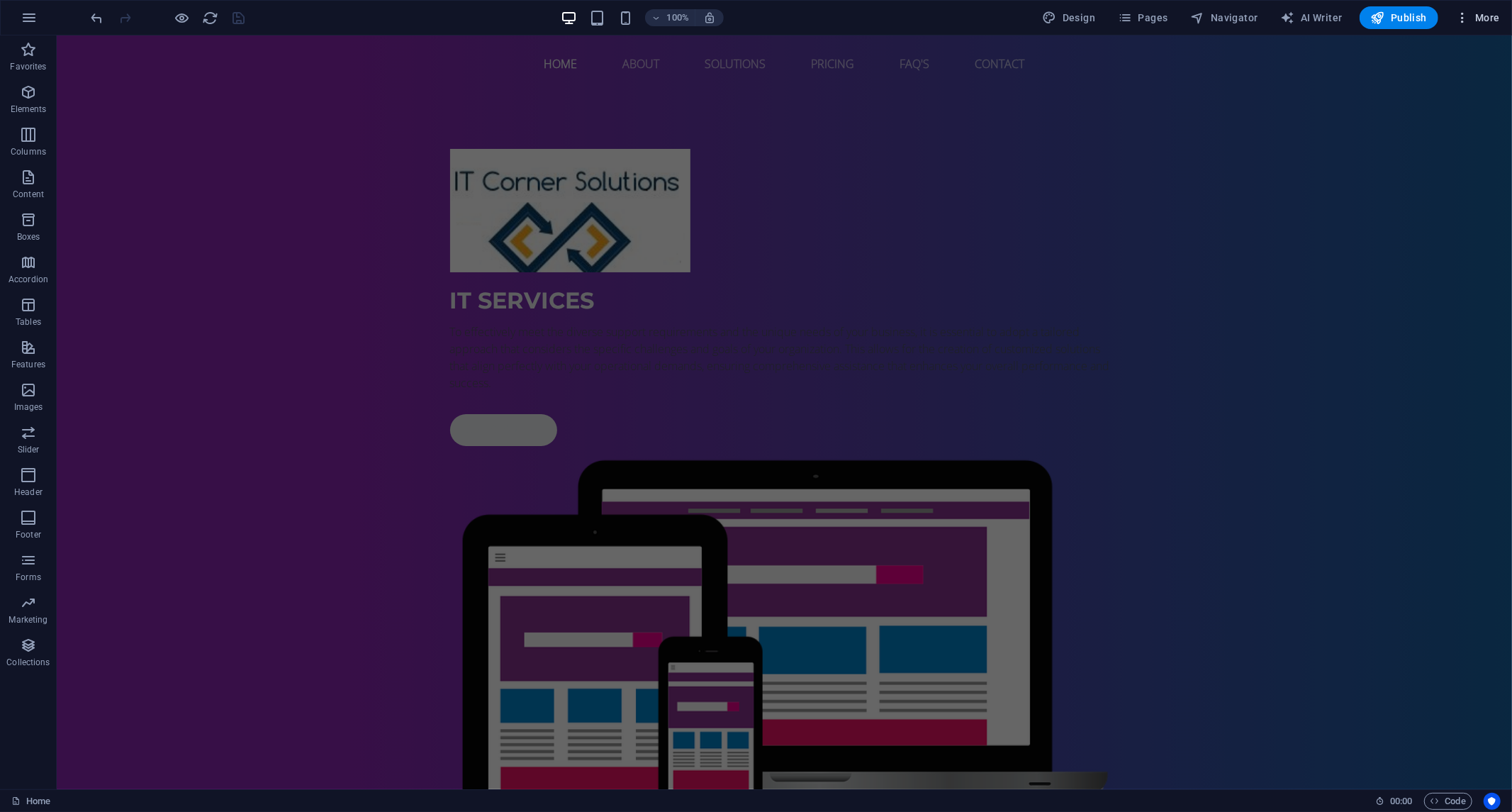
click at [1464, 17] on icon "button" at bounding box center [1462, 18] width 14 height 14
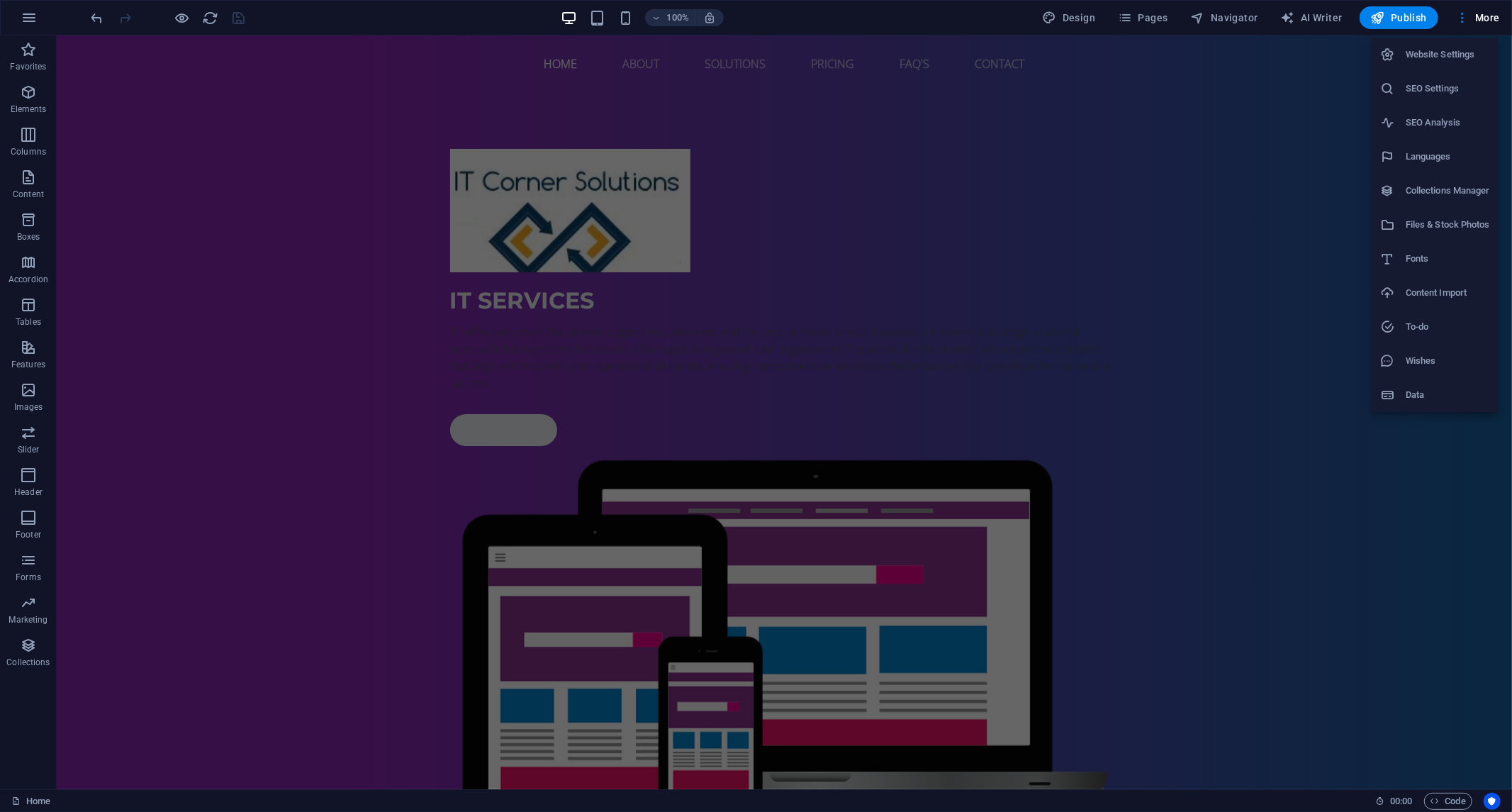
click at [1397, 19] on div at bounding box center [756, 406] width 1512 height 812
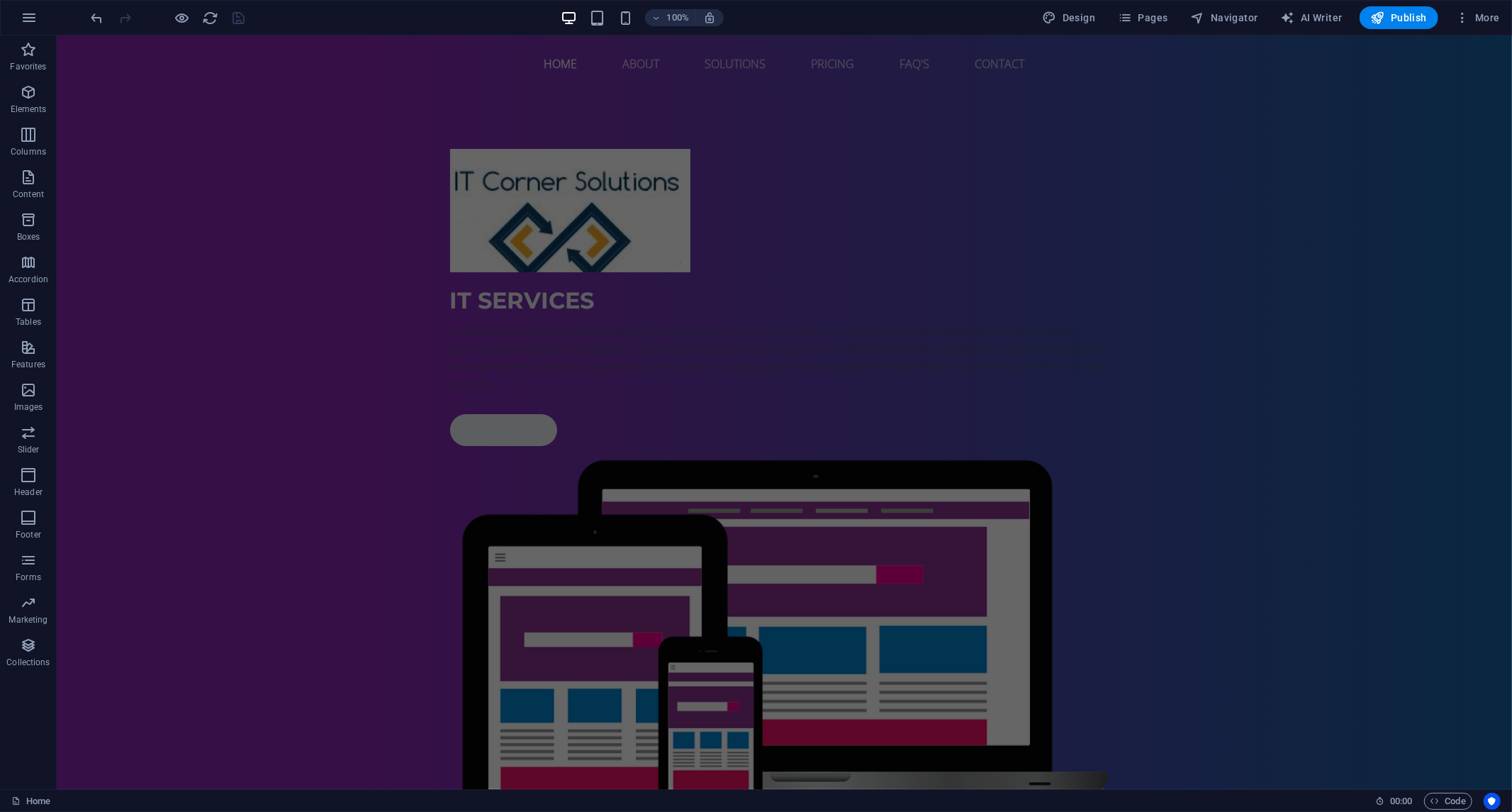
click at [1396, 15] on font "Publish" at bounding box center [1409, 18] width 36 height 12
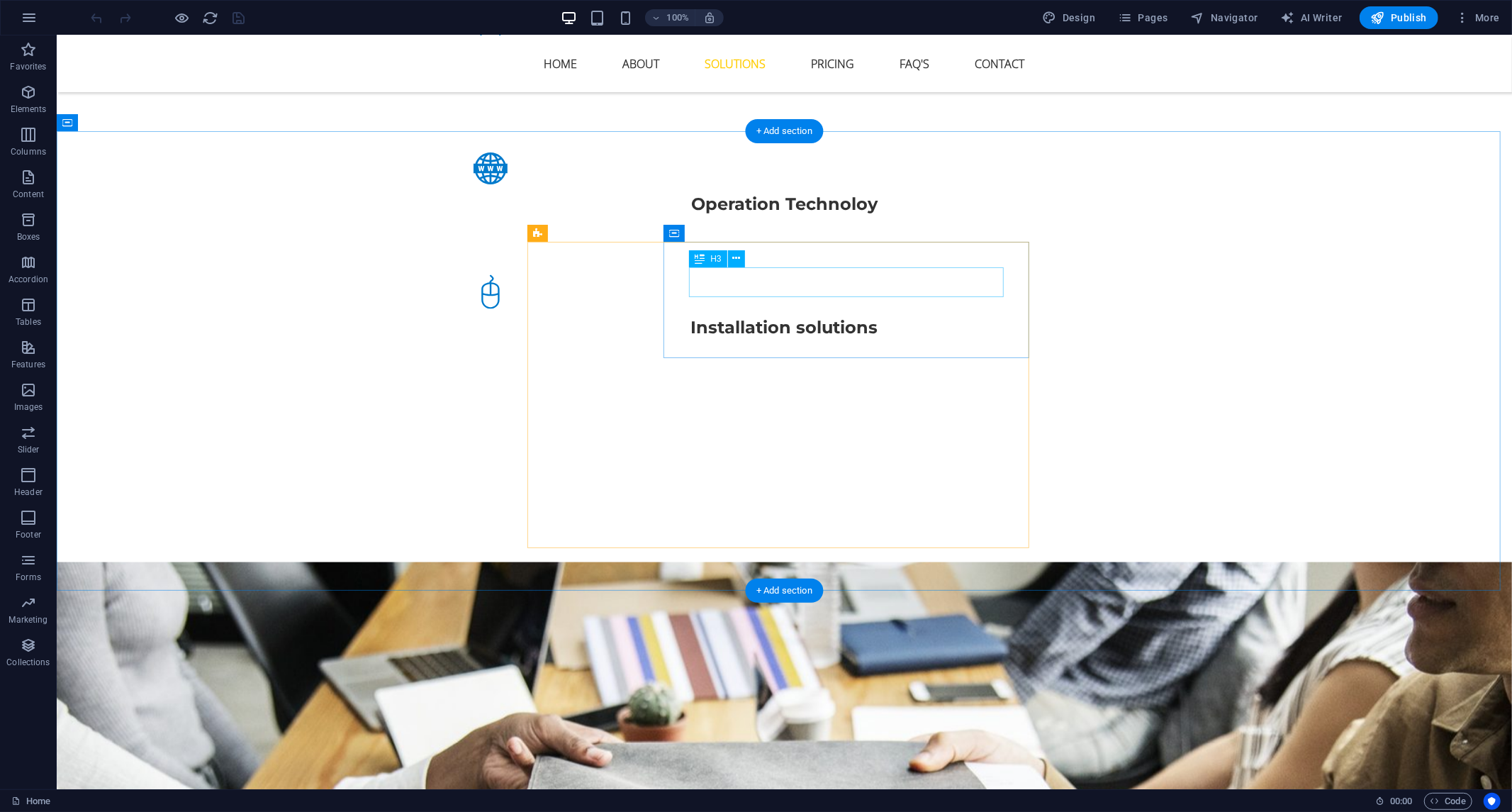
scroll to position [1654, 0]
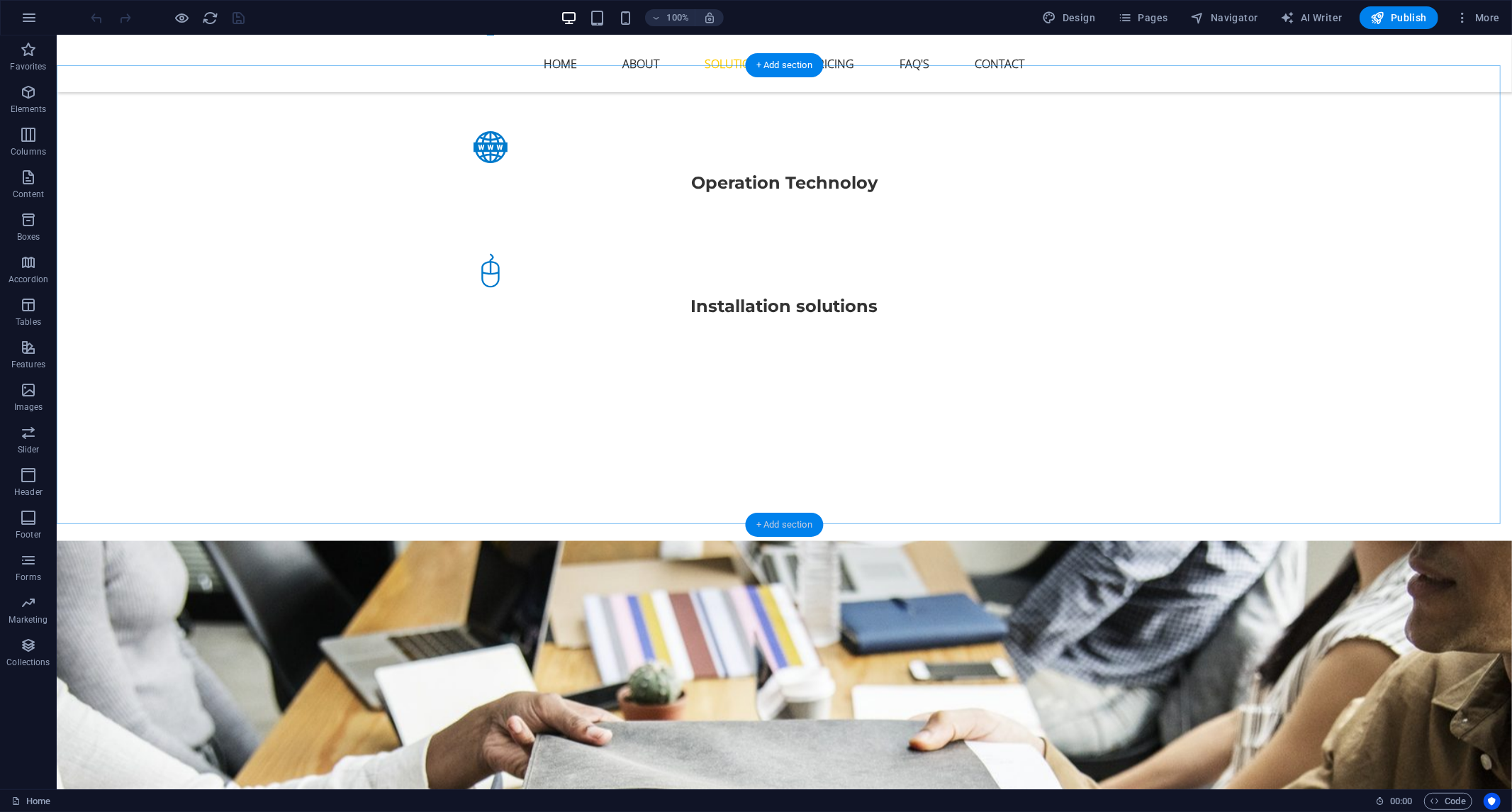
click at [776, 523] on div "+ Add section" at bounding box center [785, 524] width 79 height 24
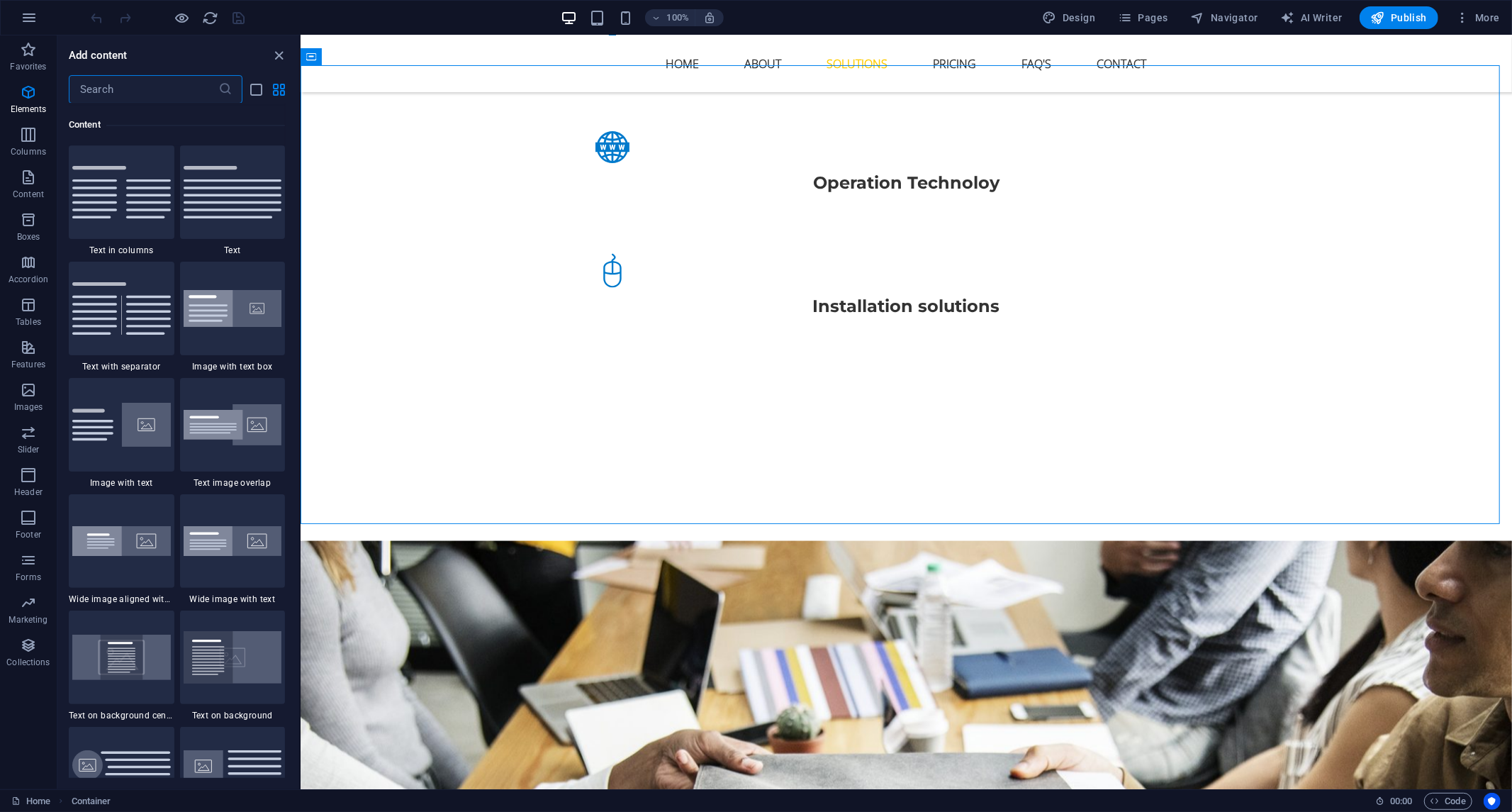
scroll to position [2480, 0]
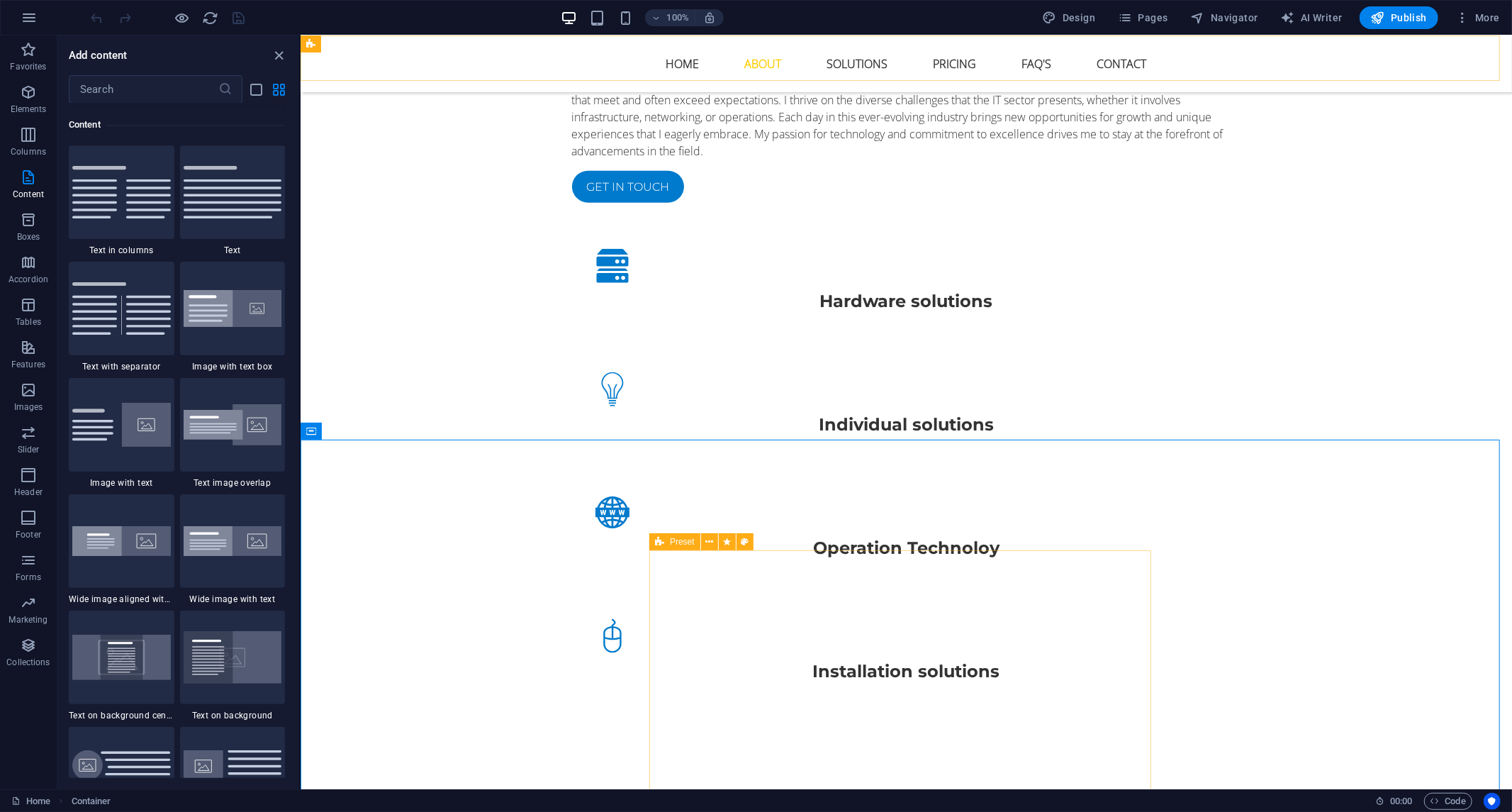
scroll to position [1260, 0]
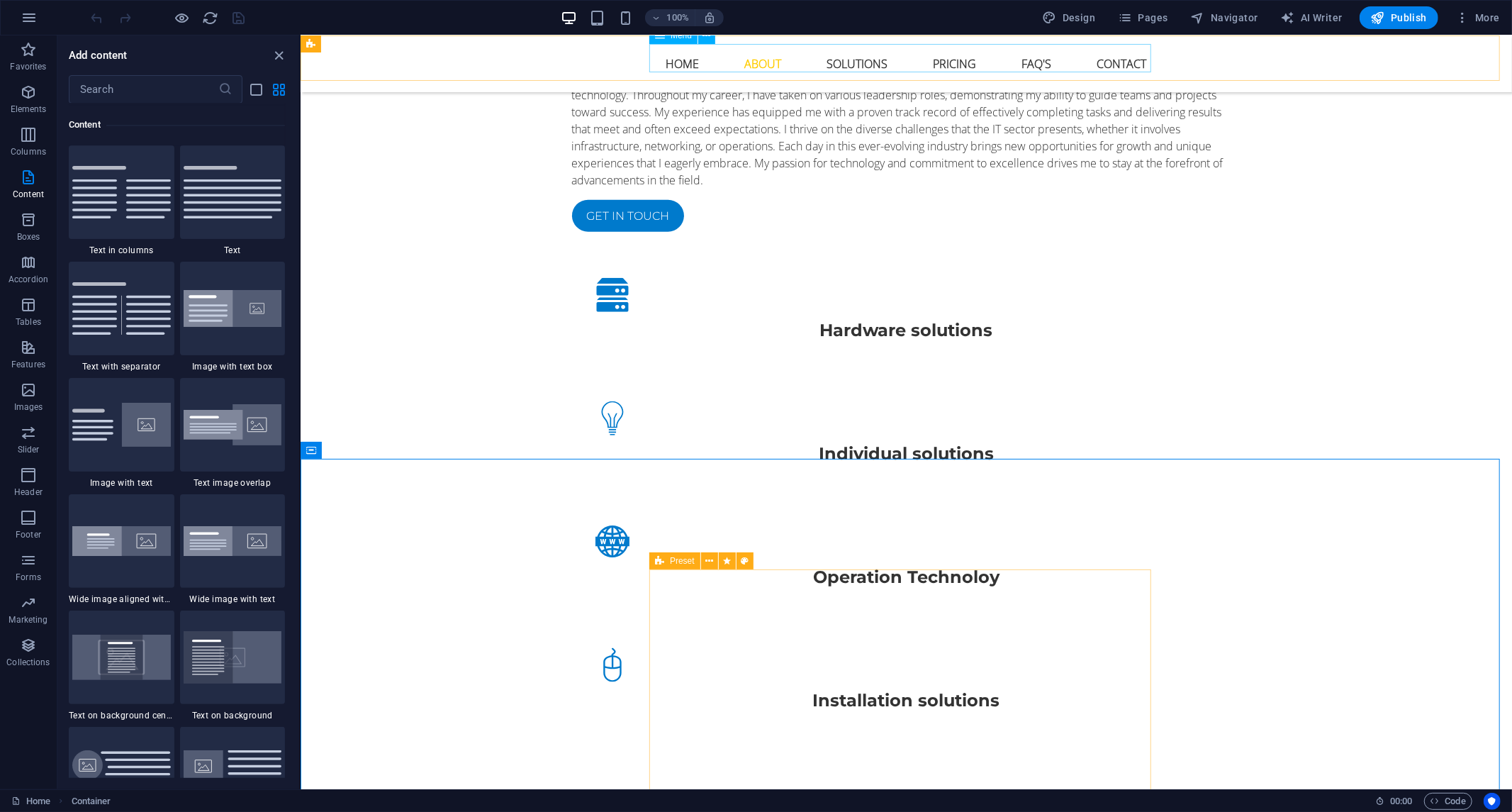
click at [939, 60] on nav "Home About Solutions Pricing FAQ's Contact" at bounding box center [906, 63] width 669 height 34
click at [939, 53] on nav "Home About Solutions Pricing FAQ's Contact" at bounding box center [906, 63] width 669 height 34
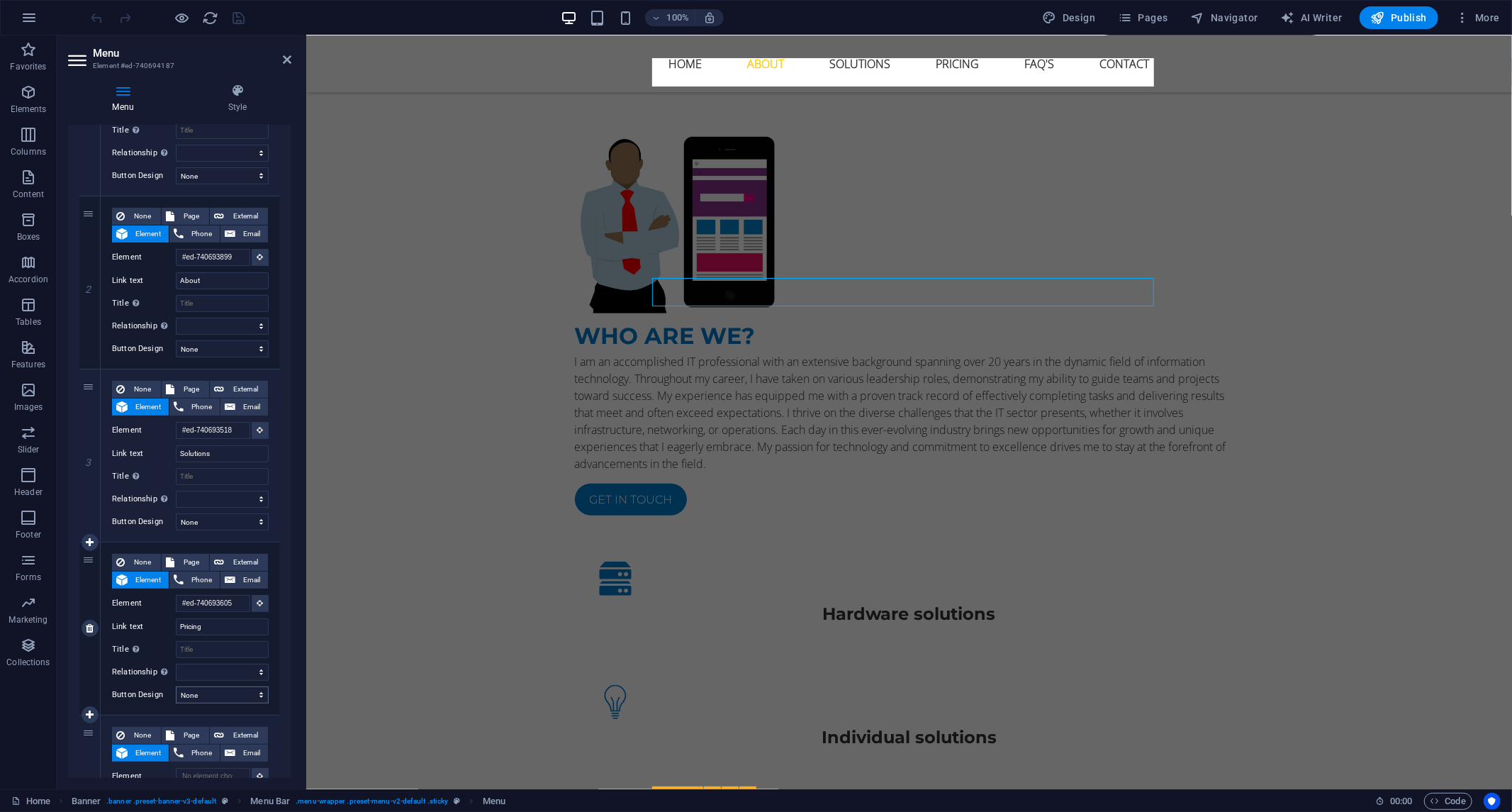
scroll to position [966, 0]
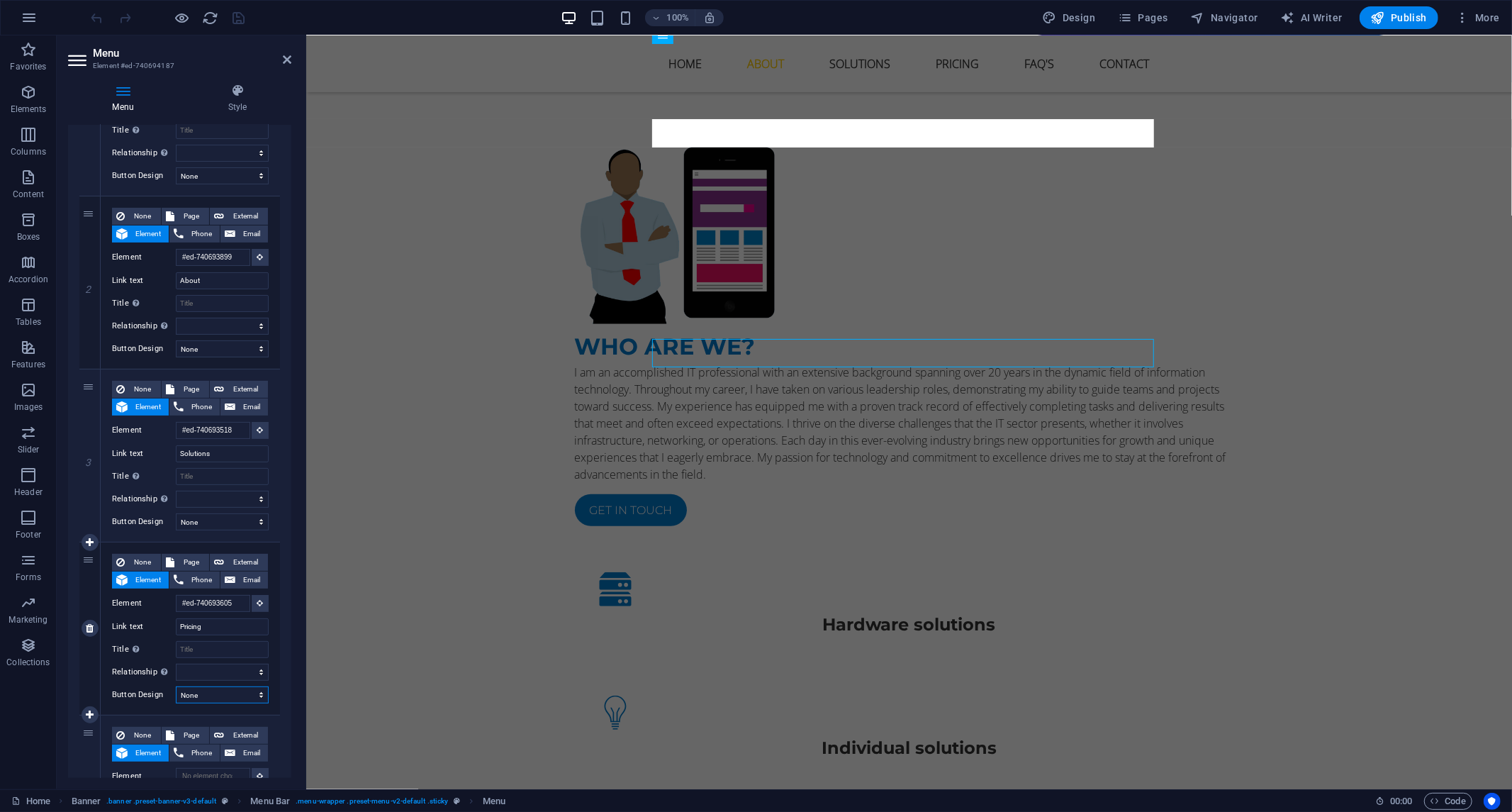
click at [255, 693] on select "None Default Primary Secondary" at bounding box center [223, 695] width 93 height 17
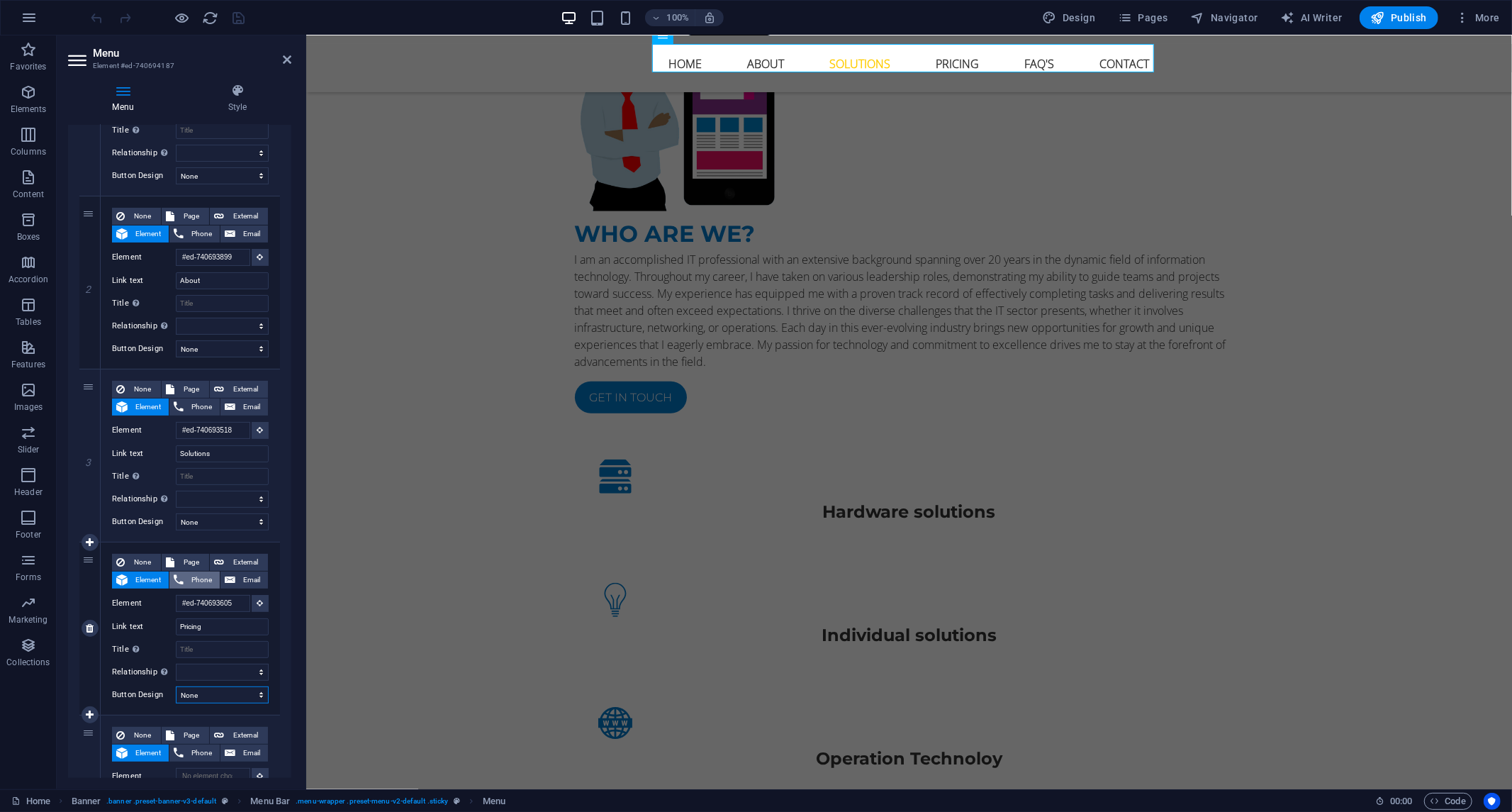
scroll to position [920, 0]
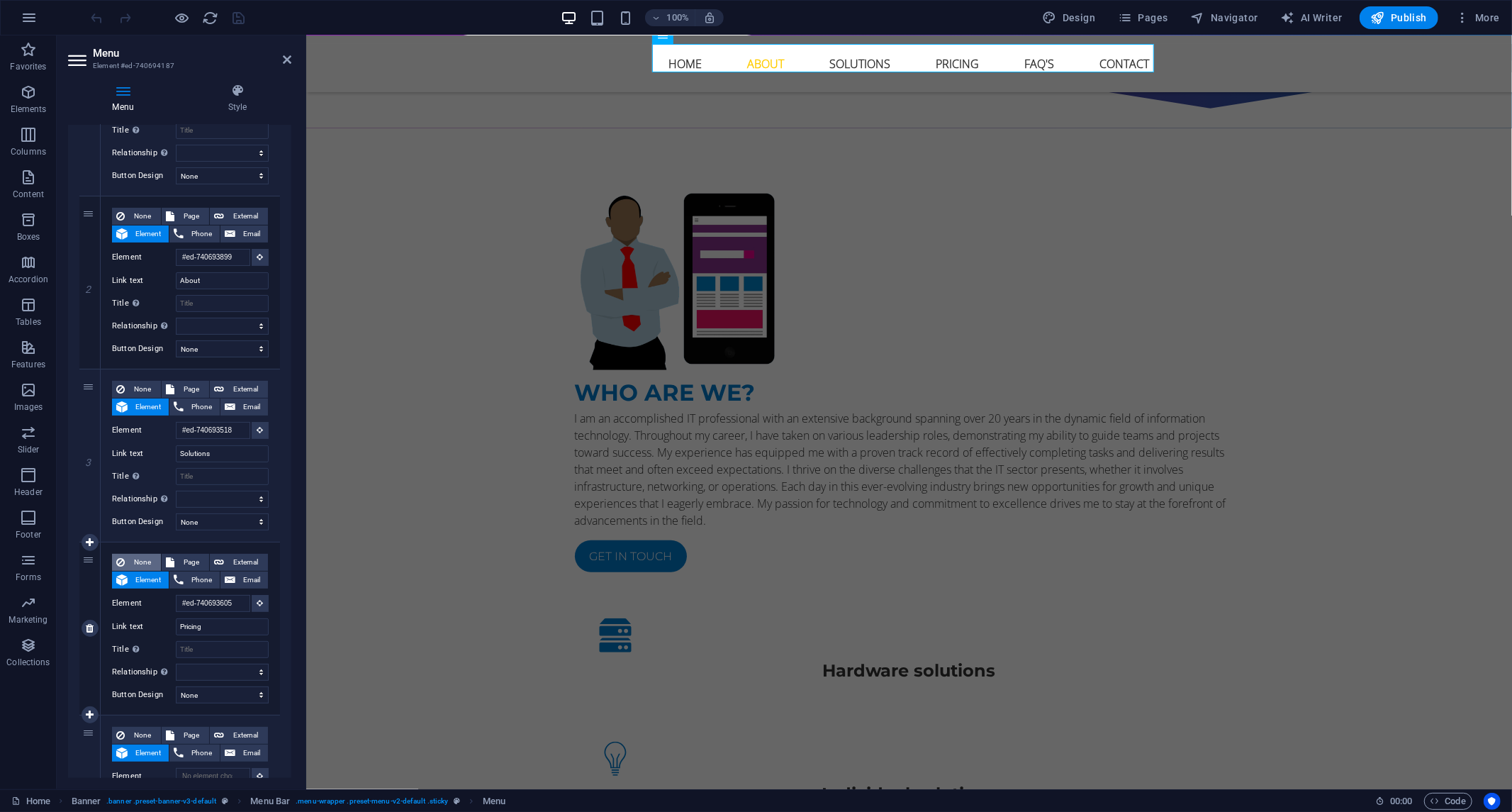
click at [140, 564] on span "None" at bounding box center [143, 562] width 28 height 17
select select
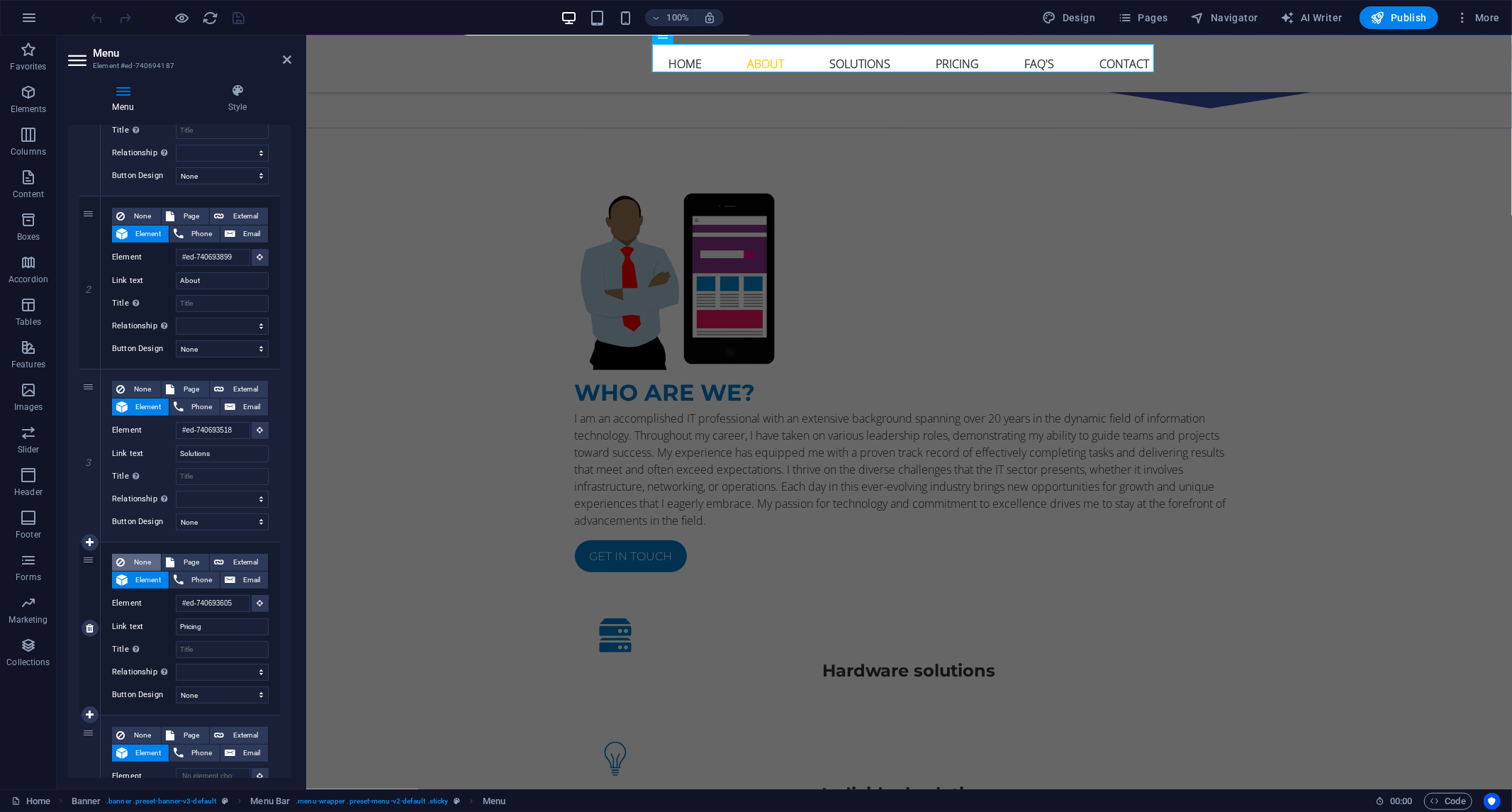
select select
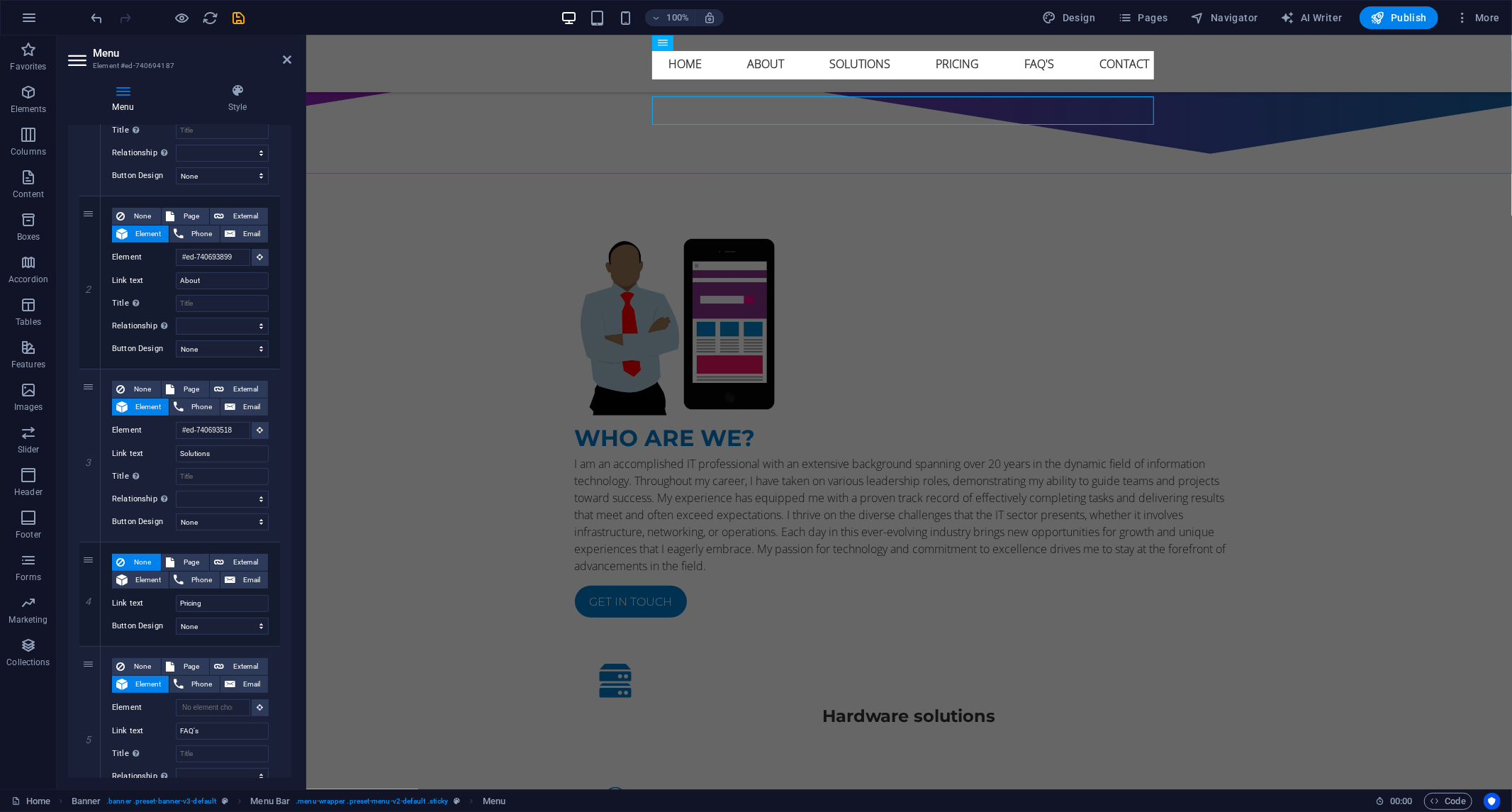
scroll to position [828, 0]
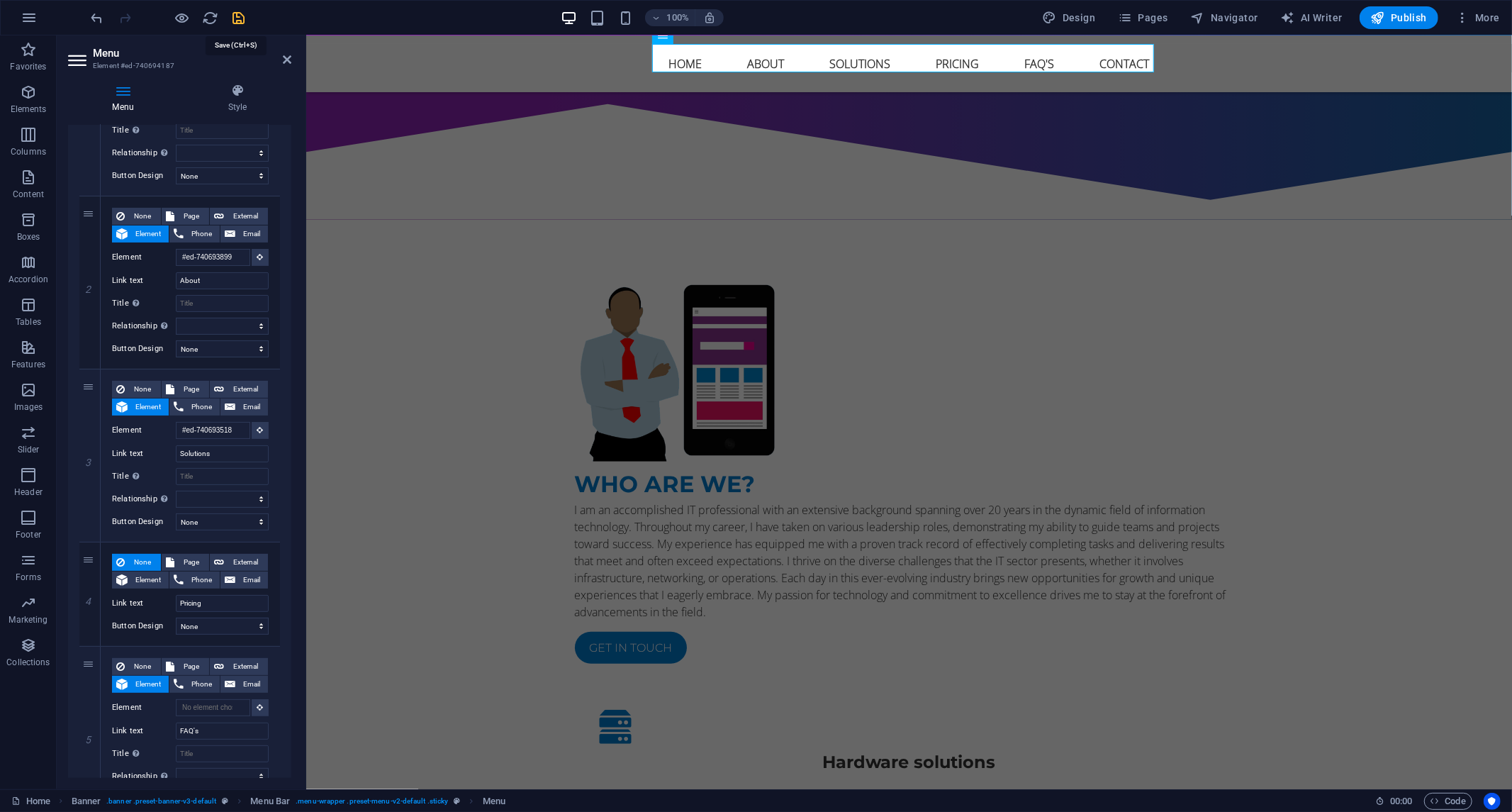
click at [231, 18] on icon "save" at bounding box center [239, 18] width 16 height 16
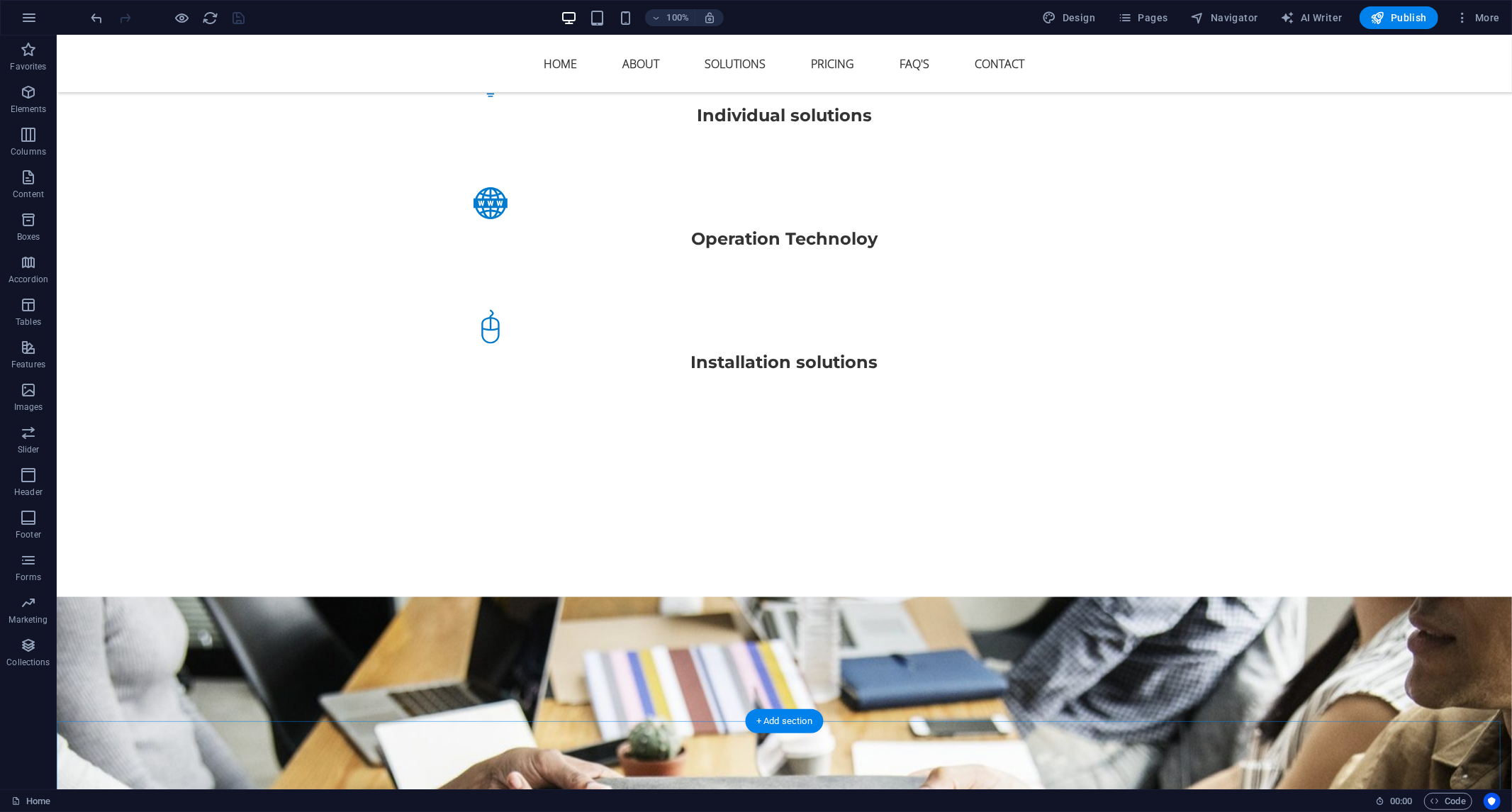
scroll to position [1695, 0]
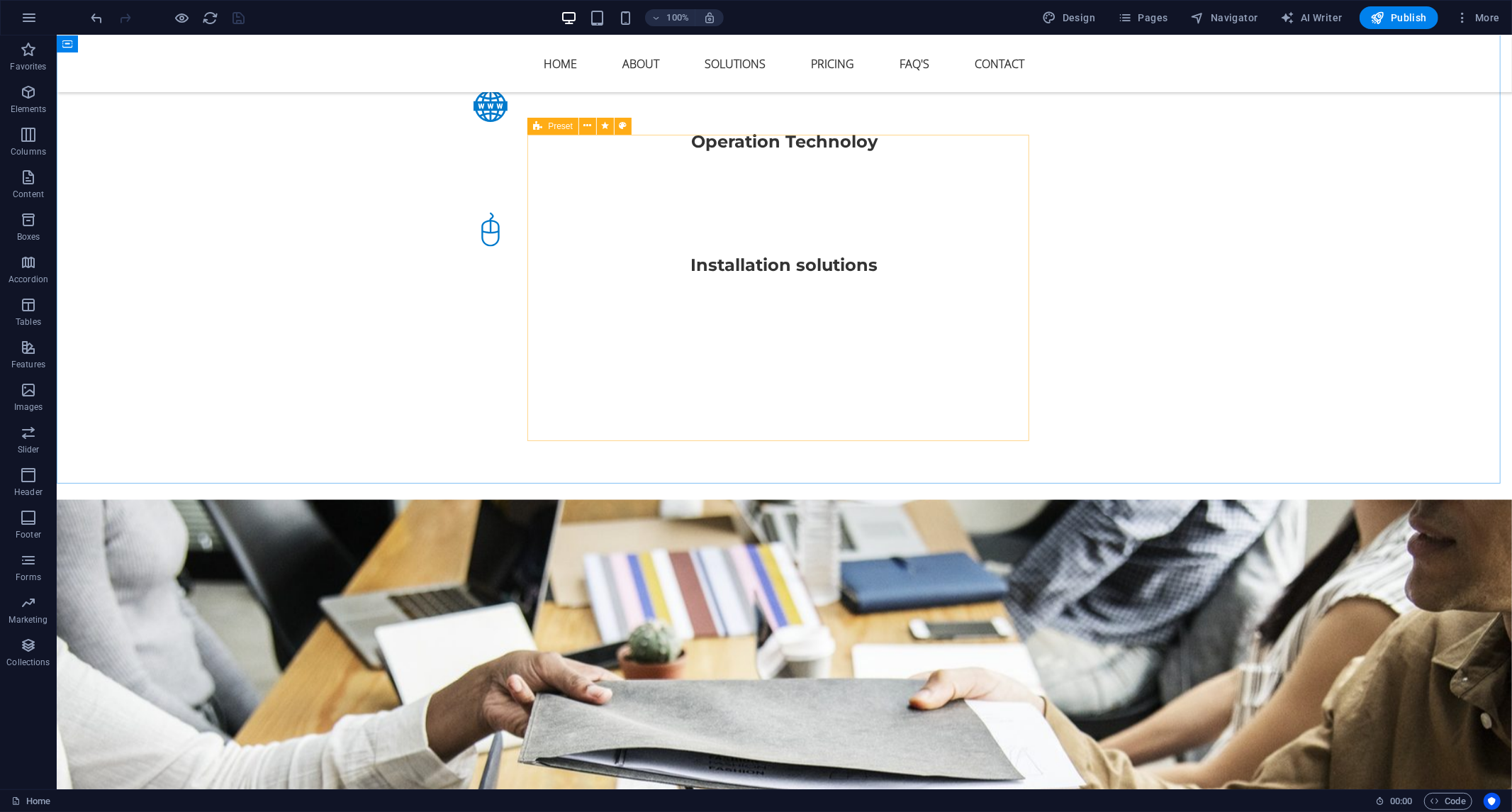
click at [560, 125] on span "Preset" at bounding box center [561, 126] width 25 height 9
click at [558, 125] on span "Preset" at bounding box center [561, 126] width 25 height 9
click at [585, 126] on icon at bounding box center [588, 126] width 8 height 15
click at [1161, 22] on span "Pages" at bounding box center [1143, 18] width 50 height 14
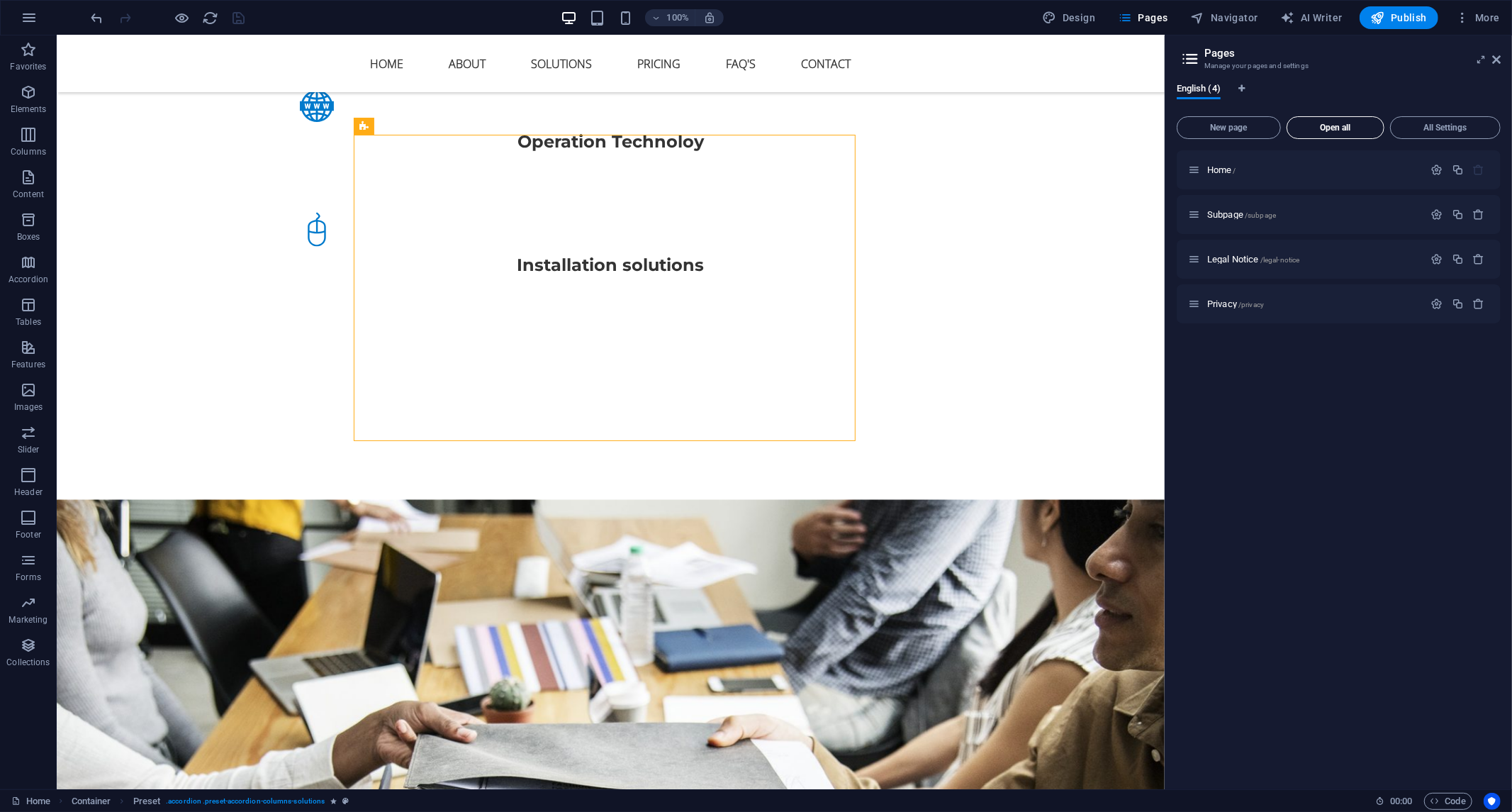
click at [1343, 121] on button "Open all" at bounding box center [1336, 127] width 98 height 22
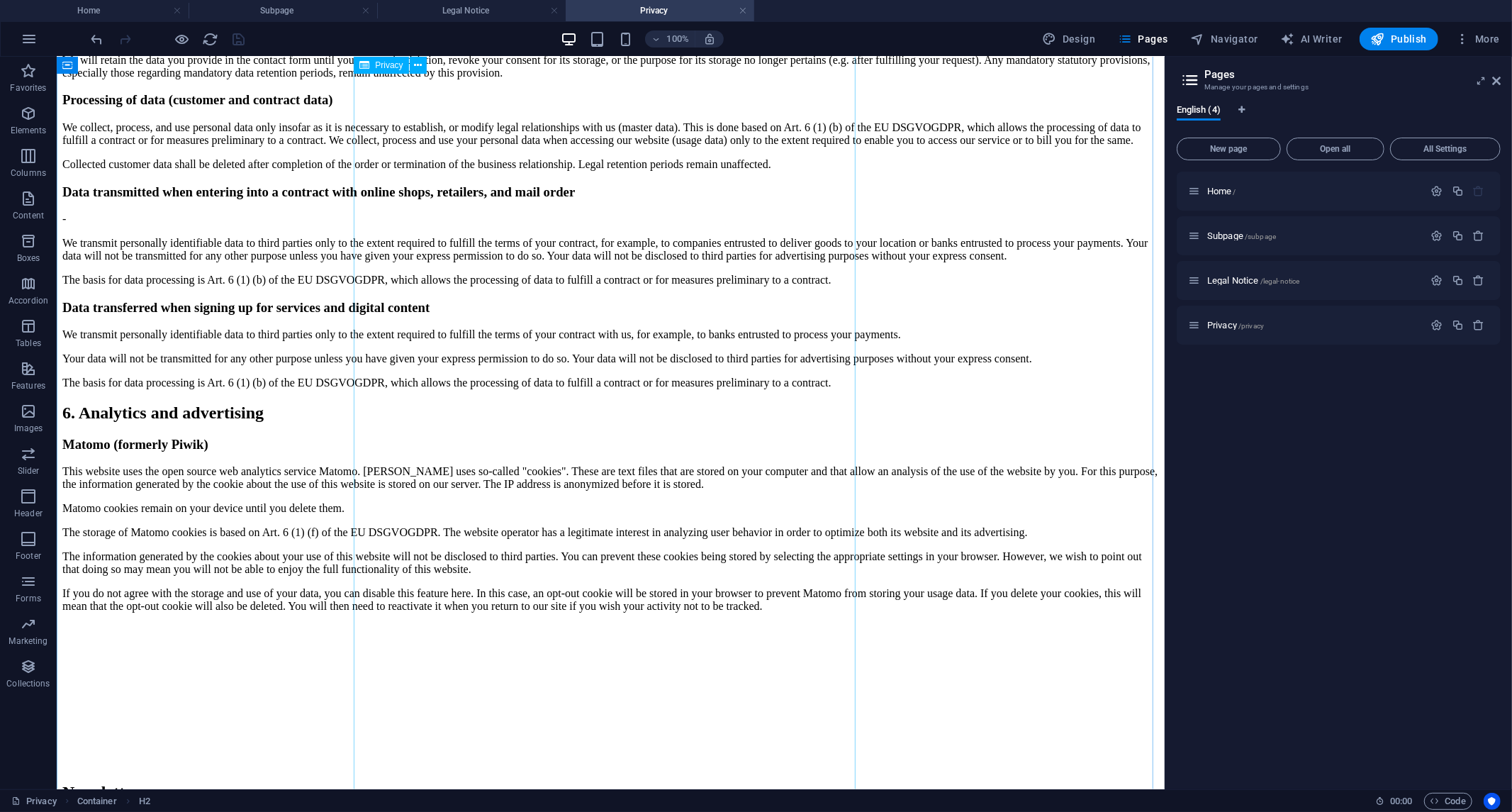
scroll to position [2206, 0]
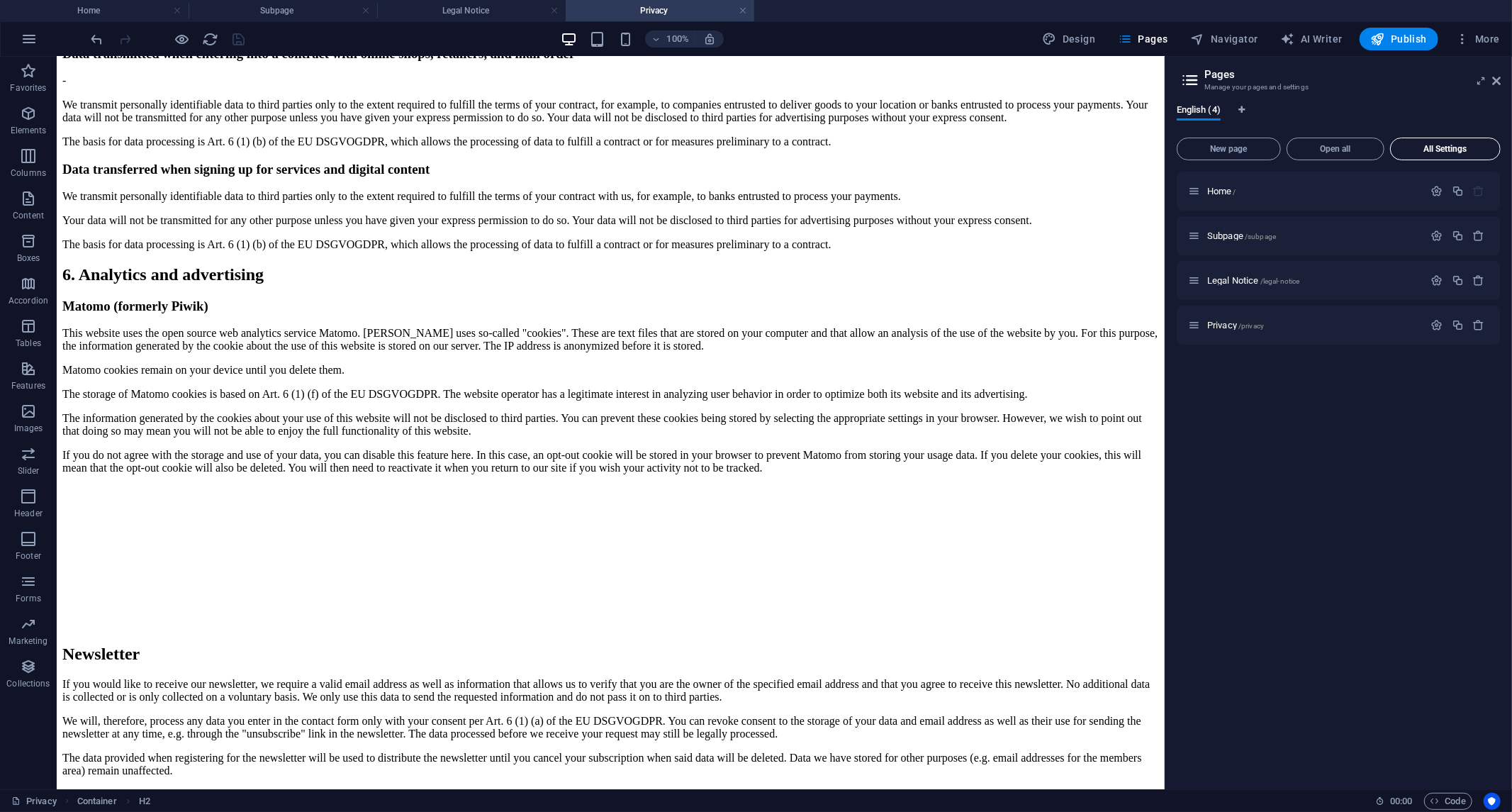
click at [1429, 154] on button "All Settings" at bounding box center [1445, 148] width 111 height 22
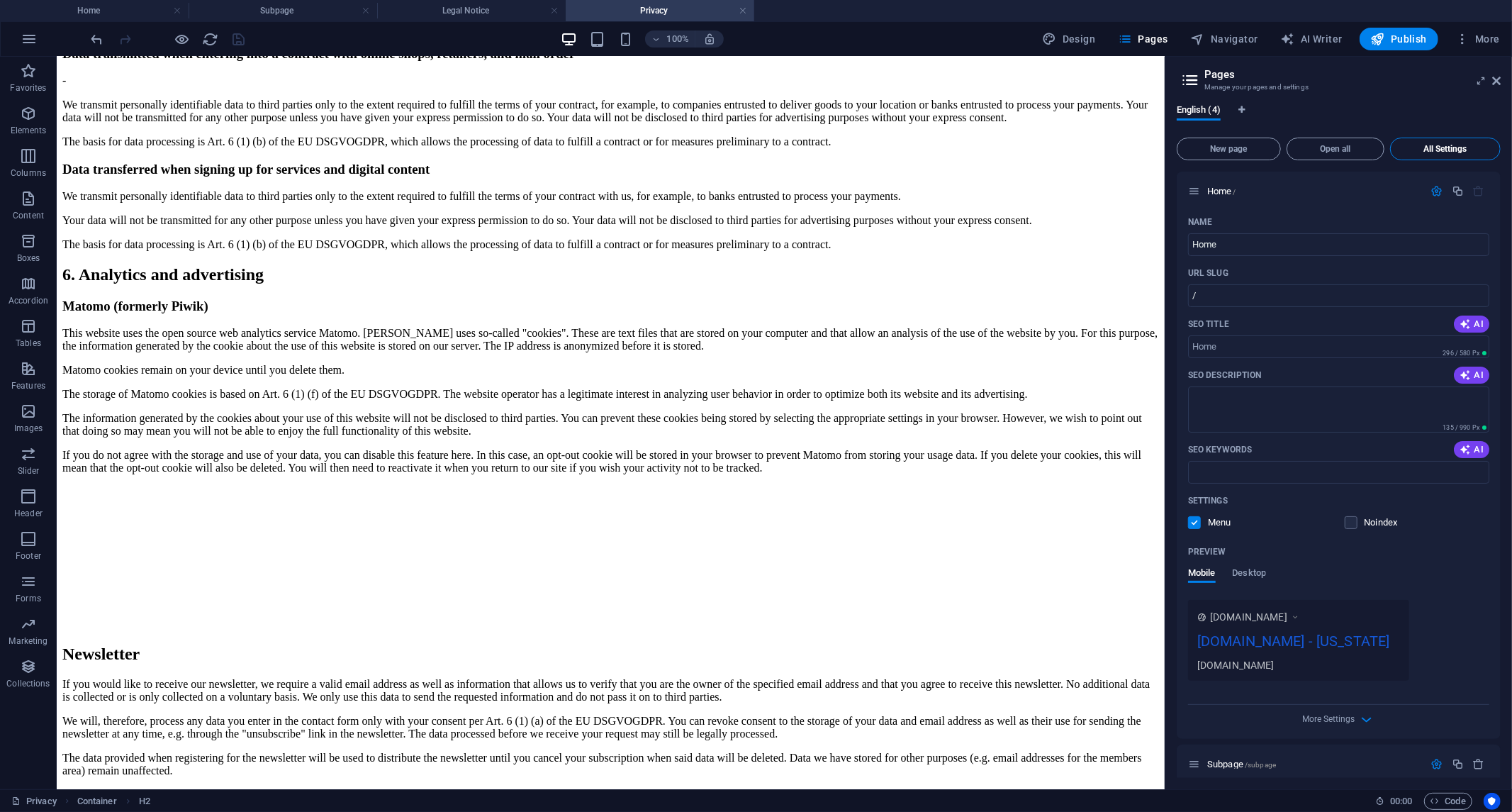
scroll to position [1549, 0]
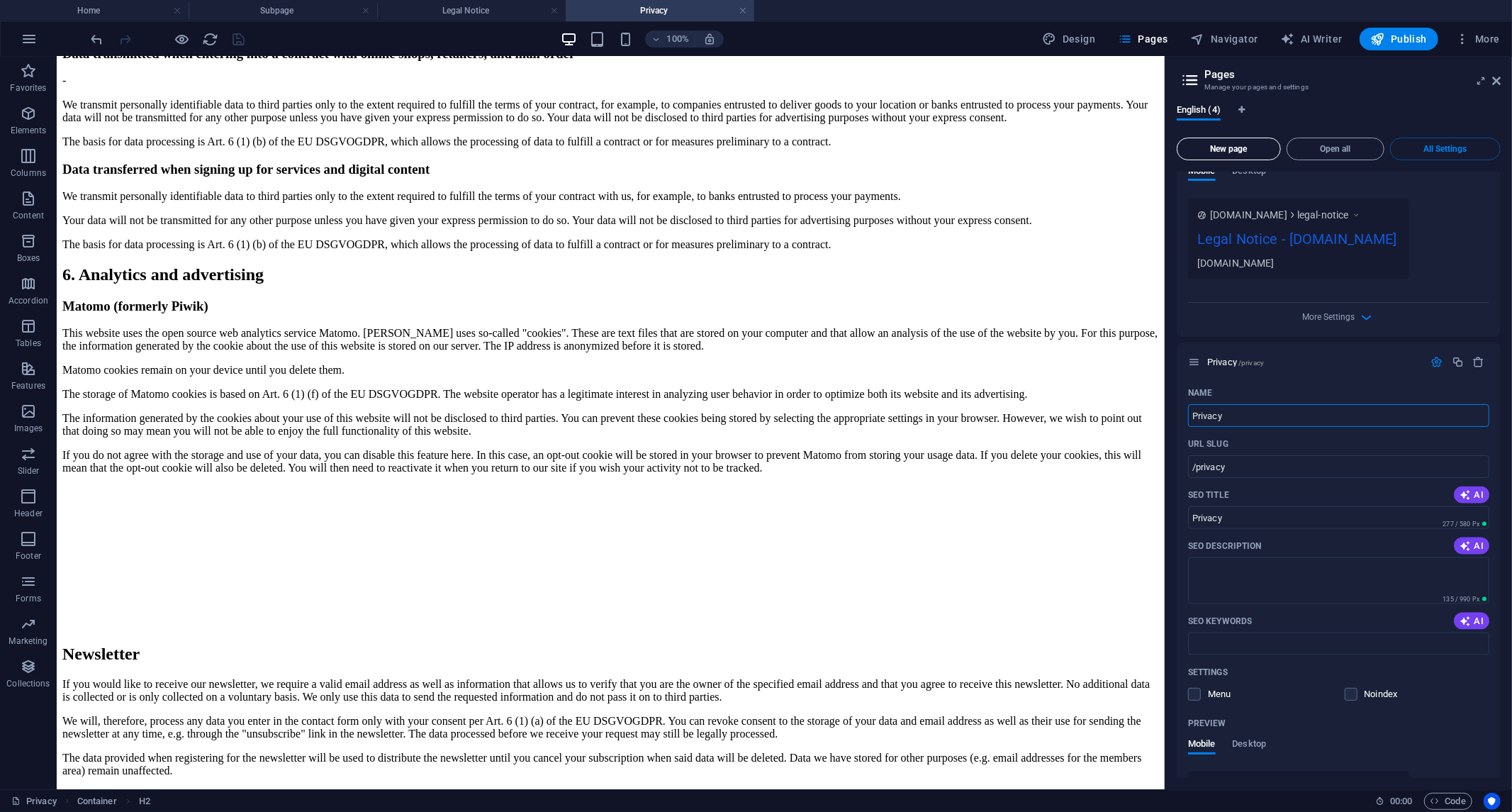
click at [1225, 147] on span "New page" at bounding box center [1229, 149] width 91 height 9
click at [1338, 139] on button "Open all" at bounding box center [1336, 148] width 98 height 22
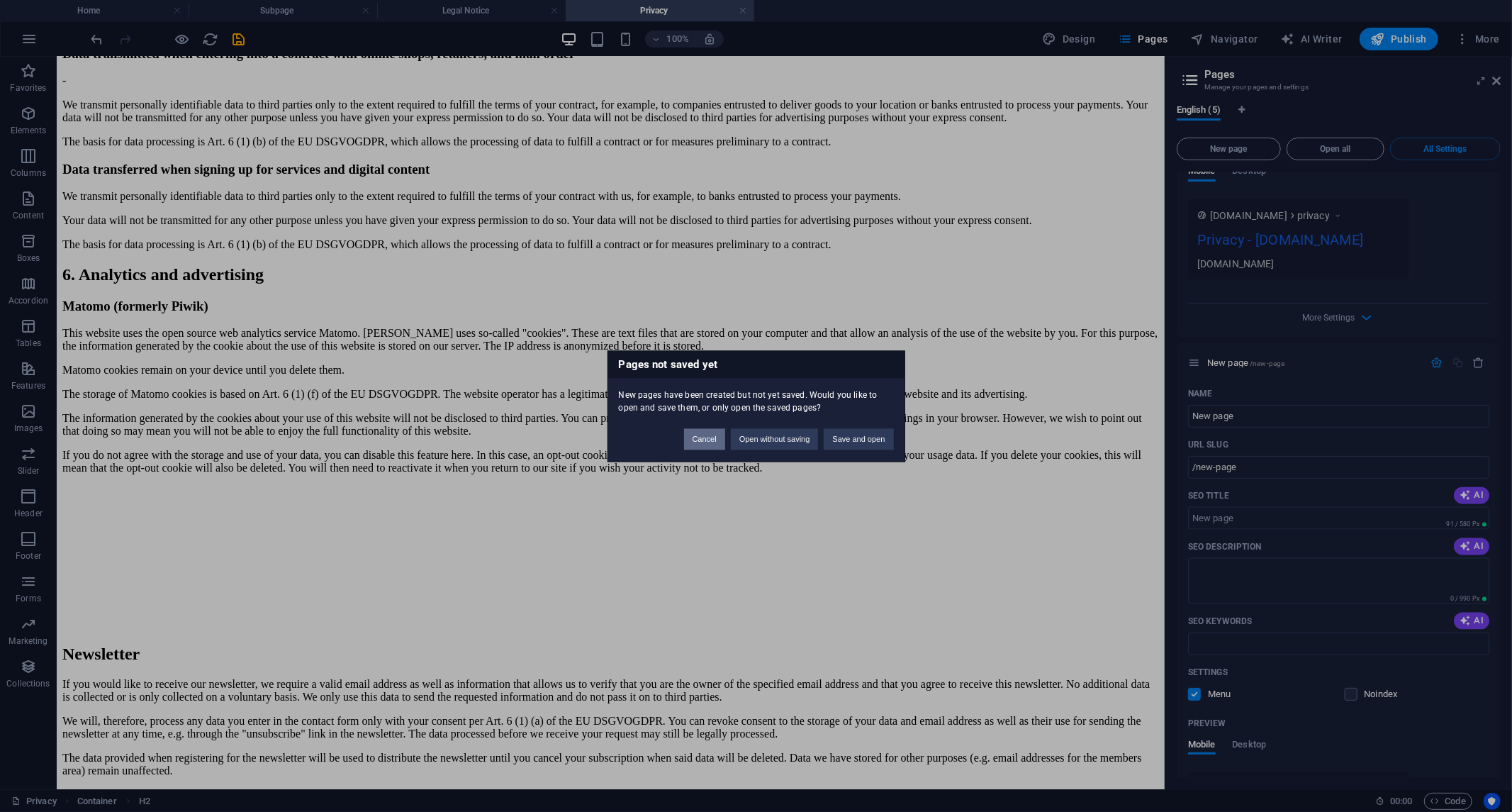
click at [706, 435] on button "Cancel" at bounding box center [704, 438] width 41 height 21
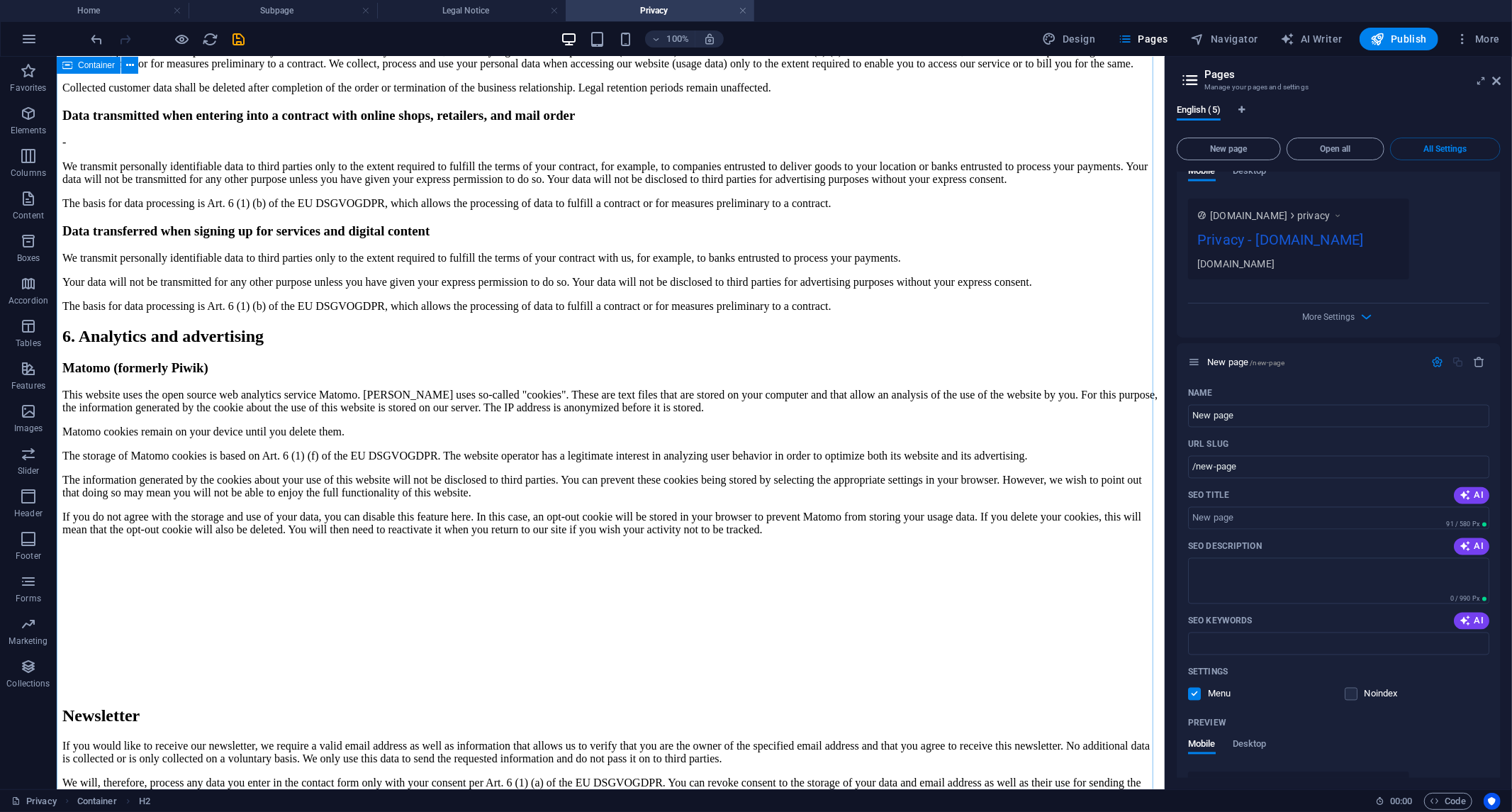
scroll to position [1891, 0]
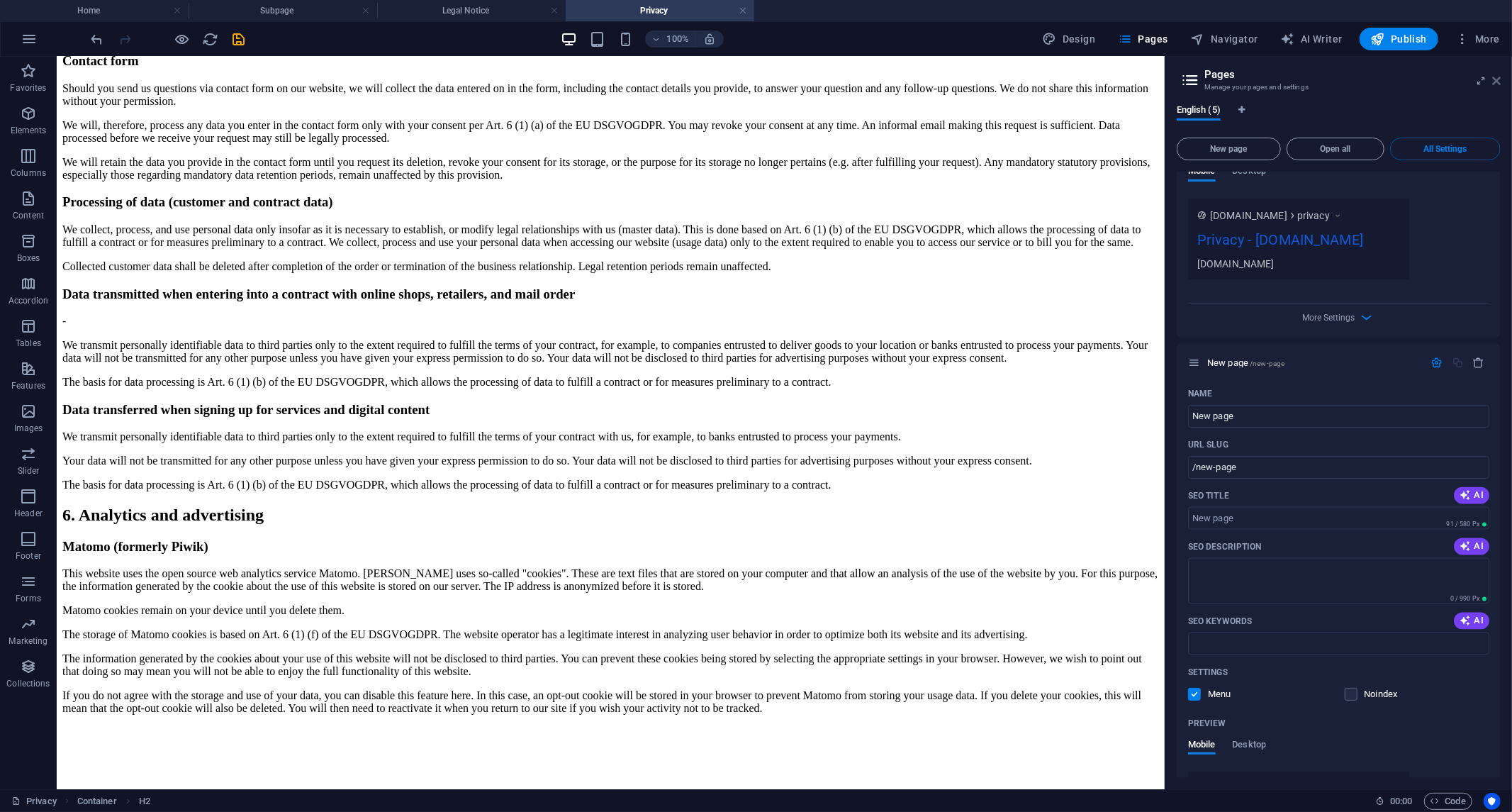
click at [1493, 79] on icon at bounding box center [1496, 81] width 9 height 12
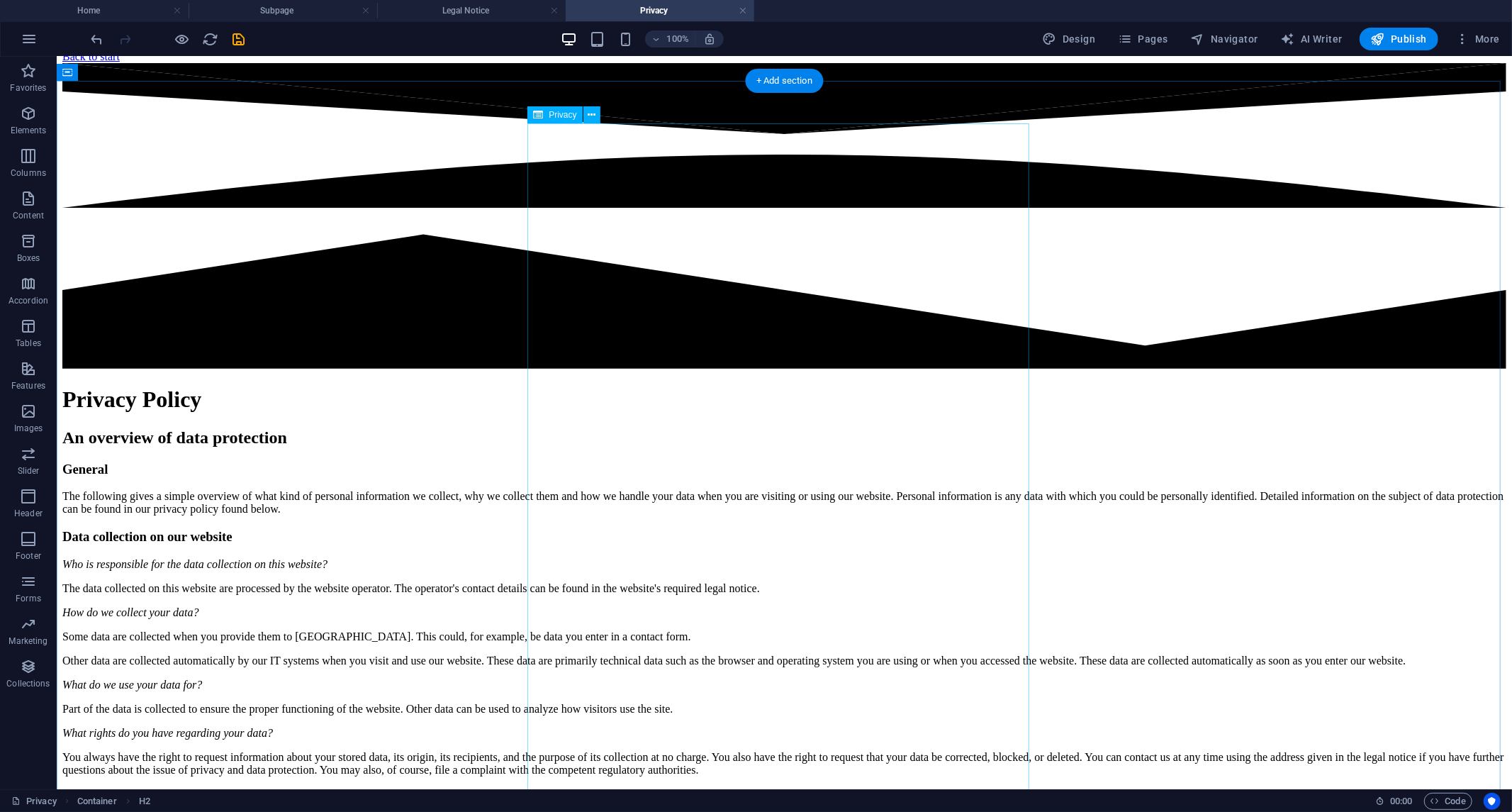
scroll to position [0, 0]
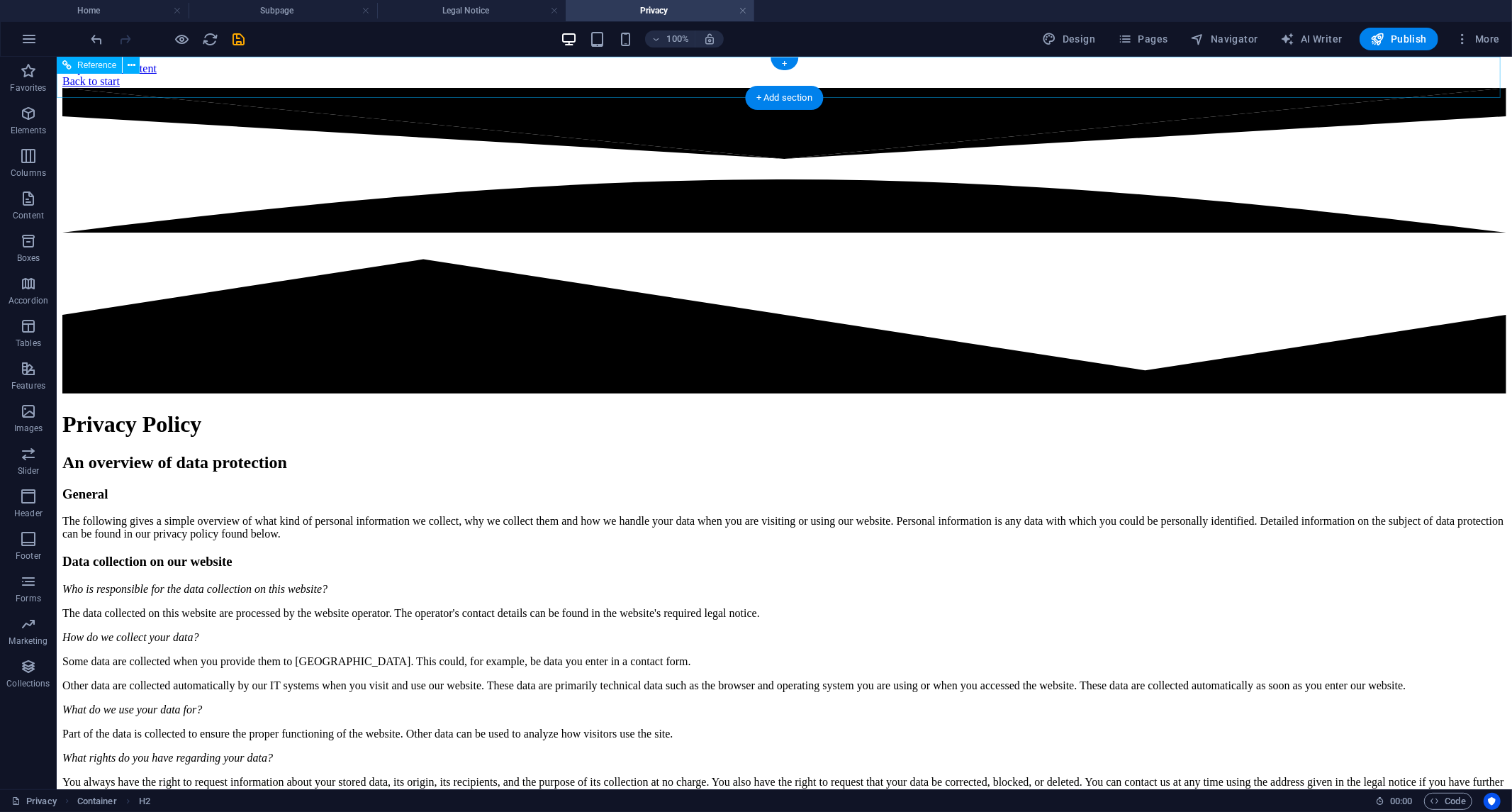
click at [554, 74] on div "Back to start" at bounding box center [784, 81] width 1445 height 12
click at [231, 40] on icon "save" at bounding box center [239, 39] width 16 height 16
click at [306, 5] on h4 "Subpage" at bounding box center [282, 11] width 188 height 16
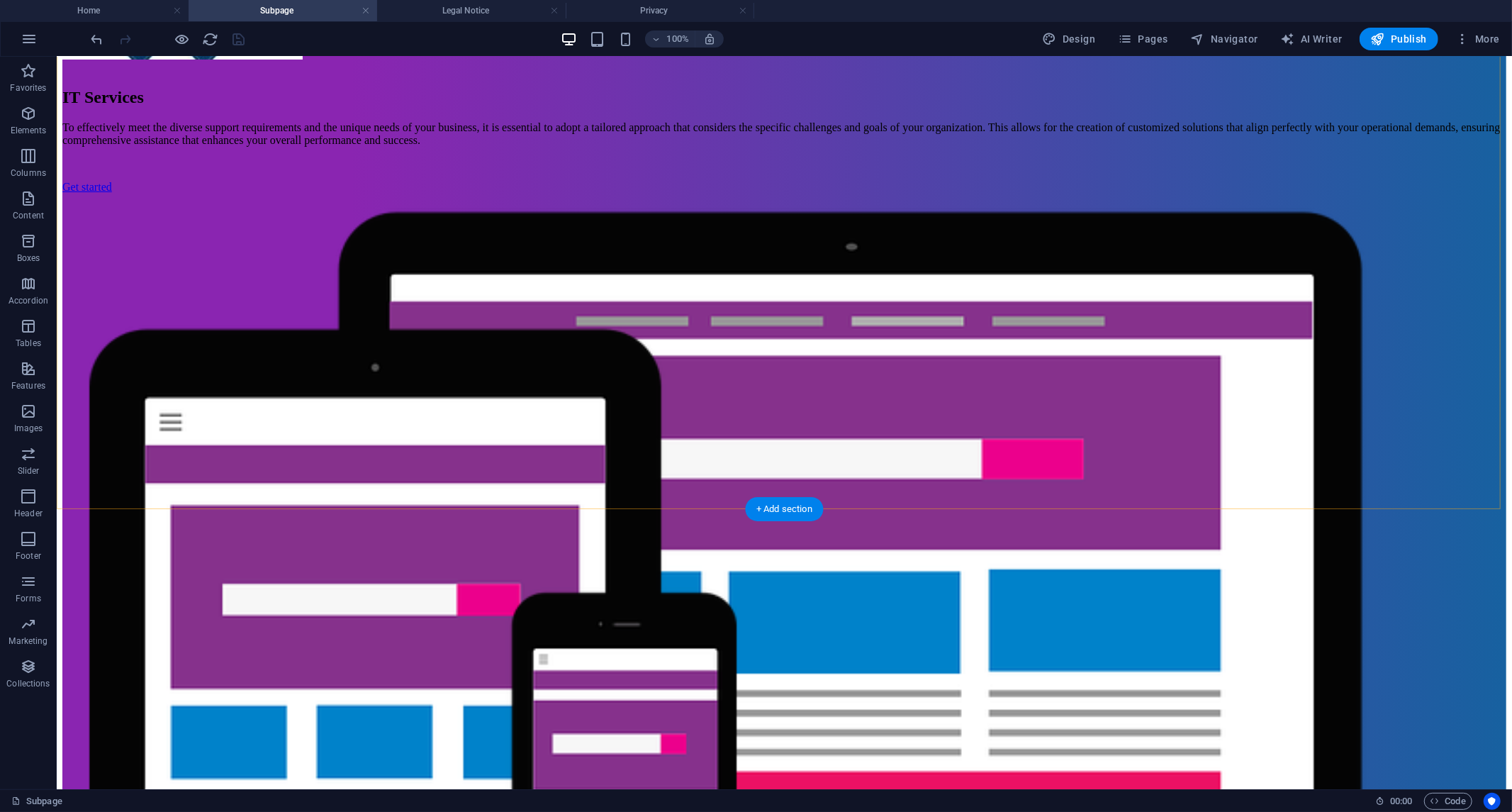
scroll to position [249, 0]
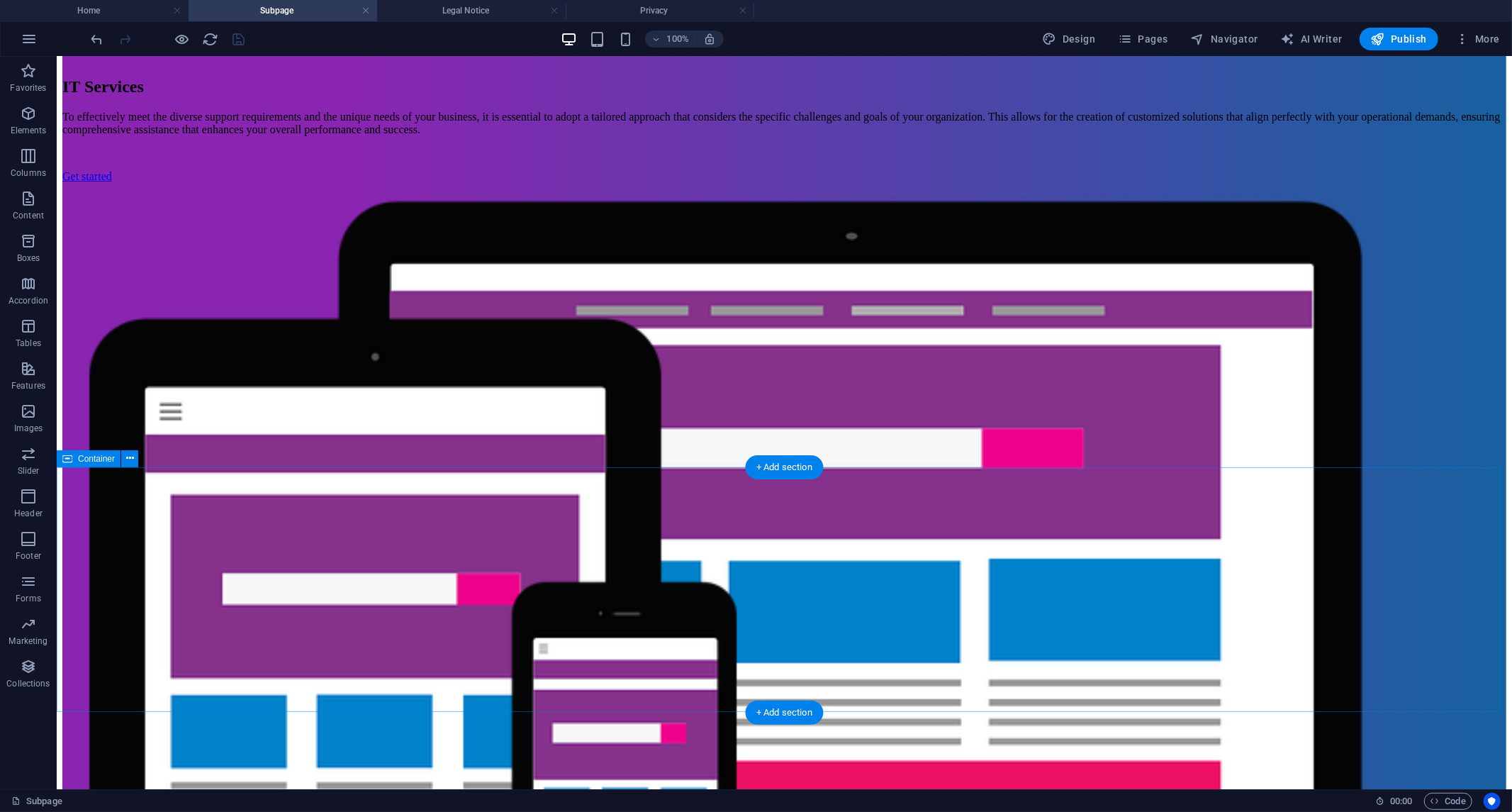
drag, startPoint x: 768, startPoint y: 695, endPoint x: 779, endPoint y: 698, distance: 11.4
click at [110, 5] on h4 "Home" at bounding box center [94, 11] width 188 height 16
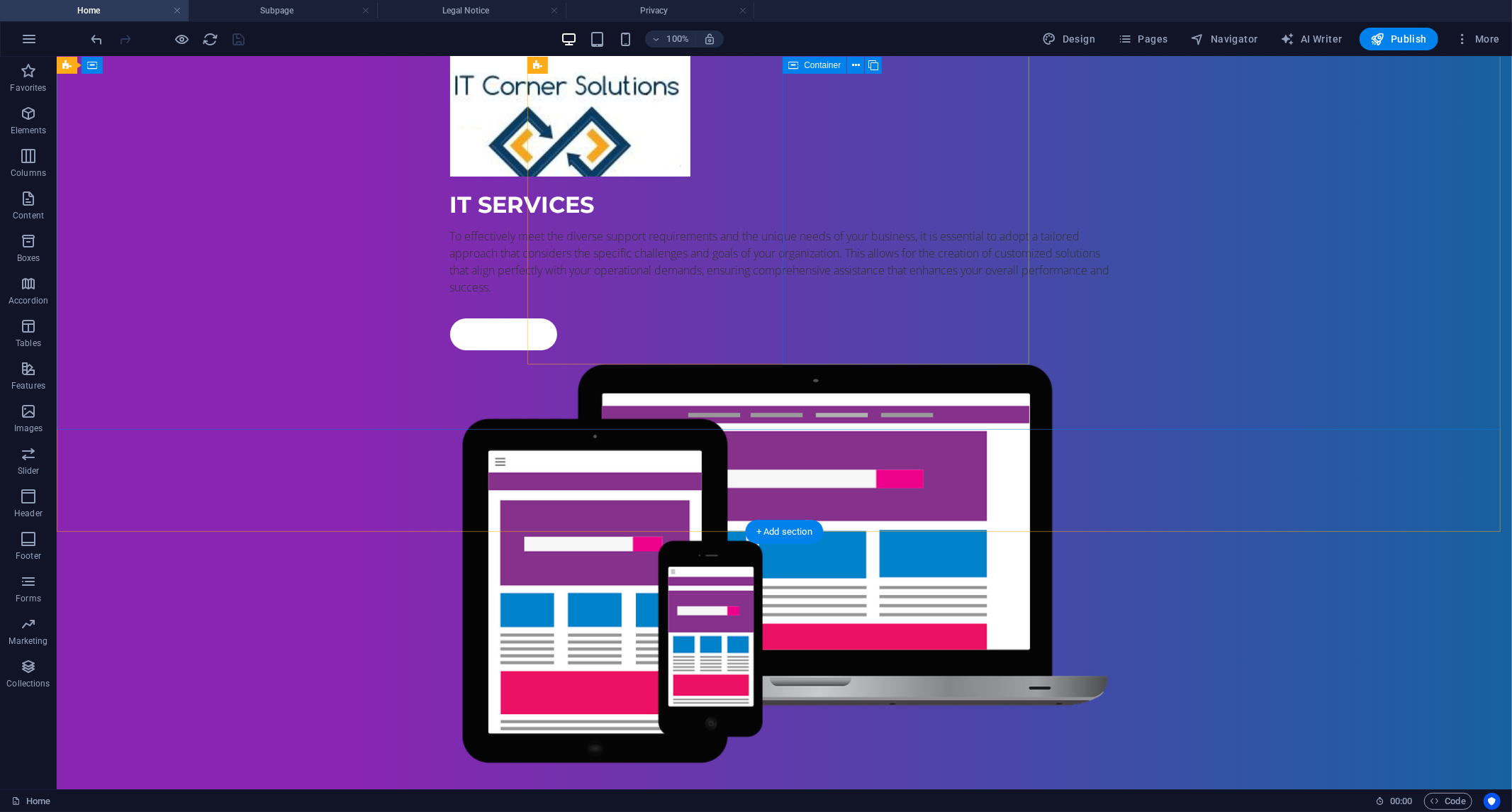
scroll to position [0, 0]
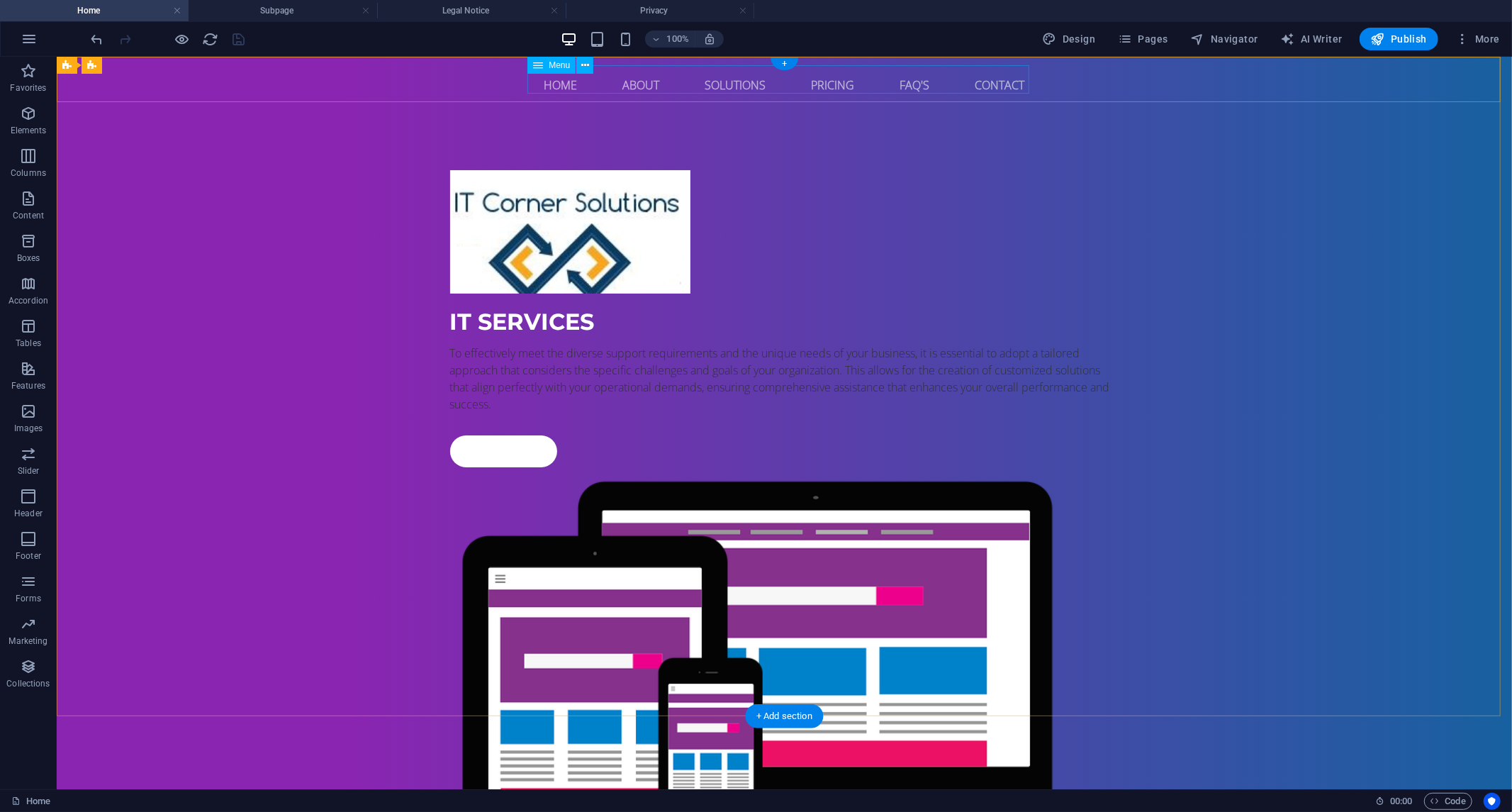
click at [822, 74] on nav "Home About Solutions Pricing FAQ's Contact" at bounding box center [784, 85] width 669 height 34
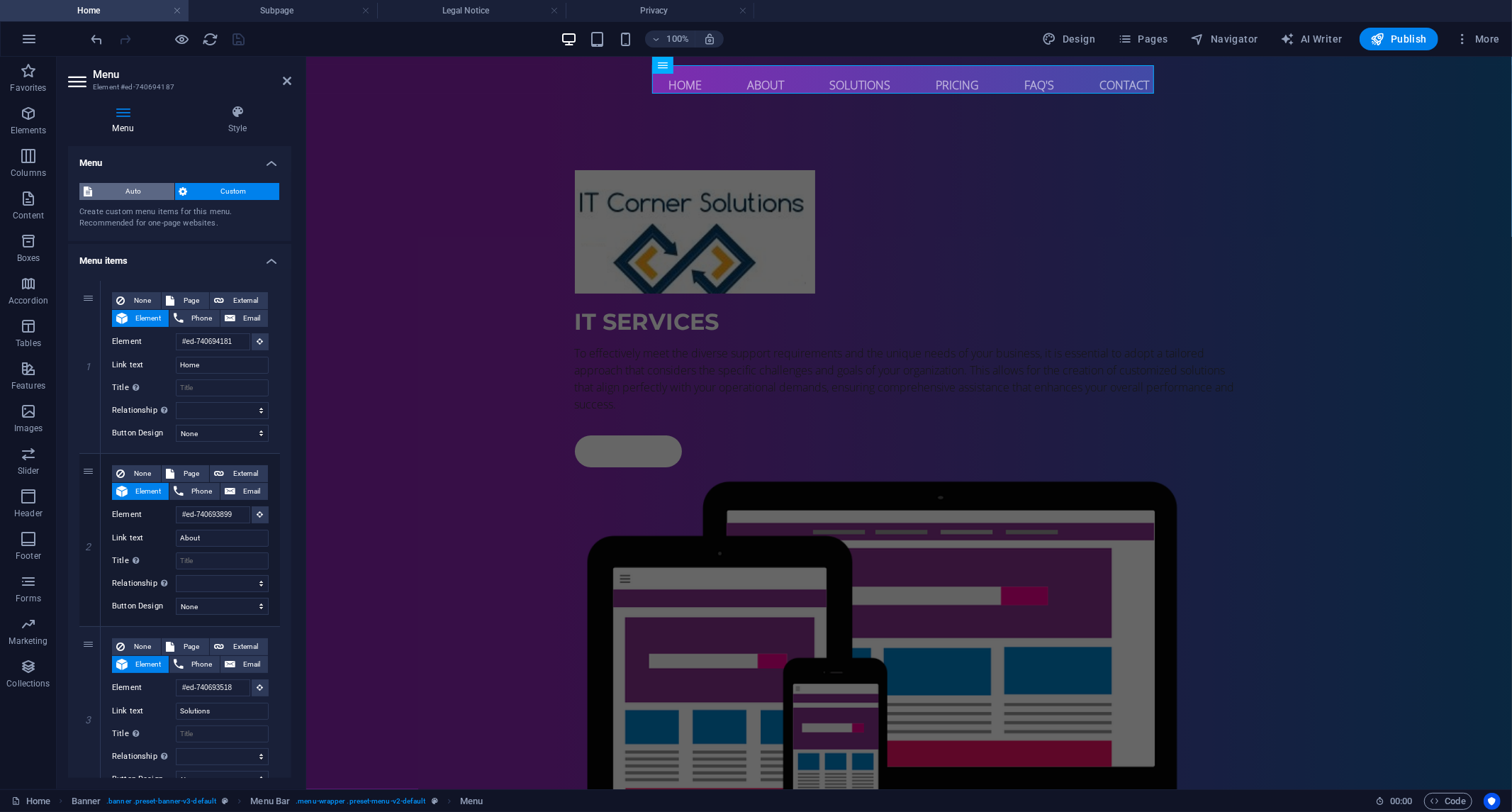
click at [154, 192] on span "Auto" at bounding box center [133, 192] width 74 height 17
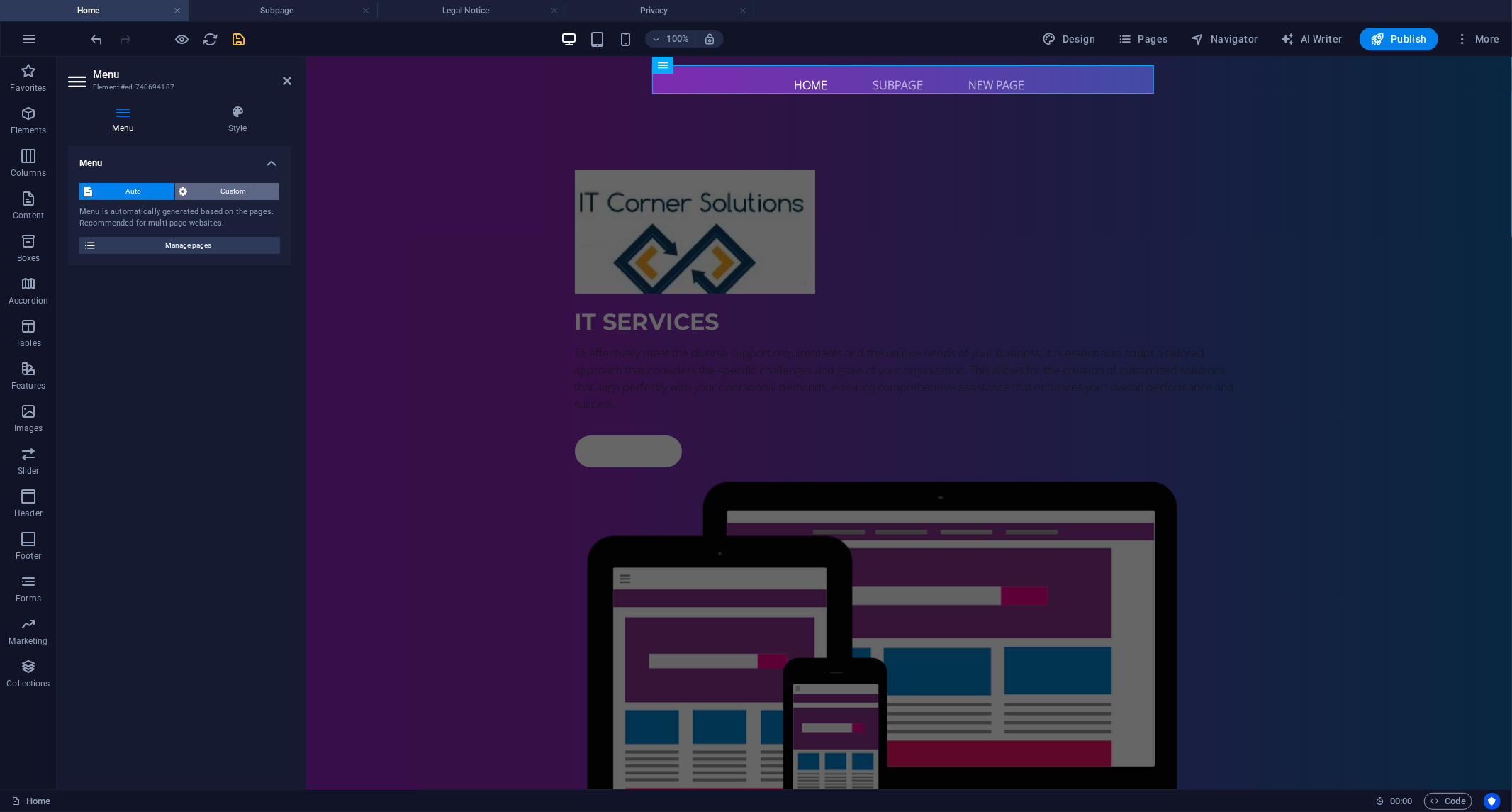
click at [225, 186] on span "Custom" at bounding box center [234, 192] width 84 height 17
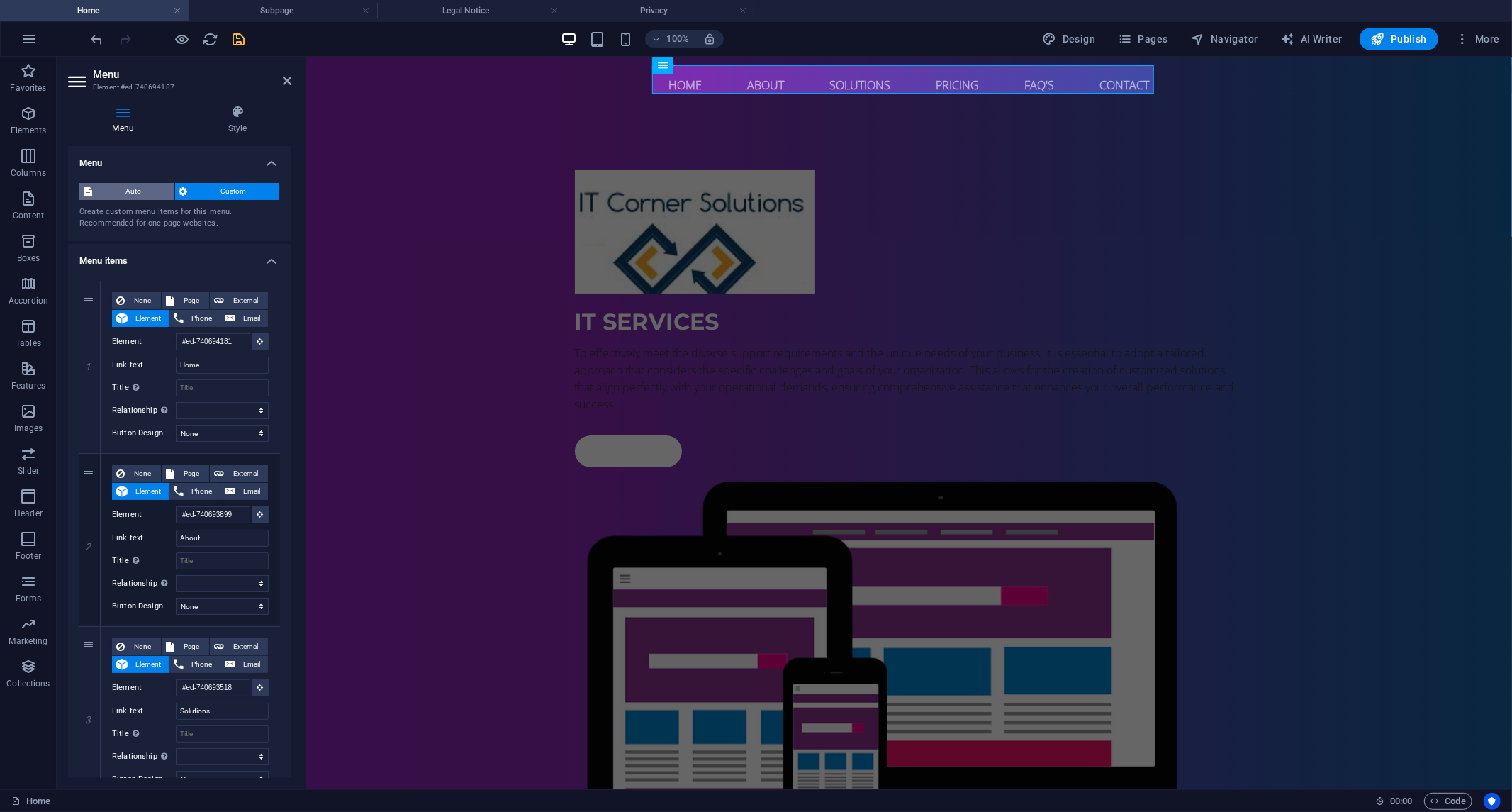
click at [114, 186] on span "Auto" at bounding box center [133, 192] width 74 height 17
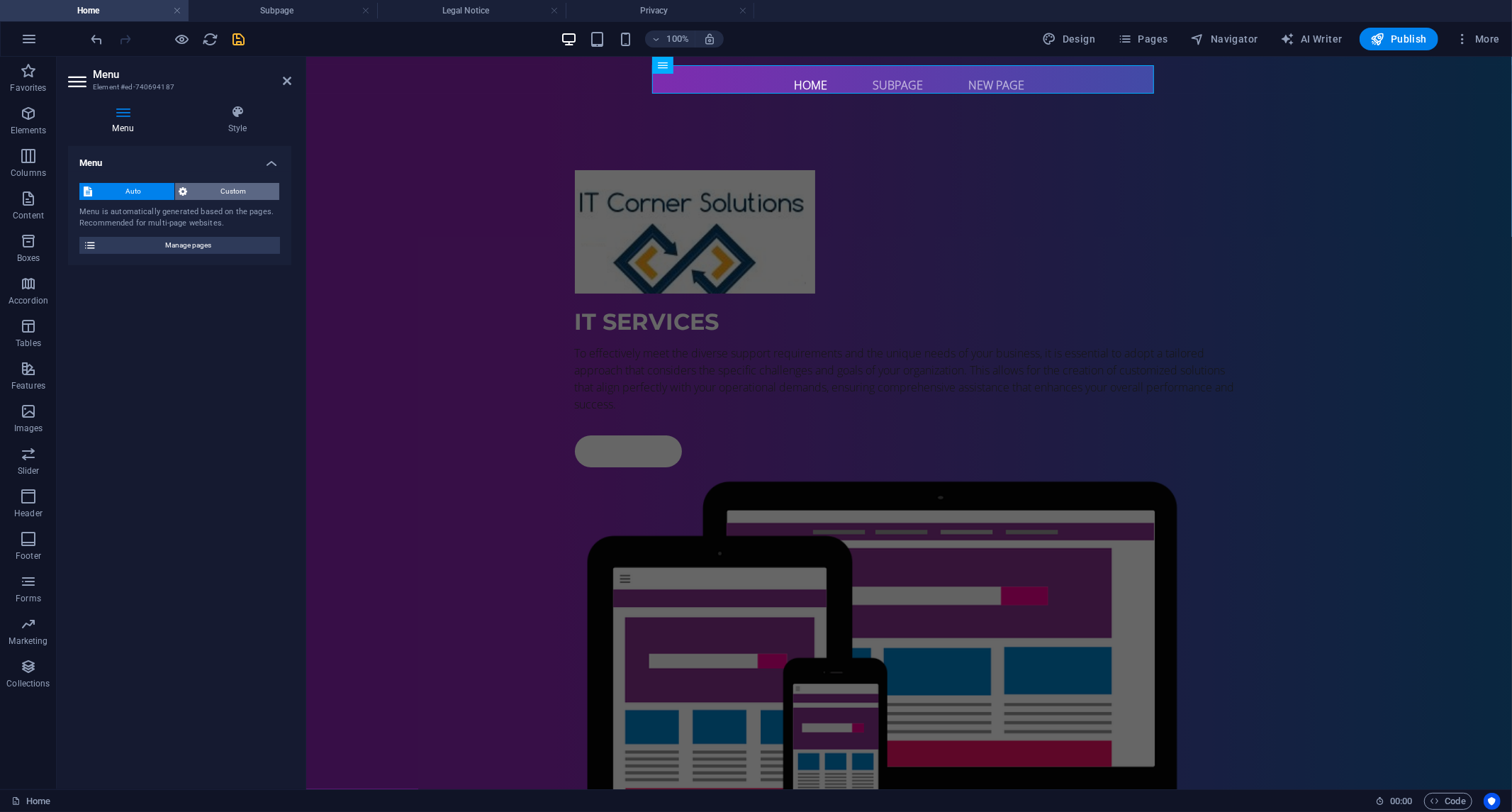
click at [230, 192] on span "Custom" at bounding box center [234, 192] width 84 height 17
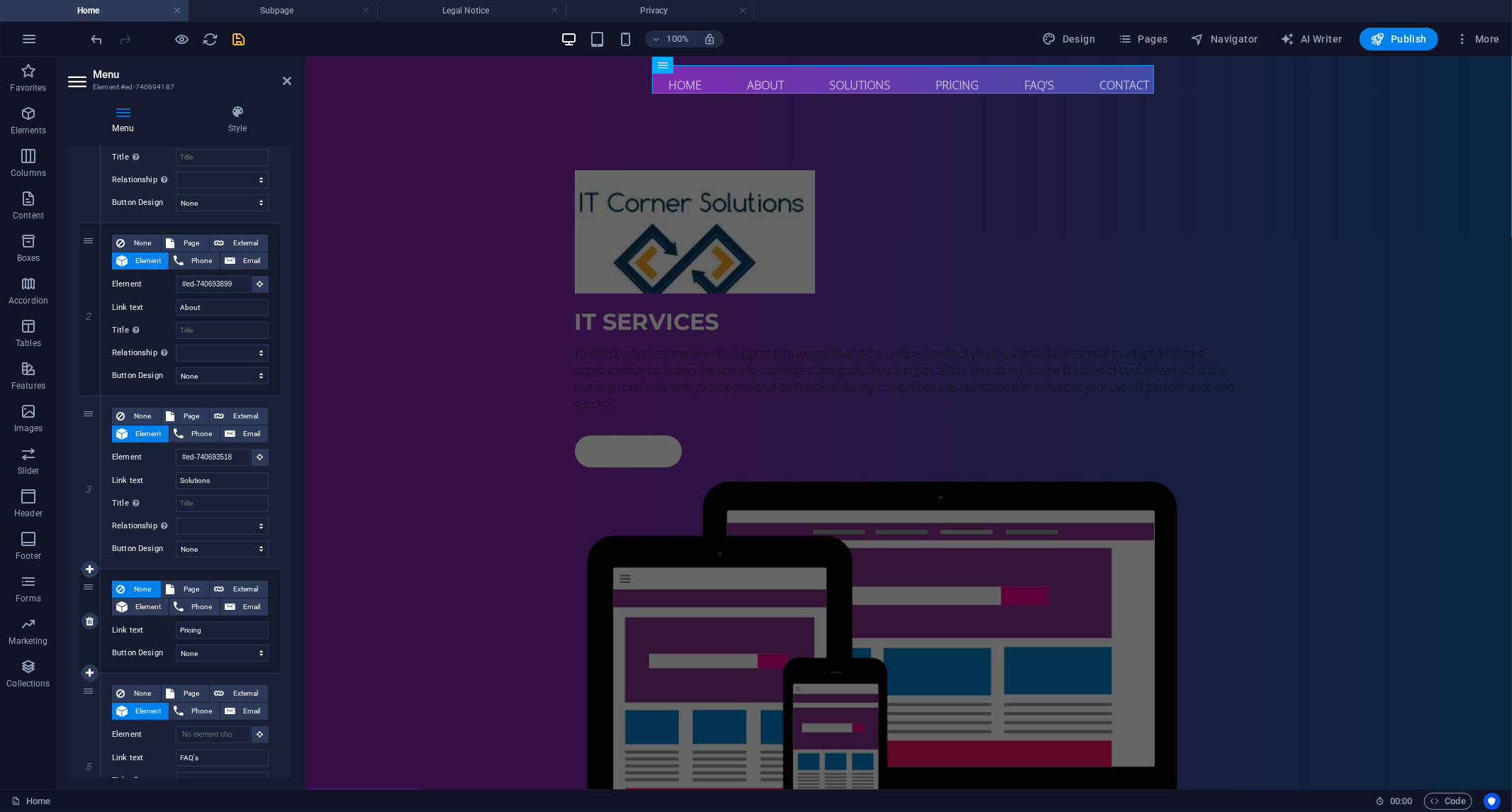
scroll to position [315, 0]
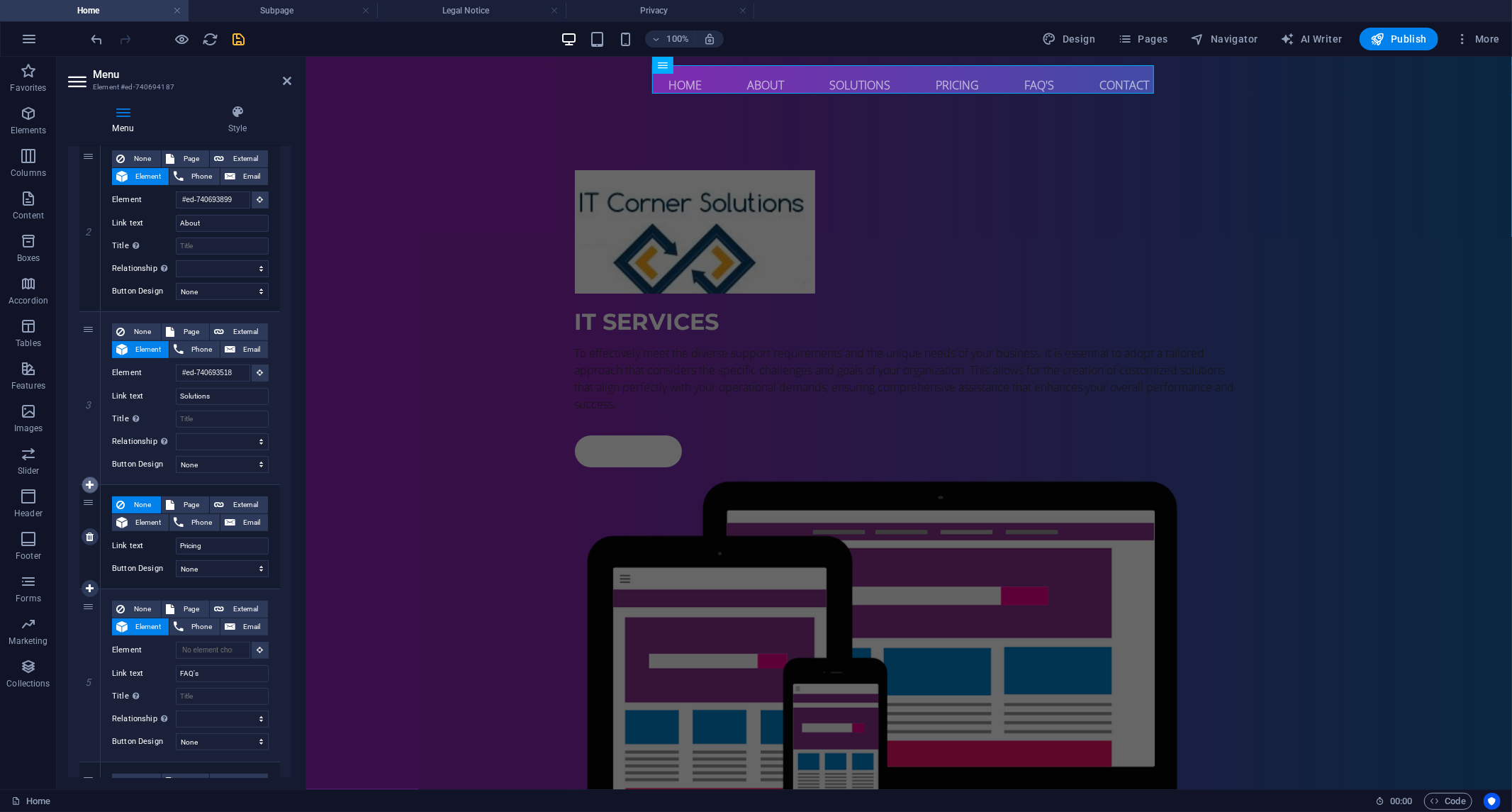
click at [90, 482] on icon at bounding box center [90, 485] width 8 height 10
select select
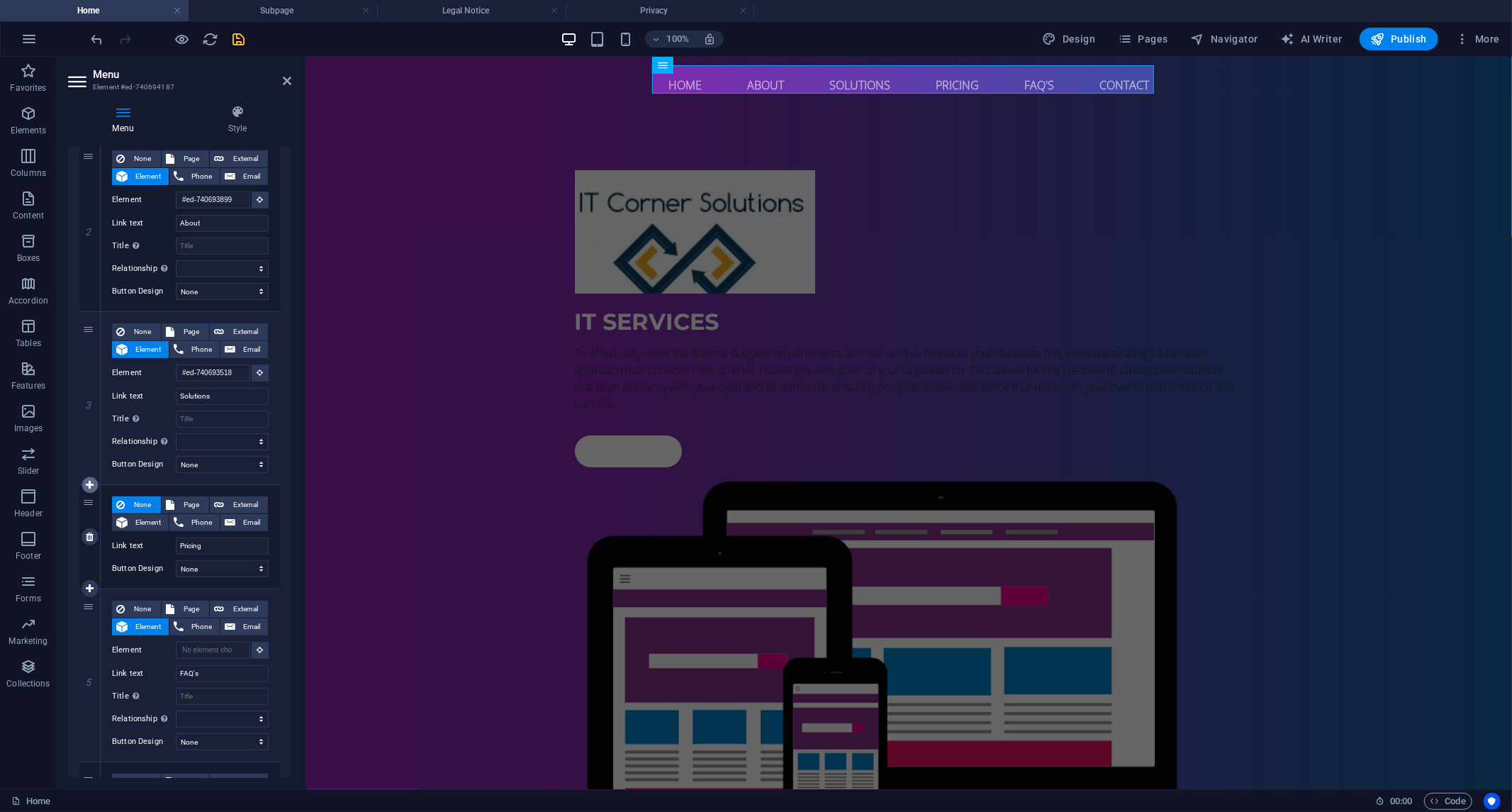
type input "Pricing"
type input "FAQ's"
select select
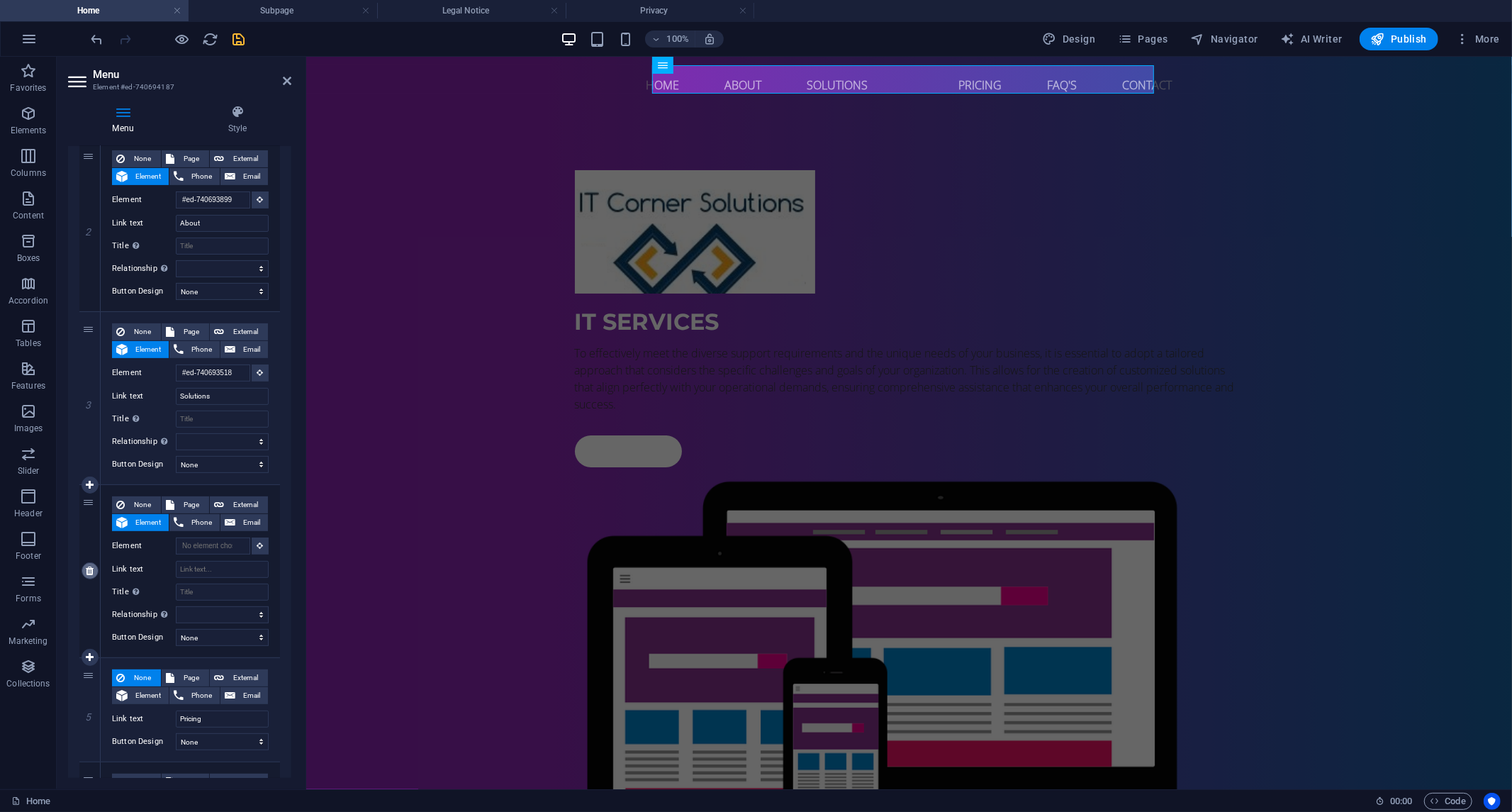
click at [89, 572] on icon at bounding box center [90, 571] width 8 height 10
select select
type input "Pricing"
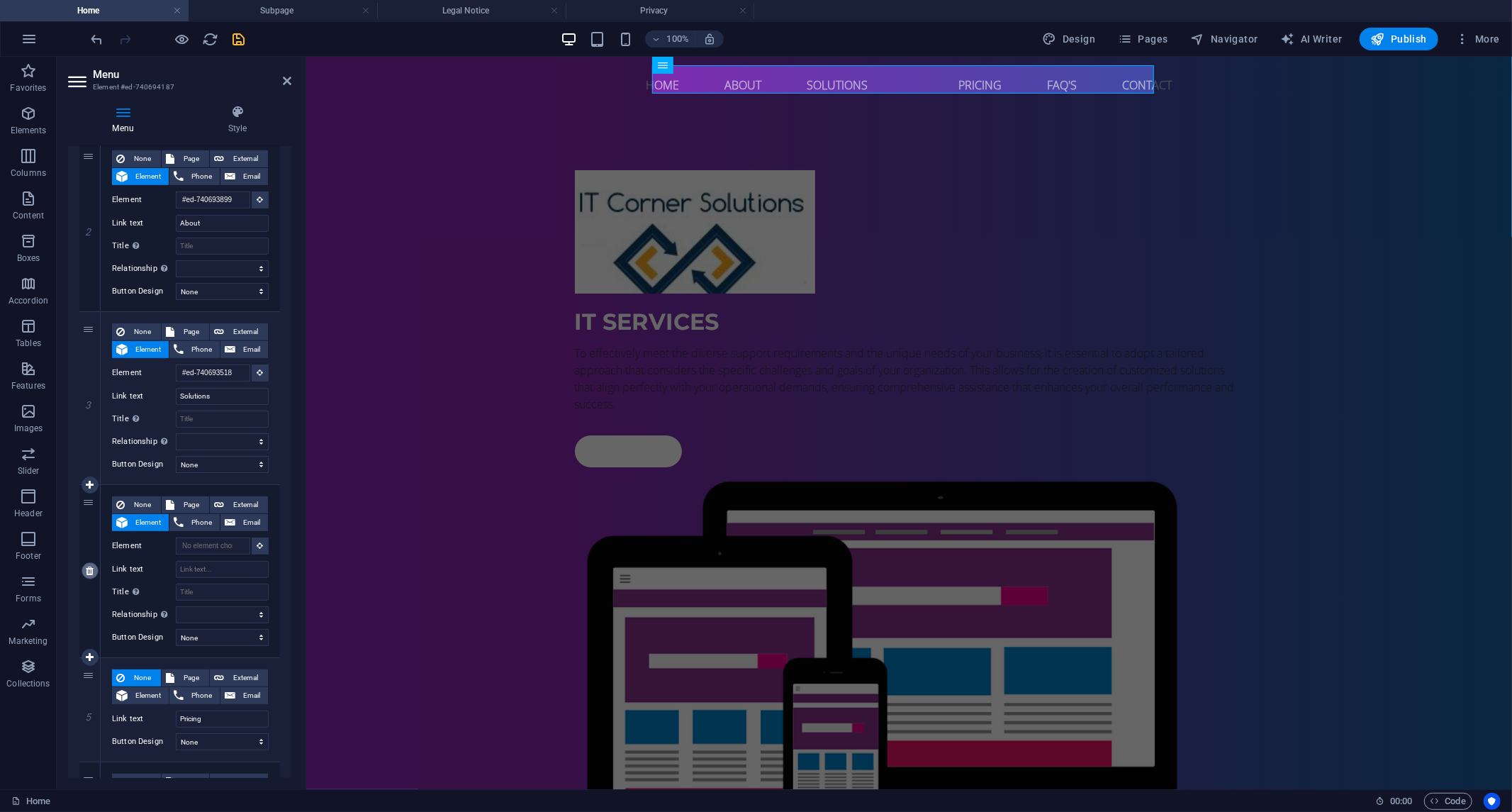
type input "FAQ's"
select select
type input "#ed-740694079"
type input "Contact"
select select
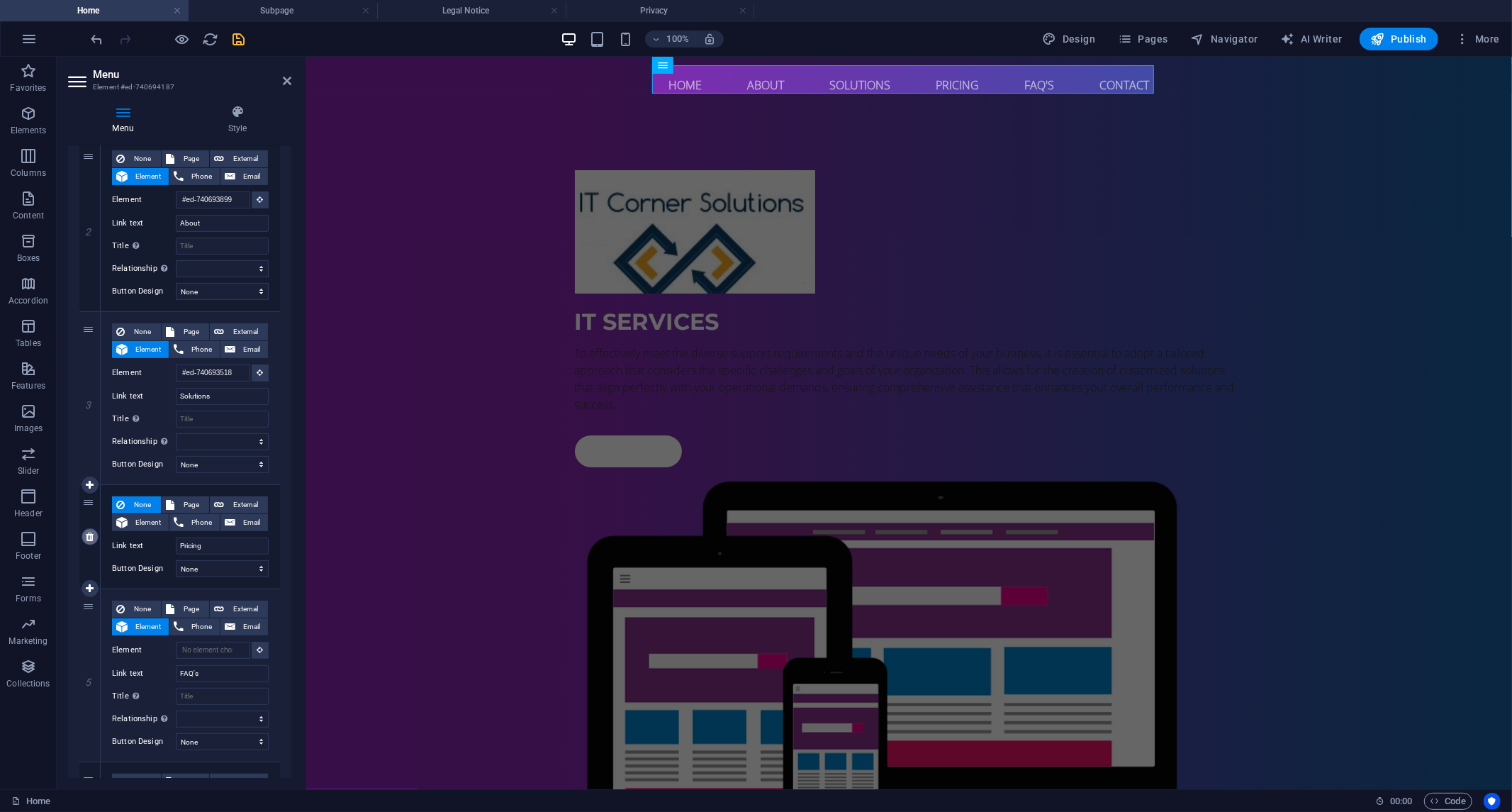
click at [88, 532] on icon at bounding box center [90, 537] width 8 height 10
select select
type input "FAQ's"
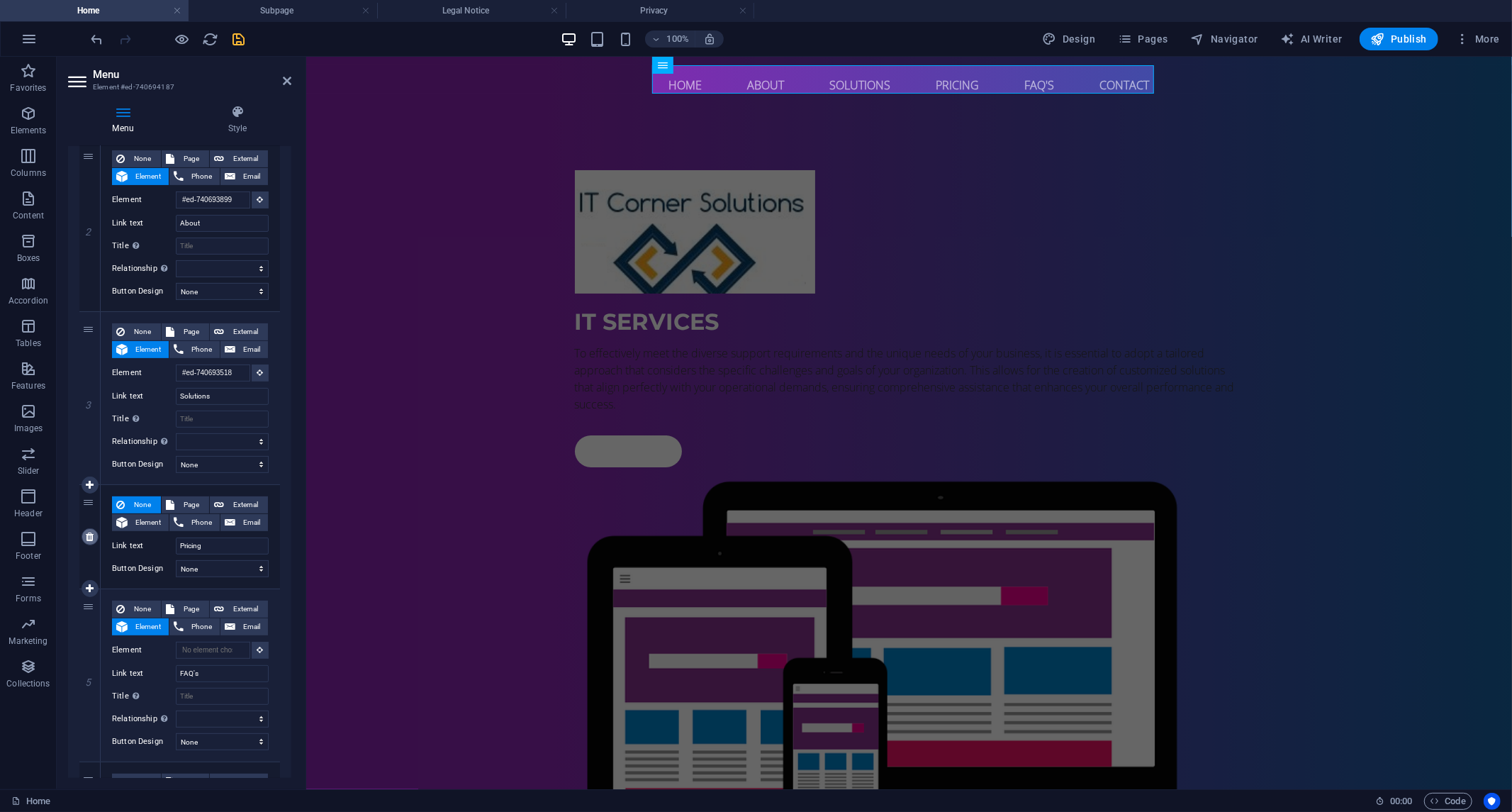
select select
type input "#ed-740694079"
type input "Contact"
select select
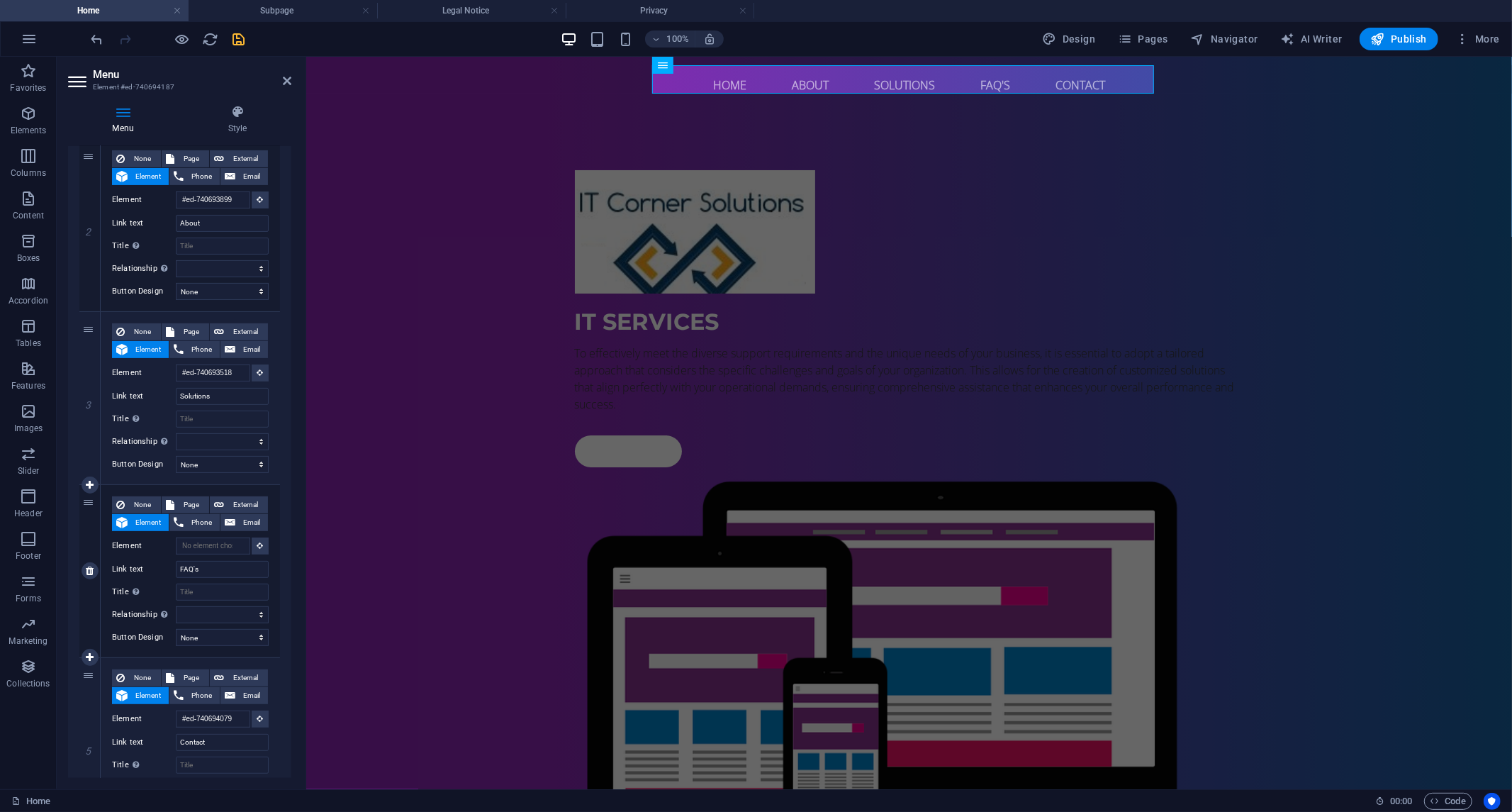
scroll to position [394, 0]
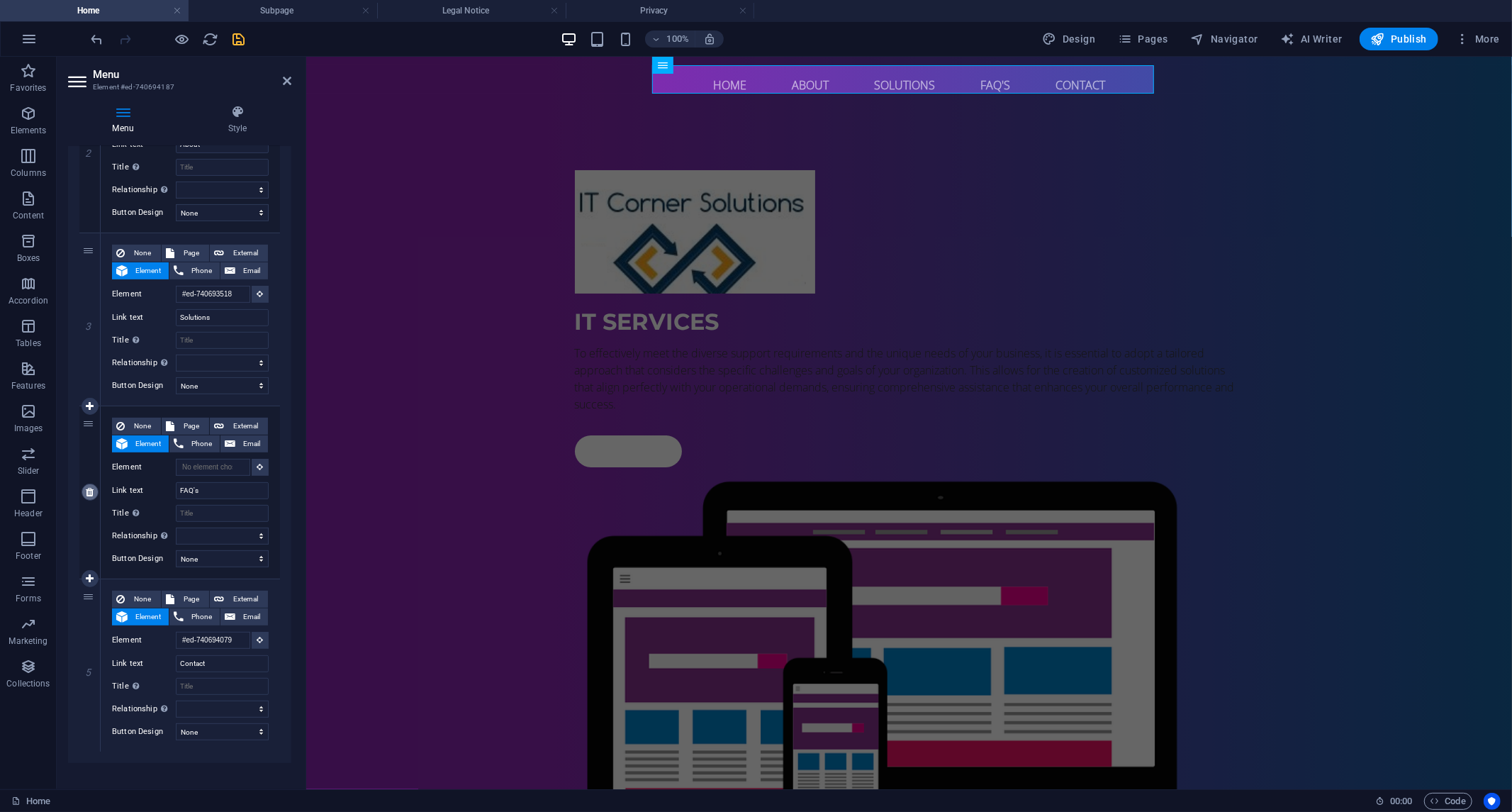
click at [88, 494] on icon at bounding box center [90, 492] width 8 height 10
select select
type input "#ed-740694079"
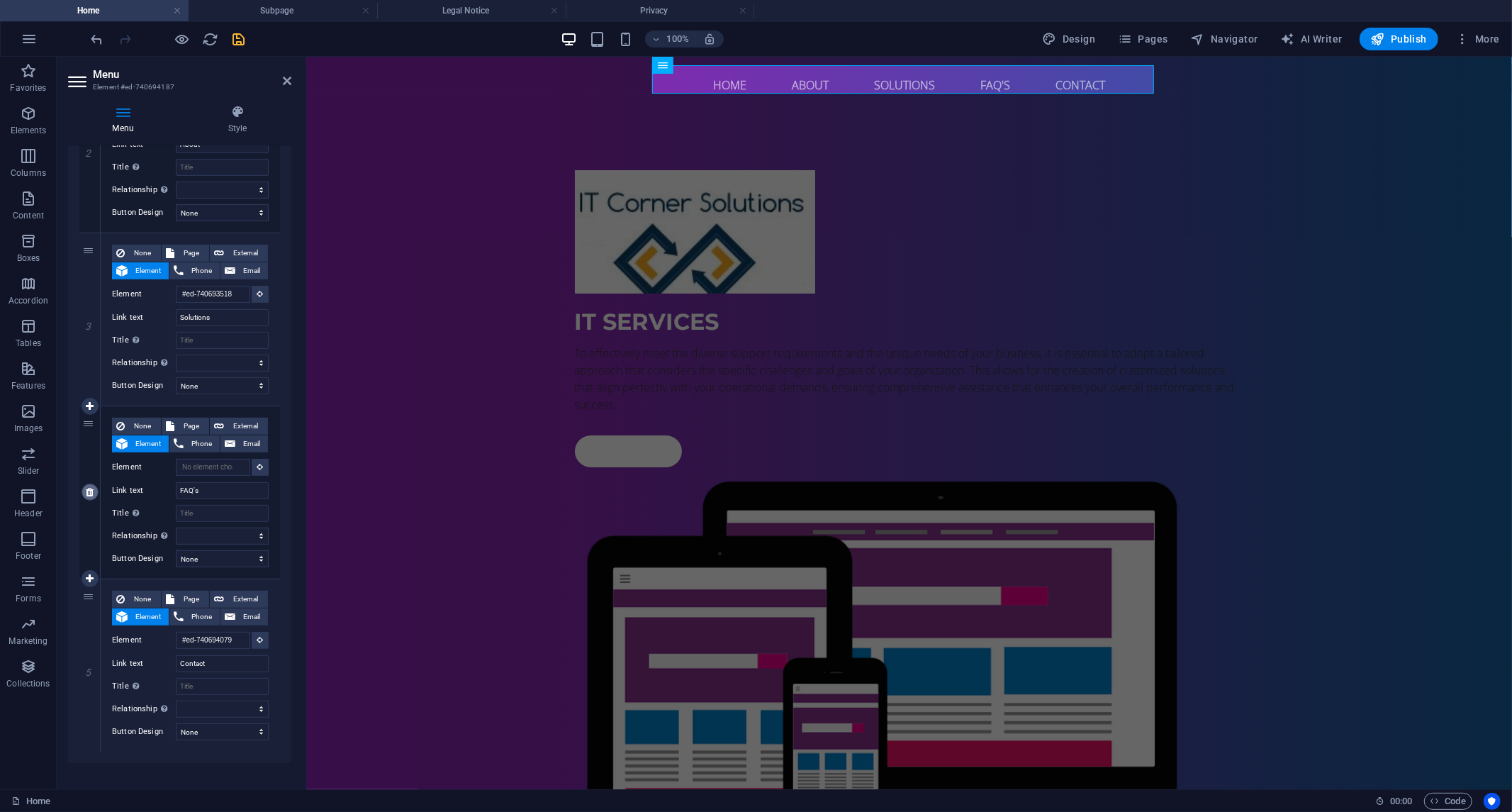
type input "Contact"
select select
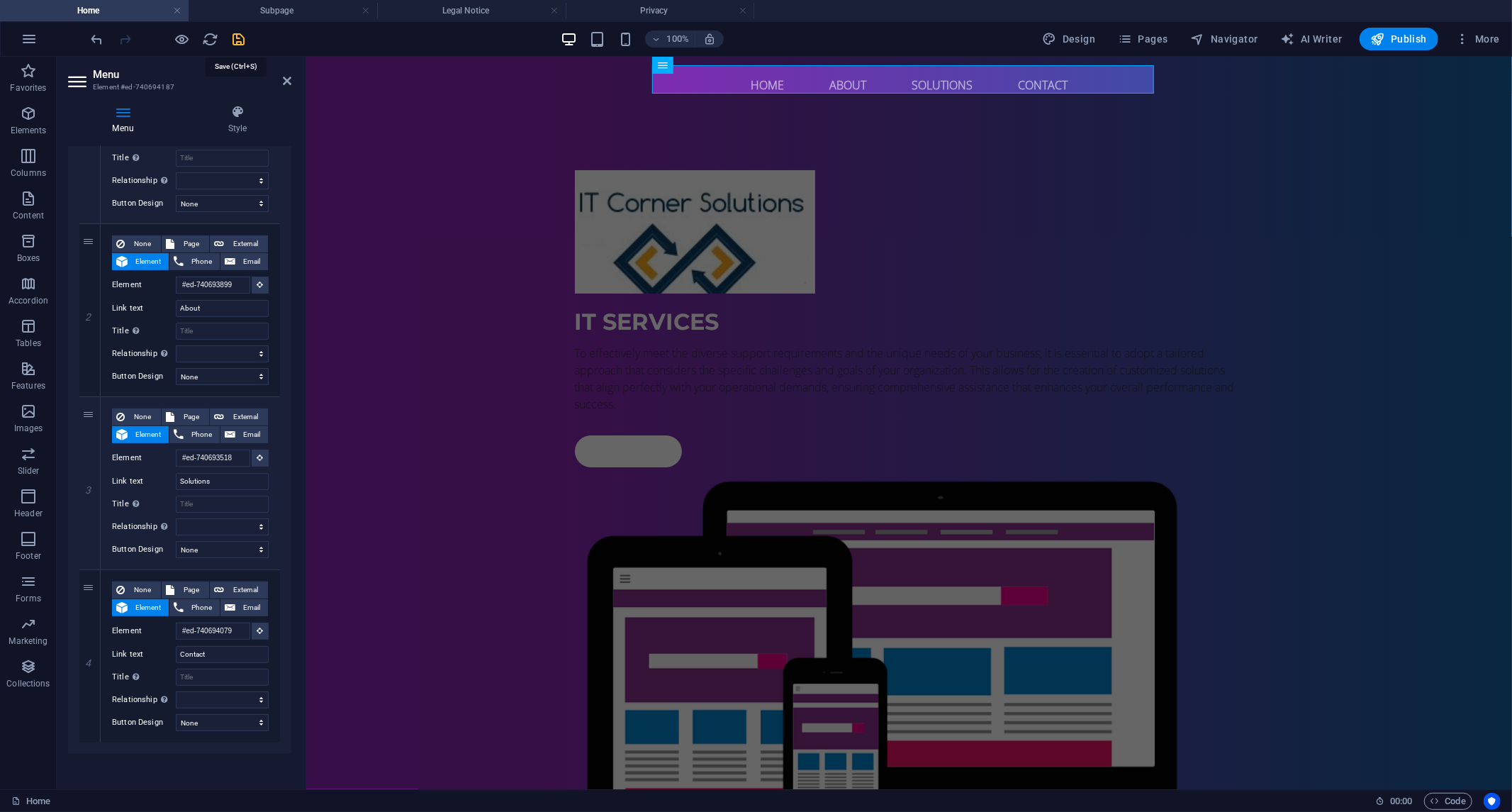
click at [234, 34] on icon "save" at bounding box center [239, 39] width 16 height 16
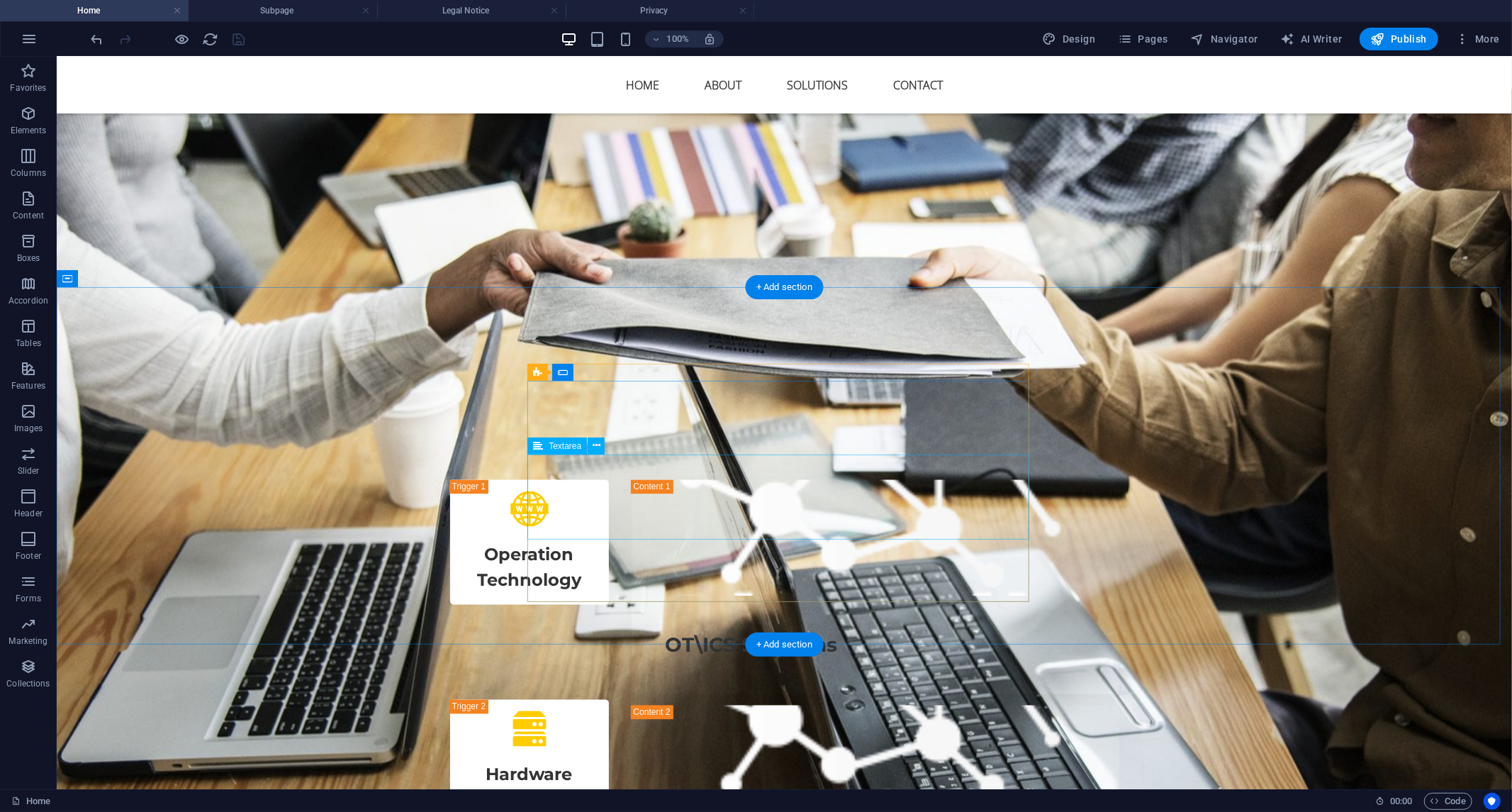
scroll to position [2164, 0]
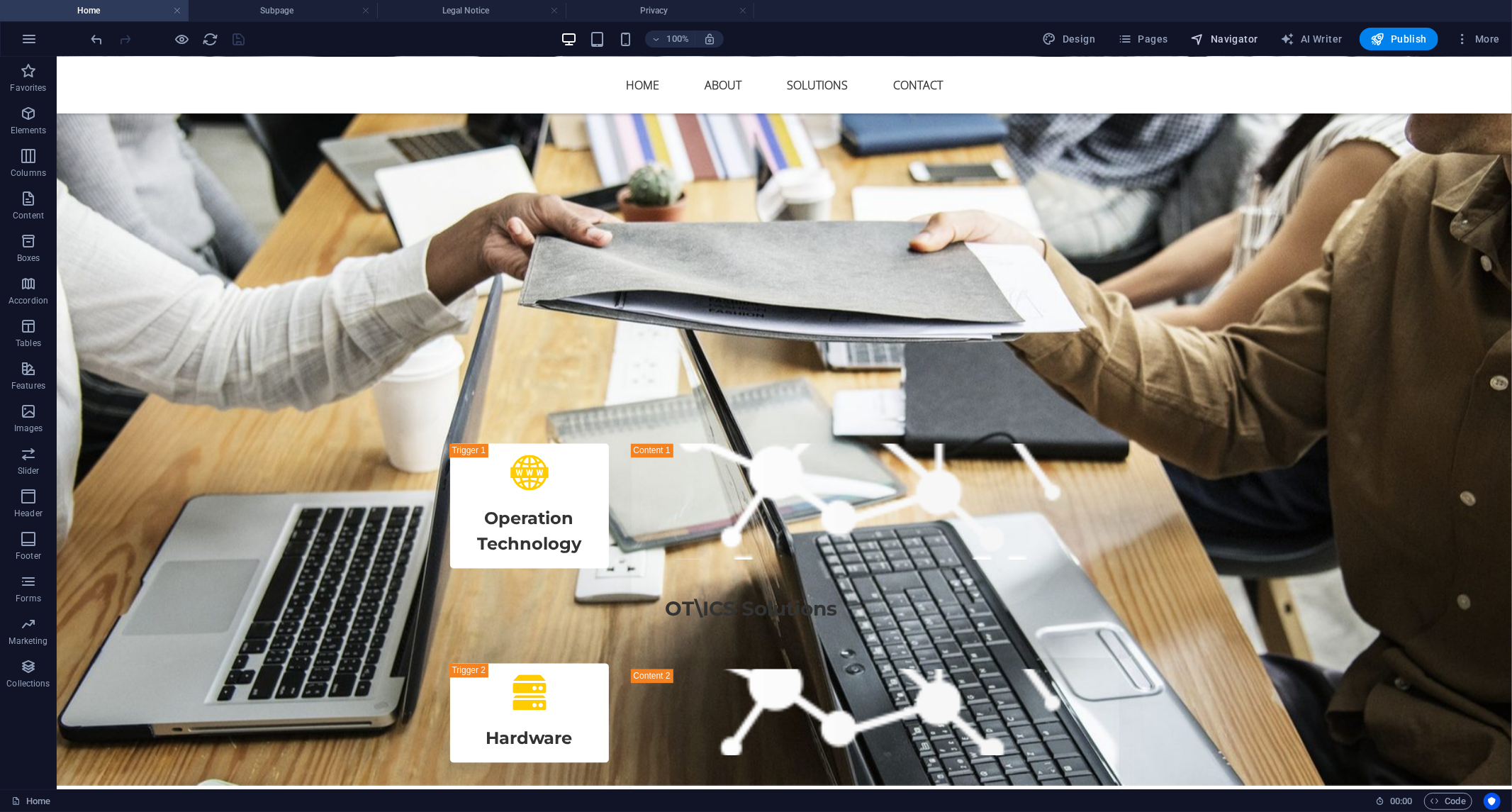
click at [1239, 39] on span "Navigator" at bounding box center [1224, 39] width 67 height 14
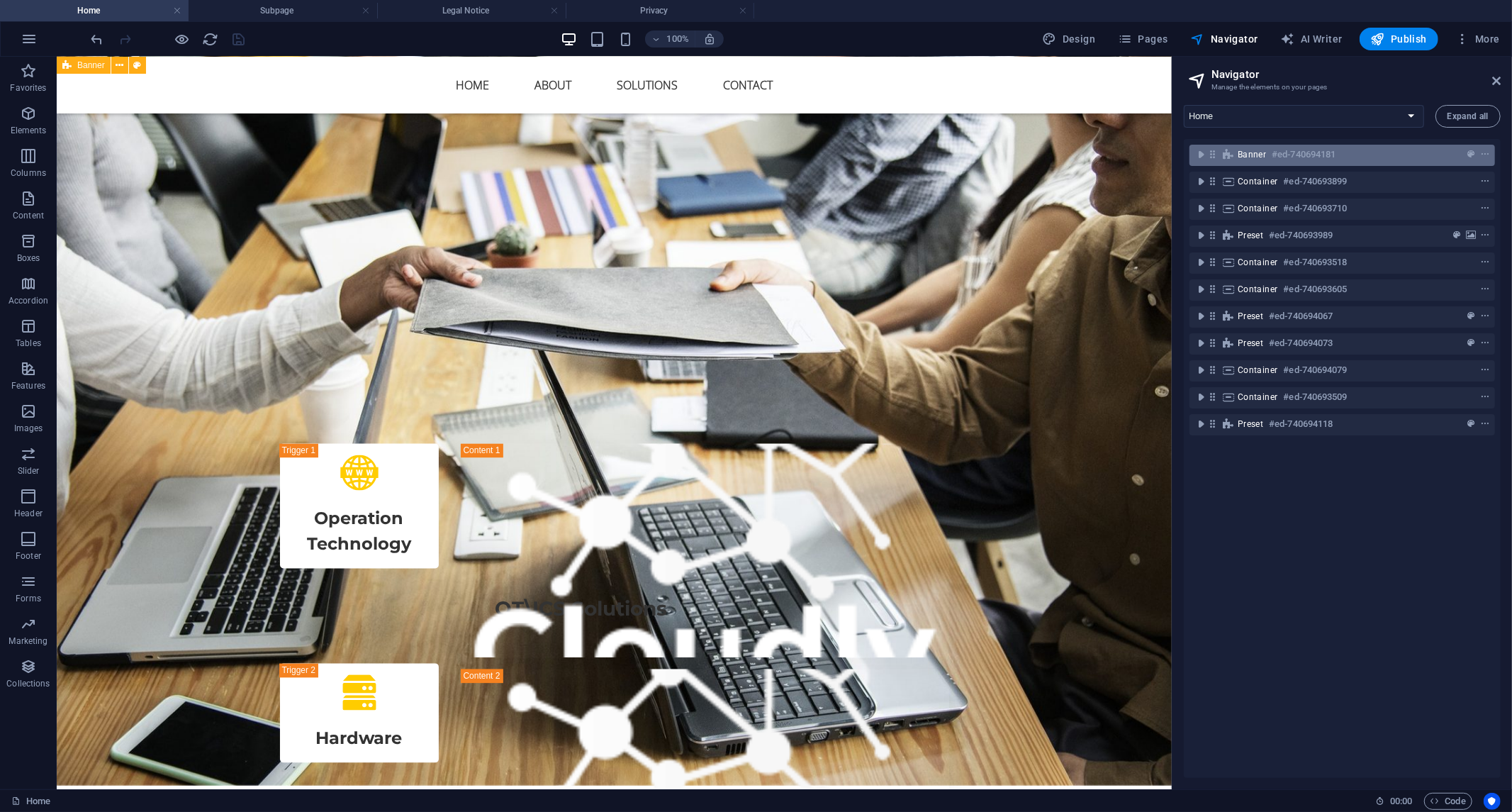
click at [1346, 150] on div "Banner #ed-740694181" at bounding box center [1331, 154] width 186 height 17
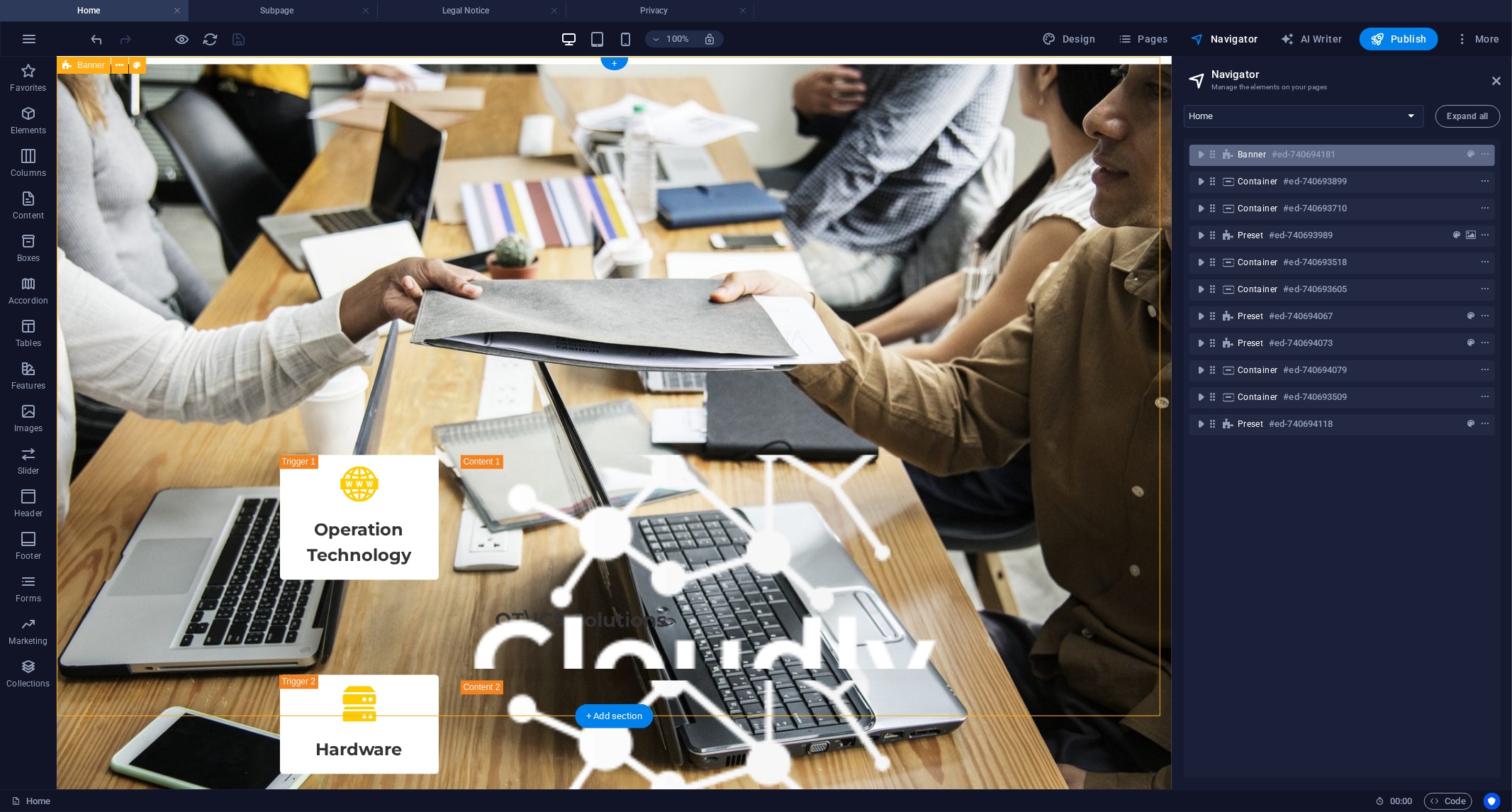
scroll to position [0, 0]
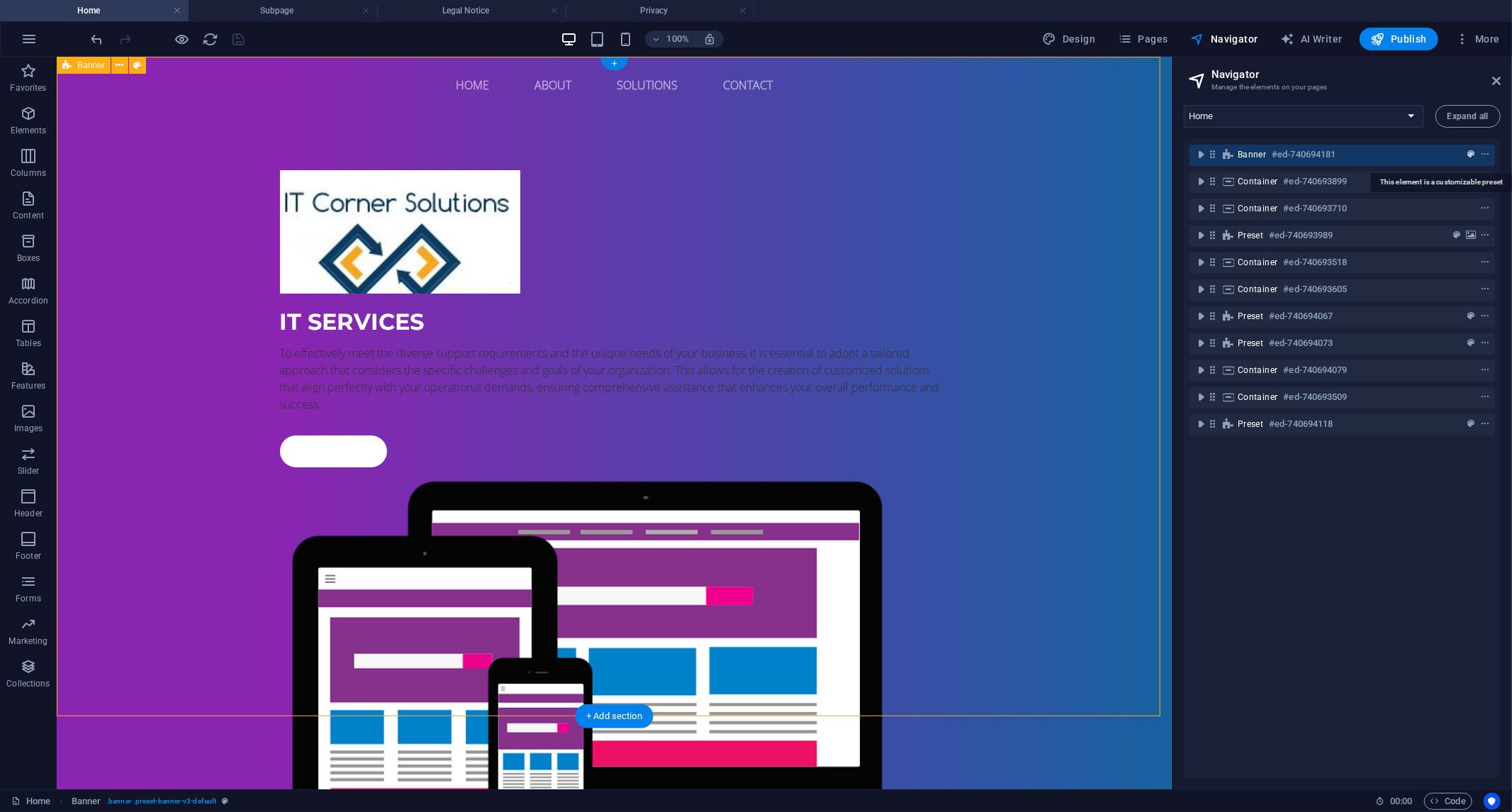
click at [1468, 154] on icon "preset" at bounding box center [1471, 154] width 7 height 10
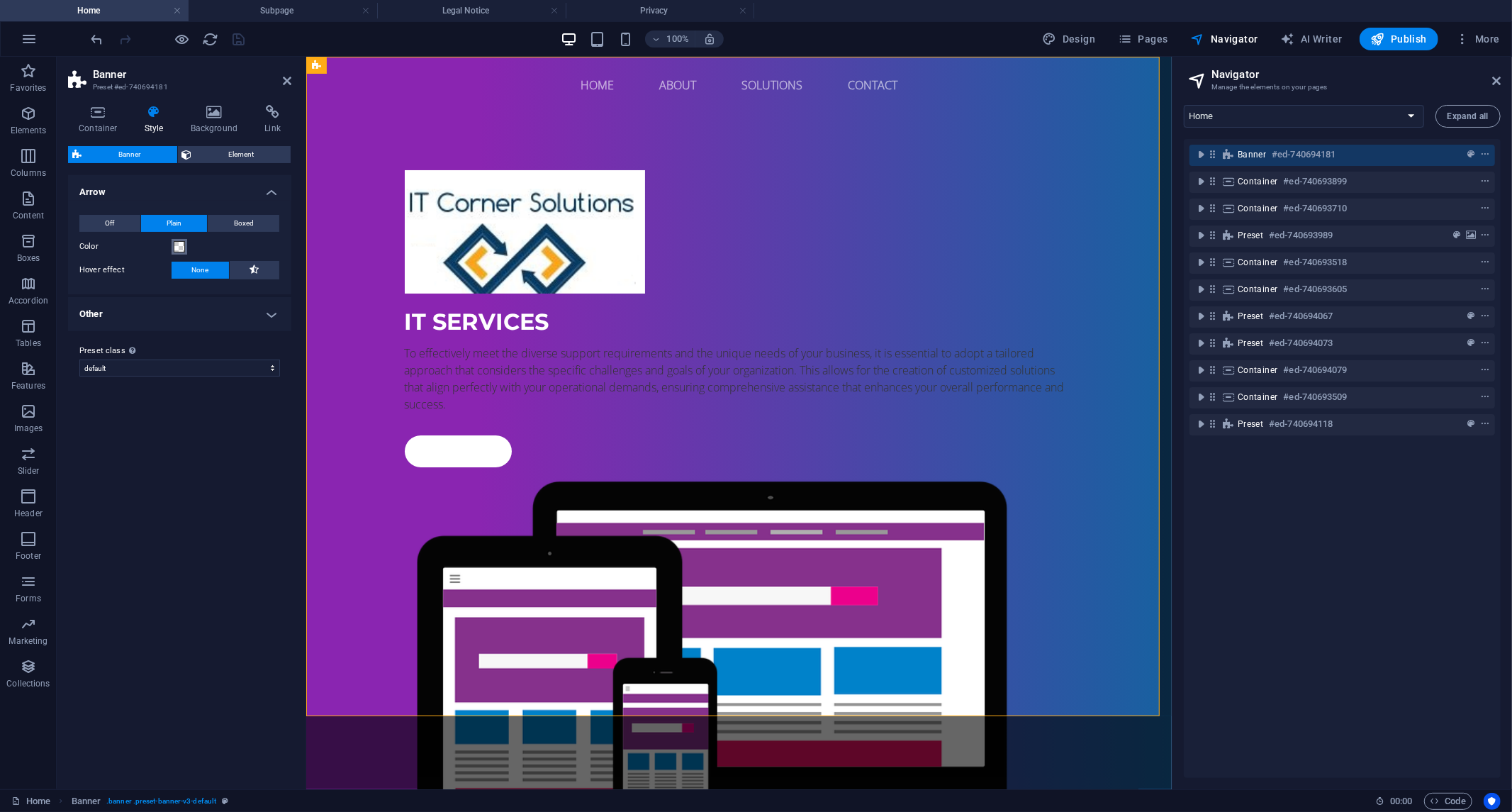
click at [174, 247] on span at bounding box center [179, 247] width 12 height 12
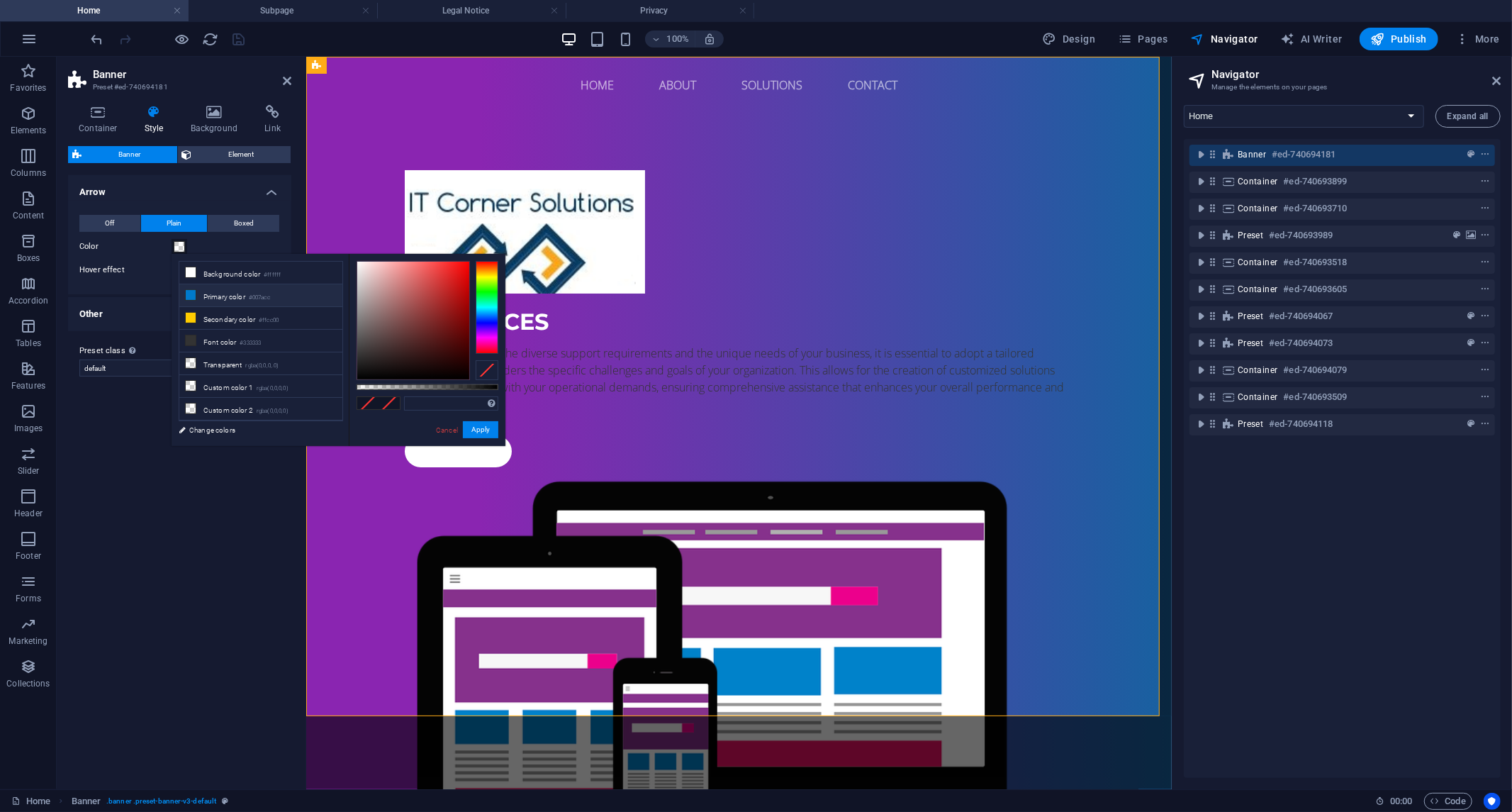
click at [188, 298] on icon at bounding box center [191, 295] width 10 height 10
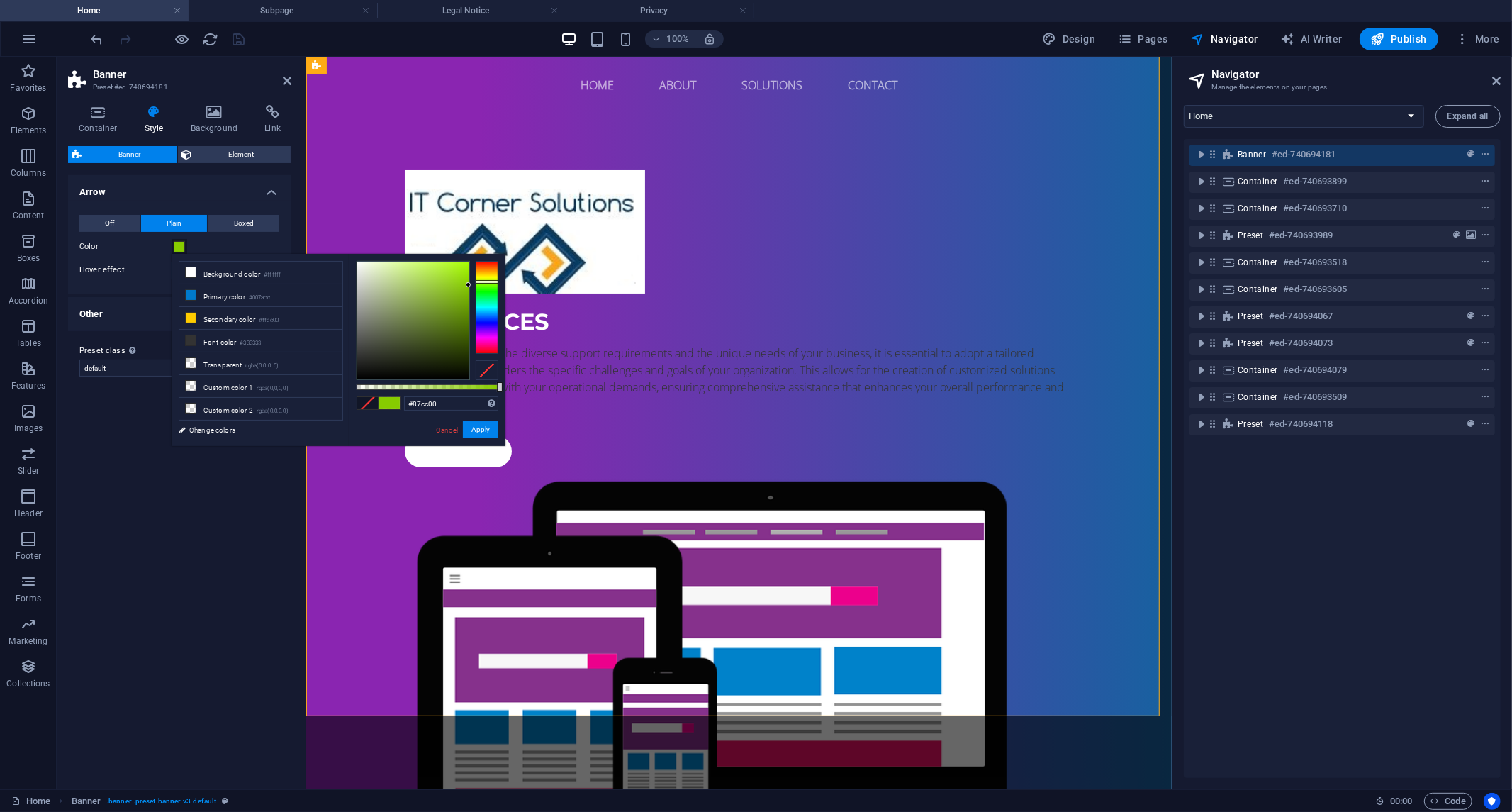
click at [483, 282] on div at bounding box center [487, 307] width 22 height 92
drag, startPoint x: 451, startPoint y: 301, endPoint x: 444, endPoint y: 313, distance: 13.9
click at [454, 310] on div at bounding box center [413, 320] width 112 height 118
click at [223, 295] on li "Primary color #007acc" at bounding box center [261, 295] width 163 height 22
click at [487, 279] on div at bounding box center [487, 307] width 22 height 92
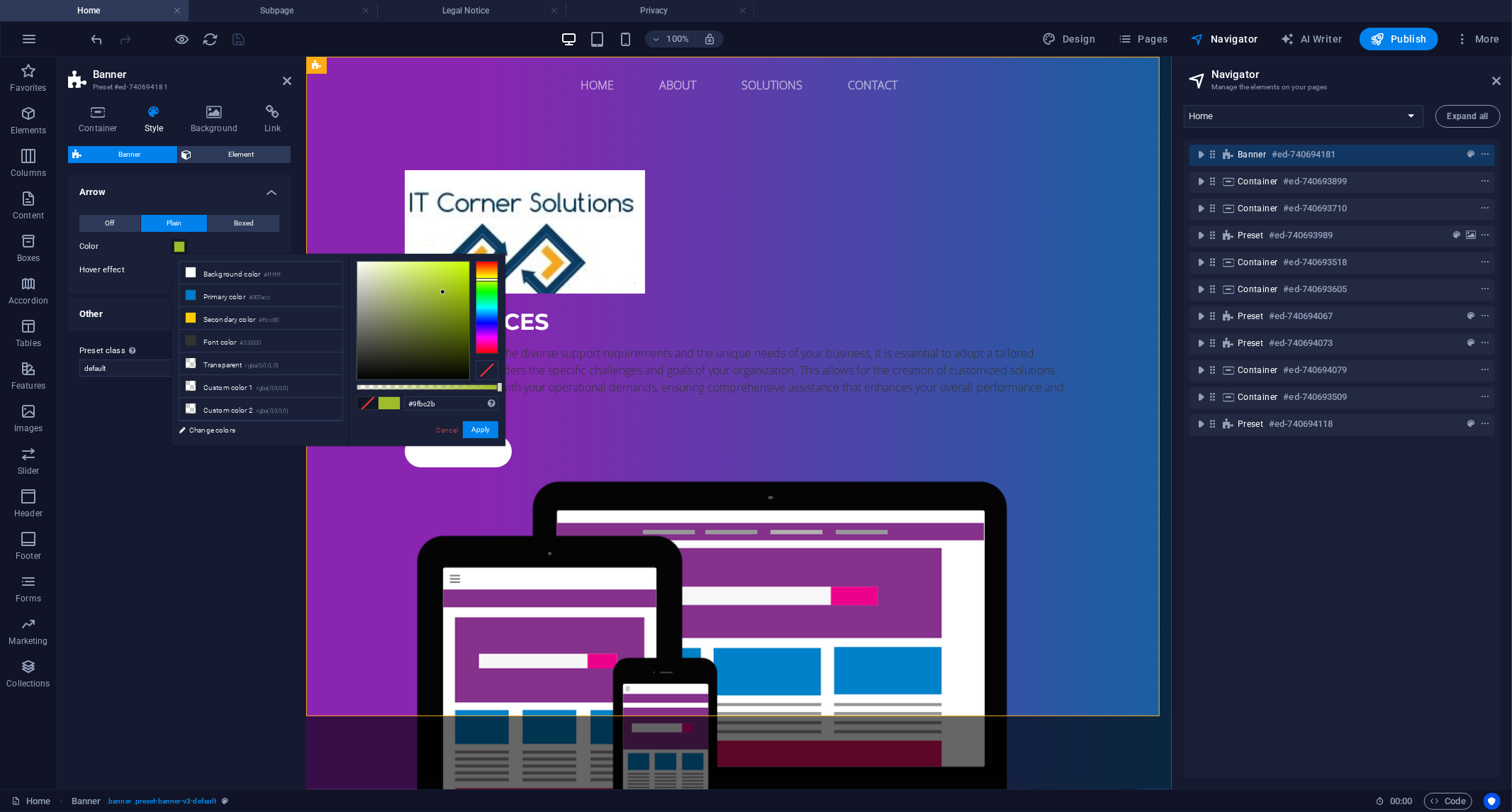
click at [444, 292] on div at bounding box center [413, 320] width 112 height 118
click at [244, 317] on li "Secondary color #ffcc00" at bounding box center [261, 318] width 163 height 22
click at [188, 295] on icon at bounding box center [191, 295] width 10 height 10
click at [491, 279] on div at bounding box center [487, 307] width 22 height 92
click at [489, 281] on div at bounding box center [487, 281] width 22 height 4
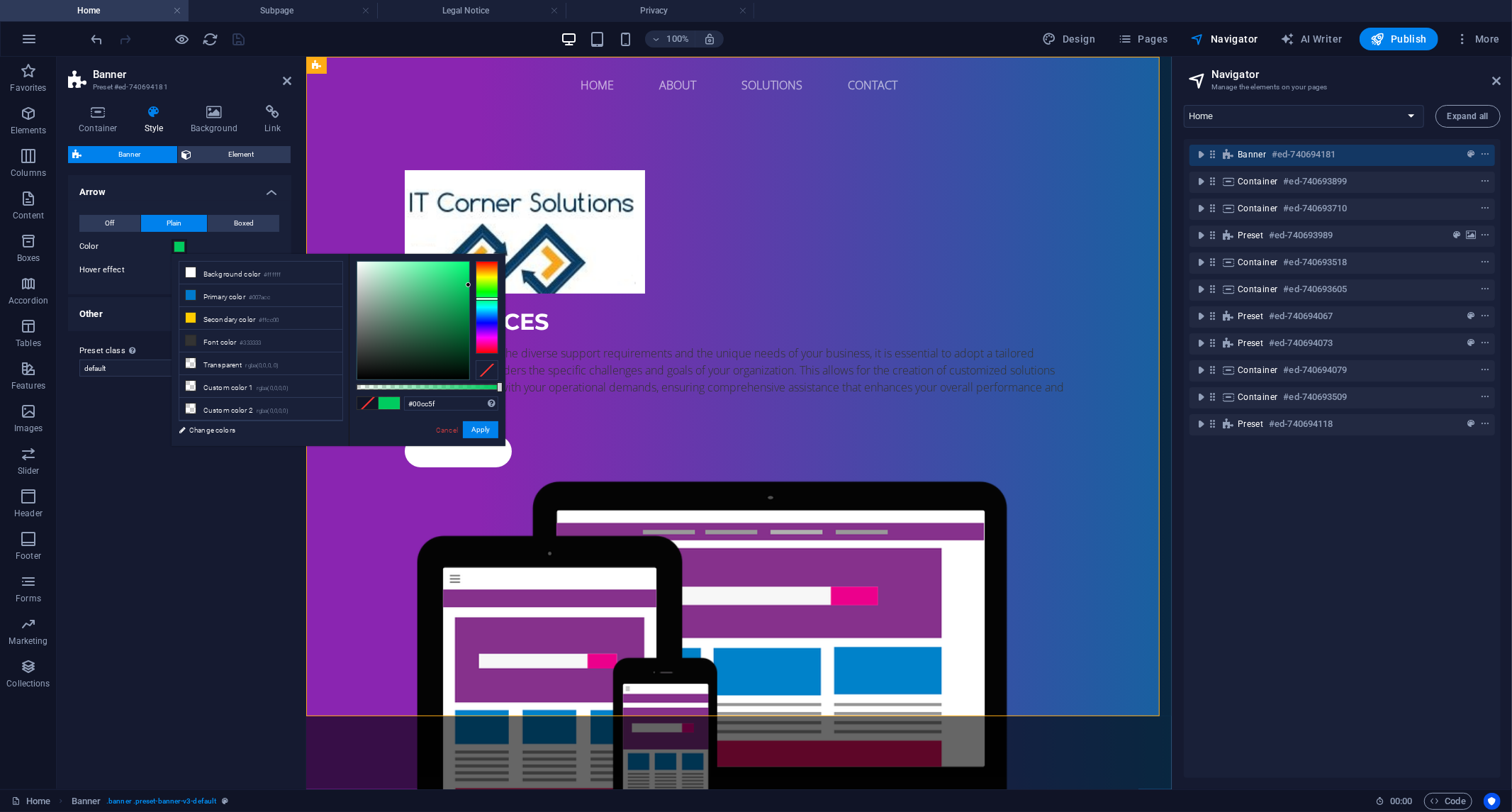
click at [482, 299] on div at bounding box center [487, 307] width 22 height 92
click at [485, 278] on div at bounding box center [487, 307] width 22 height 92
click at [435, 295] on div at bounding box center [413, 320] width 112 height 118
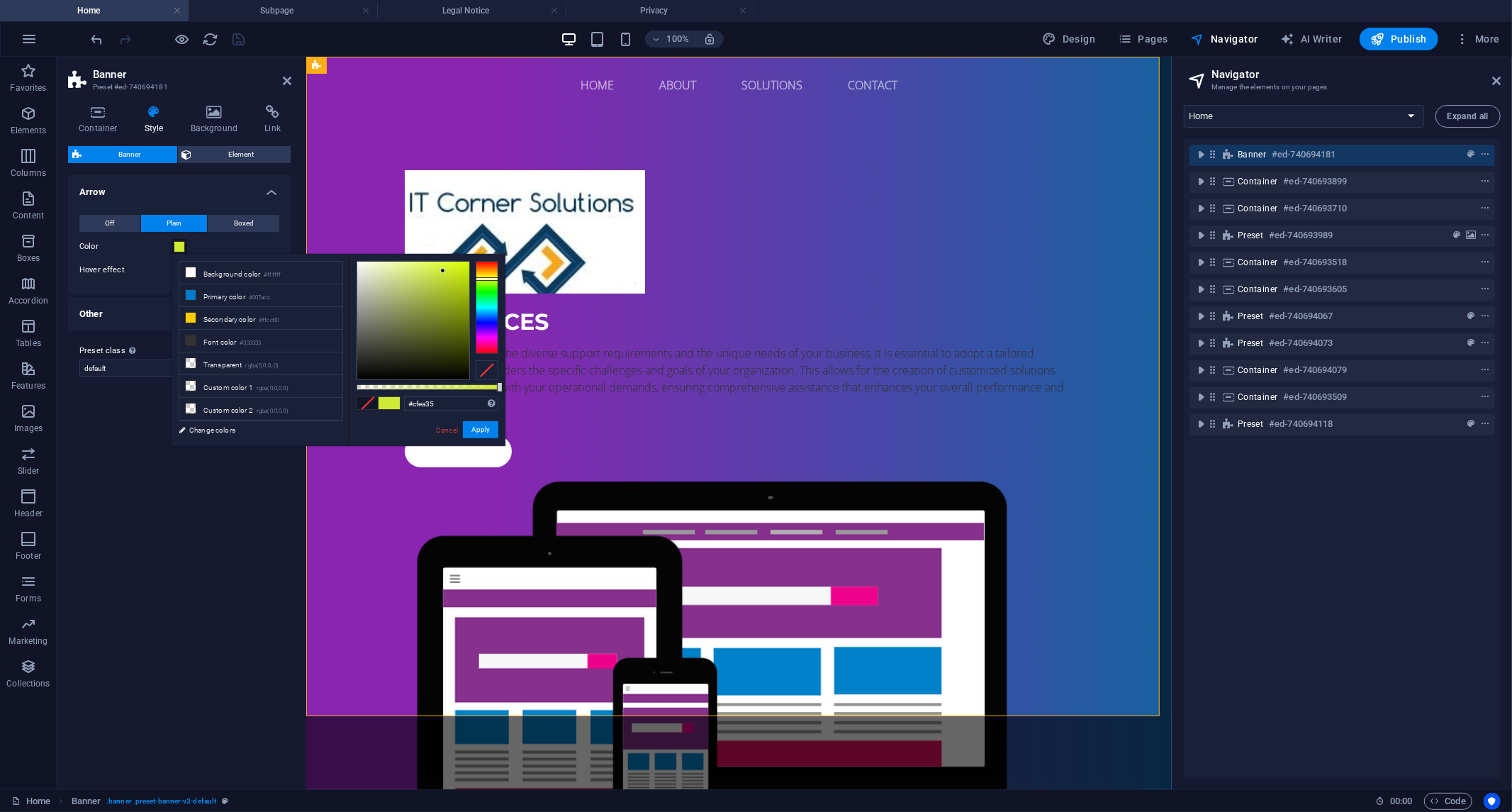
click at [444, 271] on div at bounding box center [413, 320] width 112 height 118
drag, startPoint x: 486, startPoint y: 427, endPoint x: 136, endPoint y: 335, distance: 361.9
click at [486, 427] on button "Apply" at bounding box center [481, 430] width 36 height 17
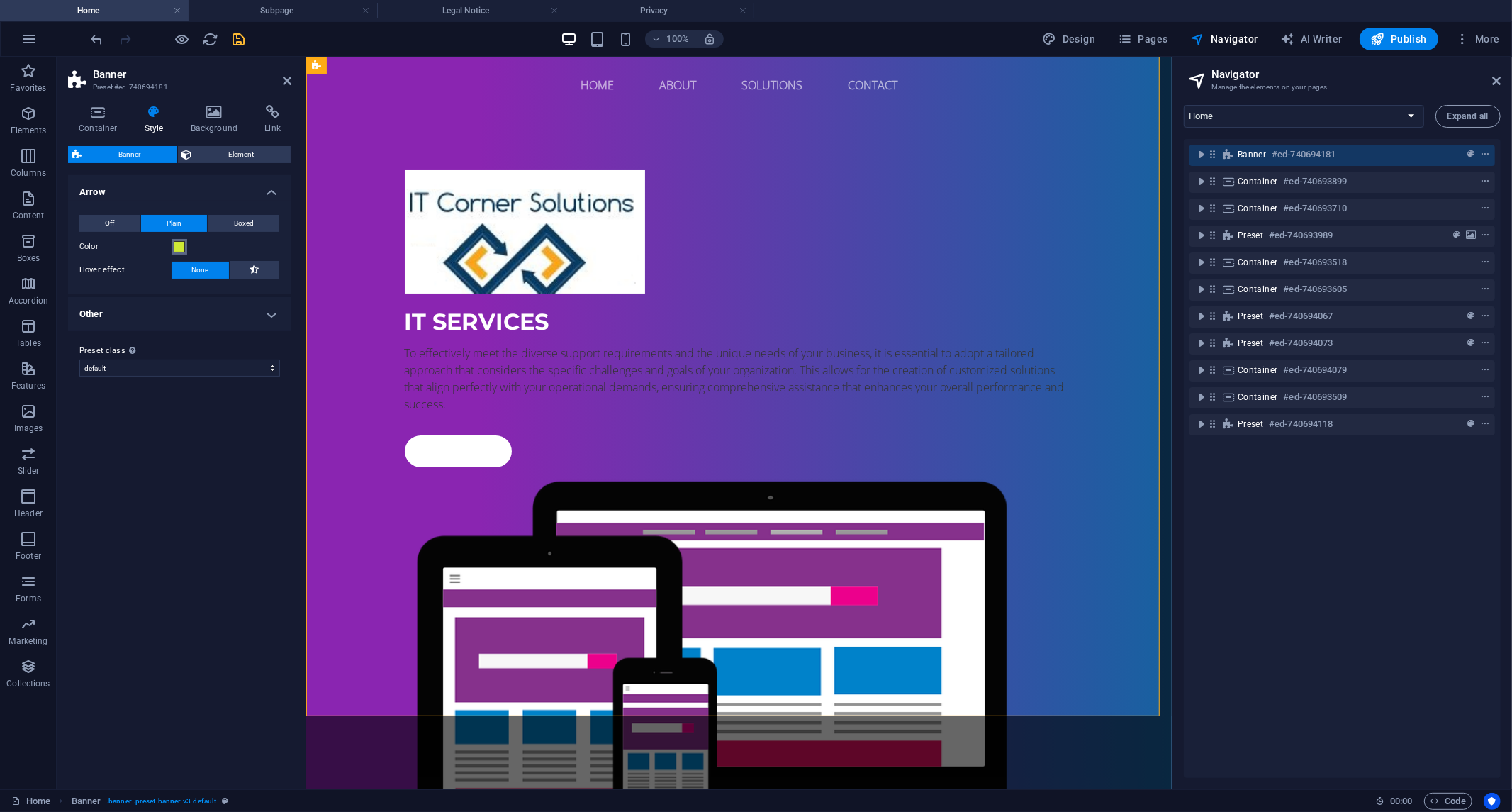
click at [181, 250] on span at bounding box center [179, 247] width 12 height 12
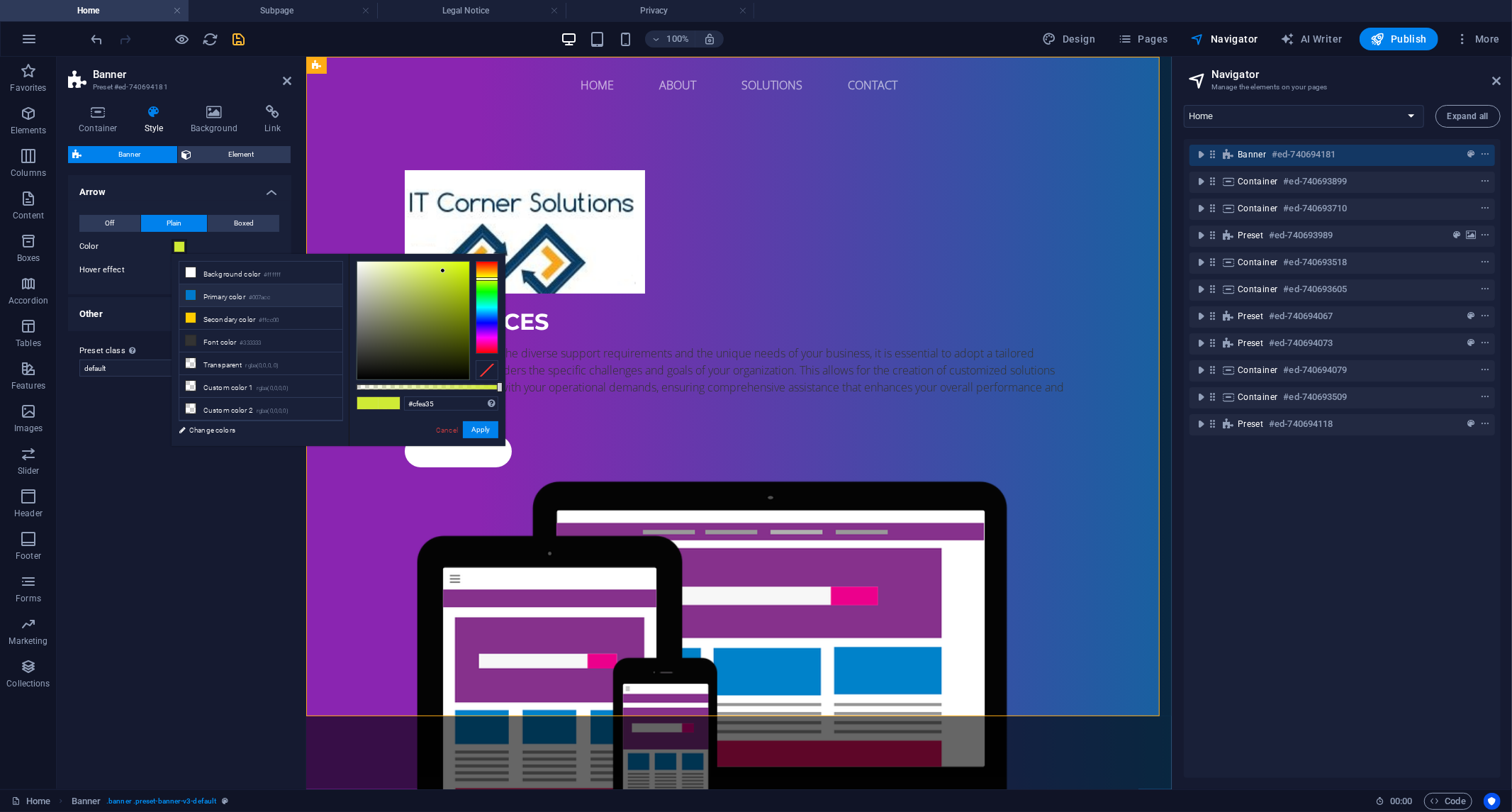
click at [233, 296] on li "Primary color #007acc" at bounding box center [261, 295] width 163 height 22
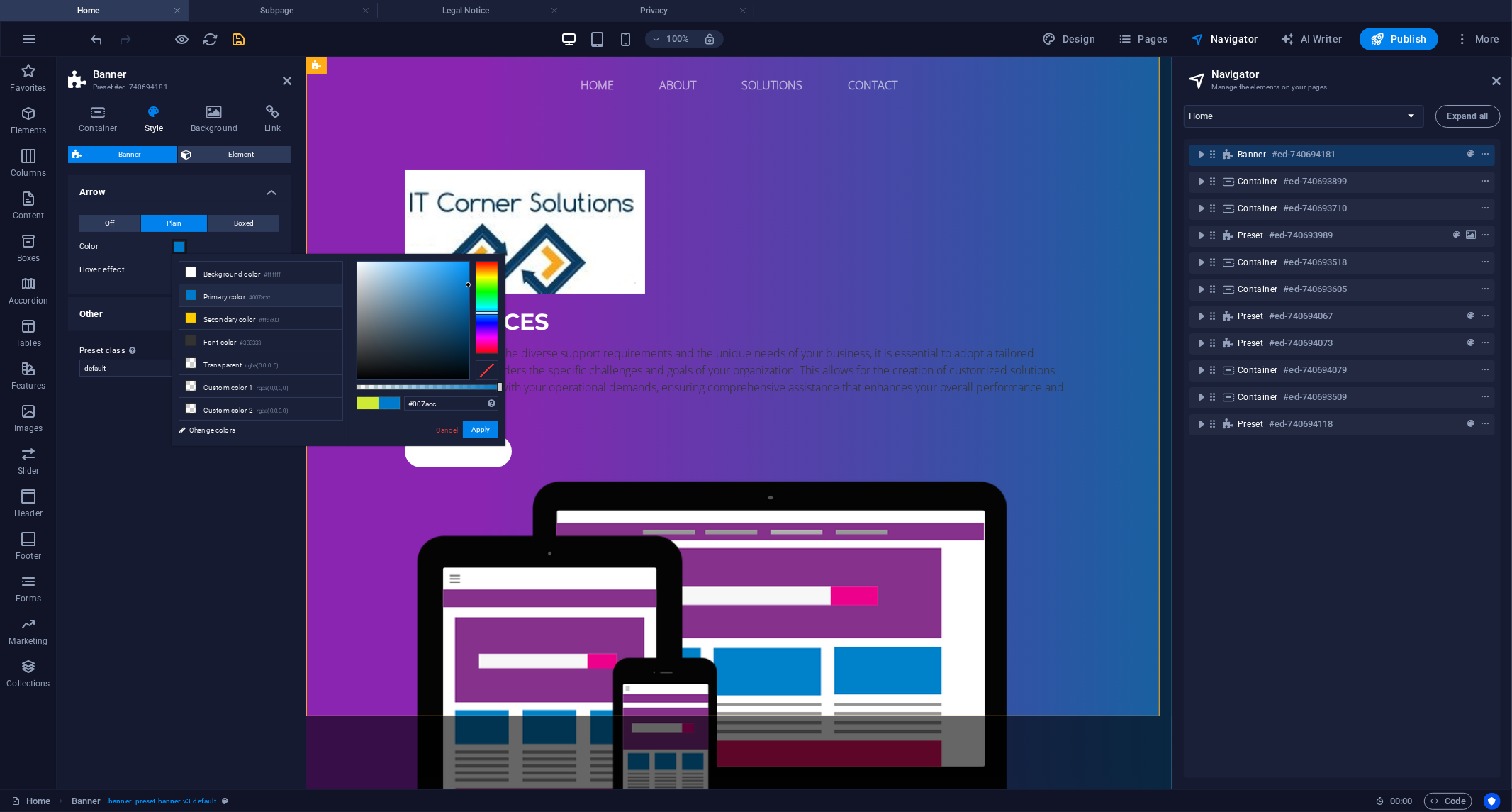
click at [228, 294] on li "Primary color #007acc" at bounding box center [261, 295] width 163 height 22
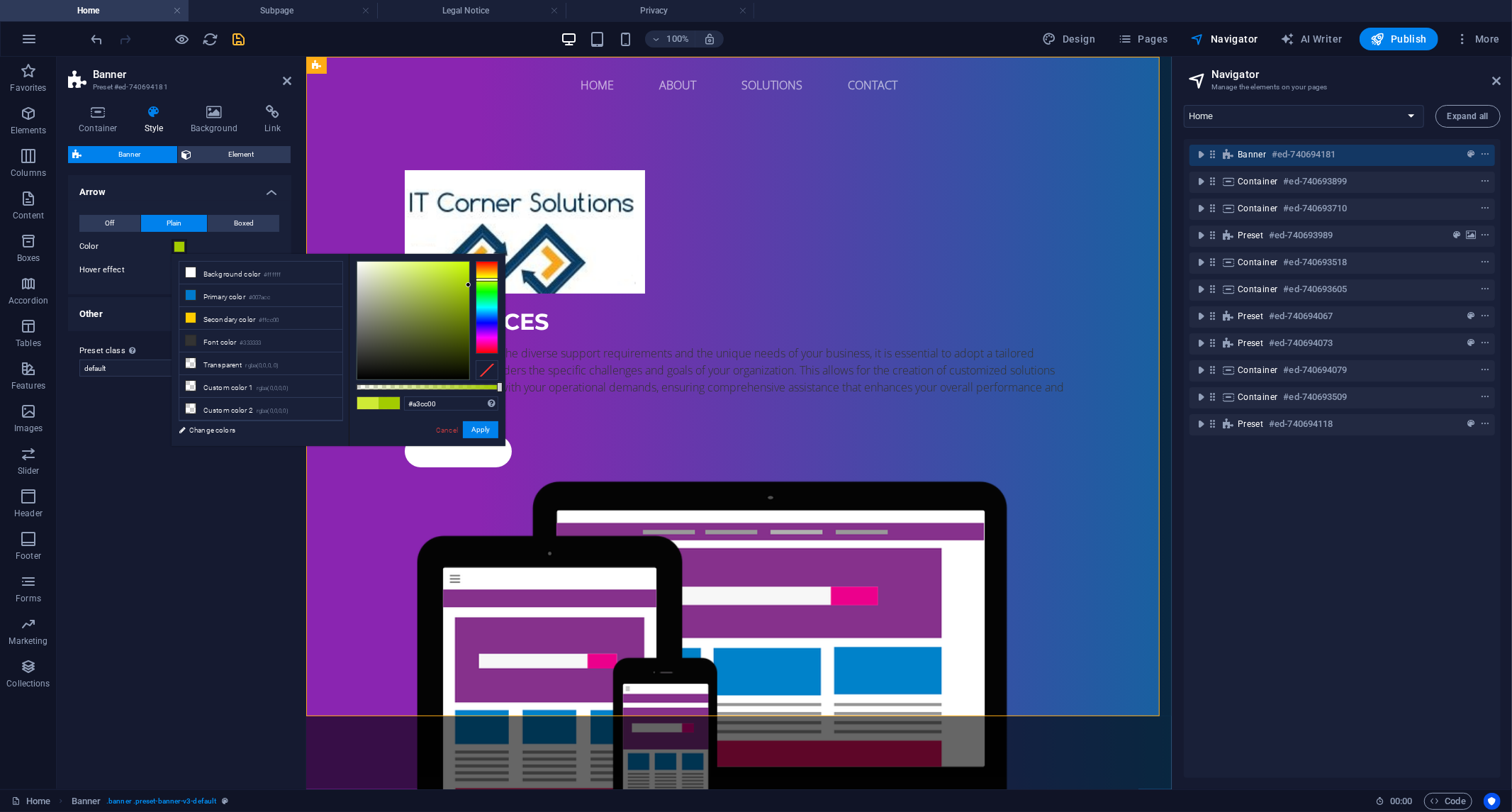
click at [484, 279] on div at bounding box center [487, 307] width 22 height 92
click at [225, 324] on li "Secondary color #ffcc00" at bounding box center [261, 318] width 163 height 22
click at [485, 286] on div at bounding box center [487, 307] width 22 height 92
drag, startPoint x: 480, startPoint y: 427, endPoint x: 157, endPoint y: 355, distance: 330.9
click at [480, 427] on button "Apply" at bounding box center [481, 430] width 36 height 17
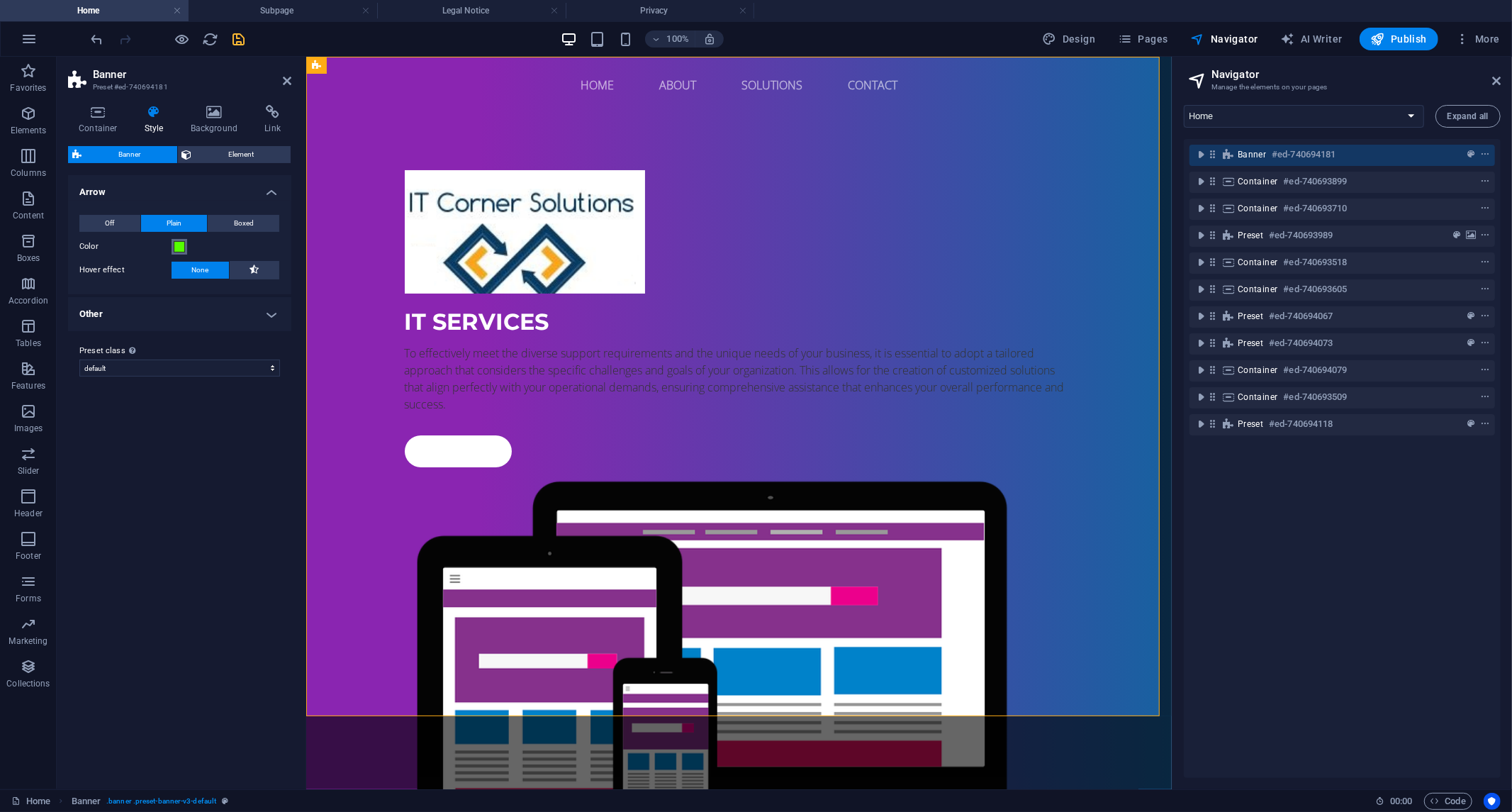
click at [178, 245] on span at bounding box center [179, 247] width 12 height 12
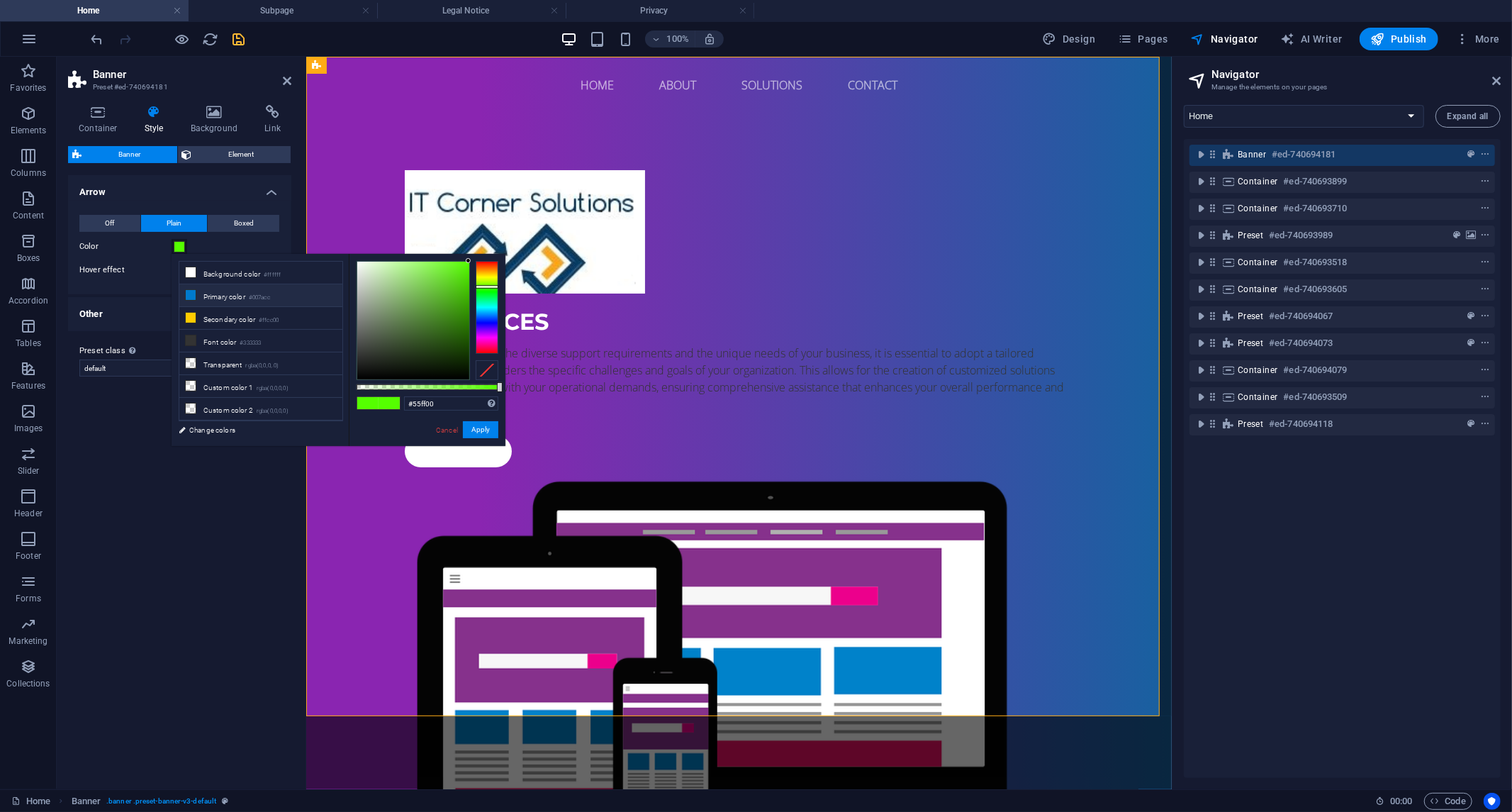
click at [218, 301] on li "Primary color #007acc" at bounding box center [261, 295] width 163 height 22
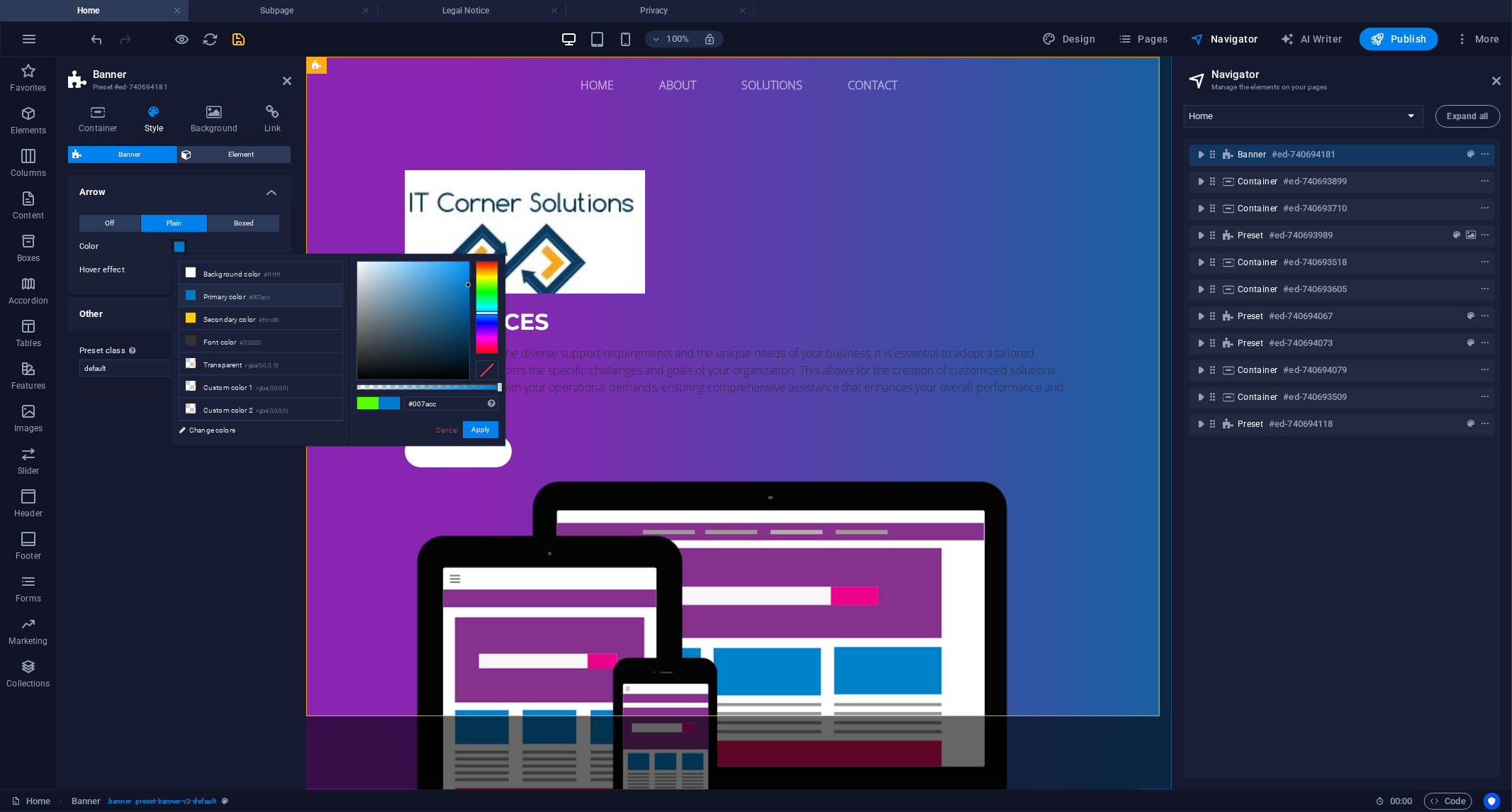
click at [218, 301] on li "Primary color #007acc" at bounding box center [261, 295] width 163 height 22
drag, startPoint x: 467, startPoint y: 285, endPoint x: 483, endPoint y: 282, distance: 16.3
click at [483, 282] on div at bounding box center [427, 321] width 142 height 119
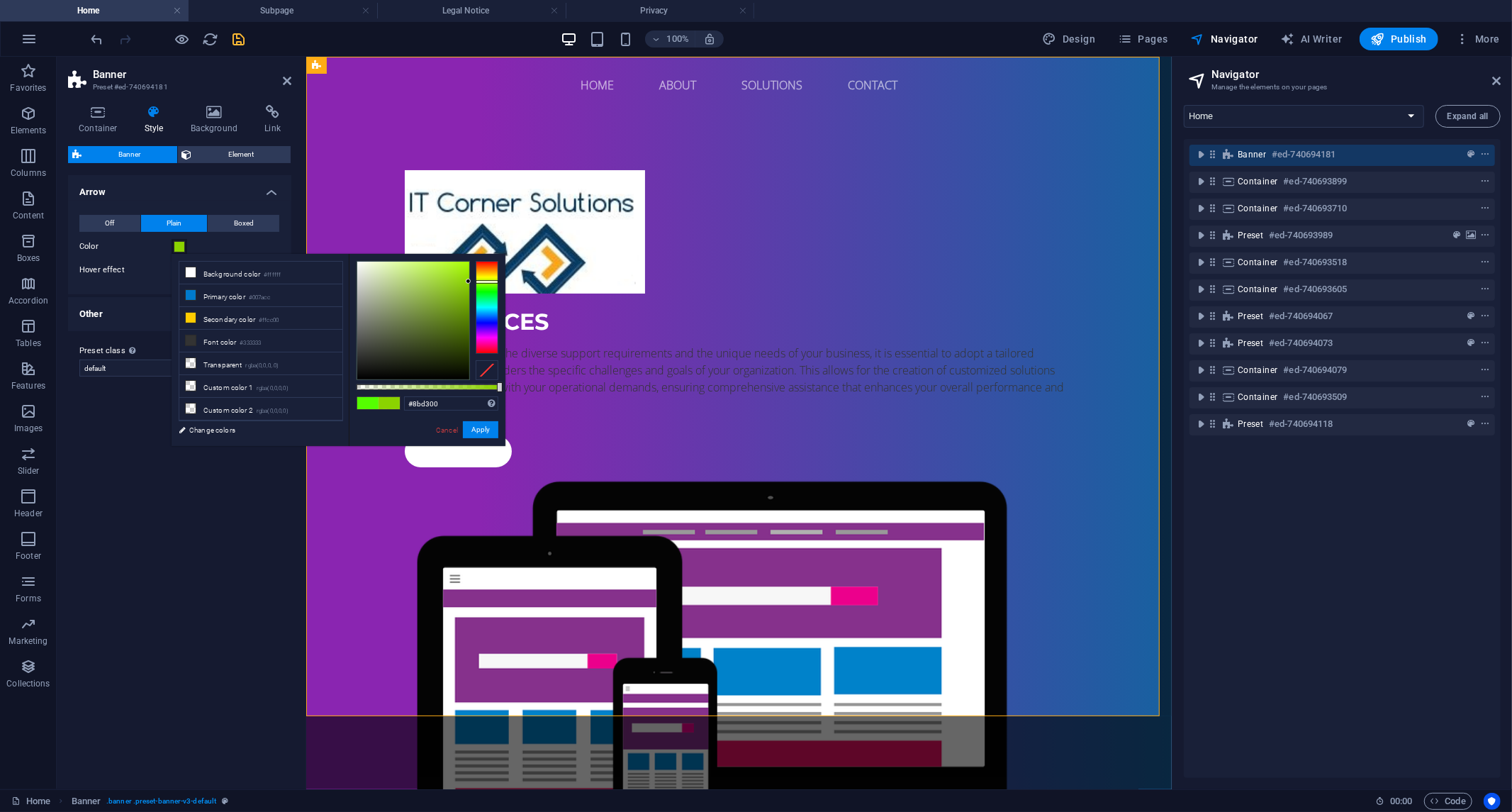
click at [483, 282] on div at bounding box center [487, 307] width 22 height 92
type input "#97ca34"
drag, startPoint x: 468, startPoint y: 280, endPoint x: 440, endPoint y: 286, distance: 28.6
click at [440, 286] on div at bounding box center [439, 289] width 5 height 5
click at [490, 431] on button "Apply" at bounding box center [481, 430] width 36 height 17
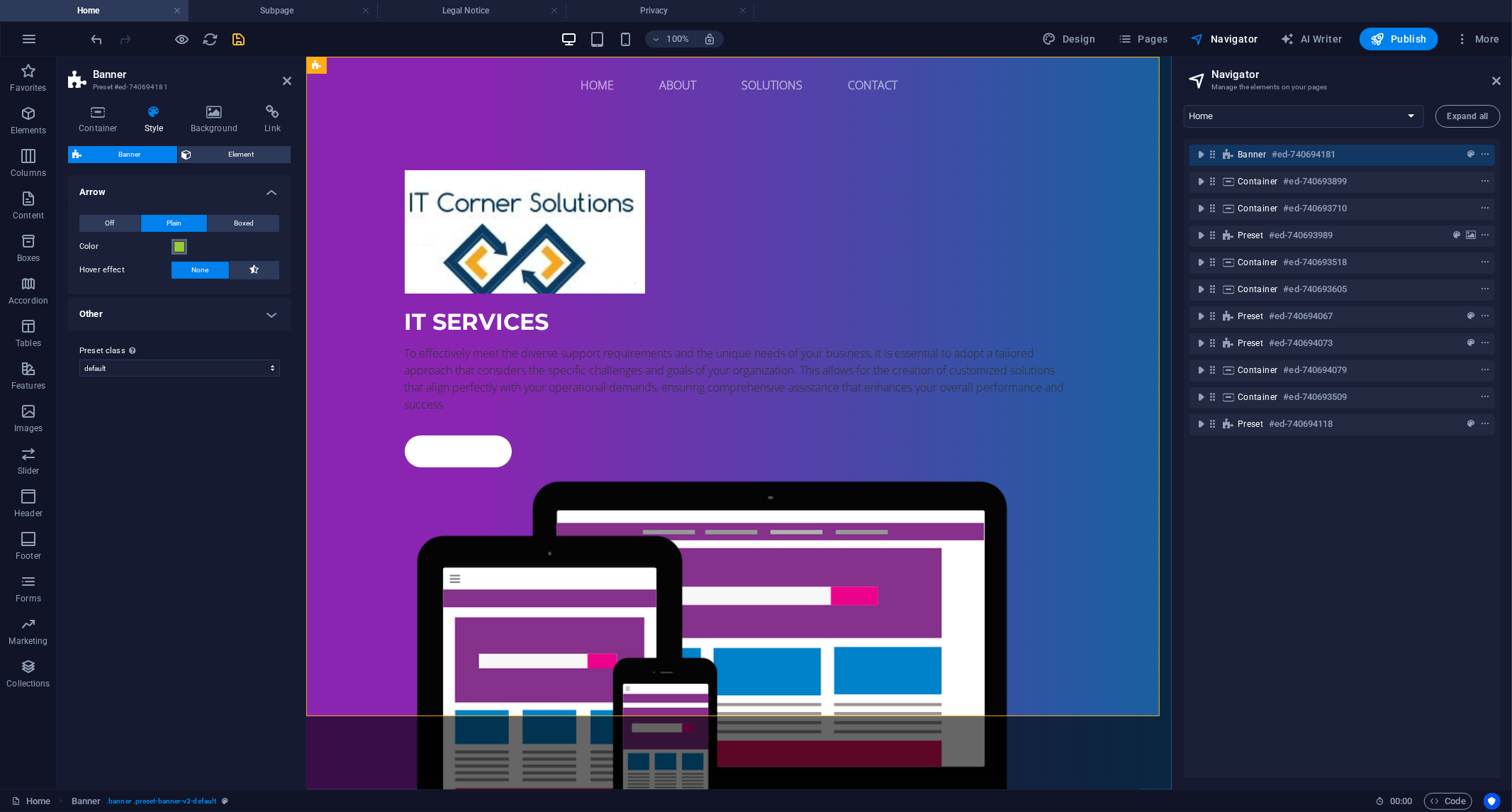
click at [174, 242] on span at bounding box center [179, 247] width 12 height 12
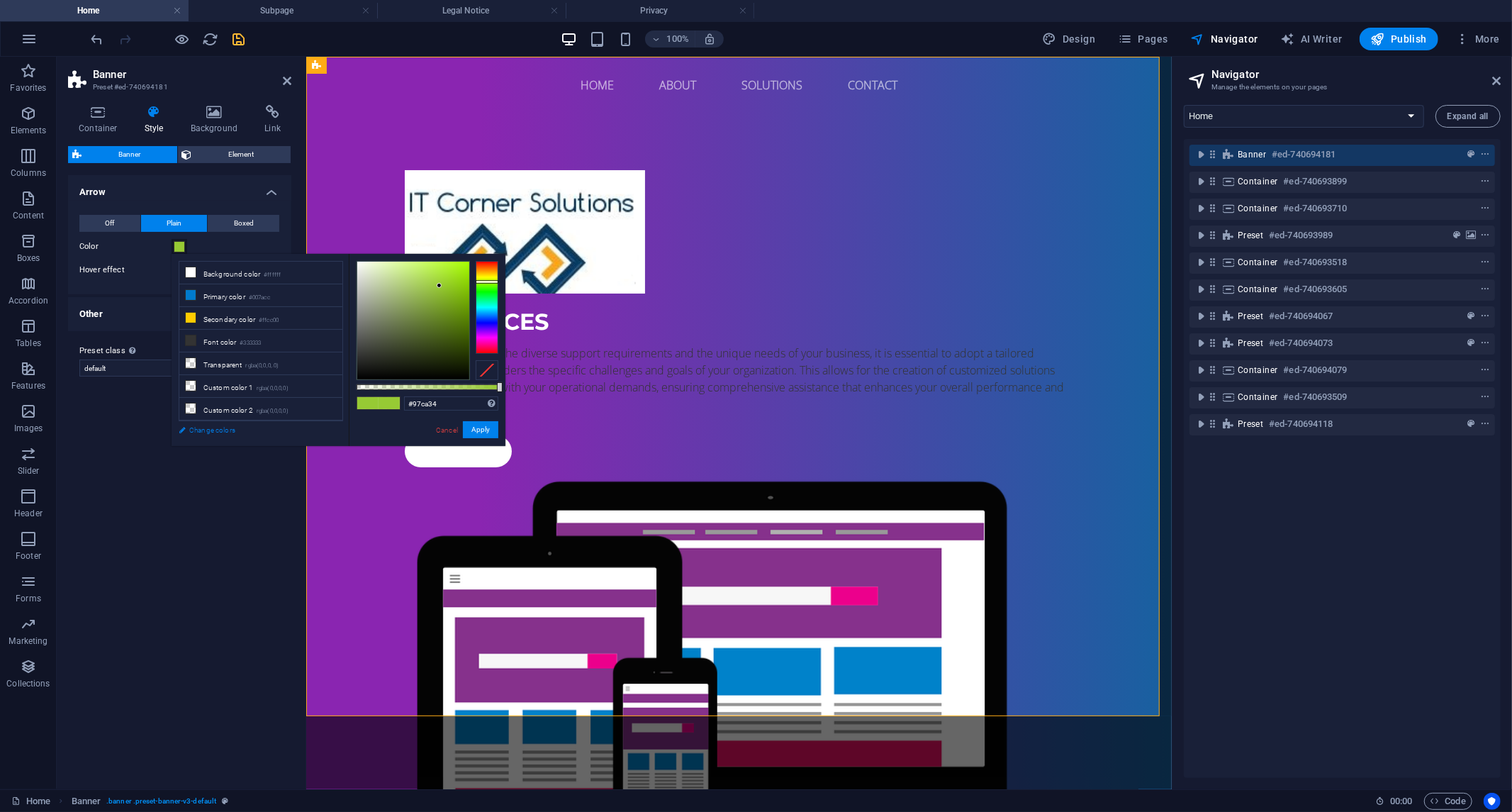
drag, startPoint x: 223, startPoint y: 427, endPoint x: 45, endPoint y: 284, distance: 228.3
click at [223, 427] on link "Change colors" at bounding box center [254, 430] width 164 height 18
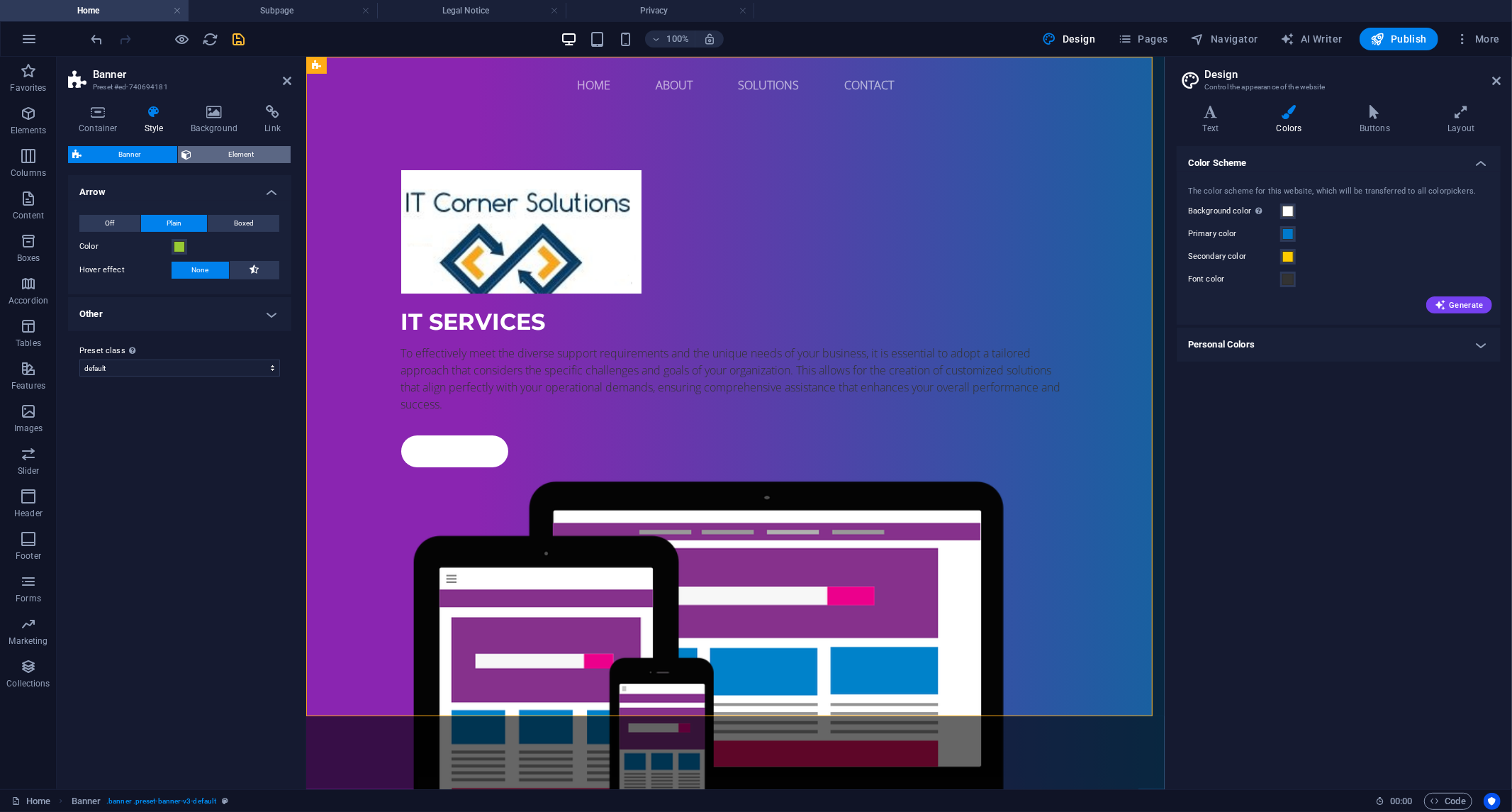
click at [236, 157] on span "Element" at bounding box center [241, 154] width 91 height 17
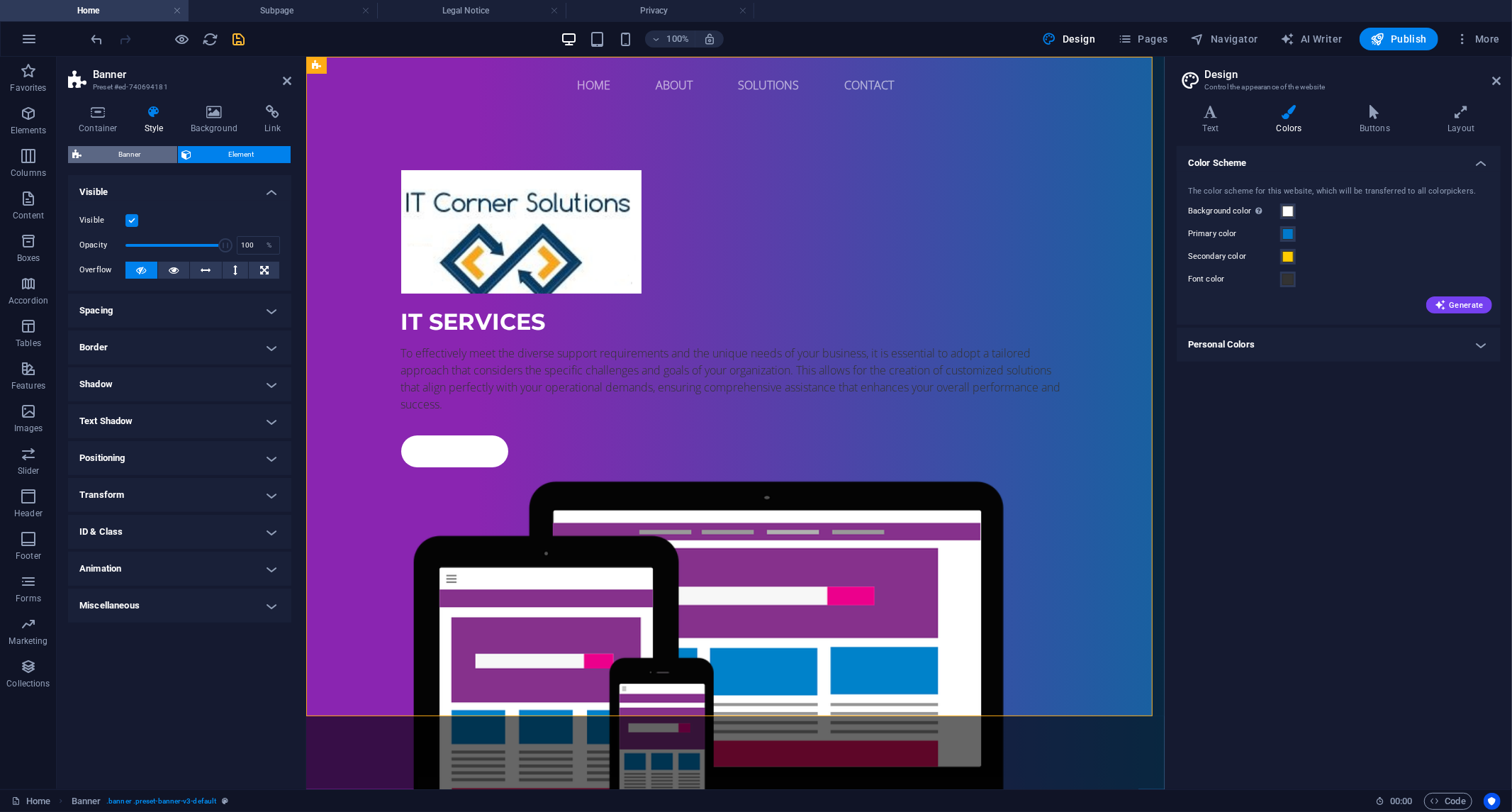
click at [112, 152] on span "Banner" at bounding box center [129, 154] width 87 height 17
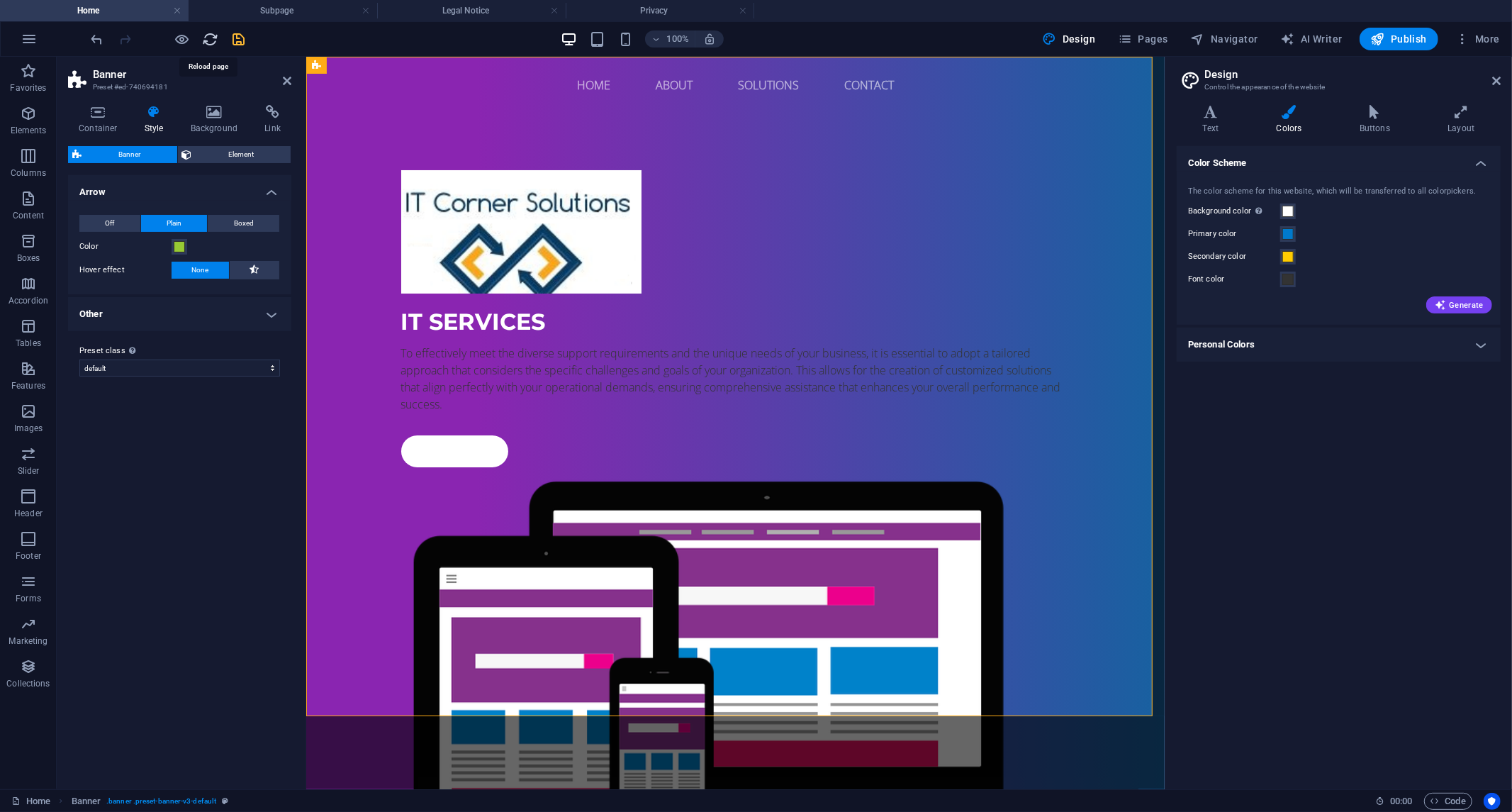
drag, startPoint x: 212, startPoint y: 37, endPoint x: 780, endPoint y: 5, distance: 568.9
click at [212, 37] on icon "reload" at bounding box center [211, 39] width 16 height 16
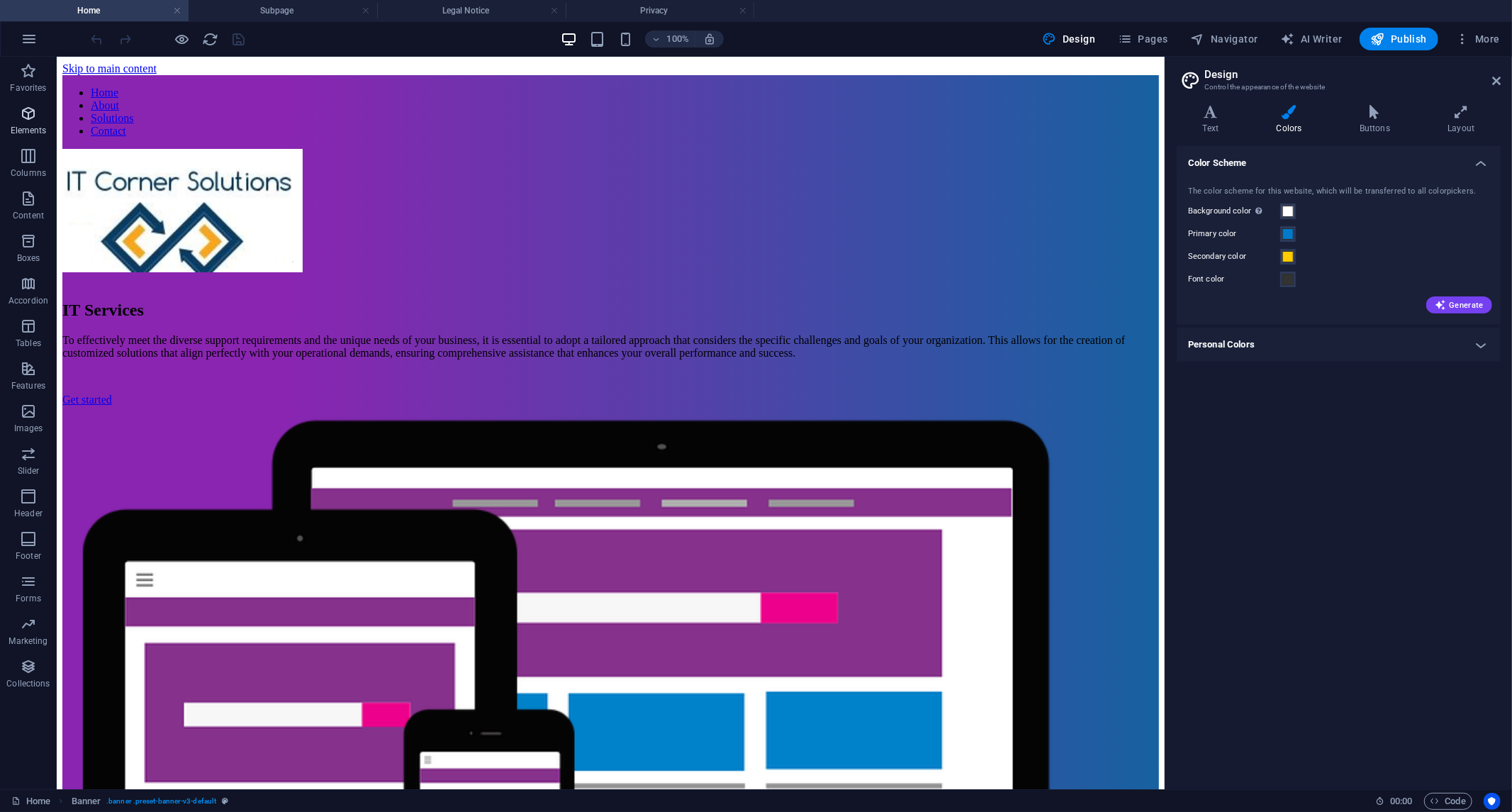
click at [22, 122] on icon "button" at bounding box center [29, 113] width 17 height 17
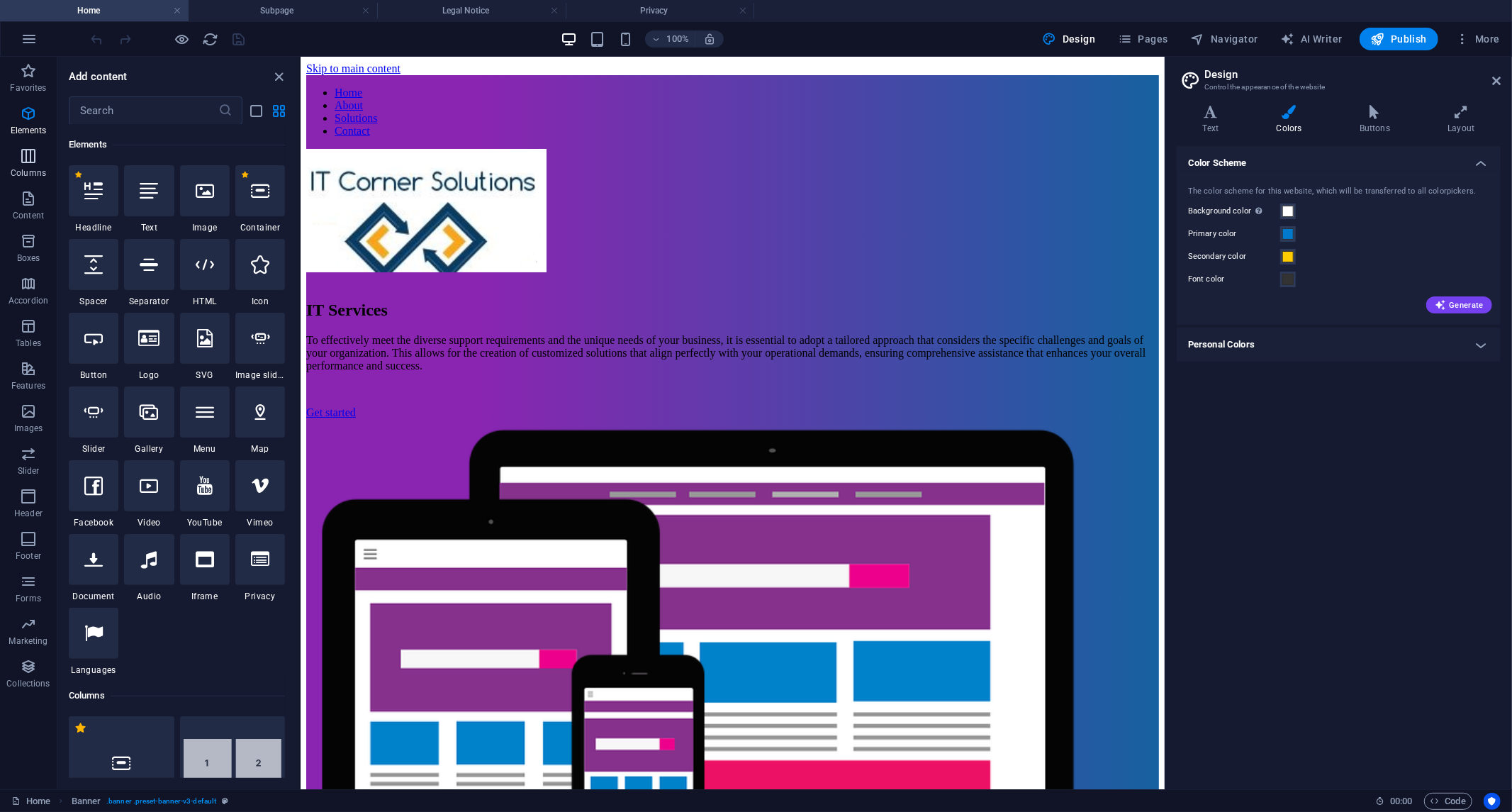
click at [27, 146] on button "Columns" at bounding box center [28, 163] width 57 height 43
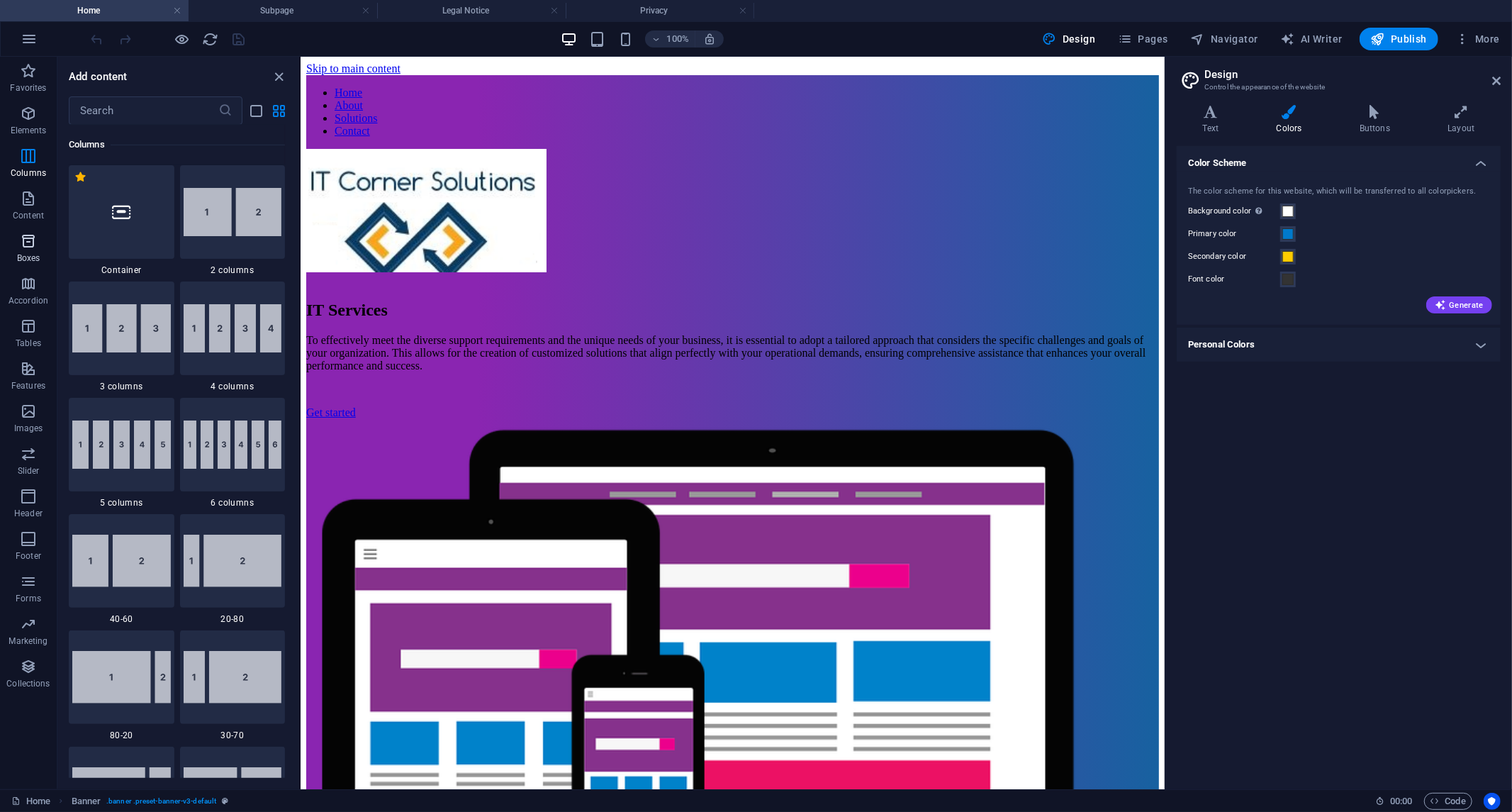
scroll to position [702, 0]
click at [32, 204] on icon "button" at bounding box center [29, 199] width 17 height 17
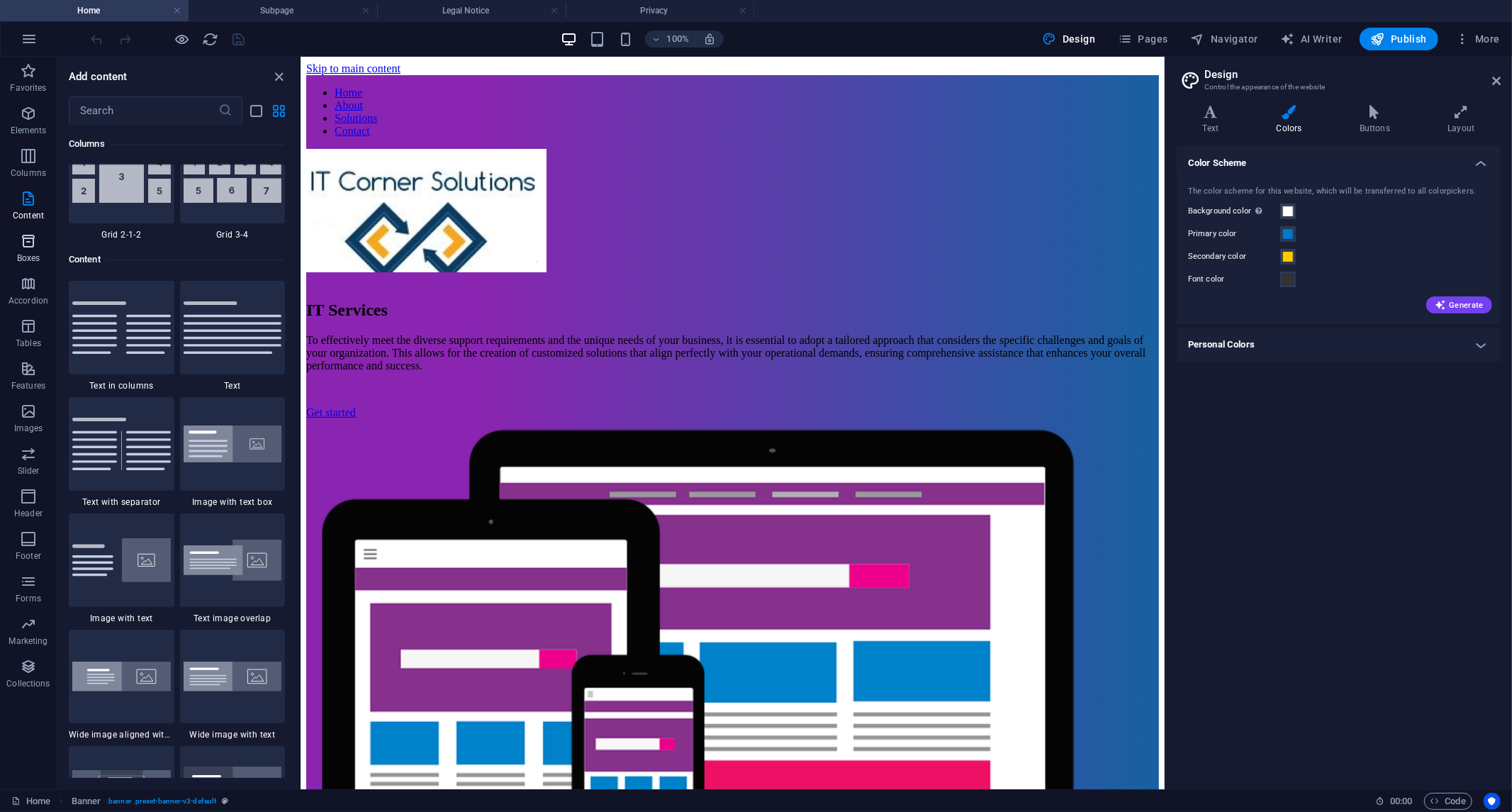
scroll to position [2480, 0]
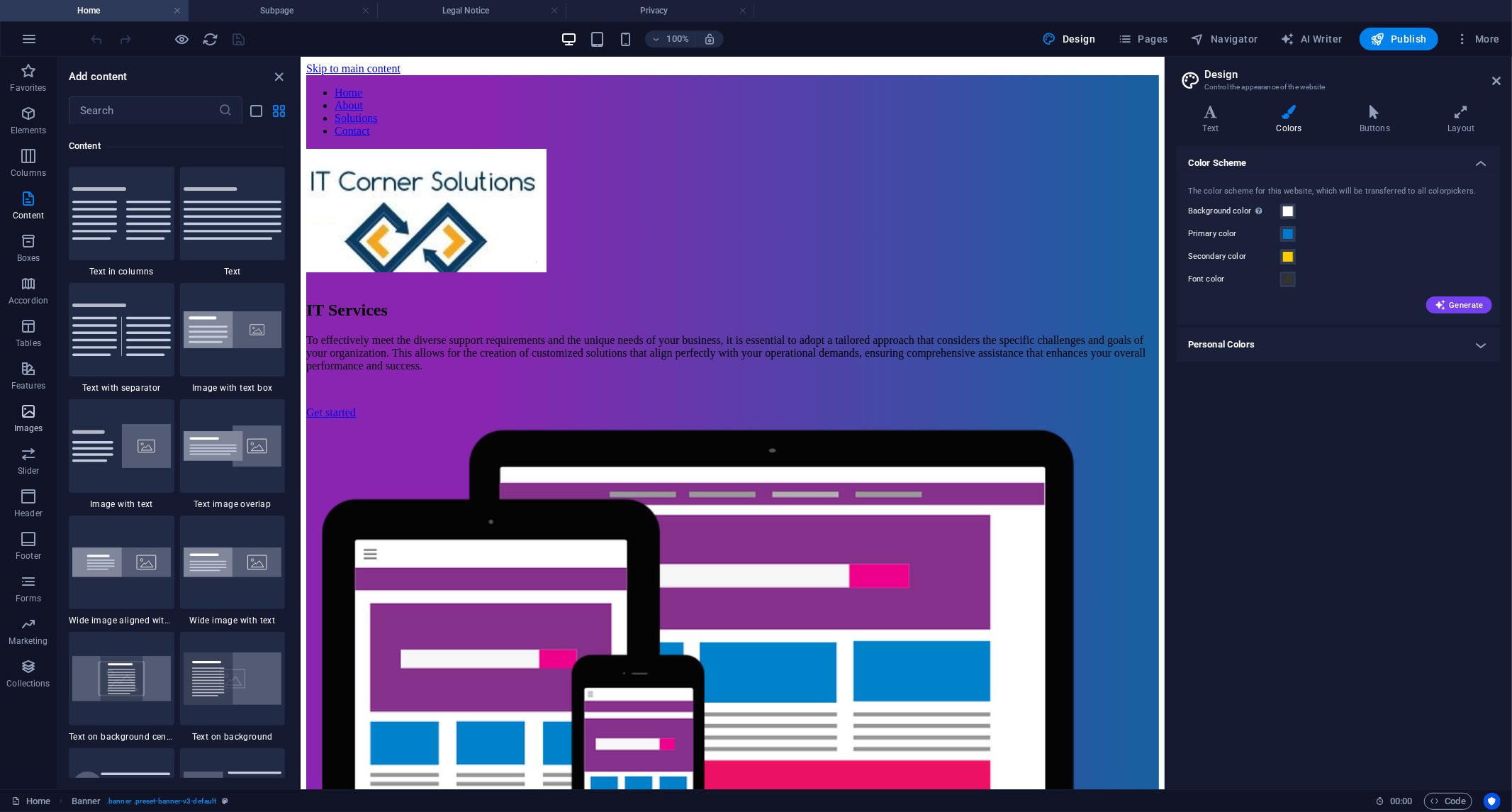
click at [24, 416] on icon "button" at bounding box center [29, 411] width 17 height 17
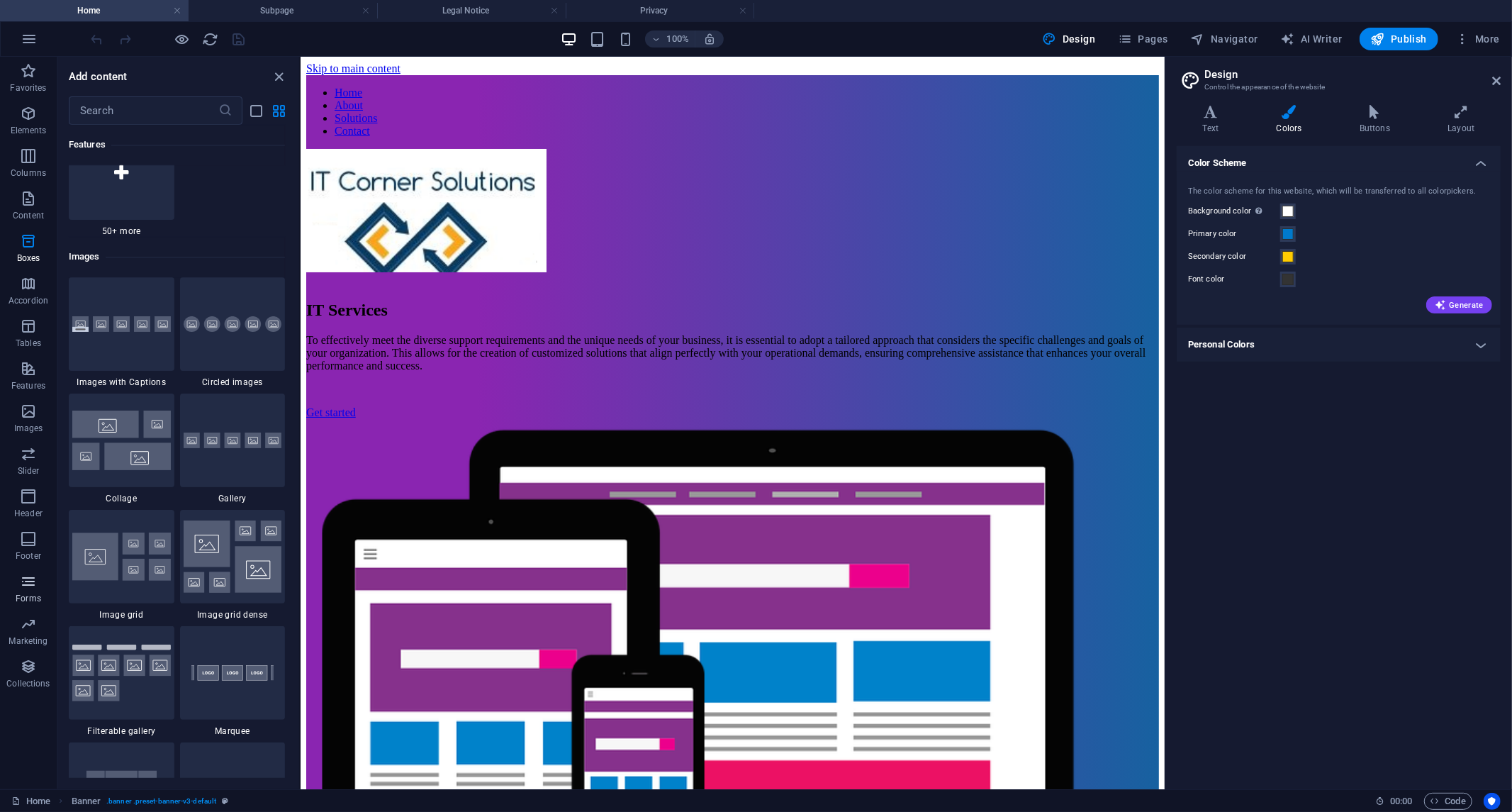
scroll to position [7189, 0]
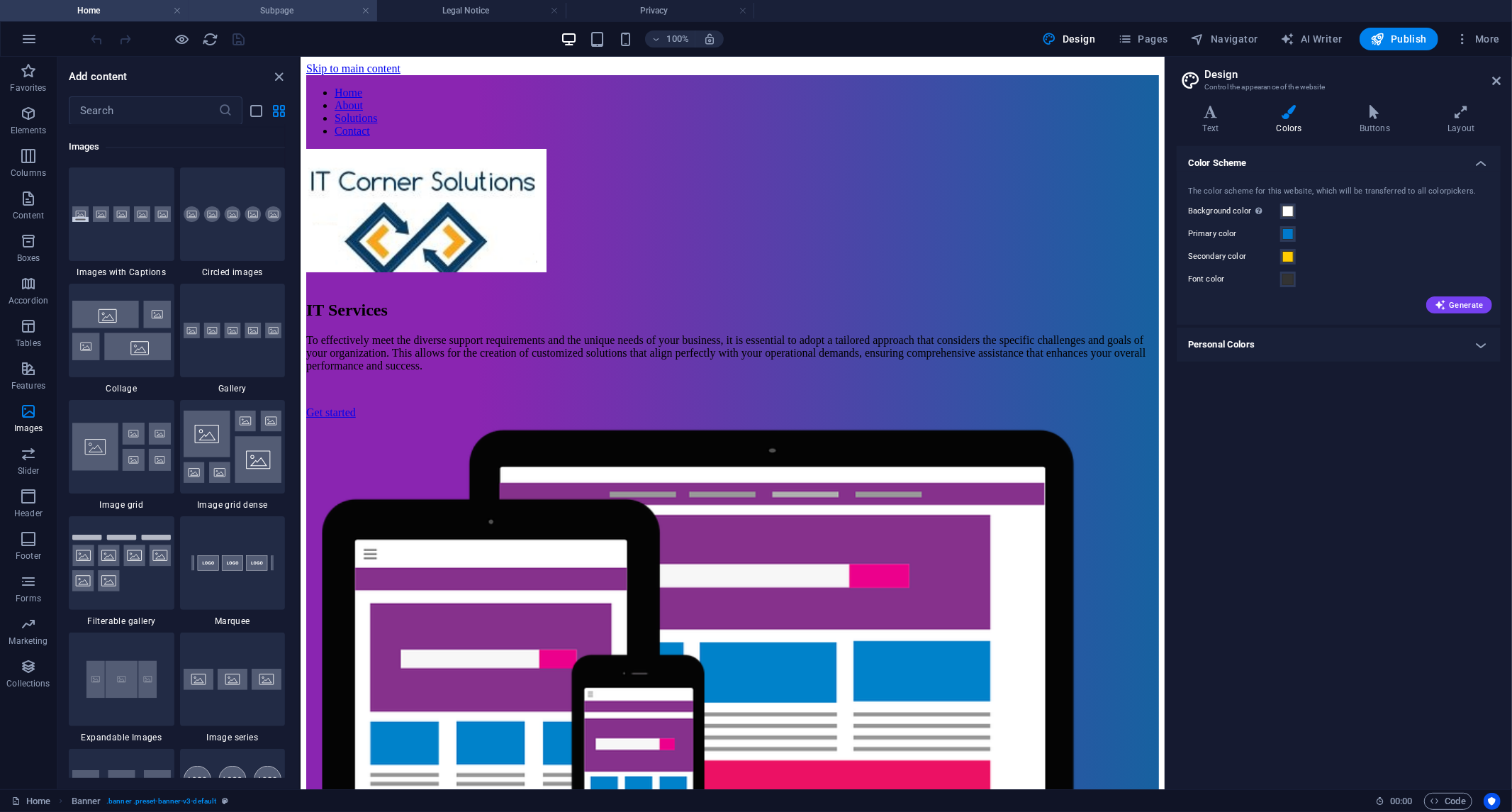
click at [285, 11] on h4 "Subpage" at bounding box center [282, 11] width 188 height 16
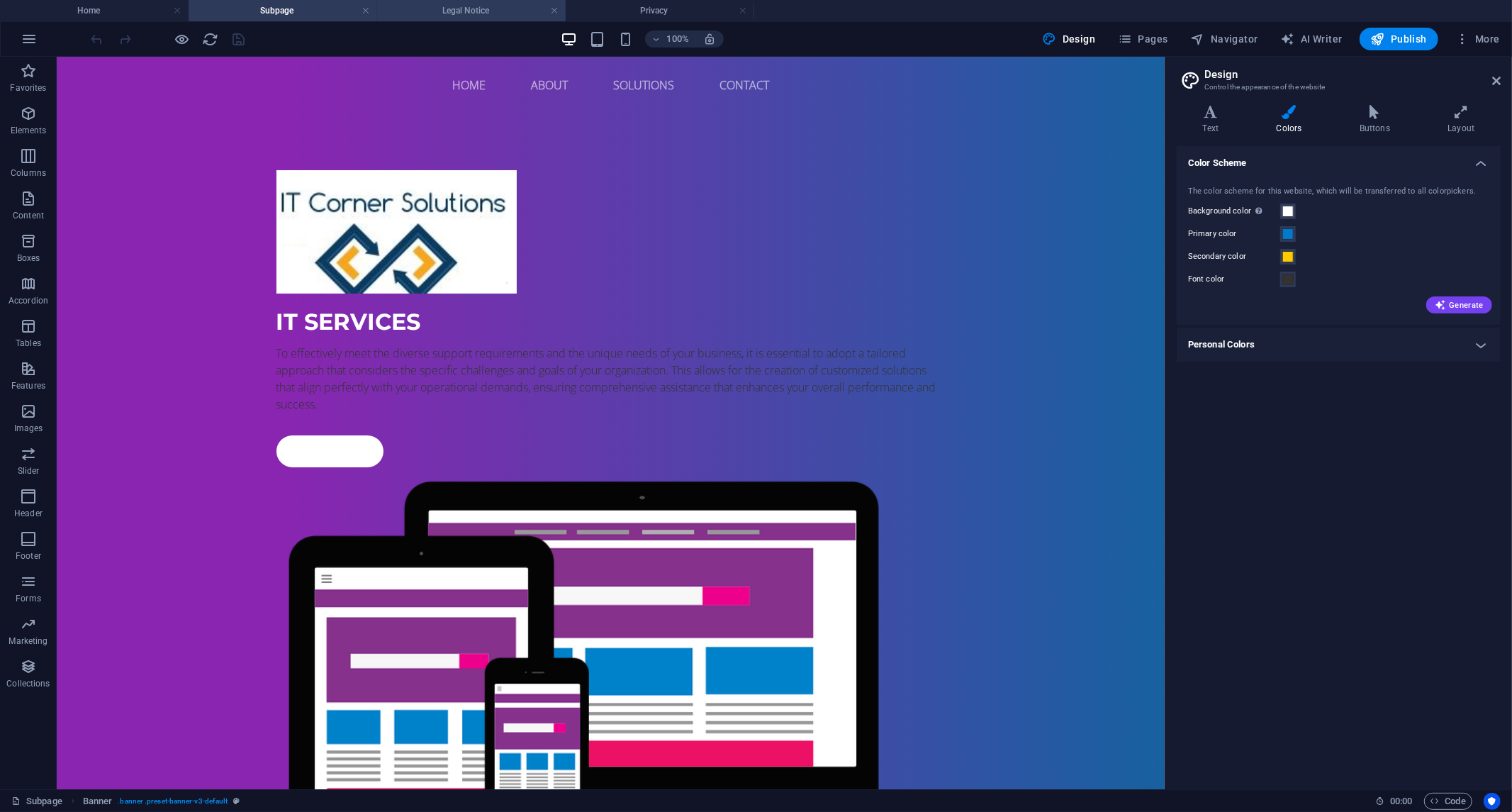
scroll to position [249, 0]
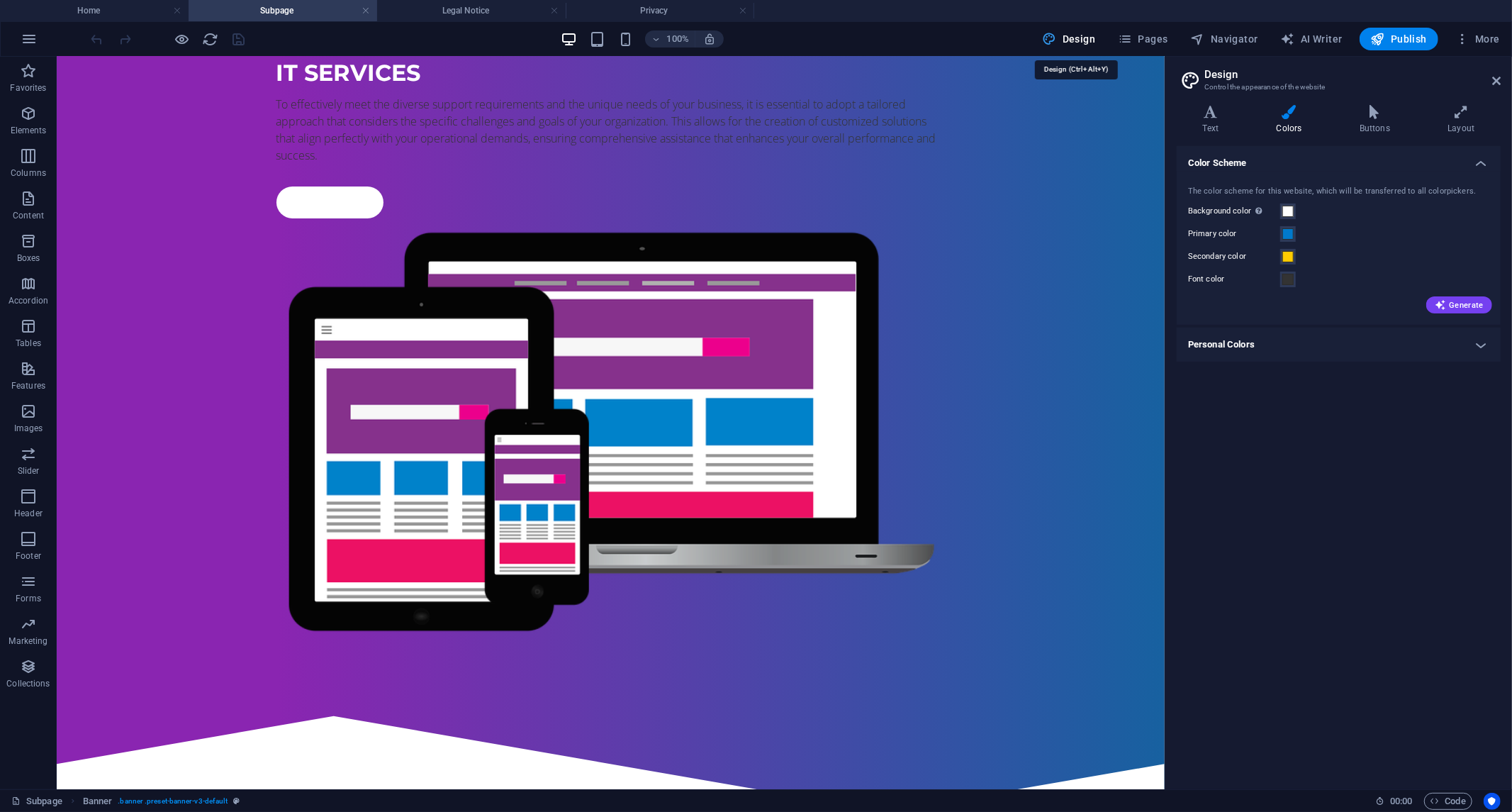
click at [1083, 34] on span "Design" at bounding box center [1069, 39] width 54 height 14
click at [88, 11] on h4 "Home" at bounding box center [94, 11] width 188 height 16
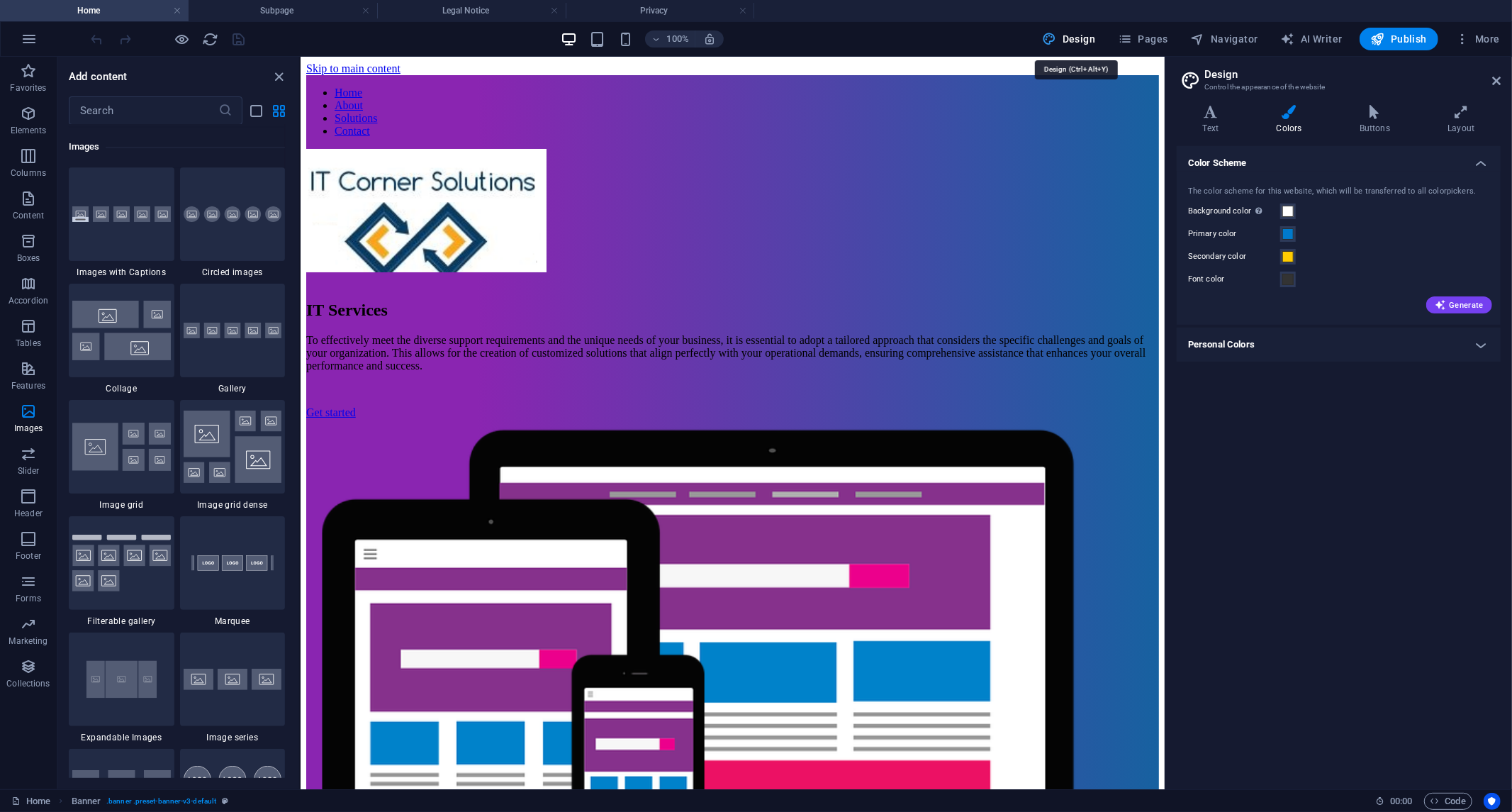
click at [1072, 43] on span "Design" at bounding box center [1069, 39] width 54 height 14
click at [1291, 229] on span at bounding box center [1288, 233] width 12 height 12
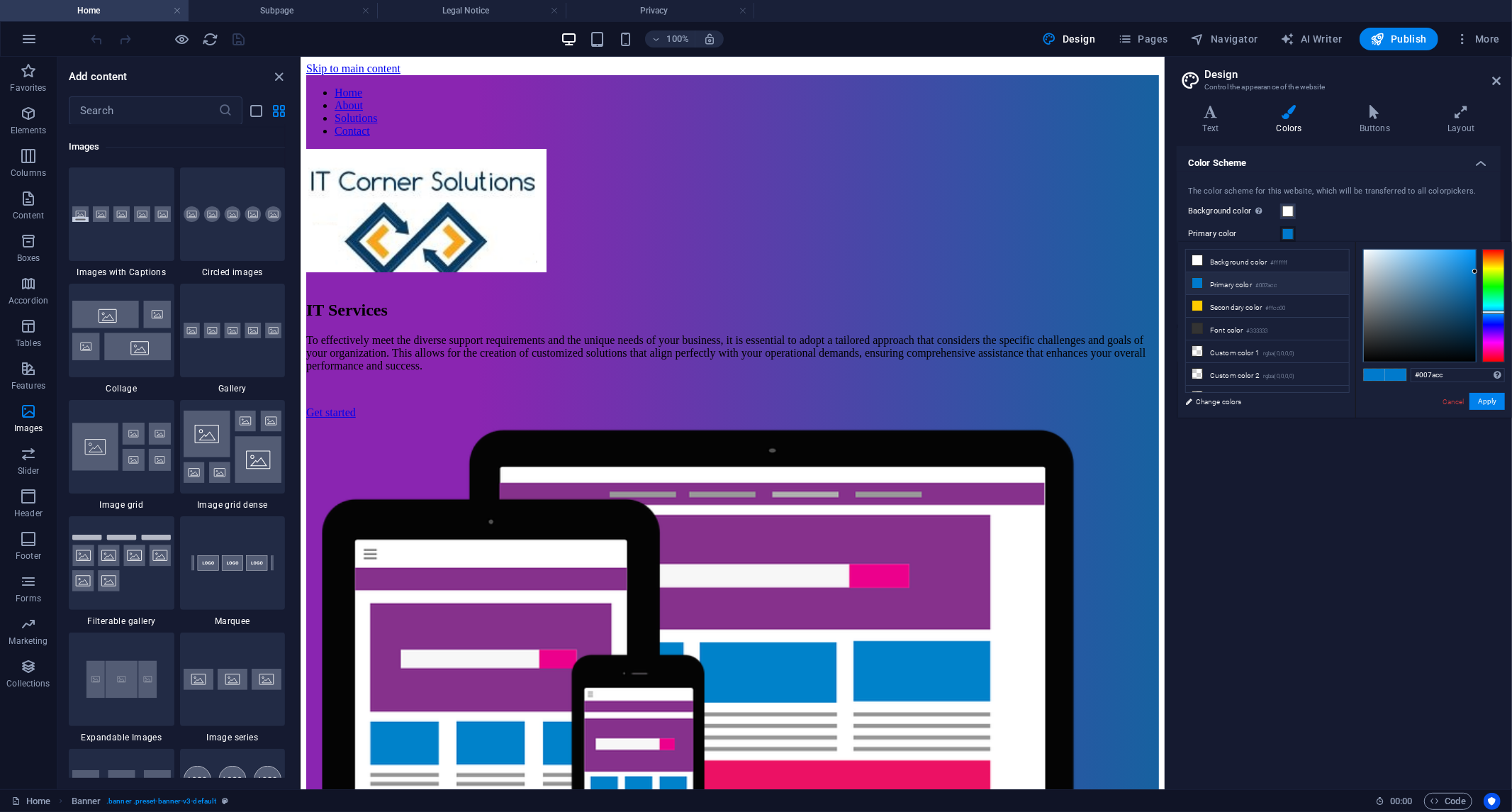
click at [1218, 281] on li "Primary color #007acc" at bounding box center [1268, 283] width 163 height 22
click at [1499, 271] on div at bounding box center [1493, 306] width 22 height 113
type input "#a2c018"
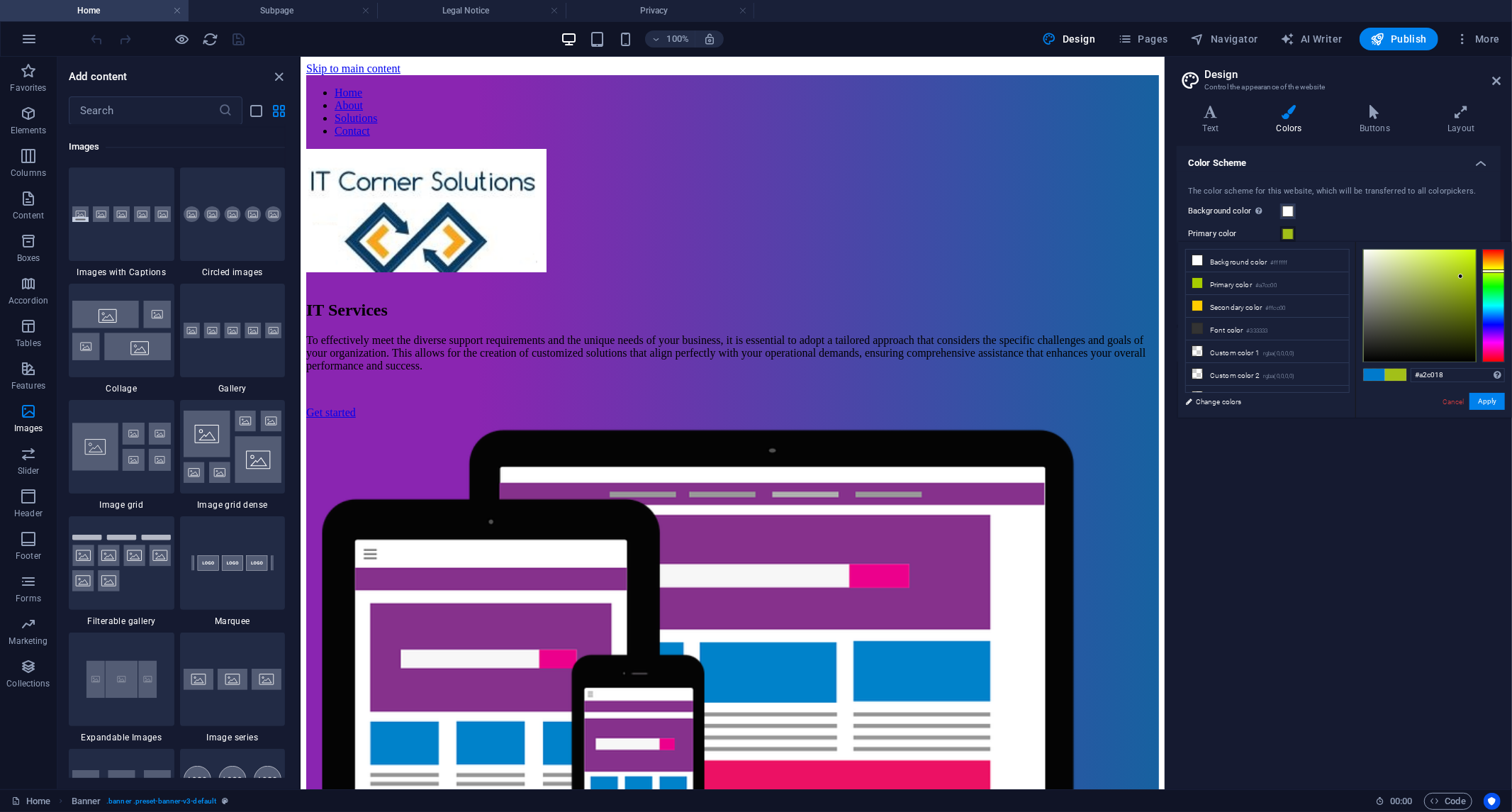
click at [1462, 277] on div at bounding box center [1420, 306] width 112 height 112
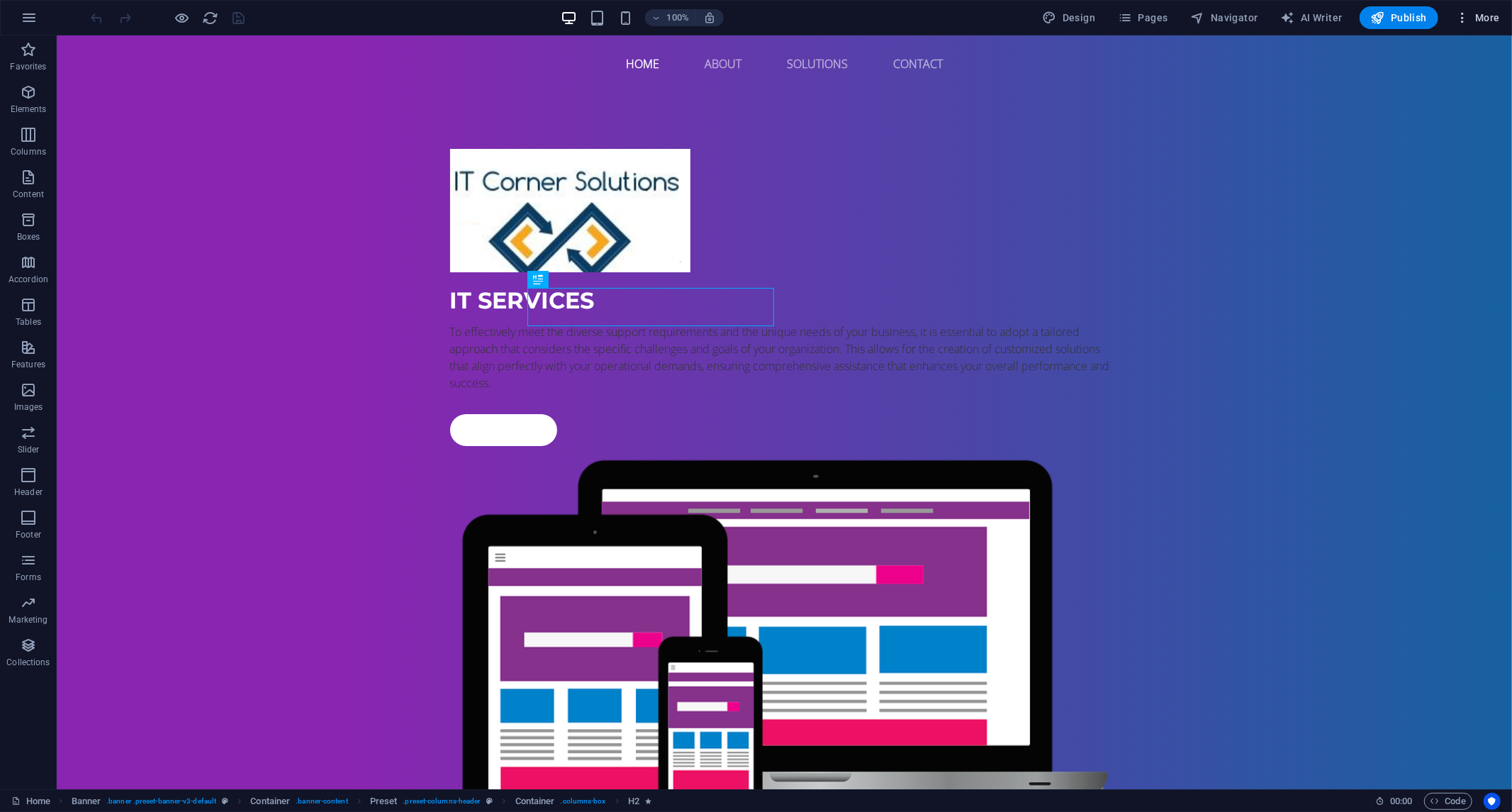
click at [1465, 19] on icon "button" at bounding box center [1462, 18] width 14 height 14
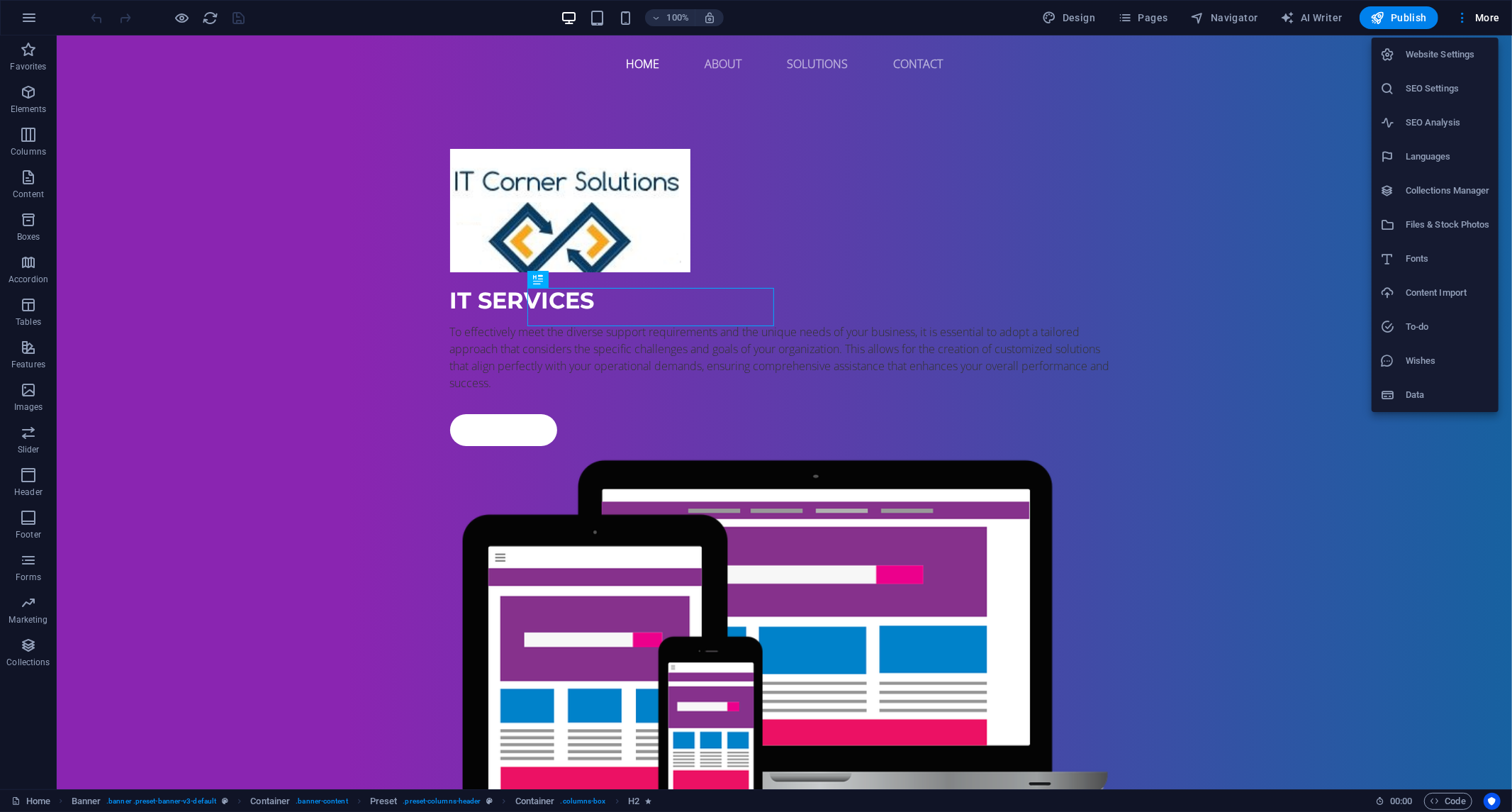
click at [1404, 22] on div at bounding box center [756, 406] width 1512 height 812
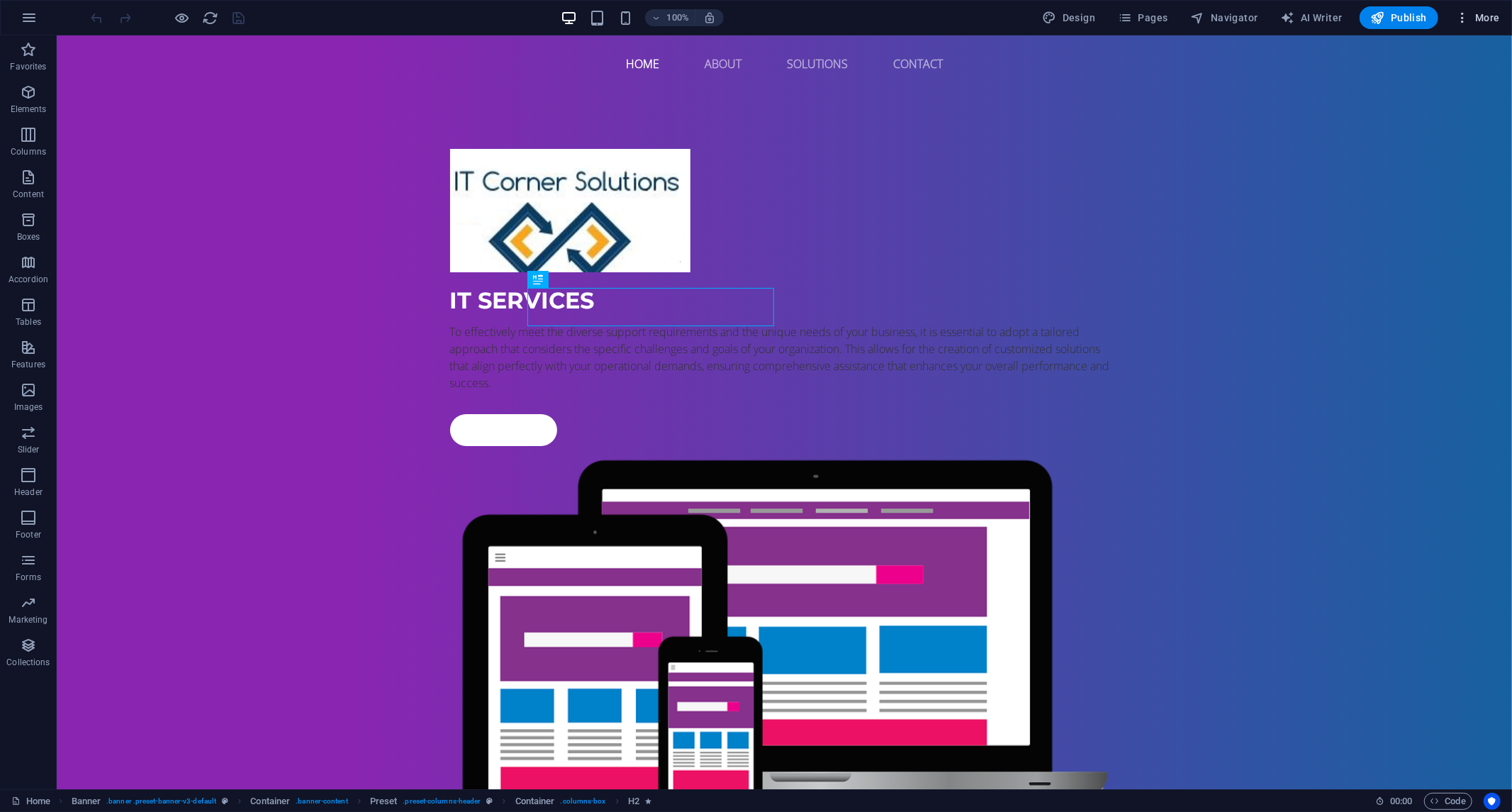
click at [1479, 22] on span "More" at bounding box center [1478, 18] width 45 height 14
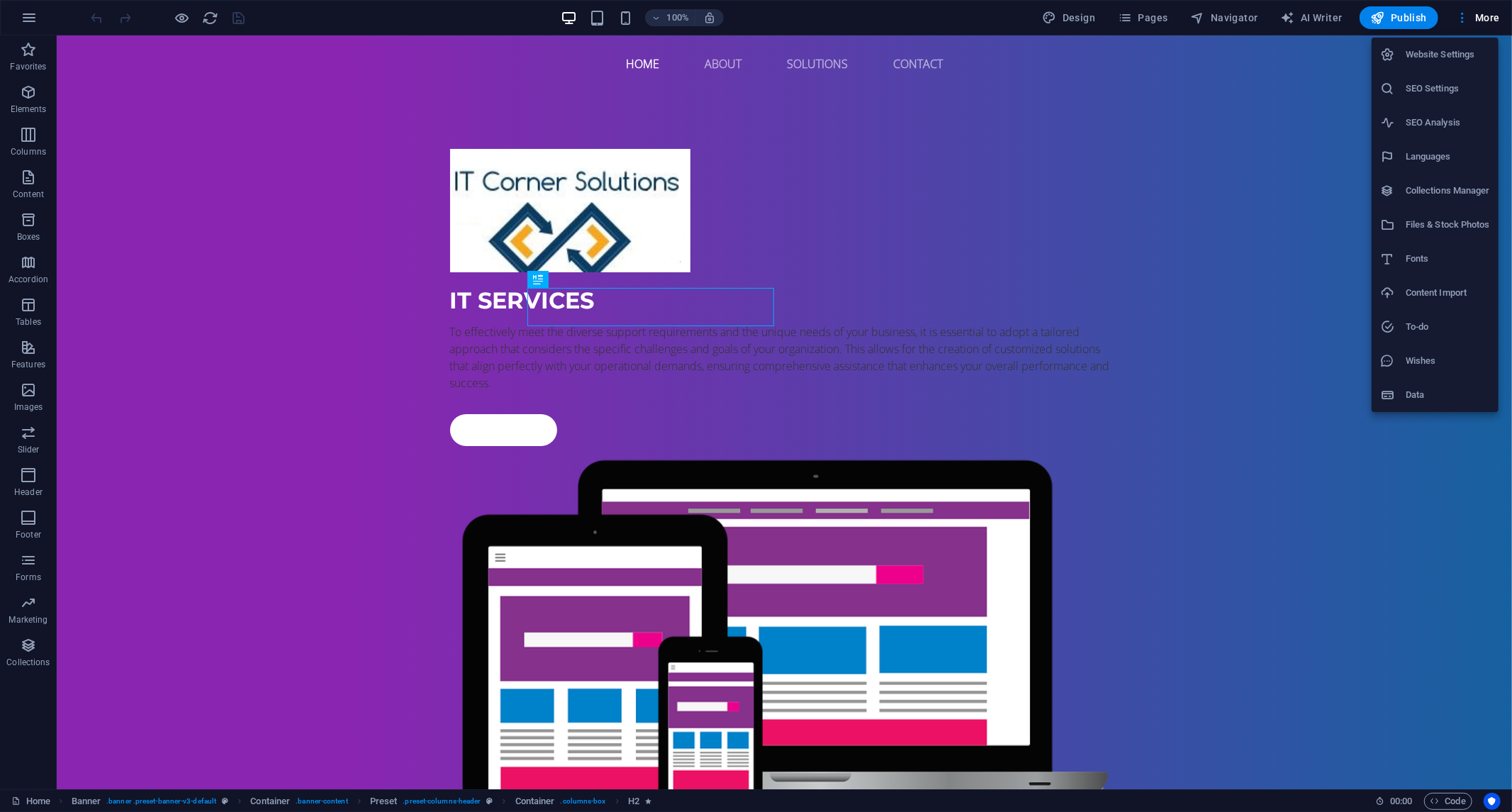
click at [1415, 54] on h6 "Website Settings" at bounding box center [1448, 54] width 85 height 17
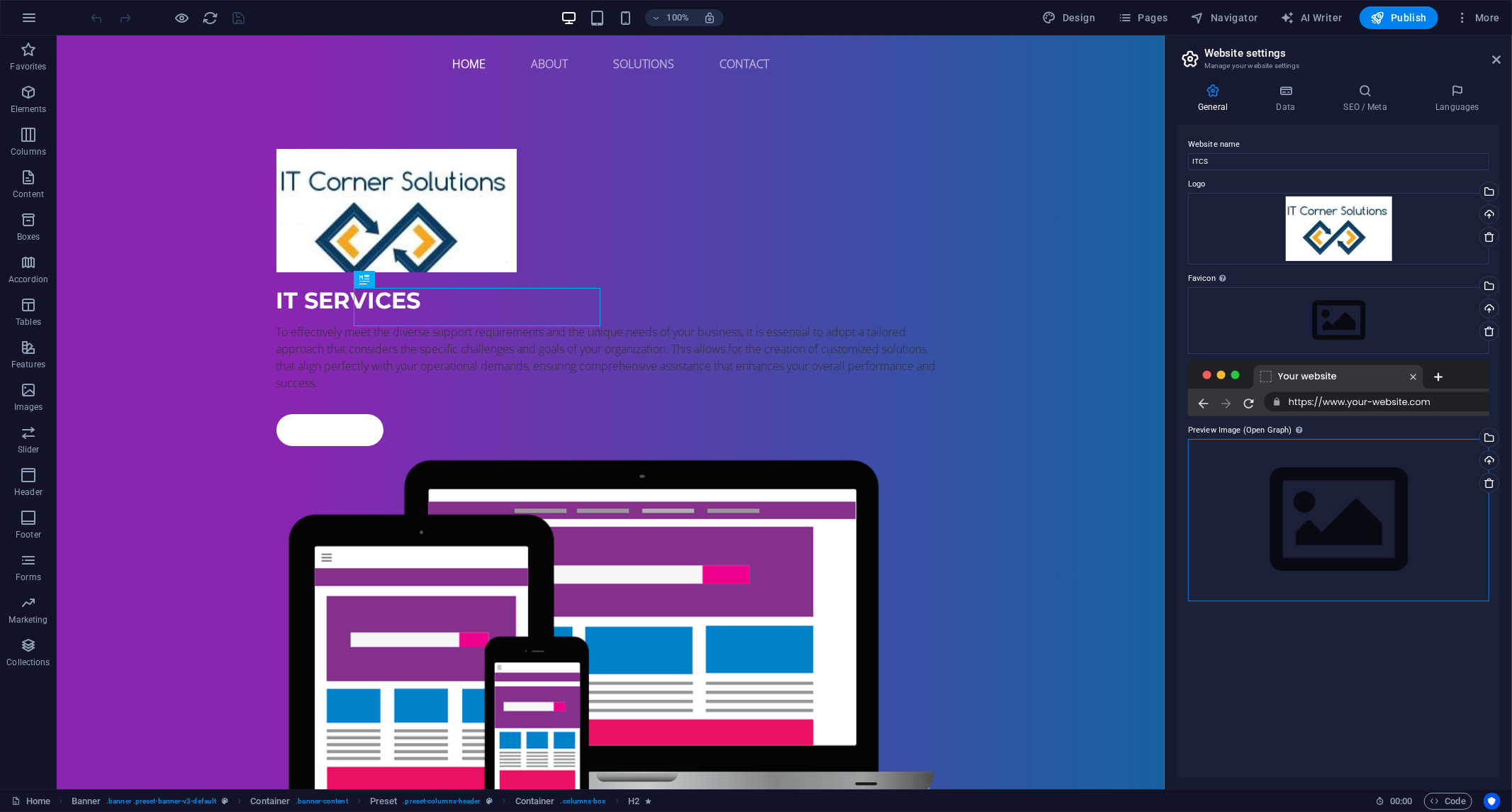
click at [1321, 518] on div "Drag files here, click to choose files or select files from Files or our free s…" at bounding box center [1339, 520] width 302 height 162
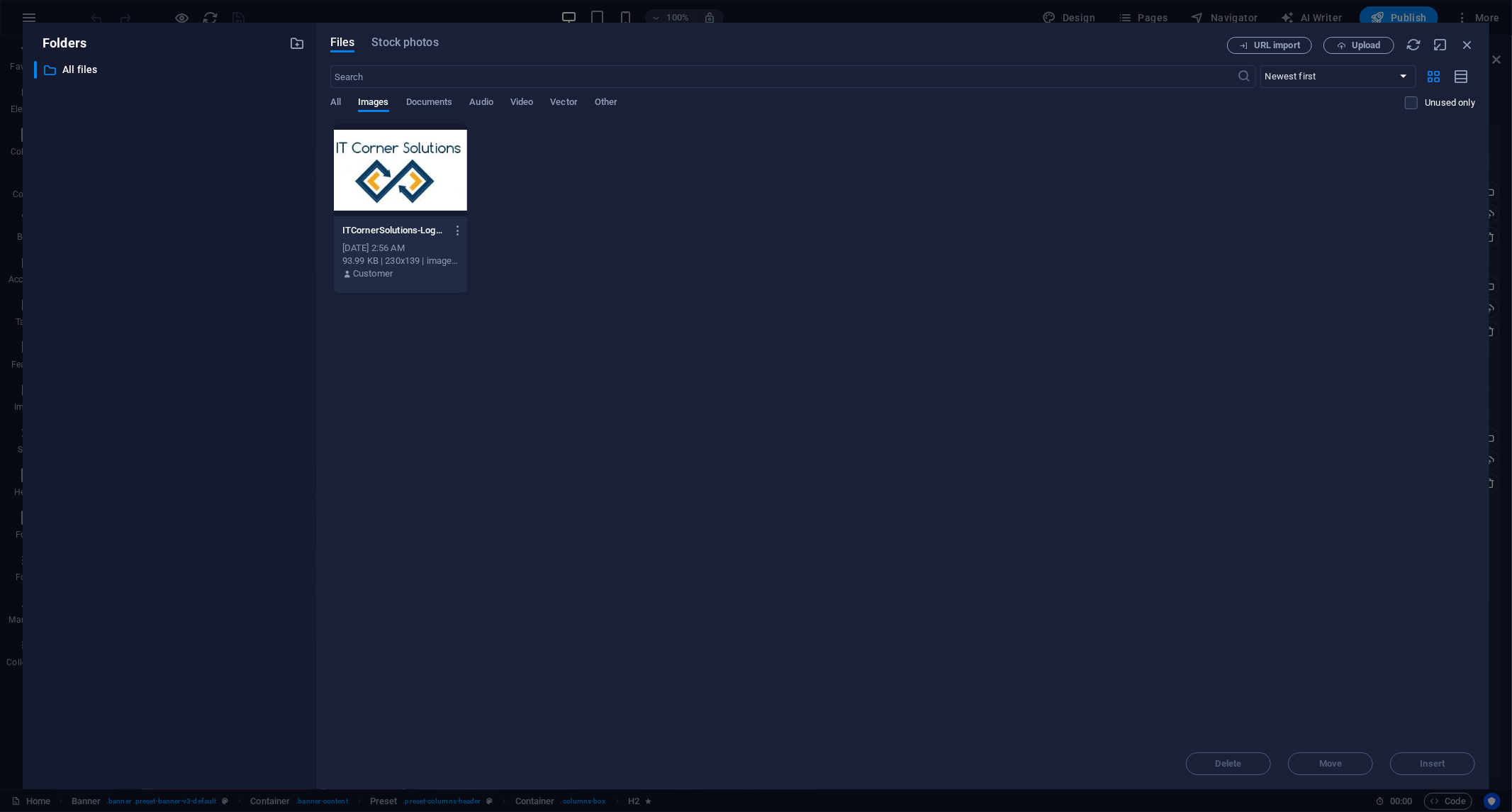
click at [359, 183] on div at bounding box center [401, 170] width 133 height 92
click at [402, 183] on div "1" at bounding box center [401, 170] width 133 height 92
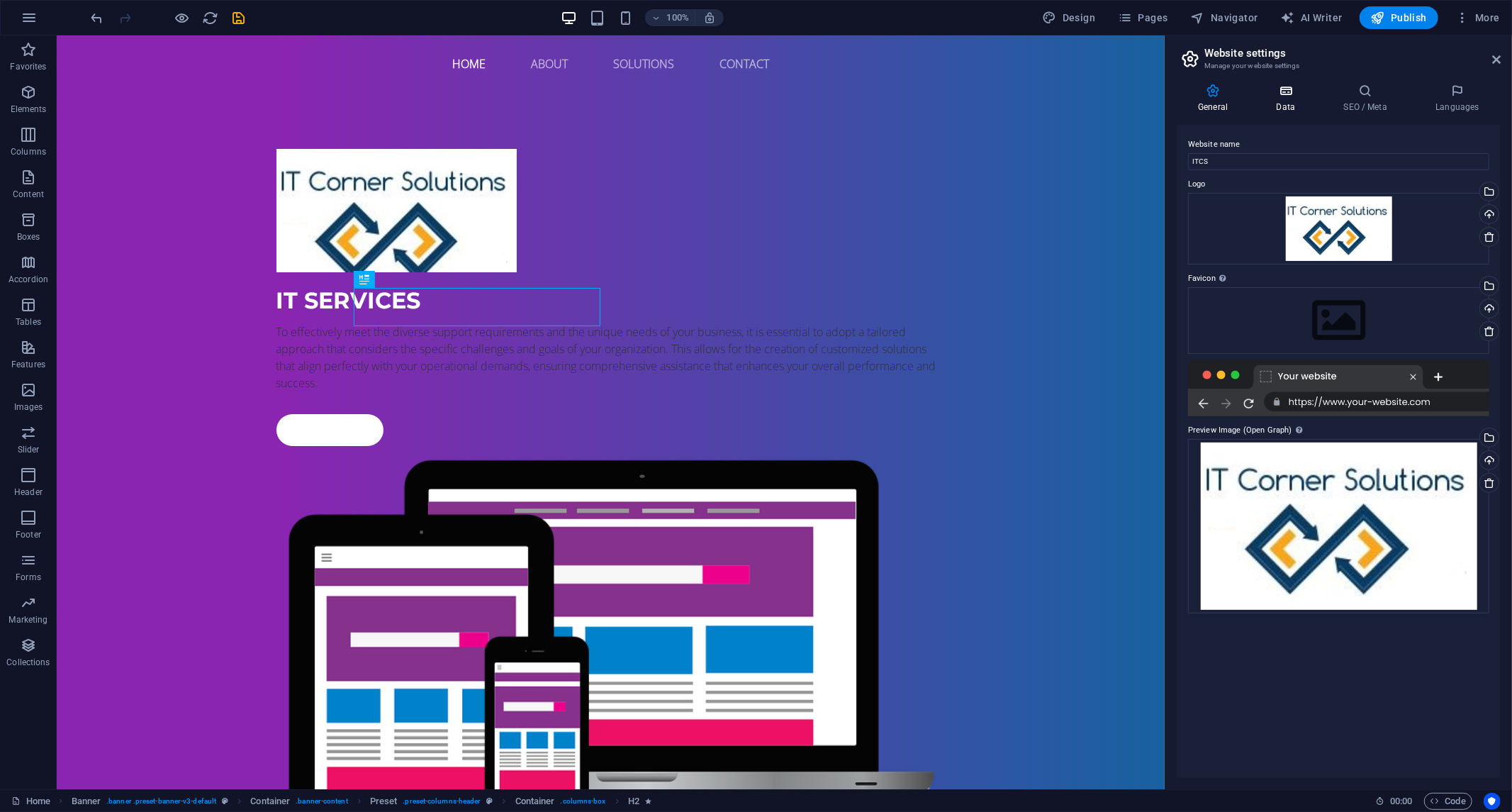
click at [1291, 94] on icon at bounding box center [1286, 91] width 62 height 14
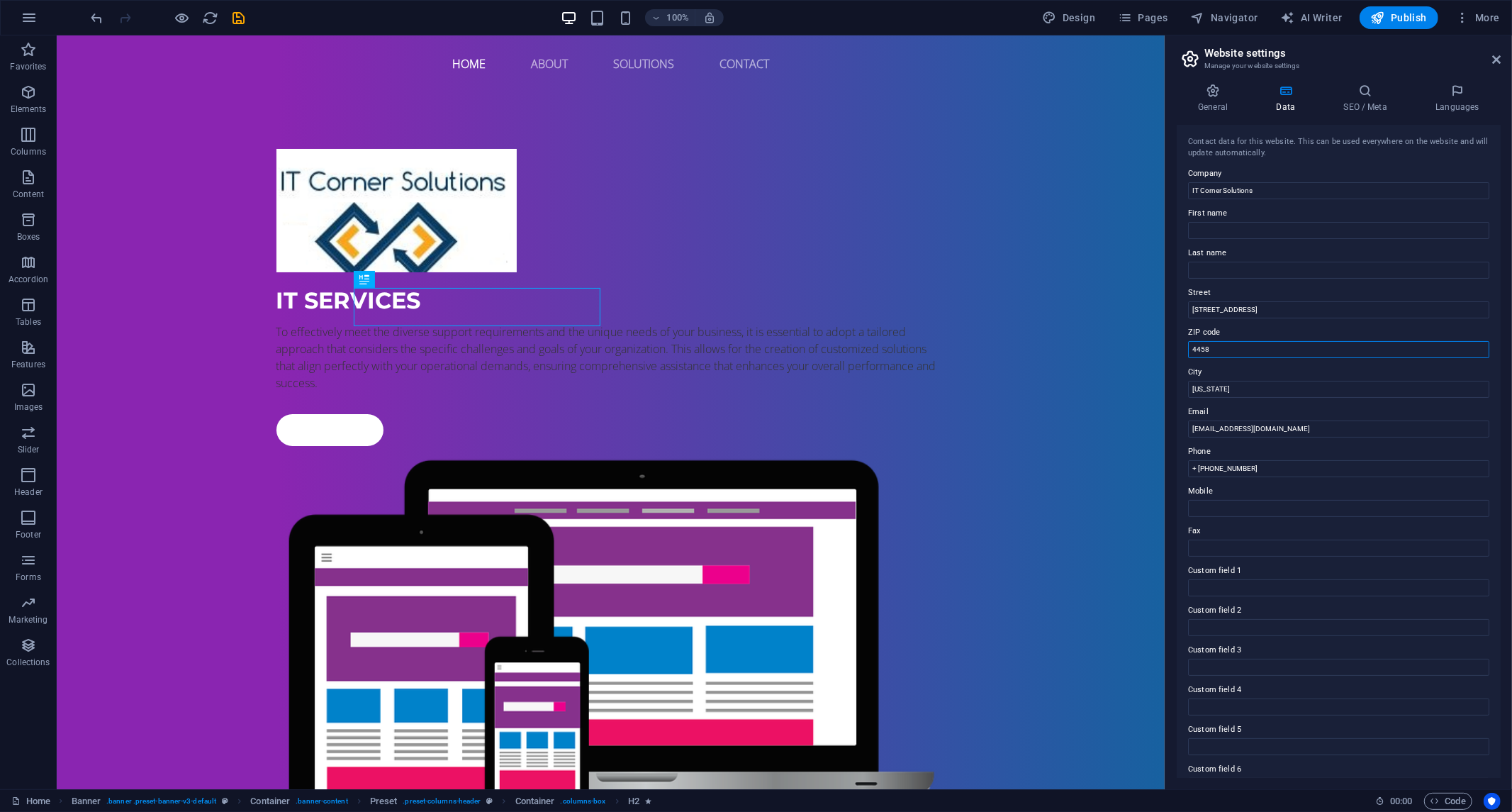
click at [1251, 353] on input "4458" at bounding box center [1339, 350] width 302 height 17
type input "77064"
click at [1255, 463] on input "+ [PHONE_NUMBER]" at bounding box center [1339, 468] width 302 height 17
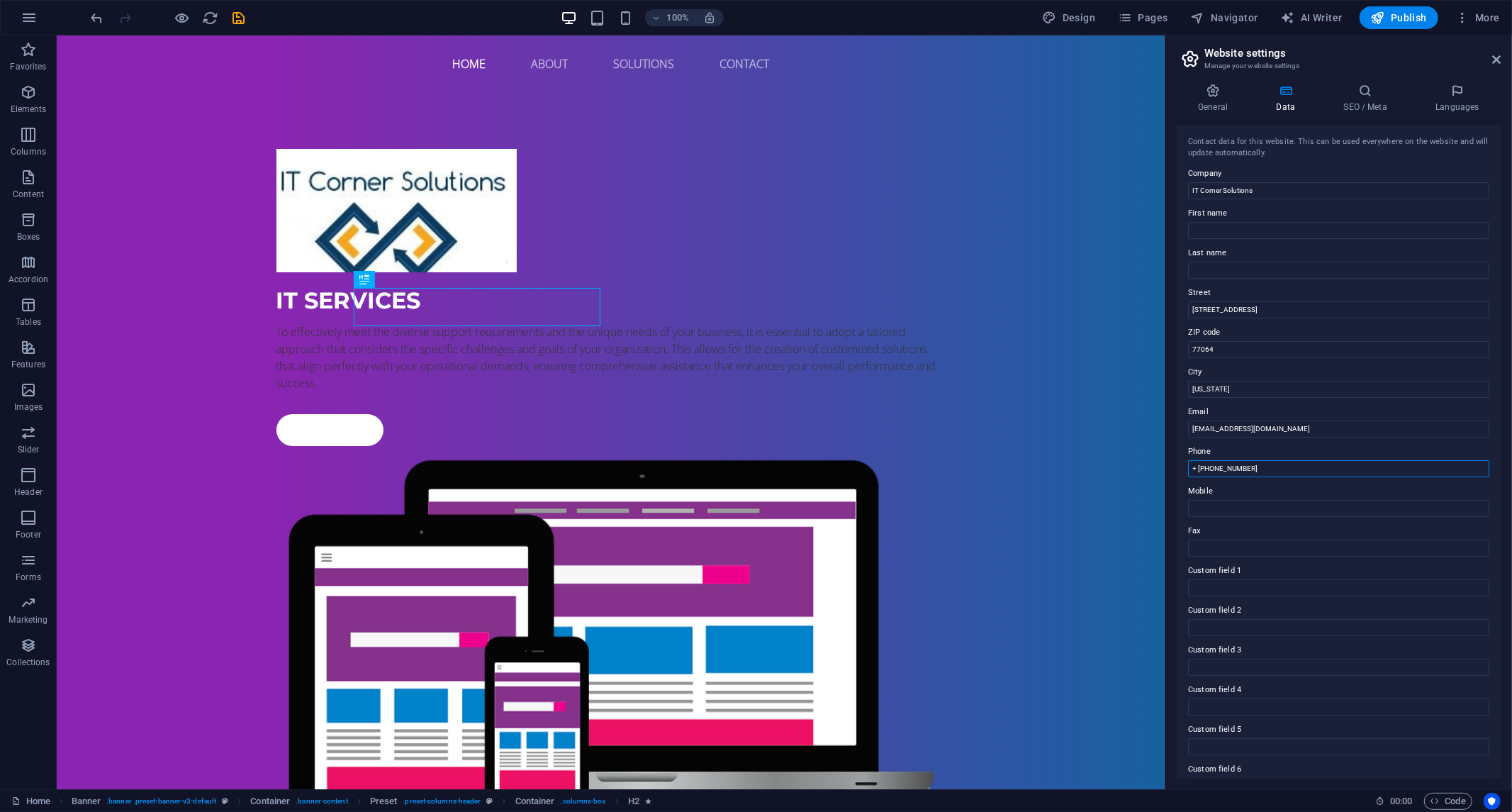
click at [1255, 463] on input "+ [PHONE_NUMBER]" at bounding box center [1339, 468] width 302 height 17
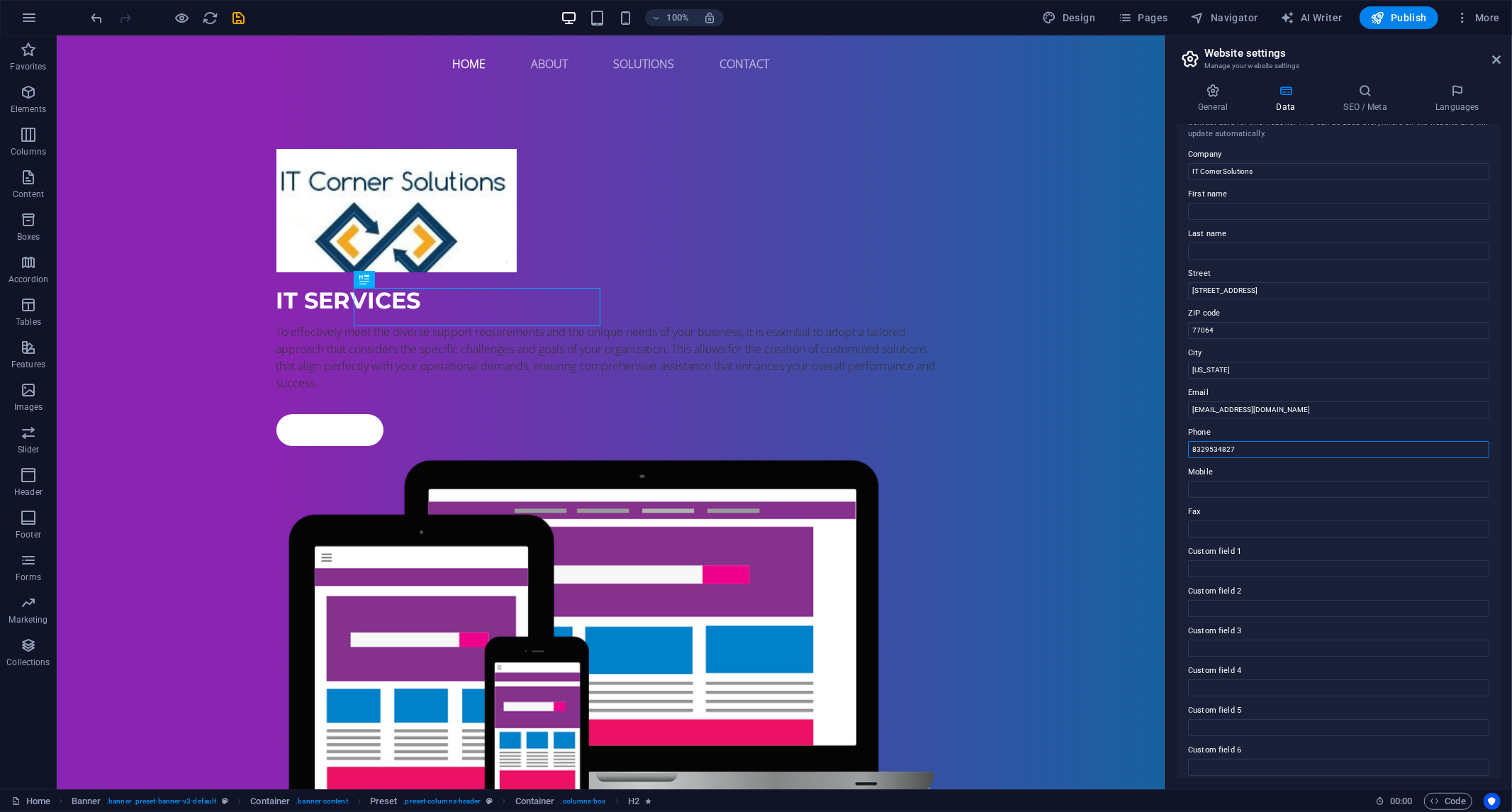
scroll to position [26, 0]
type input "8329534827"
click at [1227, 319] on input "77064" at bounding box center [1339, 323] width 302 height 17
drag, startPoint x: 1327, startPoint y: 323, endPoint x: 1104, endPoint y: 286, distance: 226.0
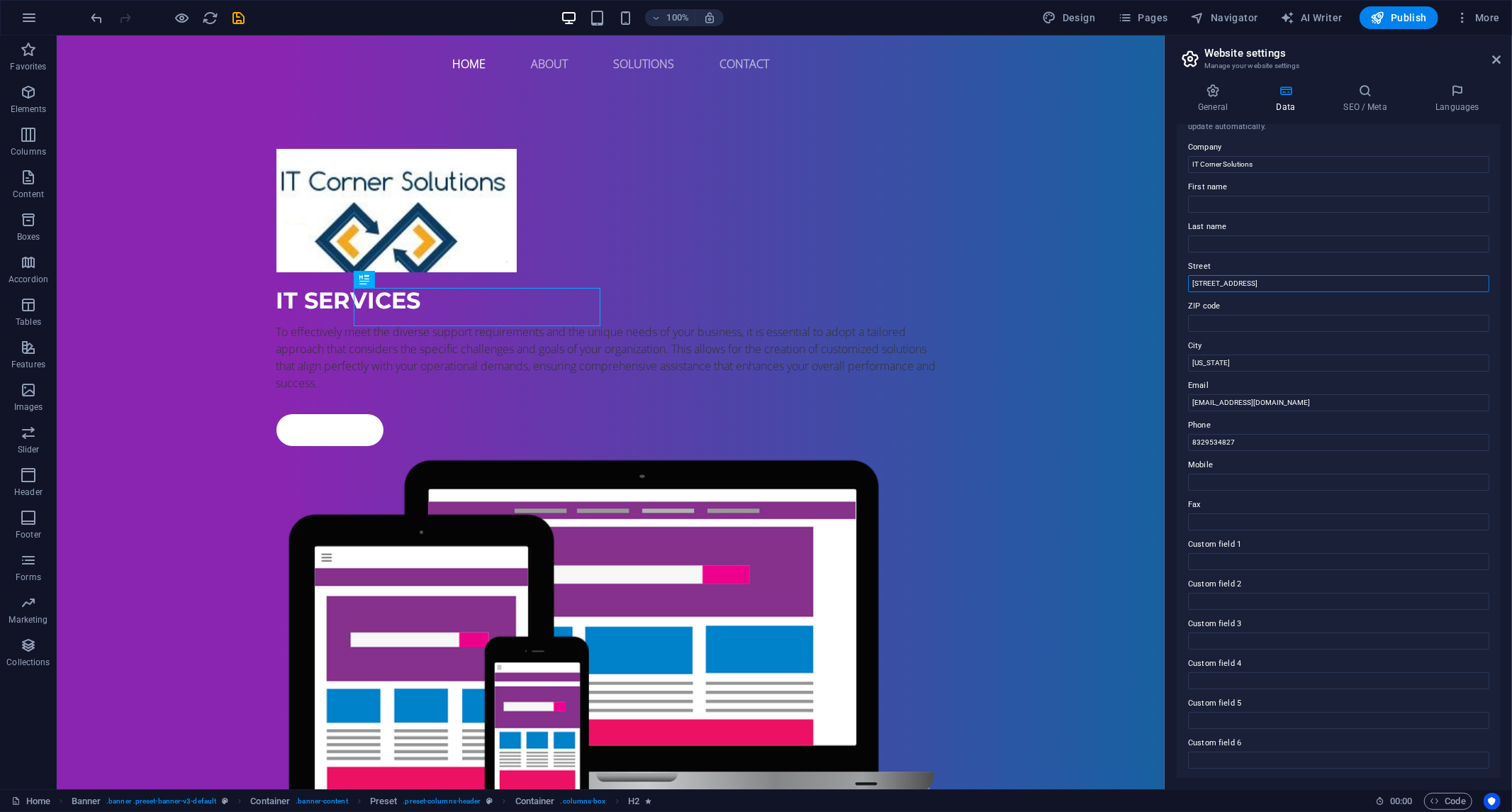
click at [1251, 279] on input "[STREET_ADDRESS]" at bounding box center [1339, 284] width 302 height 17
click at [1067, 352] on div "IT Services To effectively meet the diverse support requirements and the unique…" at bounding box center [609, 507] width 1108 height 831
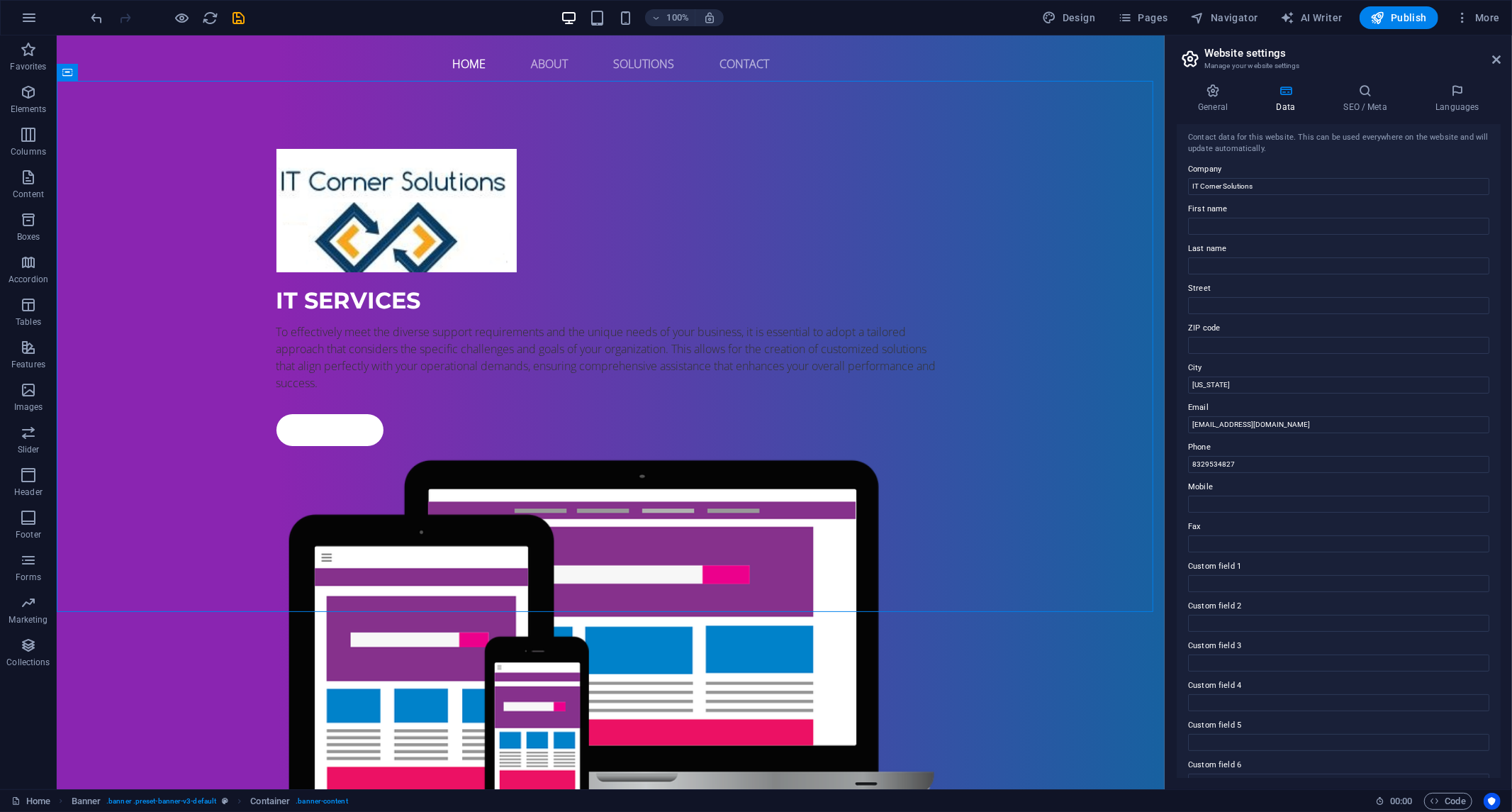
scroll to position [0, 0]
click at [1213, 91] on icon at bounding box center [1213, 91] width 72 height 14
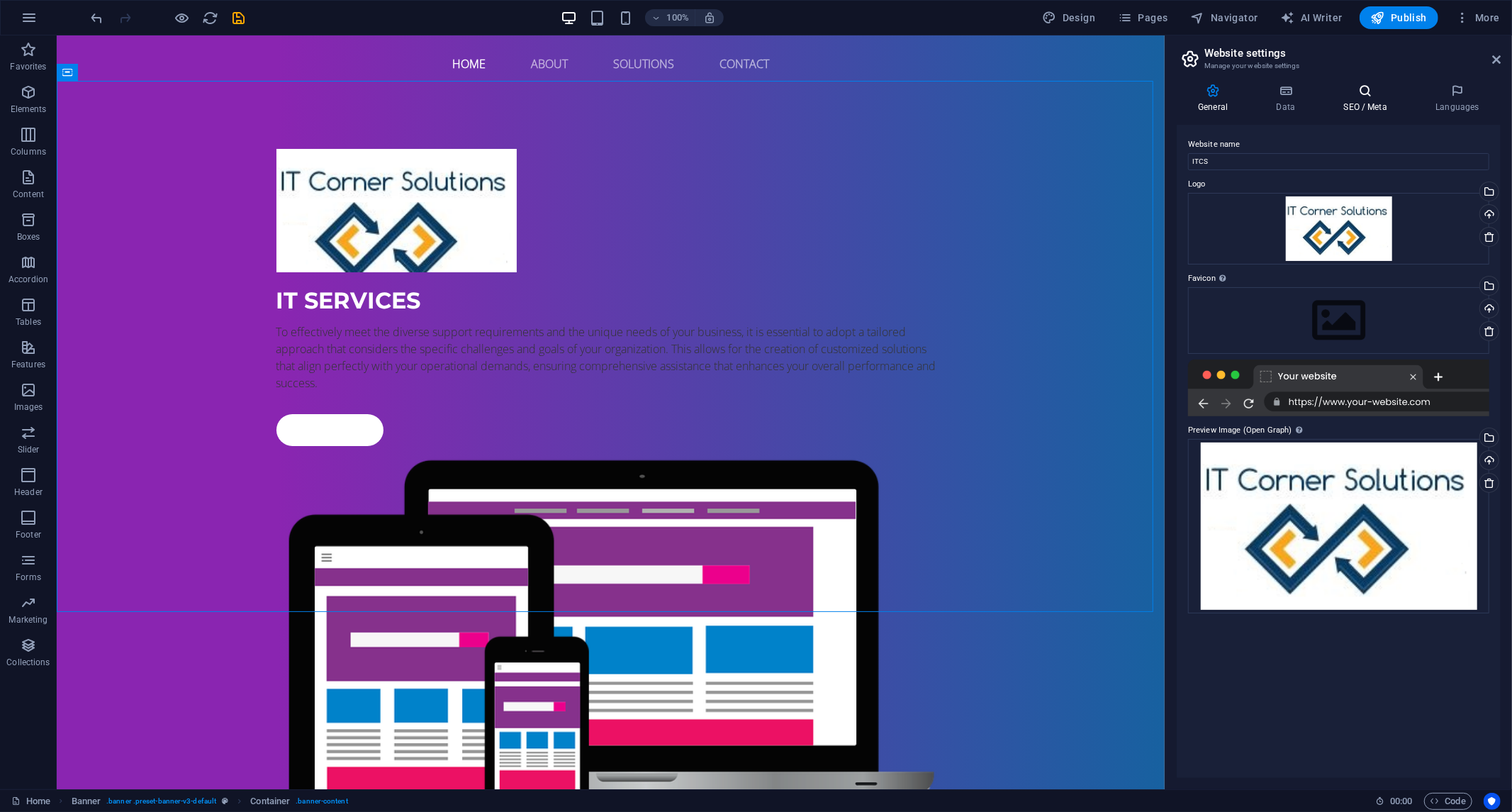
click at [1360, 96] on icon at bounding box center [1365, 91] width 87 height 14
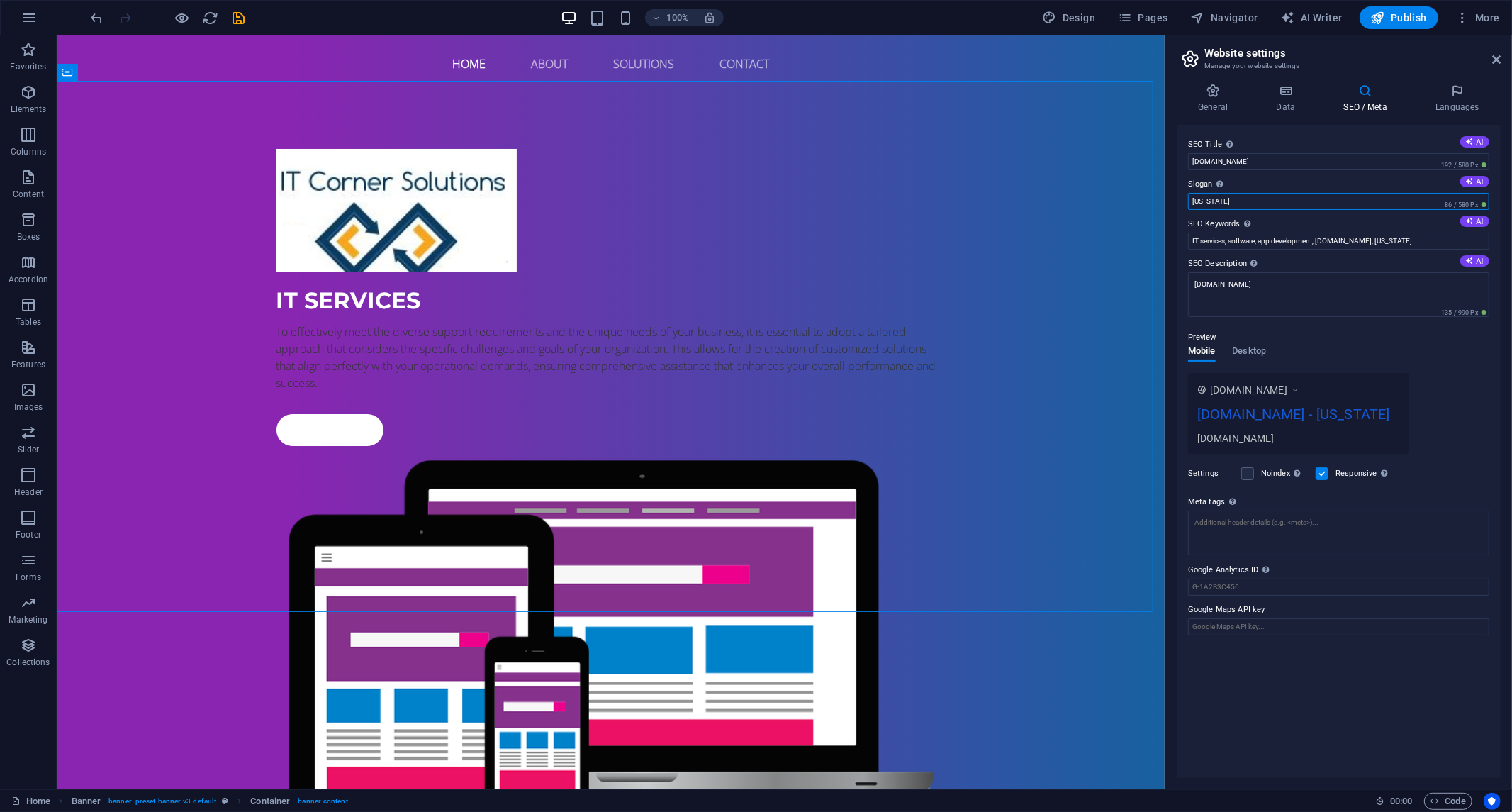
click at [1308, 202] on input "[US_STATE]" at bounding box center [1339, 202] width 302 height 17
click at [1423, 244] on input "IT services, software, app development, [DOMAIN_NAME], [US_STATE]" at bounding box center [1339, 241] width 302 height 17
click at [1436, 235] on input "IT services, software, app development, itcornersolutions.com, New Yor" at bounding box center [1339, 241] width 302 height 17
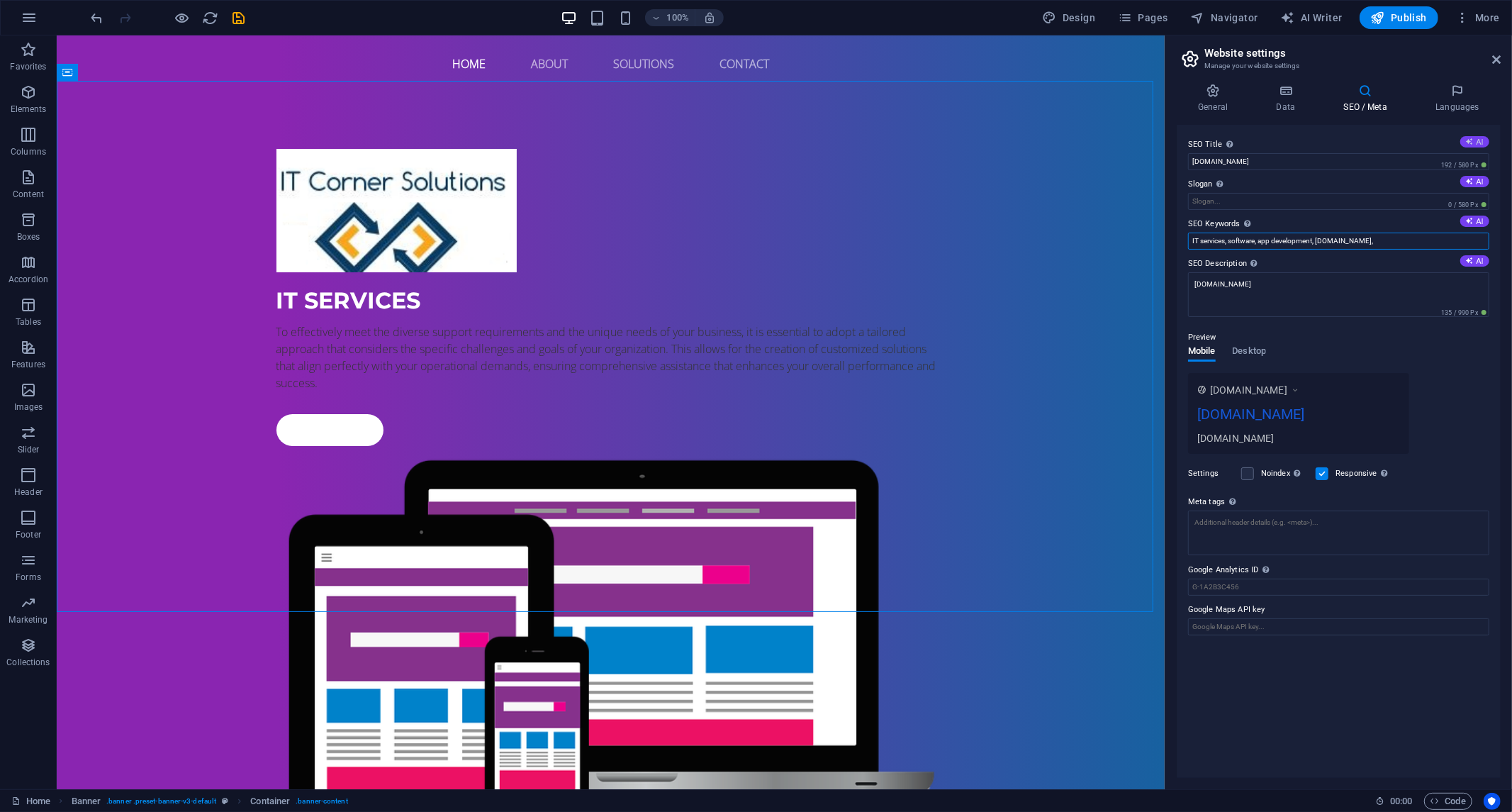
type input "IT services, software, app development, itcornersolutions.com,"
click at [1480, 136] on button "AI" at bounding box center [1475, 142] width 29 height 12
click at [1480, 183] on button "AI" at bounding box center [1475, 181] width 29 height 12
type input "Custom IT Solutions for Success"
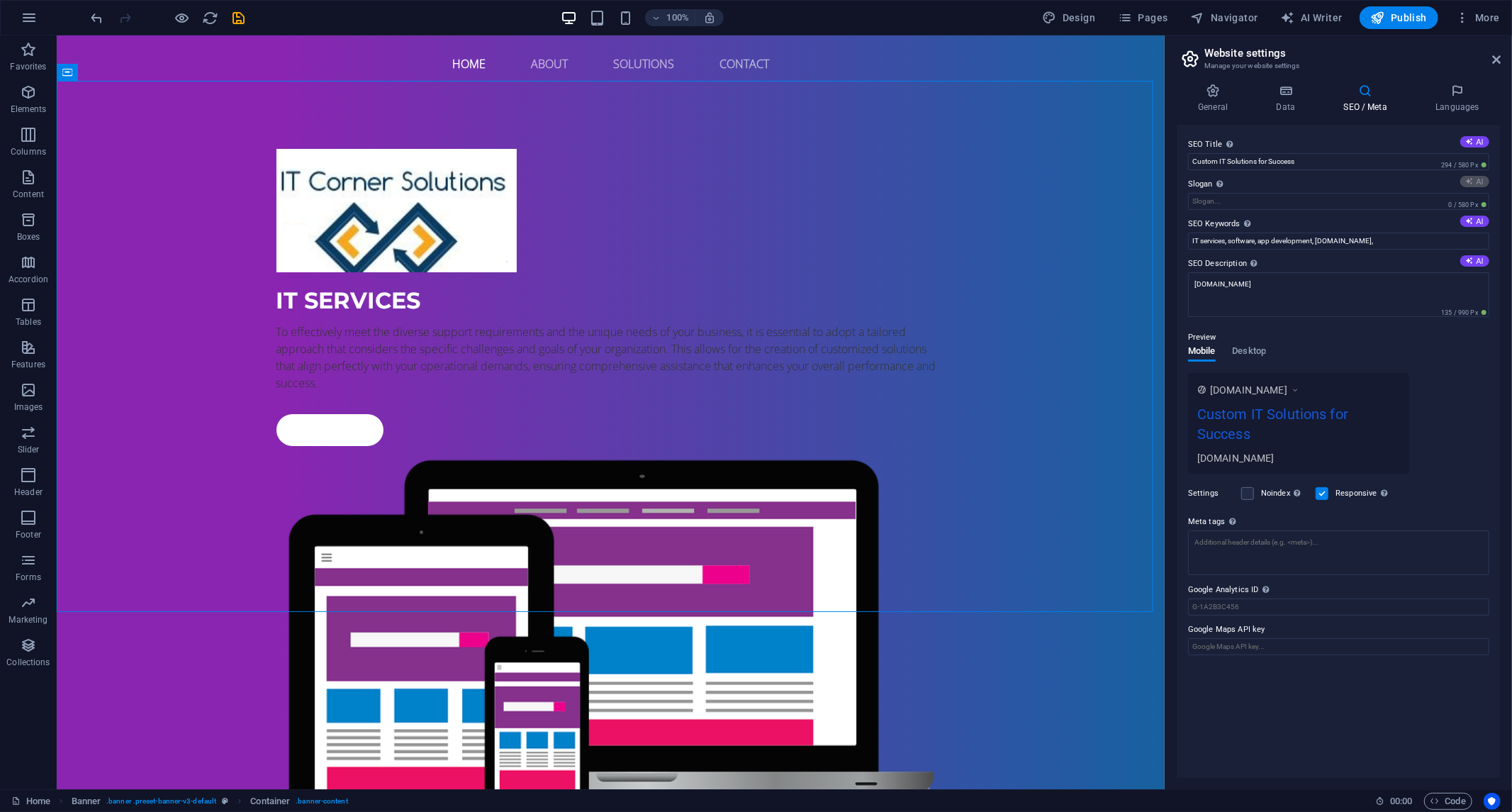
type input "Tailored IT Solutions for Your Unique Business Needs"
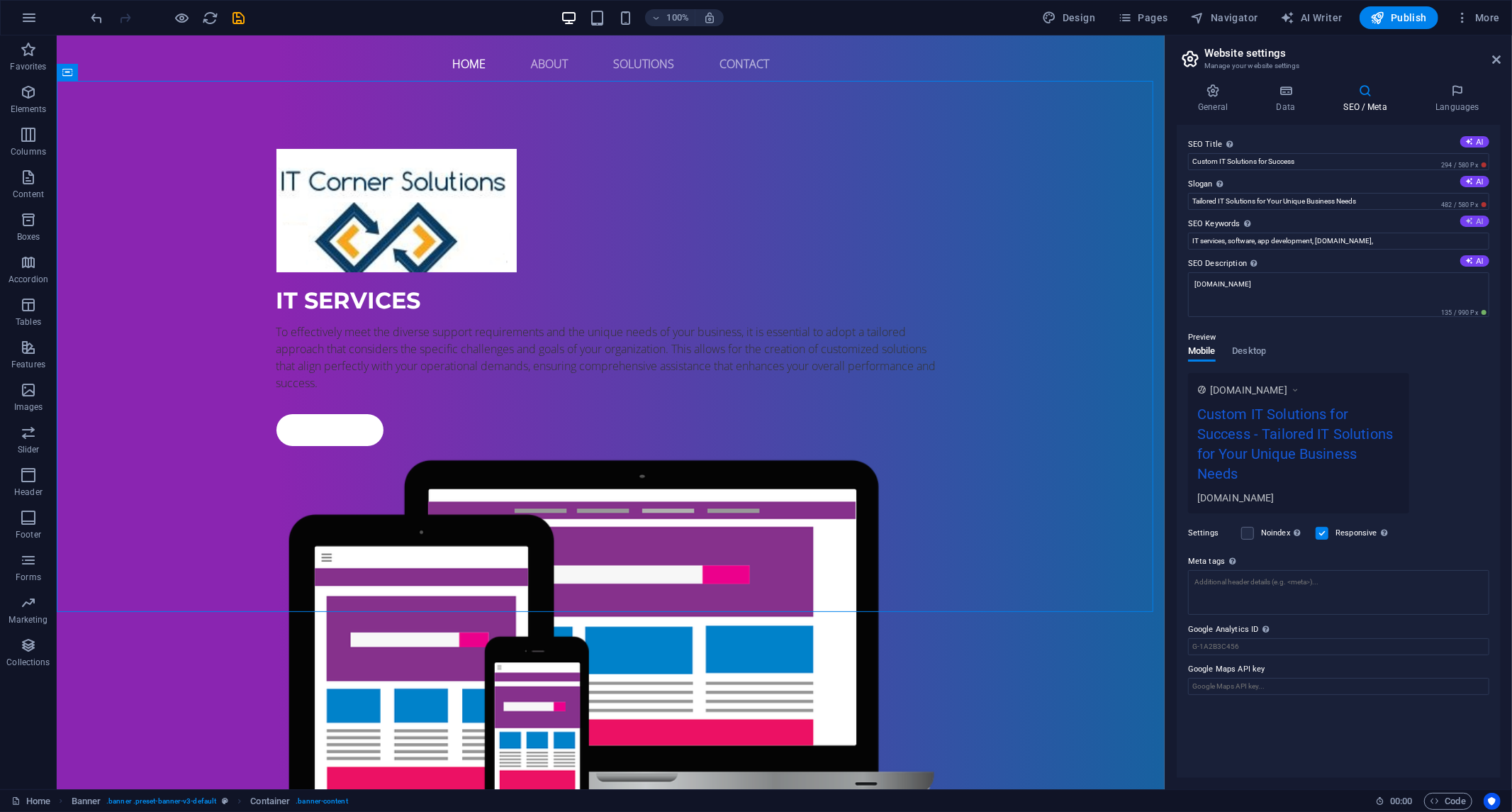
click at [1469, 223] on icon at bounding box center [1470, 221] width 8 height 8
type input "IT services, customized solutions, IT support, operational assistance, technolo…"
click at [1471, 263] on icon at bounding box center [1470, 261] width 8 height 8
type textarea "Explore tailored IT services that elevate your business performance with custom…"
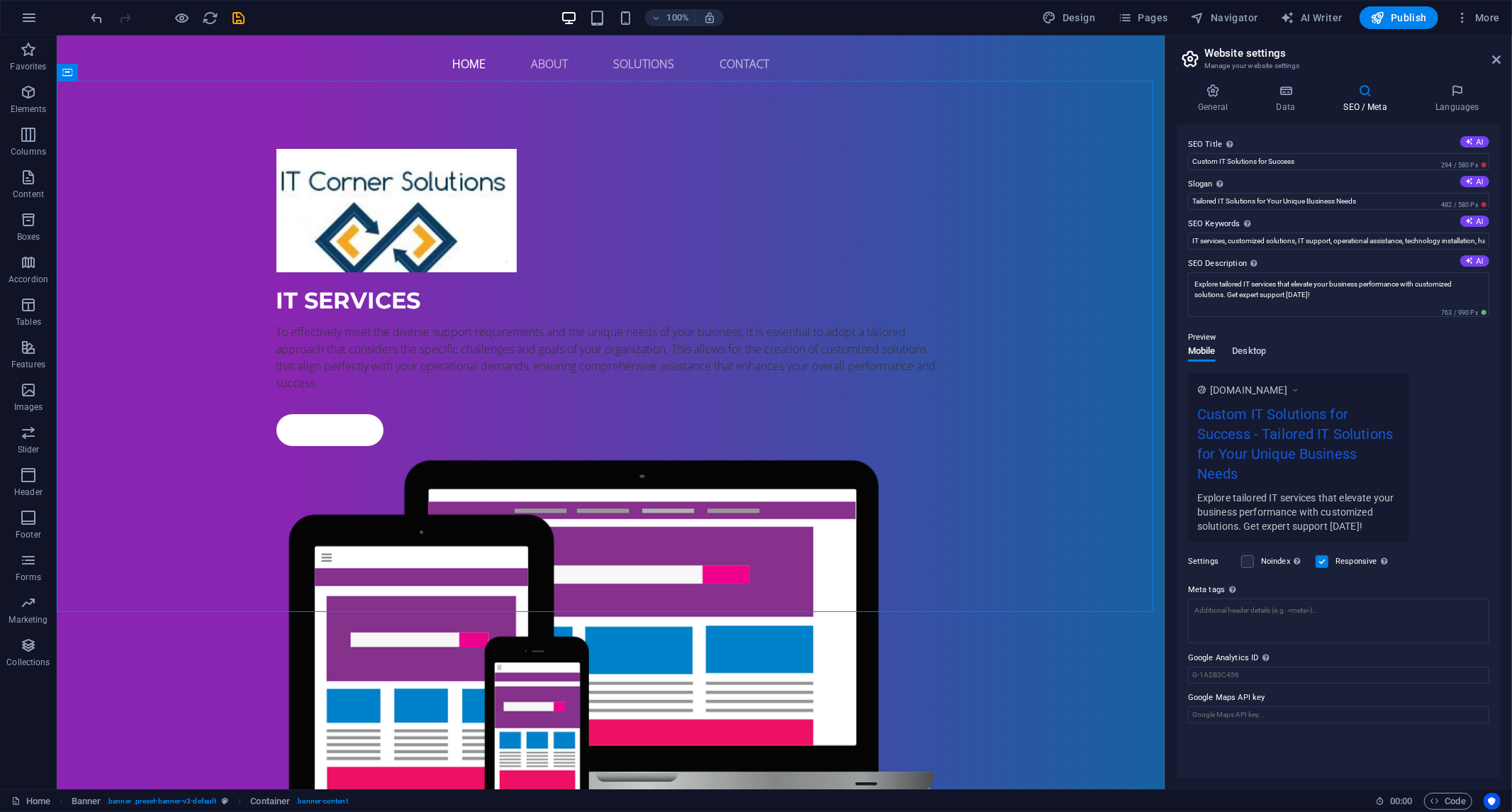
click at [1250, 346] on span "Desktop" at bounding box center [1250, 353] width 34 height 20
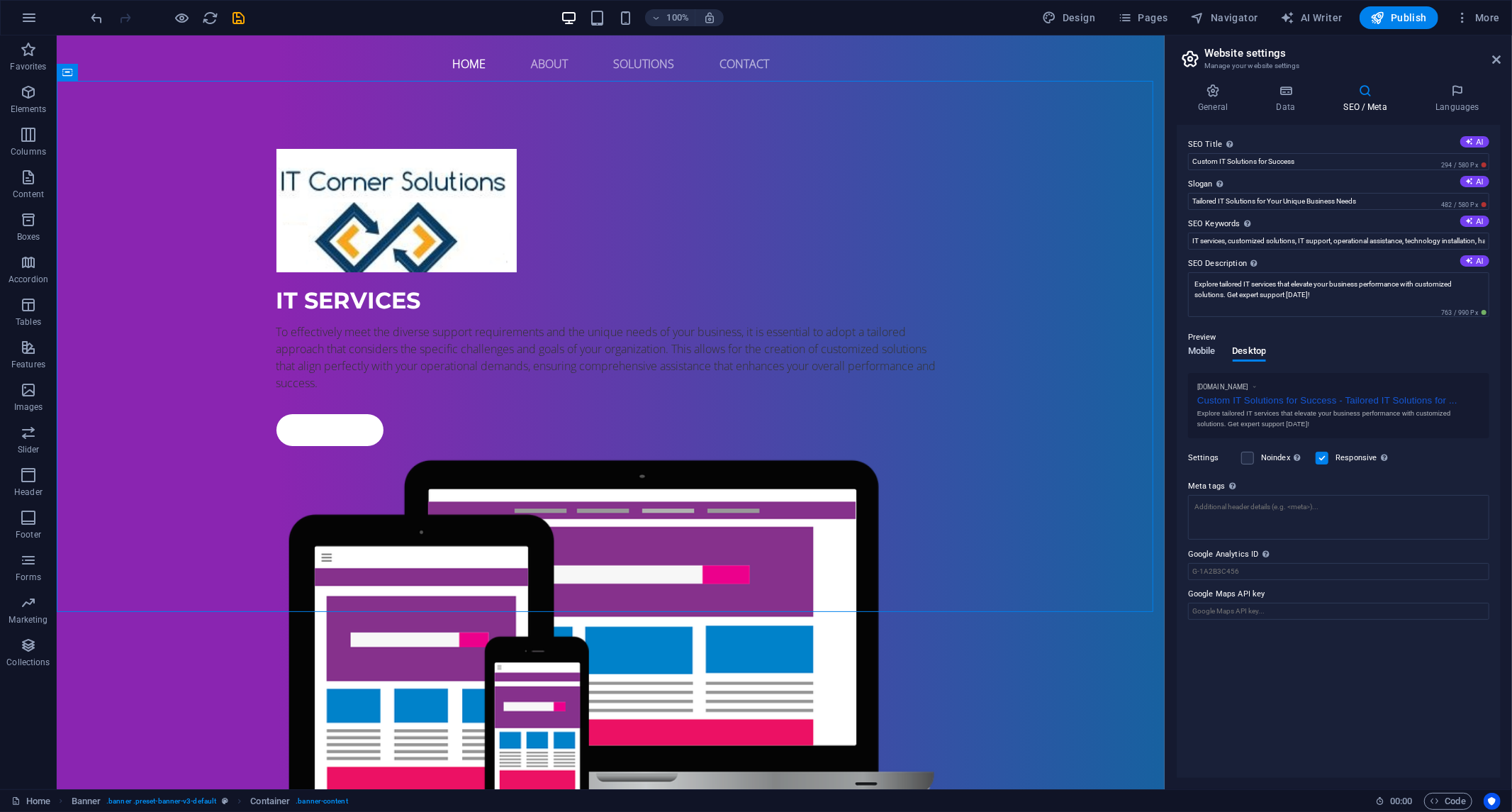
click at [1196, 346] on span "Mobile" at bounding box center [1203, 353] width 28 height 20
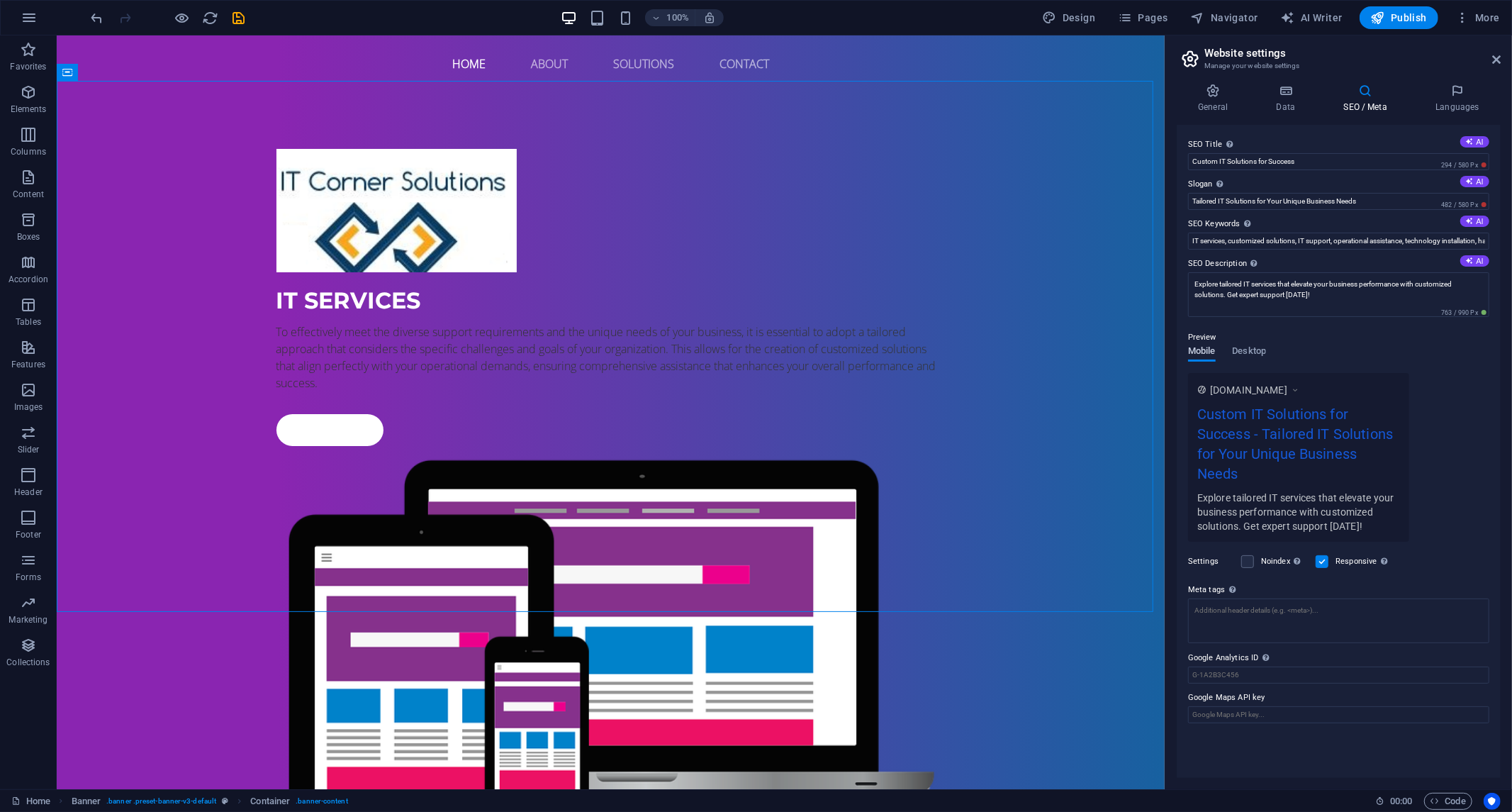
click at [1206, 353] on span "Mobile" at bounding box center [1203, 353] width 28 height 20
click at [1448, 96] on icon at bounding box center [1458, 91] width 87 height 14
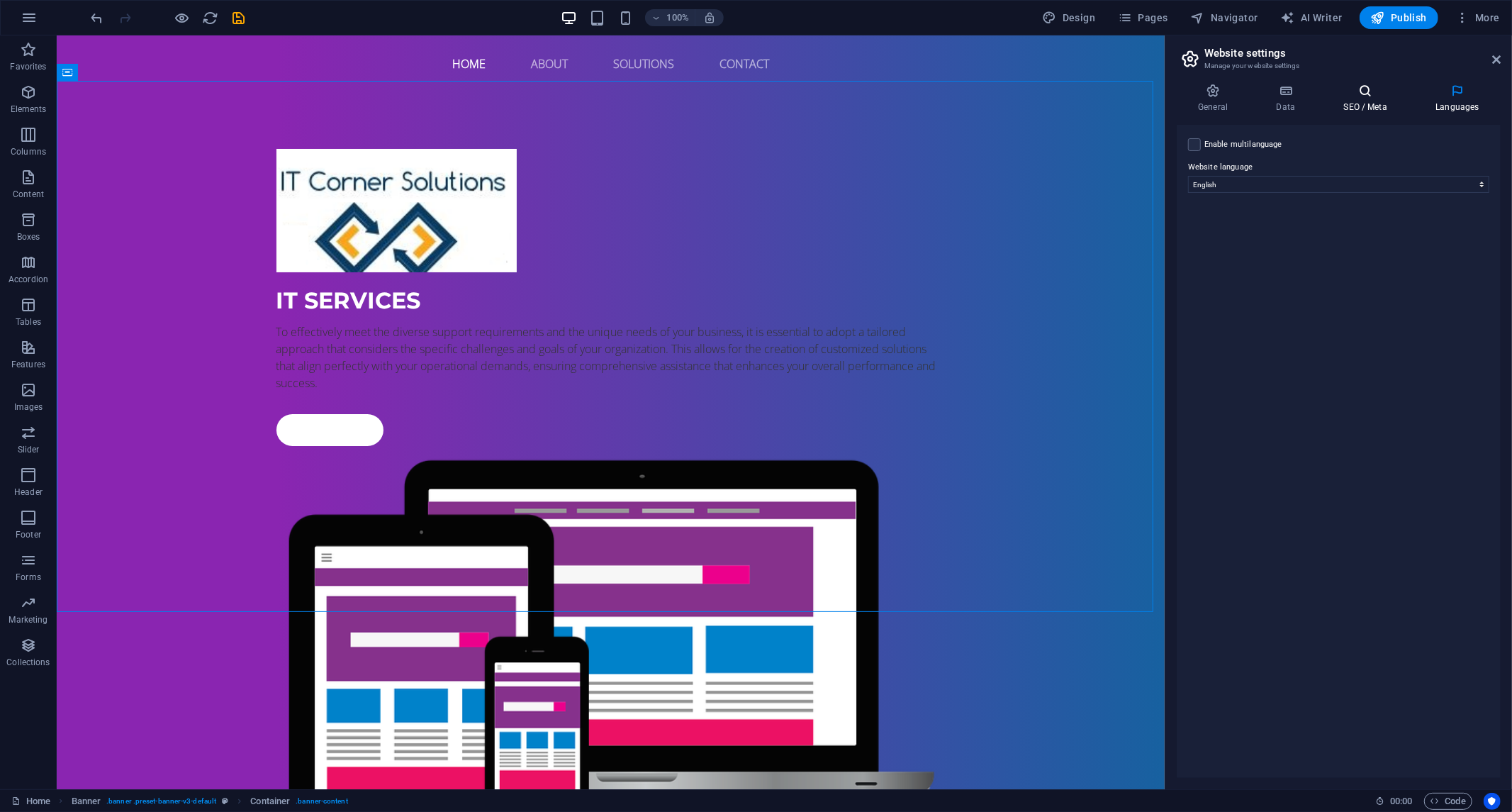
click at [1383, 94] on icon at bounding box center [1365, 91] width 87 height 14
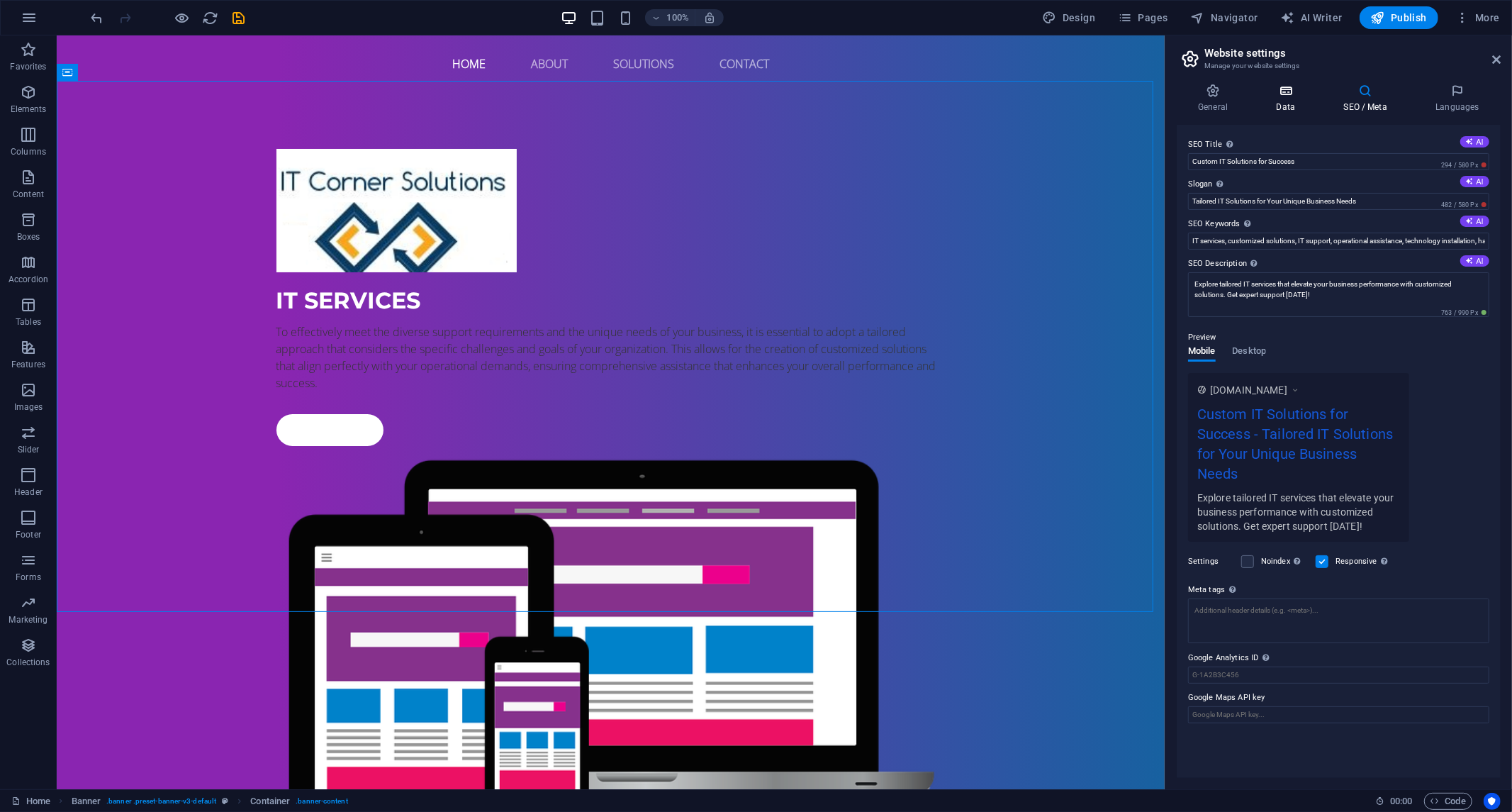
click at [1293, 100] on h4 "Data" at bounding box center [1289, 98] width 67 height 29
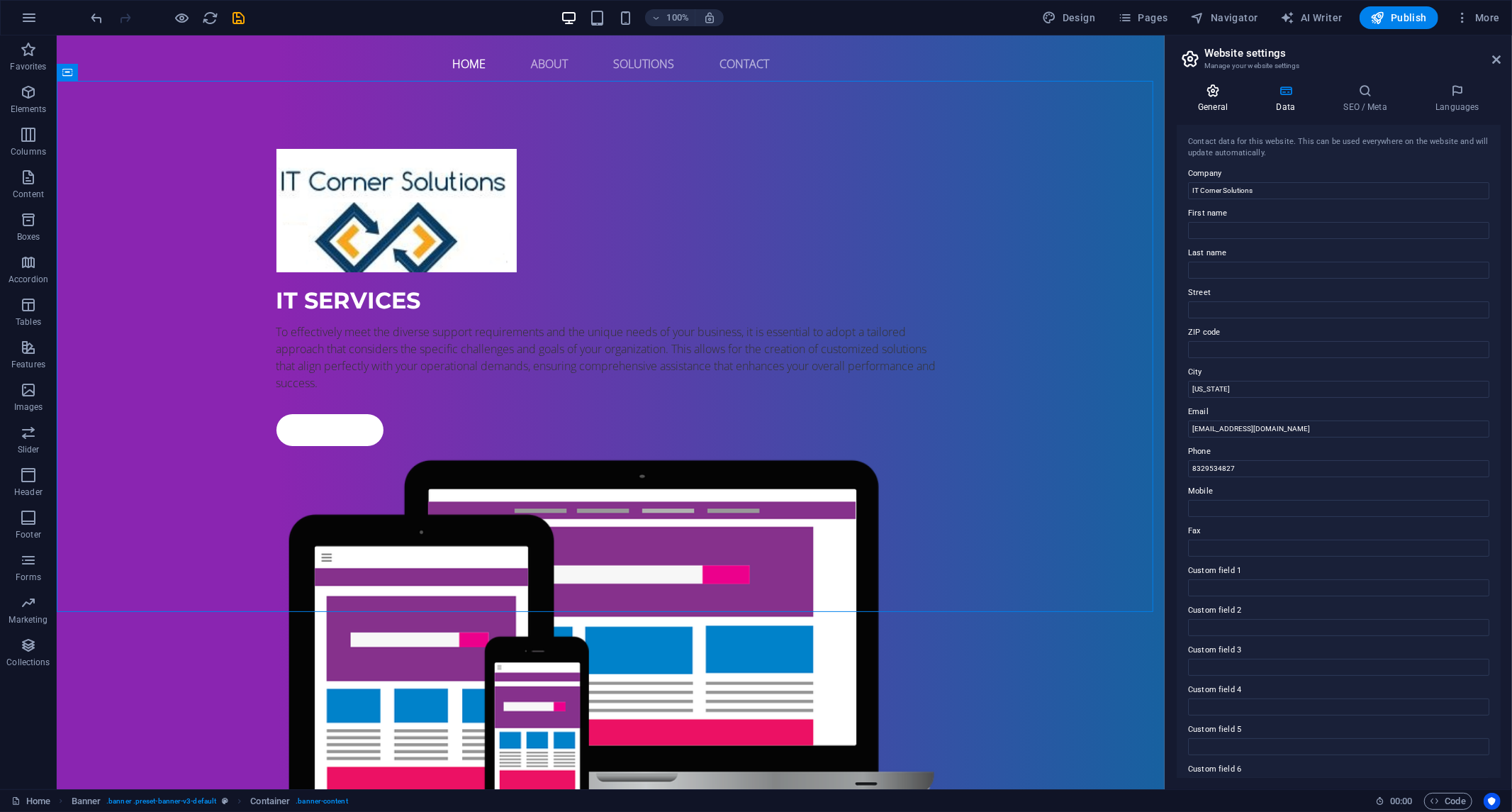
click at [1215, 94] on icon at bounding box center [1213, 91] width 72 height 14
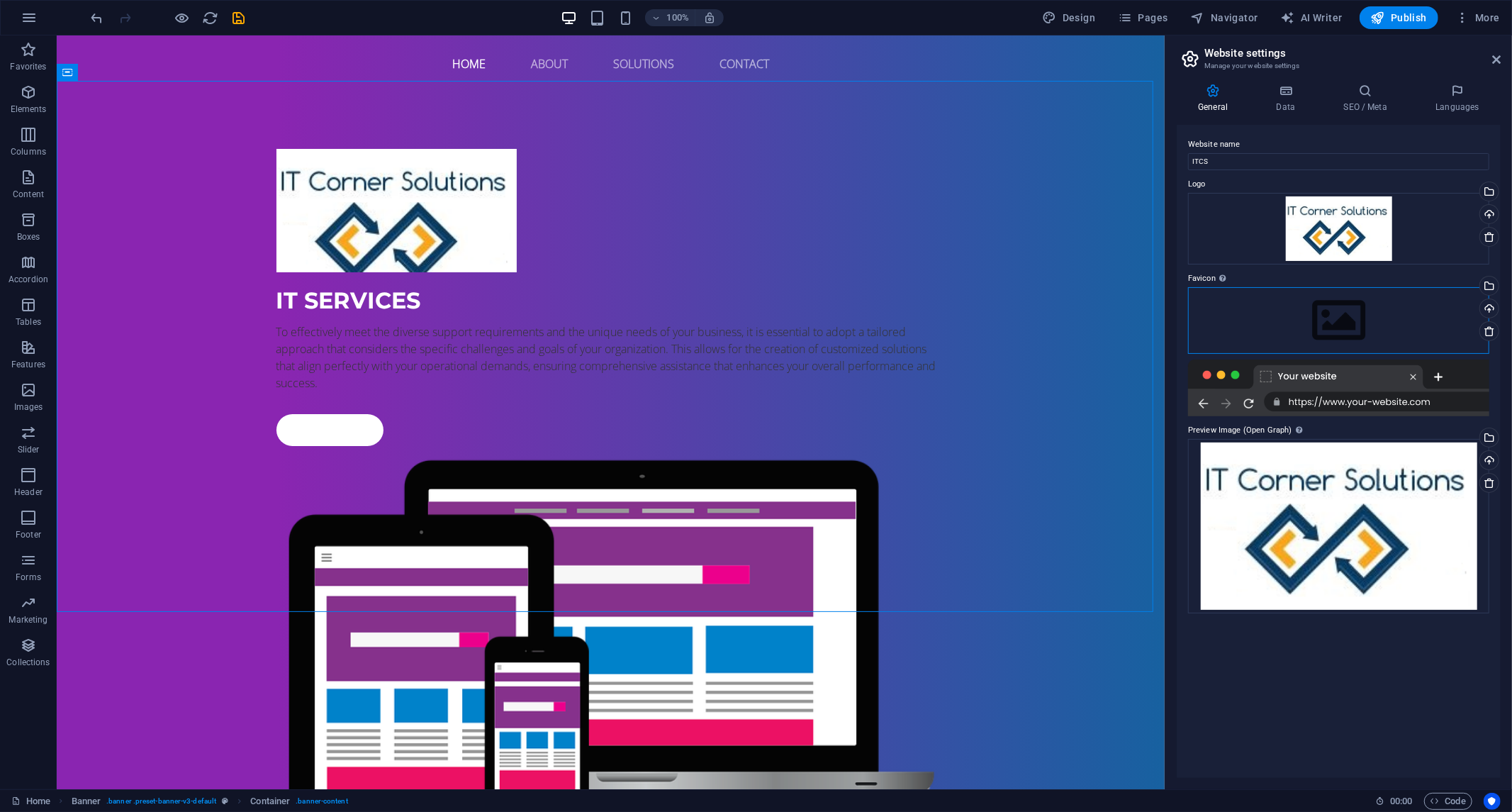
click at [1370, 309] on div "Drag files here, click to choose files or select files from Files or our free s…" at bounding box center [1339, 320] width 302 height 67
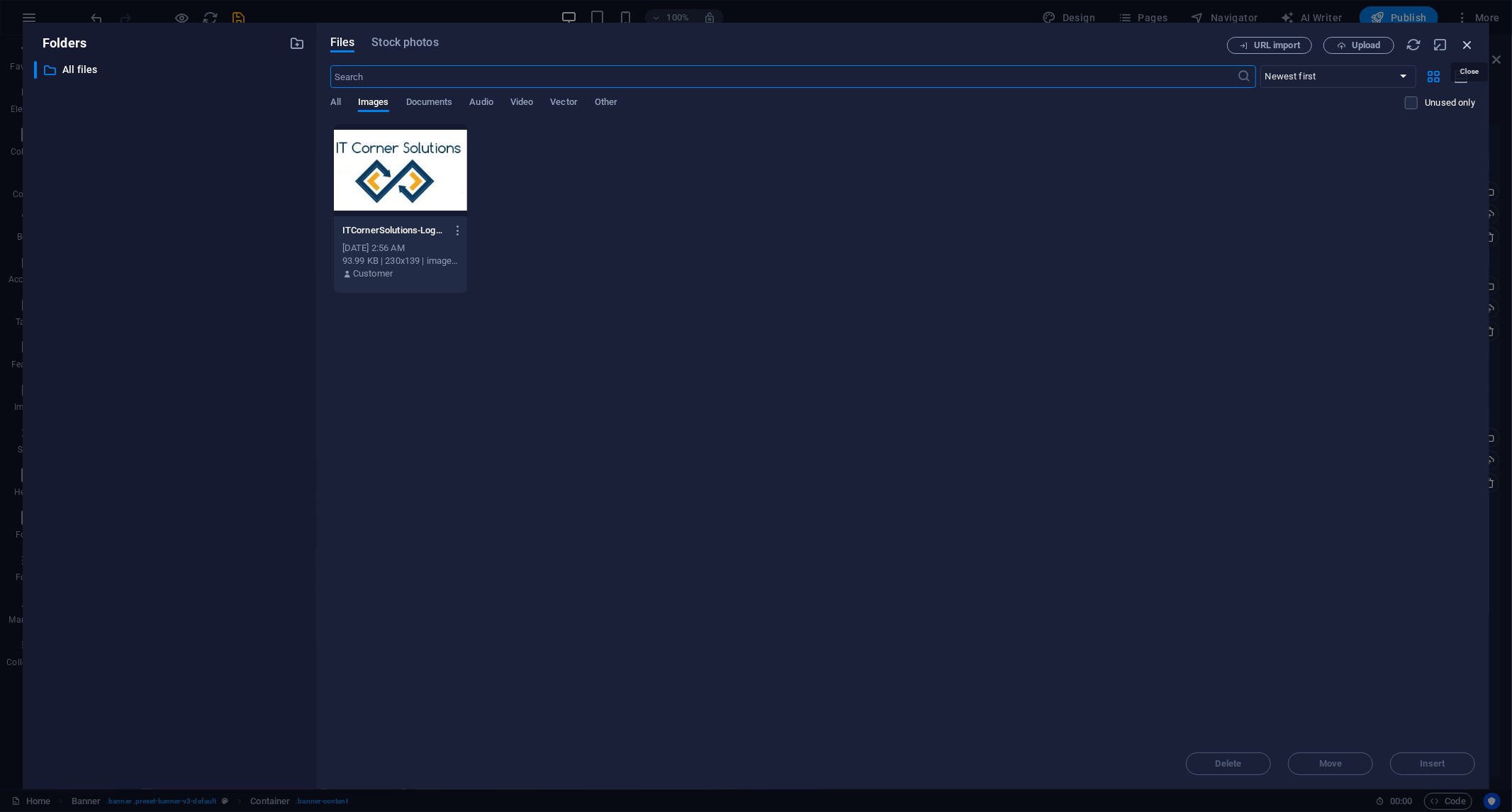
click at [1469, 43] on icon "button" at bounding box center [1468, 45] width 16 height 16
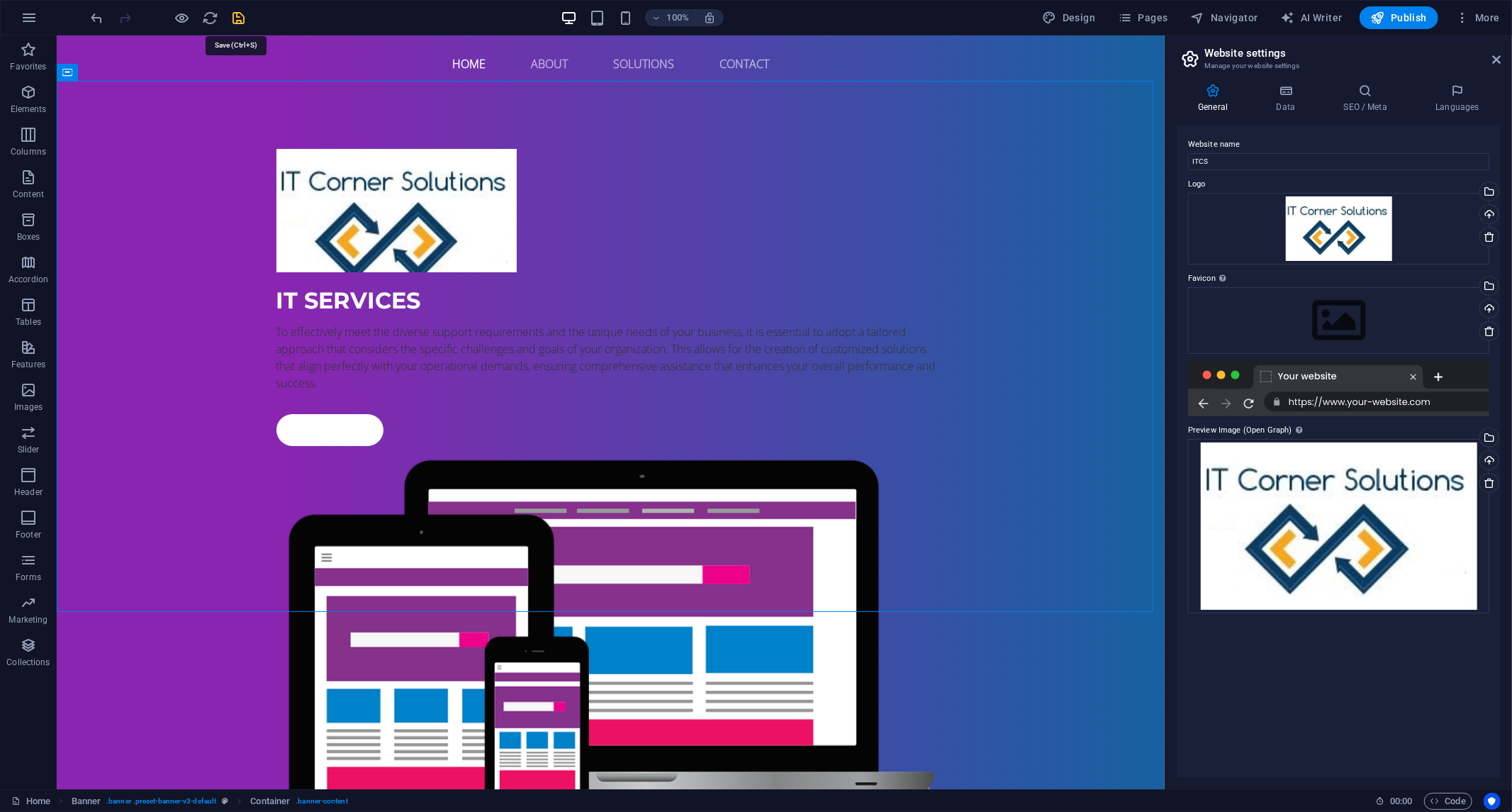
click at [234, 20] on icon "save" at bounding box center [239, 18] width 16 height 16
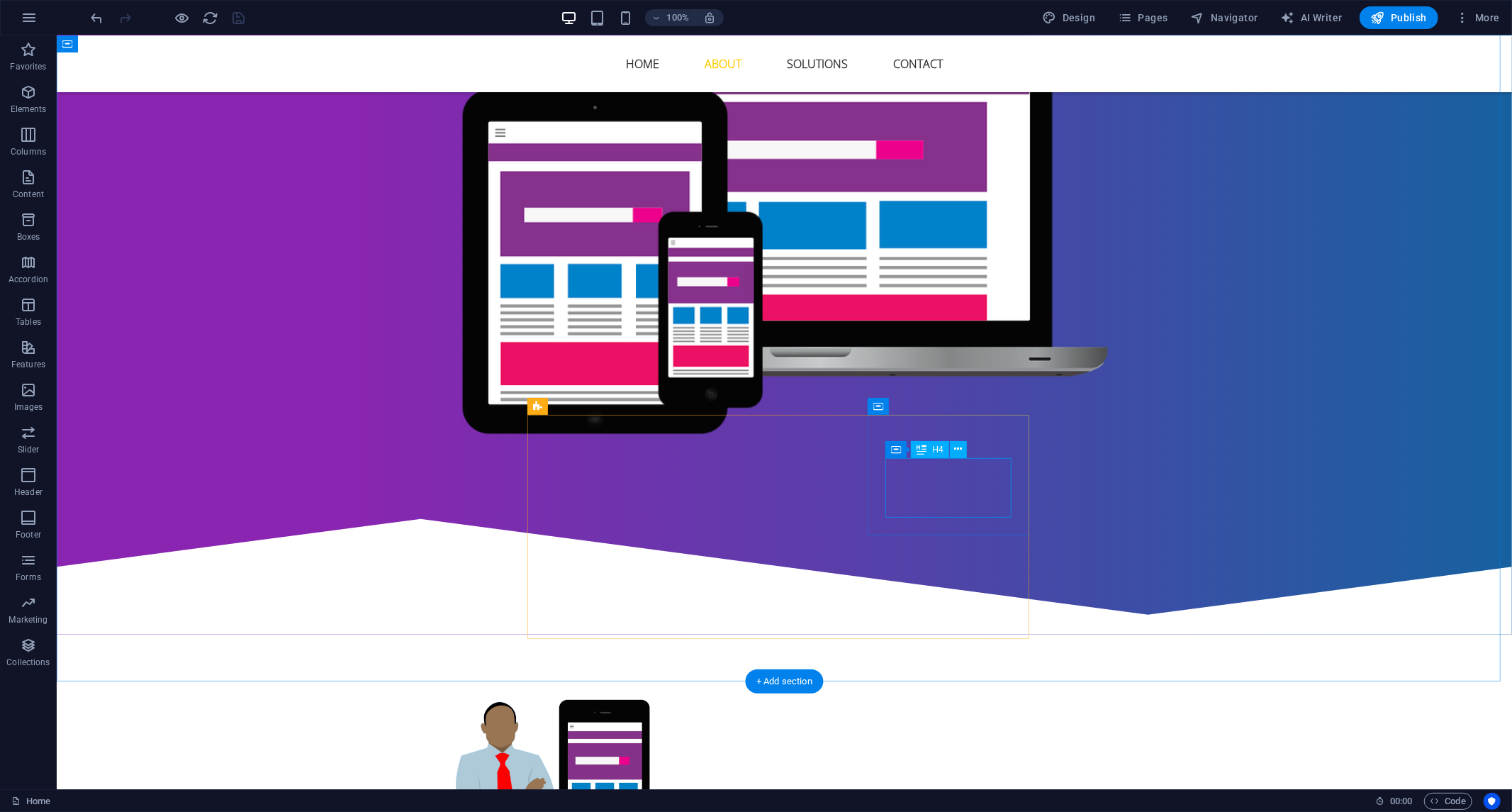
scroll to position [788, 0]
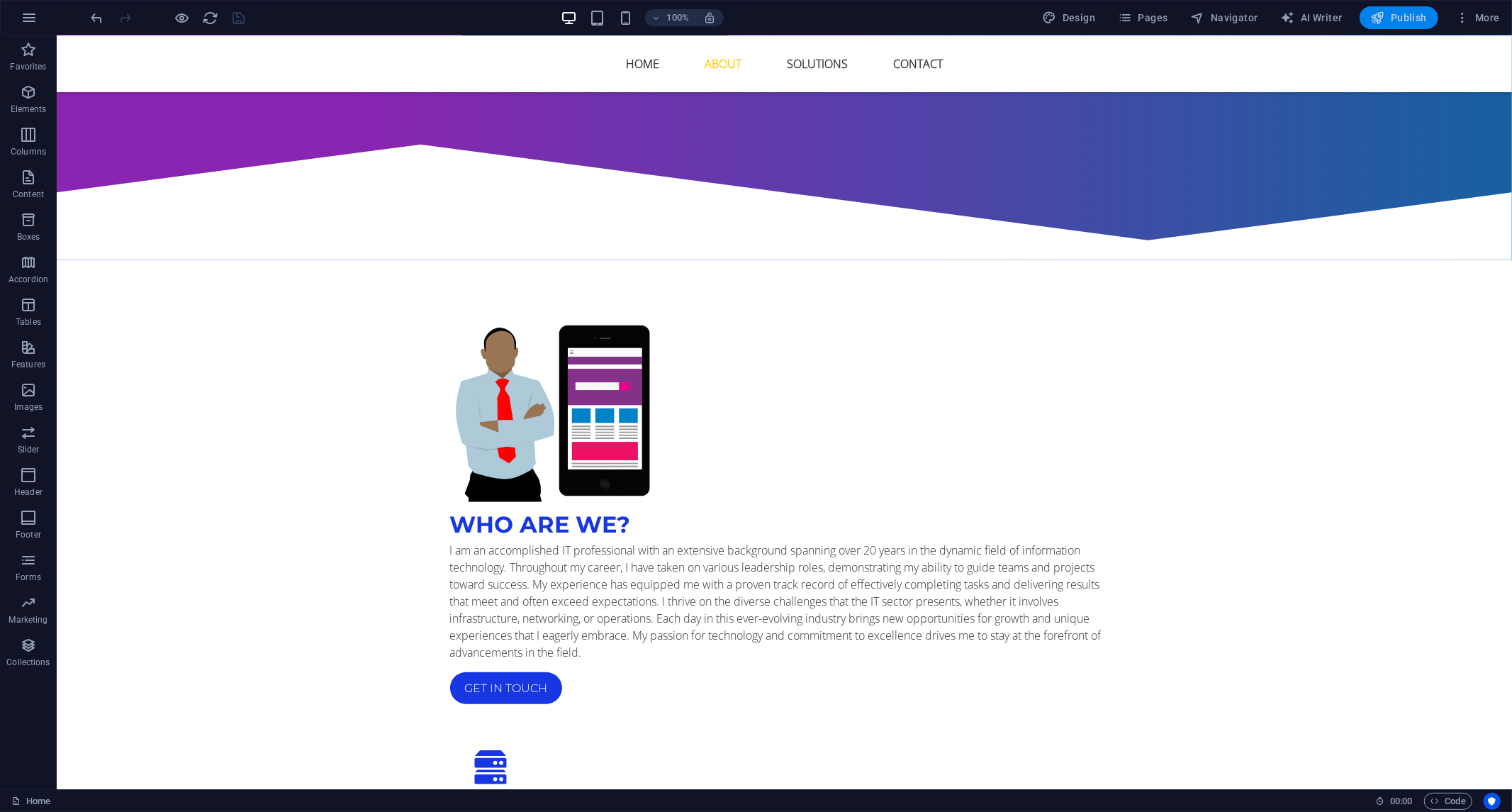
click at [1389, 21] on span "Publish" at bounding box center [1400, 18] width 56 height 14
